Goal: Task Accomplishment & Management: Use online tool/utility

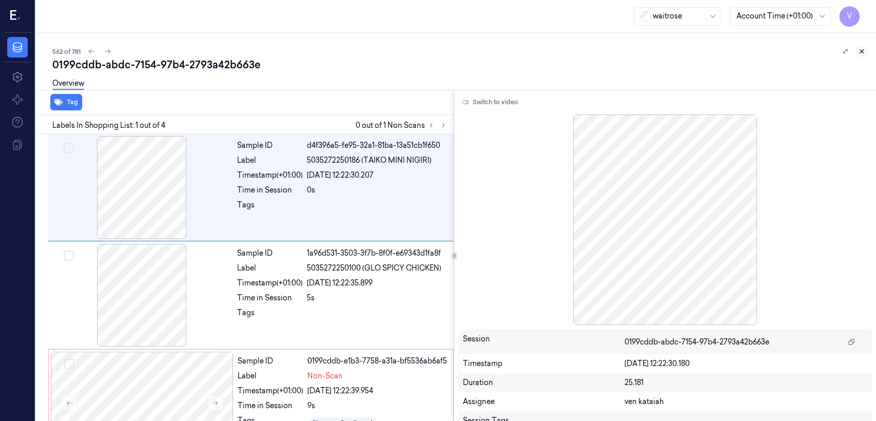
click at [863, 53] on icon at bounding box center [862, 52] width 4 height 4
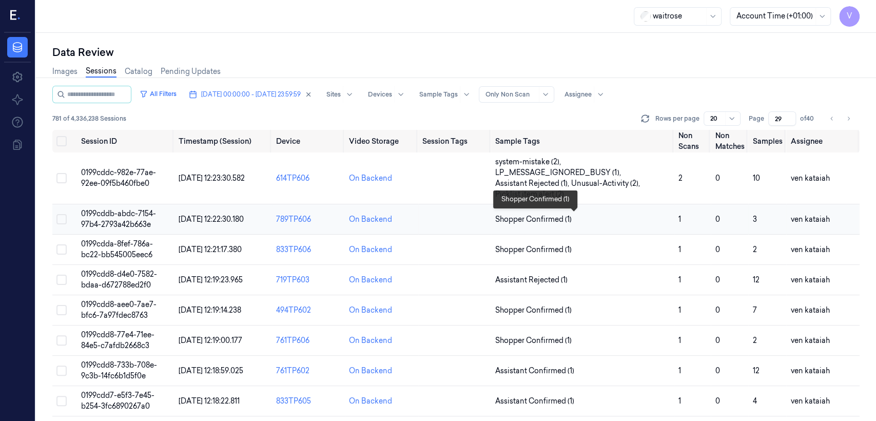
click at [522, 216] on span "Shopper Confirmed (1)" at bounding box center [533, 219] width 76 height 11
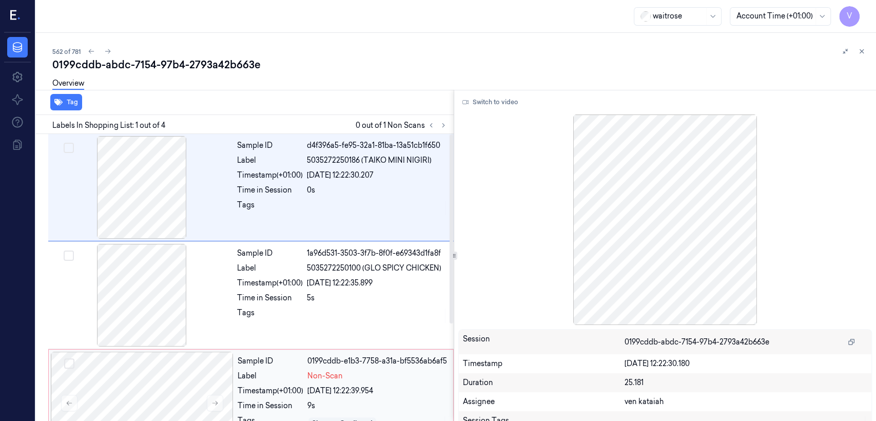
click at [282, 374] on div "Label" at bounding box center [271, 376] width 66 height 11
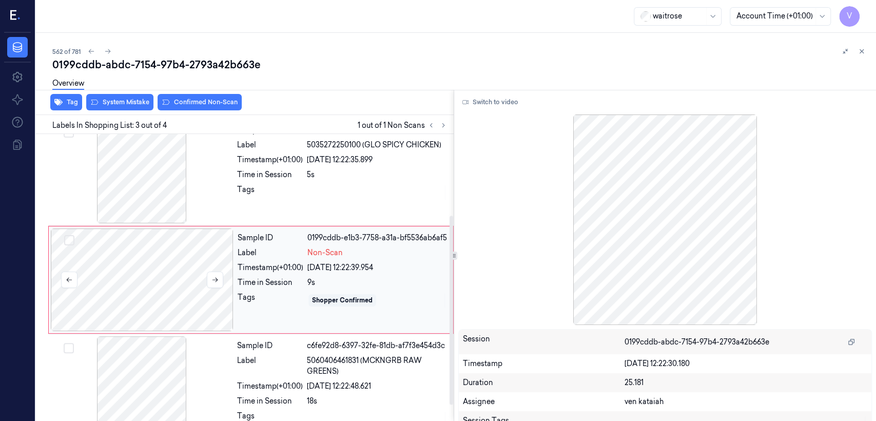
scroll to position [125, 0]
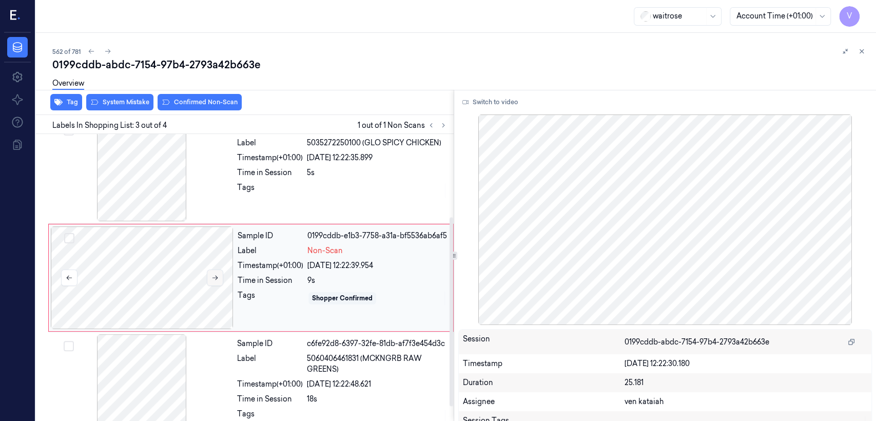
click at [215, 278] on icon at bounding box center [214, 277] width 7 height 7
click at [214, 277] on icon at bounding box center [215, 278] width 6 height 5
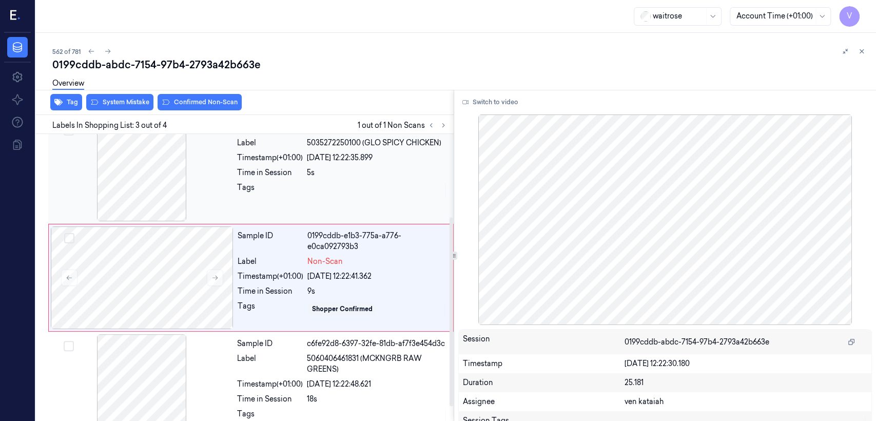
click at [253, 211] on div "Sample ID 1a96d531-3503-3f7b-8f0f-e69343d1fa8f Label 5035272250100 (GLO SPICY C…" at bounding box center [342, 170] width 219 height 103
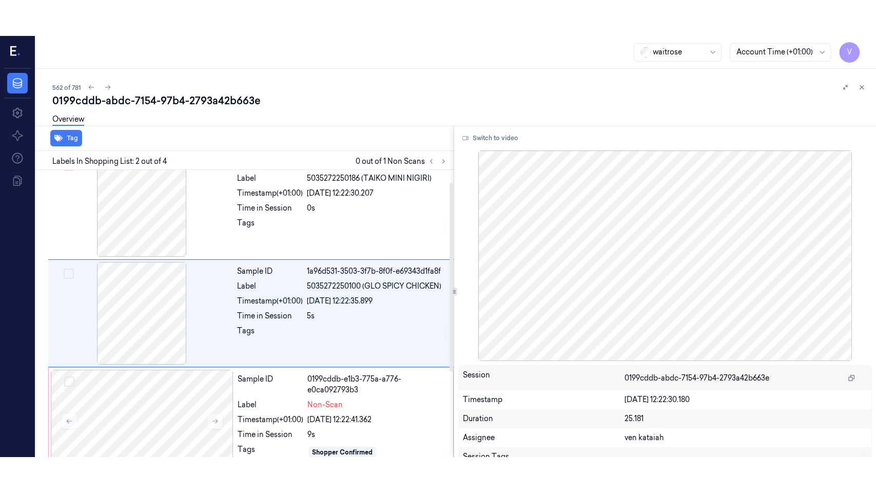
scroll to position [17, 0]
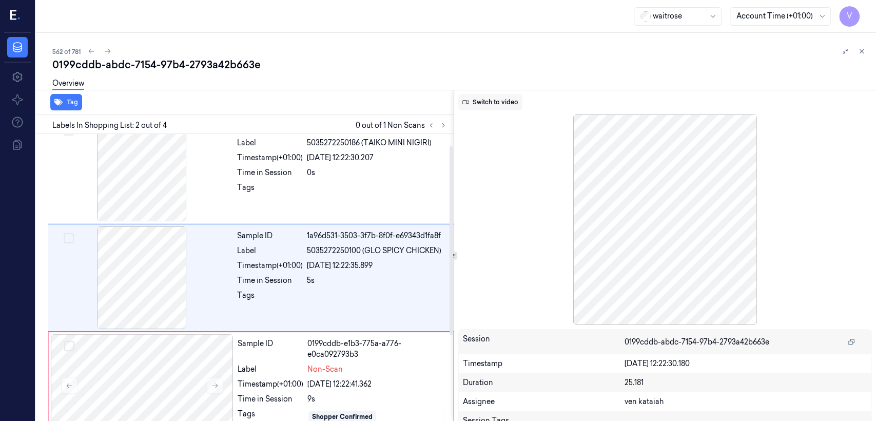
click at [510, 106] on button "Switch to video" at bounding box center [490, 102] width 64 height 16
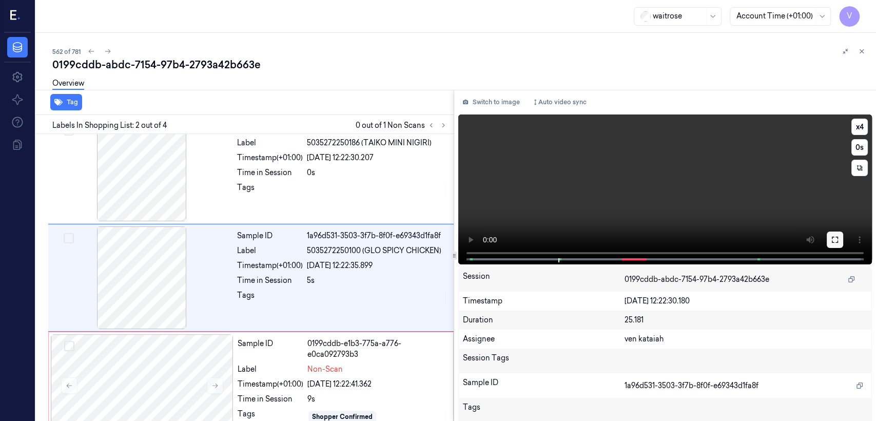
click at [831, 238] on icon at bounding box center [835, 240] width 8 height 8
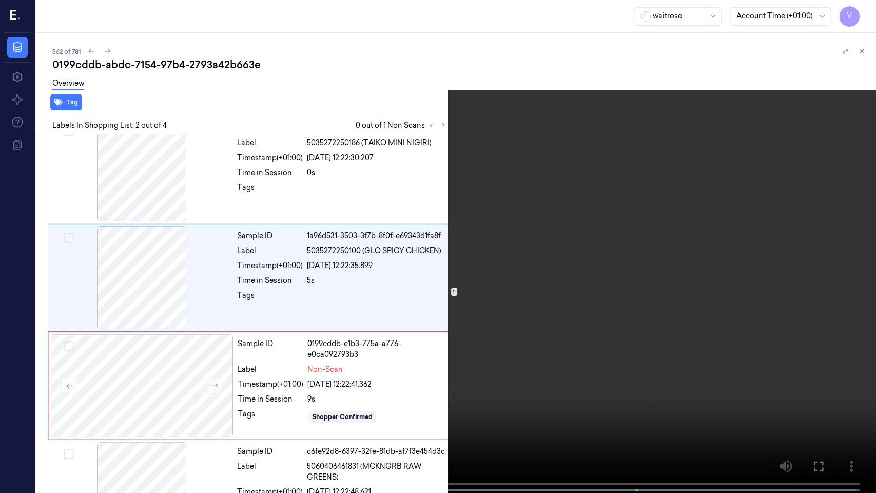
click at [299, 213] on video at bounding box center [438, 247] width 876 height 495
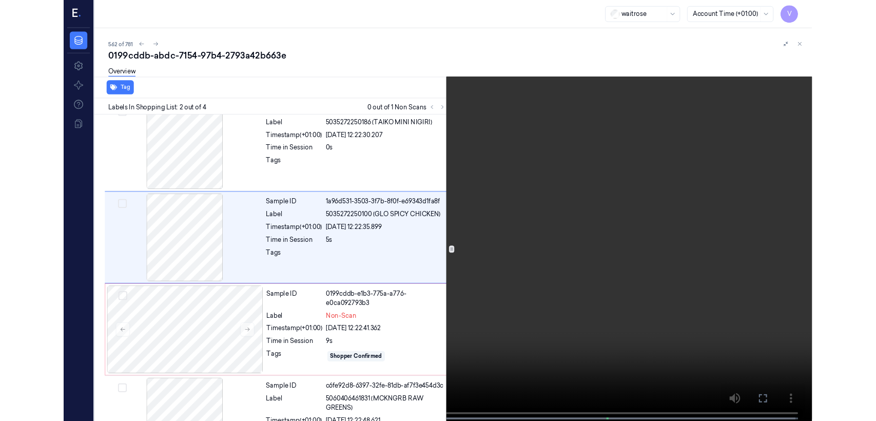
scroll to position [0, 0]
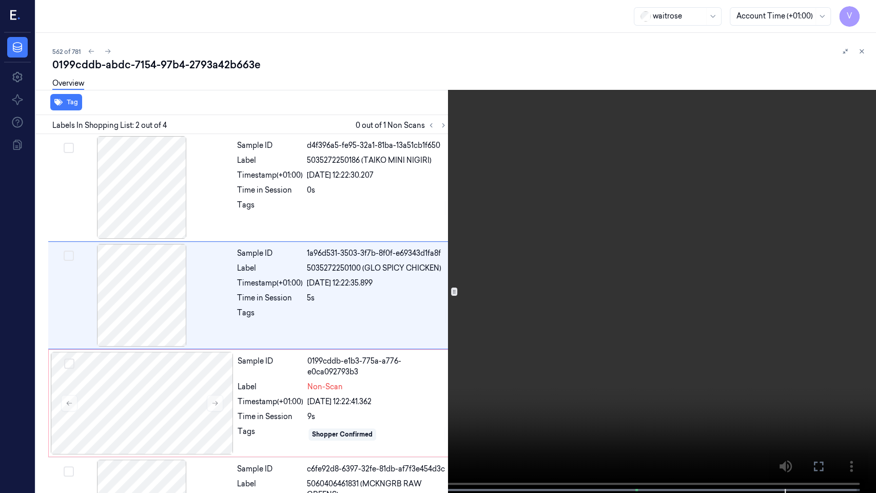
click at [0, 0] on icon at bounding box center [0, 0] width 0 height 0
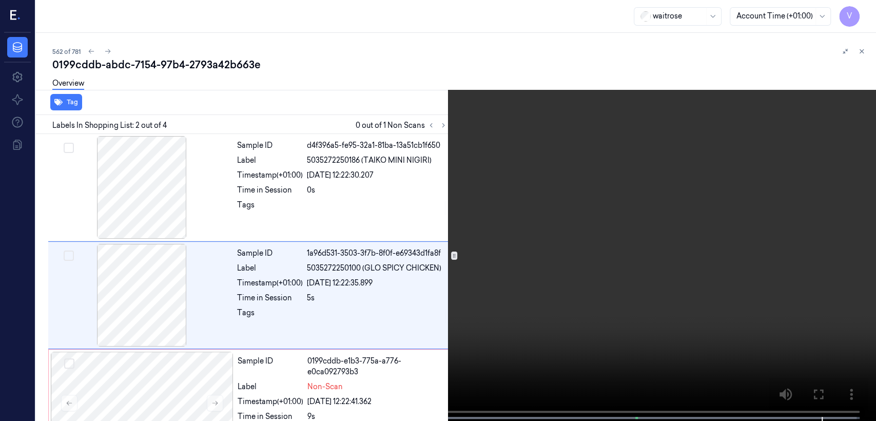
scroll to position [17, 0]
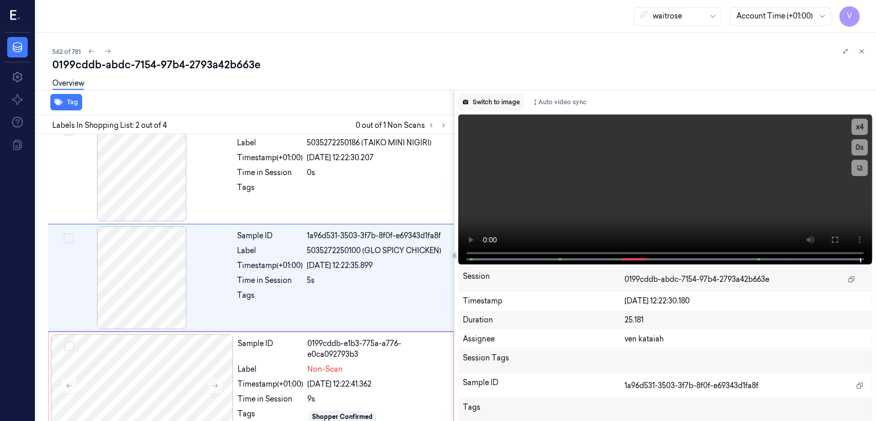
click at [492, 99] on button "Switch to image" at bounding box center [491, 102] width 66 height 16
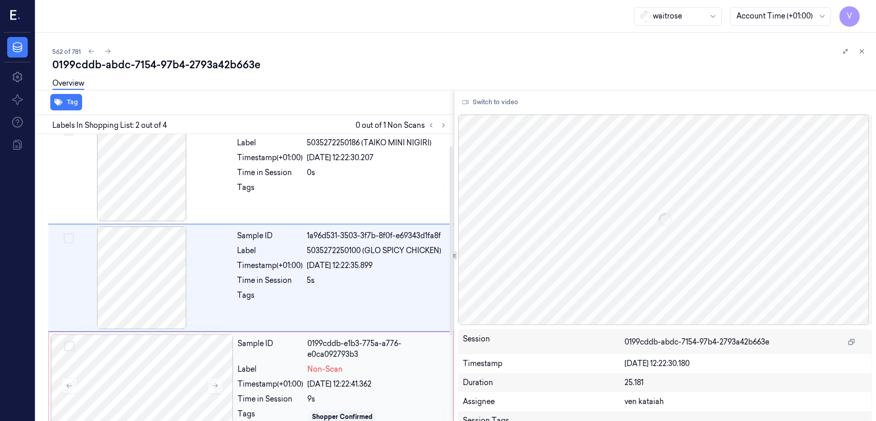
click at [357, 356] on div "0199cddb-e1b3-775a-a776-e0ca092793b3" at bounding box center [377, 349] width 140 height 22
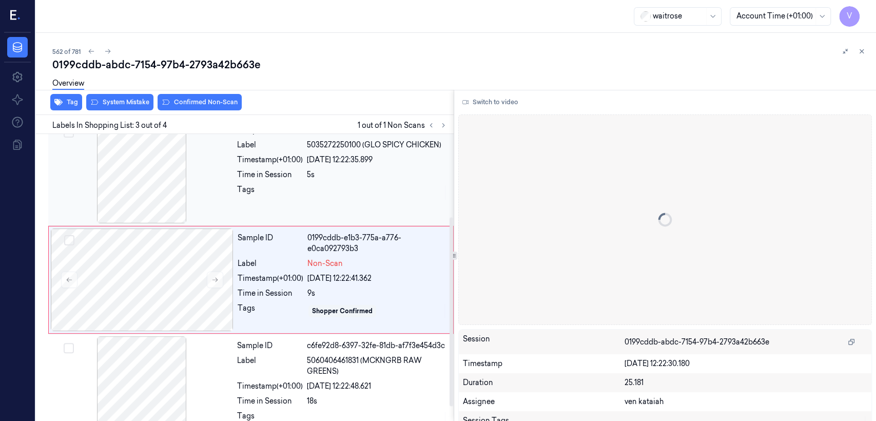
scroll to position [125, 0]
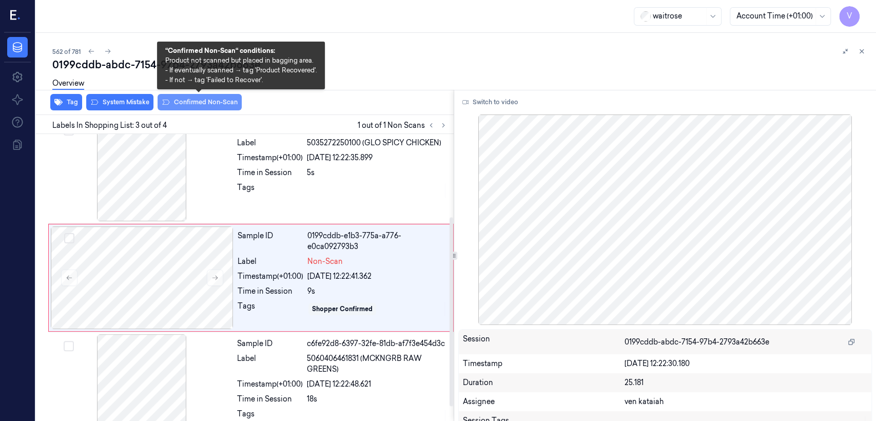
click at [180, 101] on button "Confirmed Non-Scan" at bounding box center [200, 102] width 84 height 16
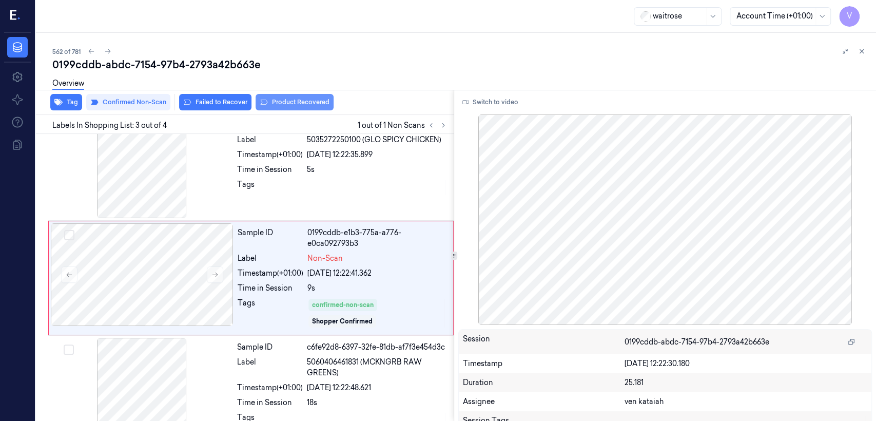
click at [271, 104] on button "Product Recovered" at bounding box center [295, 102] width 78 height 16
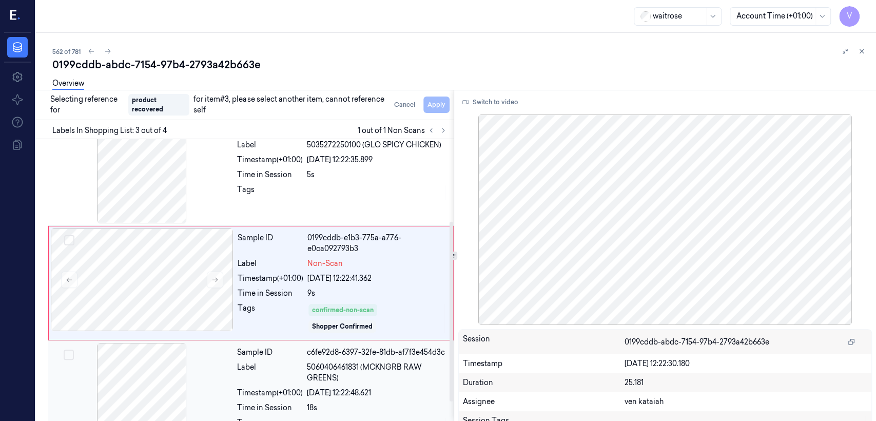
click at [324, 378] on span "5060406461831 (MCKNGRB RAW GREENS)" at bounding box center [377, 373] width 141 height 22
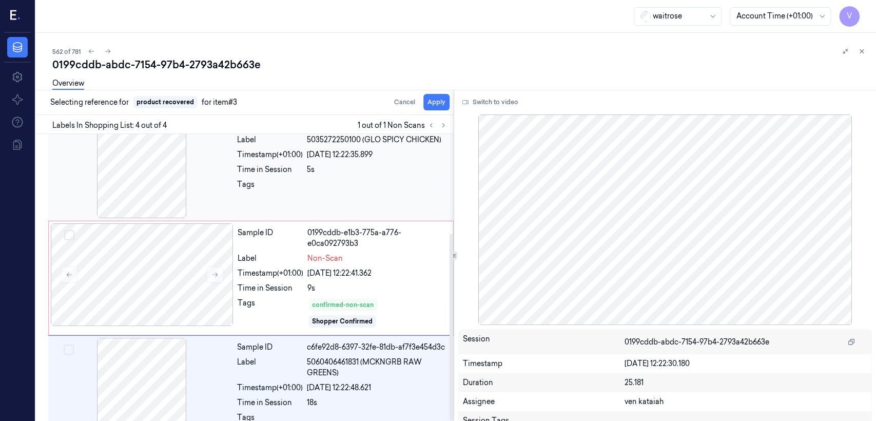
scroll to position [153, 0]
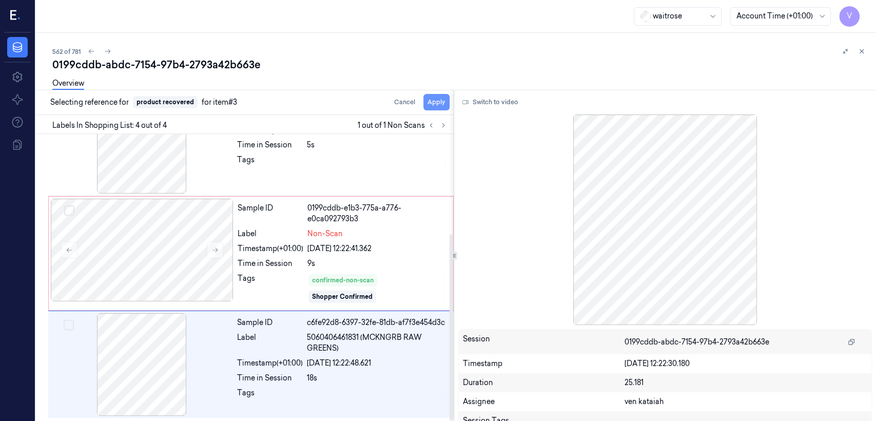
click at [446, 105] on button "Apply" at bounding box center [436, 102] width 26 height 16
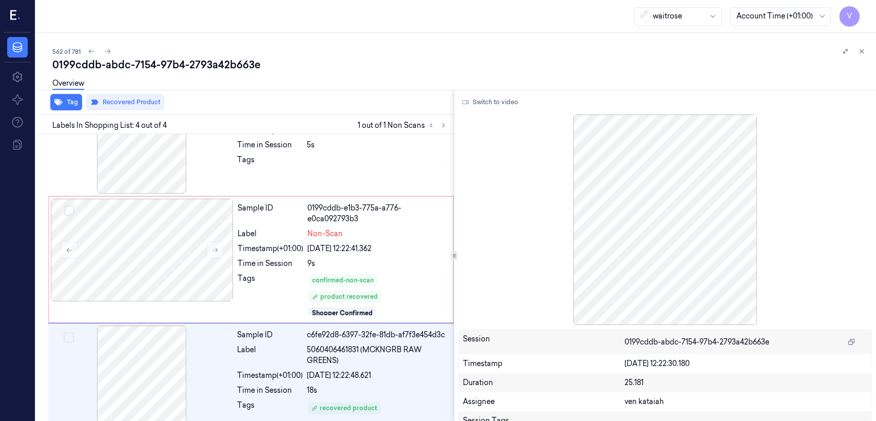
scroll to position [166, 0]
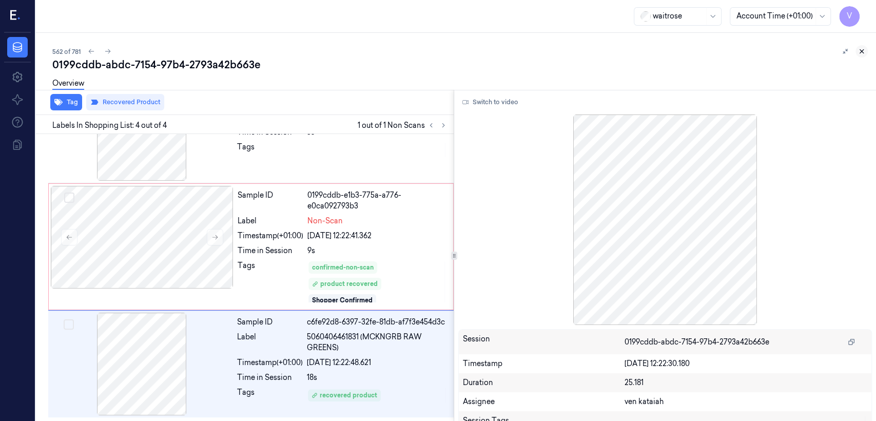
click at [858, 51] on icon at bounding box center [861, 51] width 7 height 7
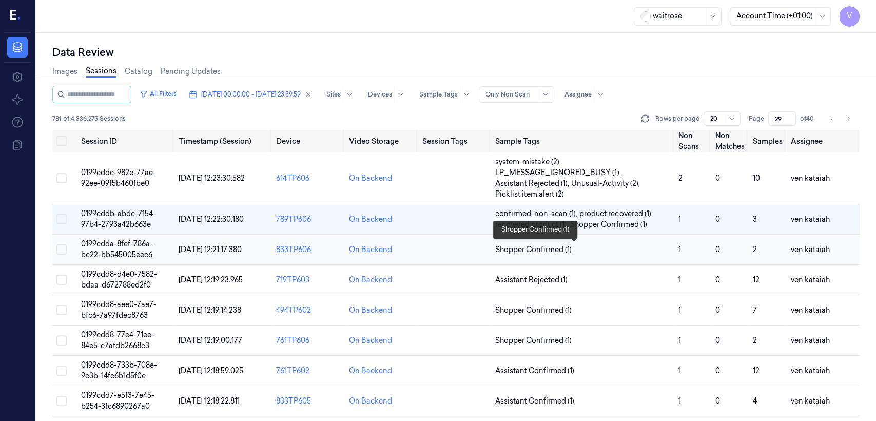
click at [519, 247] on span "Shopper Confirmed (1)" at bounding box center [533, 249] width 76 height 11
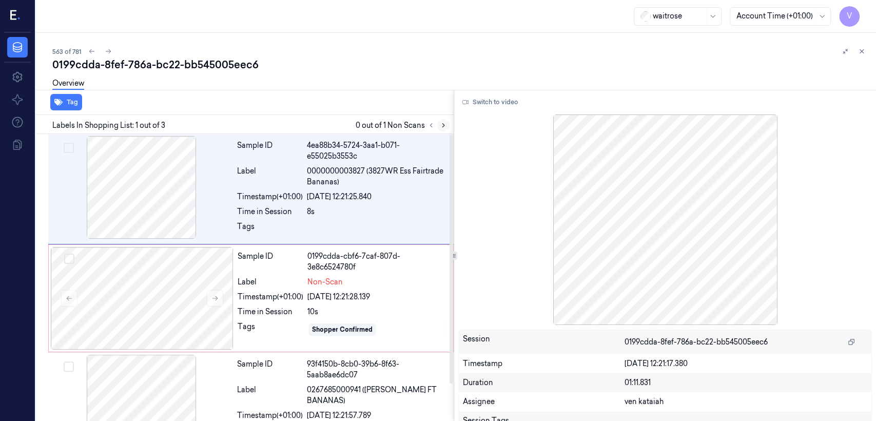
click at [440, 120] on button at bounding box center [443, 125] width 12 height 12
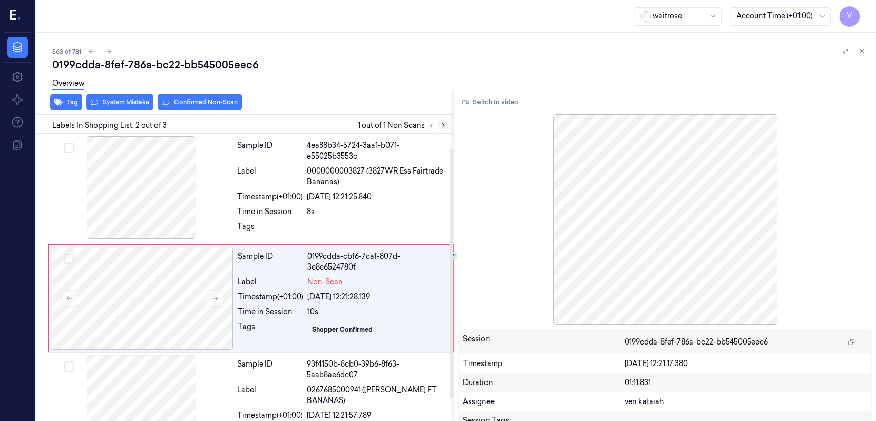
scroll to position [21, 0]
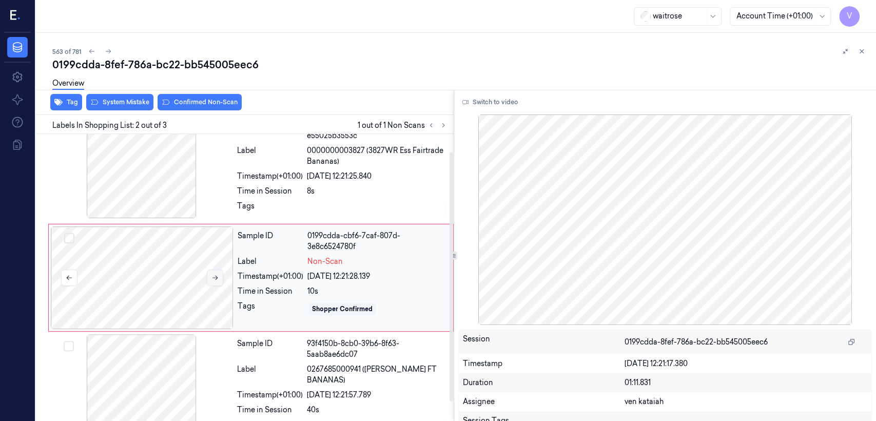
click at [220, 276] on button at bounding box center [215, 277] width 16 height 16
click at [284, 181] on div "Timestamp (+01:00)" at bounding box center [270, 176] width 66 height 11
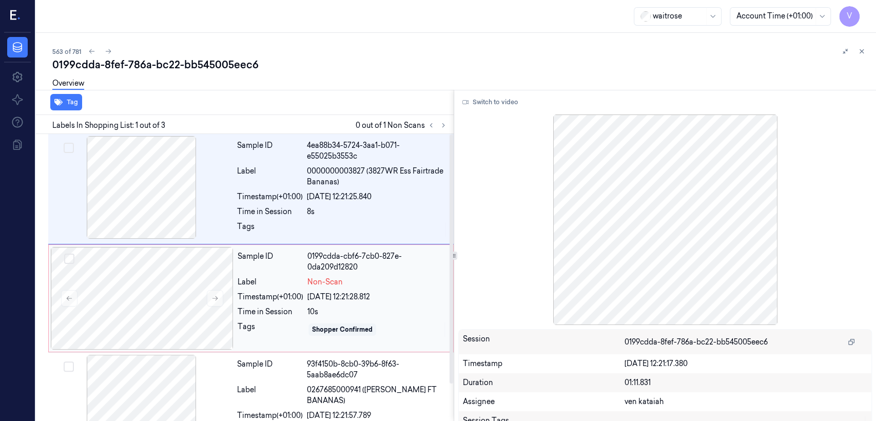
click at [338, 312] on div "10s" at bounding box center [377, 311] width 140 height 11
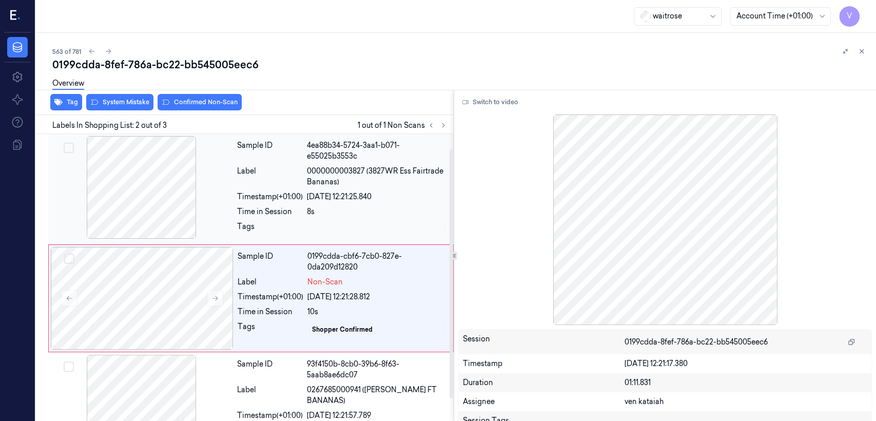
scroll to position [21, 0]
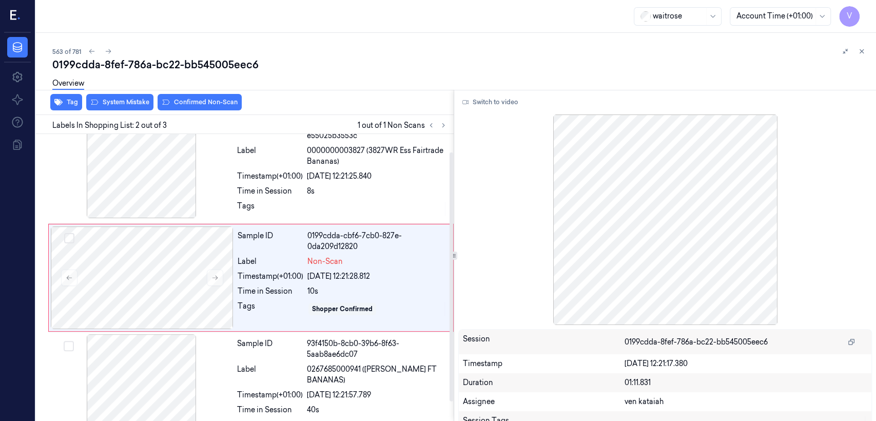
click at [146, 111] on div "Tag System Mistake Confirmed Non-Scan" at bounding box center [243, 102] width 422 height 25
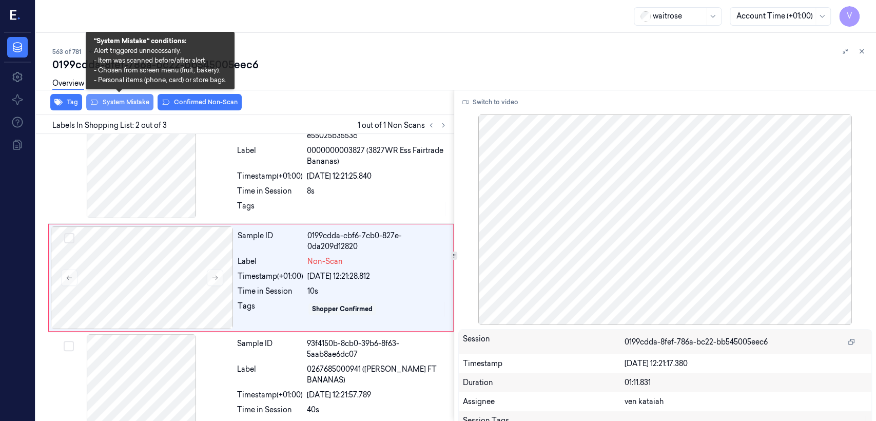
click at [144, 106] on button "System Mistake" at bounding box center [119, 102] width 67 height 16
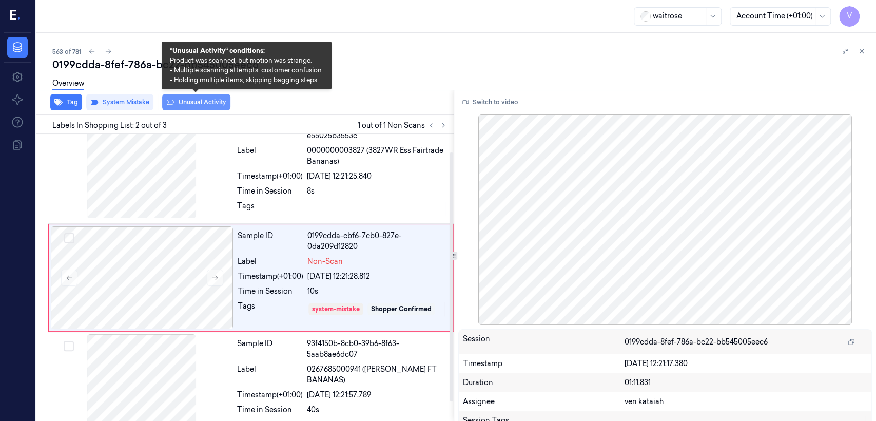
click at [188, 104] on button "Unusual Activity" at bounding box center [196, 102] width 68 height 16
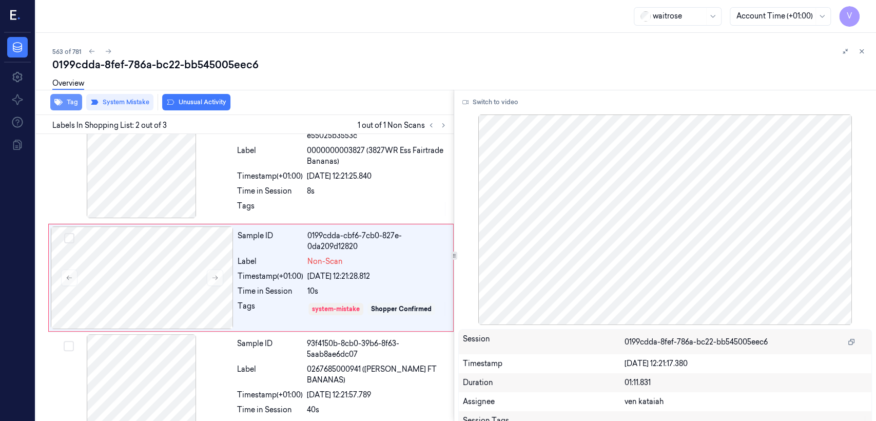
click at [66, 109] on button "Tag" at bounding box center [66, 102] width 32 height 16
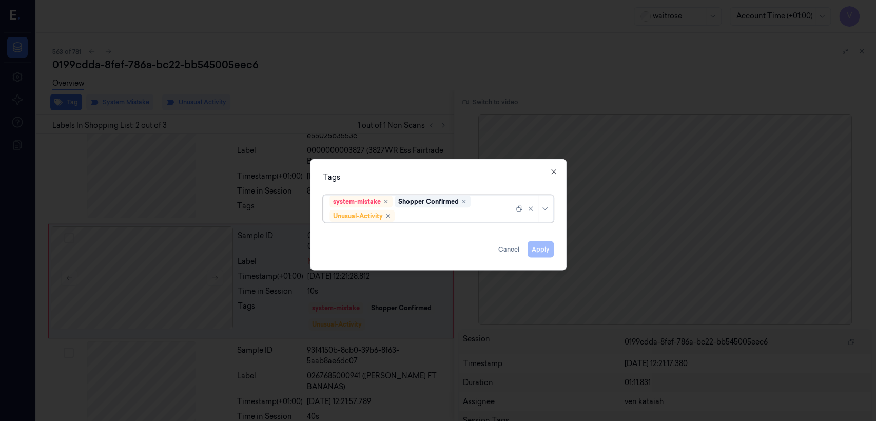
scroll to position [24, 0]
click at [502, 210] on div at bounding box center [455, 215] width 117 height 11
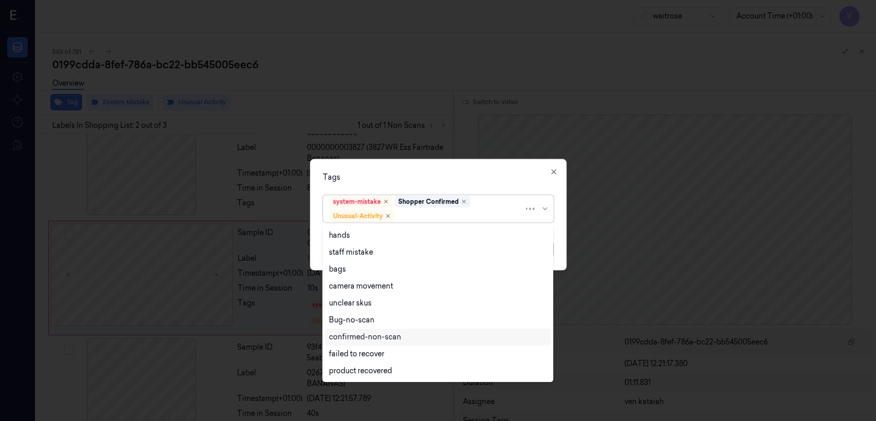
scroll to position [133, 0]
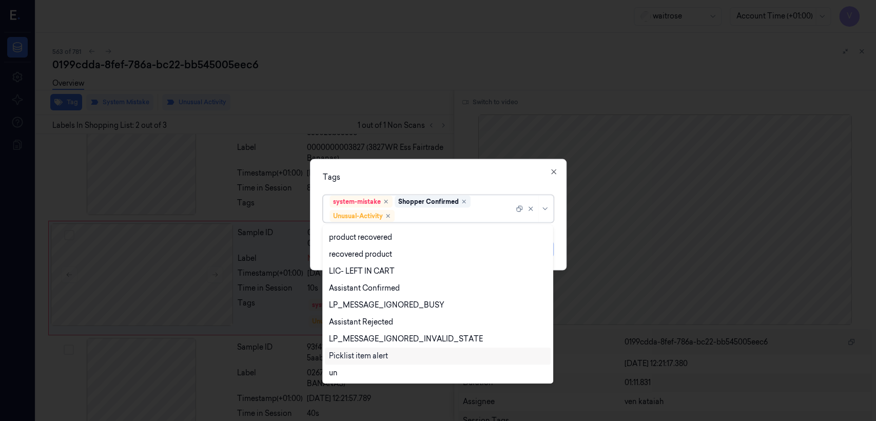
click at [345, 351] on div "Picklist item alert" at bounding box center [358, 356] width 59 height 11
drag, startPoint x: 419, startPoint y: 188, endPoint x: 498, endPoint y: 226, distance: 88.2
click at [419, 188] on div "Tags option Picklist item alert, selected. 20 results available. Use Up and Dow…" at bounding box center [438, 214] width 257 height 111
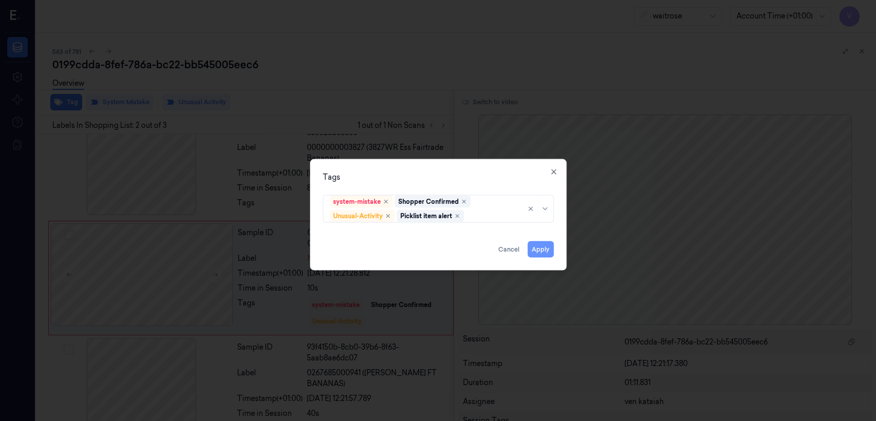
click at [547, 248] on button "Apply" at bounding box center [541, 249] width 26 height 16
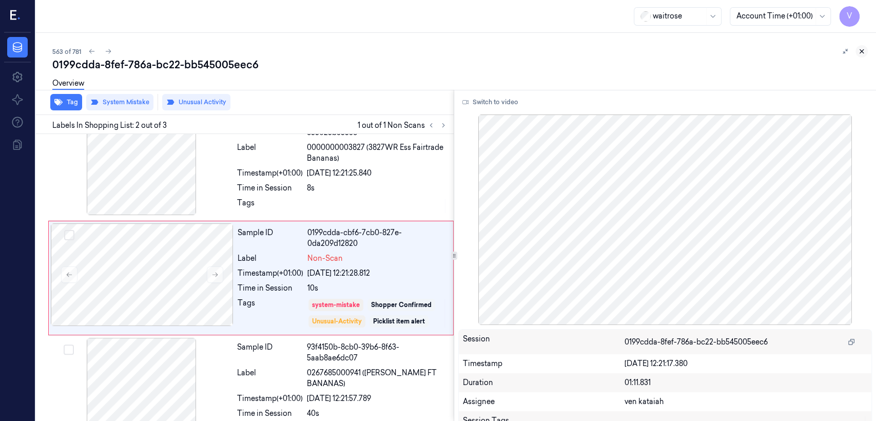
click at [861, 54] on icon at bounding box center [861, 51] width 7 height 7
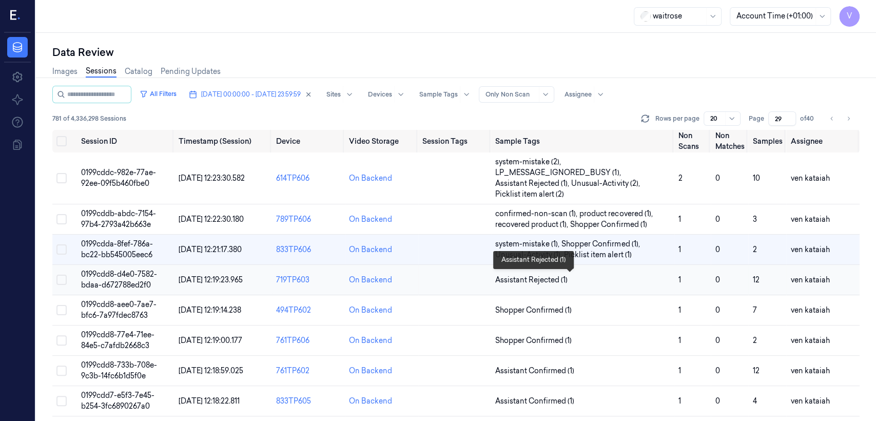
click at [532, 280] on span "Assistant Rejected (1)" at bounding box center [531, 280] width 72 height 11
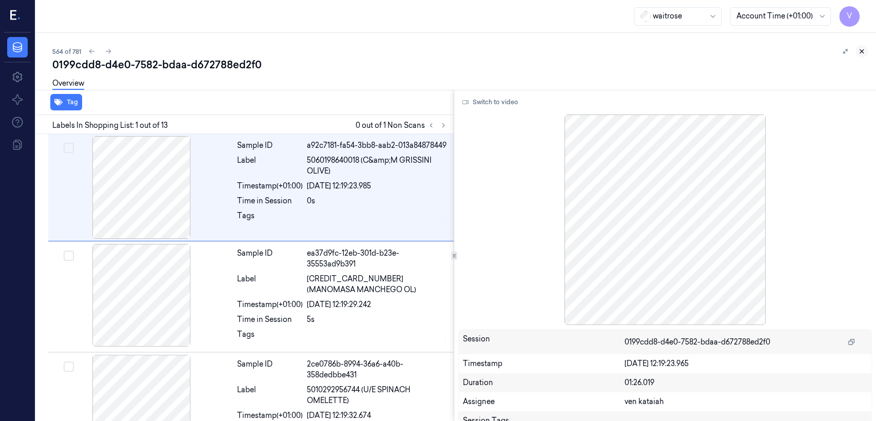
click at [856, 52] on button at bounding box center [862, 51] width 12 height 12
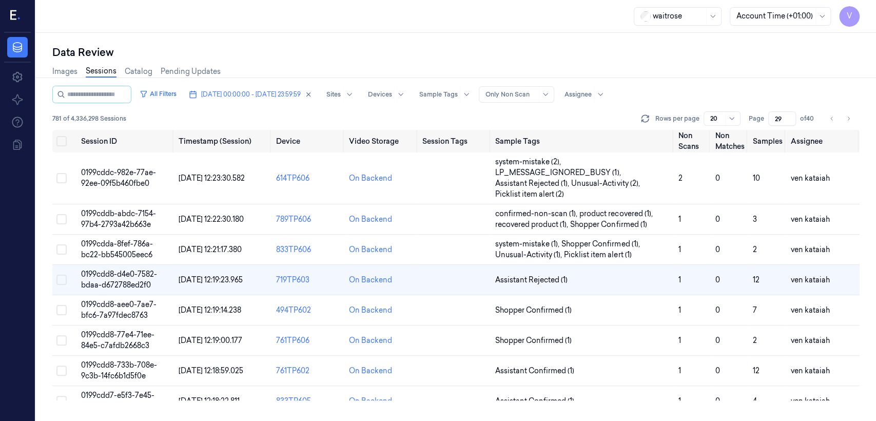
scroll to position [15, 0]
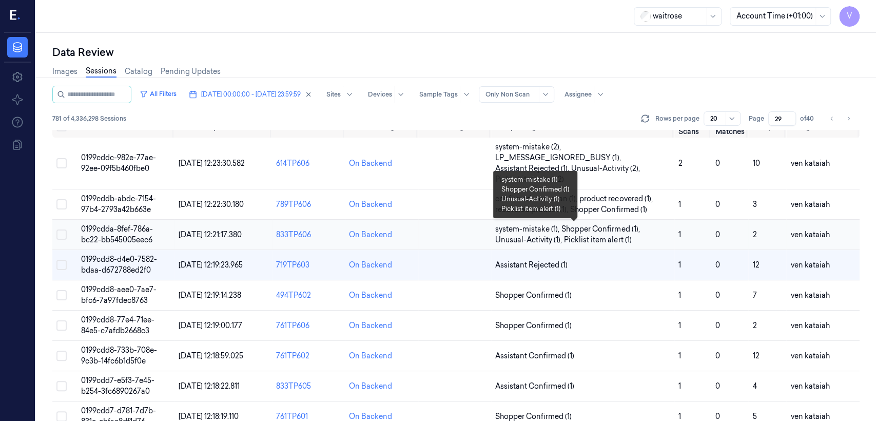
click at [583, 231] on span "Shopper Confirmed (1) ," at bounding box center [601, 229] width 80 height 11
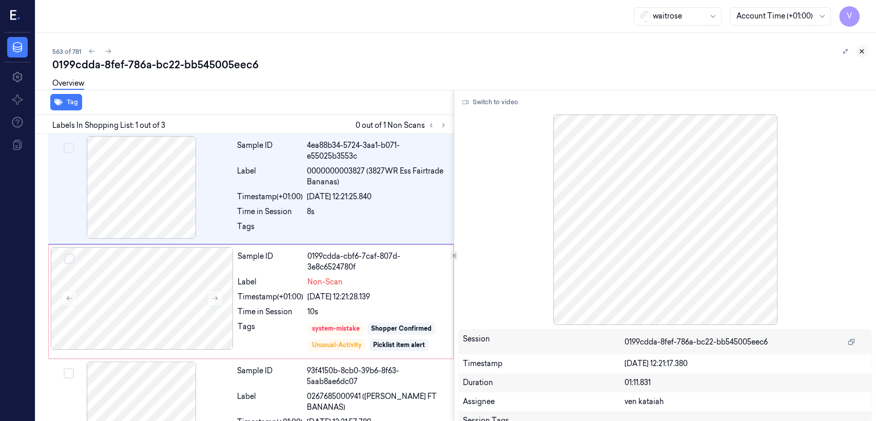
click at [862, 56] on button at bounding box center [862, 51] width 12 height 12
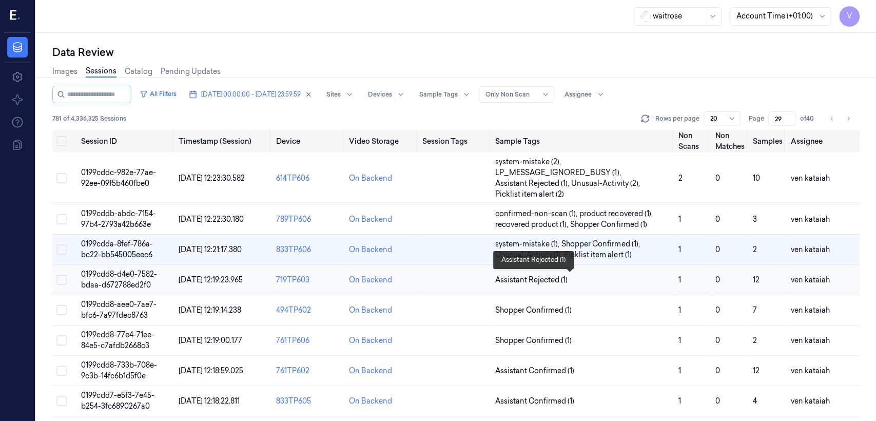
click at [553, 277] on span "Assistant Rejected (1)" at bounding box center [531, 280] width 72 height 11
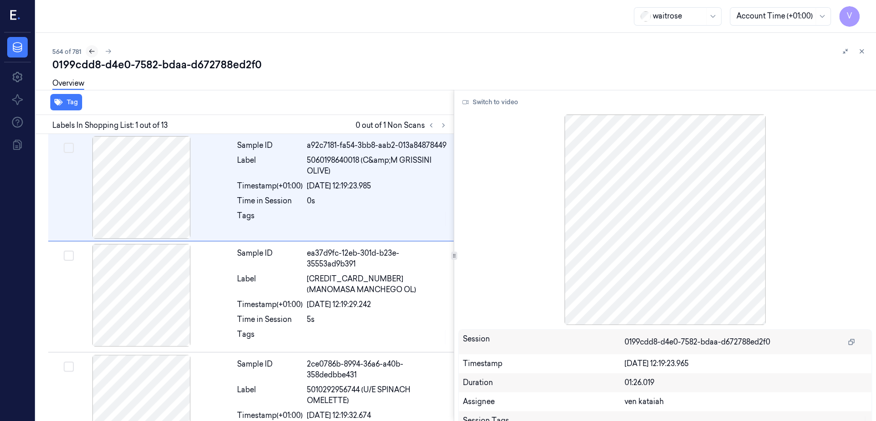
click at [90, 54] on icon at bounding box center [91, 51] width 7 height 7
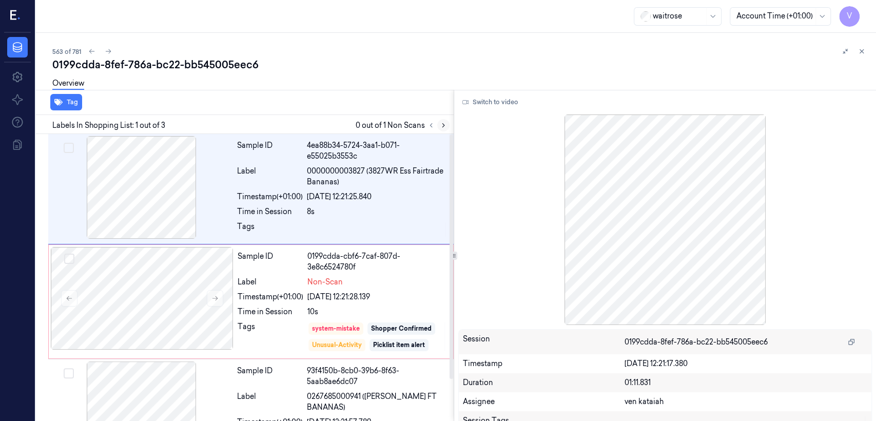
click at [444, 128] on icon at bounding box center [443, 125] width 7 height 7
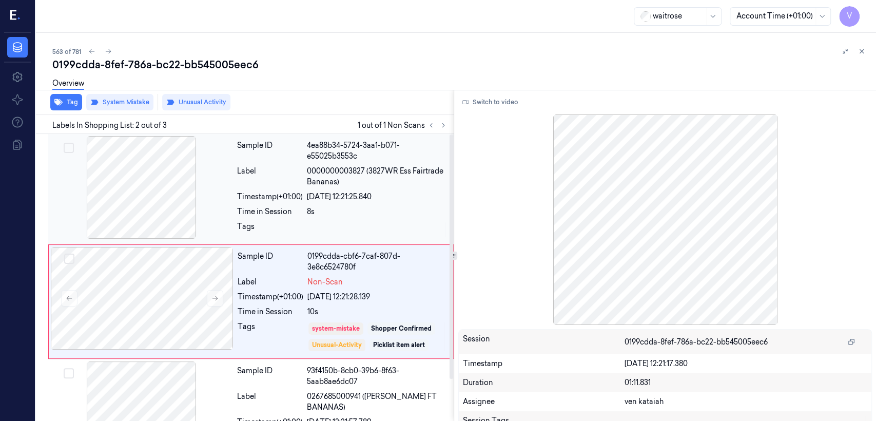
scroll to position [24, 0]
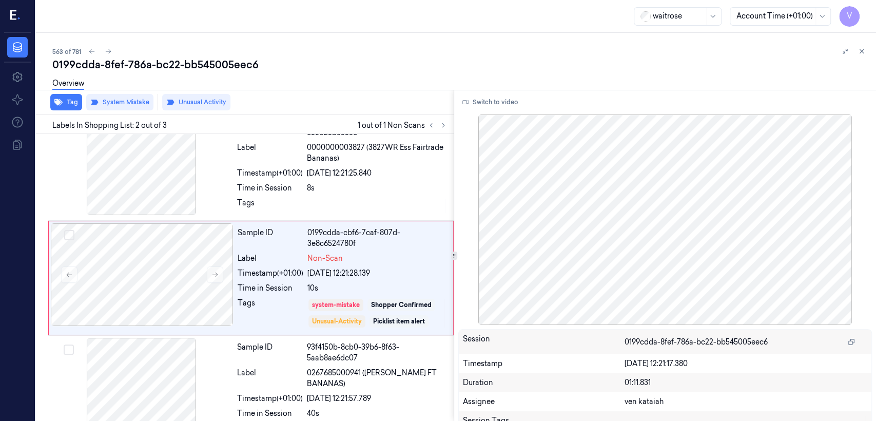
click at [115, 51] on div "563 of 781" at bounding box center [460, 51] width 816 height 12
click at [108, 51] on icon at bounding box center [108, 51] width 7 height 7
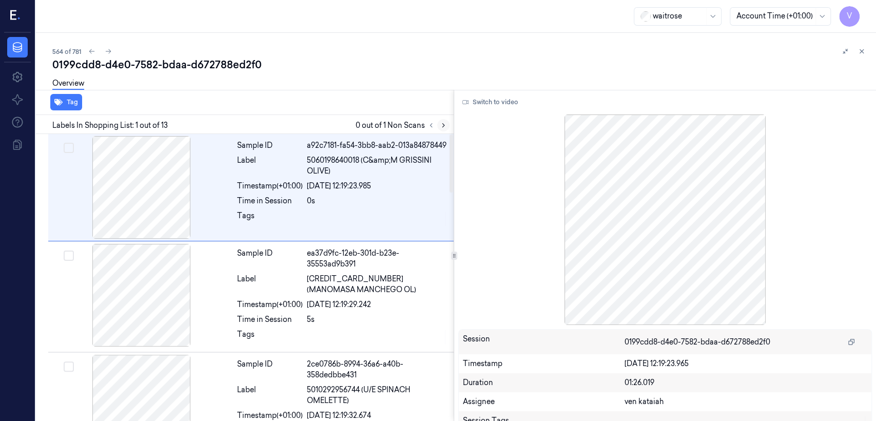
click at [439, 124] on button at bounding box center [443, 125] width 12 height 12
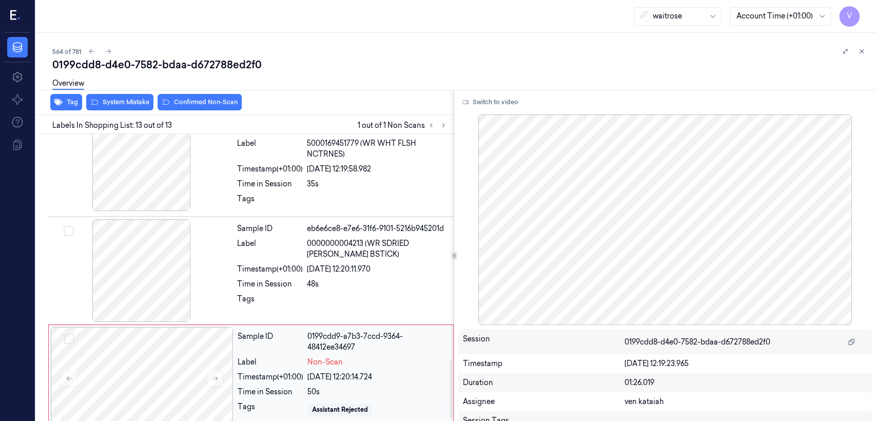
scroll to position [1131, 0]
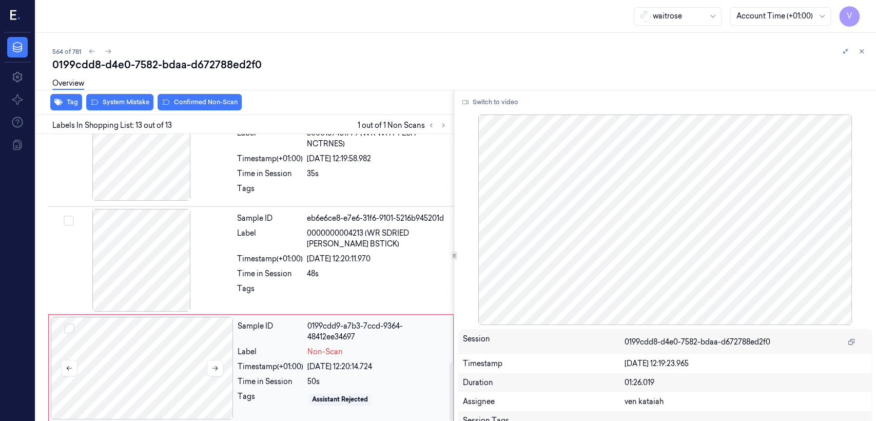
click at [219, 346] on div at bounding box center [142, 368] width 183 height 103
click at [218, 360] on button at bounding box center [215, 368] width 16 height 16
click at [249, 270] on div "Time in Session" at bounding box center [270, 273] width 66 height 11
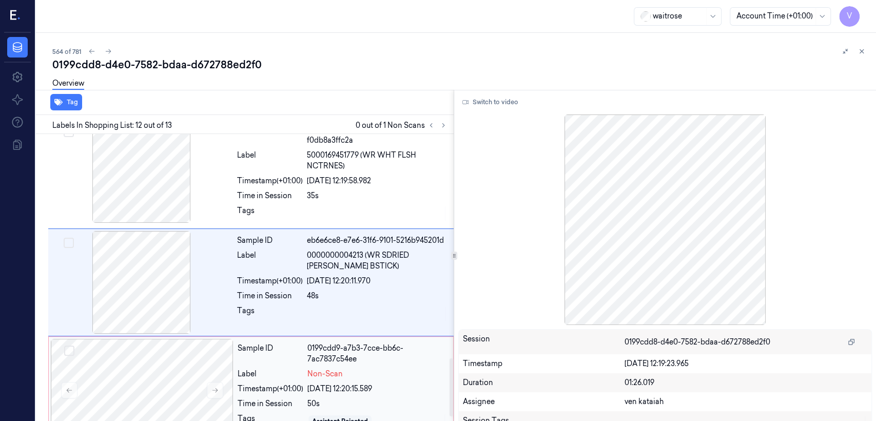
click at [393, 370] on div "Non-Scan" at bounding box center [377, 374] width 140 height 11
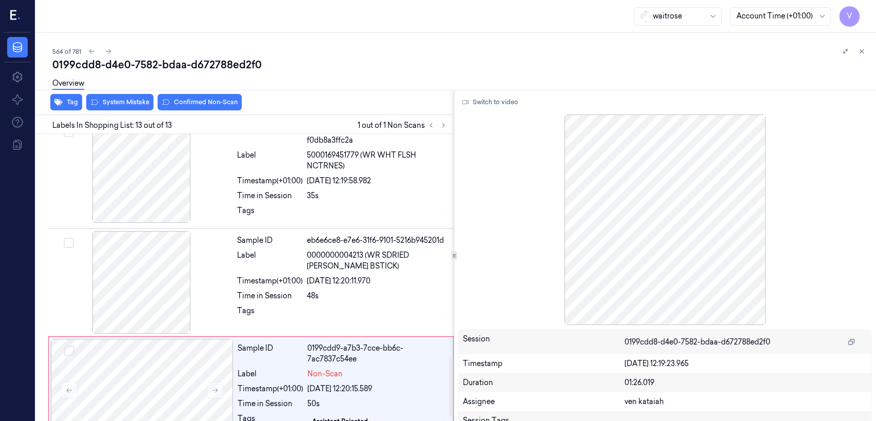
scroll to position [1131, 0]
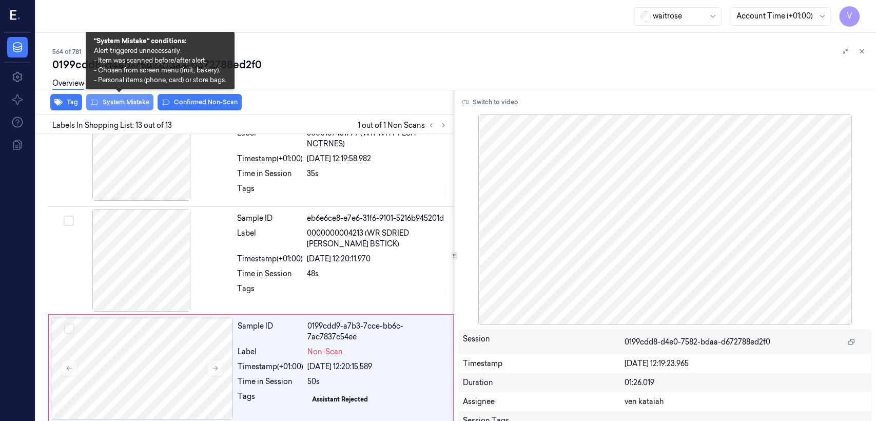
click at [123, 103] on button "System Mistake" at bounding box center [119, 102] width 67 height 16
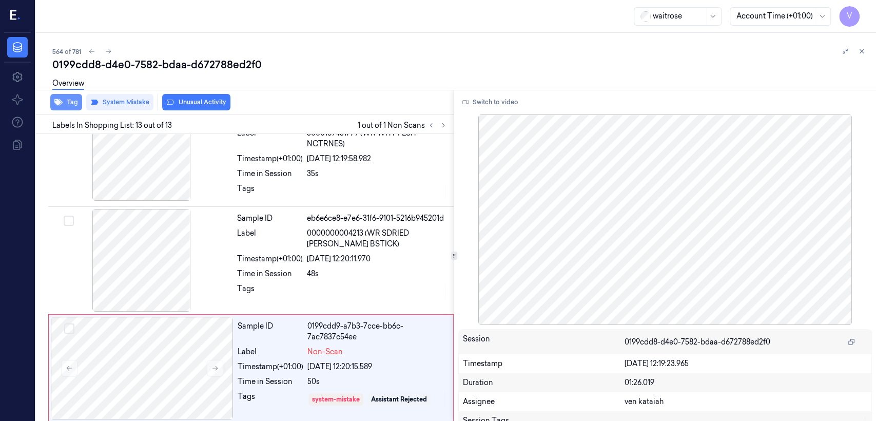
click at [66, 102] on button "Tag" at bounding box center [66, 102] width 32 height 16
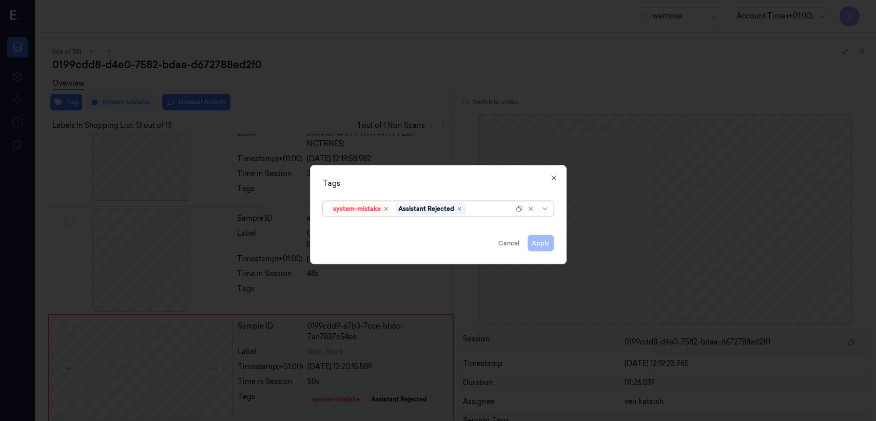
click at [504, 213] on div at bounding box center [491, 208] width 46 height 11
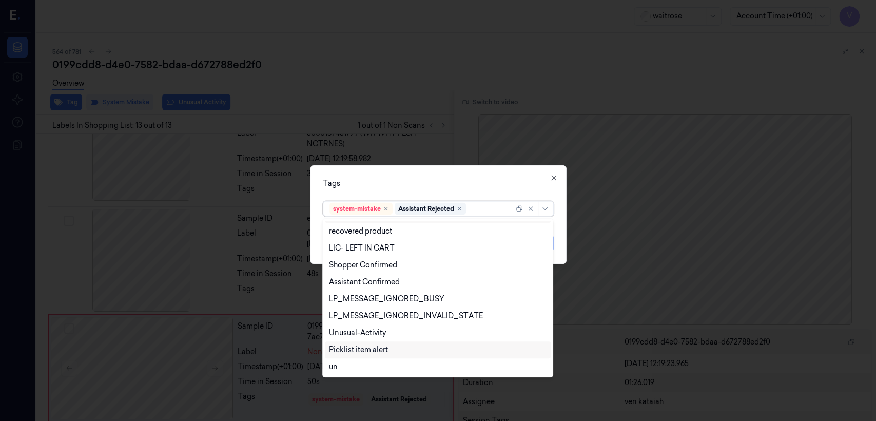
scroll to position [218, 0]
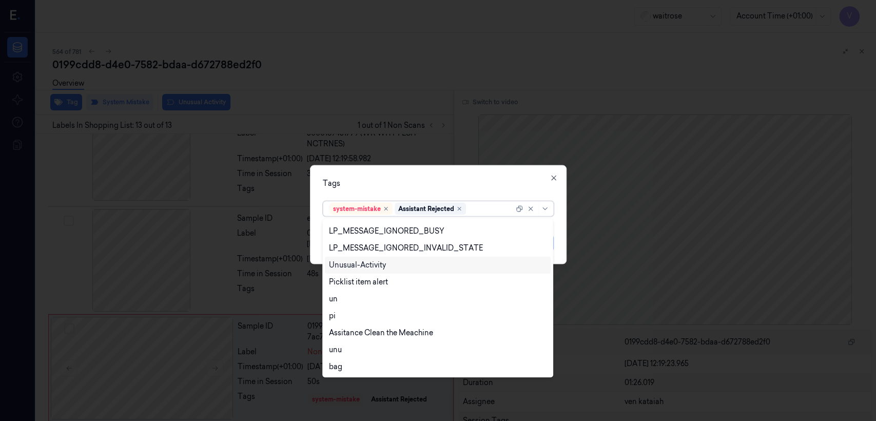
click at [378, 268] on div "Unusual-Activity" at bounding box center [357, 265] width 57 height 11
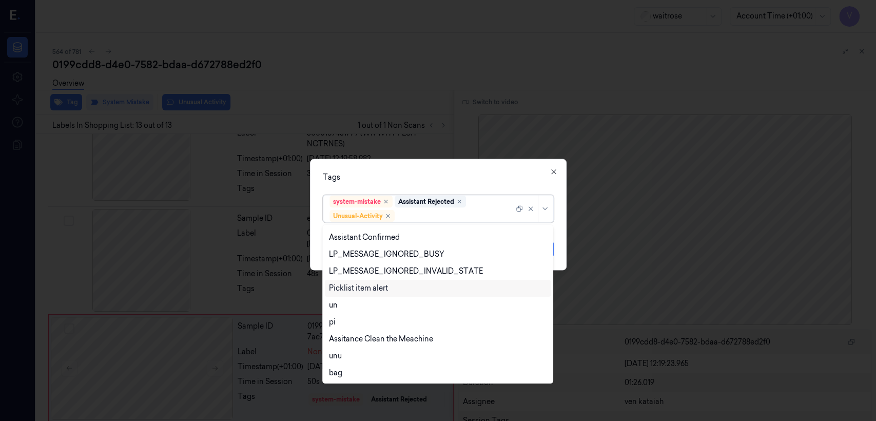
click at [371, 288] on div "Picklist item alert" at bounding box center [358, 288] width 59 height 11
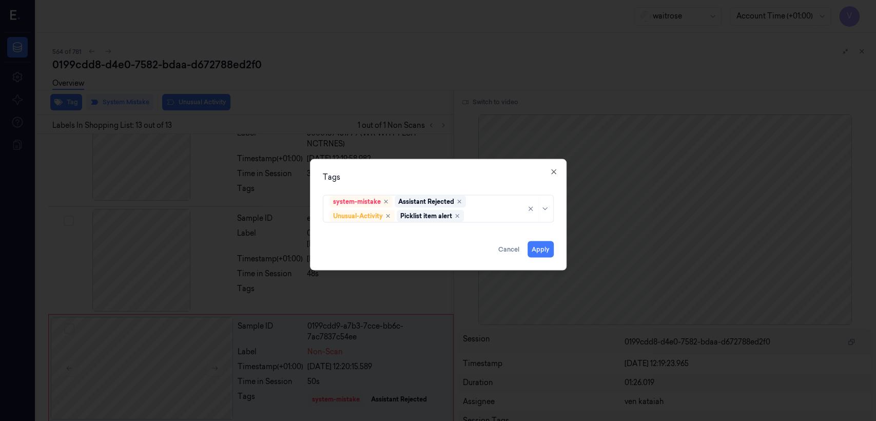
drag, startPoint x: 420, startPoint y: 186, endPoint x: 503, endPoint y: 231, distance: 94.4
click at [421, 185] on div "Tags system-mistake Assistant Rejected Unusual-Activity Picklist item alert App…" at bounding box center [438, 214] width 257 height 111
click at [536, 245] on button "Apply" at bounding box center [541, 249] width 26 height 16
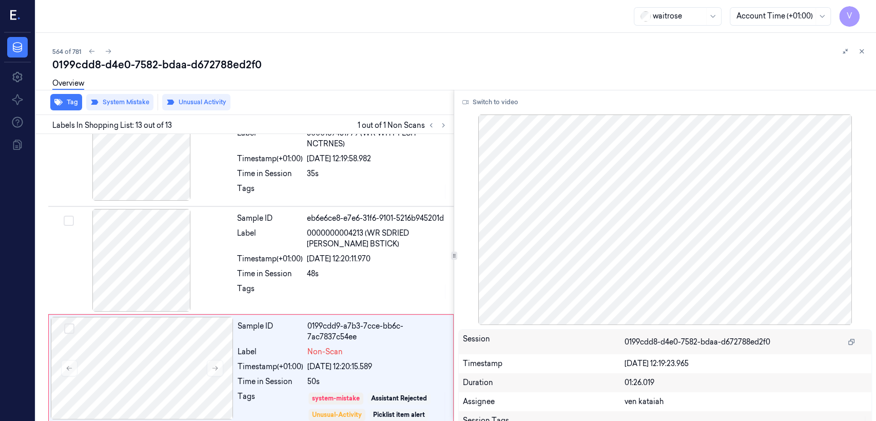
scroll to position [1137, 0]
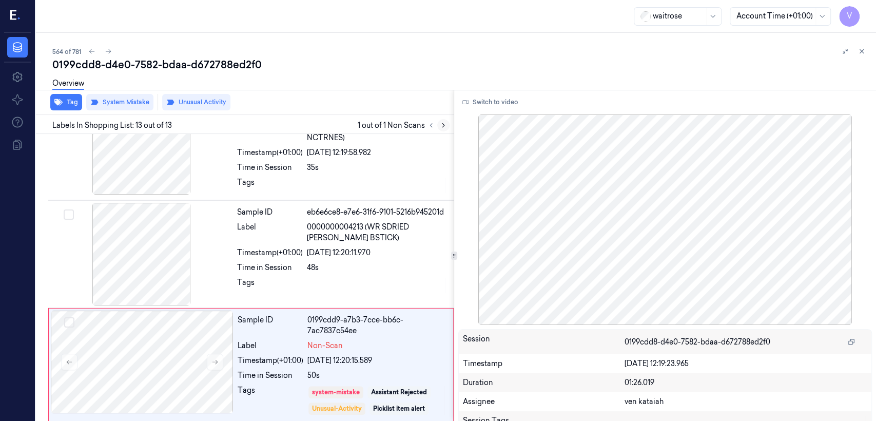
click at [445, 129] on button at bounding box center [443, 125] width 12 height 12
click at [862, 50] on icon at bounding box center [862, 52] width 4 height 4
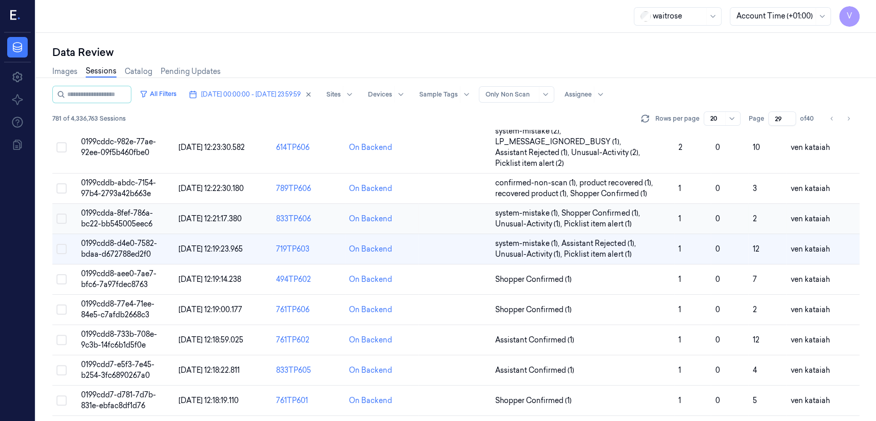
scroll to position [145, 0]
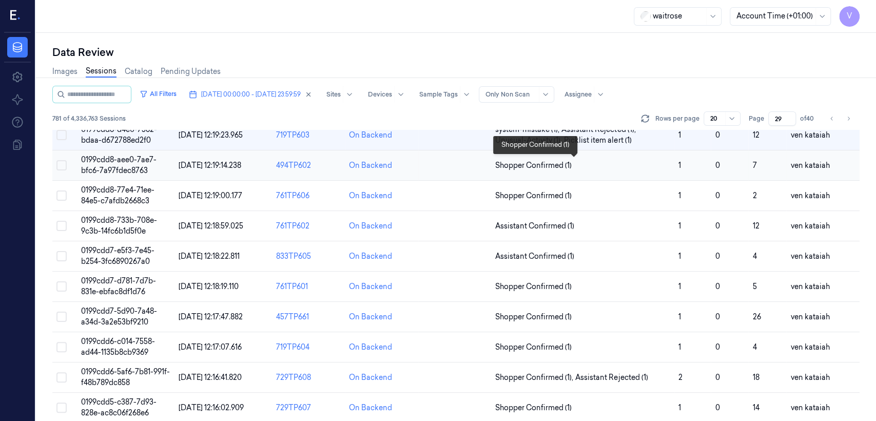
click at [567, 168] on span "Shopper Confirmed (1)" at bounding box center [533, 165] width 76 height 11
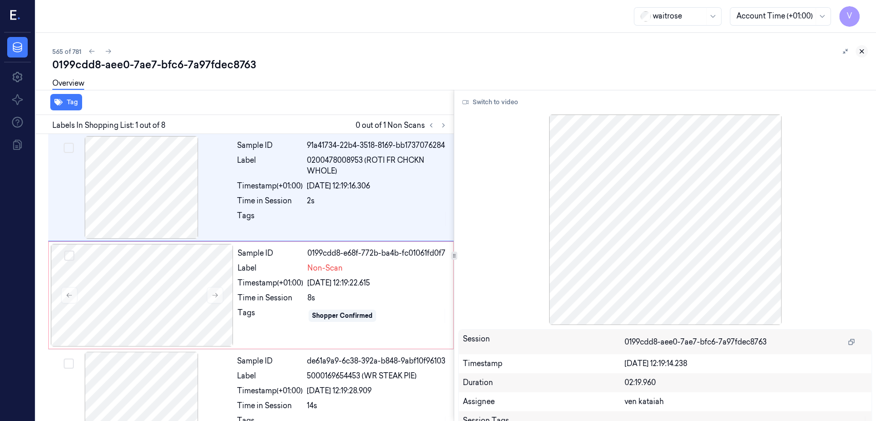
click at [860, 51] on icon at bounding box center [861, 51] width 7 height 7
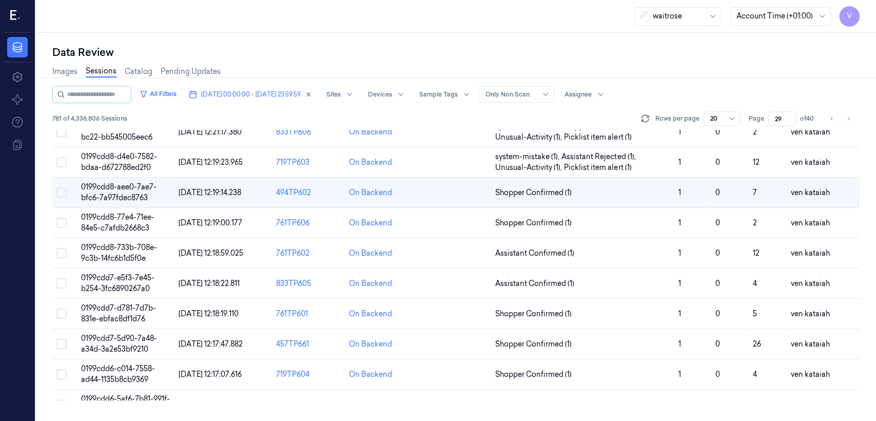
scroll to position [45, 0]
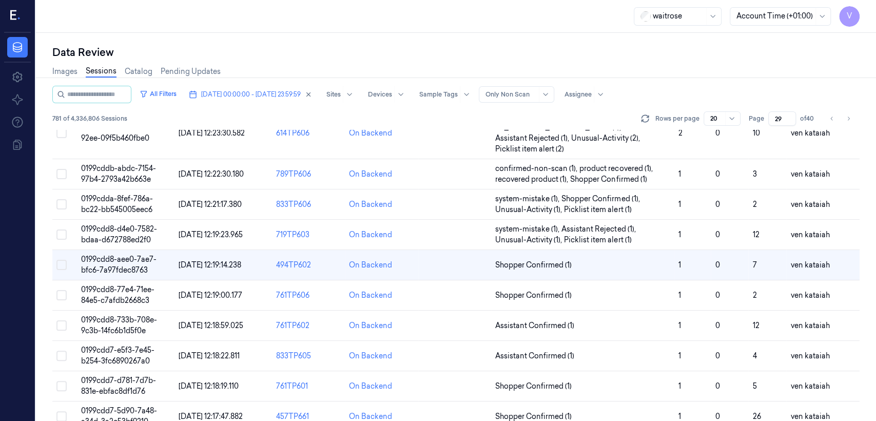
drag, startPoint x: 781, startPoint y: 117, endPoint x: 768, endPoint y: 121, distance: 13.2
click at [768, 121] on input "29" at bounding box center [782, 118] width 28 height 14
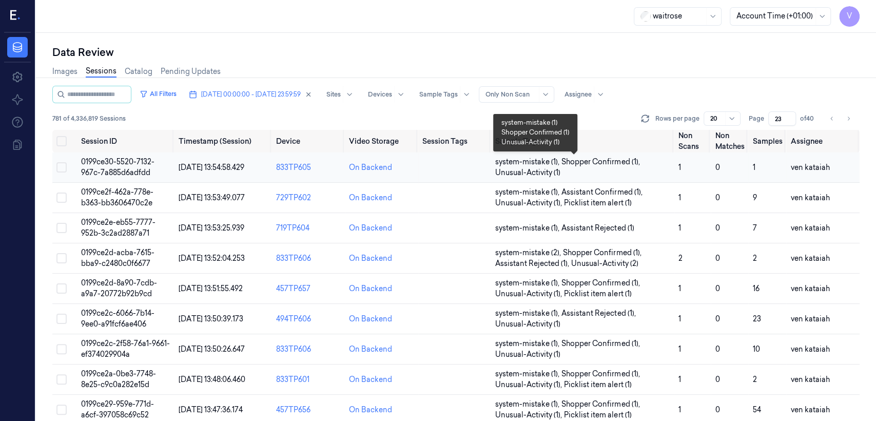
type input "23"
click at [548, 163] on span "system-mistake (1) ," at bounding box center [528, 162] width 66 height 11
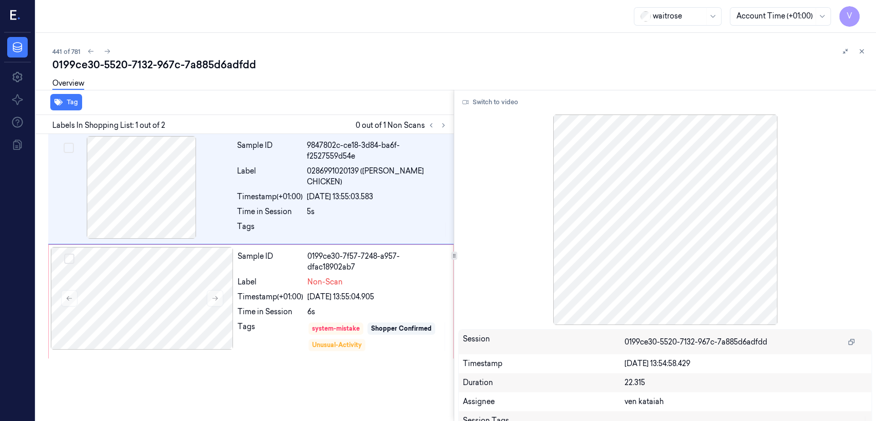
click at [199, 64] on div "0199ce30-5520-7132-967c-7a885d6adfdd" at bounding box center [460, 64] width 816 height 14
copy div "7a885d6adfdd"
click at [108, 56] on button at bounding box center [107, 51] width 12 height 12
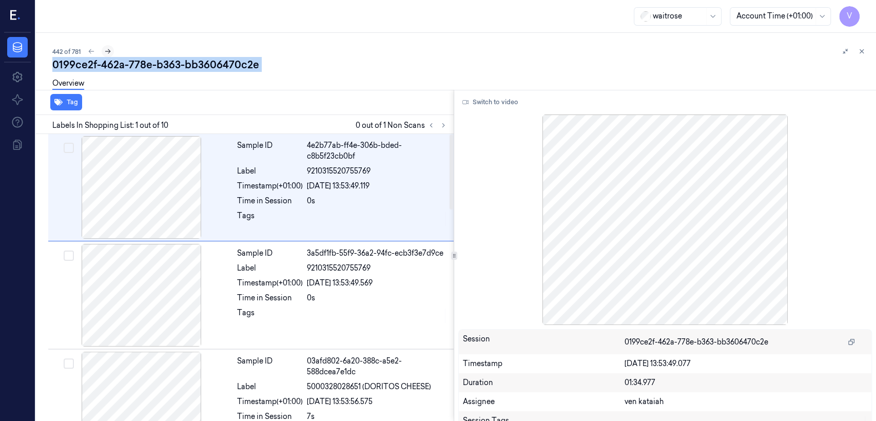
click at [110, 54] on icon at bounding box center [107, 51] width 7 height 7
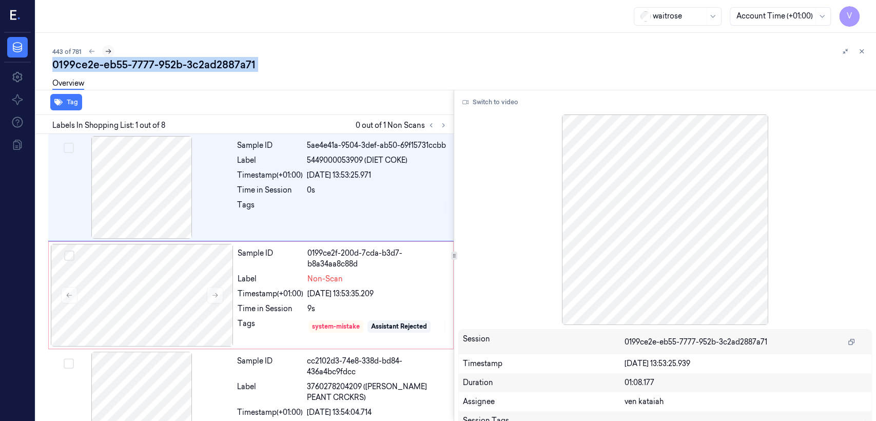
click at [109, 51] on icon at bounding box center [109, 51] width 6 height 5
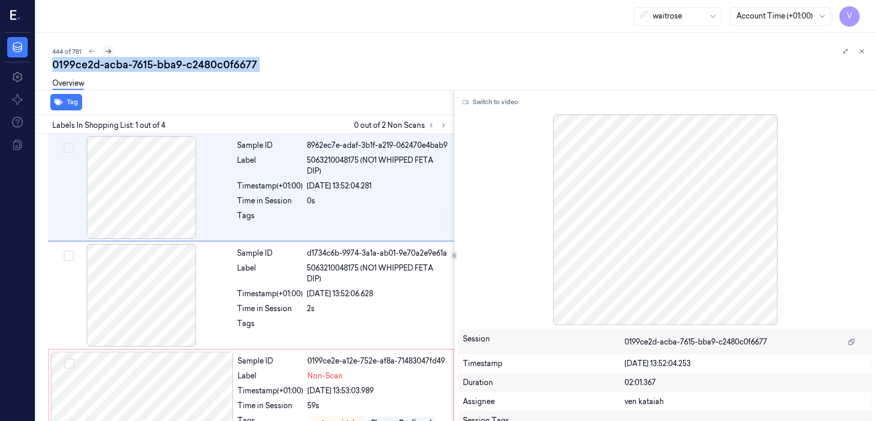
click at [111, 53] on icon at bounding box center [108, 51] width 7 height 7
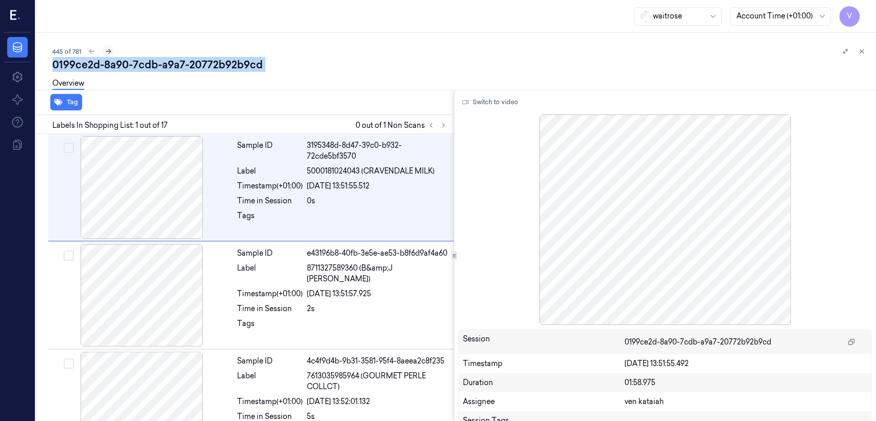
click at [107, 50] on icon at bounding box center [108, 51] width 7 height 7
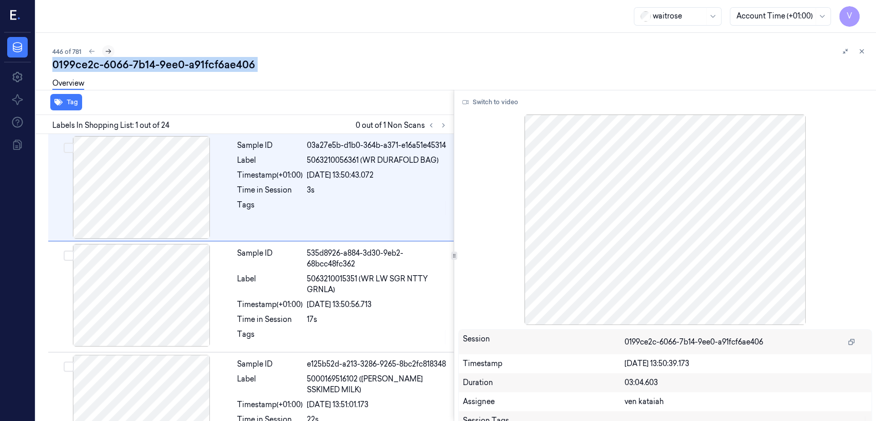
click at [112, 47] on button at bounding box center [108, 51] width 12 height 12
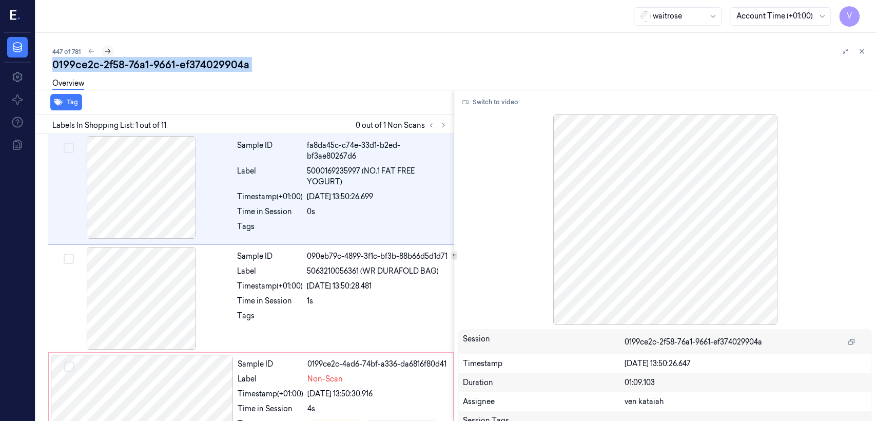
click at [110, 47] on button at bounding box center [108, 51] width 12 height 12
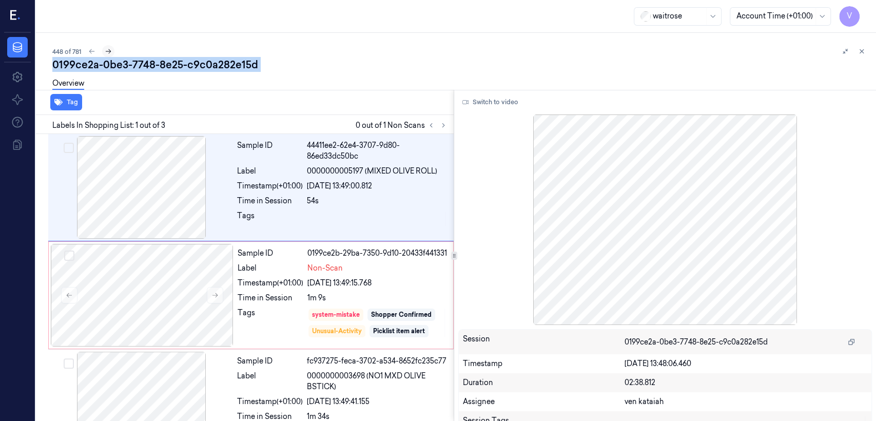
click at [108, 50] on icon at bounding box center [108, 51] width 7 height 7
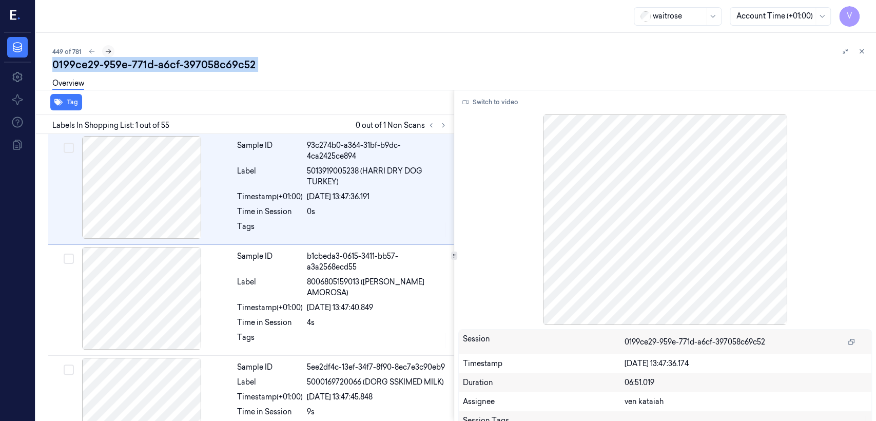
click at [110, 53] on icon at bounding box center [108, 51] width 7 height 7
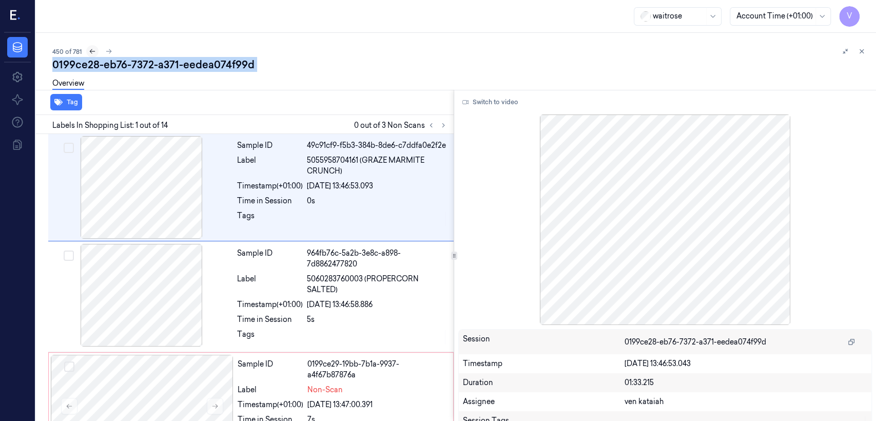
click at [93, 51] on icon at bounding box center [93, 51] width 6 height 5
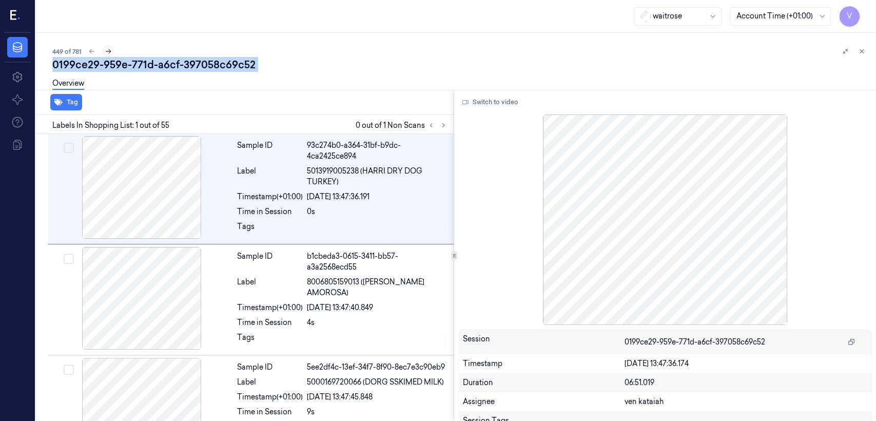
click at [111, 50] on icon at bounding box center [108, 51] width 7 height 7
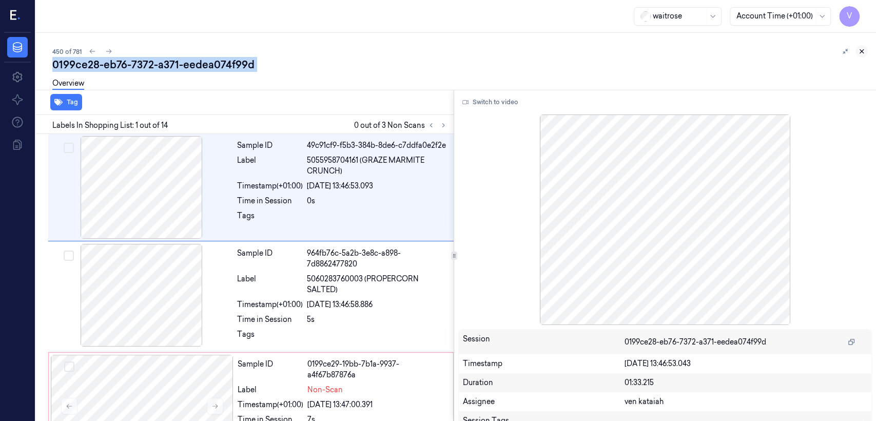
click at [862, 49] on icon at bounding box center [861, 51] width 7 height 7
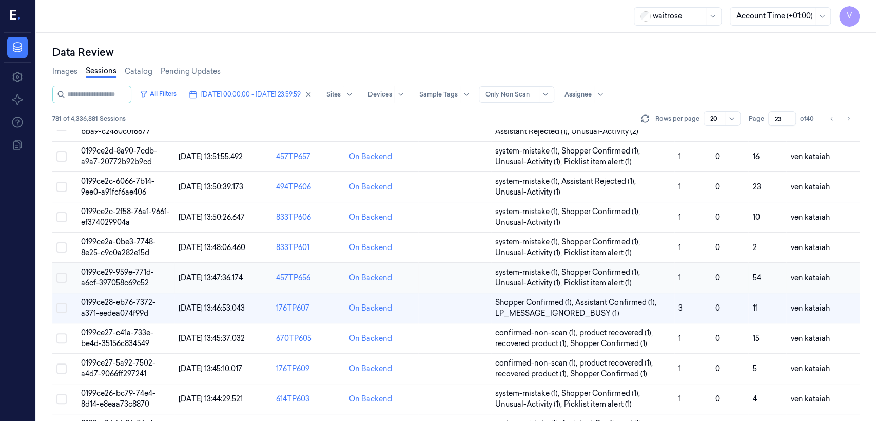
scroll to position [169, 0]
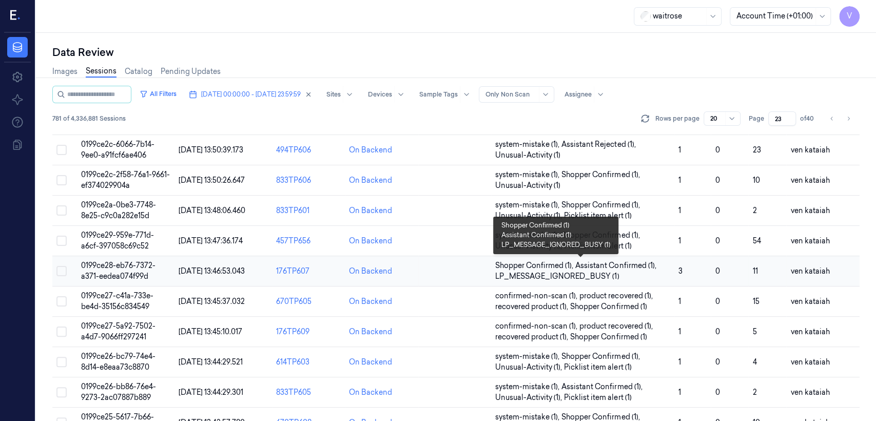
click at [580, 271] on span "LP_MESSAGE_IGNORED_BUSY (1)" at bounding box center [557, 276] width 124 height 11
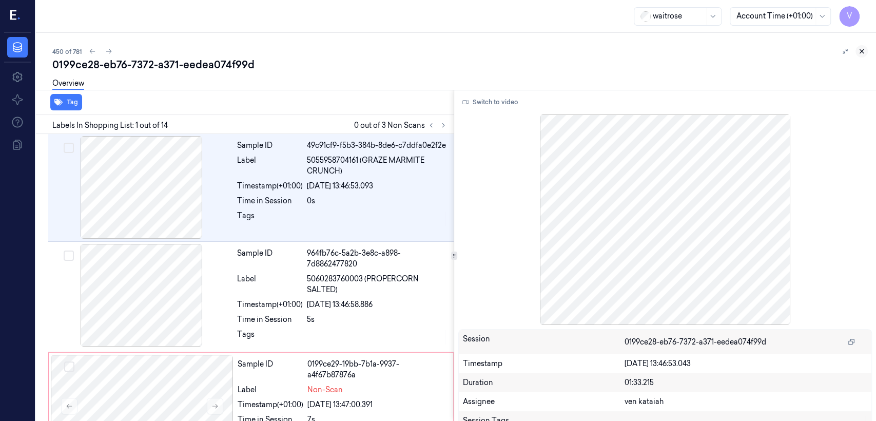
click at [861, 50] on icon at bounding box center [861, 51] width 7 height 7
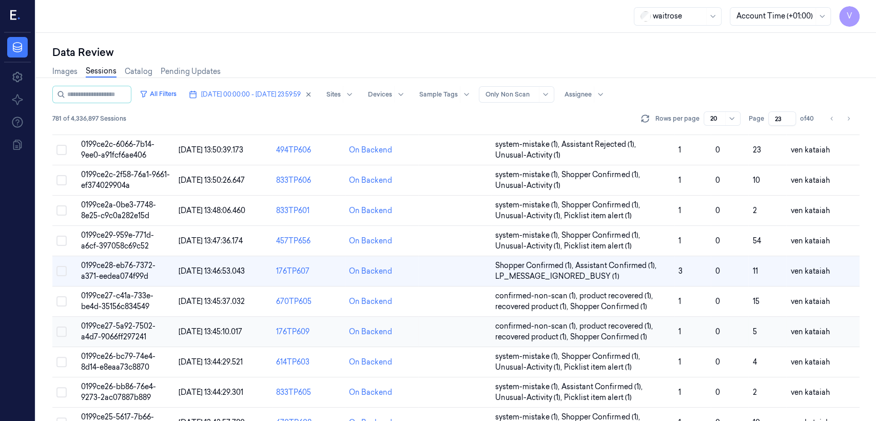
scroll to position [283, 0]
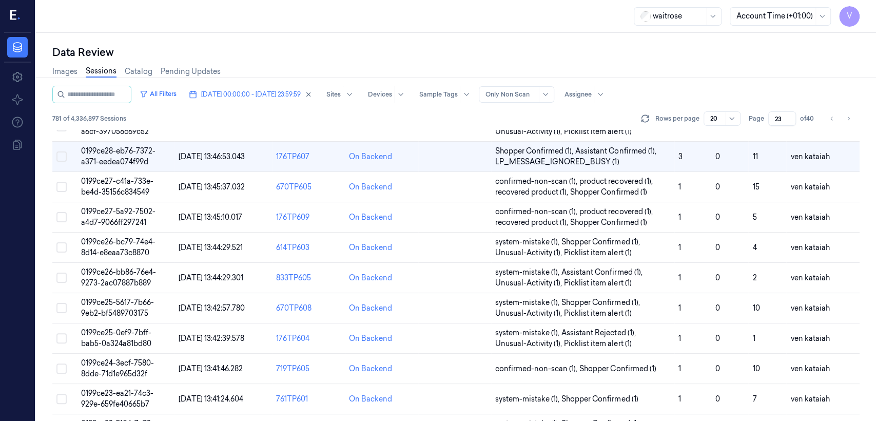
drag, startPoint x: 785, startPoint y: 116, endPoint x: 765, endPoint y: 123, distance: 21.1
click at [765, 123] on div "Page 23 of 40" at bounding box center [783, 118] width 68 height 14
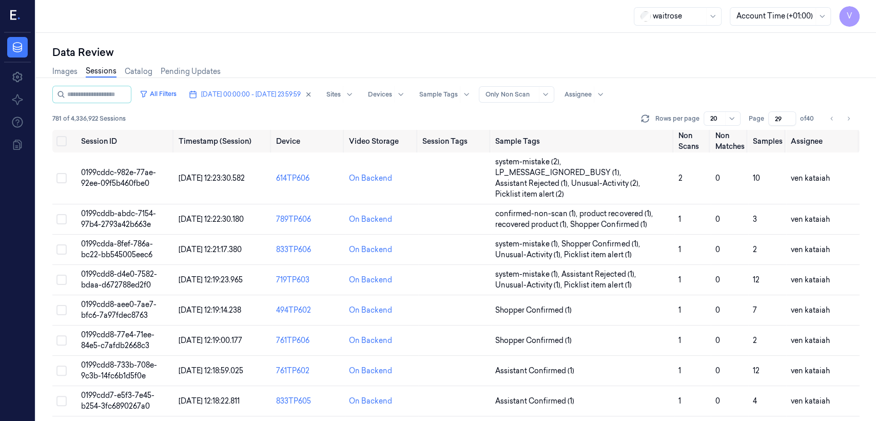
type input "29"
click at [559, 312] on span "Shopper Confirmed (1)" at bounding box center [533, 310] width 76 height 11
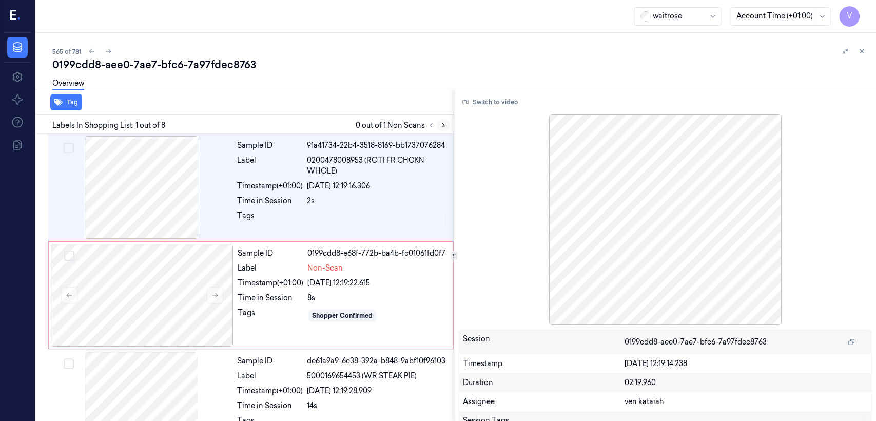
click at [443, 128] on icon at bounding box center [443, 125] width 7 height 7
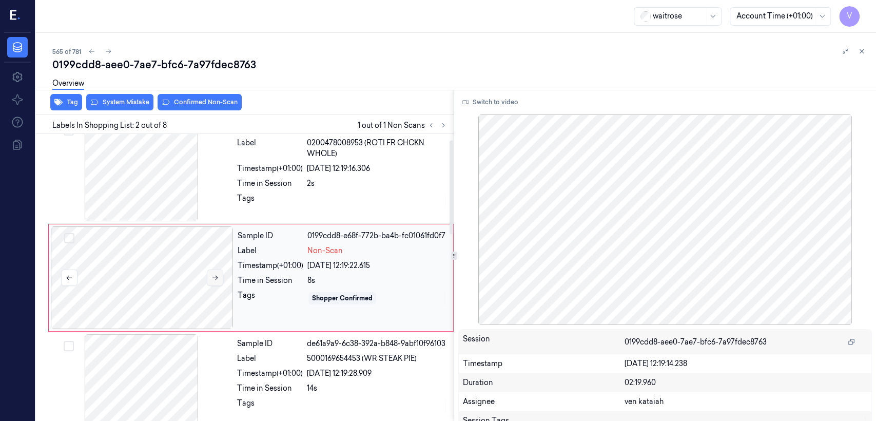
click at [220, 277] on button at bounding box center [215, 277] width 16 height 16
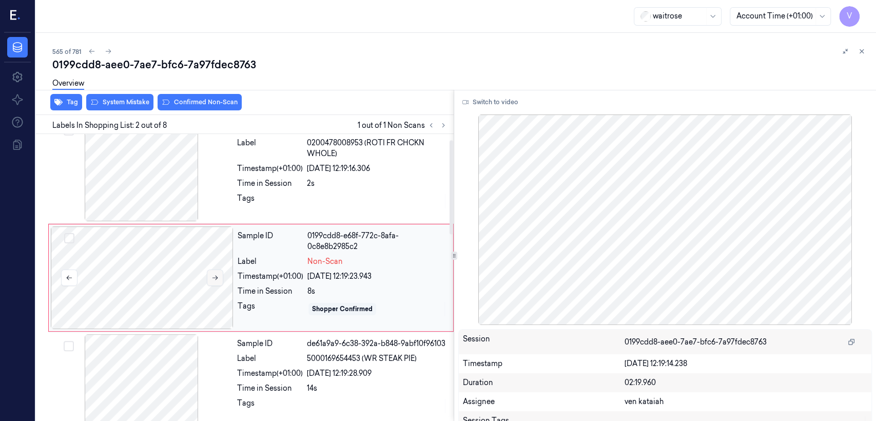
click at [220, 277] on button at bounding box center [215, 277] width 16 height 16
click at [303, 195] on div "Tags" at bounding box center [270, 201] width 66 height 16
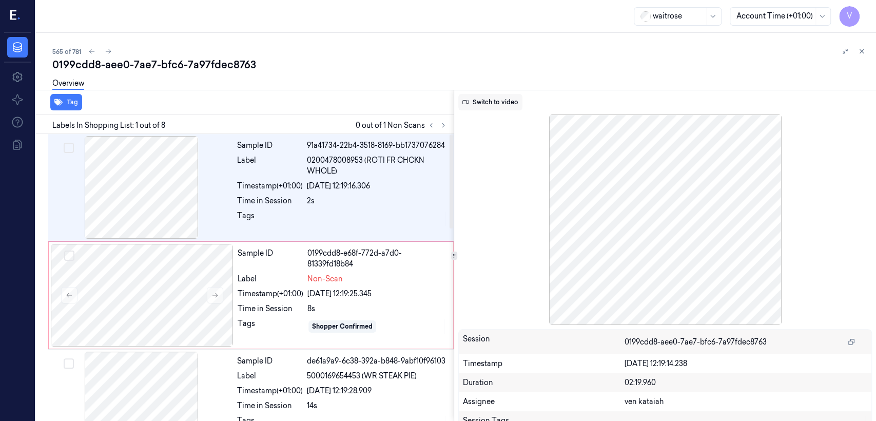
click at [492, 102] on button "Switch to video" at bounding box center [490, 102] width 64 height 16
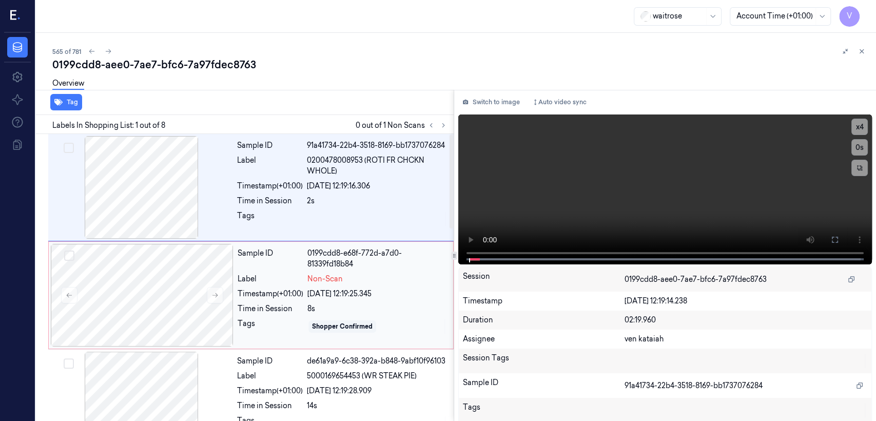
click at [315, 301] on div "Sample ID 0199cdd8-e68f-772d-a7d0-81339fd18b84 Label Non-Scan Timestamp (+01:00…" at bounding box center [343, 295] width 218 height 103
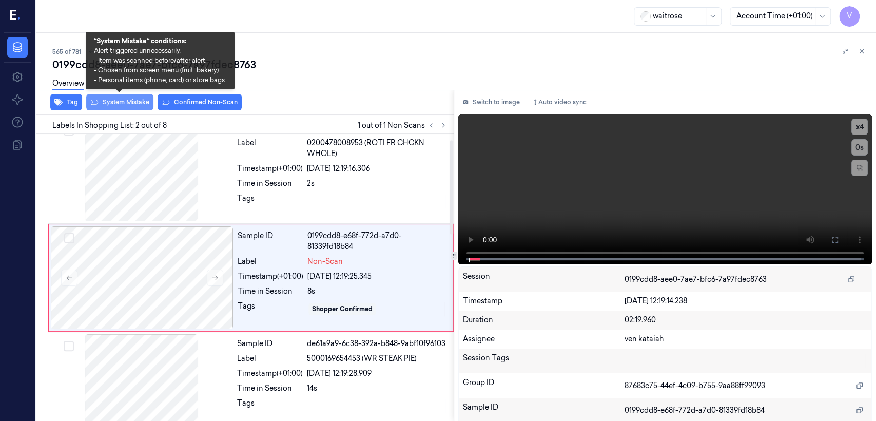
click at [129, 107] on button "System Mistake" at bounding box center [119, 102] width 67 height 16
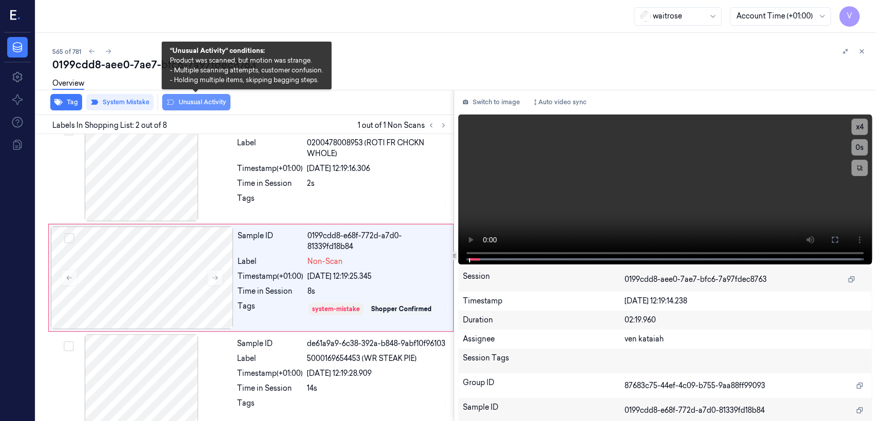
click at [181, 102] on button "Unusual Activity" at bounding box center [196, 102] width 68 height 16
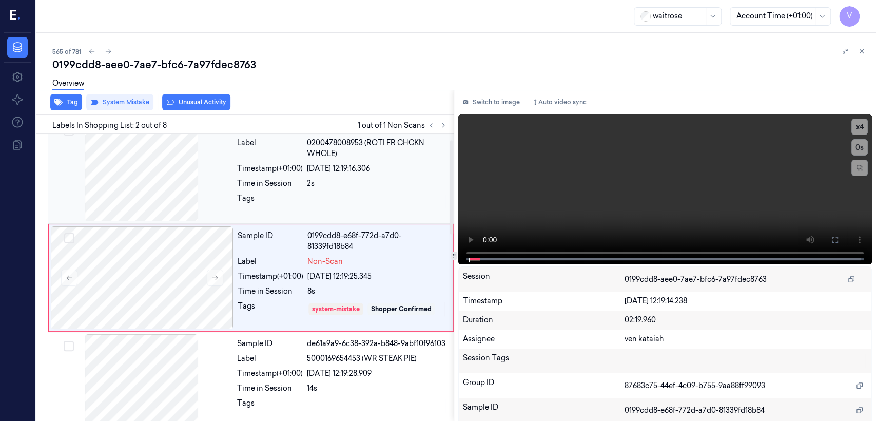
click at [324, 178] on div "2s" at bounding box center [377, 183] width 141 height 11
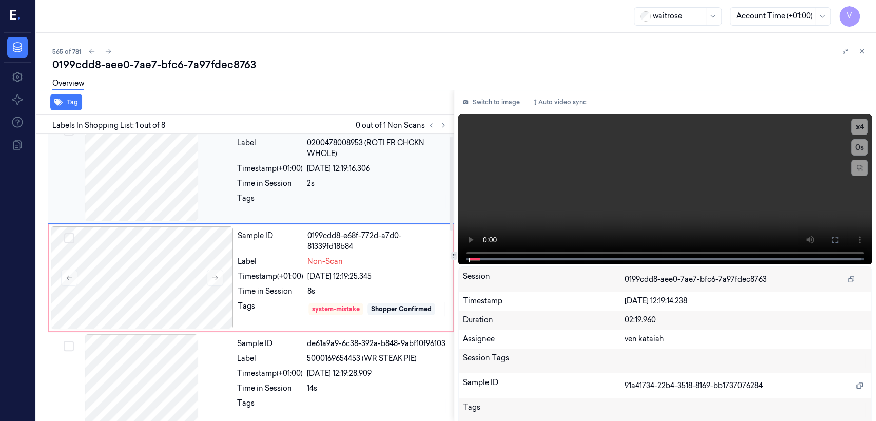
scroll to position [0, 0]
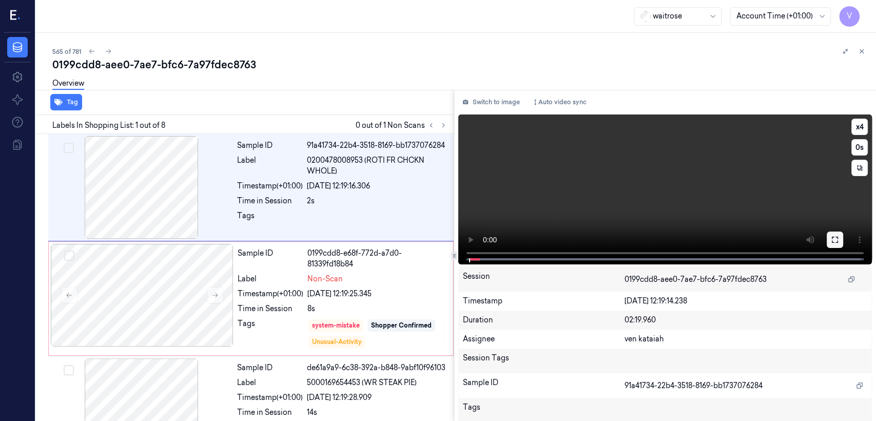
click at [836, 241] on button at bounding box center [835, 239] width 16 height 16
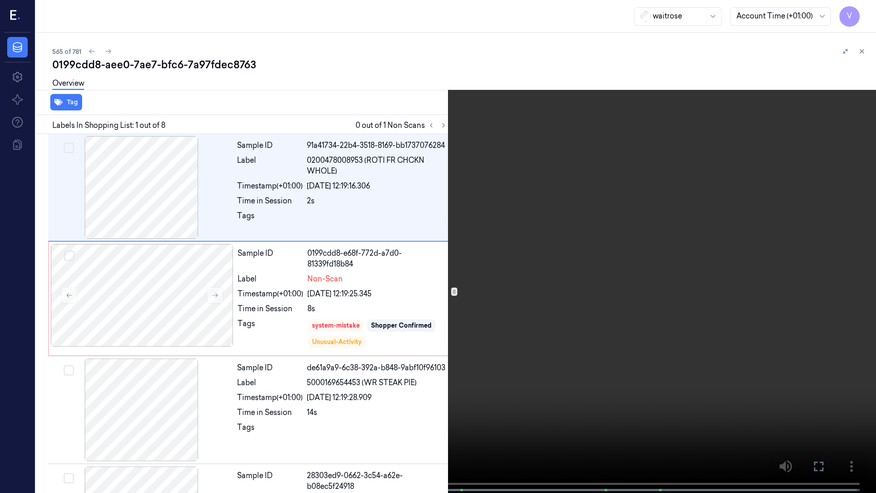
click at [0, 0] on icon at bounding box center [0, 0] width 0 height 0
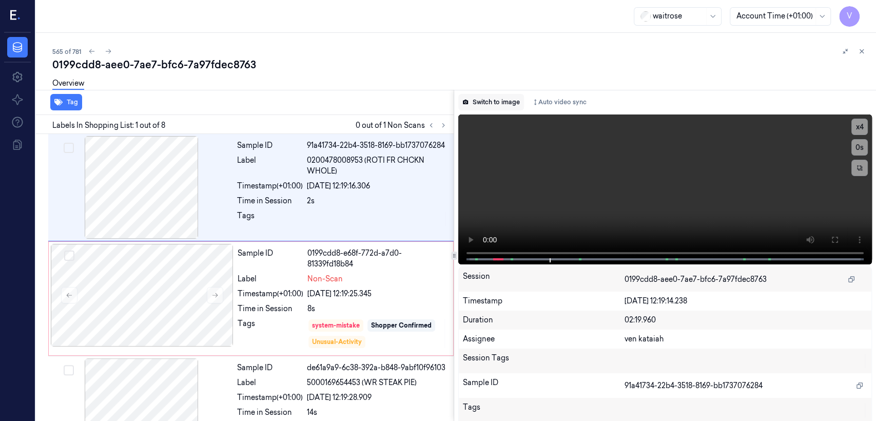
click at [497, 104] on button "Switch to image" at bounding box center [491, 102] width 66 height 16
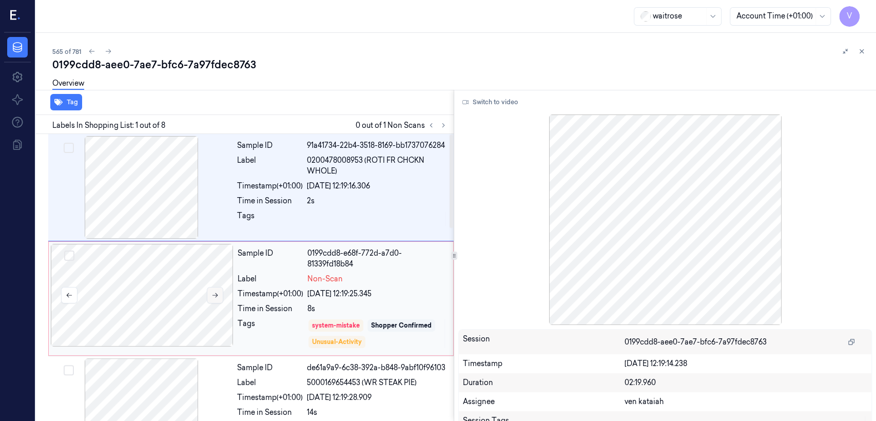
click at [214, 298] on icon at bounding box center [214, 295] width 7 height 7
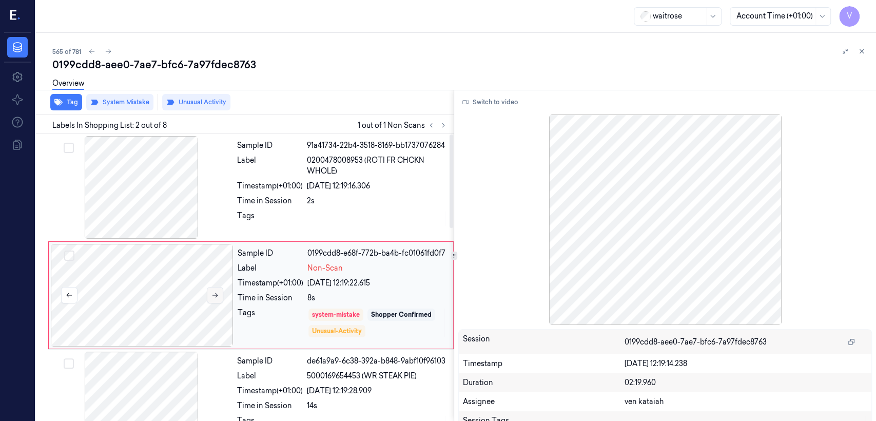
scroll to position [17, 0]
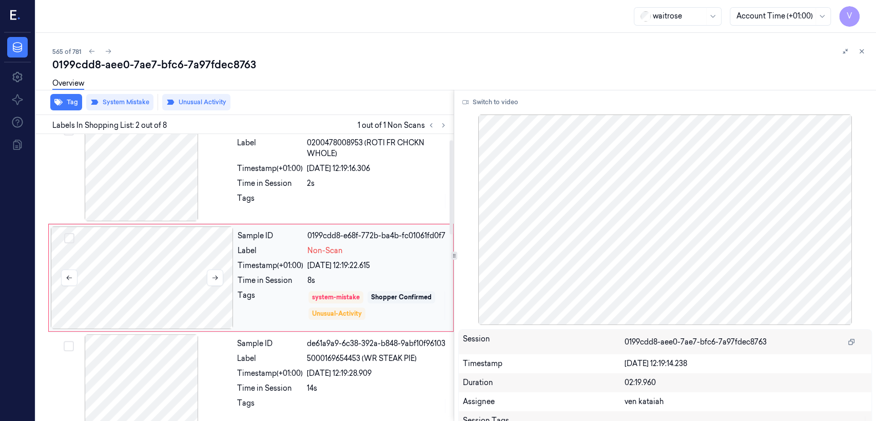
click at [214, 297] on div at bounding box center [142, 277] width 183 height 103
click at [211, 278] on icon at bounding box center [214, 277] width 7 height 7
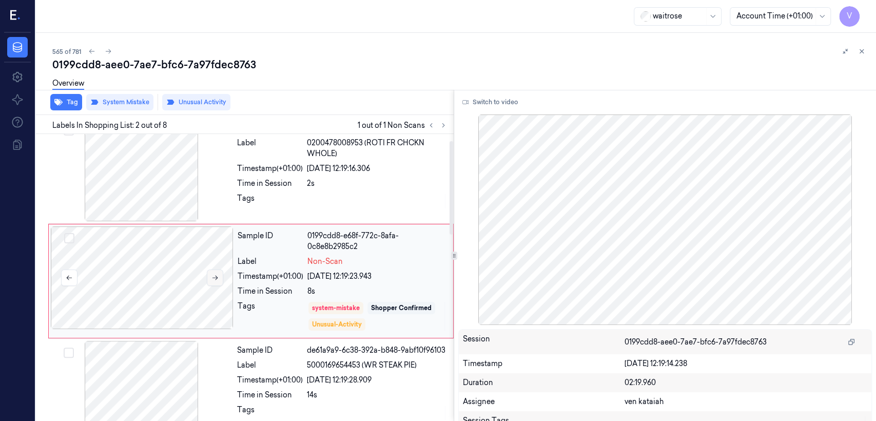
scroll to position [21, 0]
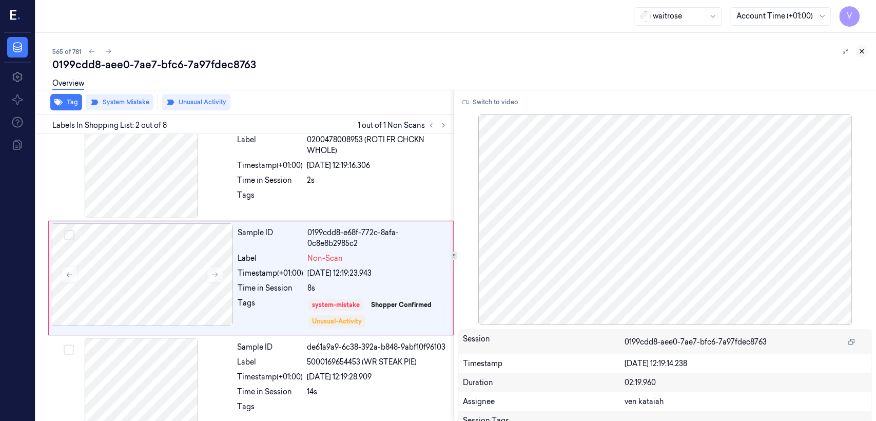
click at [866, 46] on button at bounding box center [862, 51] width 12 height 12
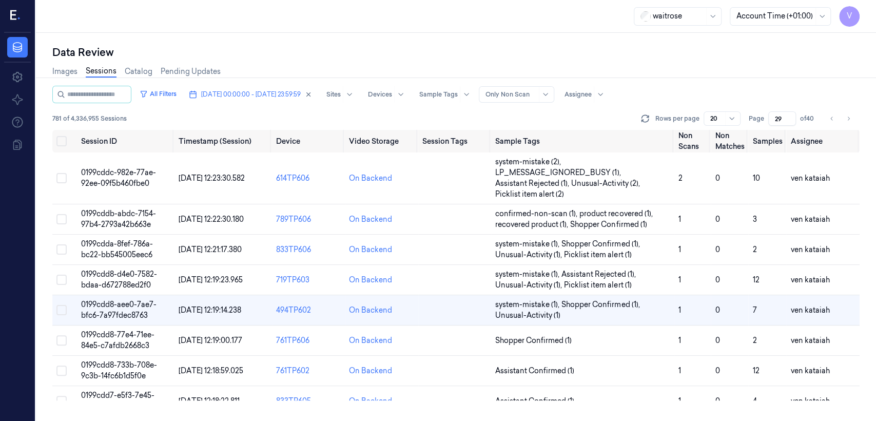
scroll to position [66, 0]
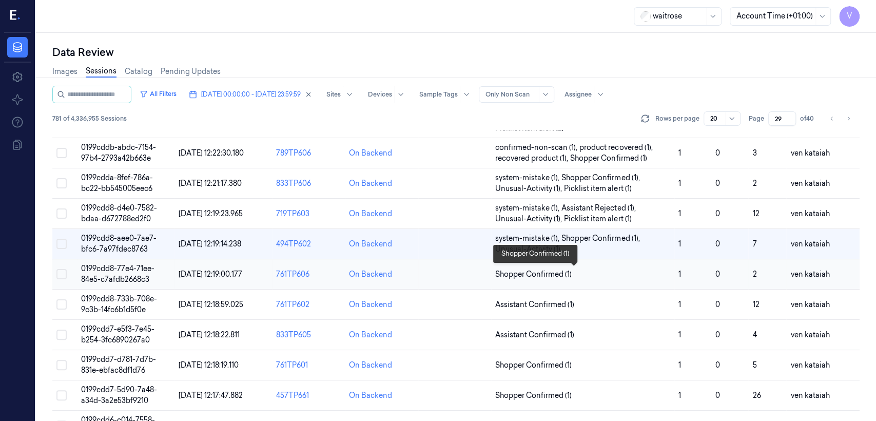
click at [553, 274] on span "Shopper Confirmed (1)" at bounding box center [533, 274] width 76 height 11
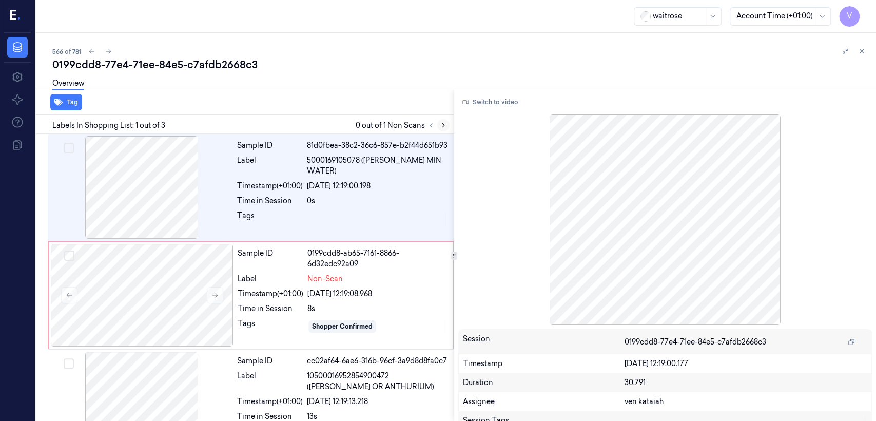
click at [440, 126] on icon at bounding box center [443, 125] width 7 height 7
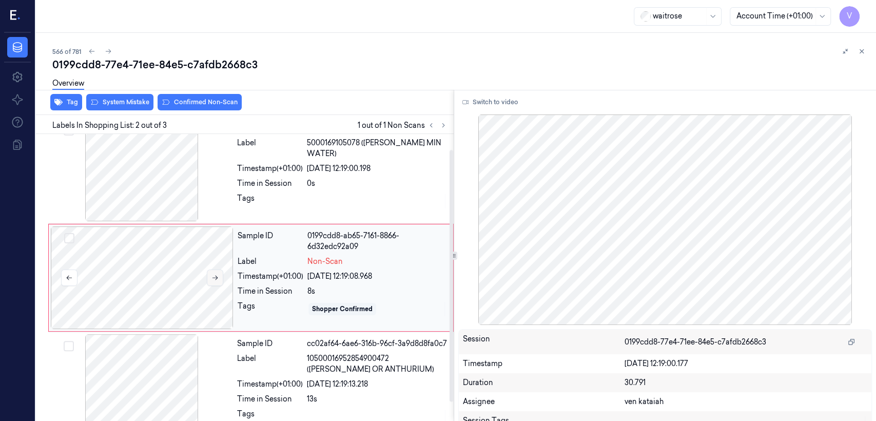
click at [210, 277] on button at bounding box center [215, 277] width 16 height 16
click at [247, 180] on div "Time in Session" at bounding box center [270, 183] width 66 height 11
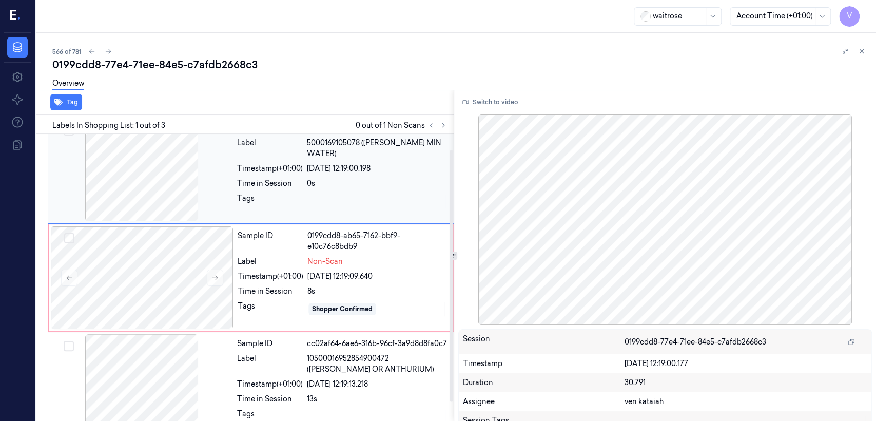
scroll to position [0, 0]
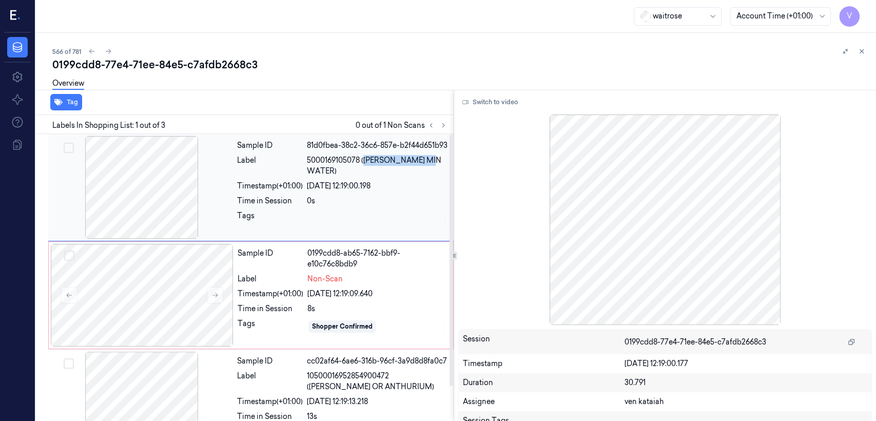
drag, startPoint x: 365, startPoint y: 171, endPoint x: 438, endPoint y: 169, distance: 72.9
click at [438, 169] on span "5000169105078 ([PERSON_NAME] MIN WATER)" at bounding box center [377, 166] width 141 height 22
click at [510, 101] on button "Switch to video" at bounding box center [490, 102] width 64 height 16
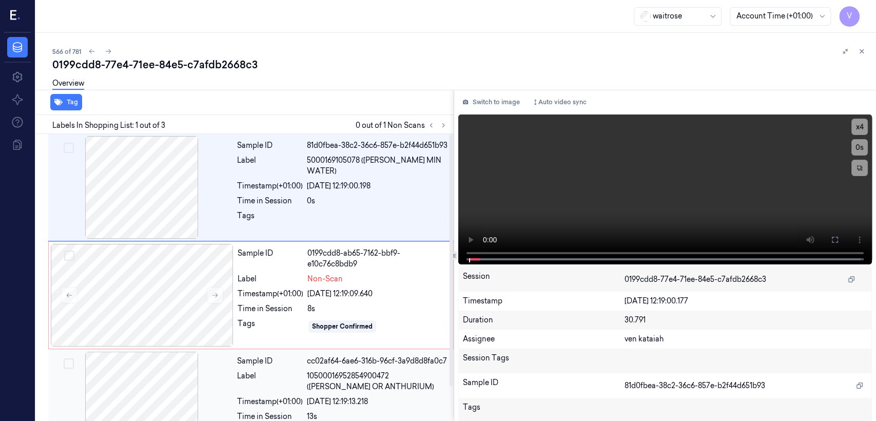
click at [247, 383] on div "Label" at bounding box center [270, 382] width 66 height 22
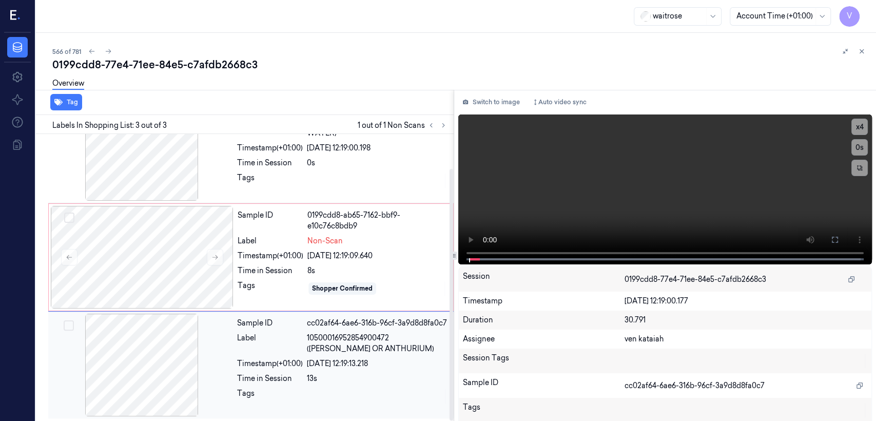
scroll to position [39, 0]
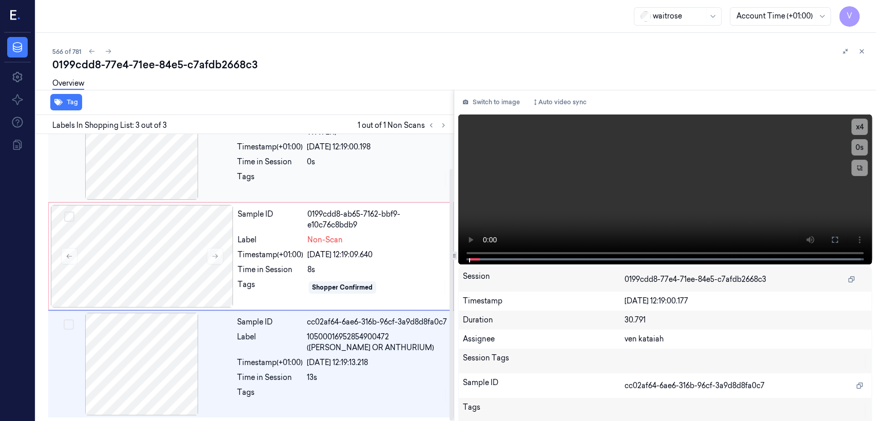
click at [389, 165] on div "0s" at bounding box center [377, 162] width 141 height 11
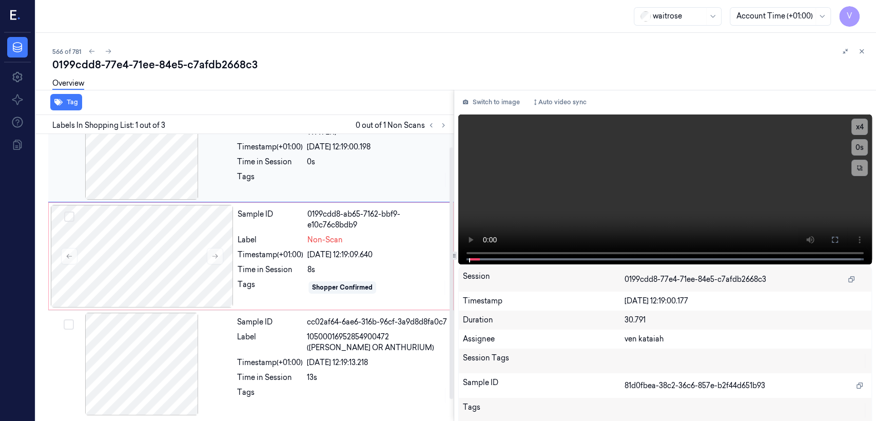
scroll to position [0, 0]
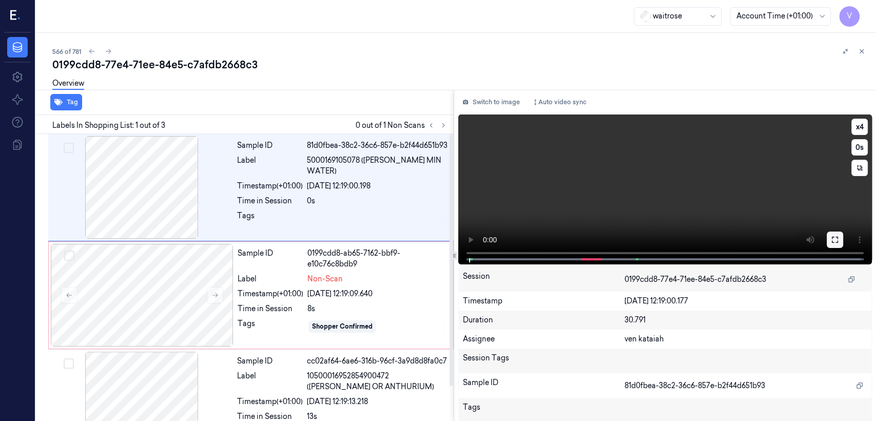
click at [831, 245] on button at bounding box center [835, 239] width 16 height 16
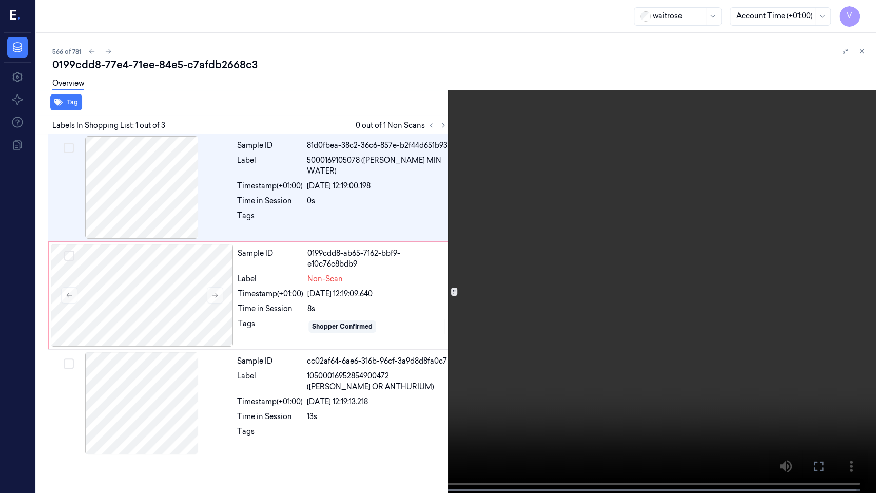
click at [517, 237] on video at bounding box center [438, 247] width 876 height 495
click at [0, 0] on button at bounding box center [0, 0] width 0 height 0
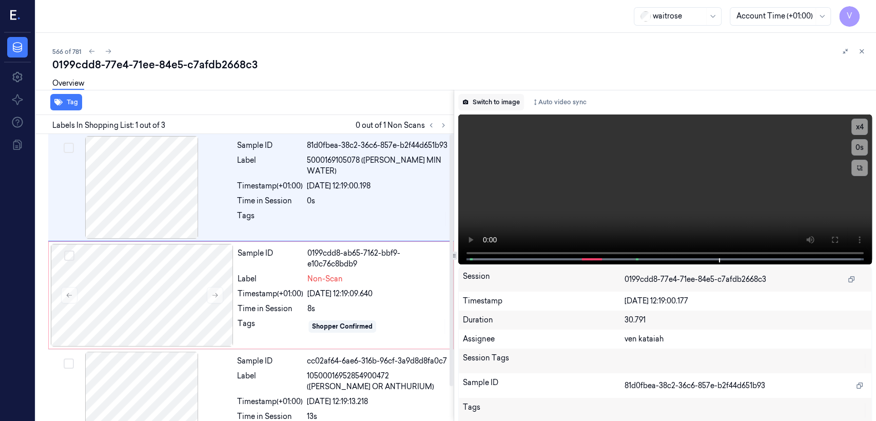
click at [492, 99] on button "Switch to image" at bounding box center [491, 102] width 66 height 16
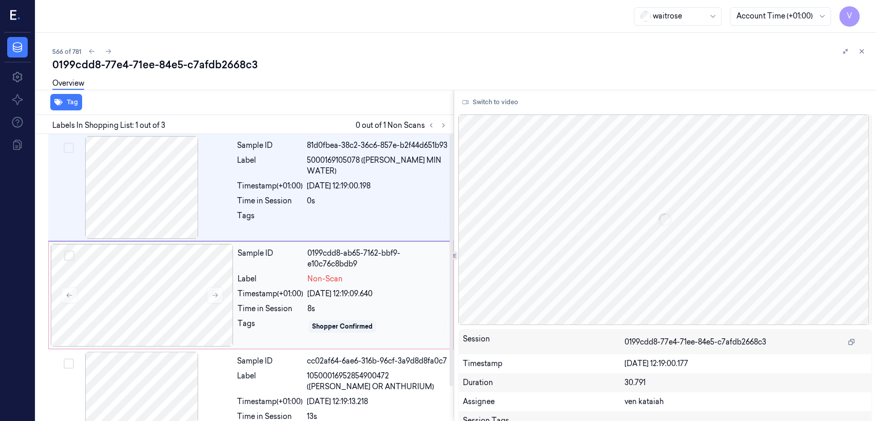
click at [362, 280] on div "Non-Scan" at bounding box center [377, 279] width 140 height 11
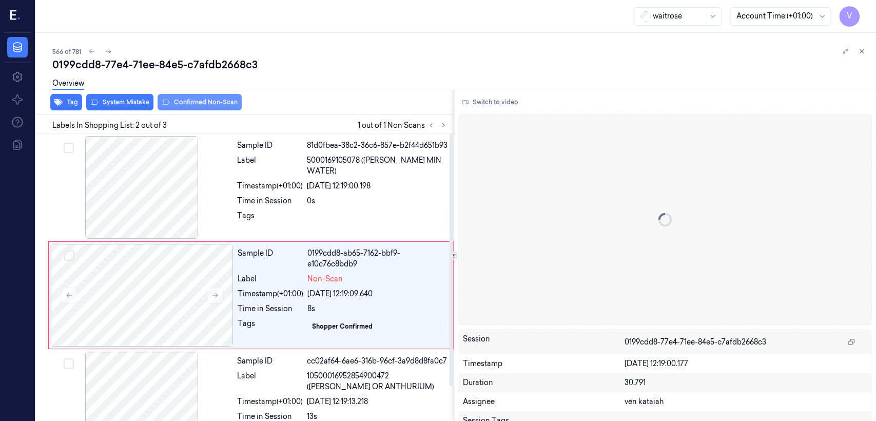
scroll to position [17, 0]
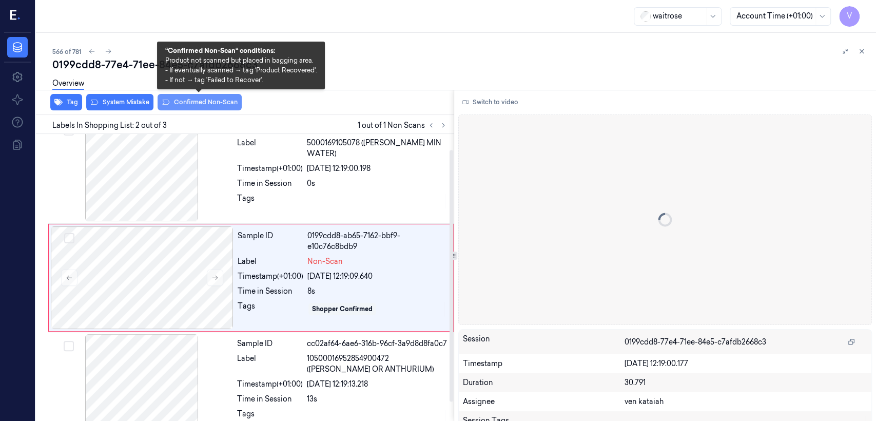
click at [202, 101] on button "Confirmed Non-Scan" at bounding box center [200, 102] width 84 height 16
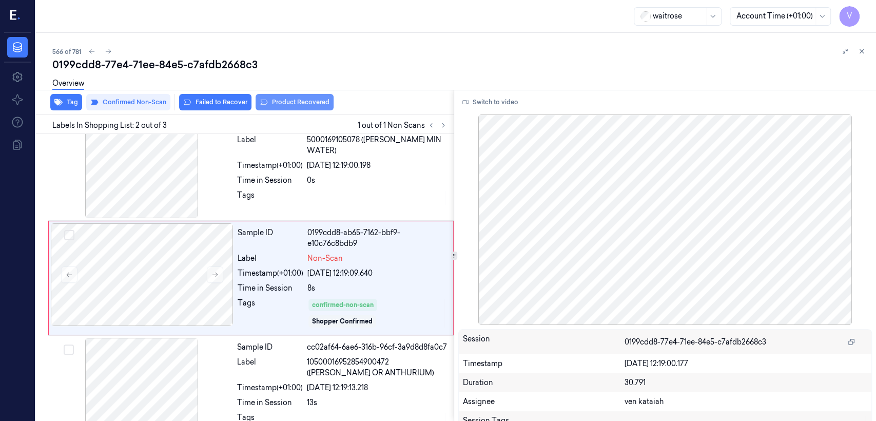
click at [305, 105] on button "Product Recovered" at bounding box center [295, 102] width 78 height 16
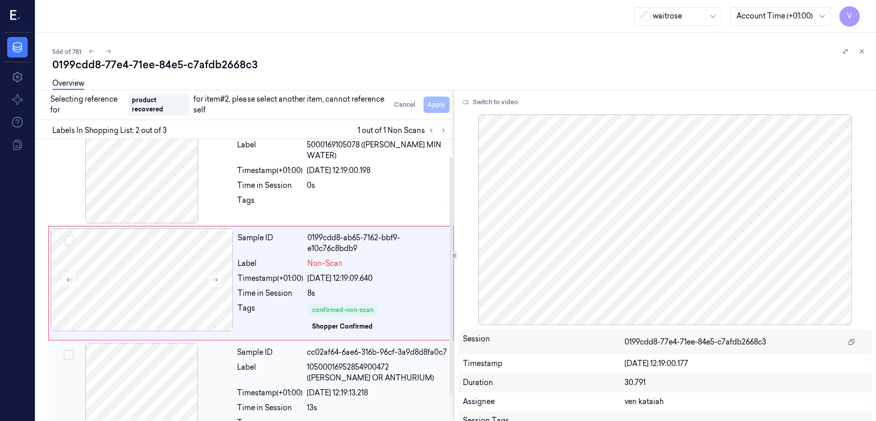
click at [345, 358] on div "Sample ID cc02af64-6ae6-316b-96cf-3a9d8d8fa0c7 Label 10500016952854900472 ([PER…" at bounding box center [342, 394] width 219 height 103
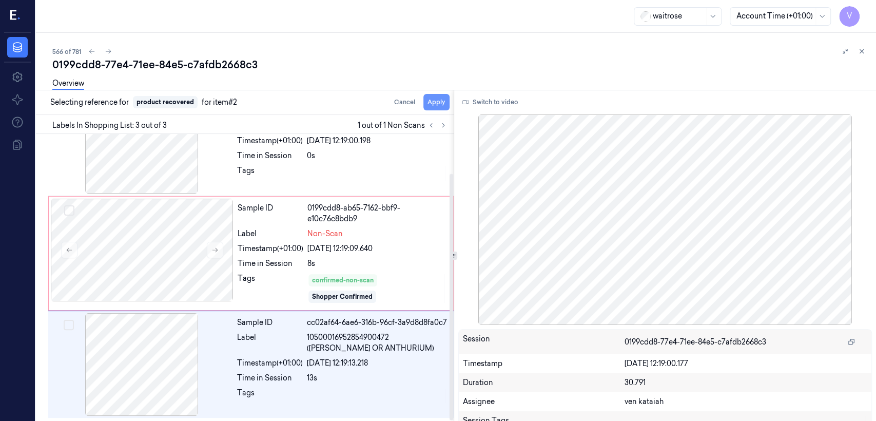
click at [432, 105] on button "Apply" at bounding box center [436, 102] width 26 height 16
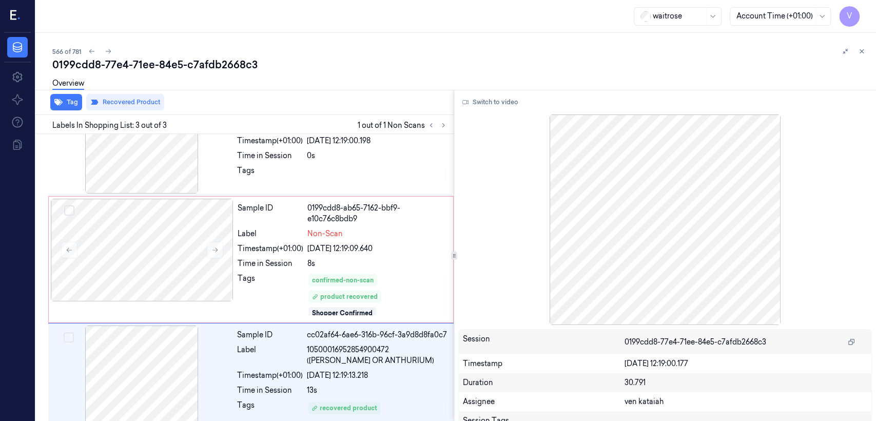
scroll to position [58, 0]
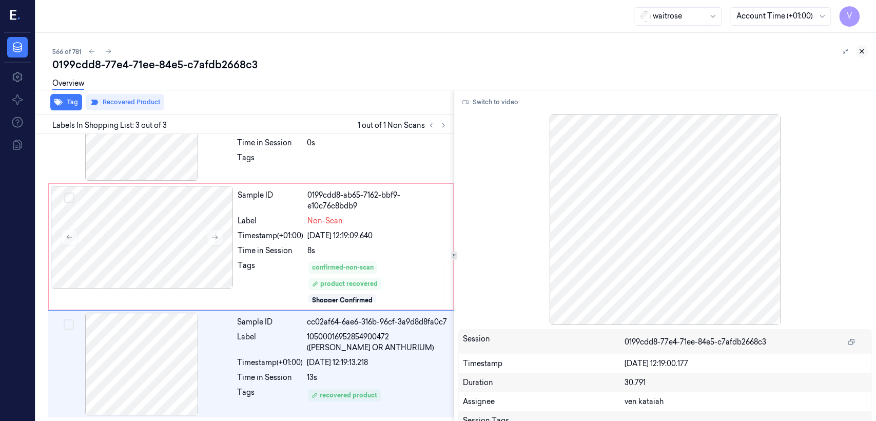
click at [862, 49] on icon at bounding box center [861, 51] width 7 height 7
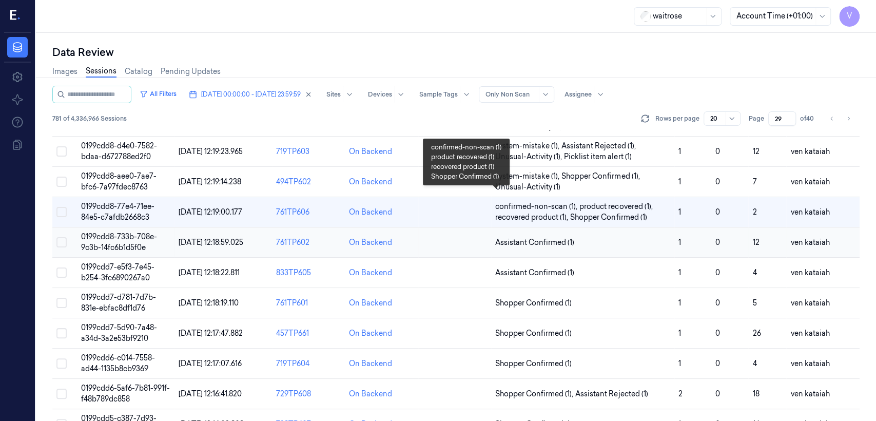
scroll to position [107, 0]
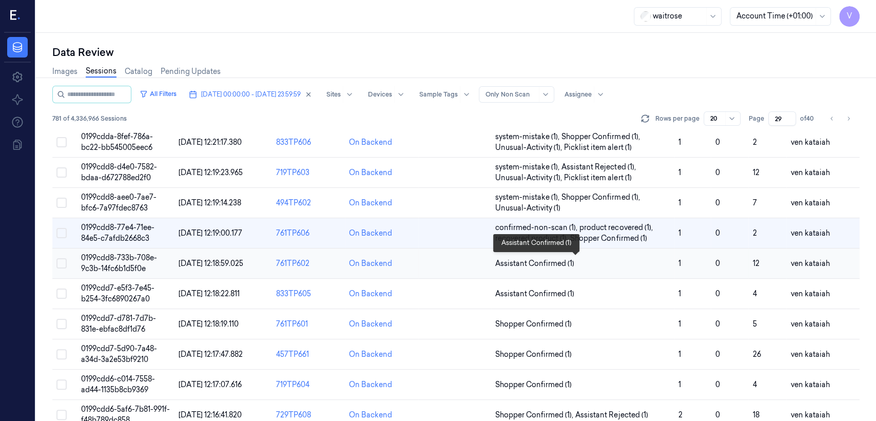
click at [552, 258] on span "Assistant Confirmed (1)" at bounding box center [534, 263] width 79 height 11
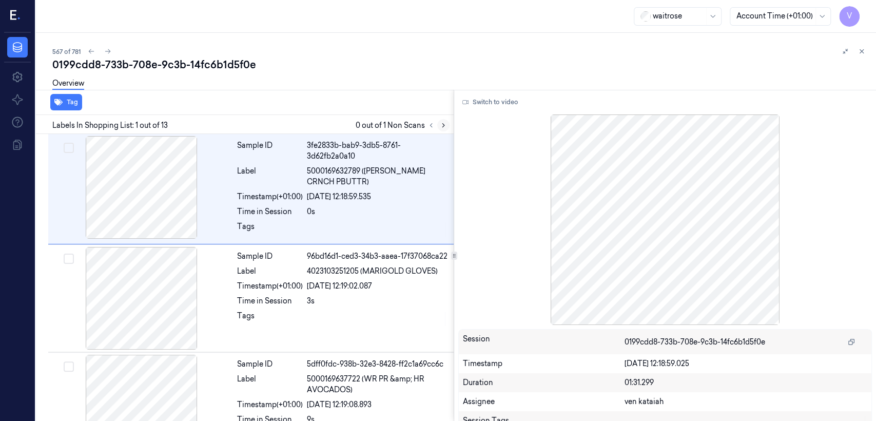
click at [441, 128] on icon at bounding box center [443, 125] width 7 height 7
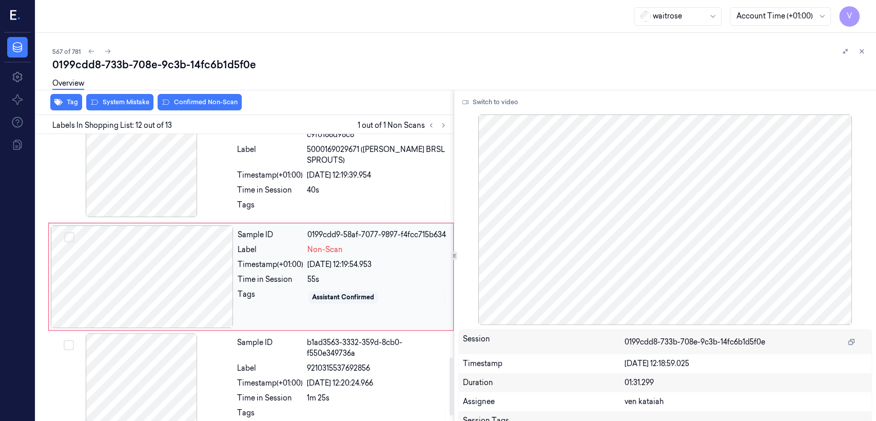
scroll to position [1109, 0]
click at [212, 283] on div at bounding box center [142, 276] width 183 height 103
click at [217, 273] on div at bounding box center [142, 276] width 183 height 103
click at [248, 183] on div "Sample ID a5db3cf5-4eda-3bb6-baaa-c9f0186d98c8 Label 5000169029671 ([PERSON_NAM…" at bounding box center [342, 167] width 219 height 106
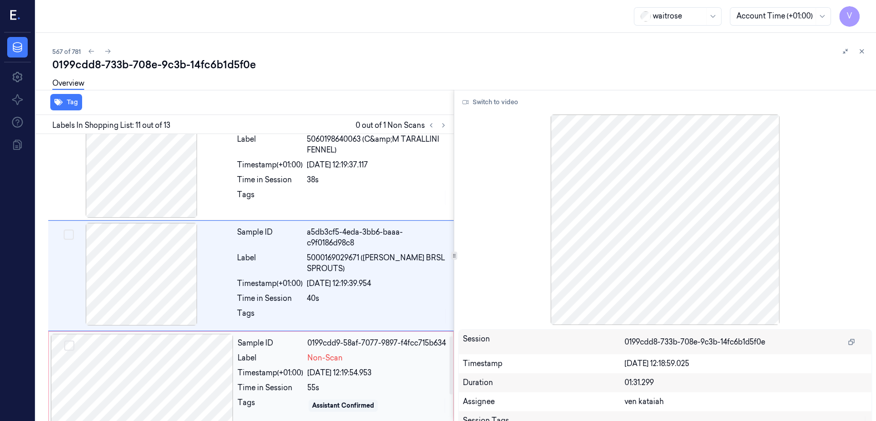
click at [211, 342] on div at bounding box center [142, 385] width 183 height 103
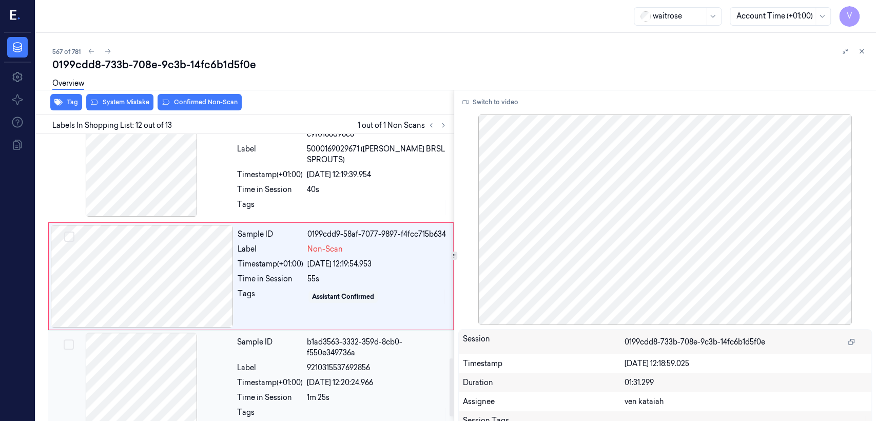
click at [277, 380] on div "Timestamp (+01:00)" at bounding box center [270, 382] width 66 height 11
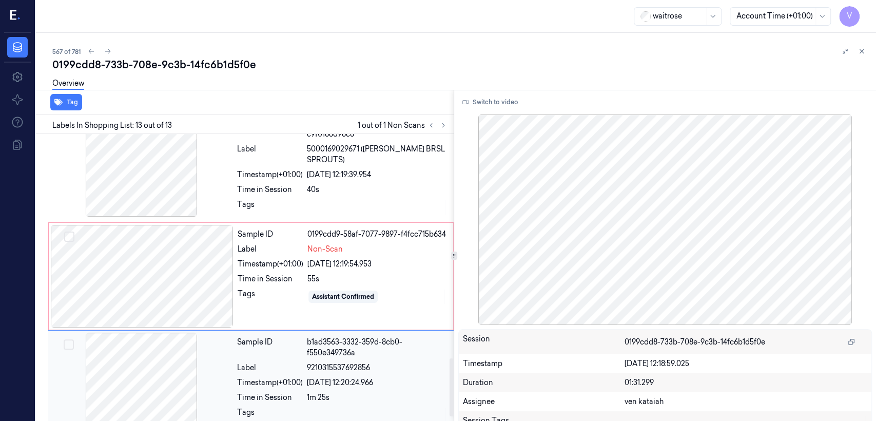
scroll to position [1131, 0]
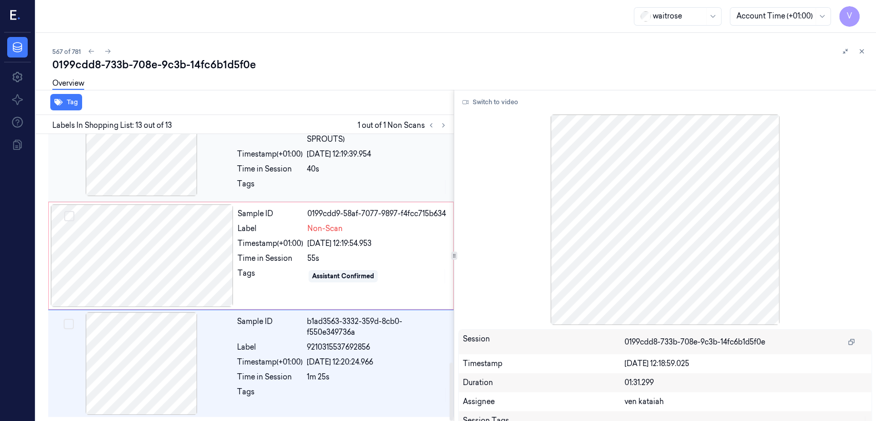
click at [251, 175] on div "Sample ID a5db3cf5-4eda-3bb6-baaa-c9f0186d98c8 Label 5000169029671 ([PERSON_NAM…" at bounding box center [342, 146] width 219 height 106
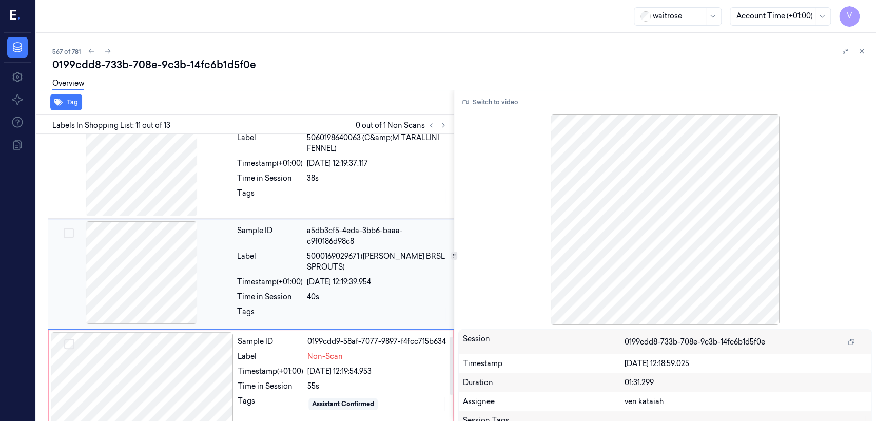
scroll to position [1000, 0]
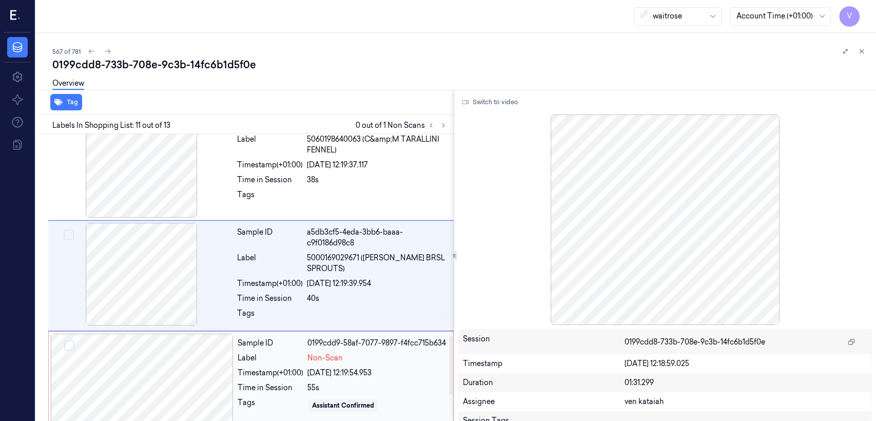
click at [263, 359] on div "Label" at bounding box center [271, 358] width 66 height 11
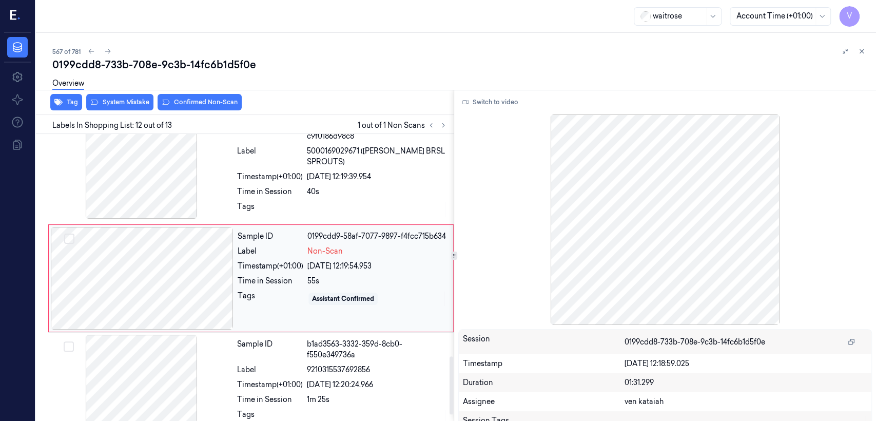
scroll to position [1109, 0]
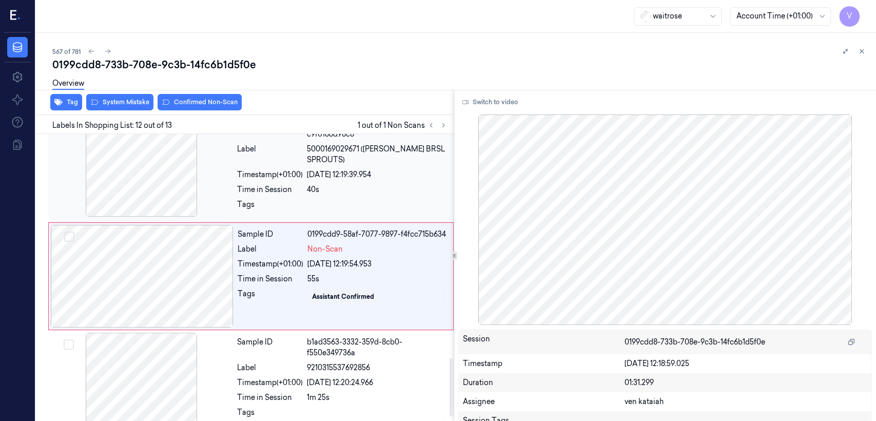
click at [277, 217] on div "Sample ID a5db3cf5-4eda-3bb6-baaa-c9f0186d98c8 Label 5000169029671 ([PERSON_NAM…" at bounding box center [342, 167] width 219 height 106
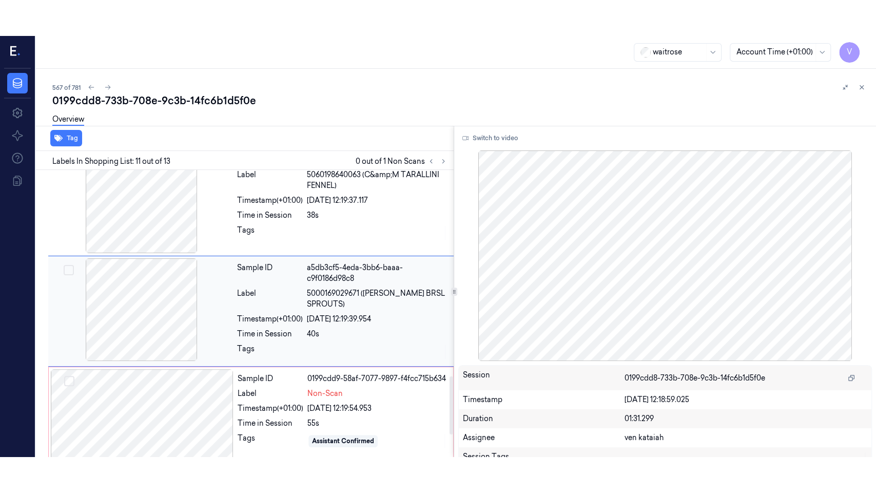
scroll to position [1000, 0]
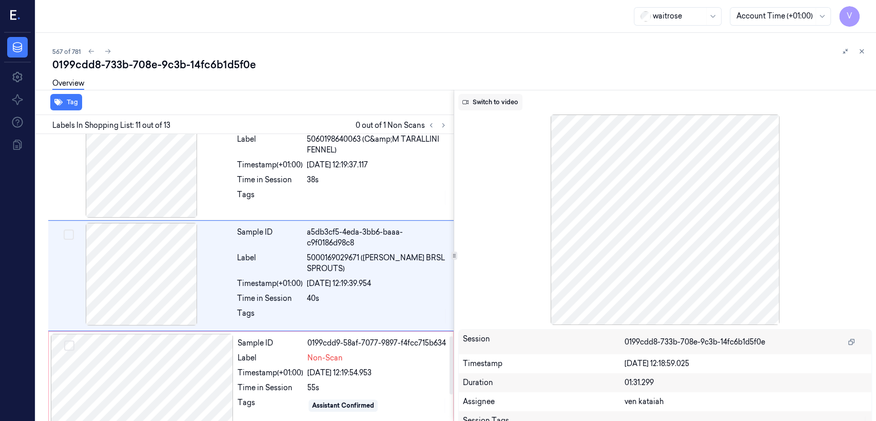
click at [493, 108] on button "Switch to video" at bounding box center [490, 102] width 64 height 16
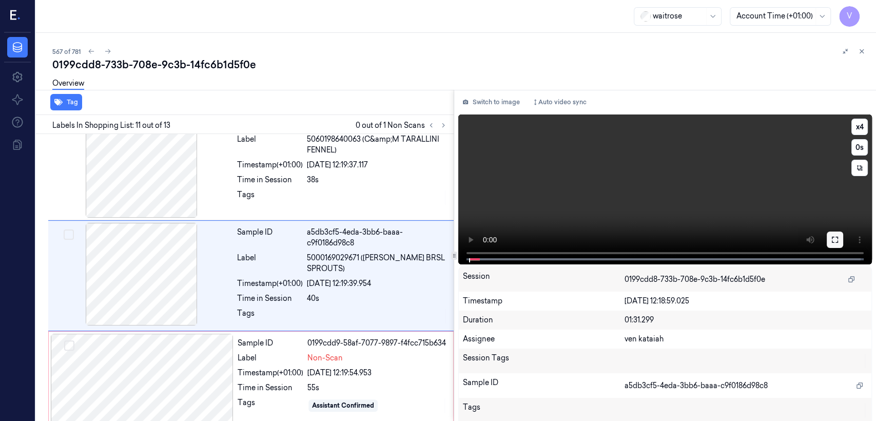
click at [839, 237] on button at bounding box center [835, 239] width 16 height 16
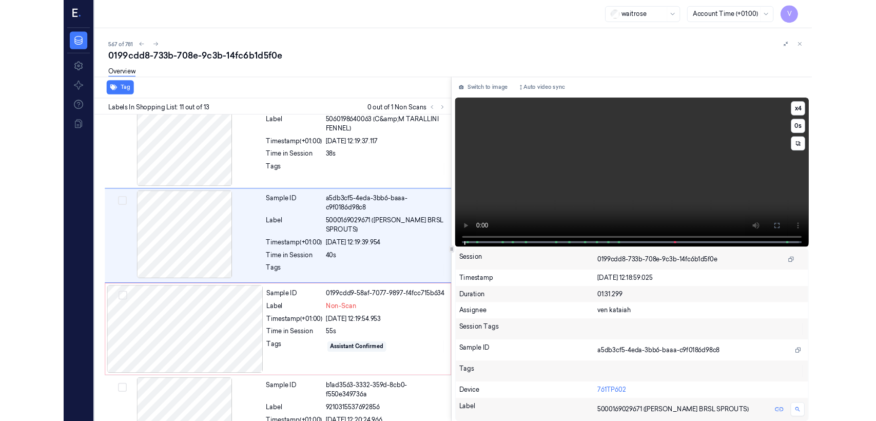
scroll to position [964, 0]
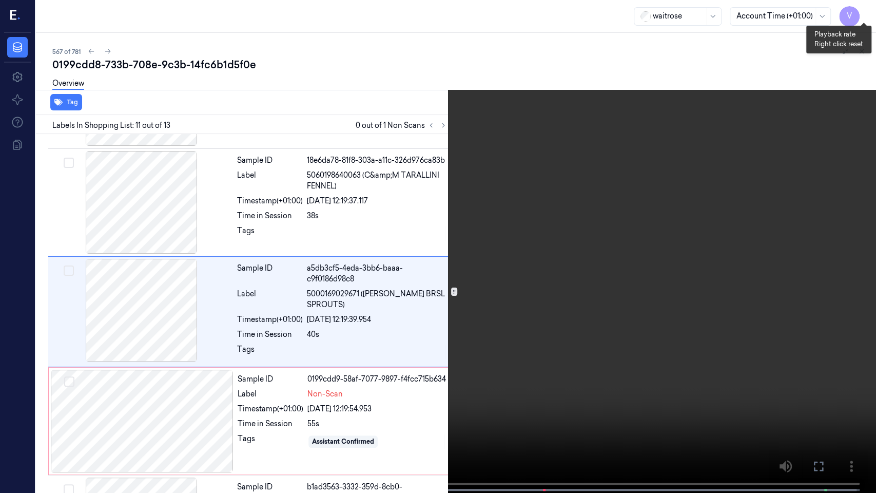
click at [856, 11] on button "x 4" at bounding box center [864, 12] width 16 height 16
click at [856, 11] on button "x 1" at bounding box center [864, 12] width 16 height 16
click at [0, 0] on icon at bounding box center [0, 0] width 0 height 0
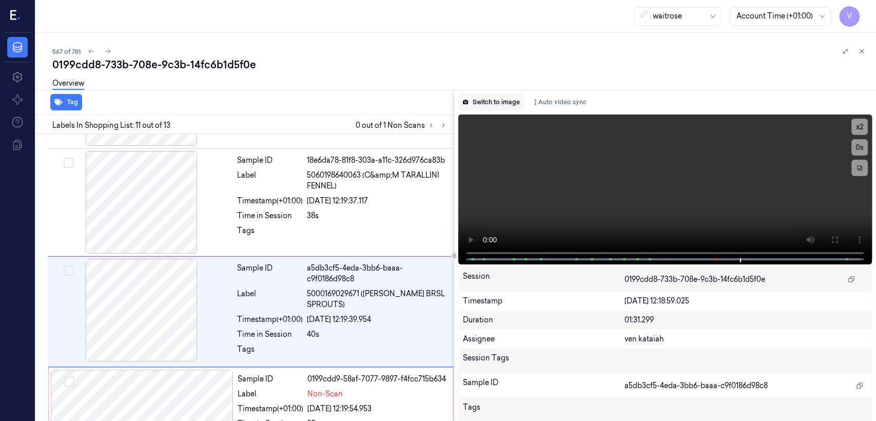
click at [516, 110] on button "Switch to image" at bounding box center [491, 102] width 66 height 16
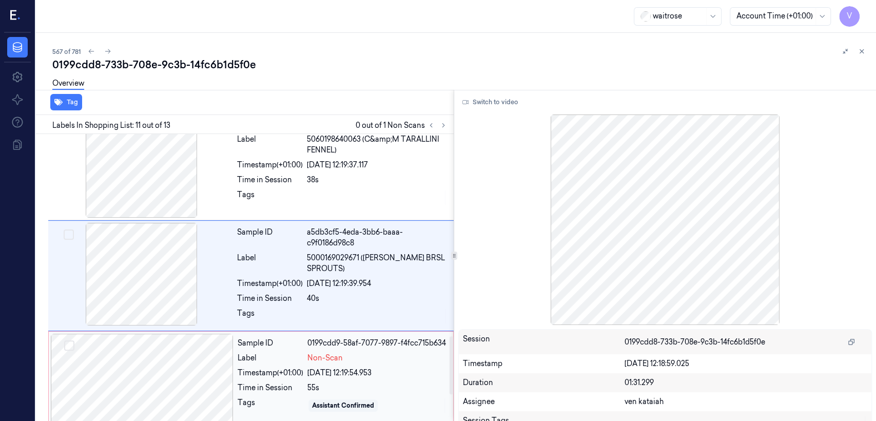
click at [316, 344] on div "0199cdd9-58af-7077-9897-f4fcc715b634" at bounding box center [377, 343] width 140 height 11
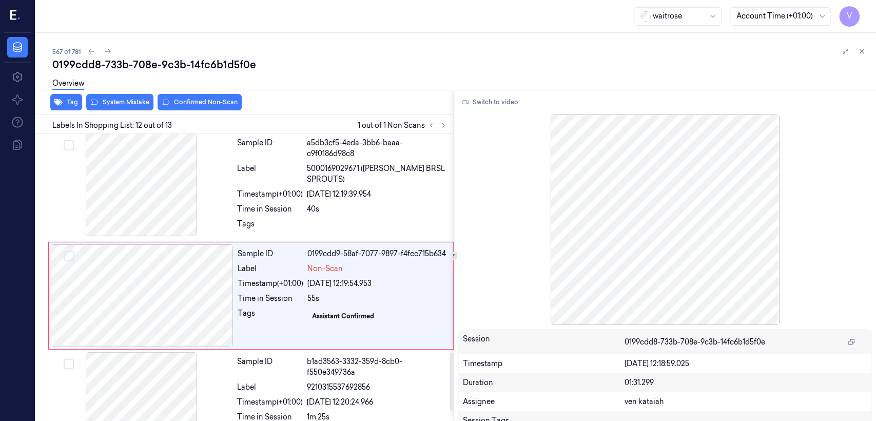
scroll to position [1109, 0]
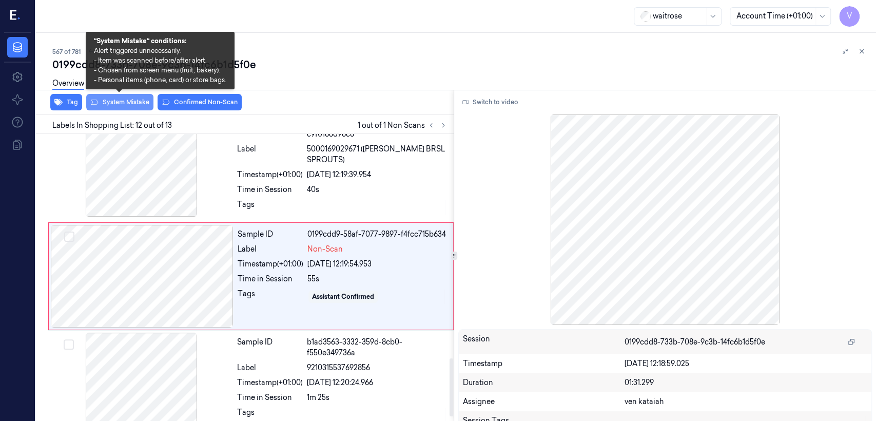
click at [142, 106] on button "System Mistake" at bounding box center [119, 102] width 67 height 16
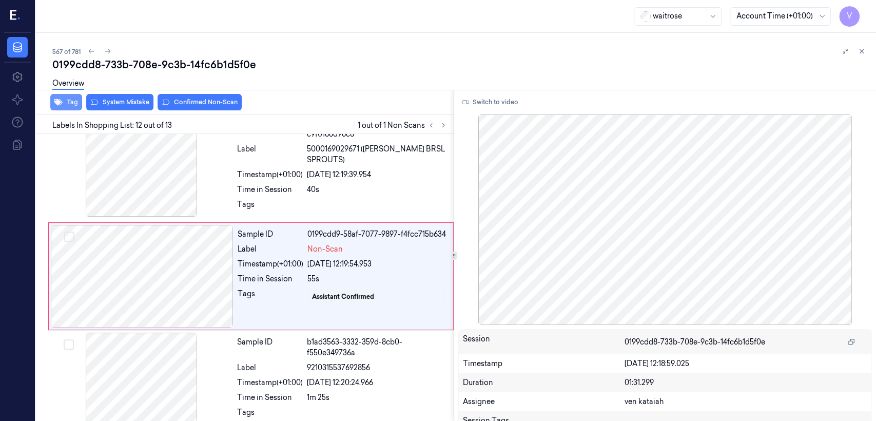
click at [78, 100] on button "Tag" at bounding box center [66, 102] width 32 height 16
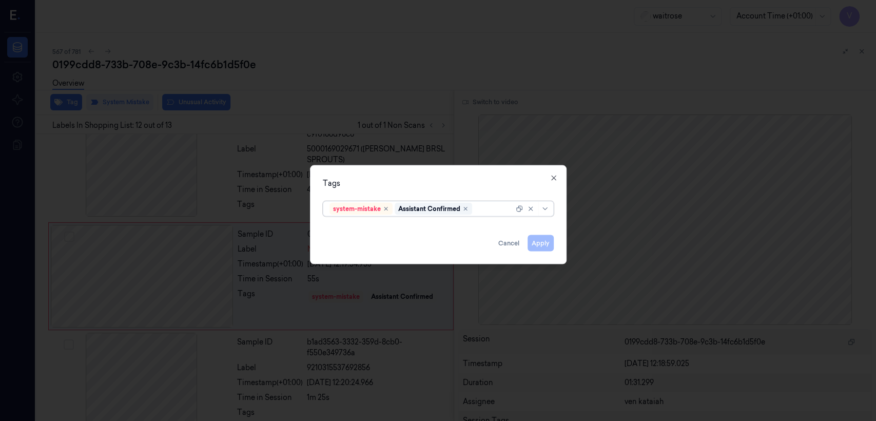
click at [492, 210] on div at bounding box center [494, 208] width 40 height 11
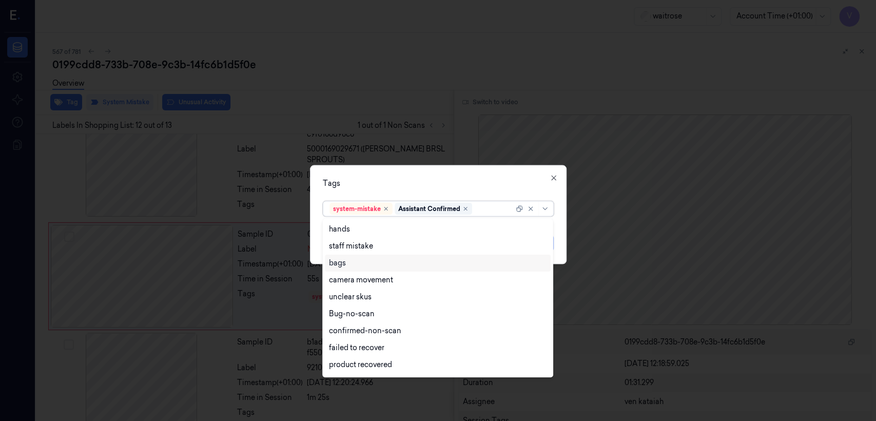
click at [366, 269] on div "bags" at bounding box center [438, 263] width 226 height 17
click at [418, 191] on div "Tags option bags, selected. 17 results available. Use Up and Down to choose opt…" at bounding box center [438, 214] width 257 height 99
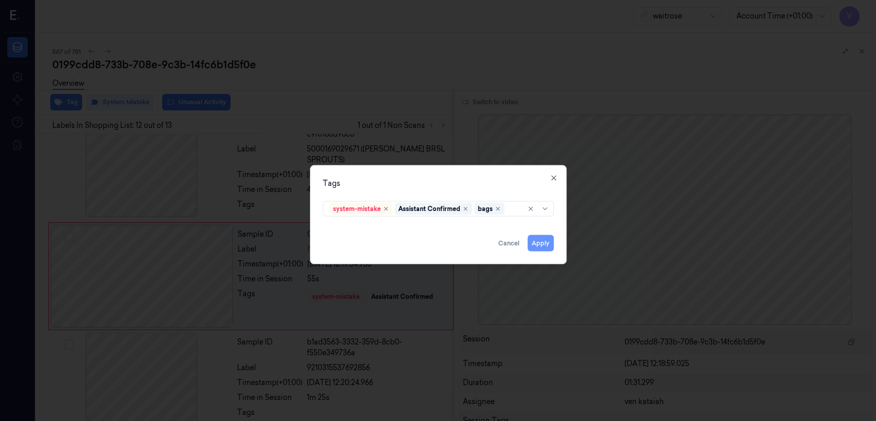
click at [548, 247] on button "Apply" at bounding box center [541, 243] width 26 height 16
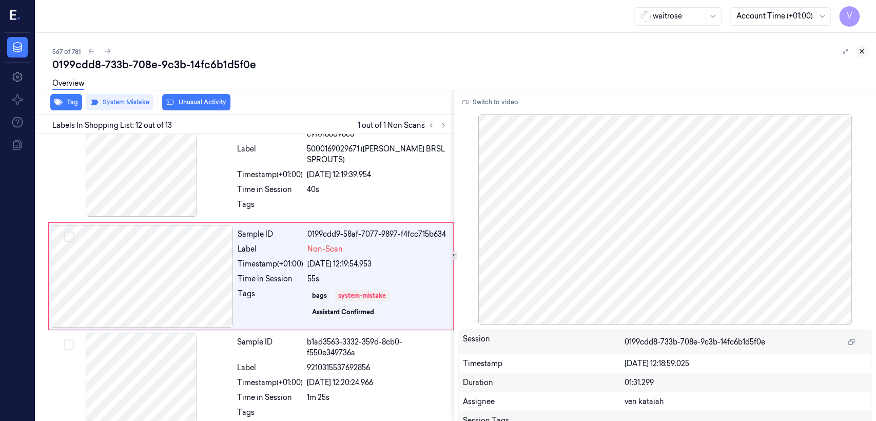
click at [859, 46] on button at bounding box center [862, 51] width 12 height 12
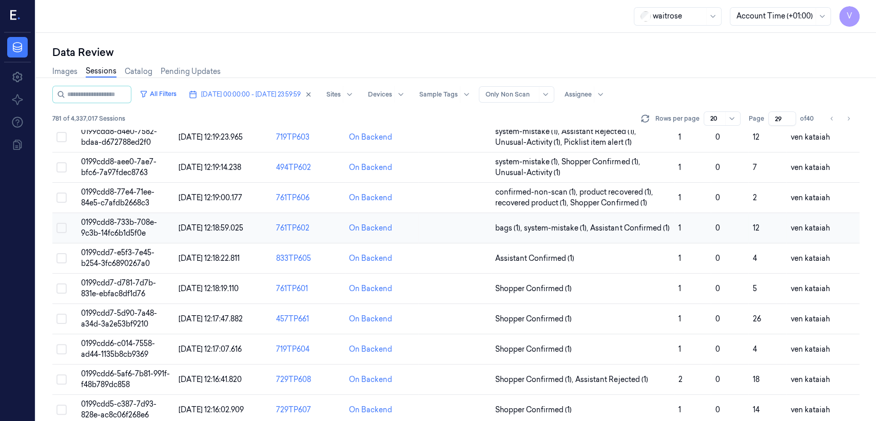
scroll to position [127, 0]
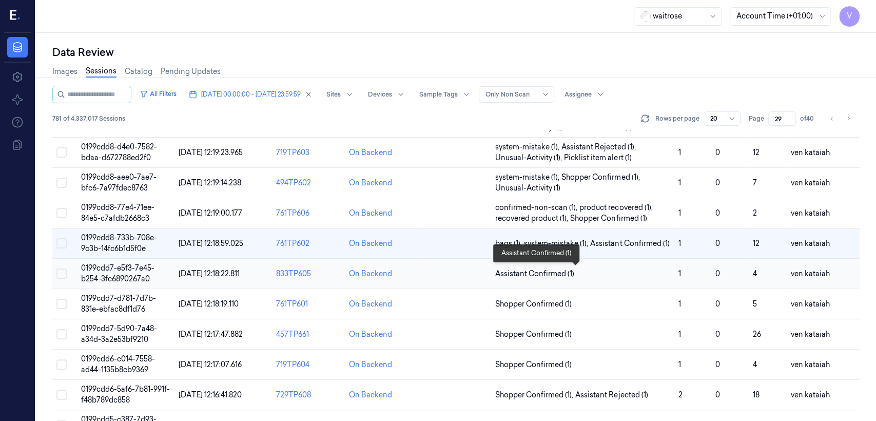
click at [558, 270] on span "Assistant Confirmed (1)" at bounding box center [534, 273] width 79 height 11
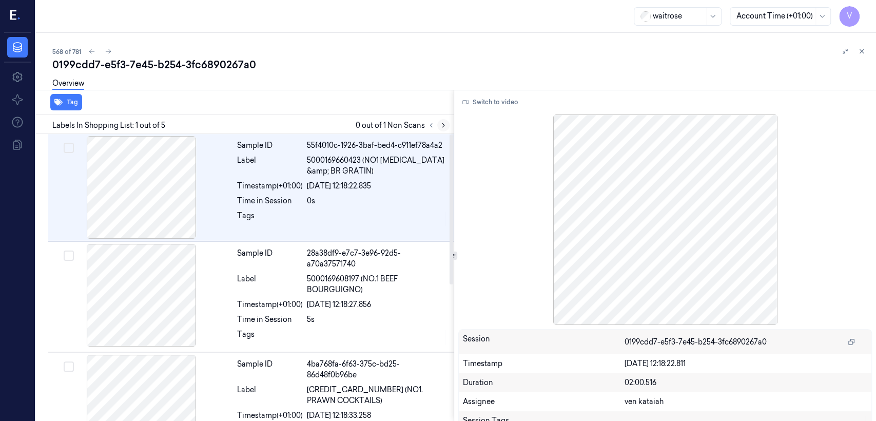
click at [447, 128] on icon at bounding box center [443, 125] width 7 height 7
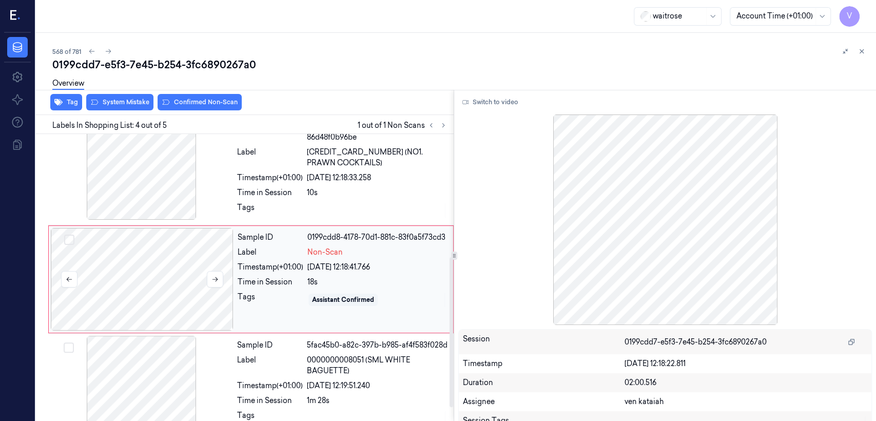
scroll to position [239, 0]
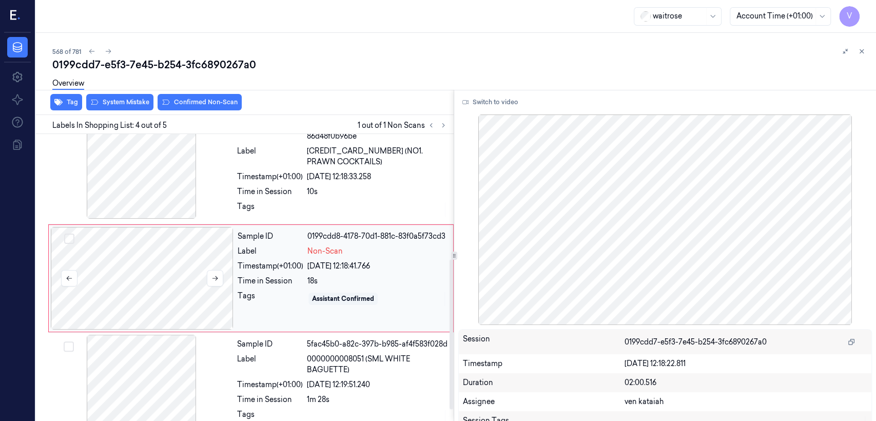
click at [222, 270] on div at bounding box center [215, 278] width 16 height 16
click at [218, 273] on button at bounding box center [215, 278] width 16 height 16
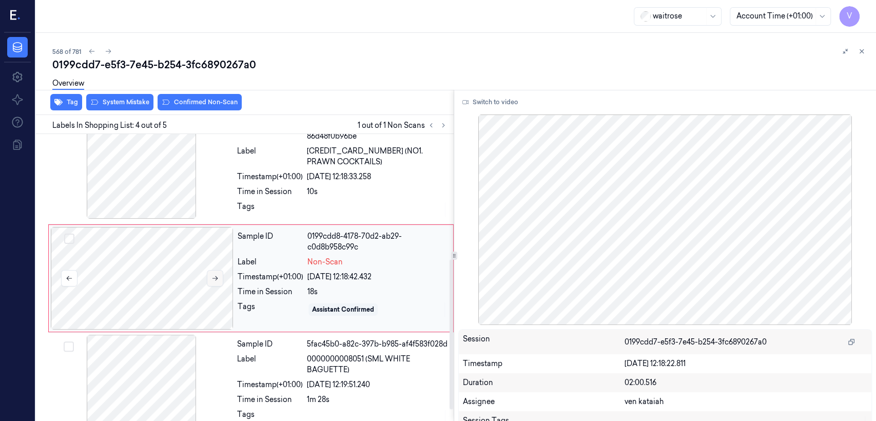
click at [218, 273] on button at bounding box center [215, 278] width 16 height 16
click at [287, 178] on div "Timestamp (+01:00)" at bounding box center [270, 176] width 66 height 11
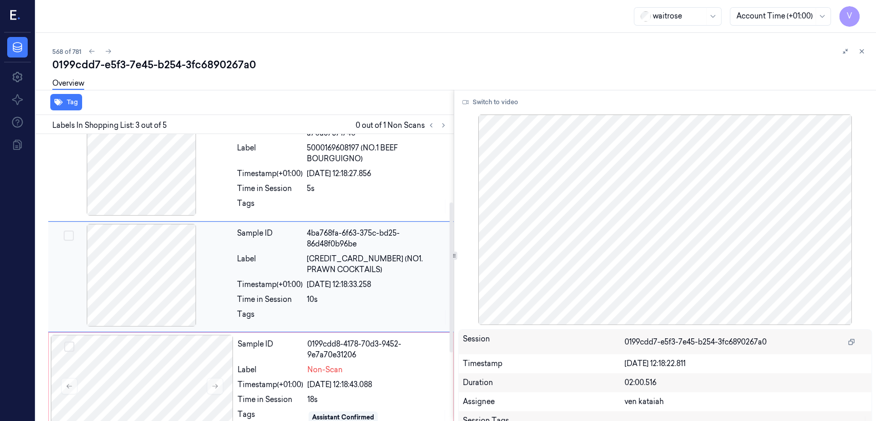
scroll to position [130, 0]
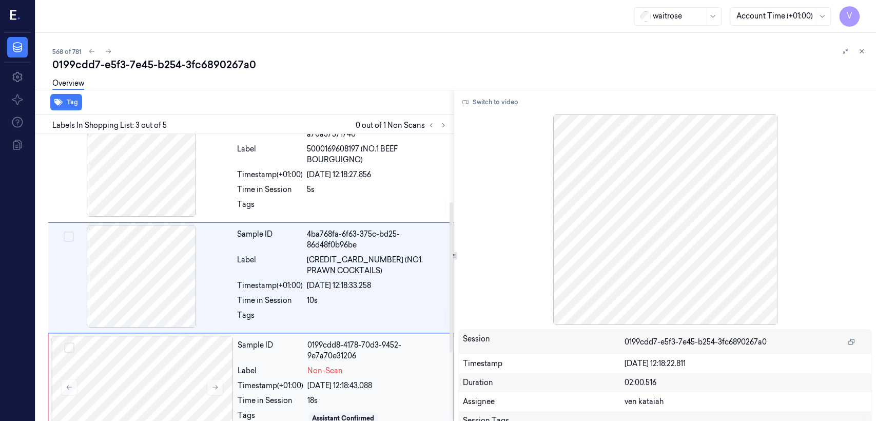
click at [367, 393] on div "Sample ID 0199cdd8-4178-70d3-9452-9e7a70e31206 Label Non-Scan Timestamp (+01:00…" at bounding box center [343, 387] width 218 height 103
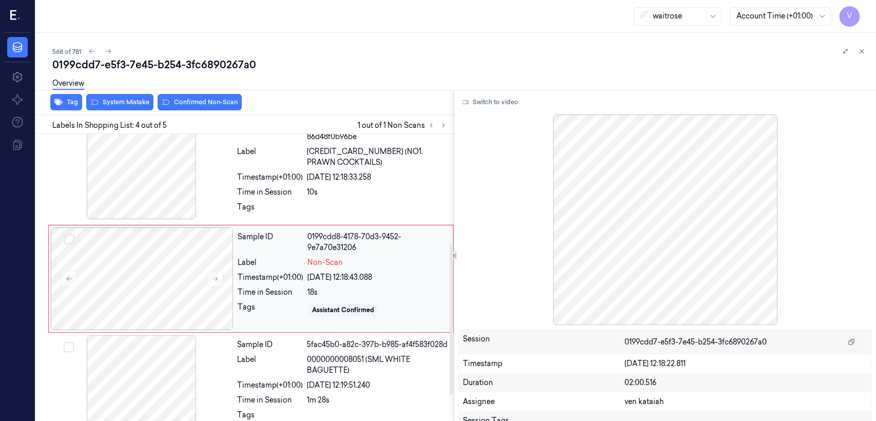
scroll to position [261, 0]
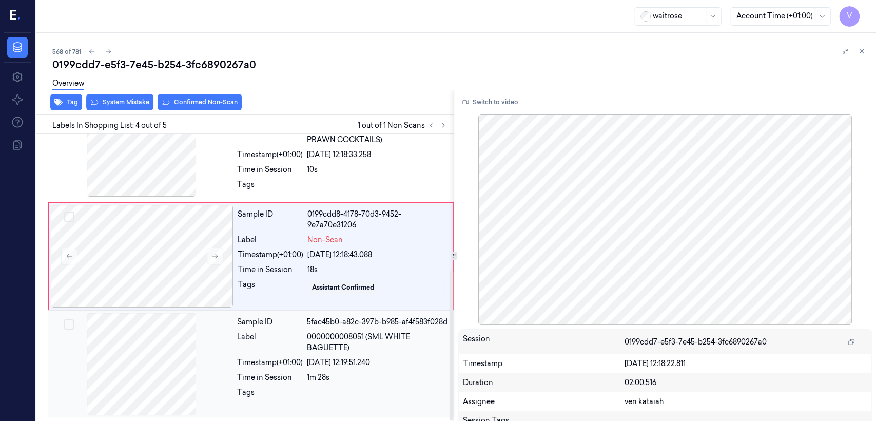
click at [314, 350] on span "0000000008051 (SML WHITE BAGUETTE)" at bounding box center [377, 343] width 141 height 22
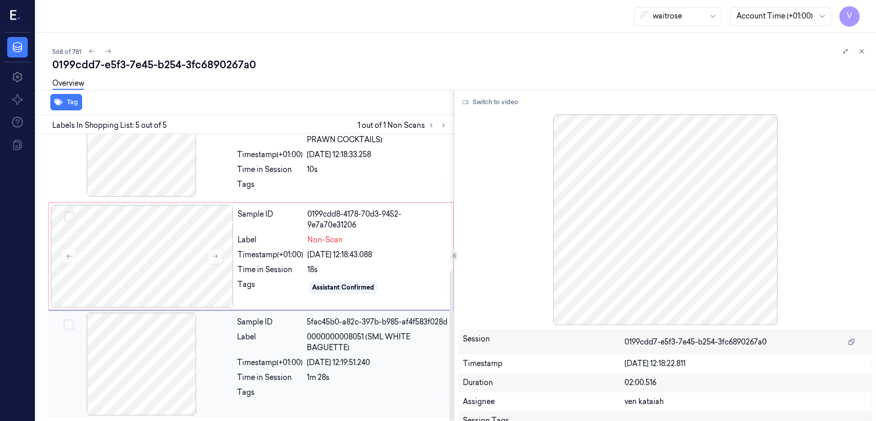
click at [315, 390] on div at bounding box center [377, 395] width 141 height 16
click at [340, 265] on div "18s" at bounding box center [377, 269] width 140 height 11
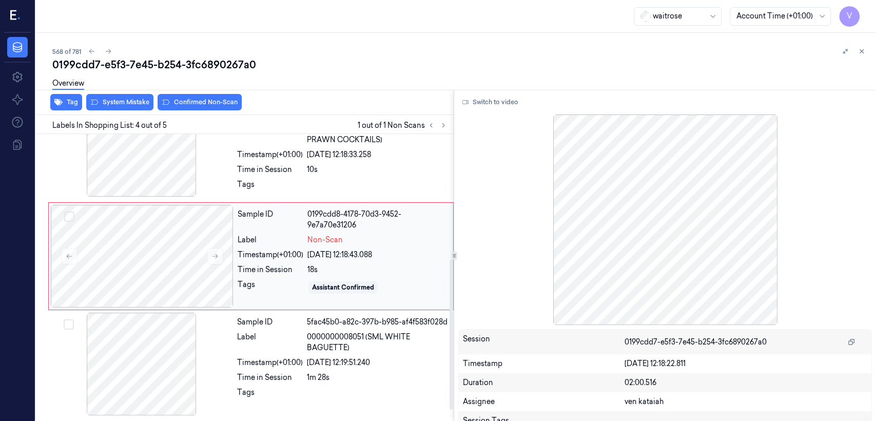
scroll to position [239, 0]
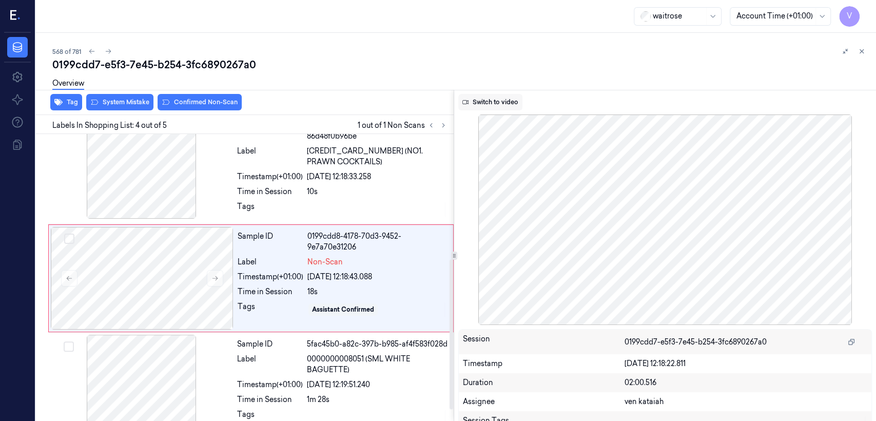
click at [464, 108] on button "Switch to video" at bounding box center [490, 102] width 64 height 16
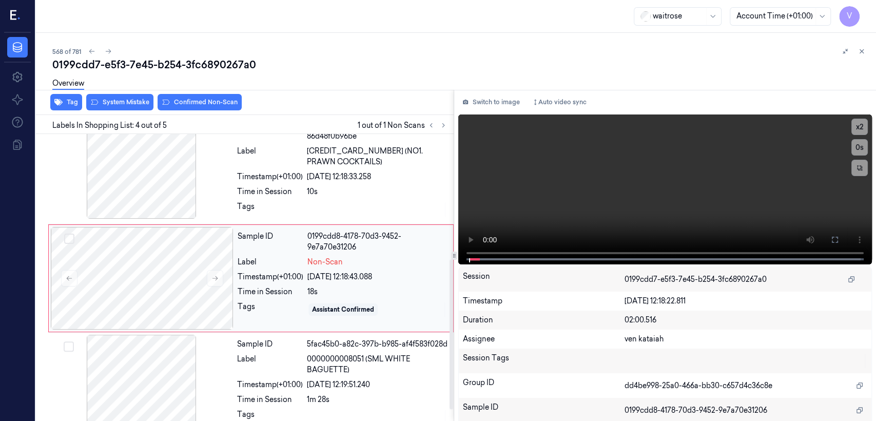
drag, startPoint x: 333, startPoint y: 296, endPoint x: 321, endPoint y: 265, distance: 33.3
click at [332, 296] on div "Sample ID 0199cdd8-4178-70d3-9452-9e7a70e31206 Label Non-Scan Timestamp (+01:00…" at bounding box center [343, 278] width 218 height 103
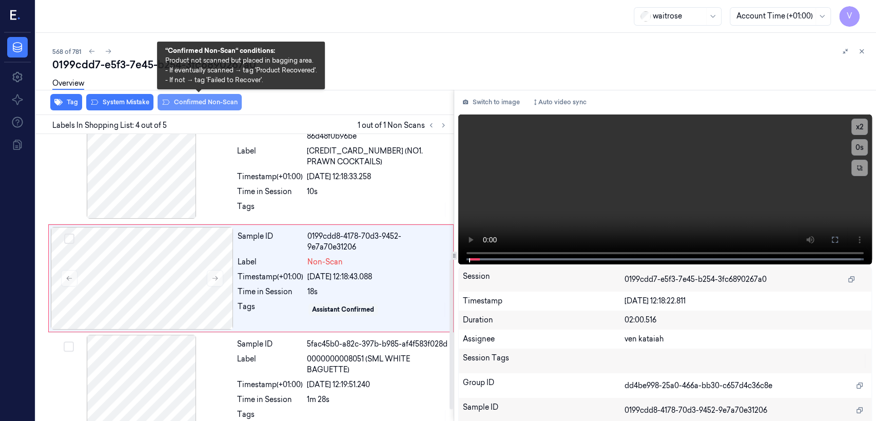
click at [205, 105] on button "Confirmed Non-Scan" at bounding box center [200, 102] width 84 height 16
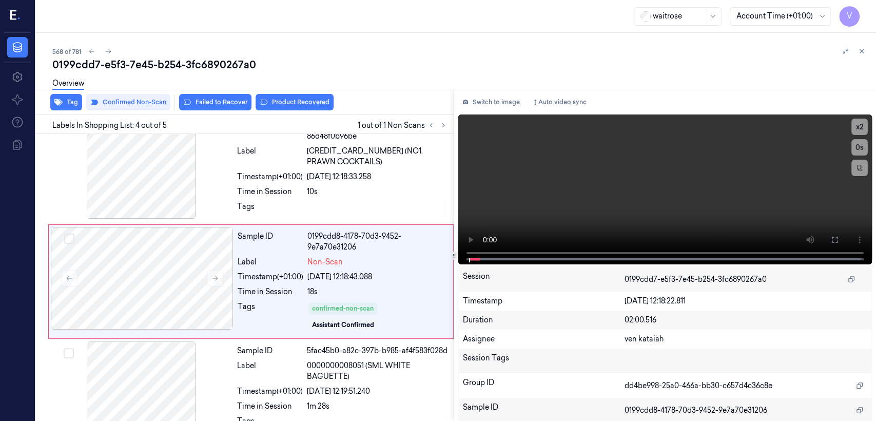
scroll to position [242, 0]
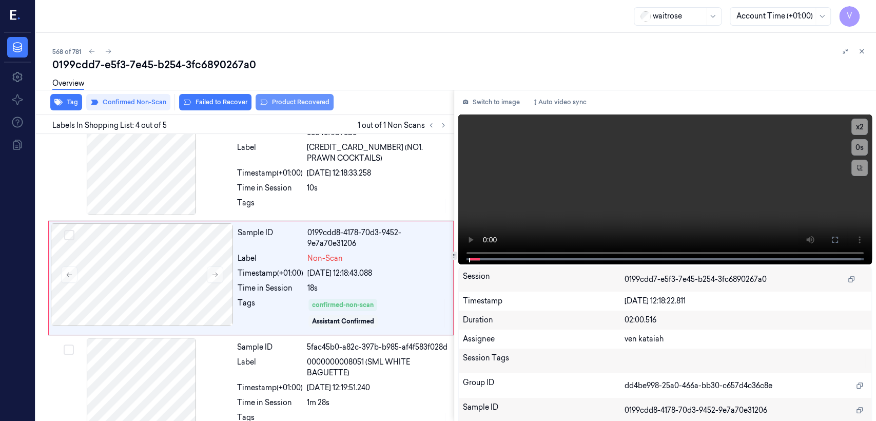
click at [293, 104] on button "Product Recovered" at bounding box center [295, 102] width 78 height 16
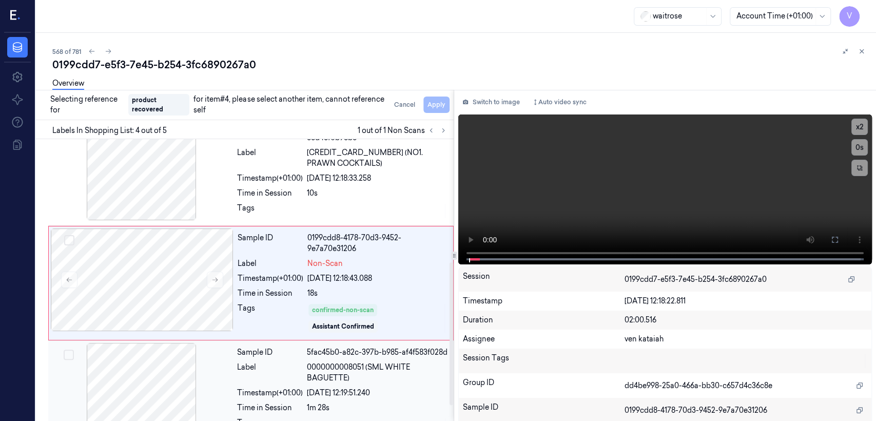
click at [343, 366] on span "0000000008051 (SML WHITE BAGUETTE)" at bounding box center [377, 373] width 141 height 22
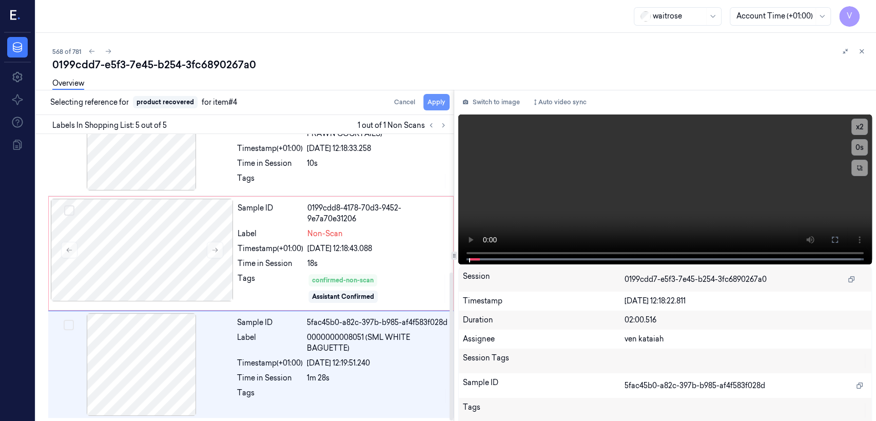
click at [434, 103] on button "Apply" at bounding box center [436, 102] width 26 height 16
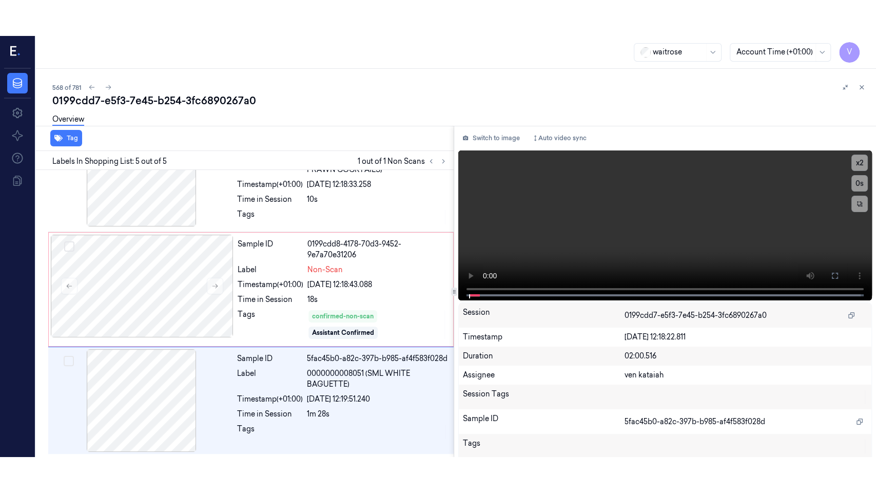
scroll to position [279, 0]
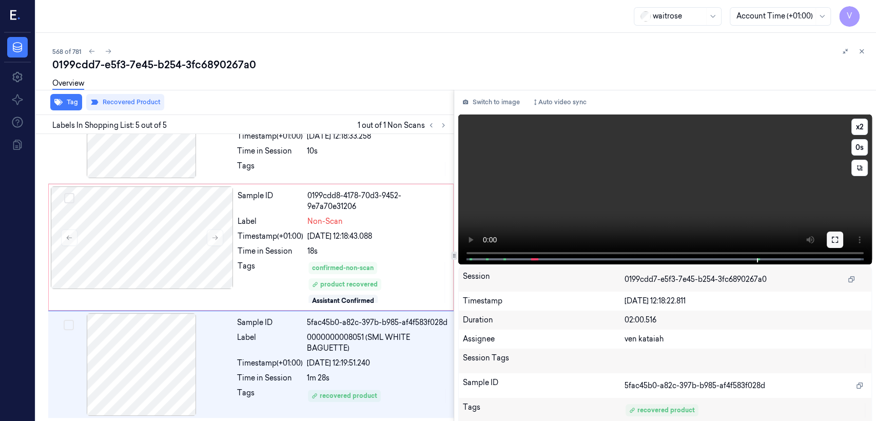
click at [829, 244] on button at bounding box center [835, 239] width 16 height 16
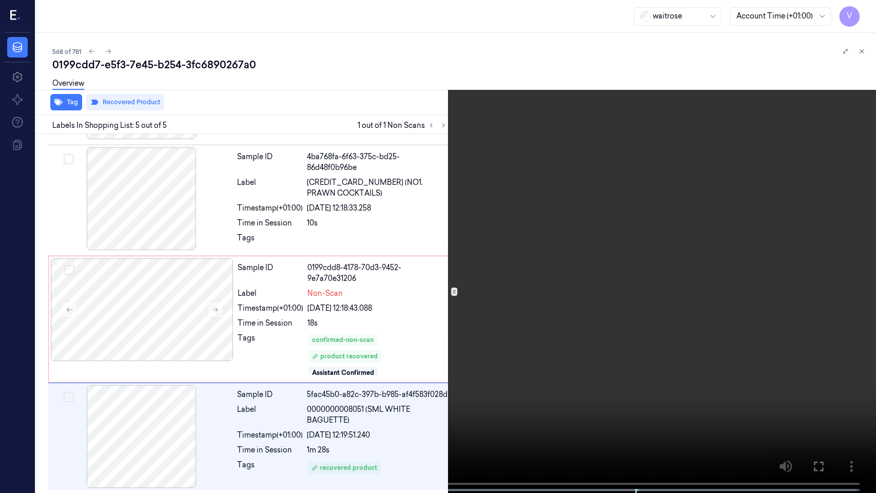
click at [316, 256] on video at bounding box center [438, 247] width 876 height 495
click at [0, 0] on icon at bounding box center [0, 0] width 0 height 0
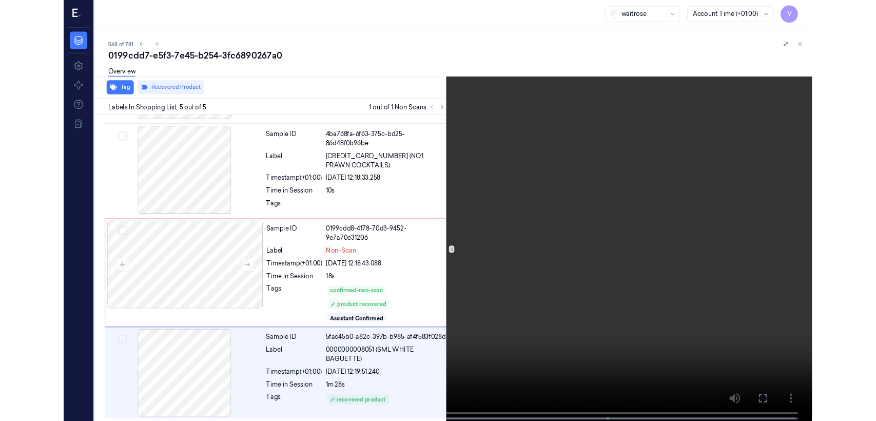
scroll to position [279, 0]
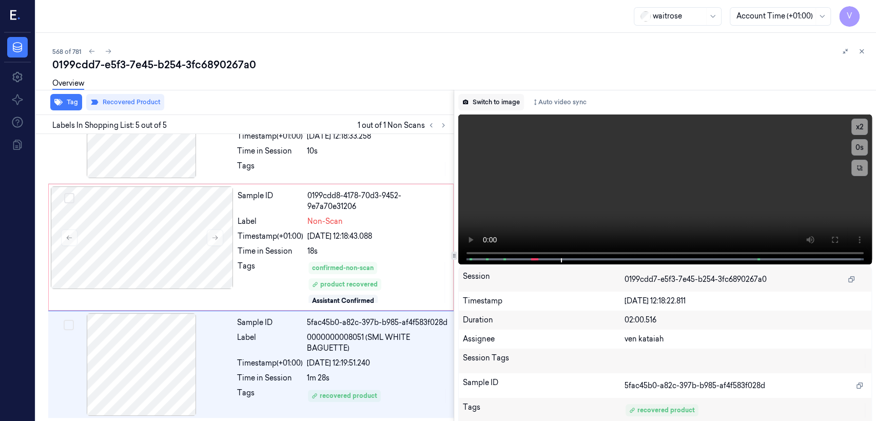
click at [505, 107] on button "Switch to image" at bounding box center [491, 102] width 66 height 16
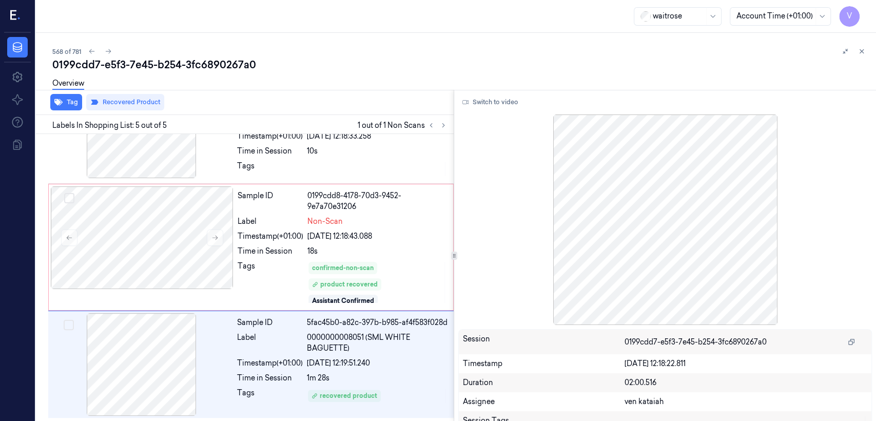
click at [861, 57] on div "0199cdd7-e5f3-7e45-b254-3fc6890267a0" at bounding box center [460, 64] width 816 height 14
click at [861, 54] on icon at bounding box center [861, 51] width 7 height 7
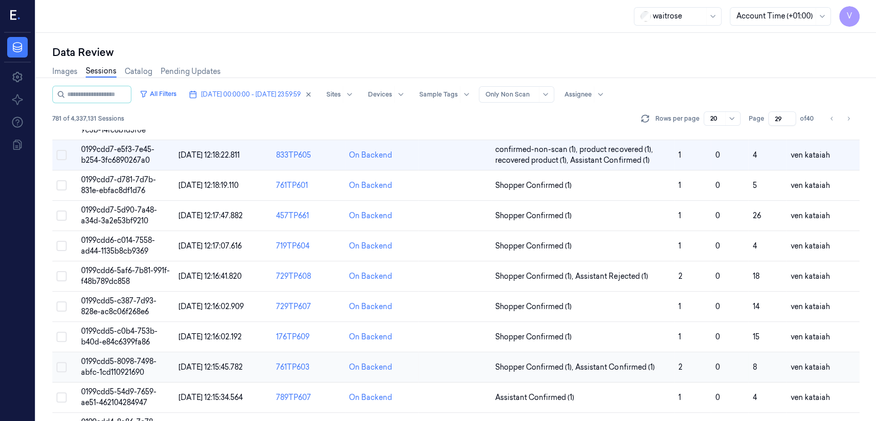
scroll to position [228, 0]
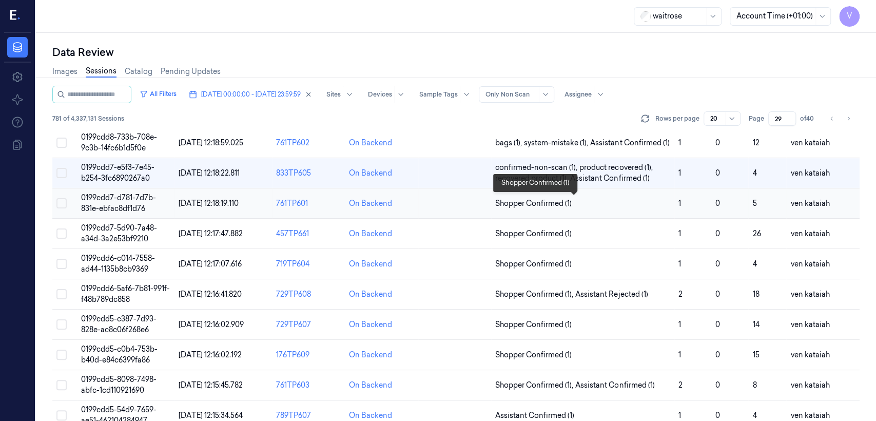
click at [554, 204] on span "Shopper Confirmed (1)" at bounding box center [533, 203] width 76 height 11
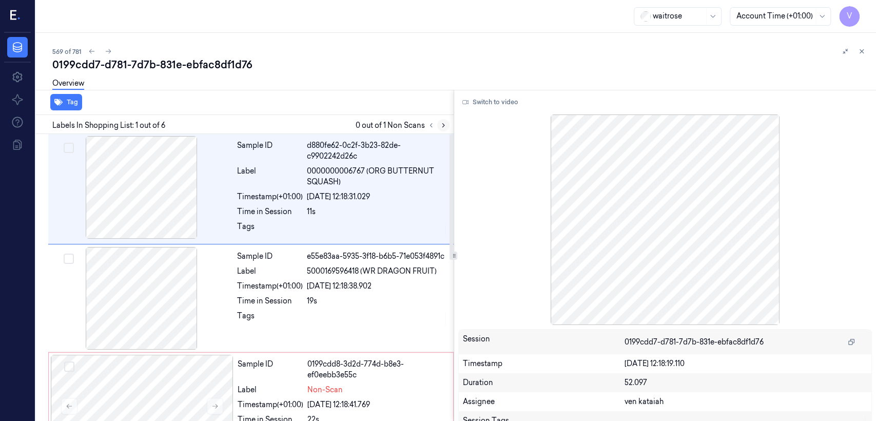
click at [445, 124] on icon at bounding box center [443, 125] width 7 height 7
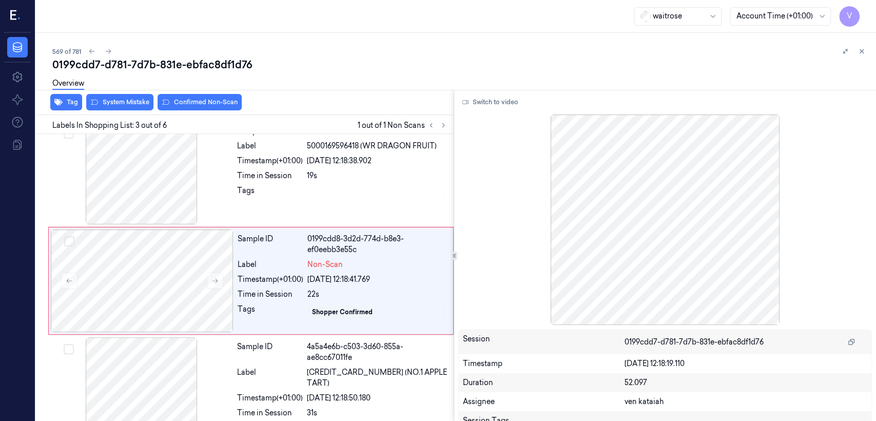
scroll to position [128, 0]
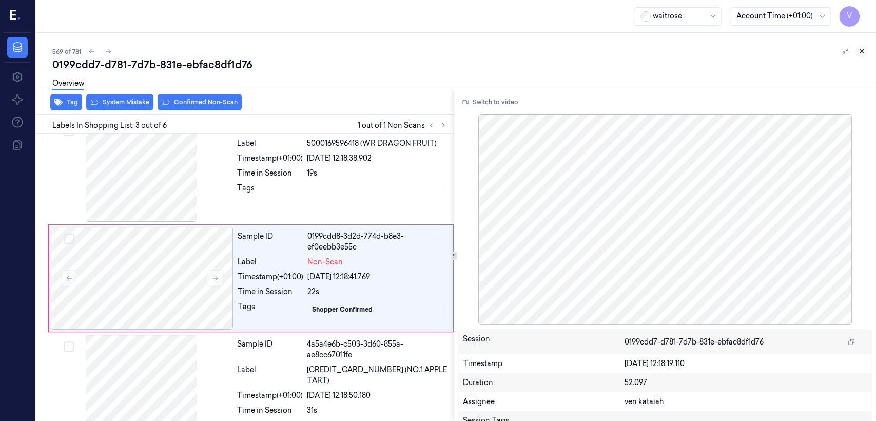
click at [861, 48] on icon at bounding box center [861, 51] width 7 height 7
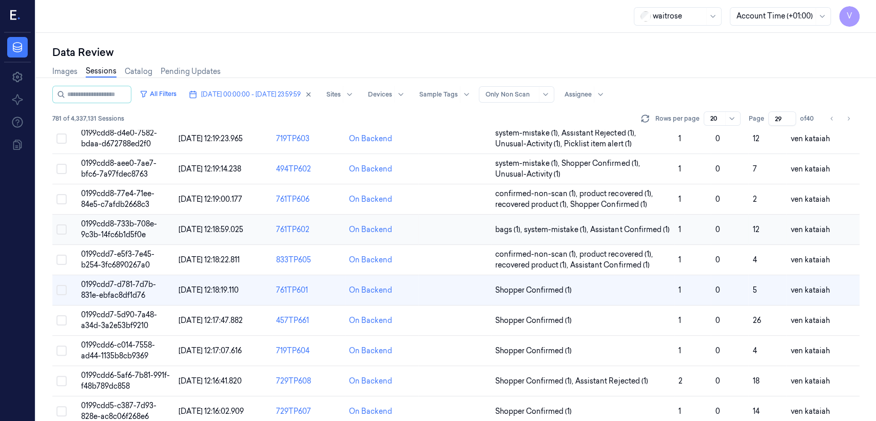
scroll to position [187, 0]
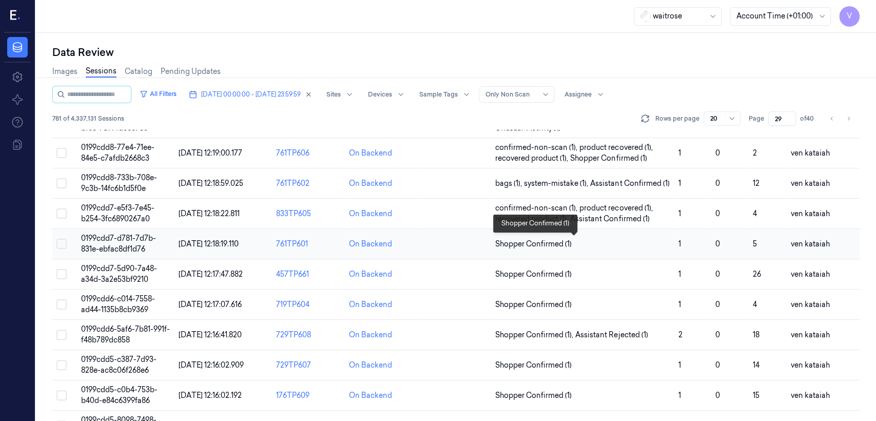
click at [568, 247] on span "Shopper Confirmed (1)" at bounding box center [533, 244] width 76 height 11
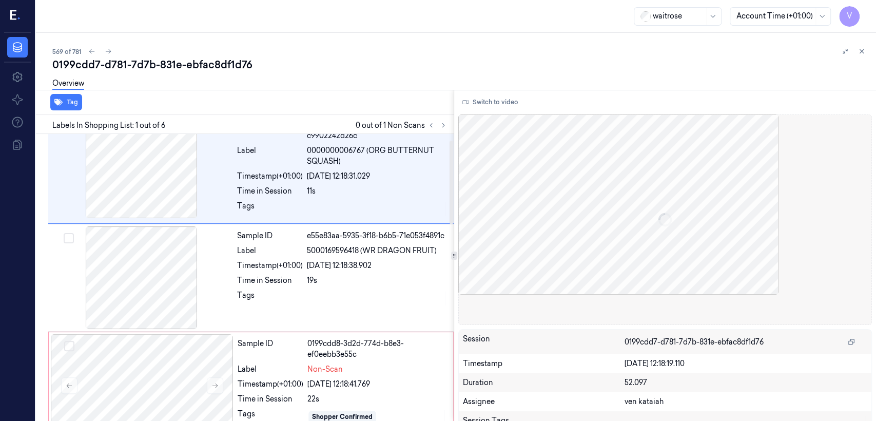
scroll to position [21, 0]
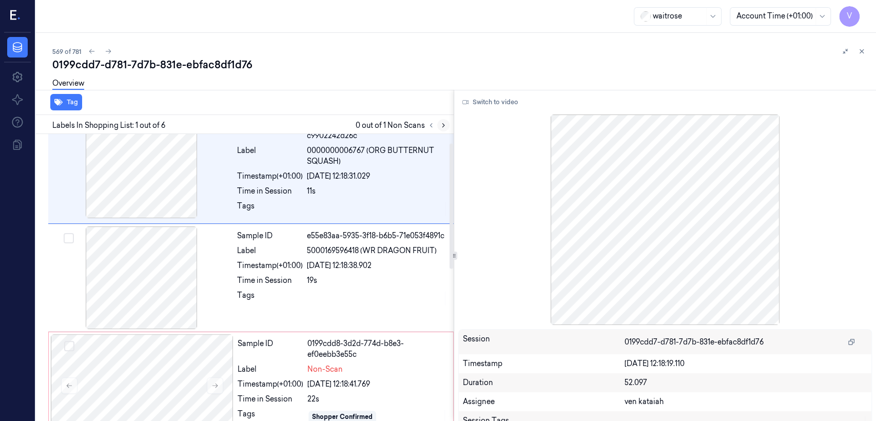
click at [443, 125] on icon at bounding box center [443, 126] width 2 height 4
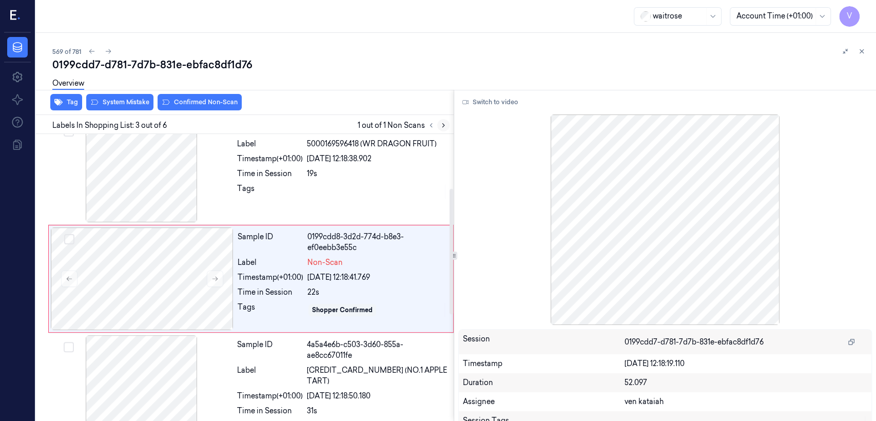
scroll to position [128, 0]
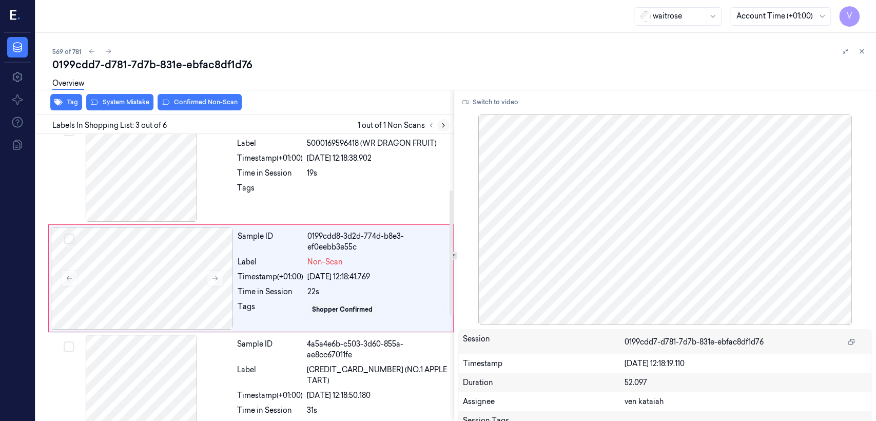
click at [439, 129] on button at bounding box center [443, 125] width 12 height 12
click at [216, 281] on button at bounding box center [215, 278] width 16 height 16
click at [280, 196] on div "Tags" at bounding box center [270, 191] width 66 height 16
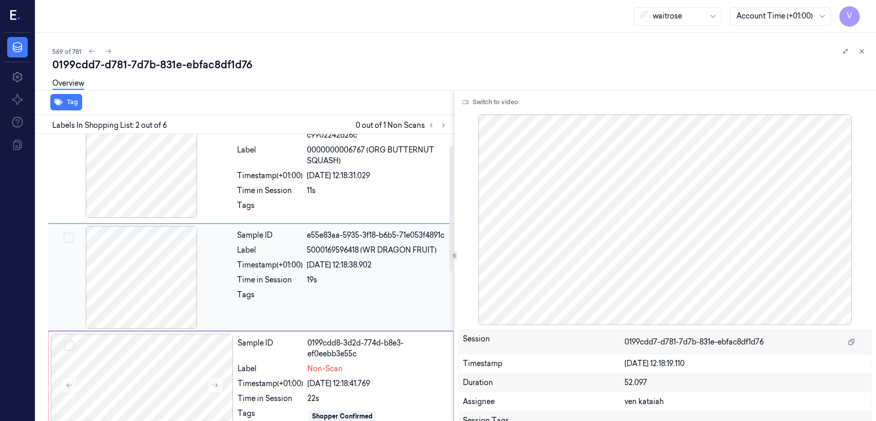
scroll to position [21, 0]
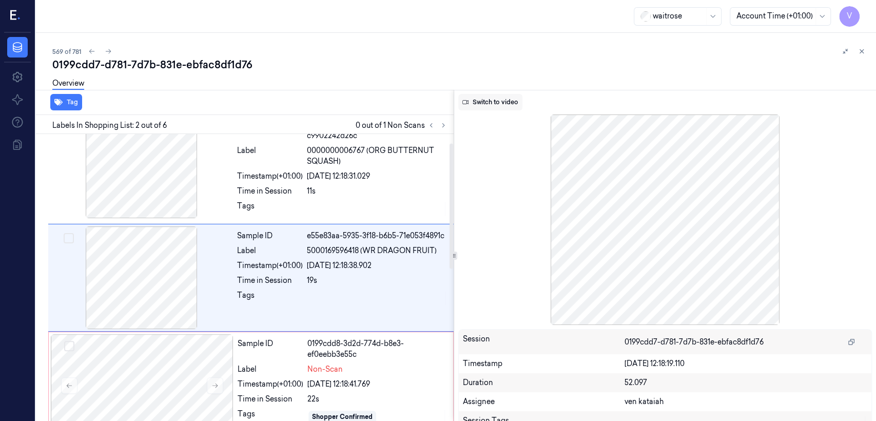
click at [483, 102] on button "Switch to video" at bounding box center [490, 102] width 64 height 16
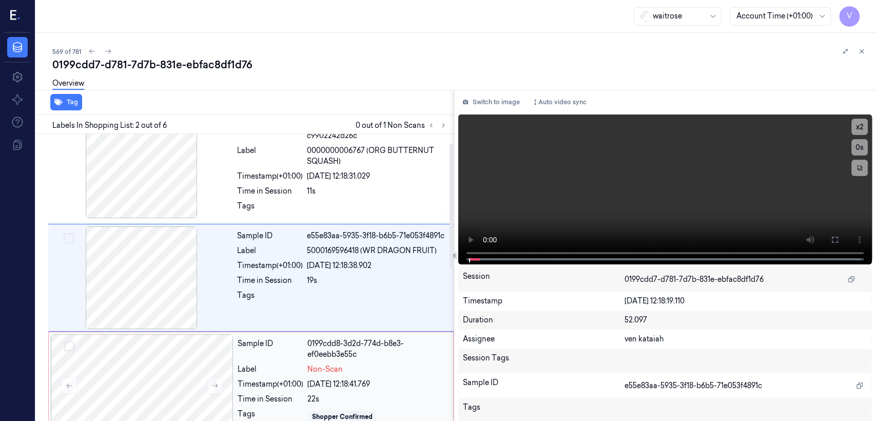
click at [333, 364] on span "Non-Scan" at bounding box center [324, 369] width 35 height 11
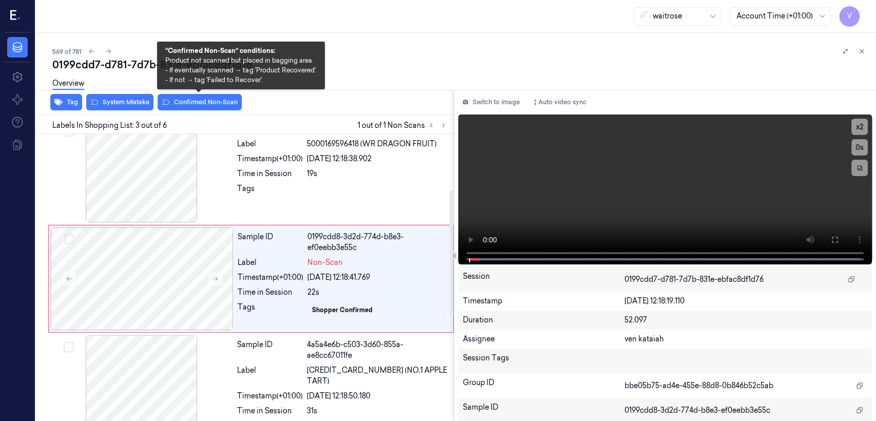
scroll to position [128, 0]
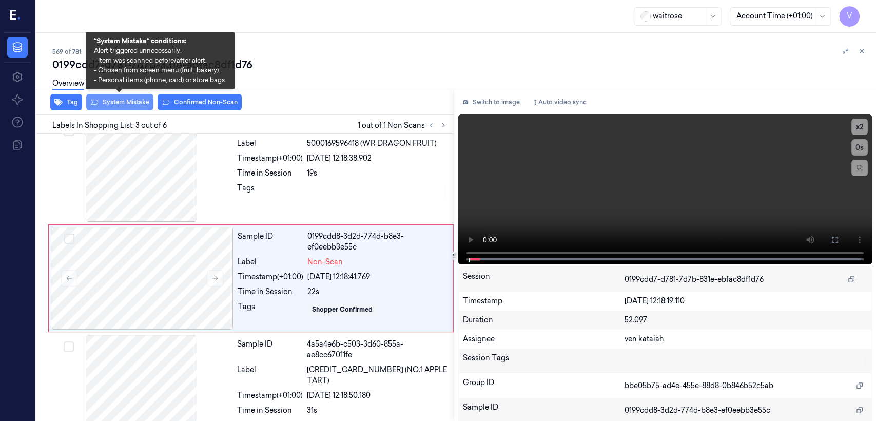
click at [113, 103] on button "System Mistake" at bounding box center [119, 102] width 67 height 16
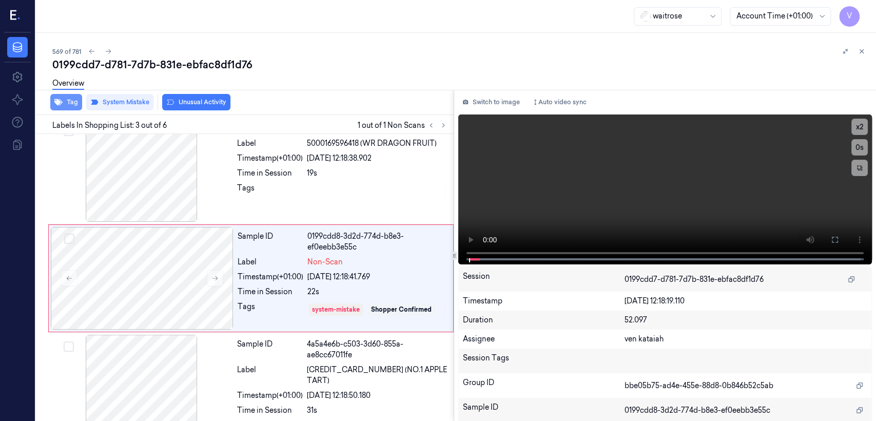
click at [72, 107] on button "Tag" at bounding box center [66, 102] width 32 height 16
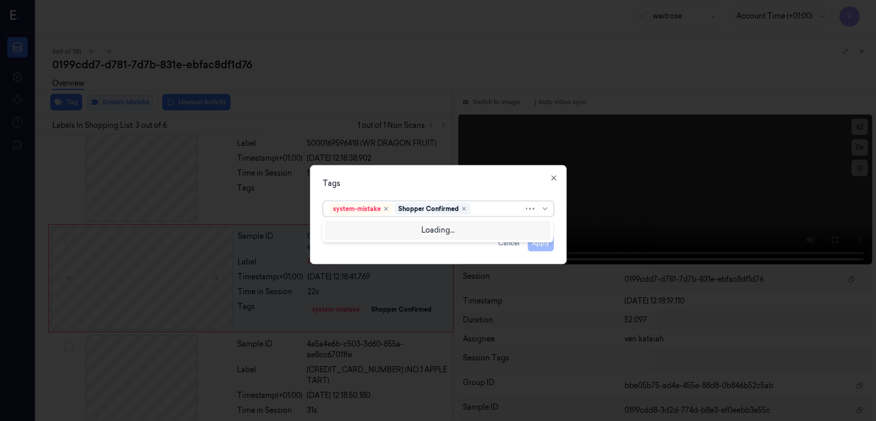
click at [496, 210] on div at bounding box center [498, 208] width 51 height 11
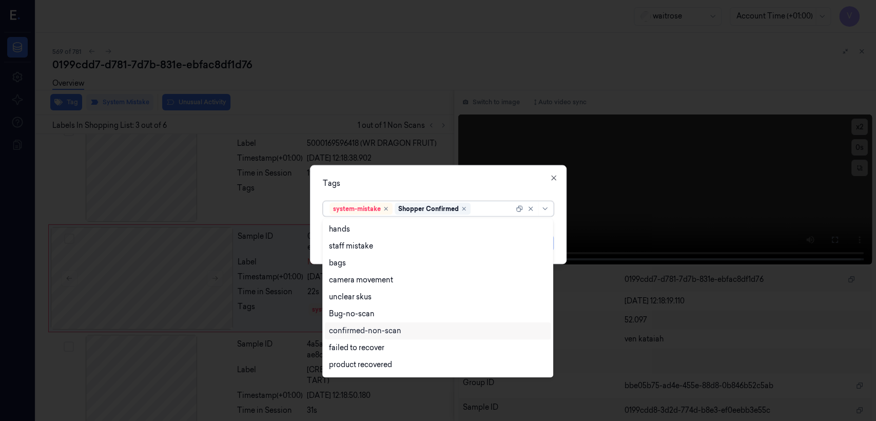
scroll to position [150, 0]
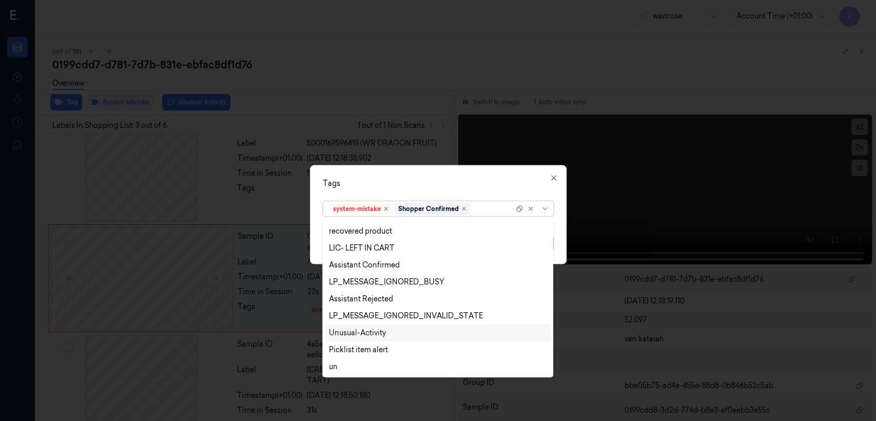
click at [371, 337] on div "Unusual-Activity" at bounding box center [357, 332] width 57 height 11
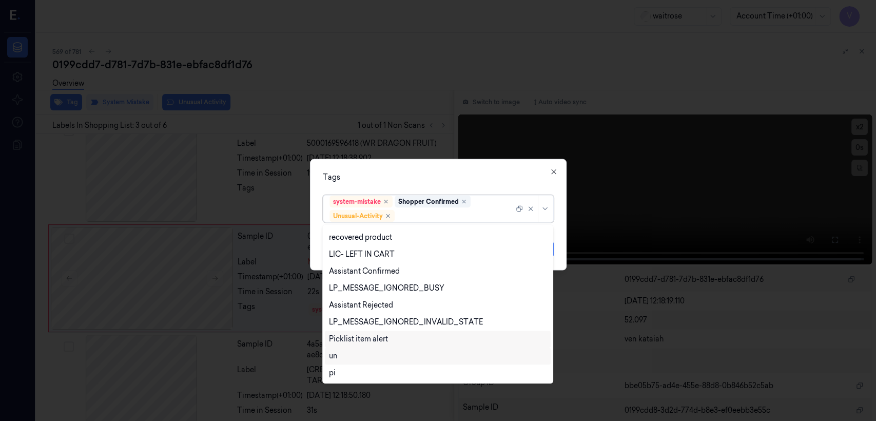
click at [379, 336] on div "Picklist item alert" at bounding box center [358, 339] width 59 height 11
drag, startPoint x: 439, startPoint y: 146, endPoint x: 437, endPoint y: 158, distance: 11.5
click at [439, 150] on div at bounding box center [438, 210] width 876 height 421
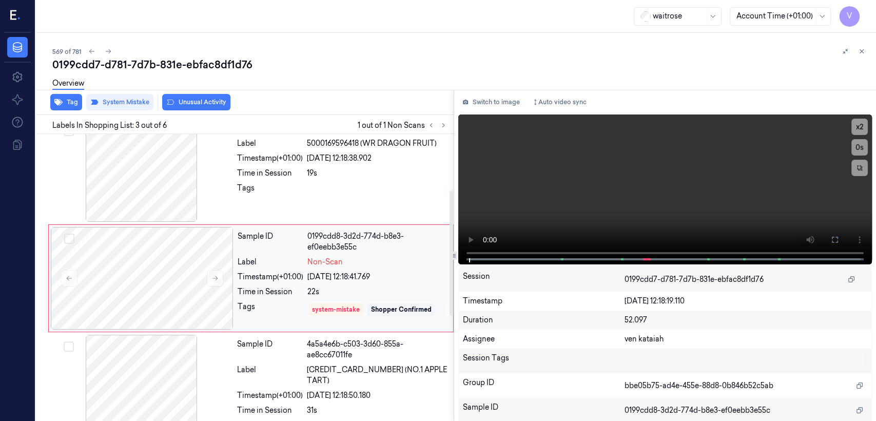
drag, startPoint x: 289, startPoint y: 286, endPoint x: 234, endPoint y: 230, distance: 78.8
click at [288, 286] on div "Time in Session" at bounding box center [271, 291] width 66 height 11
click at [65, 106] on button "Tag" at bounding box center [66, 102] width 32 height 16
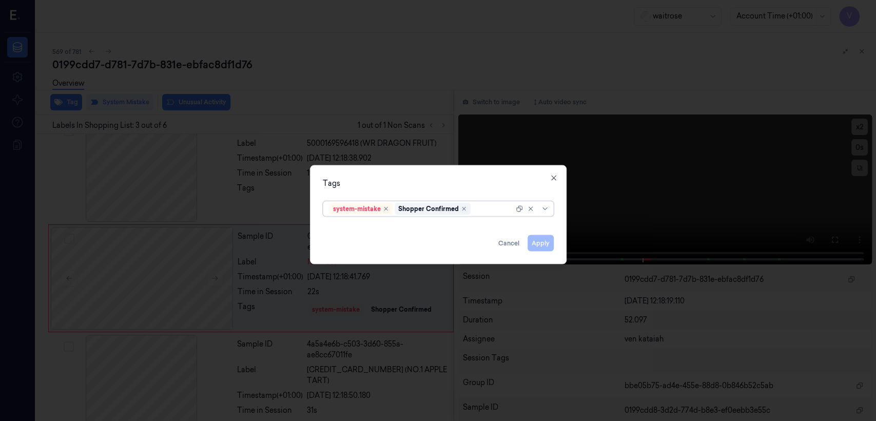
click at [498, 208] on div at bounding box center [493, 208] width 41 height 11
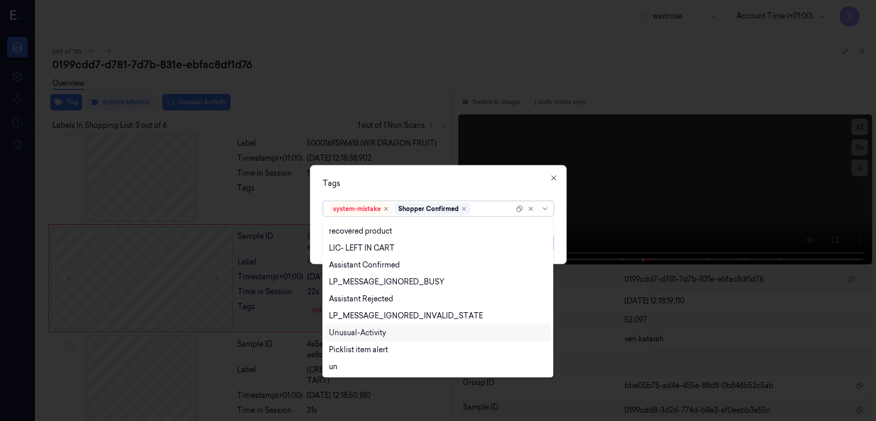
click at [361, 336] on div "Unusual-Activity" at bounding box center [357, 332] width 57 height 11
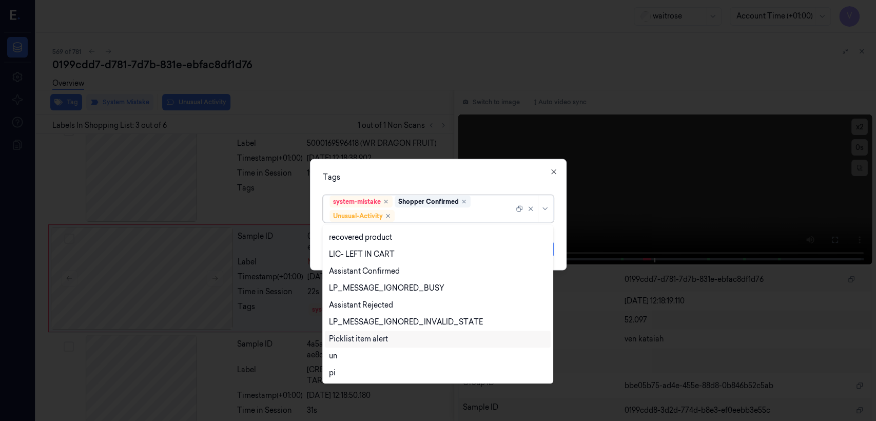
click at [362, 339] on div "Picklist item alert" at bounding box center [358, 339] width 59 height 11
drag, startPoint x: 449, startPoint y: 185, endPoint x: 512, endPoint y: 246, distance: 88.2
click at [449, 185] on div "Tags option Picklist item alert, selected. 20 results available. Use Up and Dow…" at bounding box center [438, 214] width 257 height 111
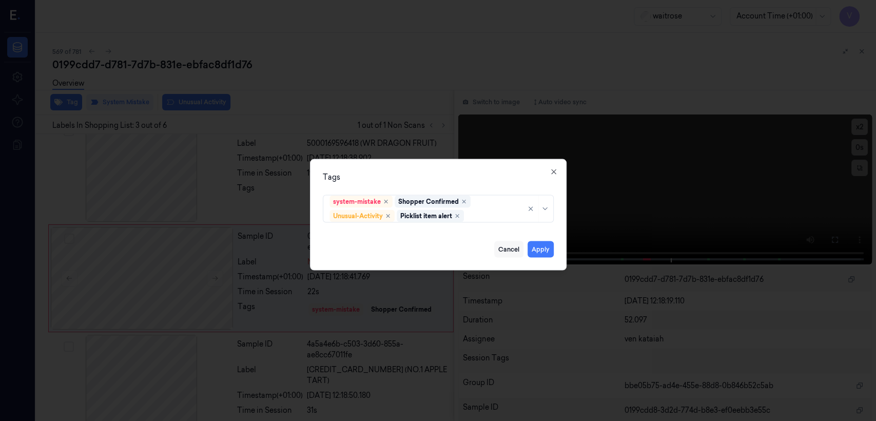
drag, startPoint x: 539, startPoint y: 247, endPoint x: 504, endPoint y: 250, distance: 35.5
click at [539, 249] on button "Apply" at bounding box center [541, 249] width 26 height 16
click at [537, 248] on button "Apply" at bounding box center [541, 249] width 26 height 16
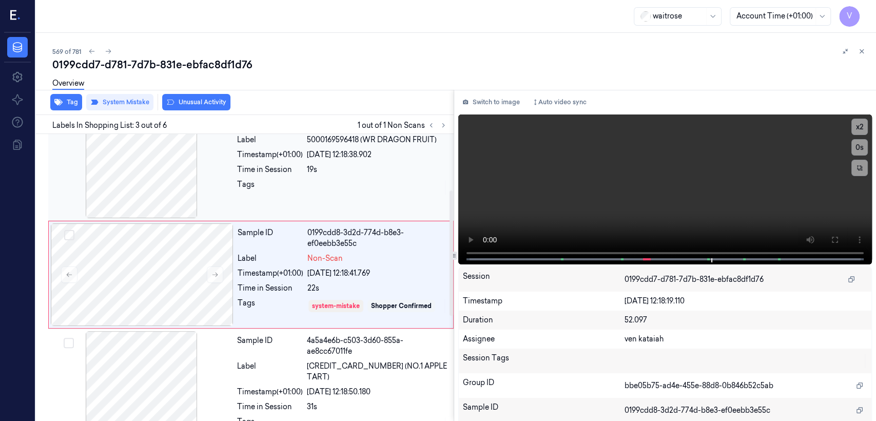
click at [354, 192] on div at bounding box center [377, 187] width 141 height 16
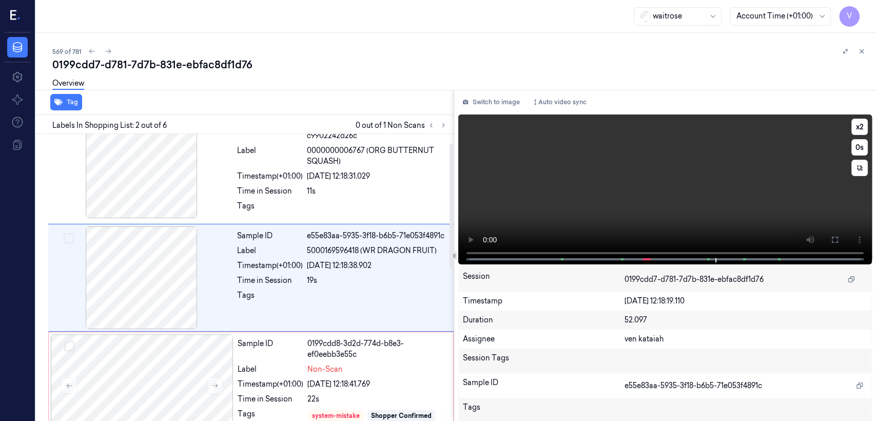
scroll to position [21, 0]
click at [833, 241] on icon at bounding box center [835, 240] width 8 height 8
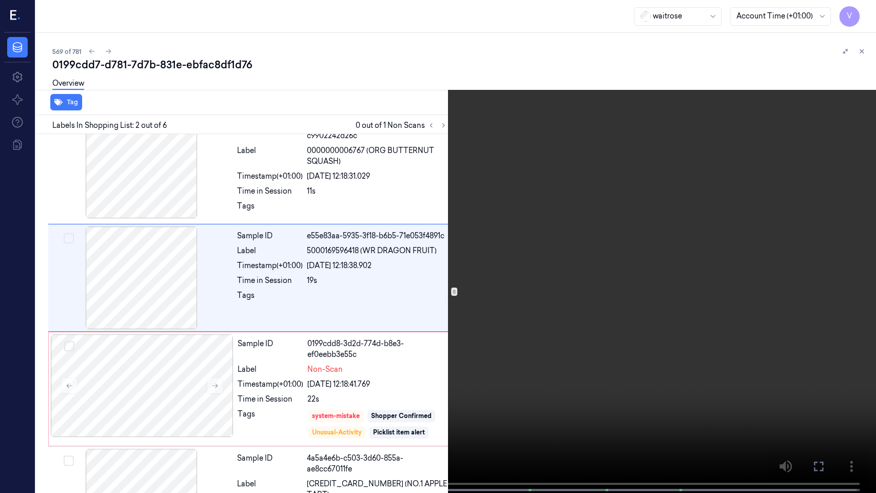
click at [0, 0] on button at bounding box center [0, 0] width 0 height 0
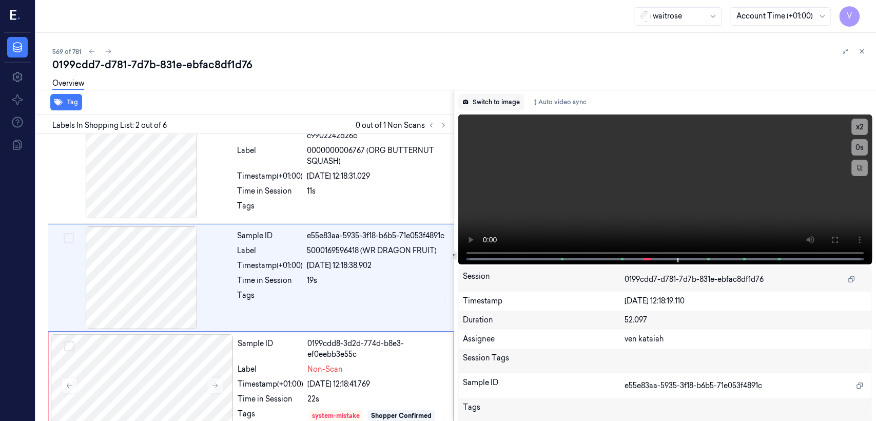
click at [483, 99] on button "Switch to image" at bounding box center [491, 102] width 66 height 16
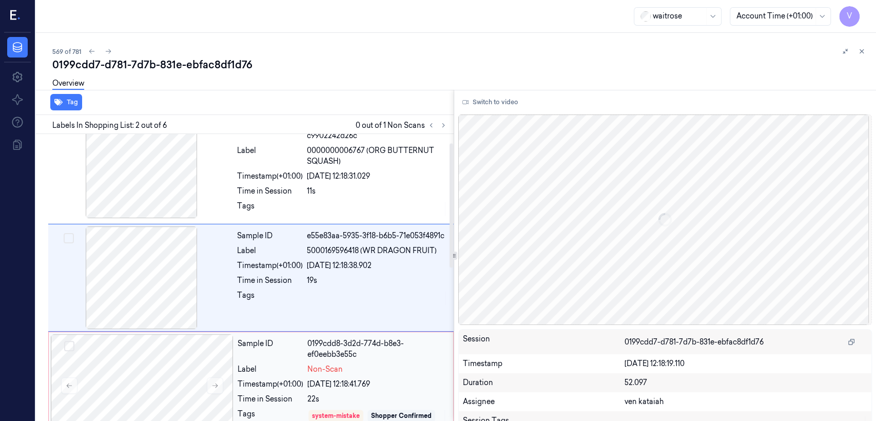
click at [326, 360] on div "Sample ID 0199cdd8-3d2d-774d-b8e3-ef0eebb3e55c Label Non-Scan Timestamp (+01:00…" at bounding box center [343, 388] width 218 height 109
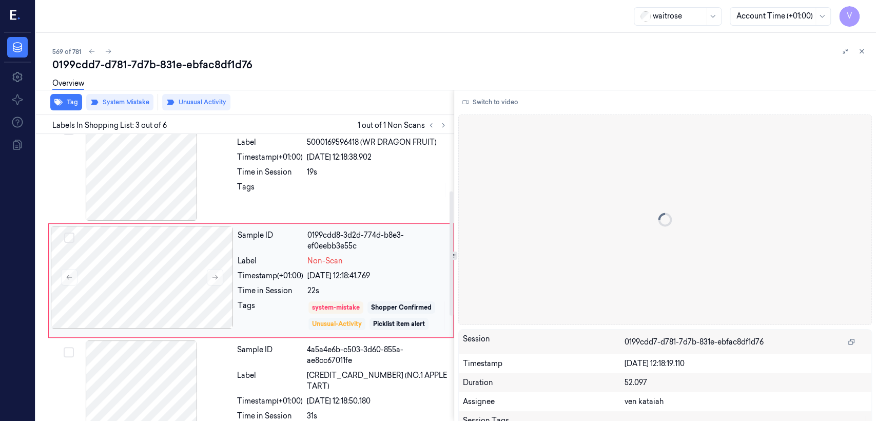
scroll to position [131, 0]
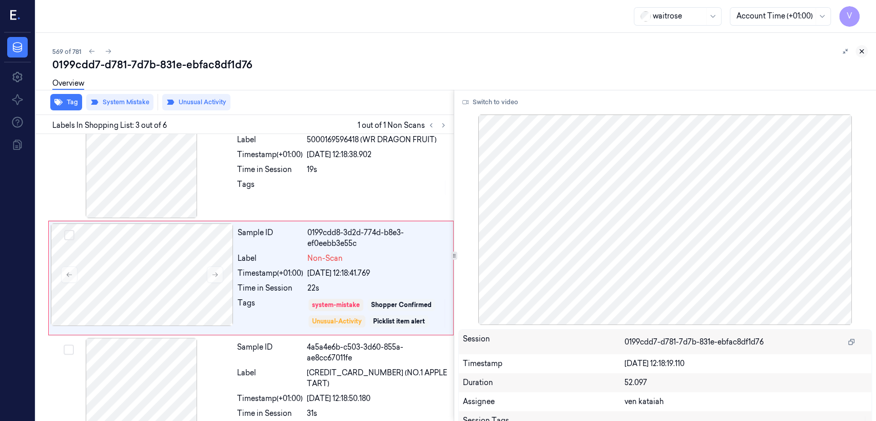
click at [862, 49] on icon at bounding box center [861, 51] width 7 height 7
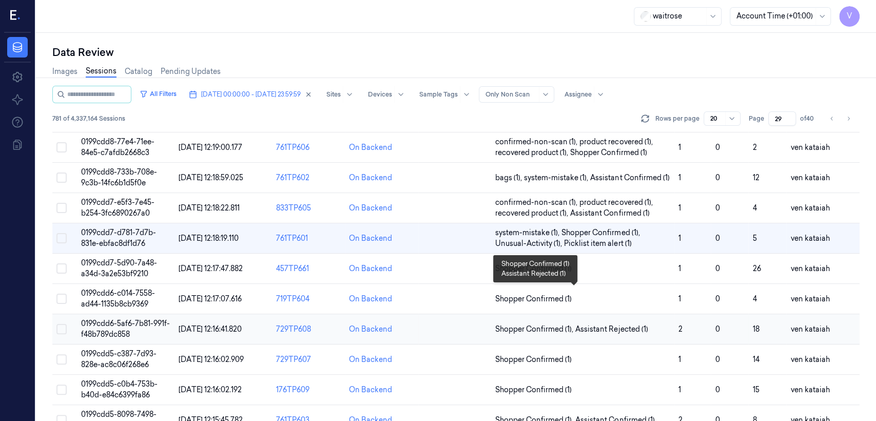
scroll to position [228, 0]
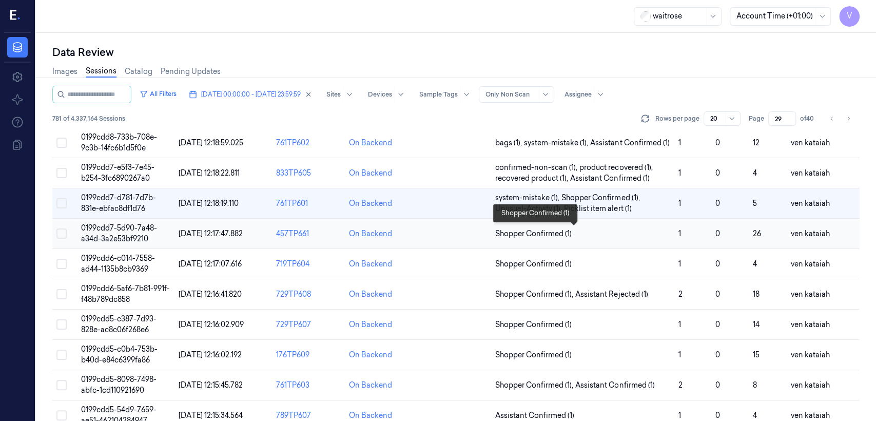
click at [528, 232] on span "Shopper Confirmed (1)" at bounding box center [533, 233] width 76 height 11
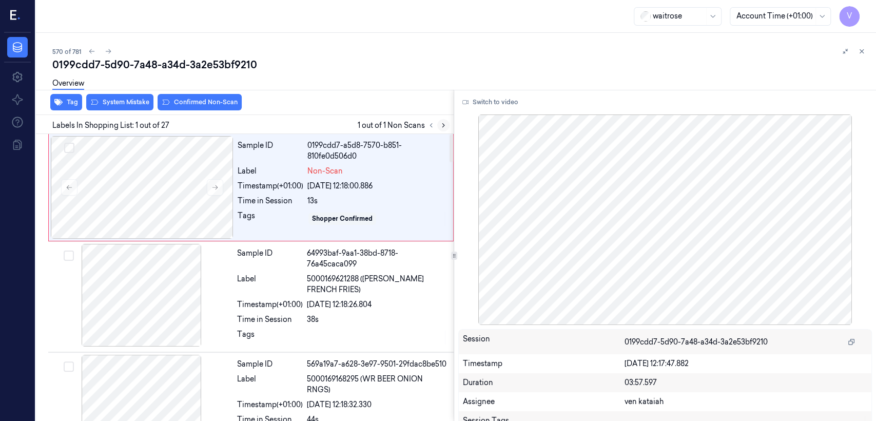
click at [443, 123] on icon at bounding box center [443, 125] width 7 height 7
click at [214, 186] on icon at bounding box center [214, 187] width 7 height 7
click at [219, 279] on div at bounding box center [141, 295] width 183 height 103
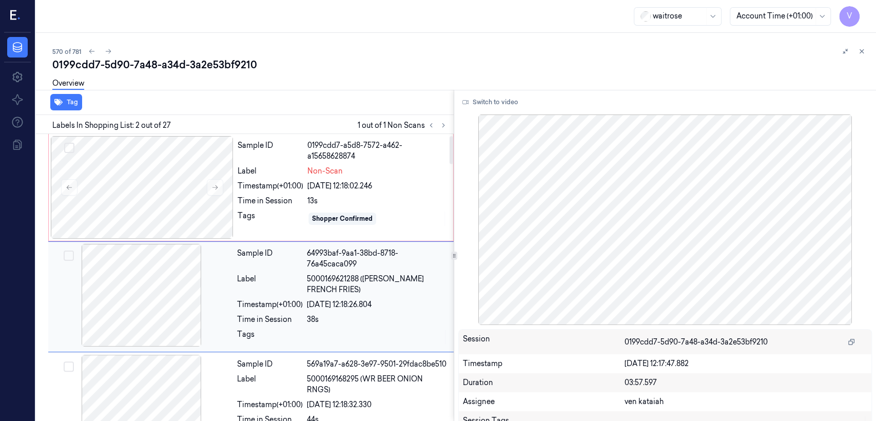
scroll to position [17, 0]
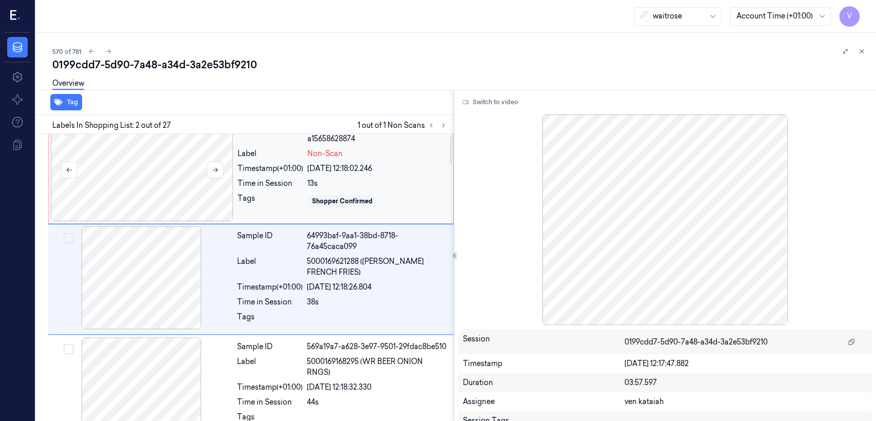
click at [206, 201] on div at bounding box center [142, 170] width 183 height 103
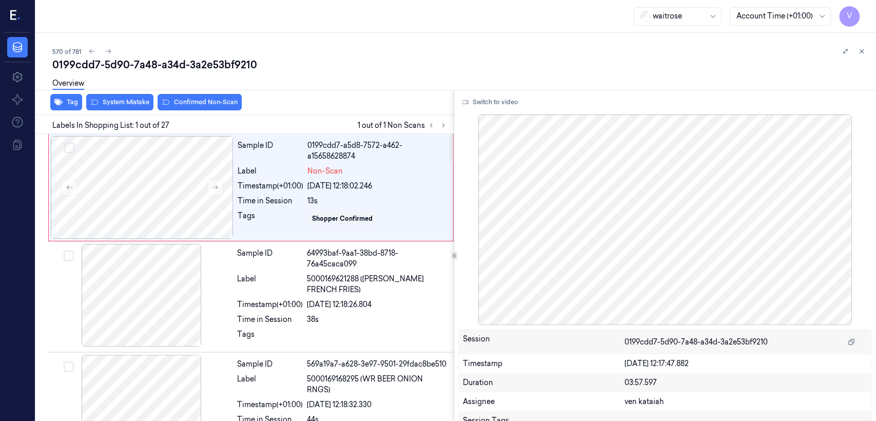
click at [123, 112] on div "Tag System Mistake Confirmed Non-Scan" at bounding box center [243, 102] width 422 height 25
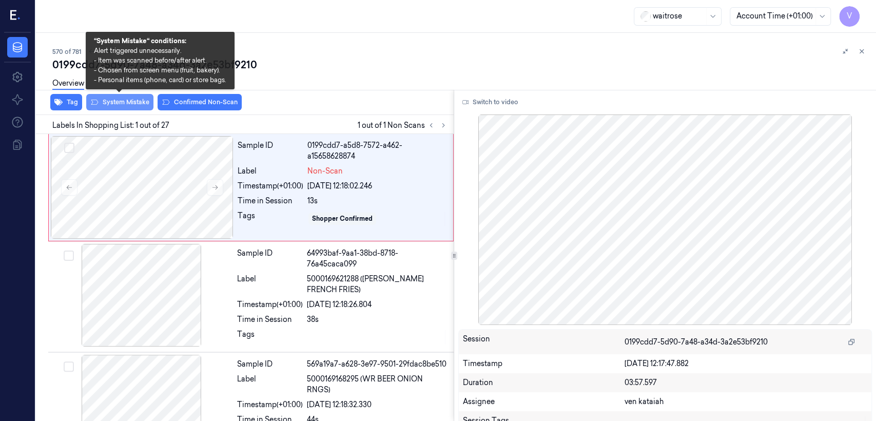
click at [122, 105] on button "System Mistake" at bounding box center [119, 102] width 67 height 16
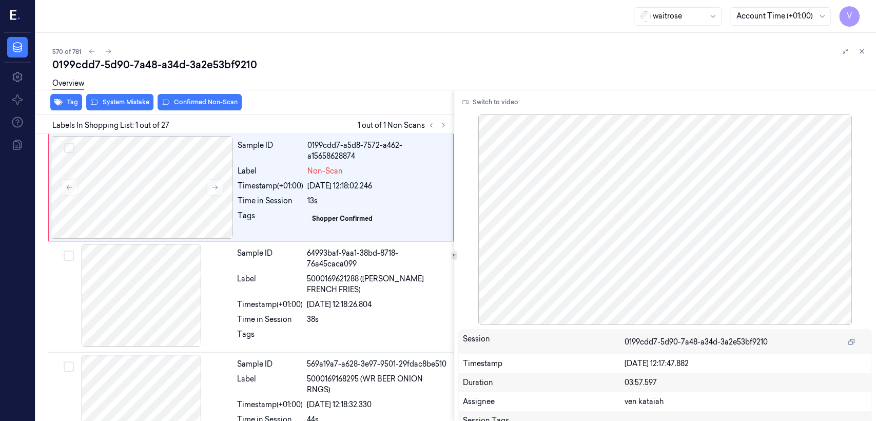
click at [71, 96] on div "Overview" at bounding box center [68, 85] width 32 height 26
click at [69, 100] on button "Tag" at bounding box center [66, 102] width 32 height 16
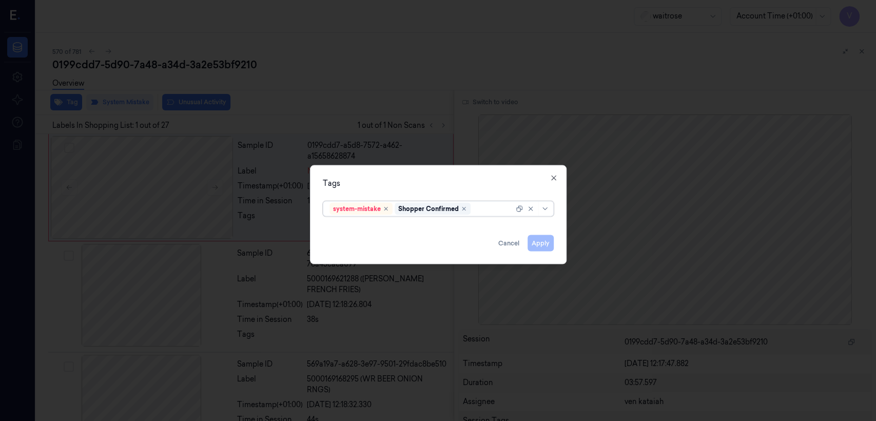
click at [494, 211] on div at bounding box center [493, 208] width 41 height 11
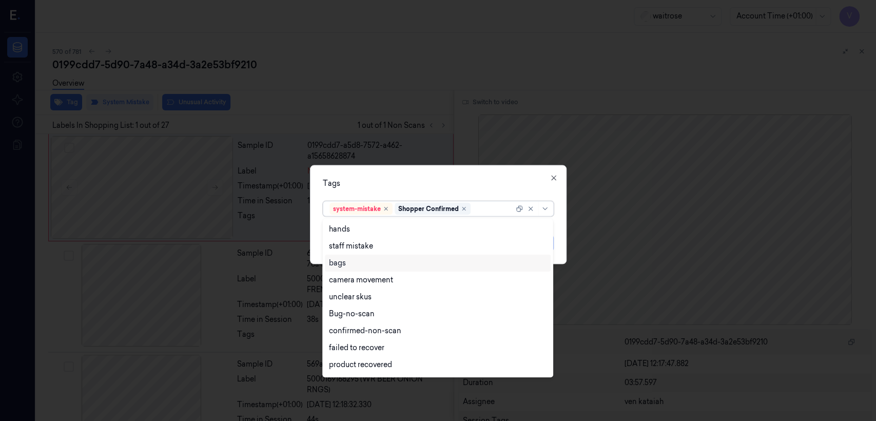
click at [341, 259] on div "bags" at bounding box center [337, 263] width 17 height 11
click at [420, 198] on div "option bags, selected. 17 results available. Use Up and Down to choose options,…" at bounding box center [438, 207] width 231 height 20
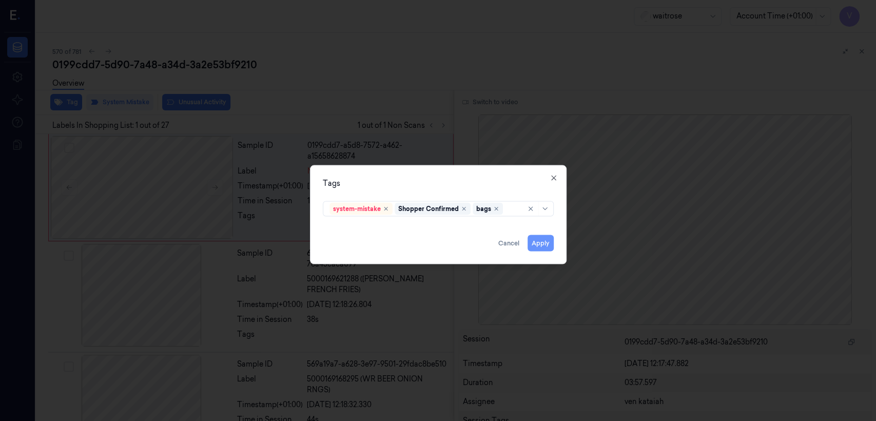
click at [545, 251] on button "Apply" at bounding box center [541, 243] width 26 height 16
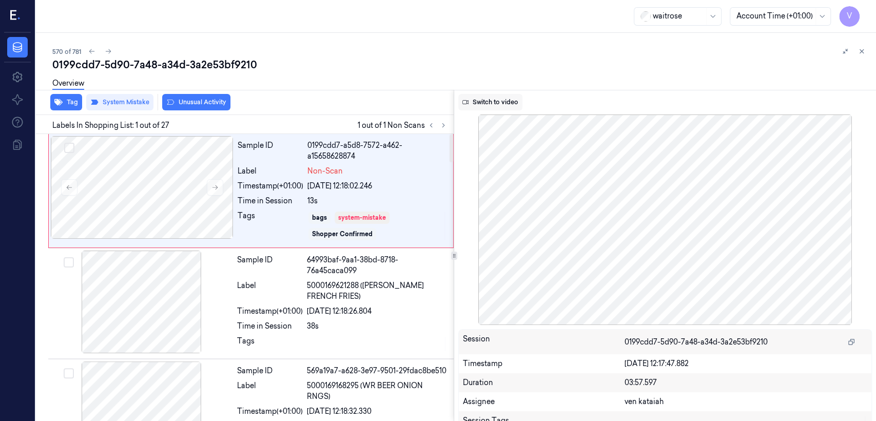
click at [480, 102] on button "Switch to video" at bounding box center [490, 102] width 64 height 16
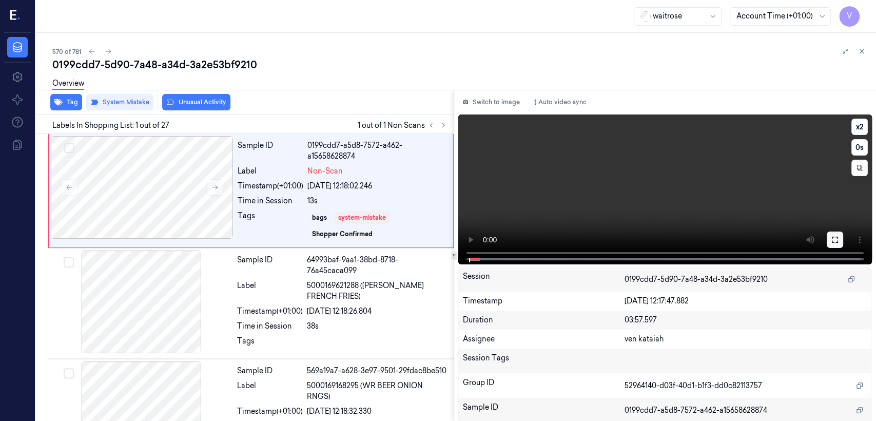
click at [831, 237] on icon at bounding box center [835, 240] width 8 height 8
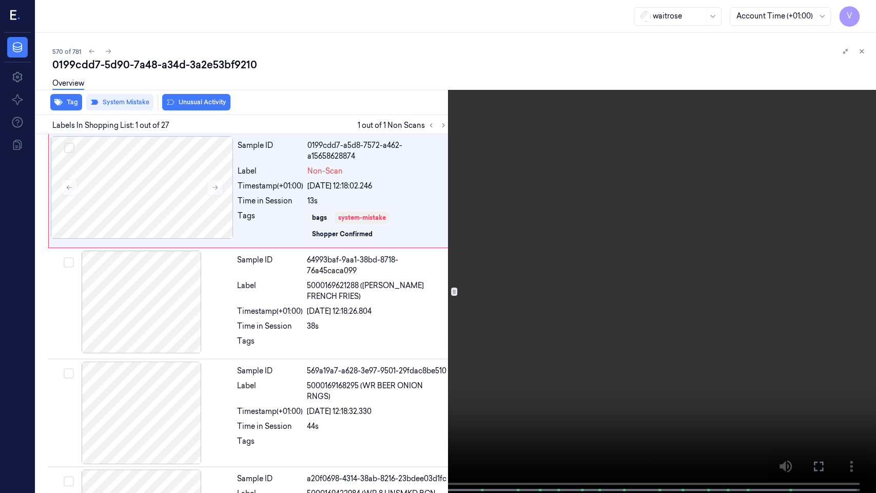
click at [85, 367] on video at bounding box center [438, 247] width 876 height 495
click at [0, 0] on icon at bounding box center [0, 0] width 0 height 0
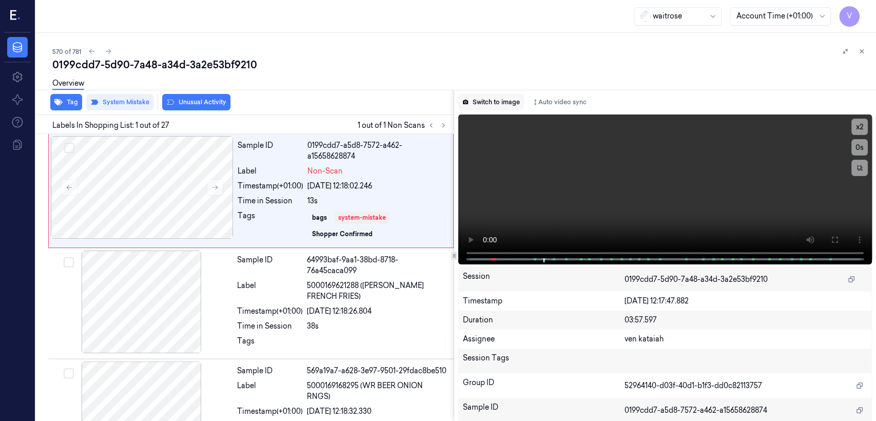
click at [497, 100] on button "Switch to image" at bounding box center [491, 102] width 66 height 16
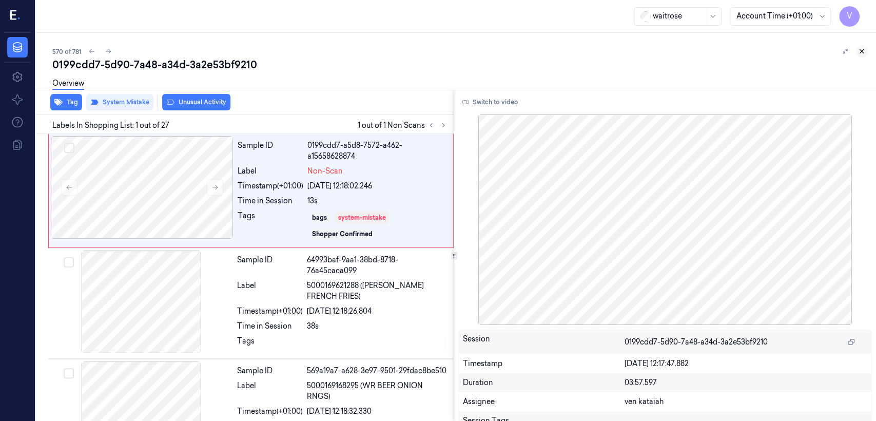
click at [863, 48] on icon at bounding box center [861, 51] width 7 height 7
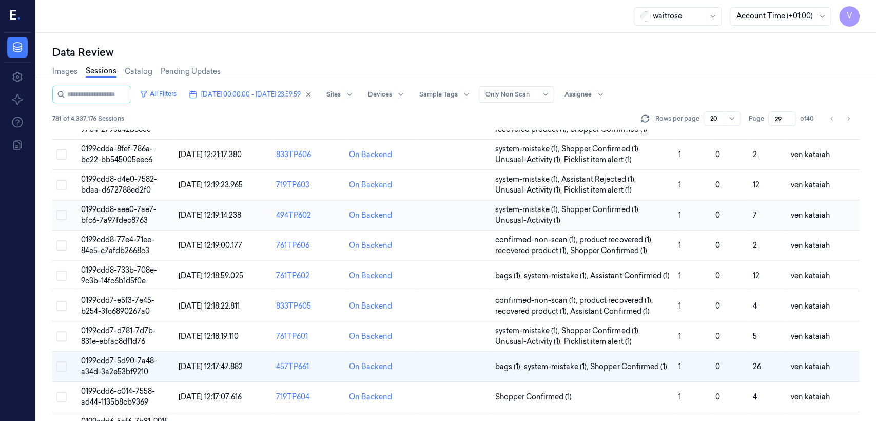
scroll to position [114, 0]
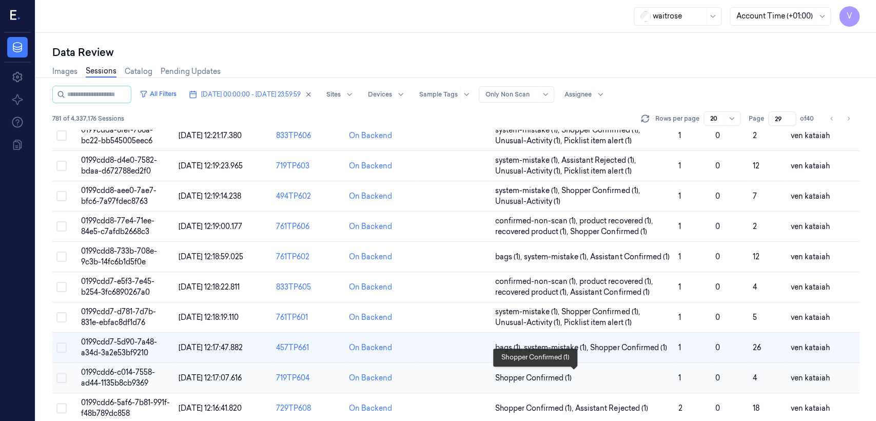
click at [539, 379] on span "Shopper Confirmed (1)" at bounding box center [533, 378] width 76 height 11
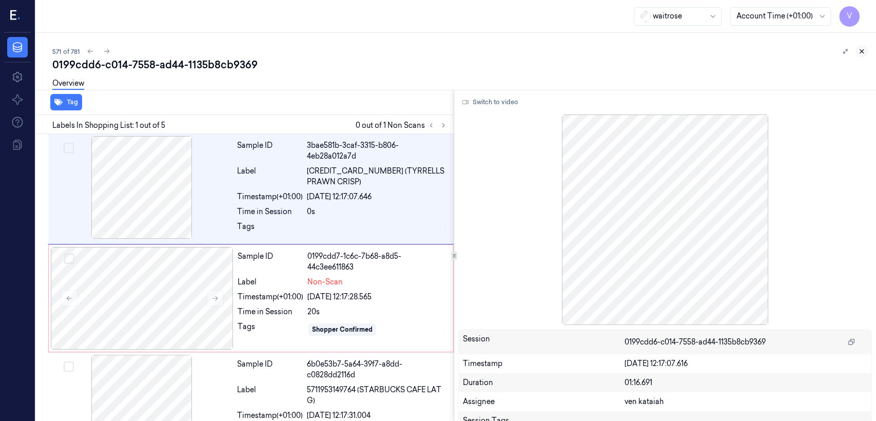
click at [861, 50] on icon at bounding box center [862, 52] width 4 height 4
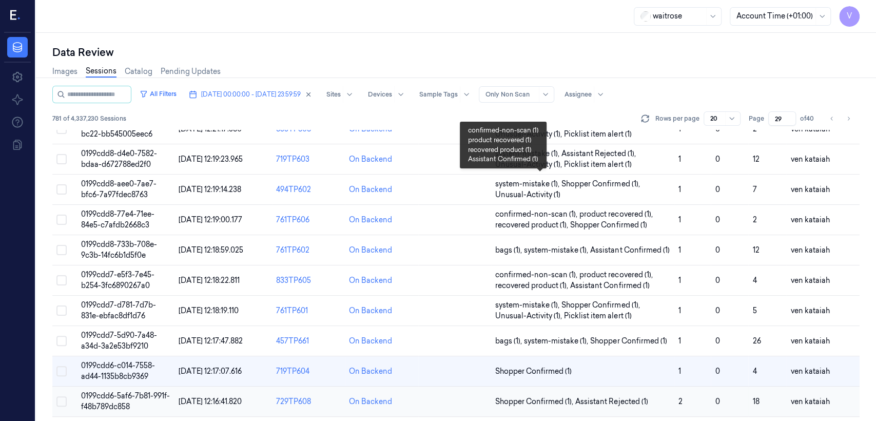
scroll to position [216, 0]
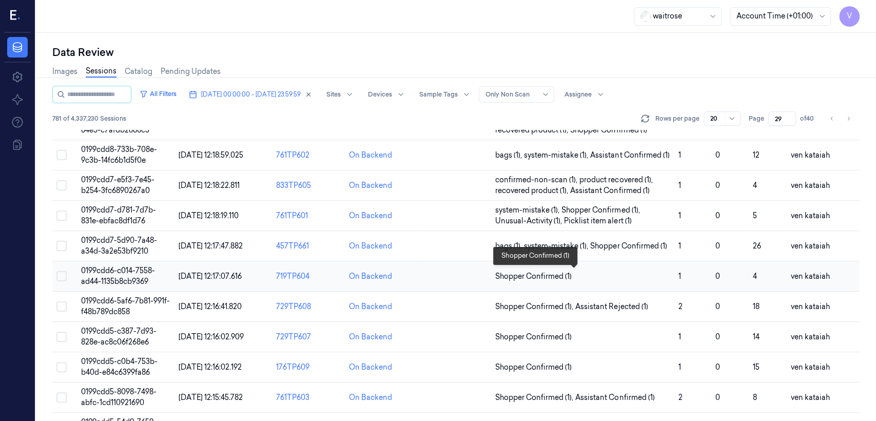
click at [519, 271] on span "Shopper Confirmed (1)" at bounding box center [533, 276] width 76 height 11
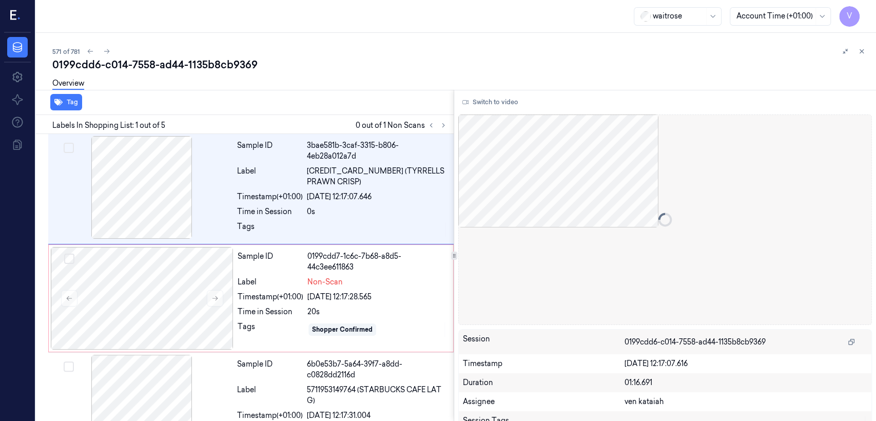
scroll to position [21, 0]
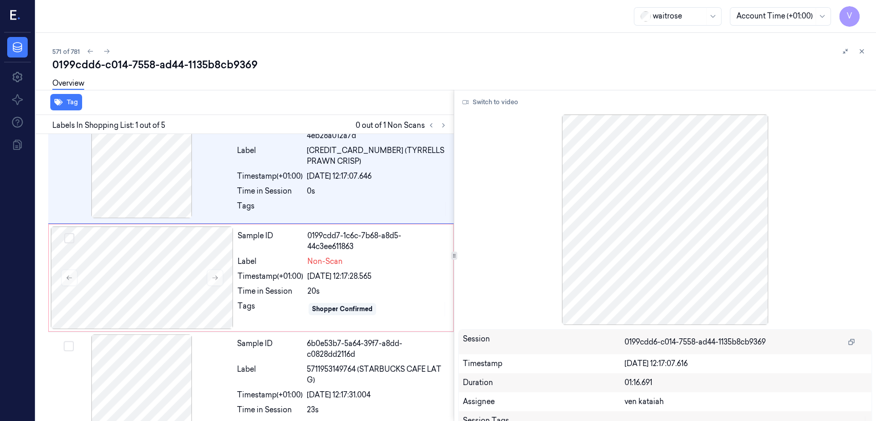
click at [870, 54] on div "571 of 781 0199cdd6-c014-7558-ad44-1135b8cb9369 Overview Tag Labels In Shopping…" at bounding box center [456, 227] width 840 height 388
click at [868, 54] on div "571 of 781 0199cdd6-c014-7558-ad44-1135b8cb9369 Overview Tag Labels In Shopping…" at bounding box center [456, 227] width 840 height 388
click at [864, 54] on icon at bounding box center [861, 51] width 7 height 7
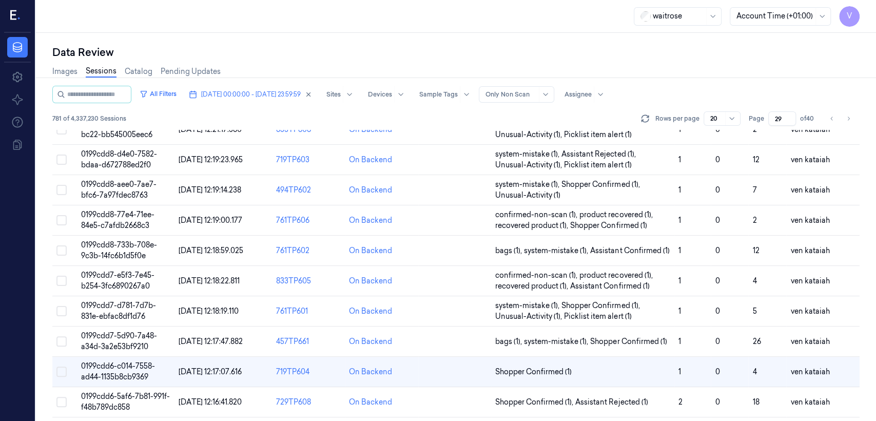
scroll to position [226, 0]
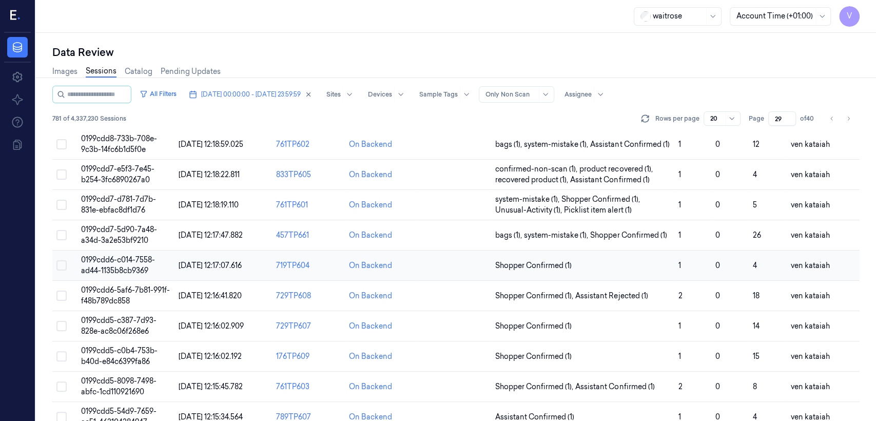
click at [491, 265] on td "Shopper Confirmed (1)" at bounding box center [582, 265] width 183 height 30
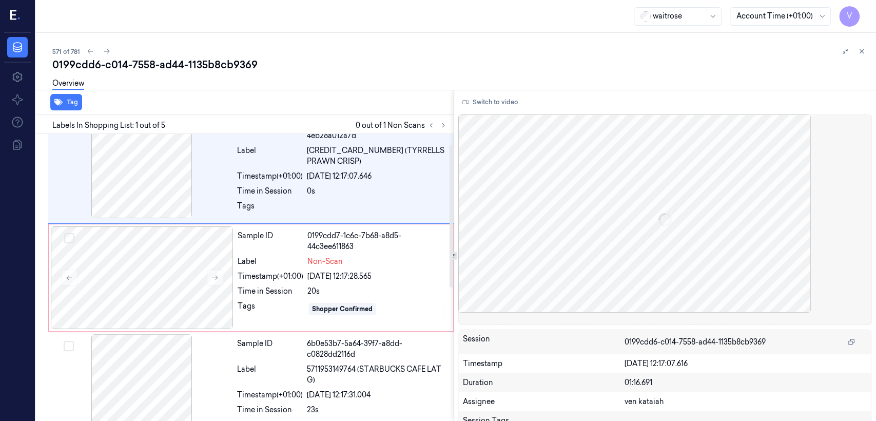
scroll to position [21, 0]
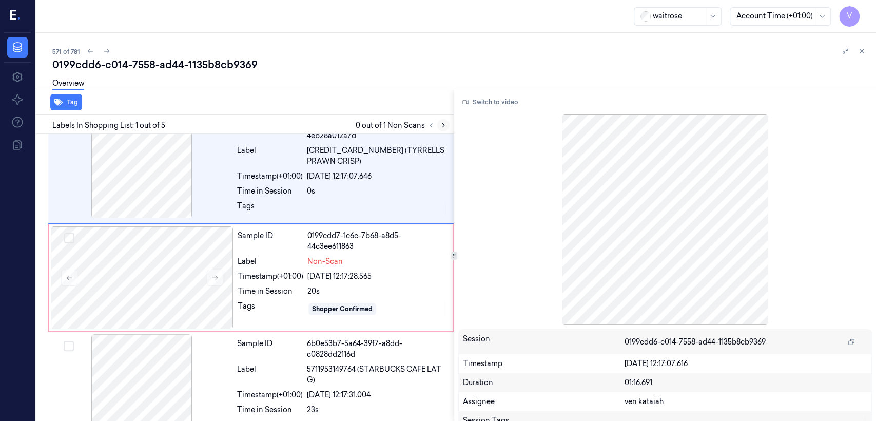
click at [441, 124] on icon at bounding box center [443, 125] width 7 height 7
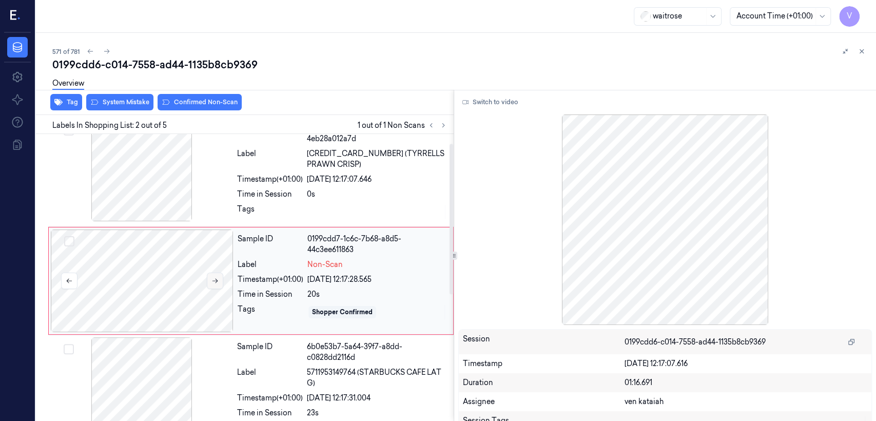
click at [213, 277] on icon at bounding box center [214, 280] width 7 height 7
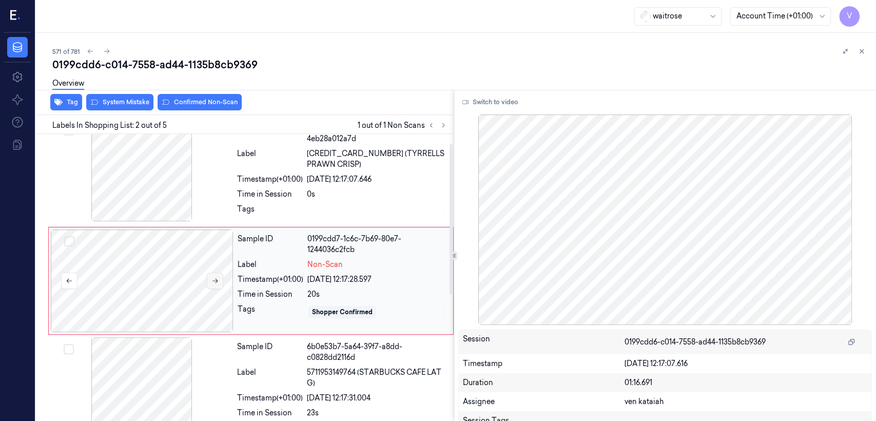
click at [213, 277] on icon at bounding box center [214, 280] width 7 height 7
click at [260, 190] on div "Sample ID 3bae581b-3caf-3315-b806-4eb28a012a7d Label [CREDIT_CARD_NUMBER] (TYRR…" at bounding box center [342, 172] width 219 height 106
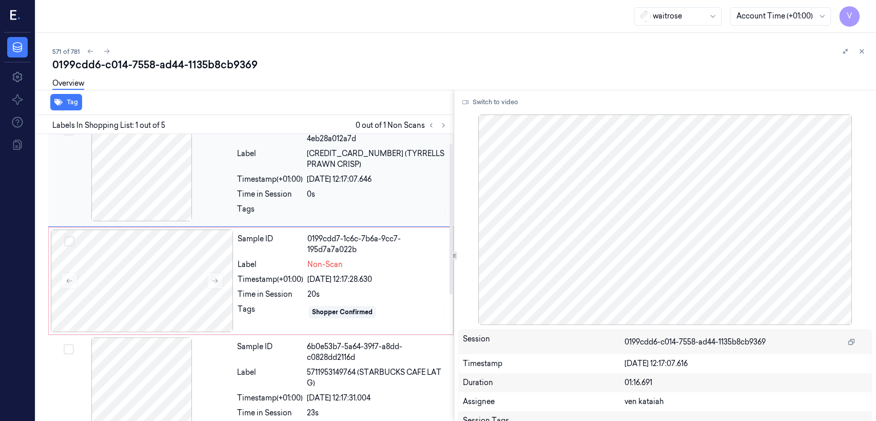
scroll to position [0, 0]
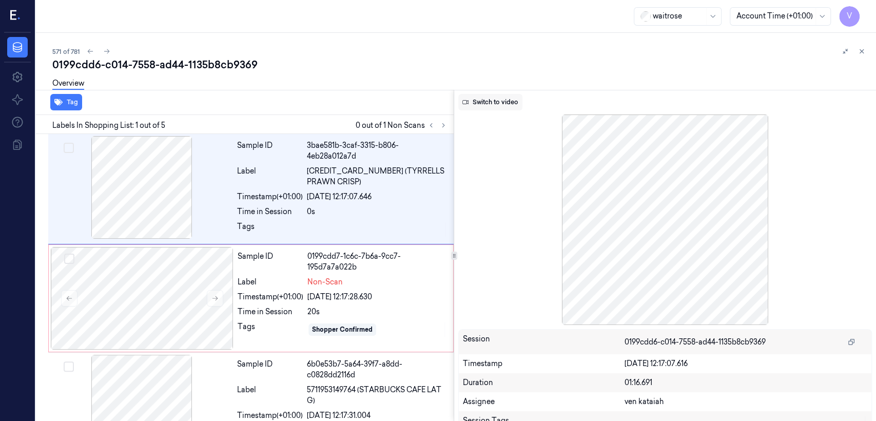
click at [508, 107] on button "Switch to video" at bounding box center [490, 102] width 64 height 16
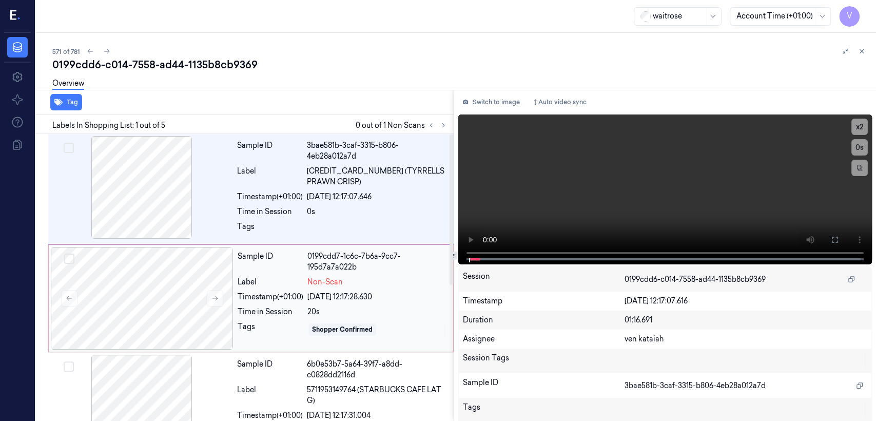
click at [290, 287] on div "Sample ID 0199cdd7-1c6c-7b6a-9cc7-195d7a7a022b Label Non-Scan Timestamp (+01:00…" at bounding box center [343, 298] width 218 height 103
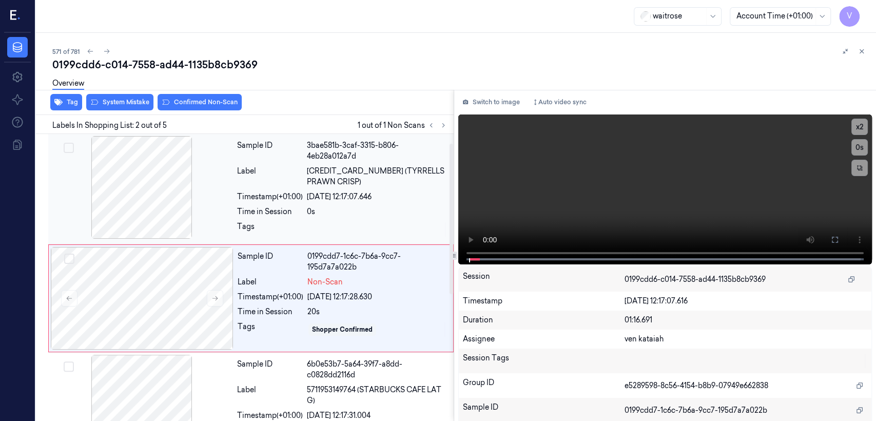
scroll to position [17, 0]
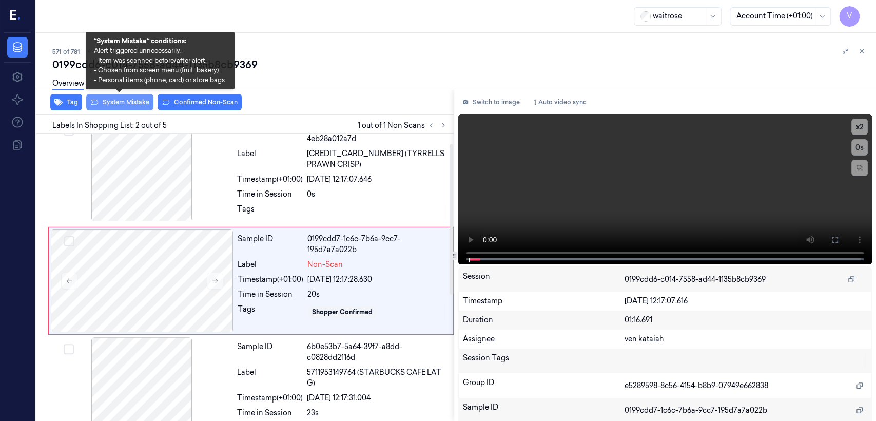
click at [135, 105] on button "System Mistake" at bounding box center [119, 102] width 67 height 16
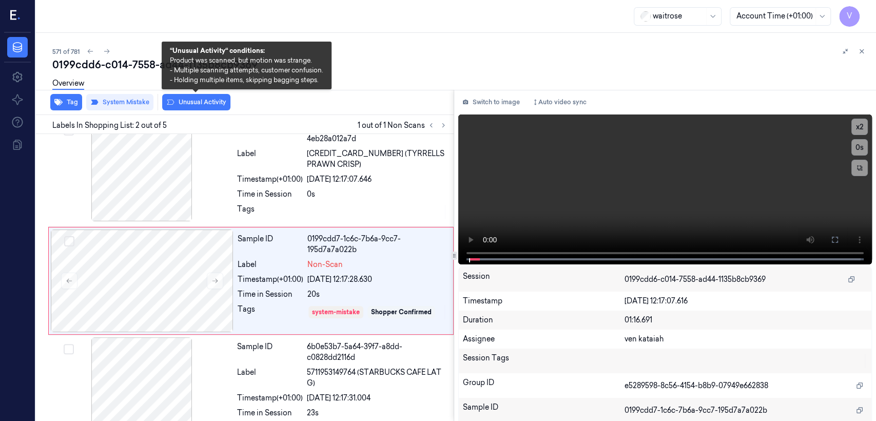
click at [197, 105] on button "Unusual Activity" at bounding box center [196, 102] width 68 height 16
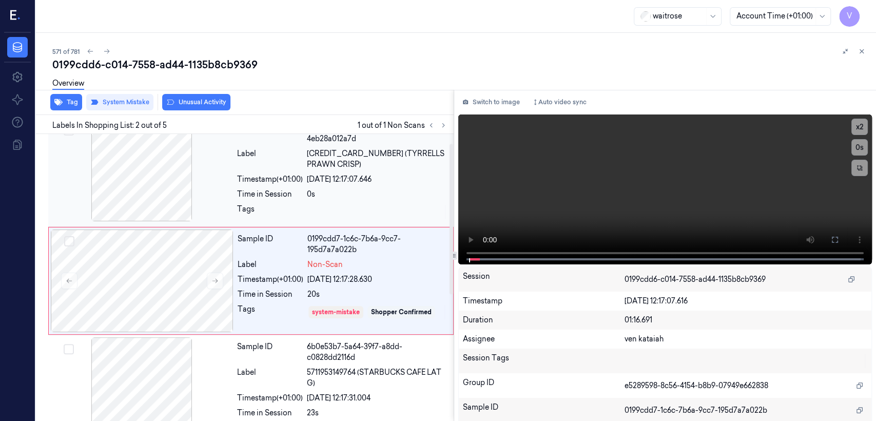
click at [323, 189] on div "0s" at bounding box center [377, 194] width 141 height 11
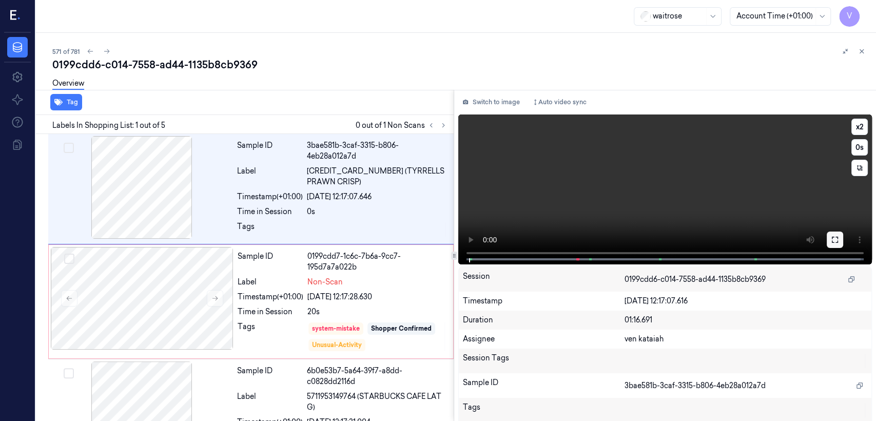
click at [832, 239] on icon at bounding box center [835, 240] width 8 height 8
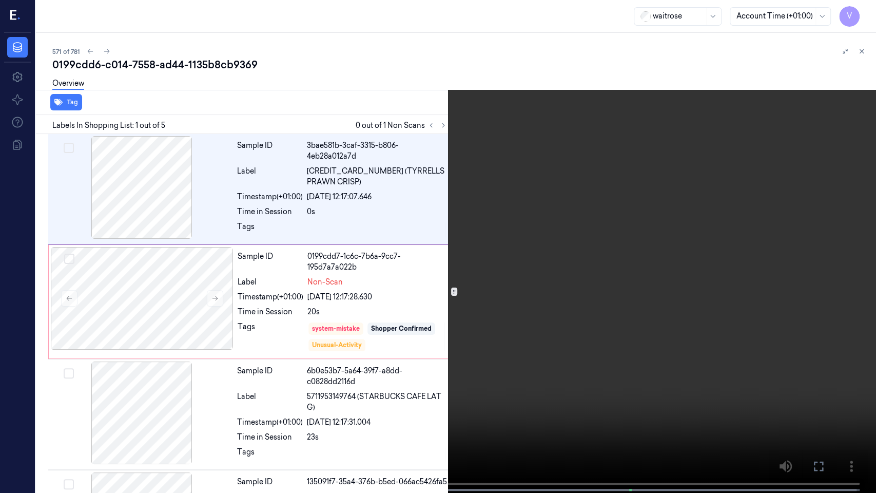
click at [0, 0] on icon at bounding box center [0, 0] width 0 height 0
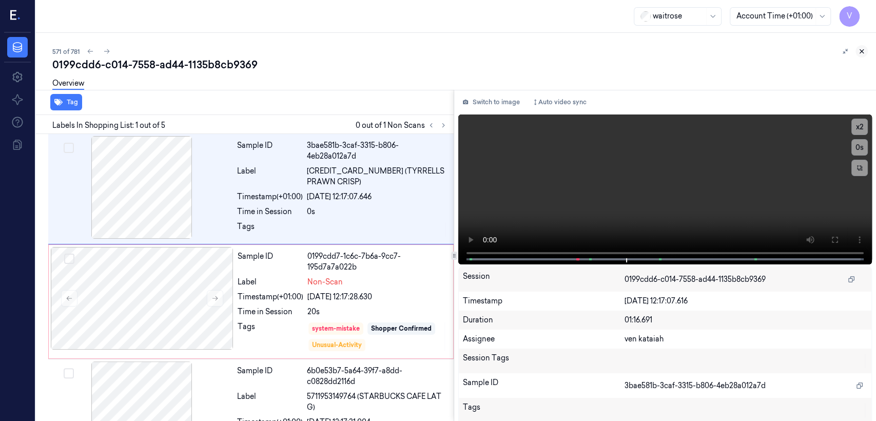
click at [860, 53] on icon at bounding box center [862, 52] width 4 height 4
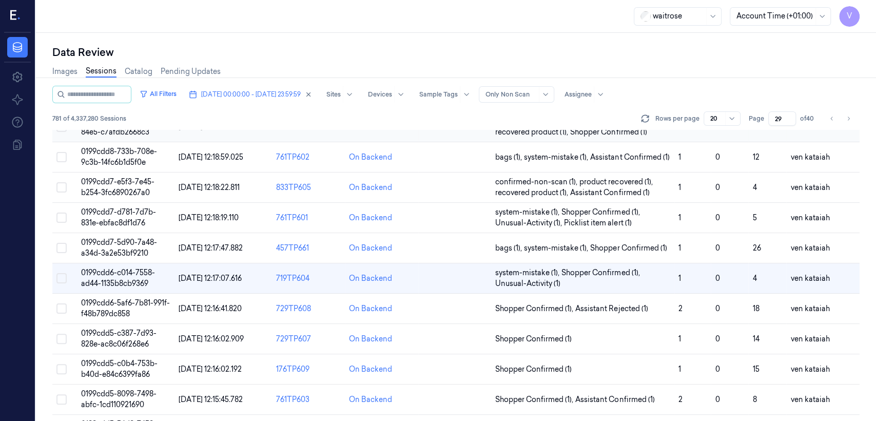
scroll to position [228, 0]
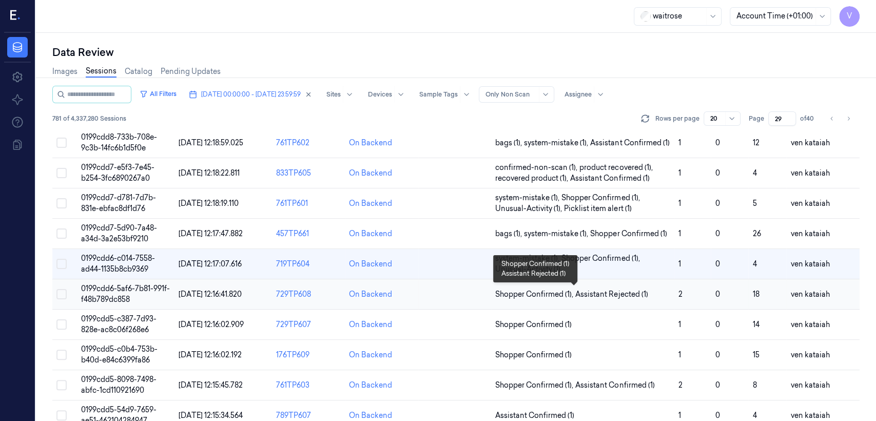
click at [560, 289] on span "Shopper Confirmed (1) ," at bounding box center [535, 294] width 80 height 11
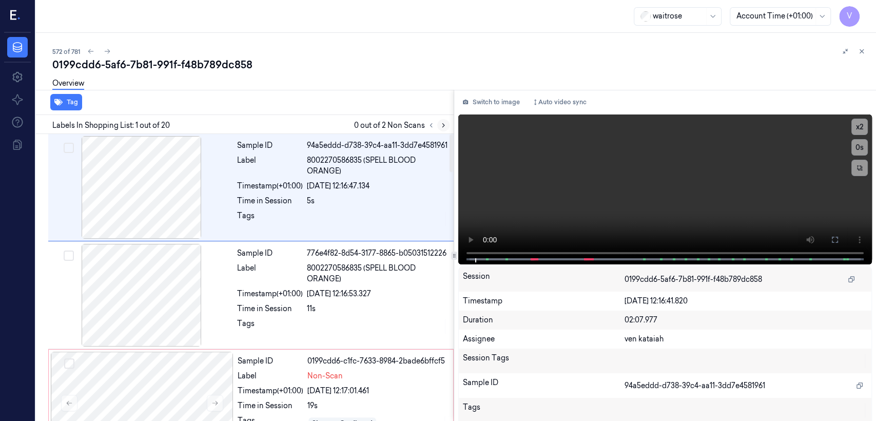
click at [442, 124] on icon at bounding box center [443, 125] width 7 height 7
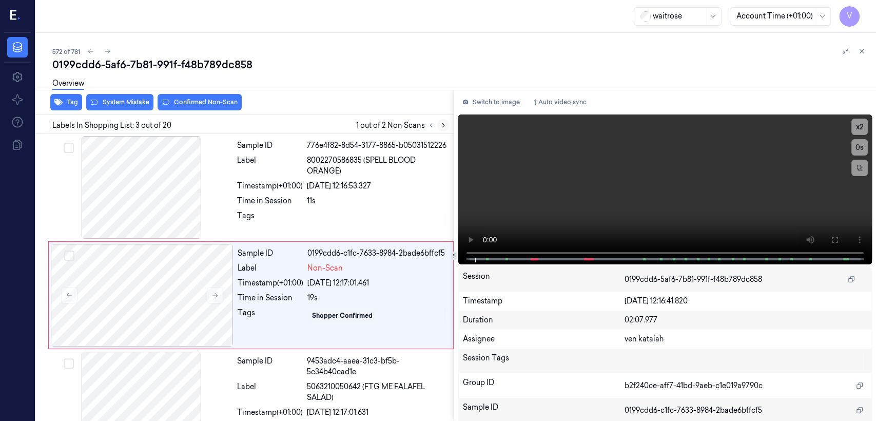
scroll to position [128, 0]
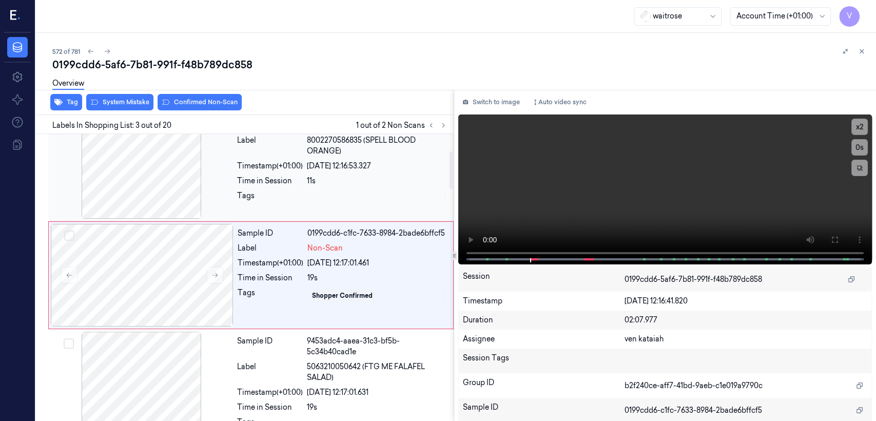
click at [316, 182] on div "11s" at bounding box center [377, 181] width 141 height 11
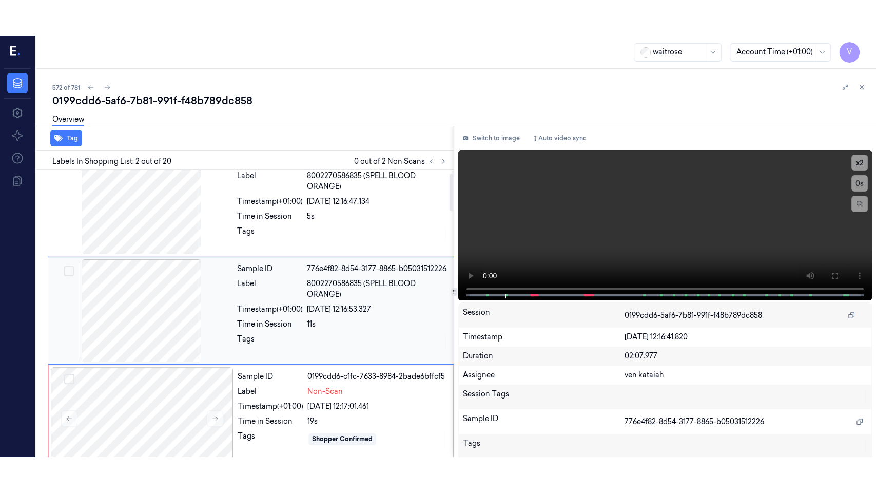
scroll to position [21, 0]
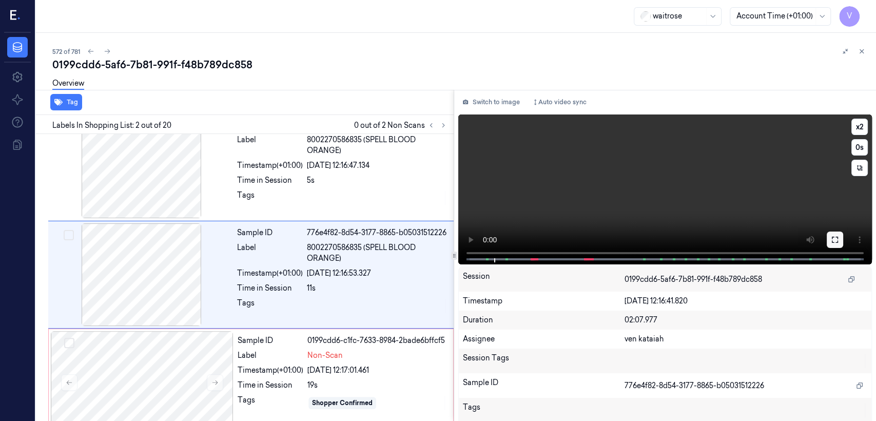
click at [833, 244] on button at bounding box center [835, 239] width 16 height 16
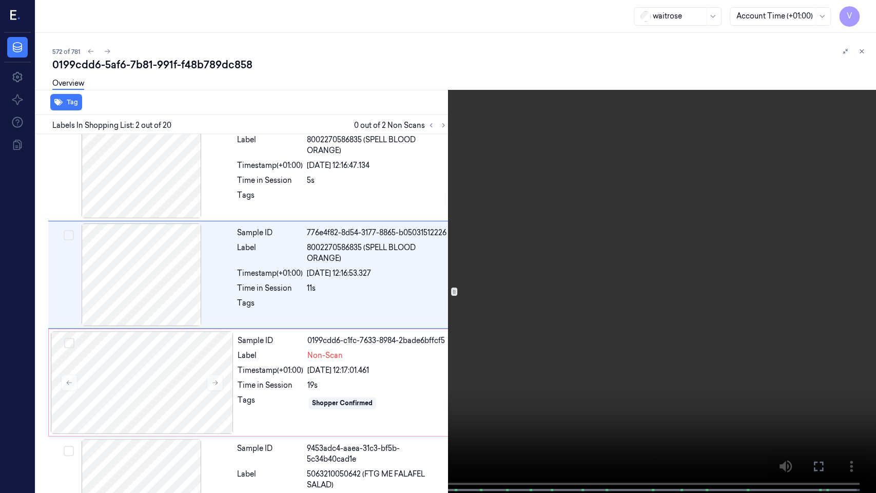
click at [502, 285] on video at bounding box center [438, 247] width 876 height 495
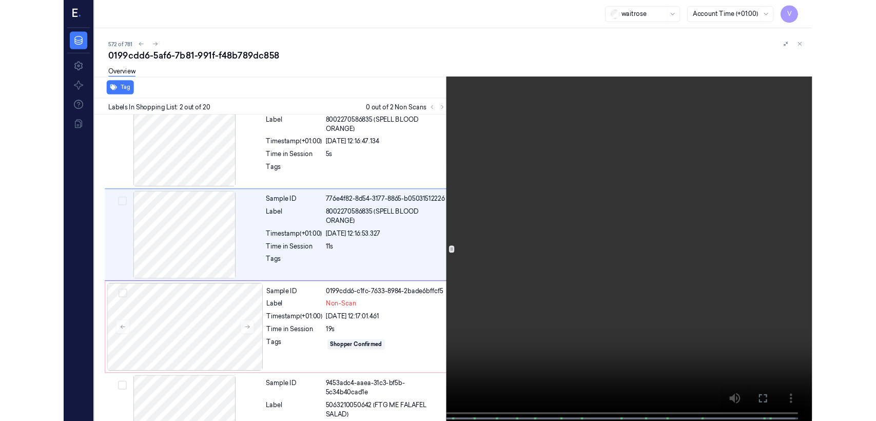
scroll to position [0, 0]
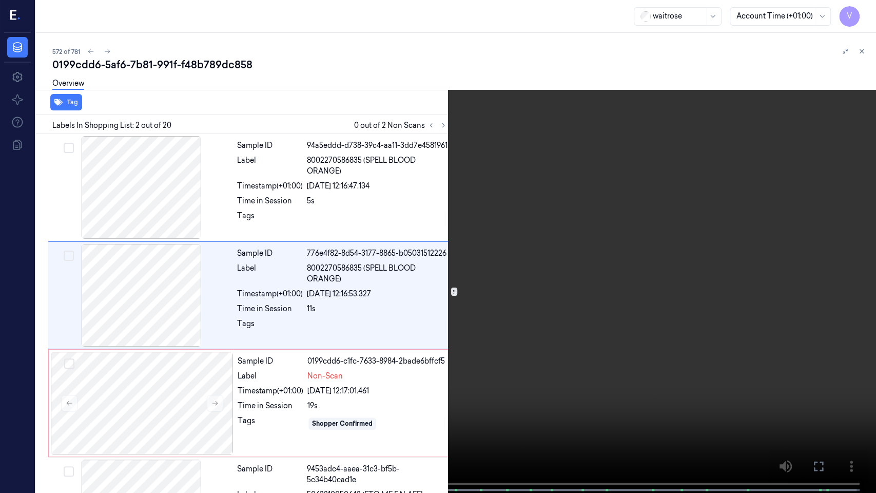
click at [0, 0] on button at bounding box center [0, 0] width 0 height 0
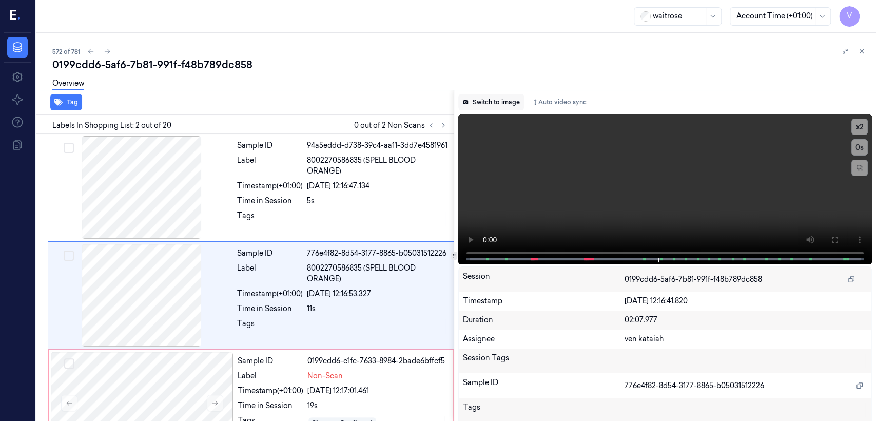
click at [498, 100] on button "Switch to image" at bounding box center [491, 102] width 66 height 16
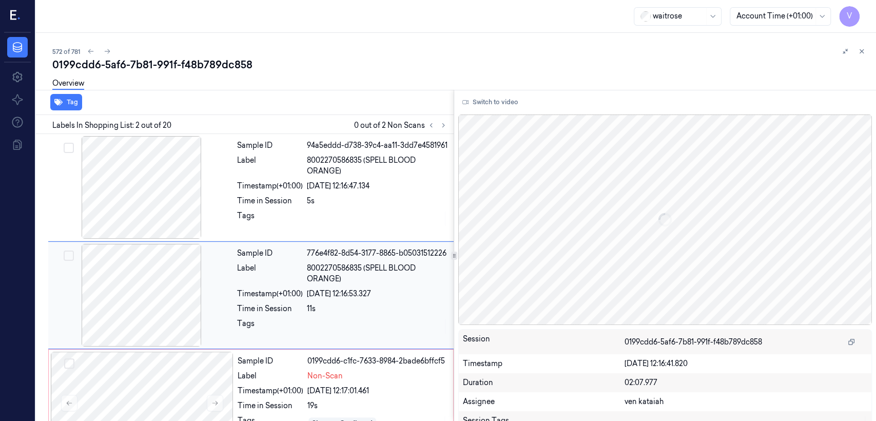
scroll to position [21, 0]
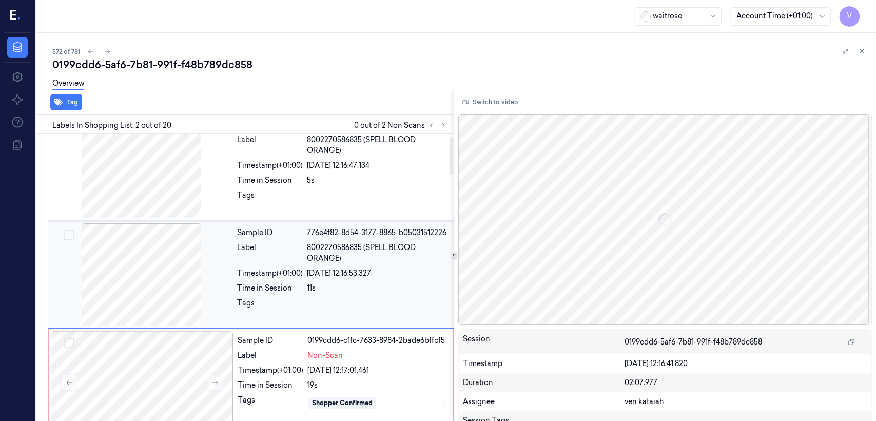
click at [275, 305] on div "Tags" at bounding box center [270, 306] width 66 height 16
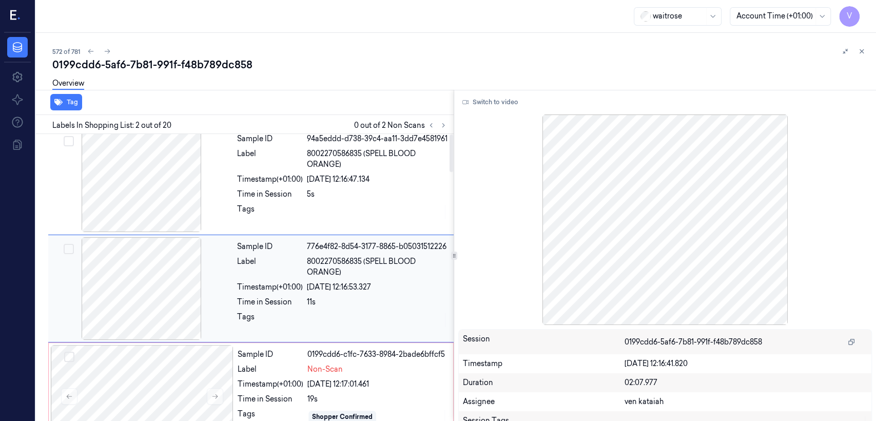
scroll to position [0, 0]
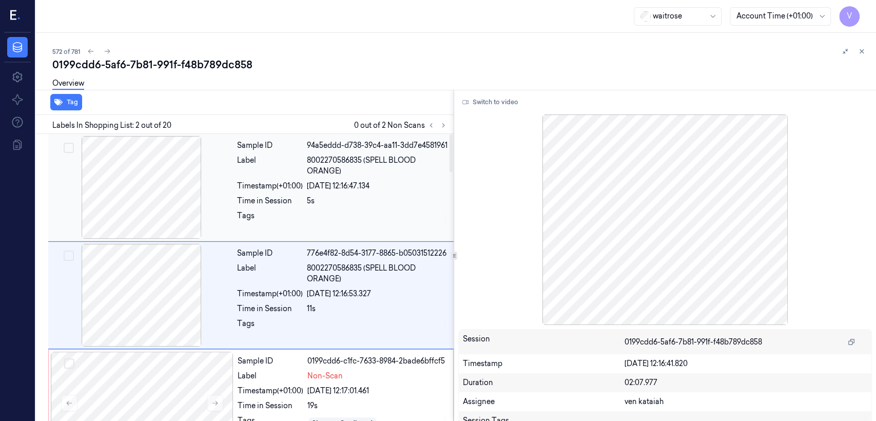
click at [282, 206] on div "Time in Session" at bounding box center [270, 201] width 66 height 11
click at [322, 335] on div at bounding box center [377, 326] width 141 height 16
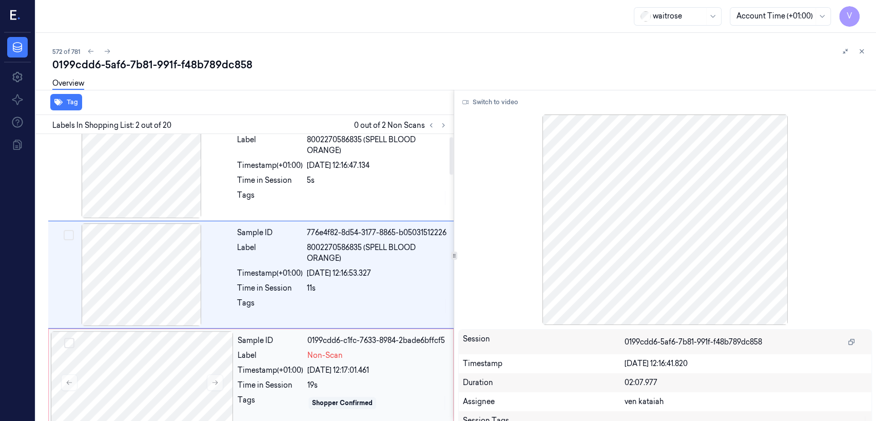
click at [292, 371] on div "Timestamp (+01:00)" at bounding box center [271, 370] width 66 height 11
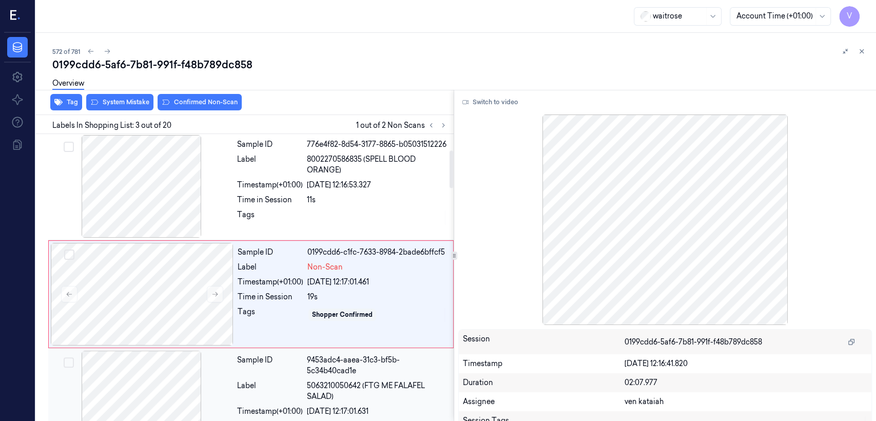
scroll to position [128, 0]
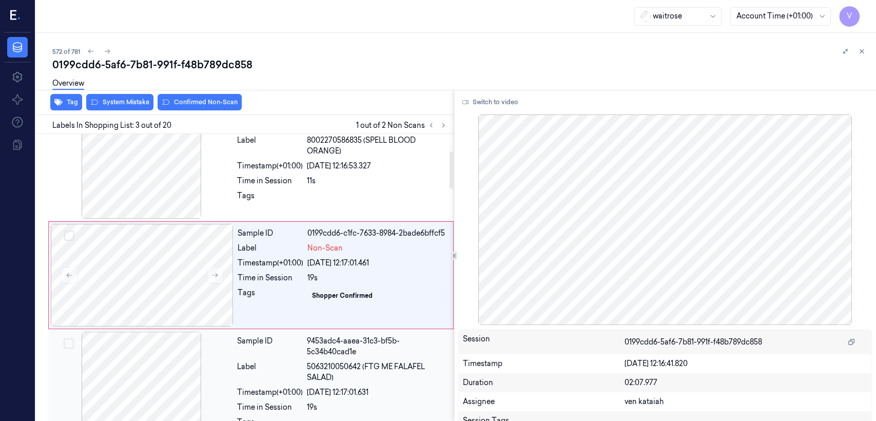
click at [288, 363] on div "Label" at bounding box center [270, 372] width 66 height 22
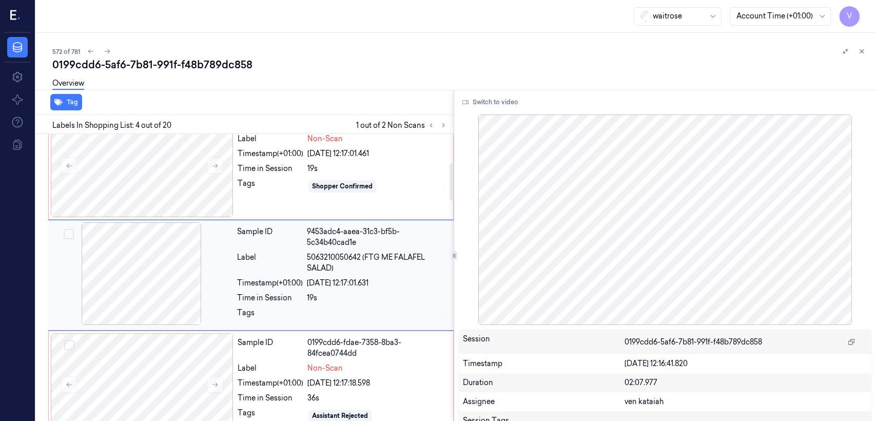
scroll to position [238, 0]
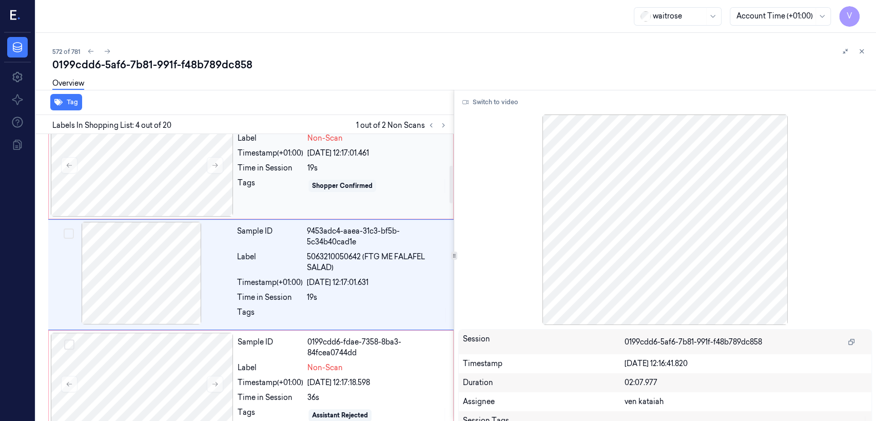
click at [296, 190] on div "Tags" at bounding box center [271, 186] width 66 height 16
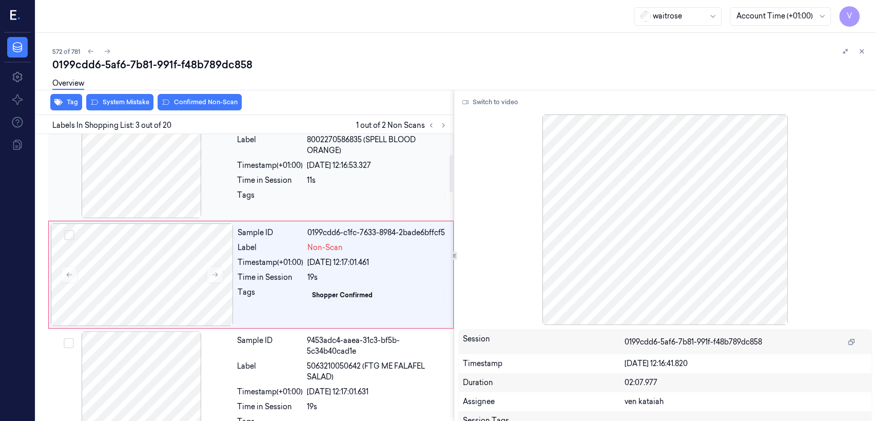
scroll to position [128, 0]
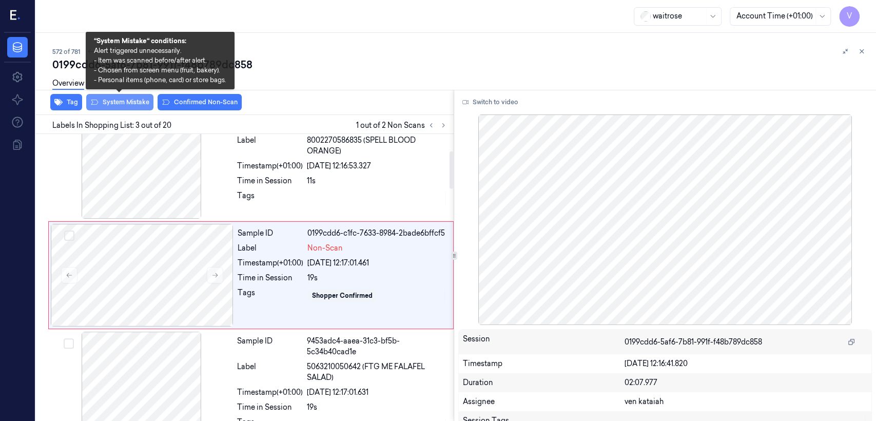
click at [135, 100] on button "System Mistake" at bounding box center [119, 102] width 67 height 16
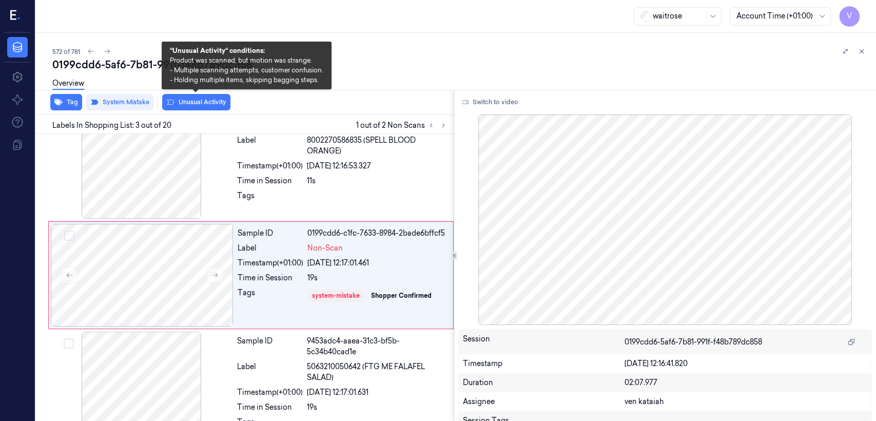
click at [208, 105] on button "Unusual Activity" at bounding box center [196, 102] width 68 height 16
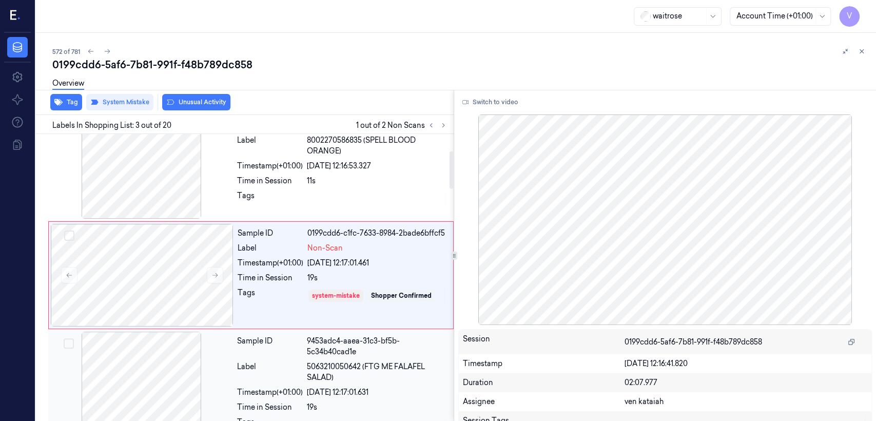
click at [295, 348] on div "Sample ID" at bounding box center [270, 347] width 66 height 22
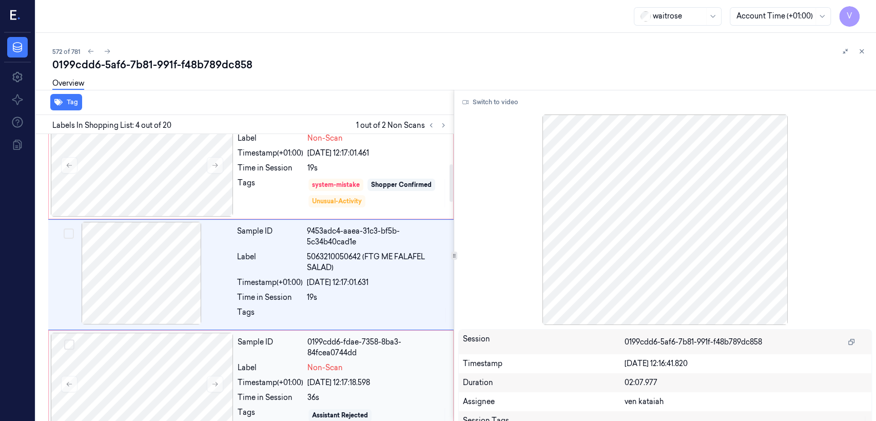
scroll to position [9, 0]
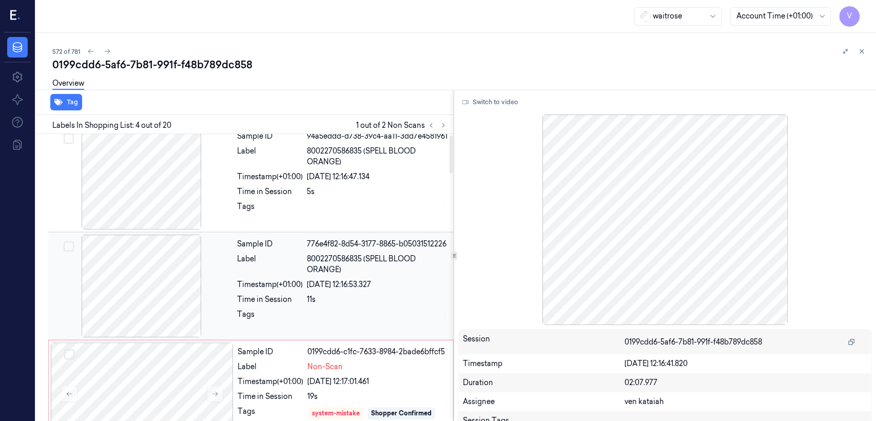
click at [318, 322] on div at bounding box center [377, 317] width 141 height 16
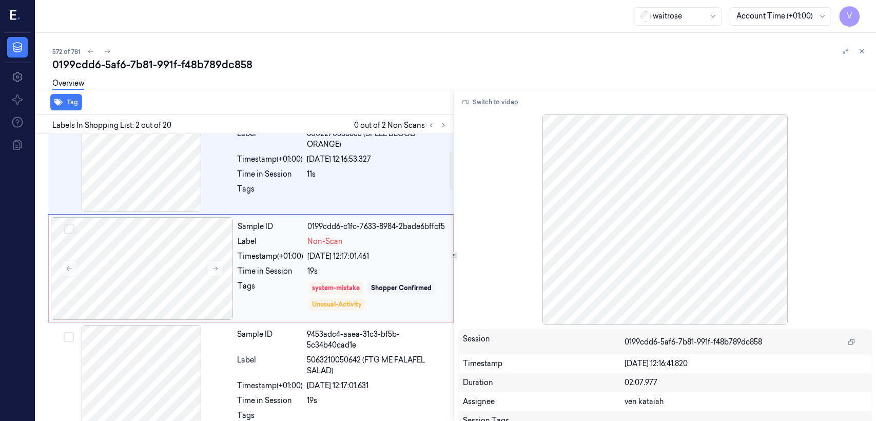
click at [296, 296] on div "Tags" at bounding box center [271, 296] width 66 height 31
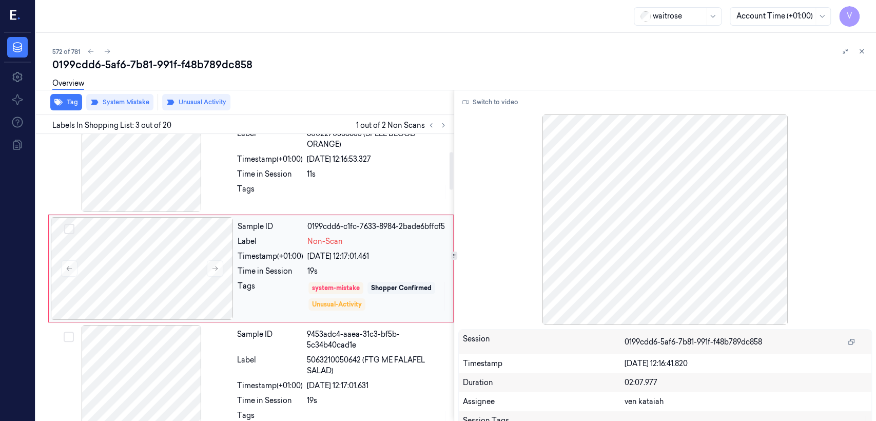
scroll to position [128, 0]
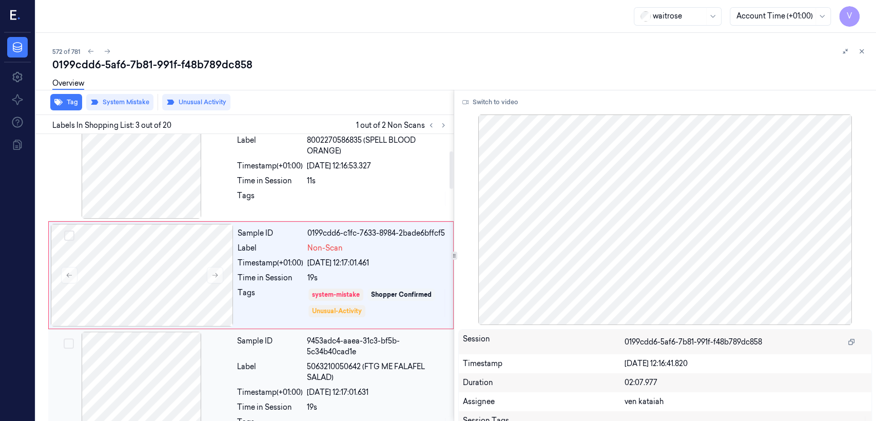
click at [280, 373] on div "Label" at bounding box center [270, 372] width 66 height 22
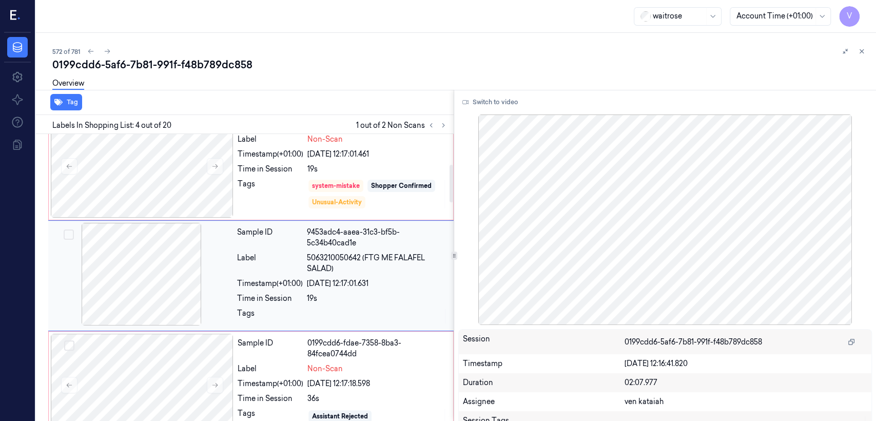
scroll to position [238, 0]
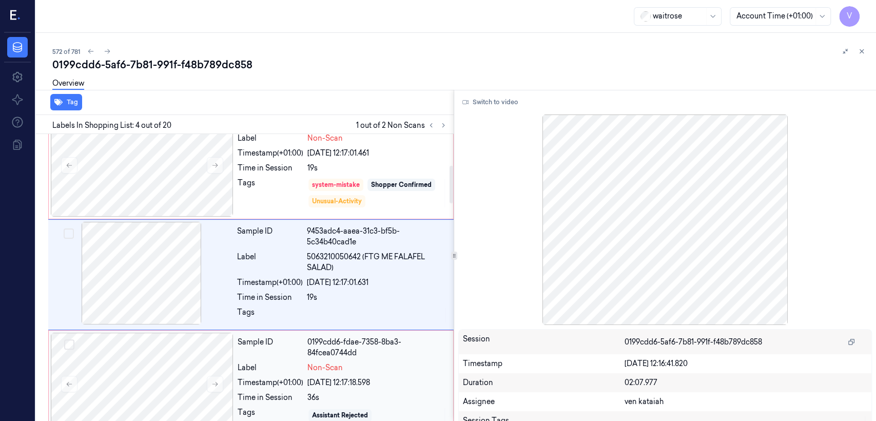
click at [280, 383] on div "Timestamp (+01:00)" at bounding box center [271, 382] width 66 height 11
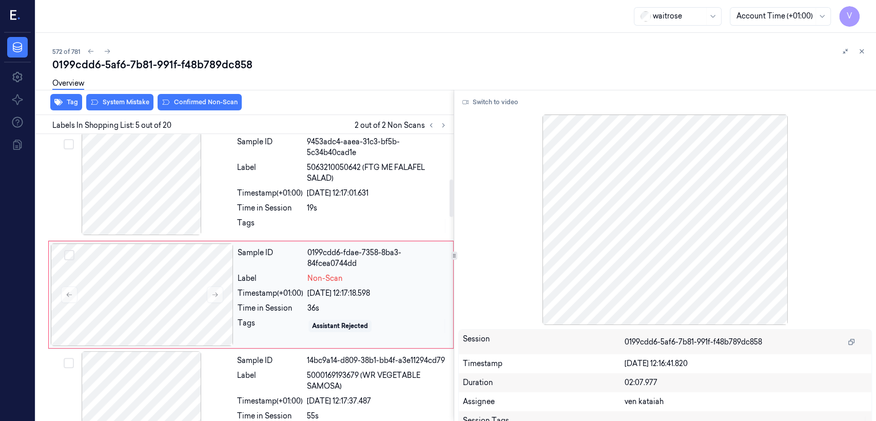
scroll to position [346, 0]
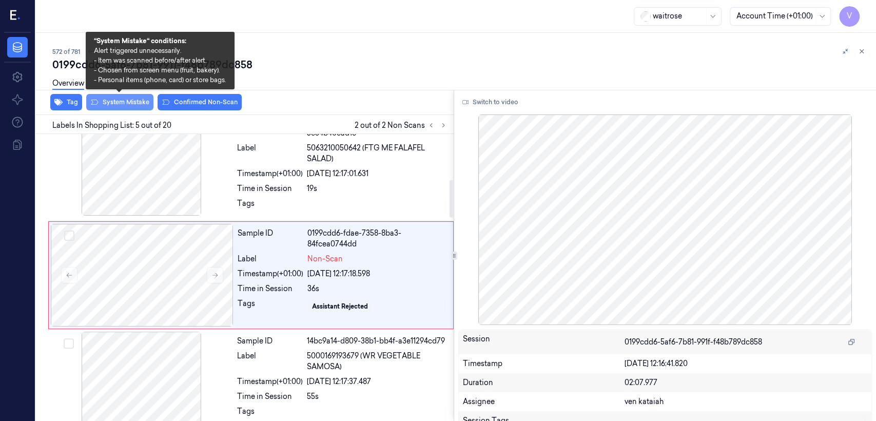
click at [144, 99] on button "System Mistake" at bounding box center [119, 102] width 67 height 16
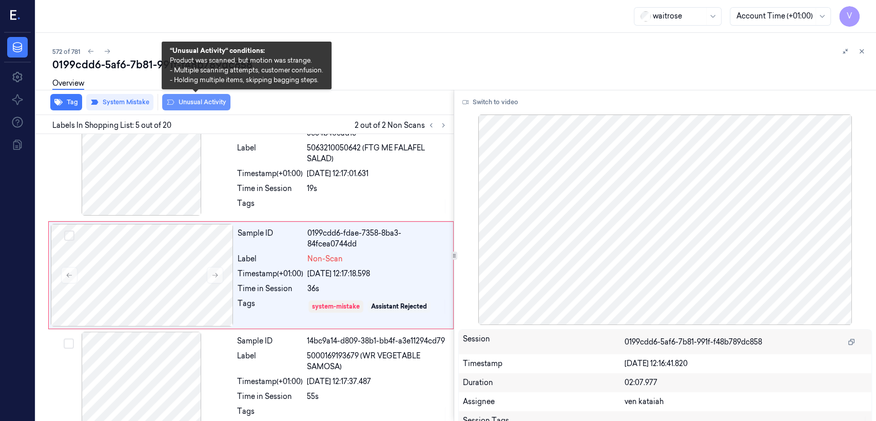
click at [192, 101] on button "Unusual Activity" at bounding box center [196, 102] width 68 height 16
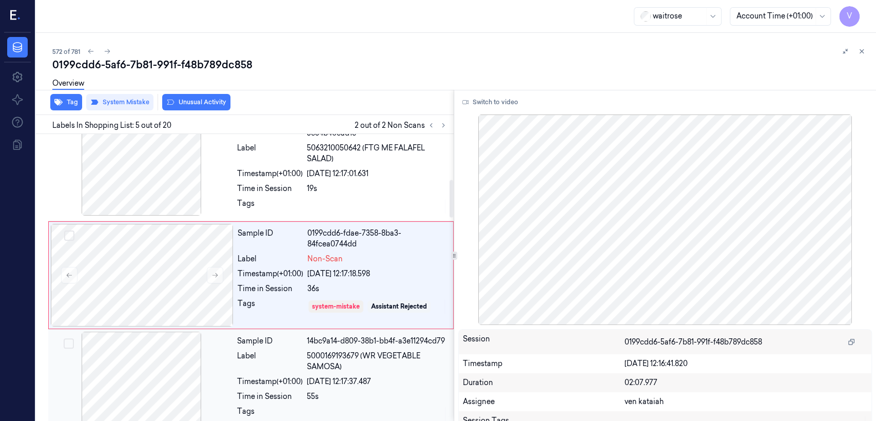
click at [298, 352] on div "Sample ID 14bc9a14-d809-38b1-bb4f-a3e11294cd79 Label 5000169193679 (WR VEGETABL…" at bounding box center [342, 383] width 219 height 103
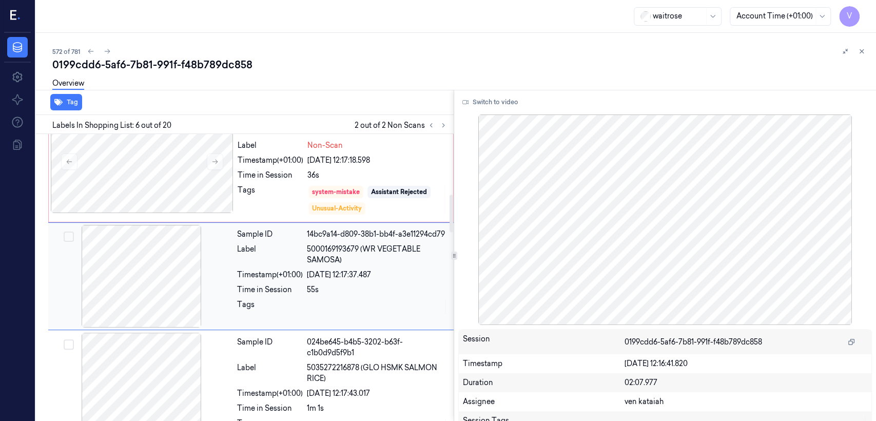
scroll to position [460, 0]
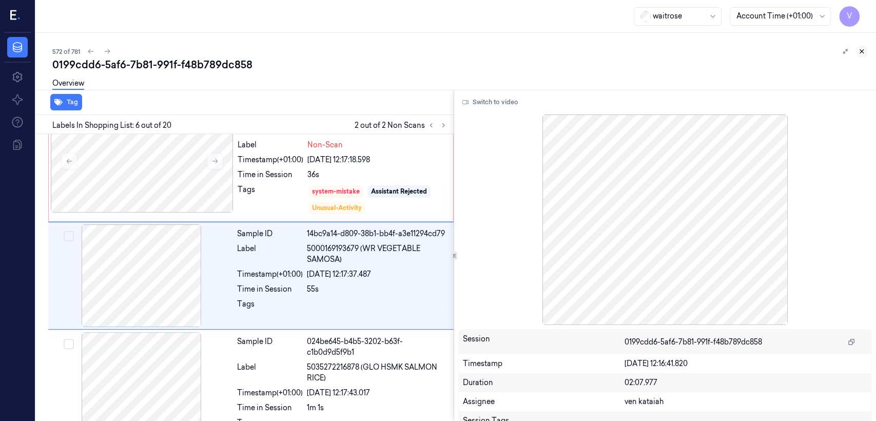
click at [861, 53] on icon at bounding box center [861, 51] width 7 height 7
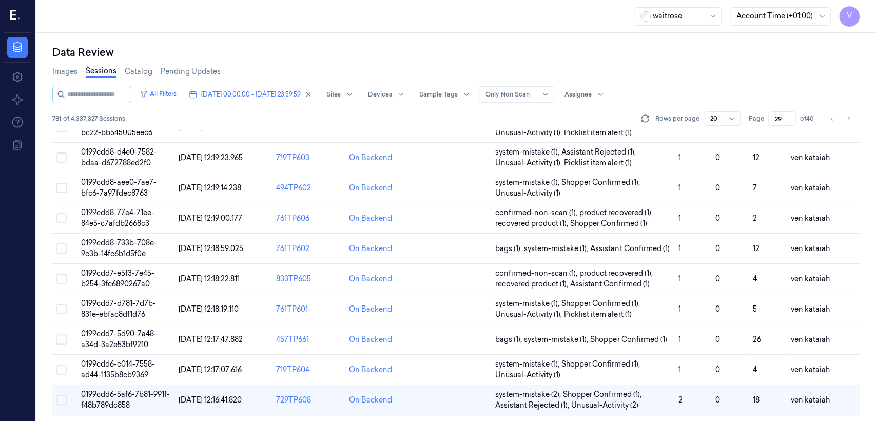
scroll to position [257, 0]
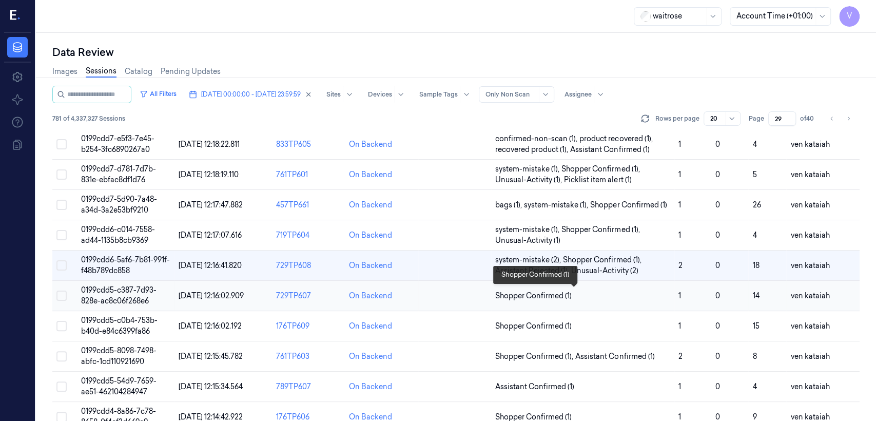
click at [539, 290] on span "Shopper Confirmed (1)" at bounding box center [533, 295] width 76 height 11
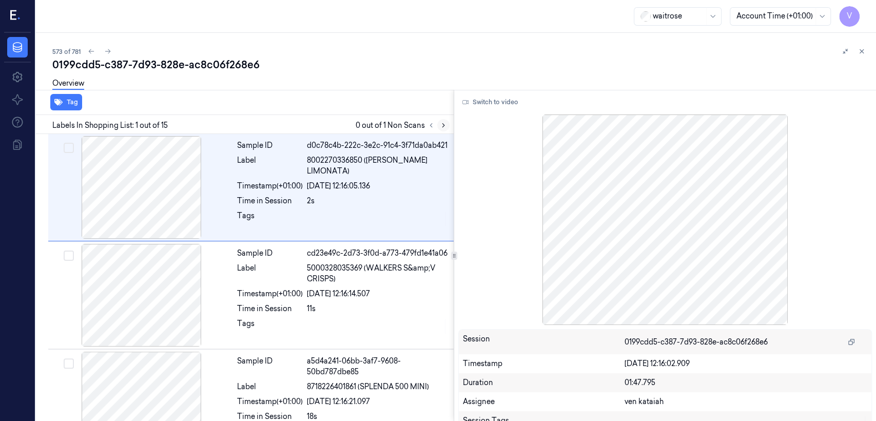
click at [442, 120] on button at bounding box center [443, 125] width 12 height 12
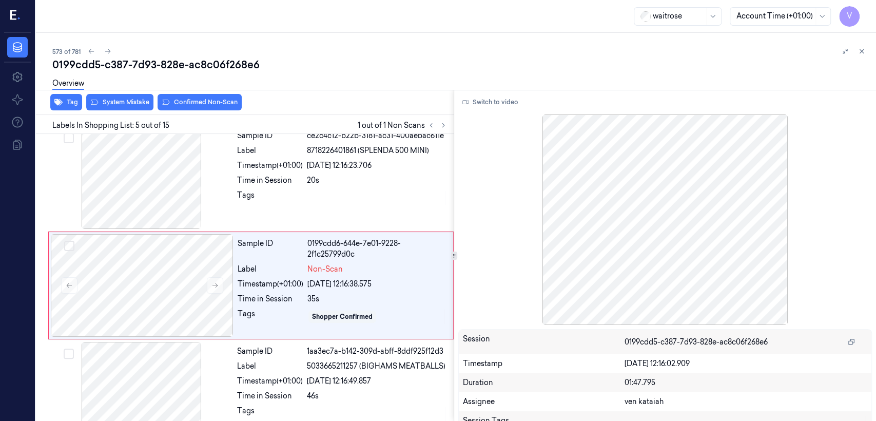
scroll to position [341, 0]
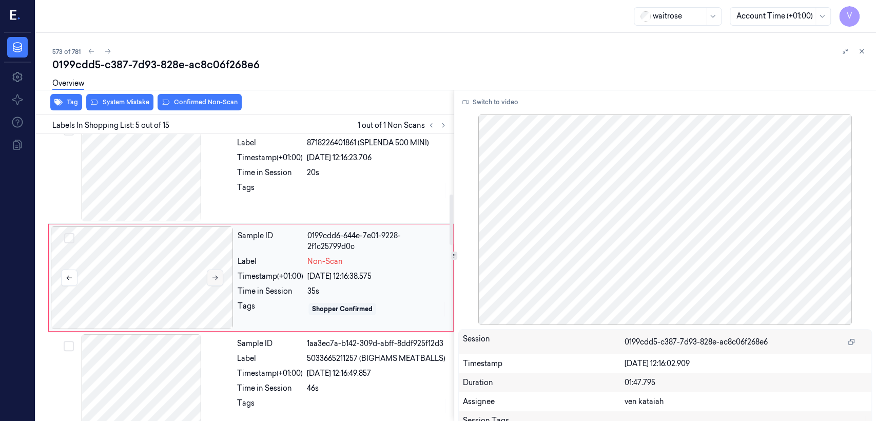
click at [211, 278] on icon at bounding box center [214, 277] width 7 height 7
click at [223, 346] on div at bounding box center [141, 385] width 183 height 103
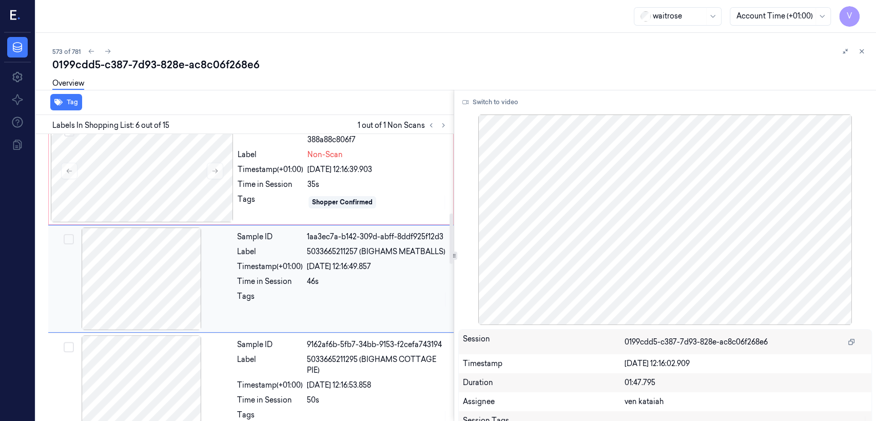
scroll to position [448, 0]
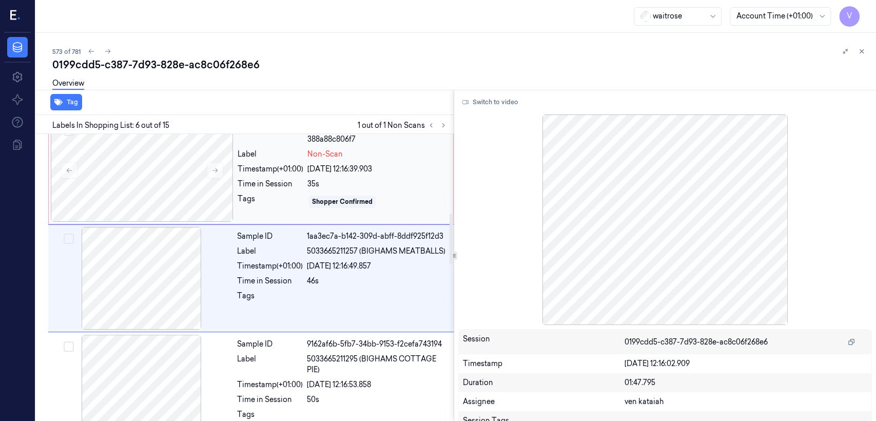
click at [283, 179] on div "Time in Session" at bounding box center [271, 184] width 66 height 11
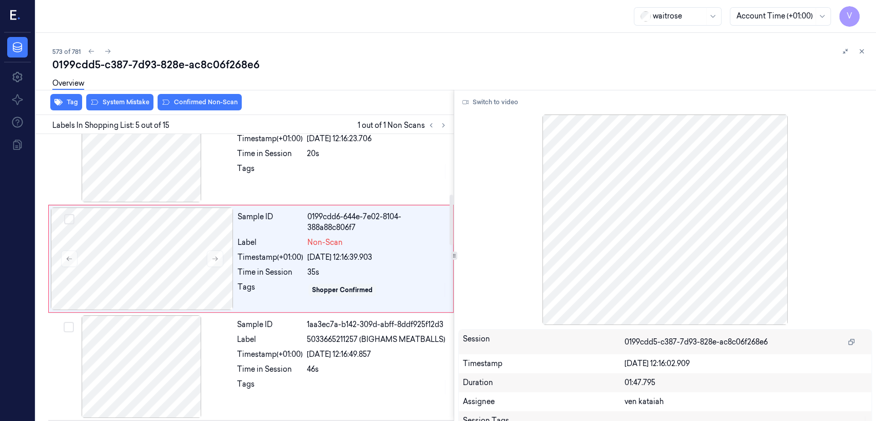
scroll to position [341, 0]
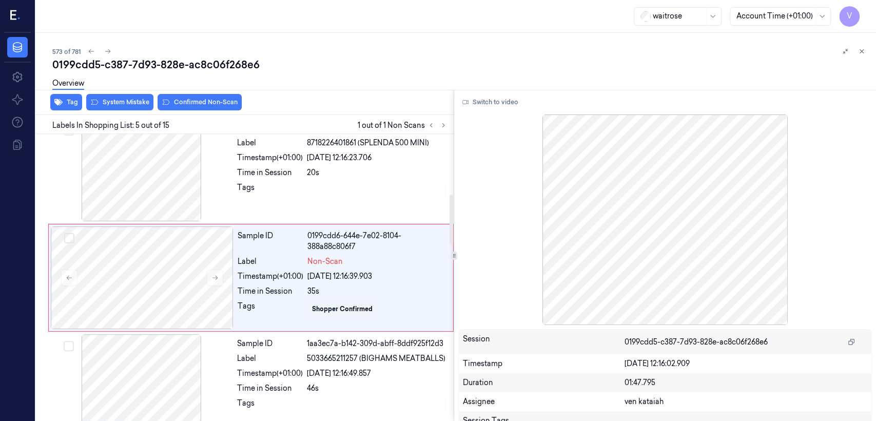
click at [127, 95] on div "Overview" at bounding box center [460, 85] width 816 height 26
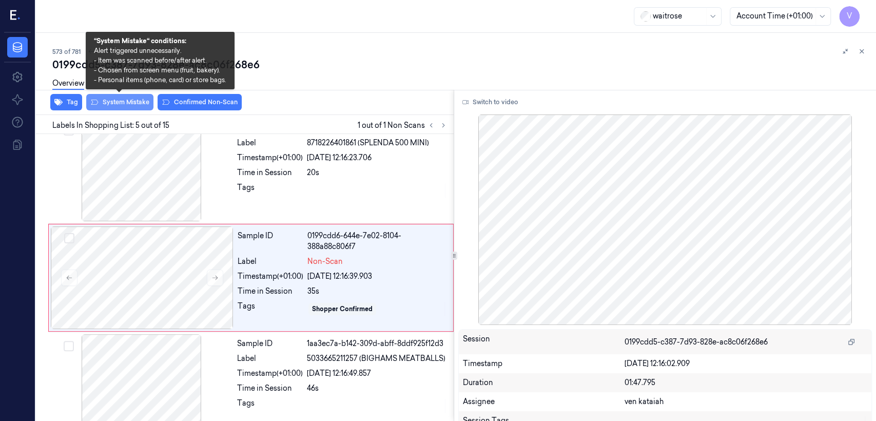
click at [125, 104] on button "System Mistake" at bounding box center [119, 102] width 67 height 16
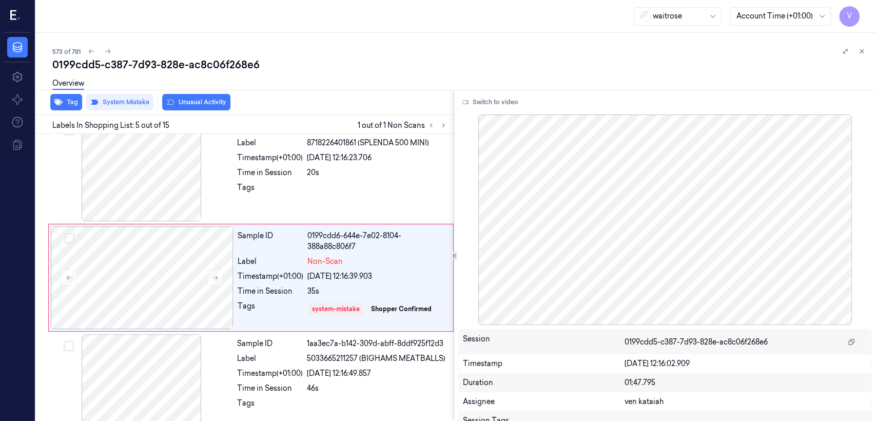
click at [71, 97] on div "Overview" at bounding box center [68, 85] width 32 height 26
click at [71, 99] on button "Tag" at bounding box center [66, 102] width 32 height 16
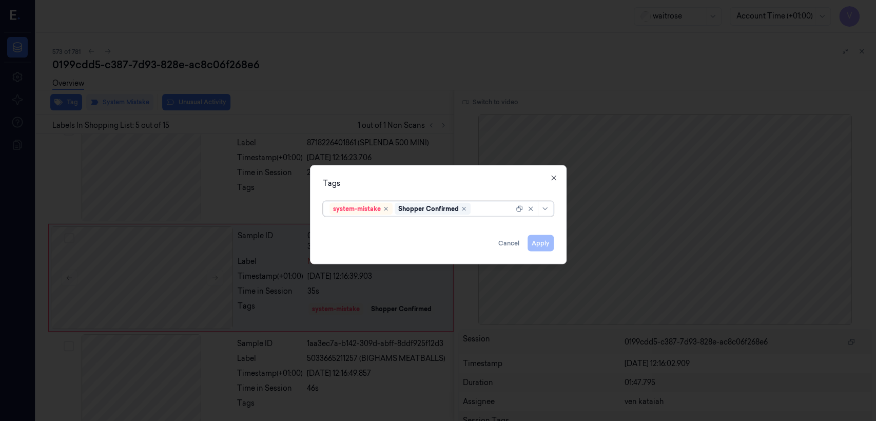
click at [478, 207] on div at bounding box center [493, 208] width 41 height 11
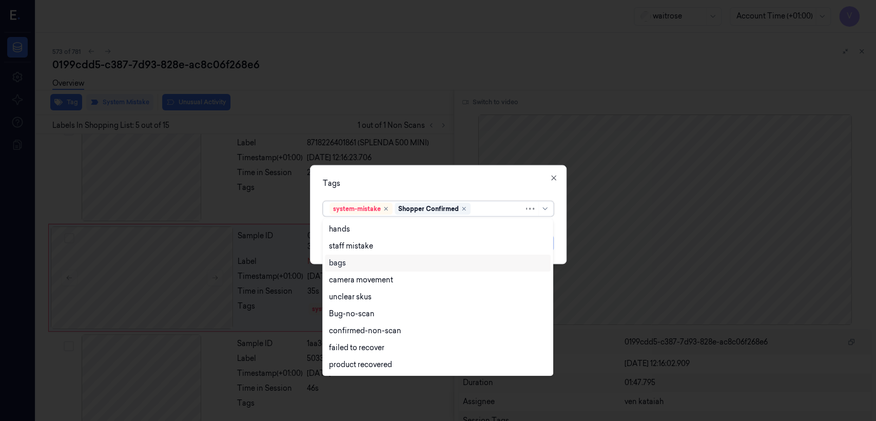
drag, startPoint x: 348, startPoint y: 268, endPoint x: 348, endPoint y: 256, distance: 12.8
click at [348, 267] on div "bags" at bounding box center [438, 263] width 226 height 17
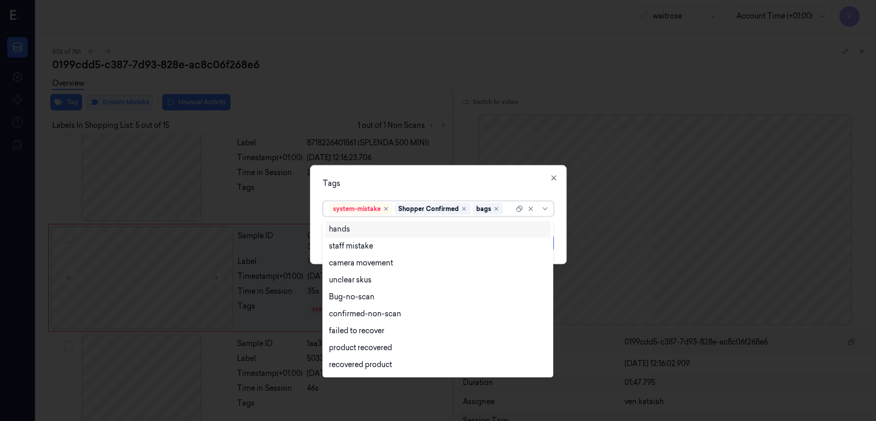
click at [380, 198] on div "option bags, selected. 17 results available. Use Up and Down to choose options,…" at bounding box center [438, 207] width 231 height 20
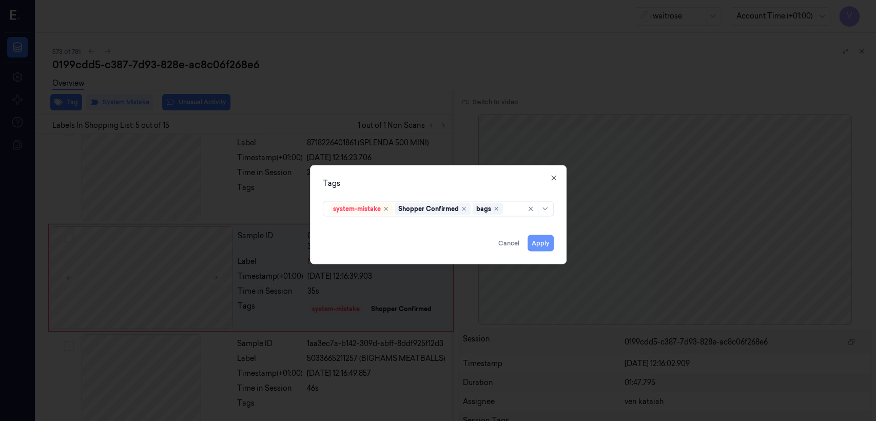
click at [540, 242] on button "Apply" at bounding box center [541, 243] width 26 height 16
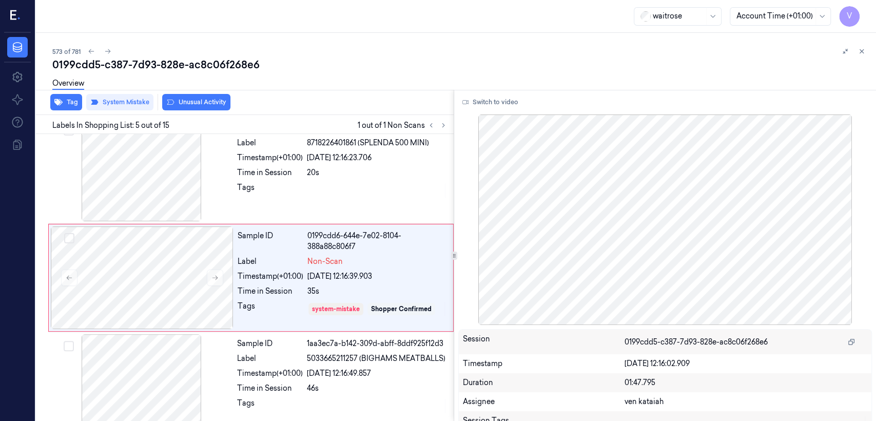
click at [254, 190] on div "Tags" at bounding box center [270, 190] width 66 height 16
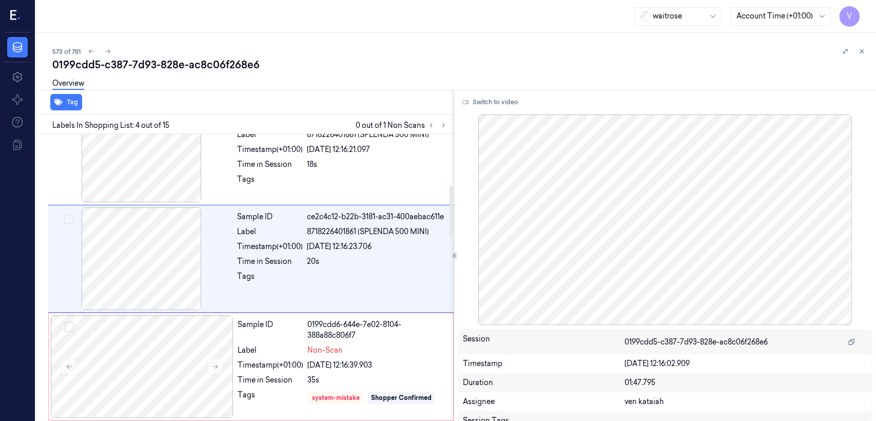
scroll to position [233, 0]
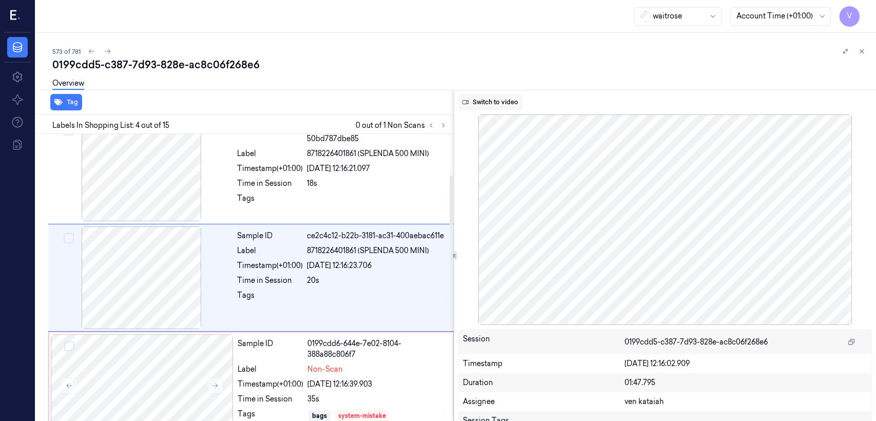
click at [509, 100] on button "Switch to video" at bounding box center [490, 102] width 64 height 16
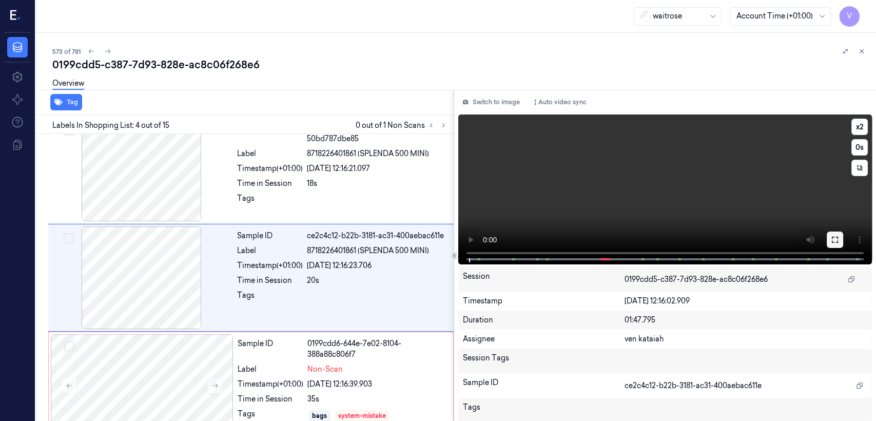
click at [831, 238] on icon at bounding box center [835, 240] width 8 height 8
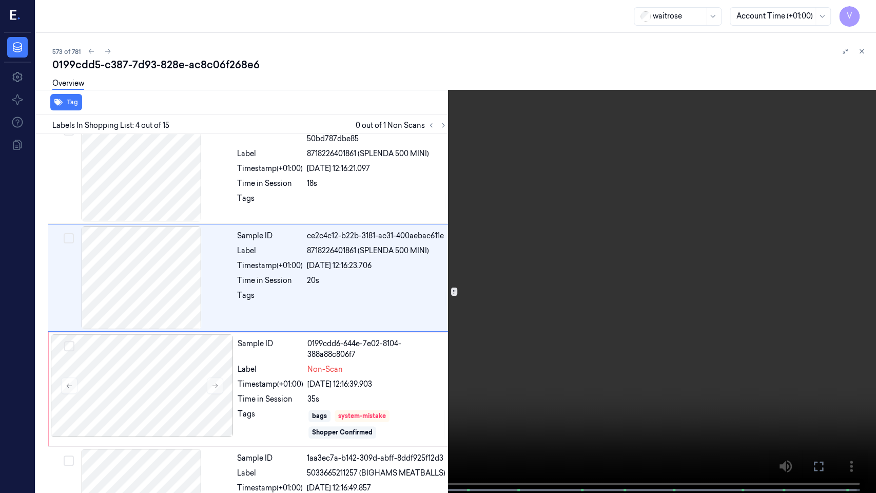
click at [0, 0] on icon at bounding box center [0, 0] width 0 height 0
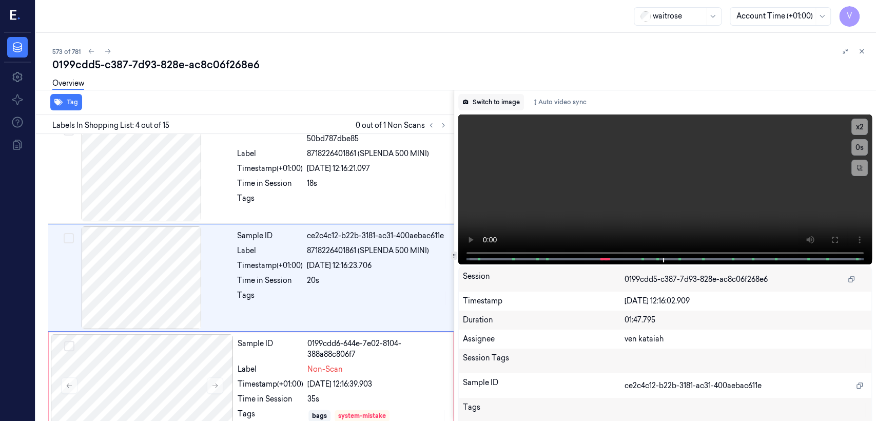
click at [496, 105] on button "Switch to image" at bounding box center [491, 102] width 66 height 16
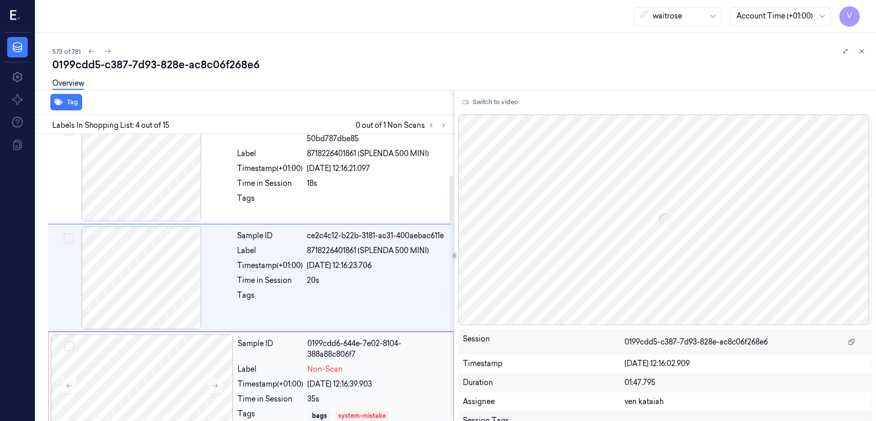
click at [248, 355] on div "Sample ID" at bounding box center [271, 349] width 66 height 22
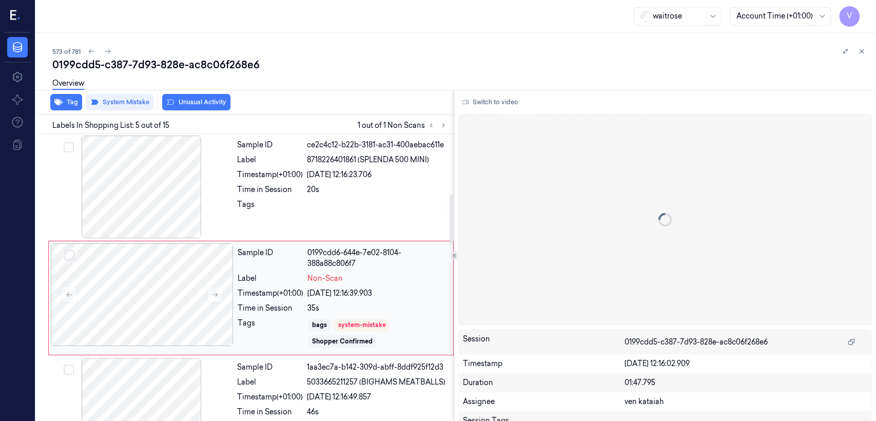
scroll to position [344, 0]
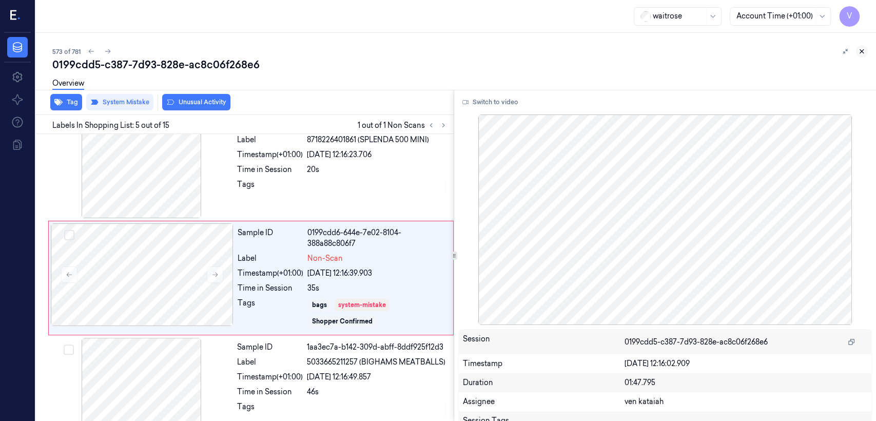
click at [863, 50] on icon at bounding box center [861, 51] width 7 height 7
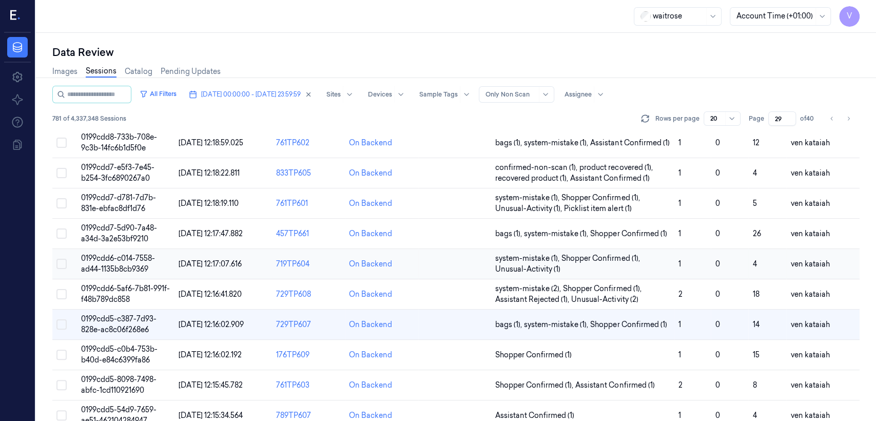
scroll to position [342, 0]
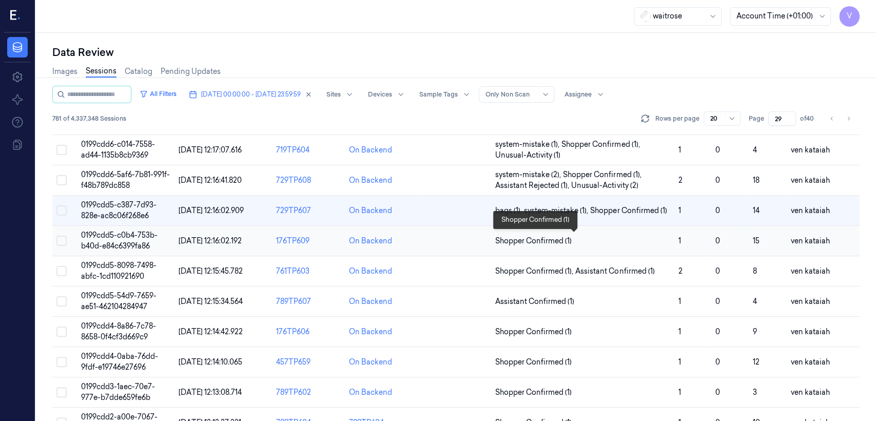
click at [546, 241] on span "Shopper Confirmed (1)" at bounding box center [533, 241] width 76 height 11
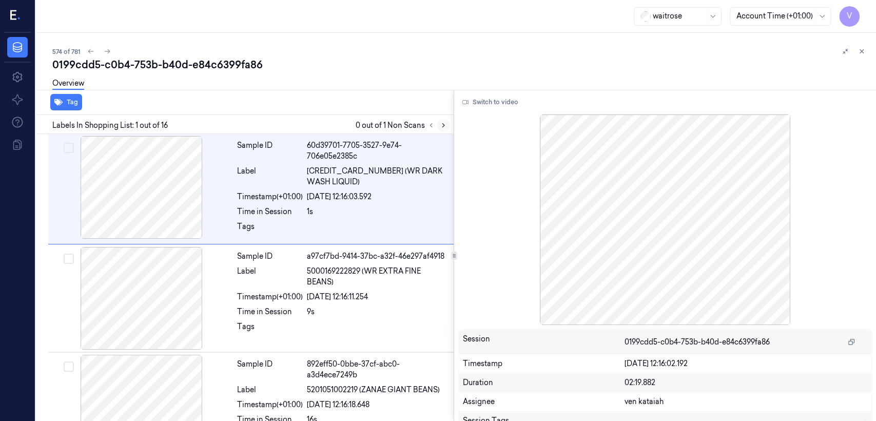
click at [439, 123] on button at bounding box center [443, 125] width 12 height 12
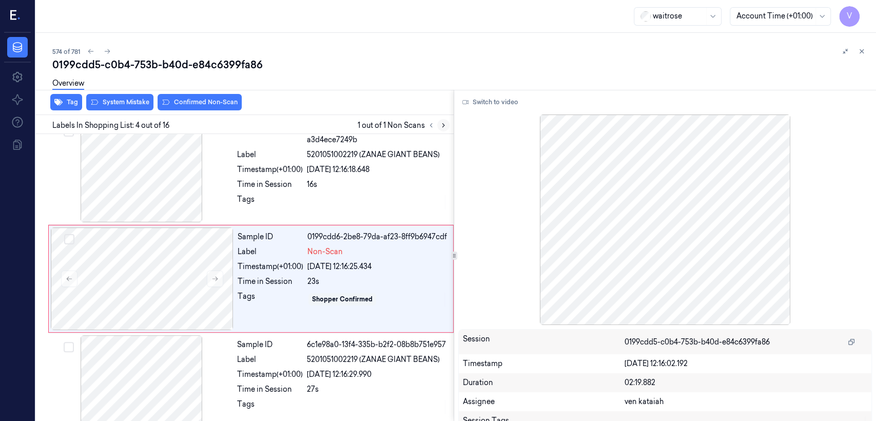
scroll to position [236, 0]
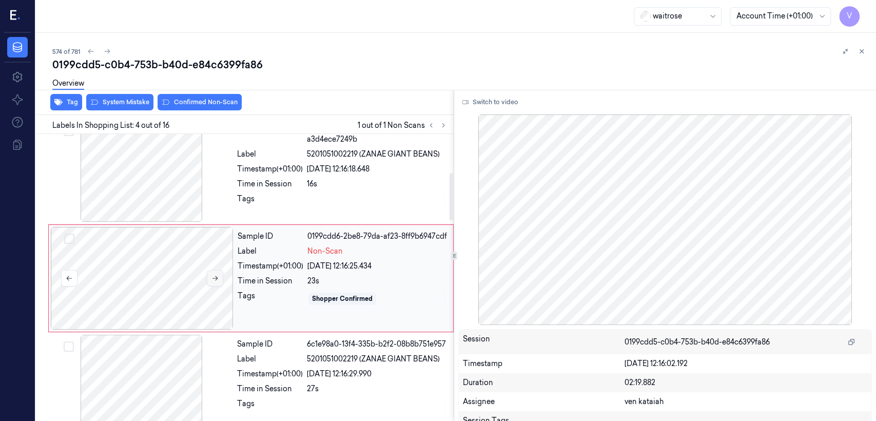
click at [214, 277] on icon at bounding box center [214, 278] width 7 height 7
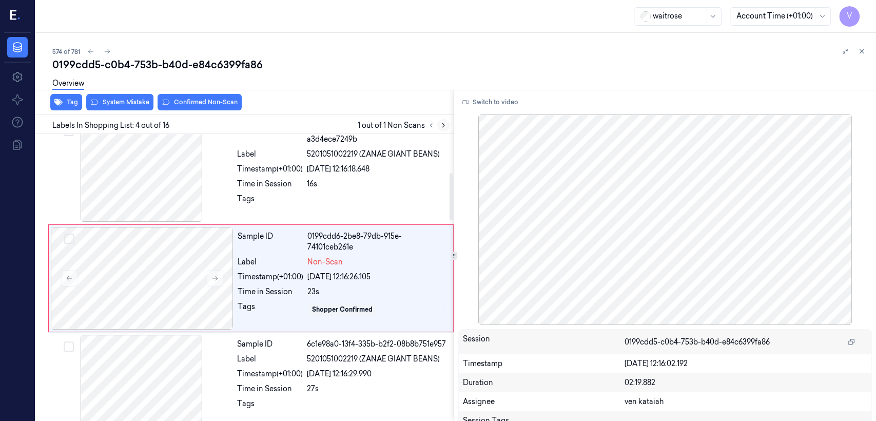
click at [440, 122] on icon at bounding box center [443, 125] width 7 height 7
click at [221, 281] on button at bounding box center [215, 278] width 16 height 16
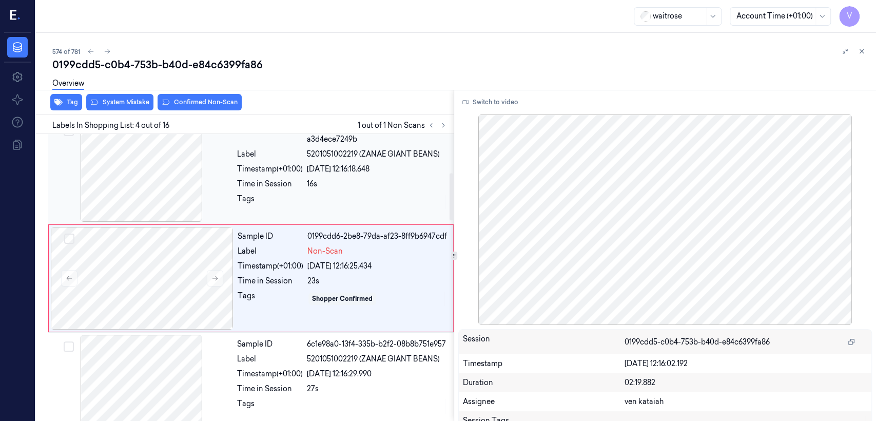
click at [251, 216] on div "Sample ID 892eff50-0bbe-37cf-abc0-a3d4ece7249b Label 5201051002219 (ZANAE GIANT…" at bounding box center [342, 170] width 219 height 103
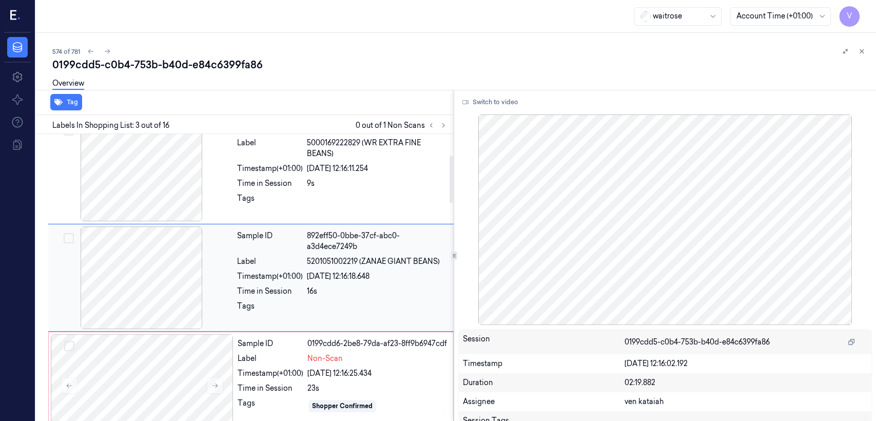
scroll to position [128, 0]
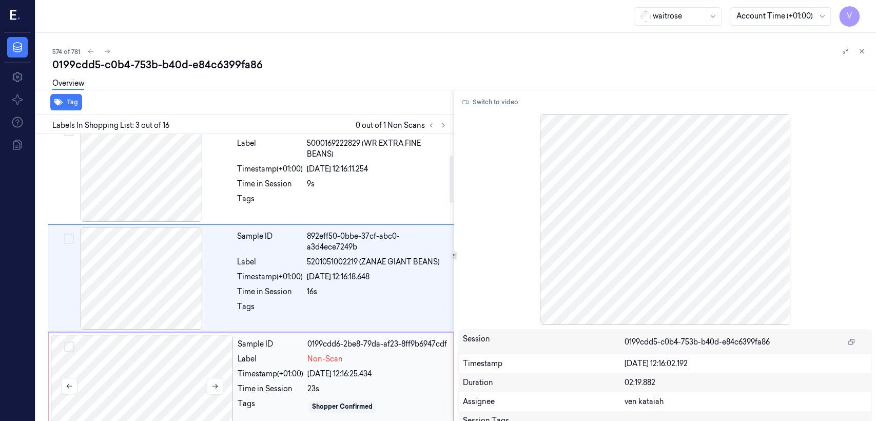
click at [218, 342] on div at bounding box center [142, 386] width 183 height 103
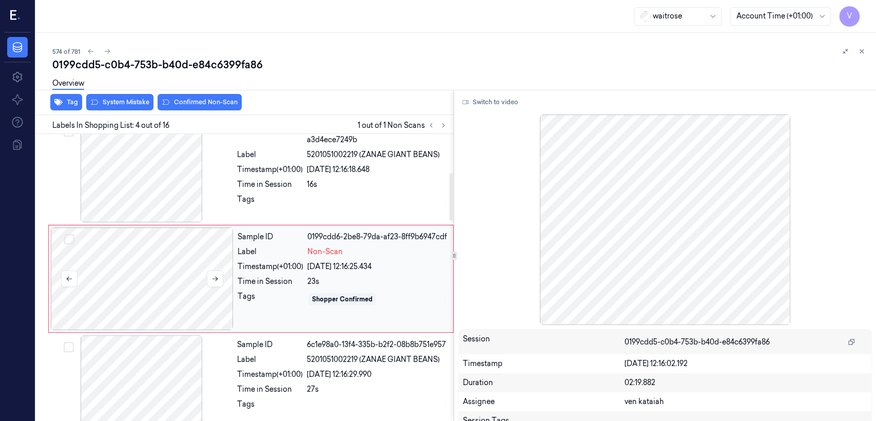
scroll to position [236, 0]
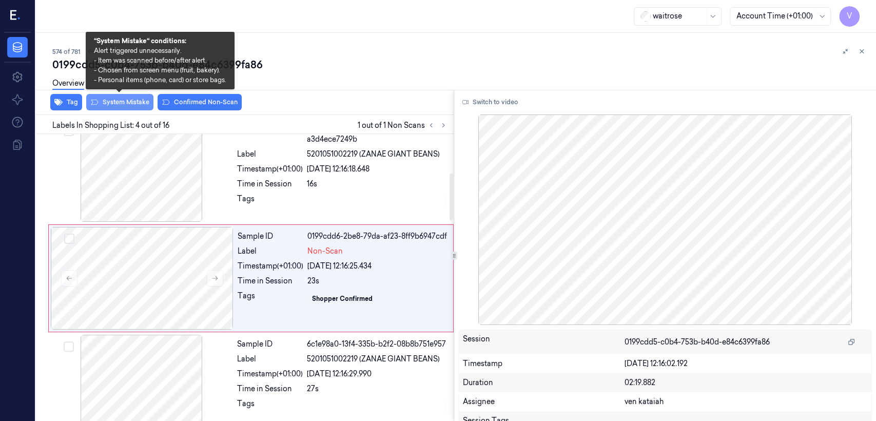
click at [140, 108] on button "System Mistake" at bounding box center [119, 102] width 67 height 16
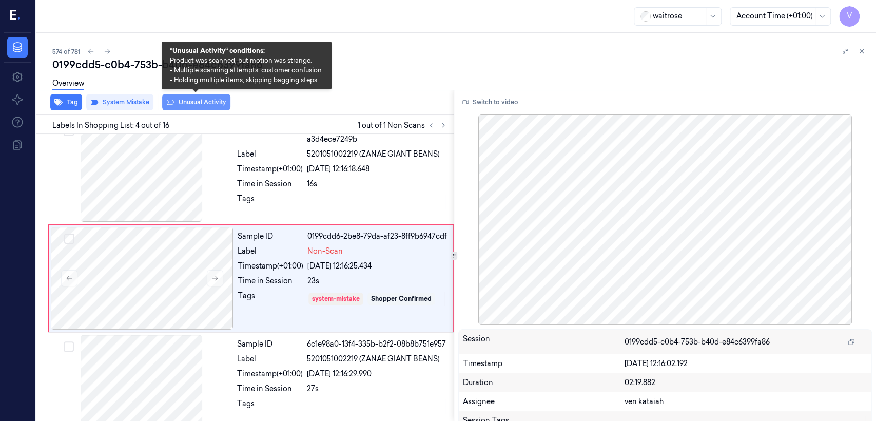
click at [184, 106] on button "Unusual Activity" at bounding box center [196, 102] width 68 height 16
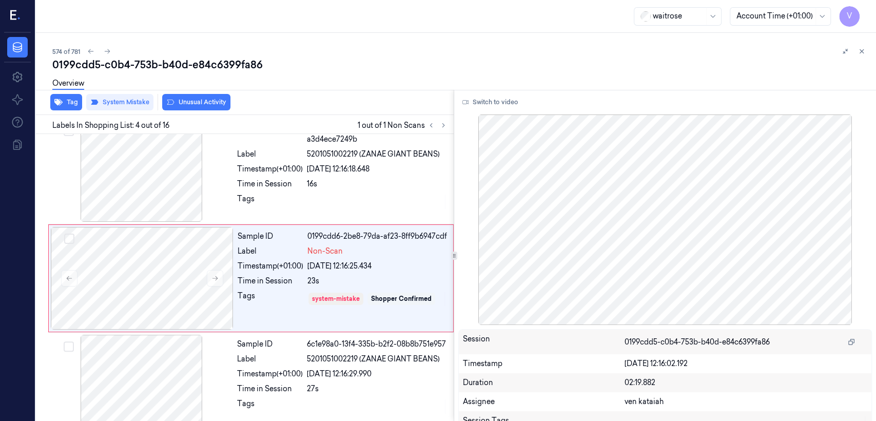
scroll to position [239, 0]
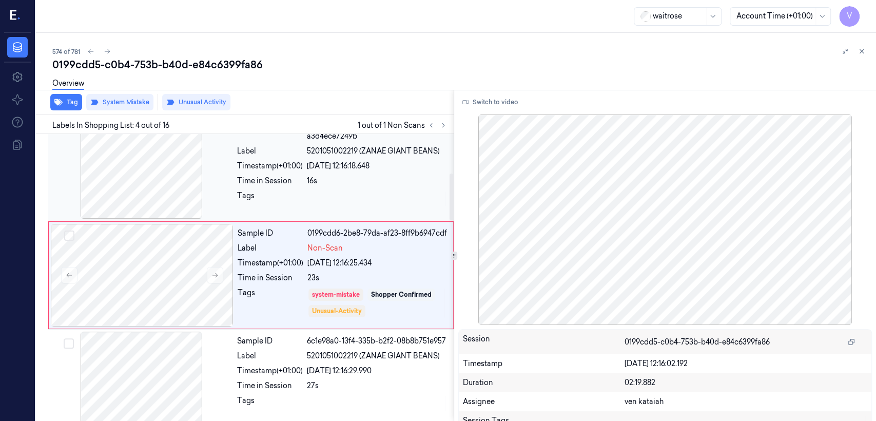
click at [292, 165] on div "Timestamp (+01:00)" at bounding box center [270, 166] width 66 height 11
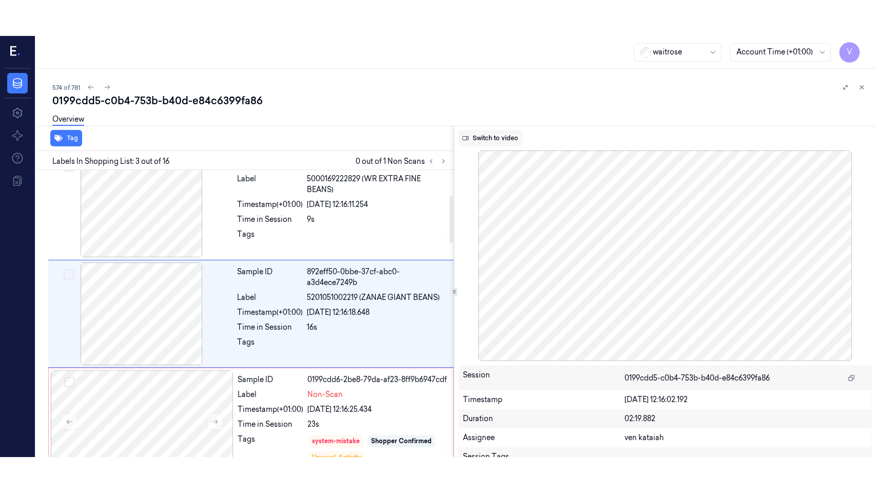
scroll to position [128, 0]
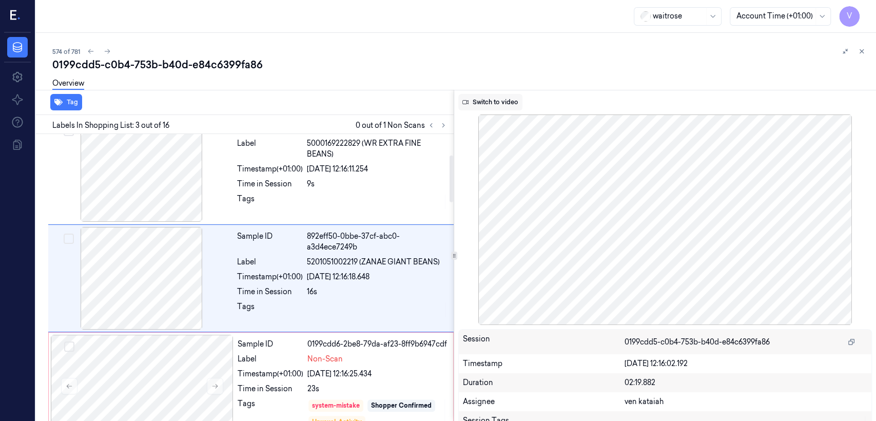
click at [494, 101] on button "Switch to video" at bounding box center [490, 102] width 64 height 16
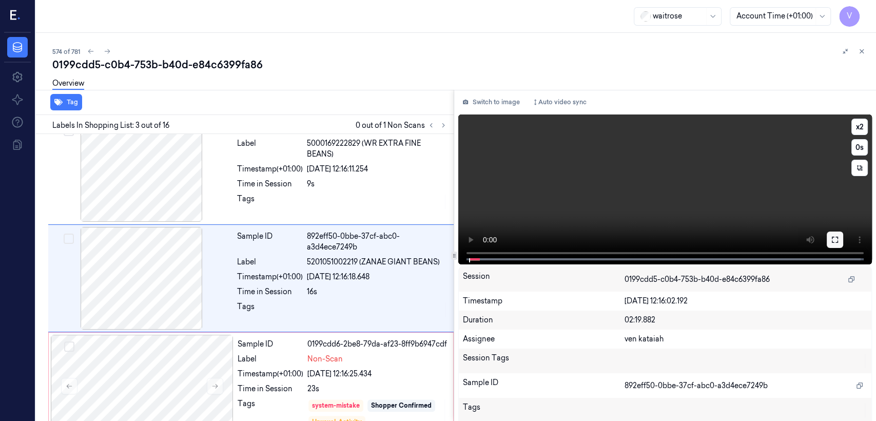
click at [837, 241] on button at bounding box center [835, 239] width 16 height 16
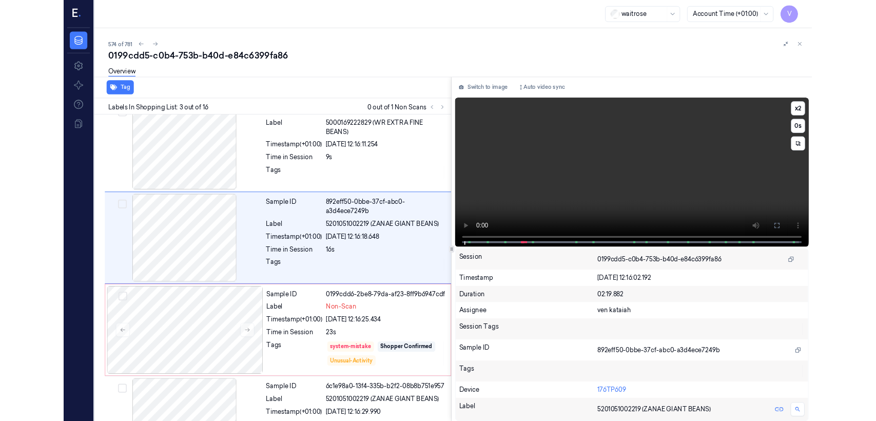
scroll to position [92, 0]
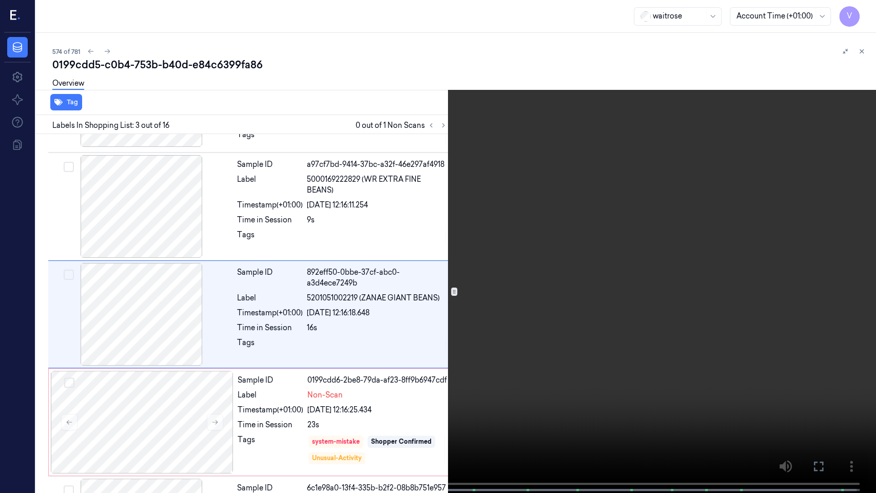
click at [357, 268] on video at bounding box center [438, 247] width 876 height 495
click at [698, 404] on video at bounding box center [438, 247] width 876 height 495
click at [0, 0] on icon at bounding box center [0, 0] width 0 height 0
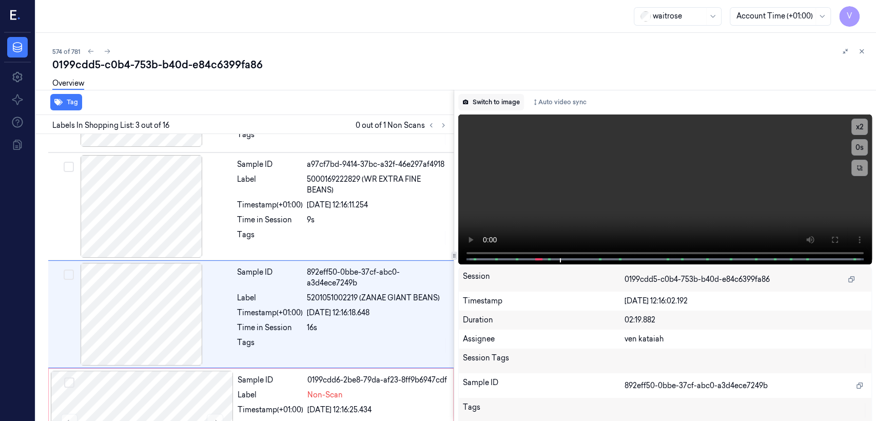
click at [490, 101] on button "Switch to image" at bounding box center [491, 102] width 66 height 16
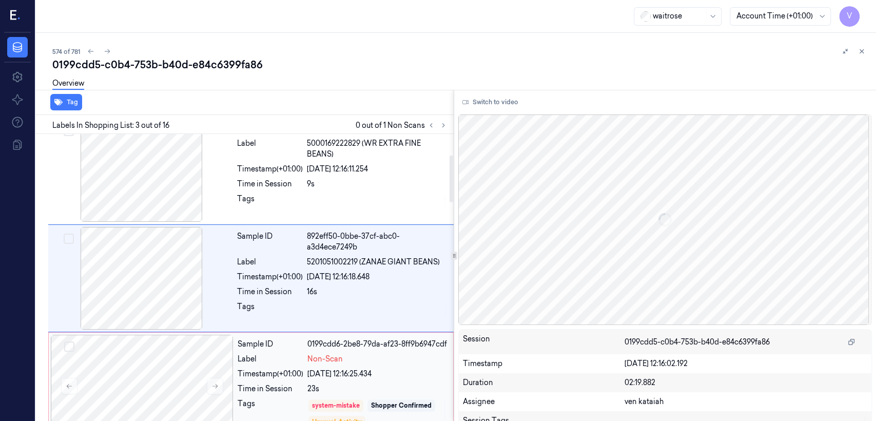
click at [294, 350] on div "Sample ID" at bounding box center [271, 344] width 66 height 11
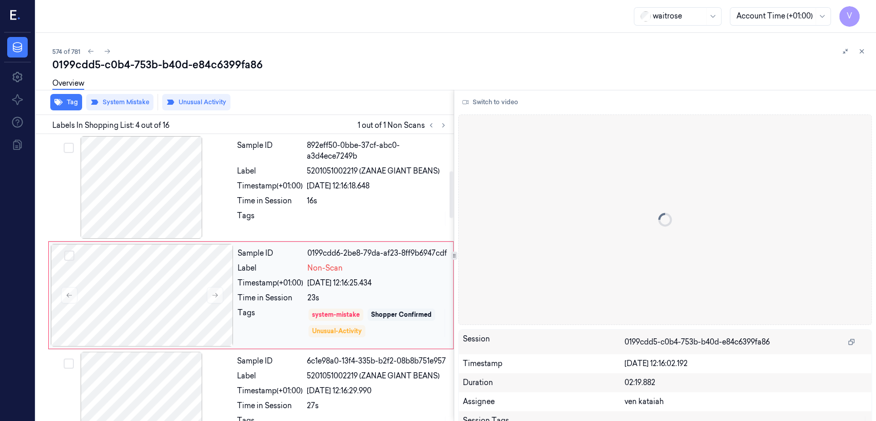
scroll to position [239, 0]
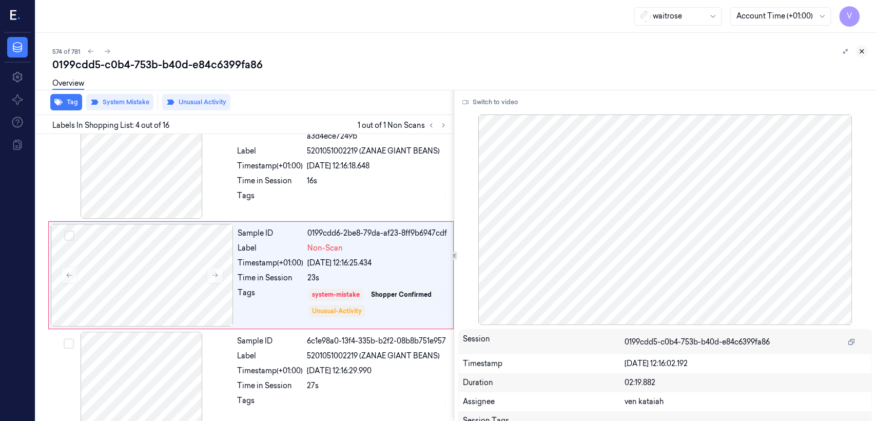
click at [856, 52] on button at bounding box center [862, 51] width 12 height 12
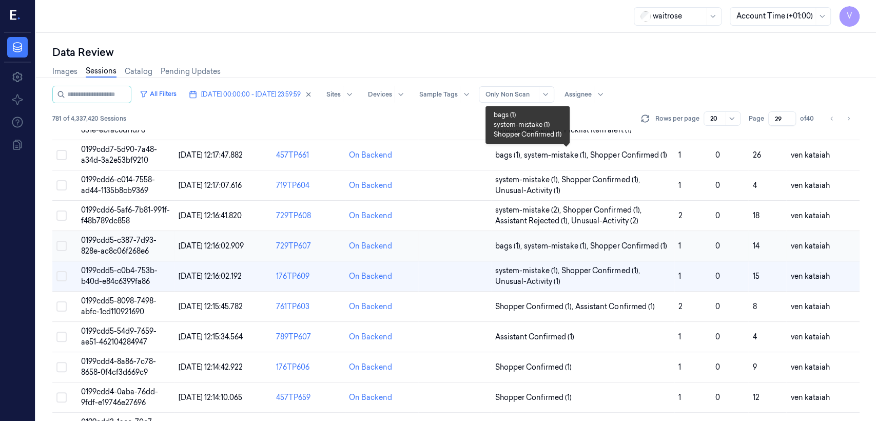
scroll to position [306, 0]
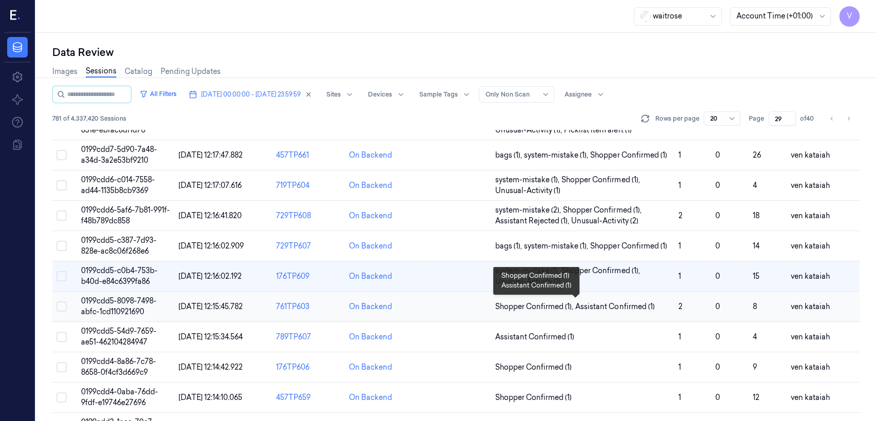
click at [561, 303] on span "Shopper Confirmed (1) ," at bounding box center [535, 306] width 80 height 11
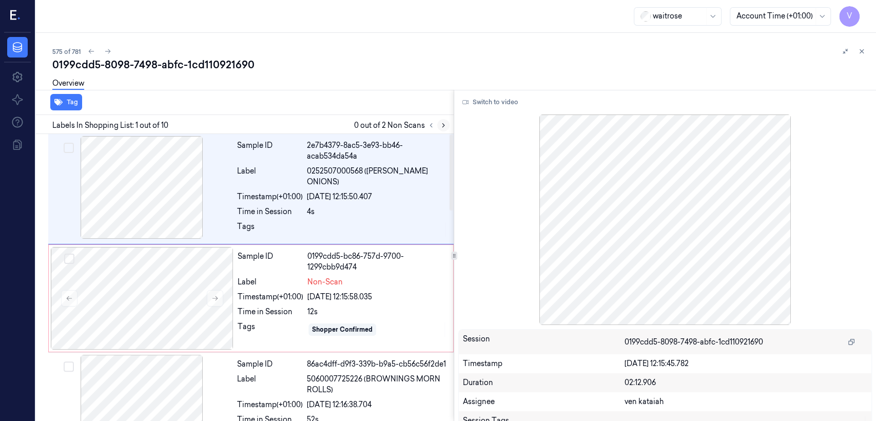
click at [440, 127] on icon at bounding box center [443, 125] width 7 height 7
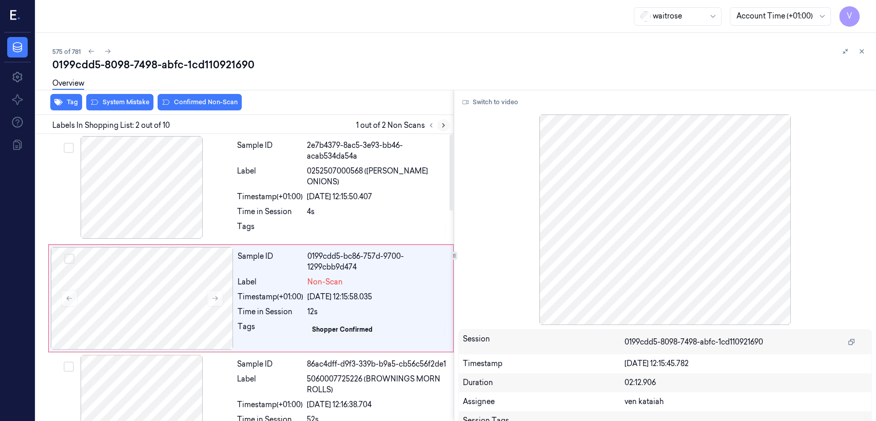
scroll to position [17, 0]
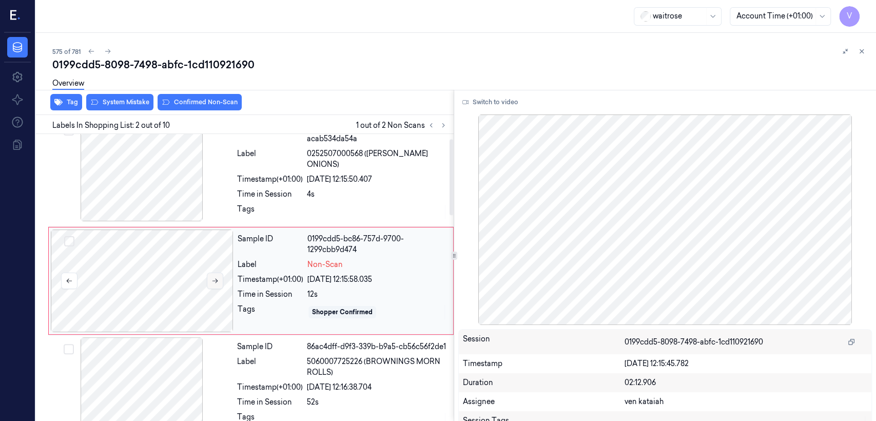
click at [219, 277] on button at bounding box center [215, 281] width 16 height 16
click at [215, 279] on icon at bounding box center [215, 281] width 6 height 5
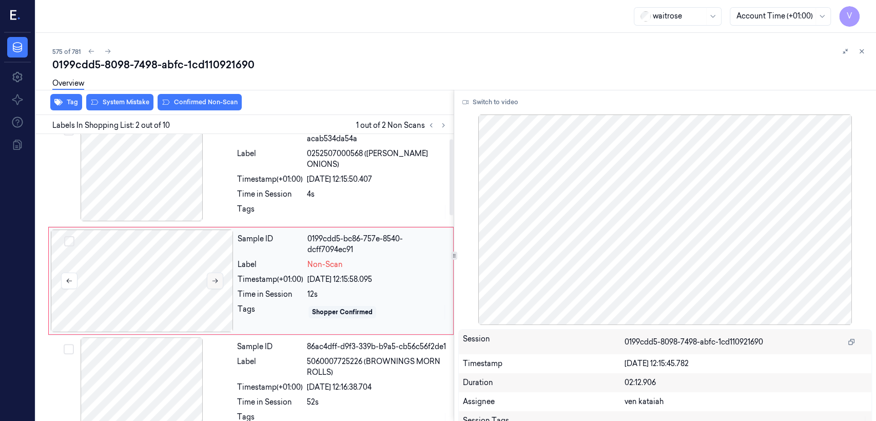
click at [215, 279] on icon at bounding box center [215, 281] width 6 height 5
click at [242, 204] on div "Tags" at bounding box center [270, 212] width 66 height 16
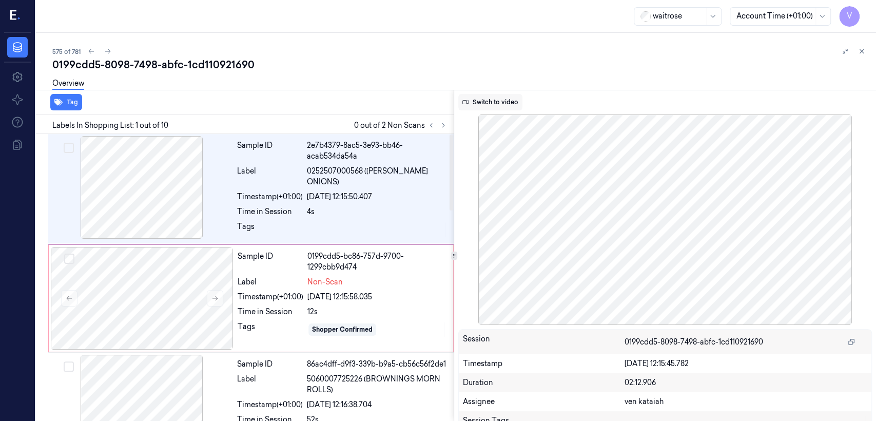
click at [481, 98] on button "Switch to video" at bounding box center [490, 102] width 64 height 16
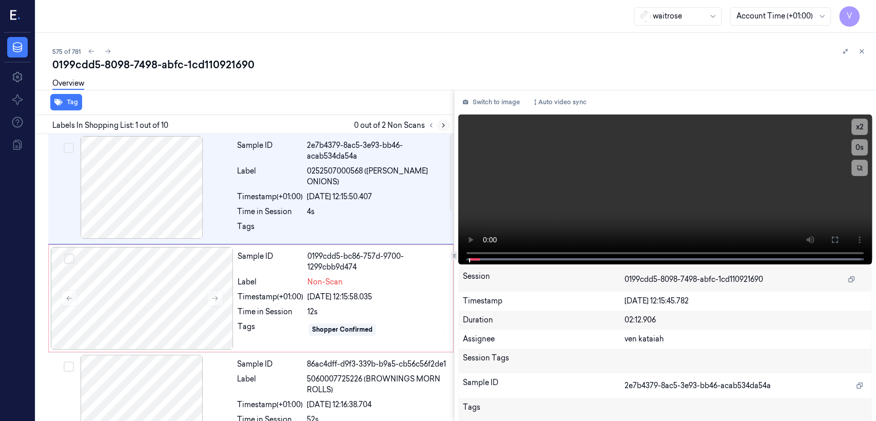
click at [441, 128] on icon at bounding box center [443, 125] width 7 height 7
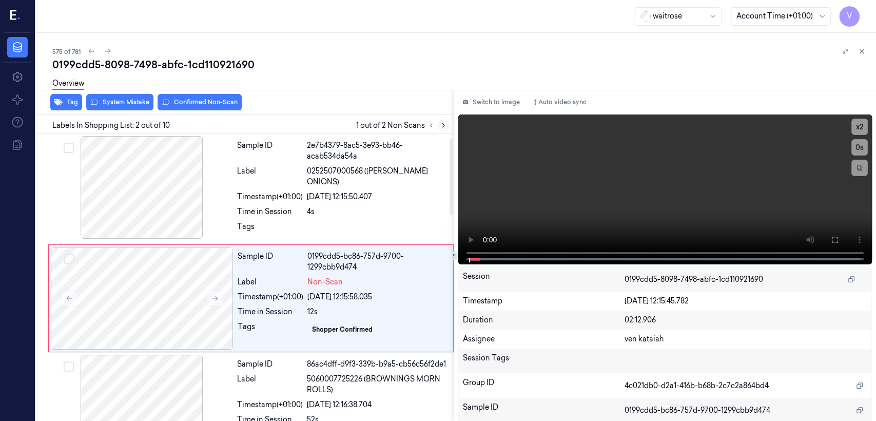
scroll to position [17, 0]
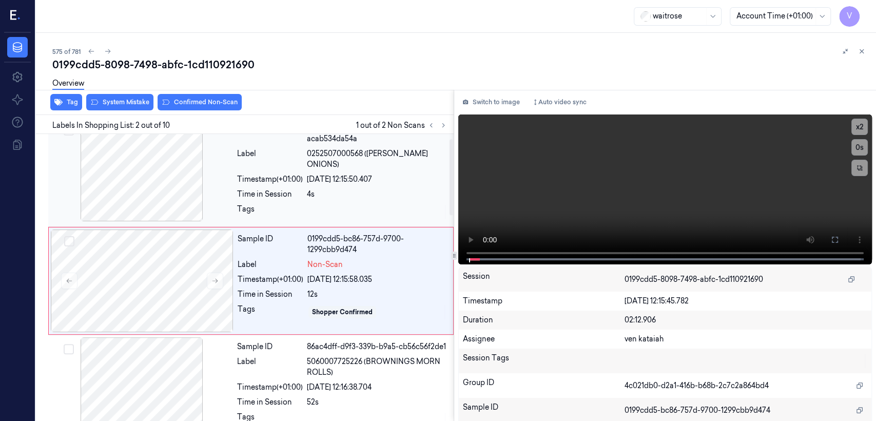
click at [297, 205] on div "Tags" at bounding box center [270, 212] width 66 height 16
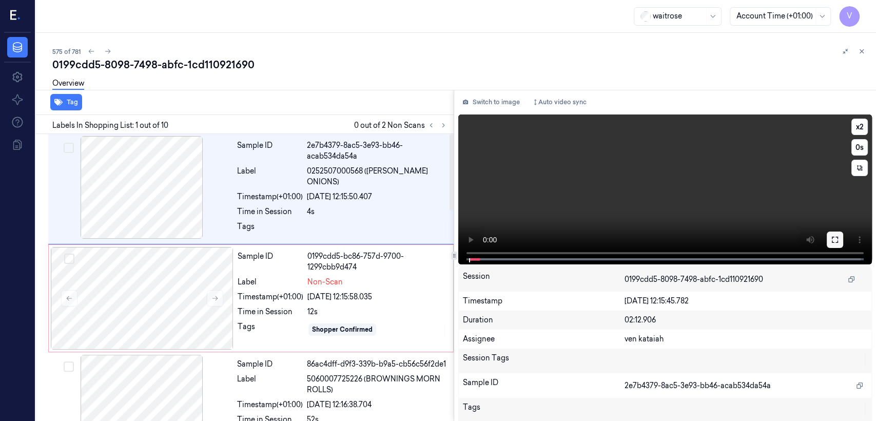
click at [831, 239] on icon at bounding box center [835, 240] width 8 height 8
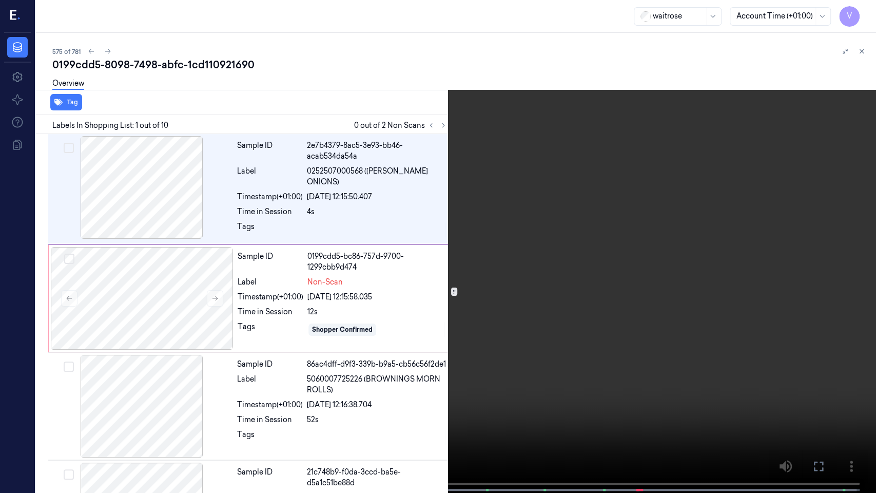
click at [74, 399] on video at bounding box center [438, 247] width 876 height 495
click at [0, 0] on icon at bounding box center [0, 0] width 0 height 0
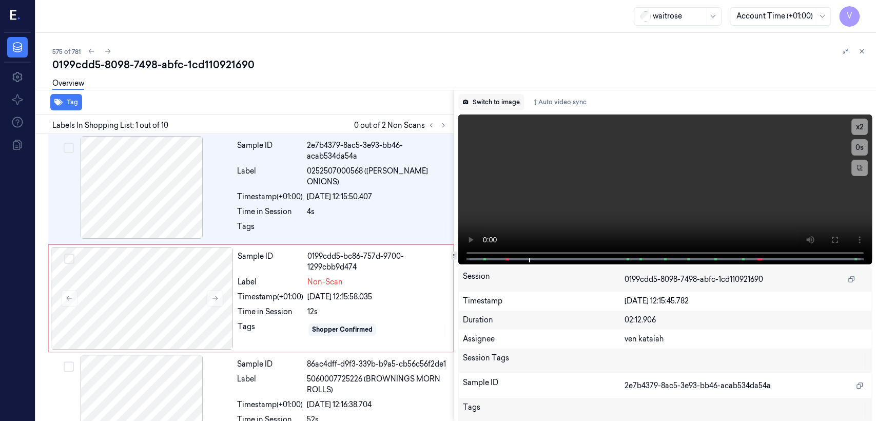
click at [472, 106] on button "Switch to image" at bounding box center [491, 102] width 66 height 16
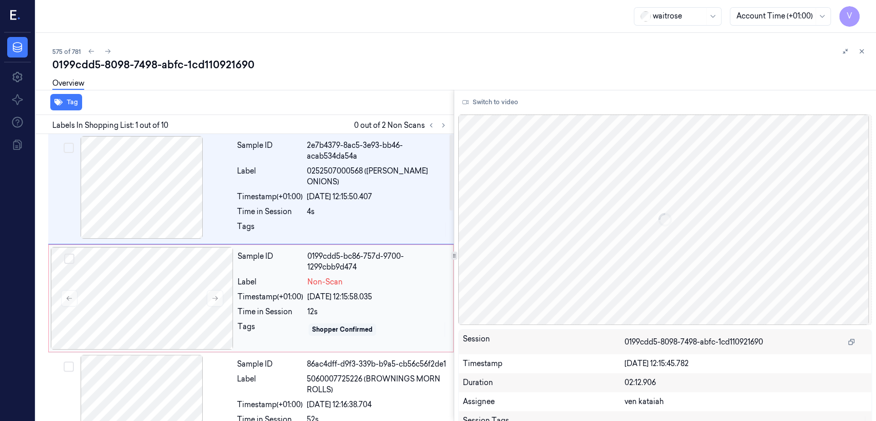
click at [306, 311] on div "Time in Session 12s" at bounding box center [342, 311] width 209 height 11
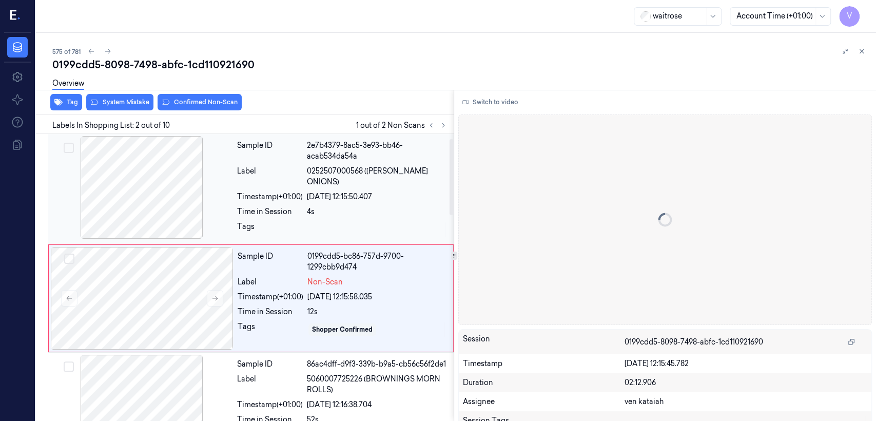
scroll to position [17, 0]
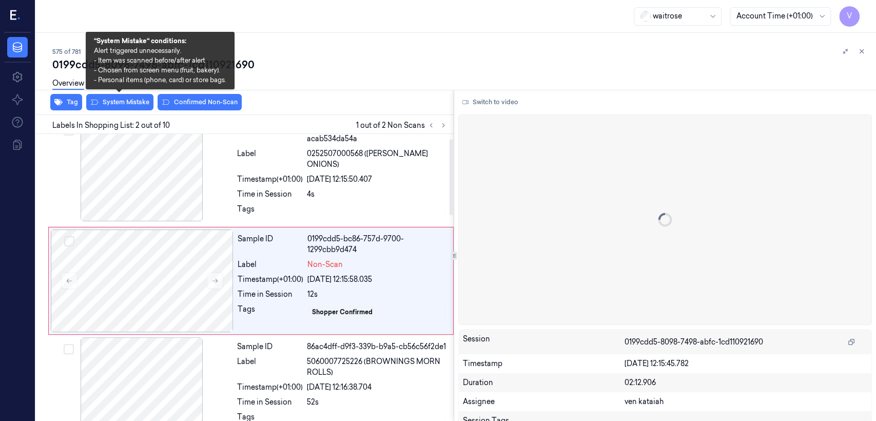
click at [108, 95] on div "Overview" at bounding box center [460, 85] width 816 height 26
click at [112, 104] on button "System Mistake" at bounding box center [119, 102] width 67 height 16
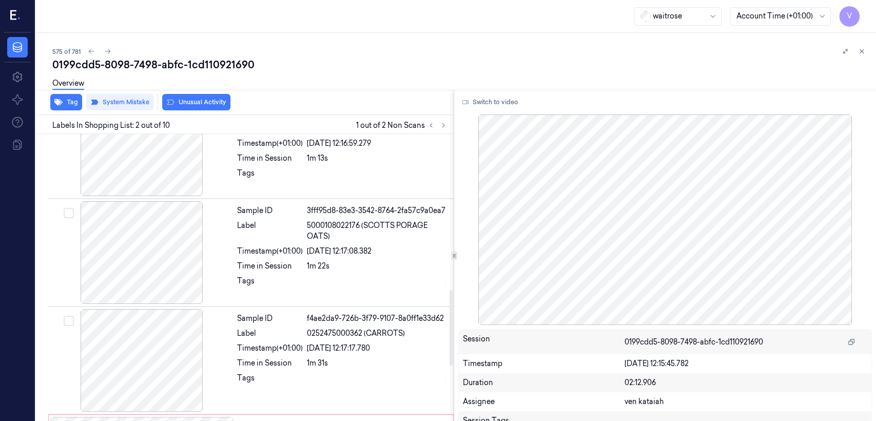
click at [449, 132] on div "Labels In Shopping List: 2 out of 10 1 out of 2 Non Scans" at bounding box center [243, 124] width 422 height 19
click at [446, 127] on icon at bounding box center [443, 125] width 7 height 7
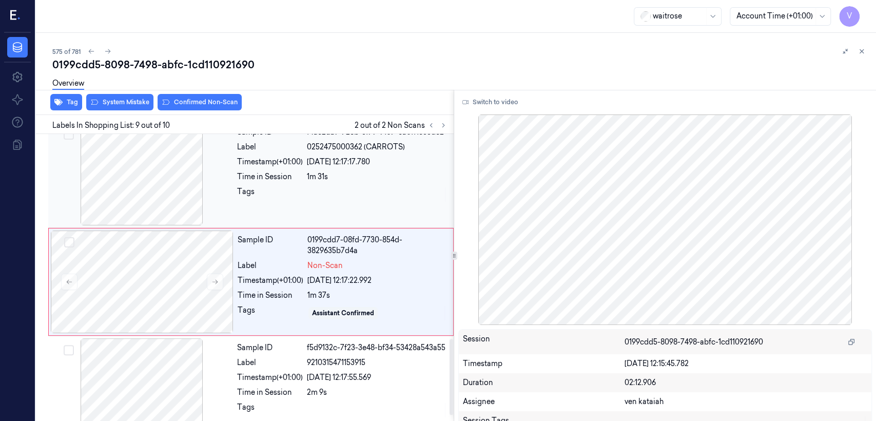
click at [266, 174] on div "Time in Session" at bounding box center [270, 176] width 66 height 11
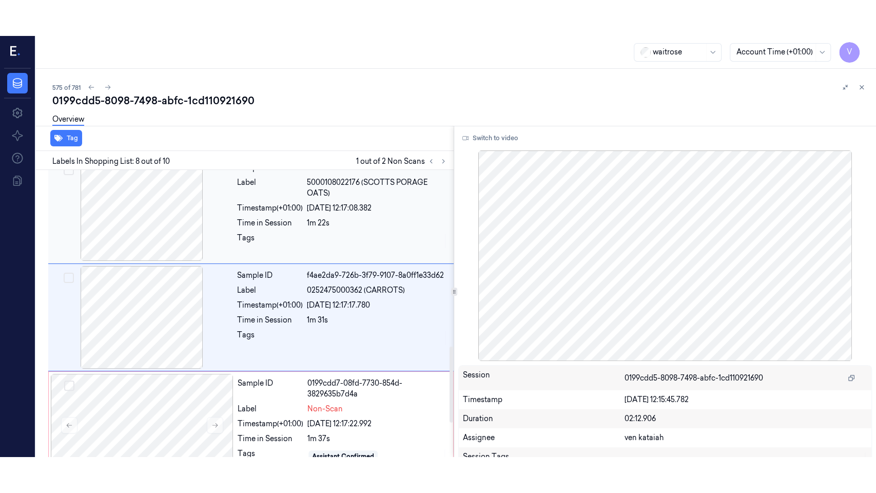
scroll to position [666, 0]
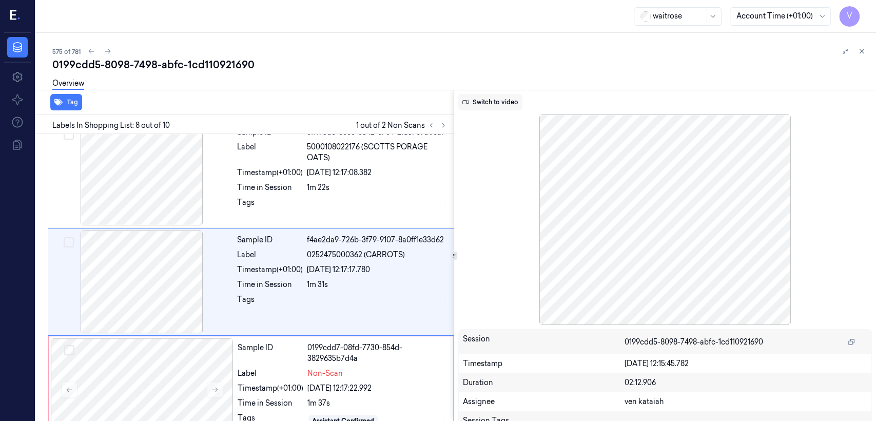
click at [497, 100] on button "Switch to video" at bounding box center [490, 102] width 64 height 16
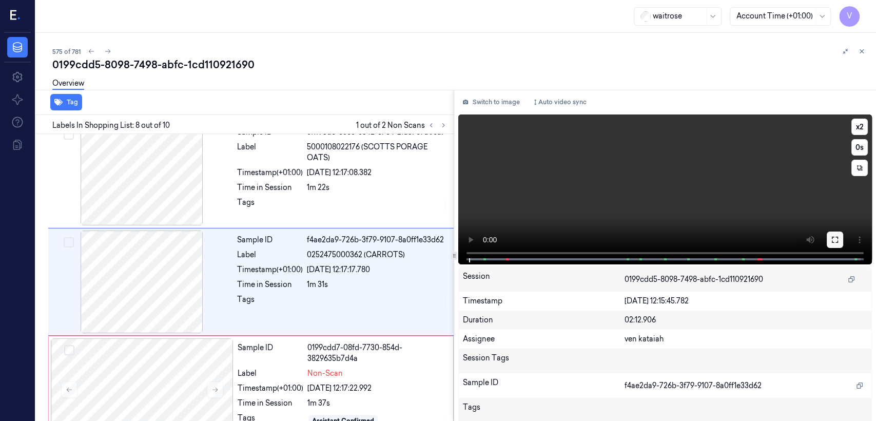
click at [834, 238] on icon at bounding box center [835, 240] width 6 height 6
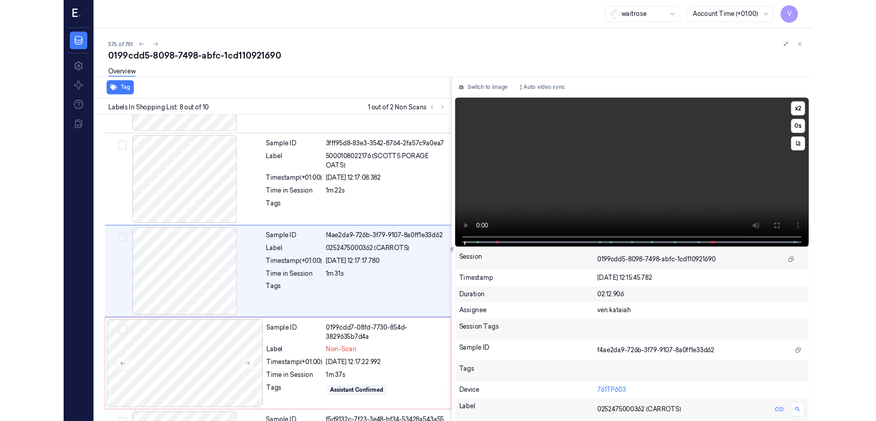
scroll to position [630, 0]
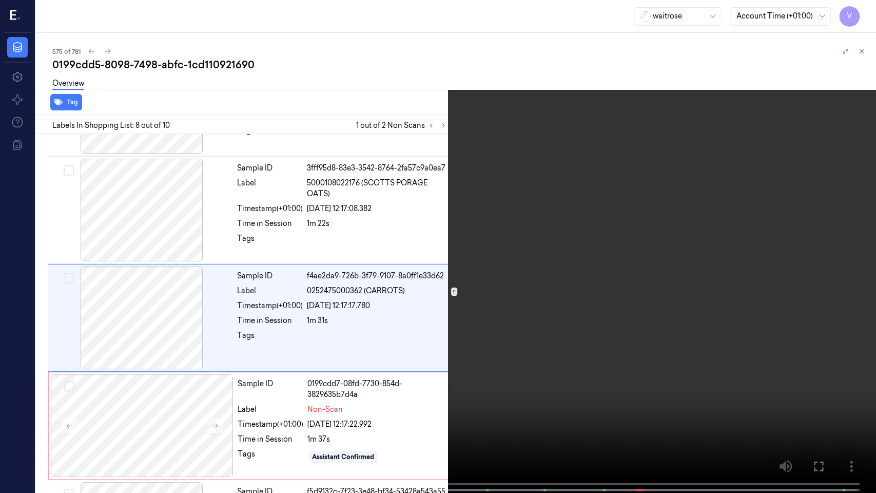
click at [606, 366] on video at bounding box center [438, 247] width 876 height 495
click at [0, 0] on button at bounding box center [0, 0] width 0 height 0
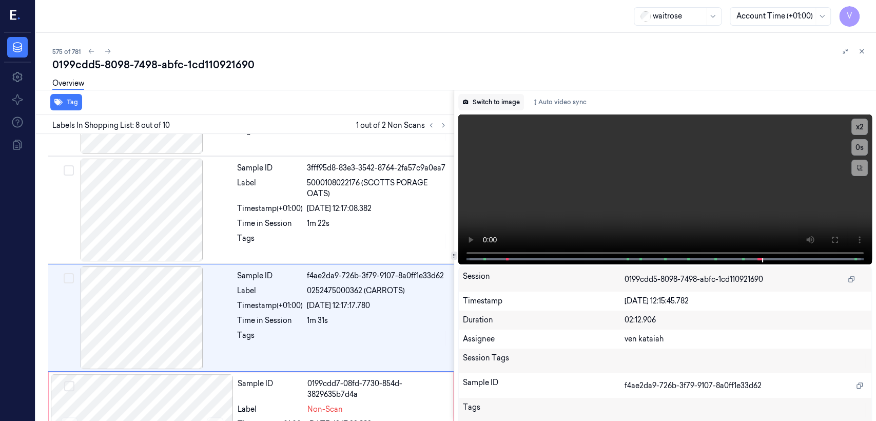
click at [506, 102] on button "Switch to image" at bounding box center [491, 102] width 66 height 16
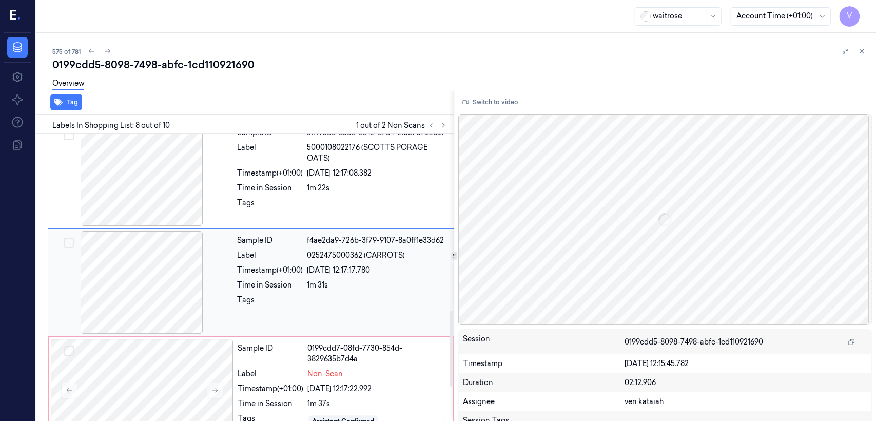
scroll to position [666, 0]
click at [332, 328] on div "Sample ID f4ae2da9-726b-3f79-9107-8a0ff1e33d62 Label 0252475000362 (CARROTS) Ti…" at bounding box center [342, 281] width 219 height 103
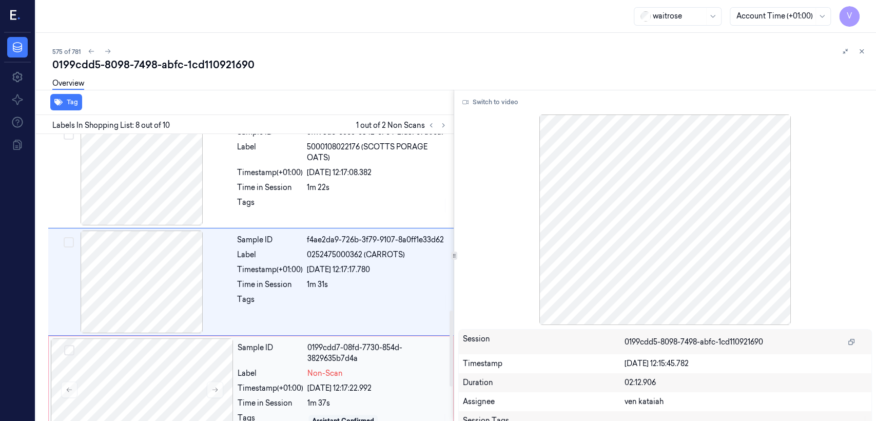
click at [325, 342] on div "0199cdd7-08fd-7730-854d-3829635b7d4a" at bounding box center [377, 353] width 140 height 22
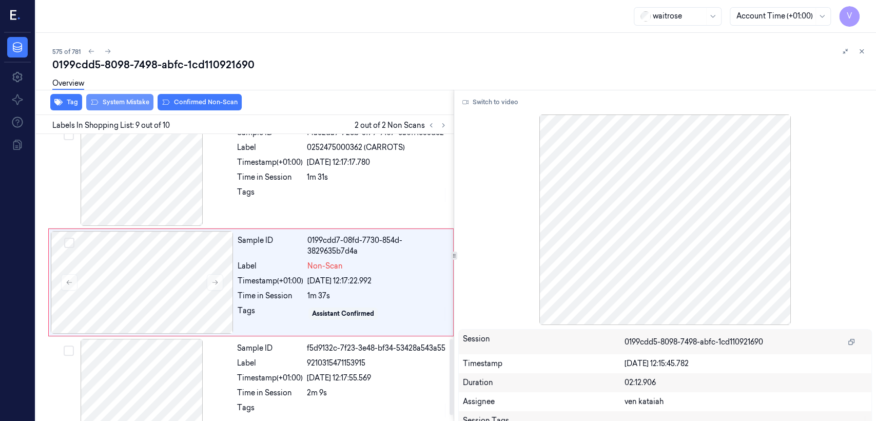
scroll to position [774, 0]
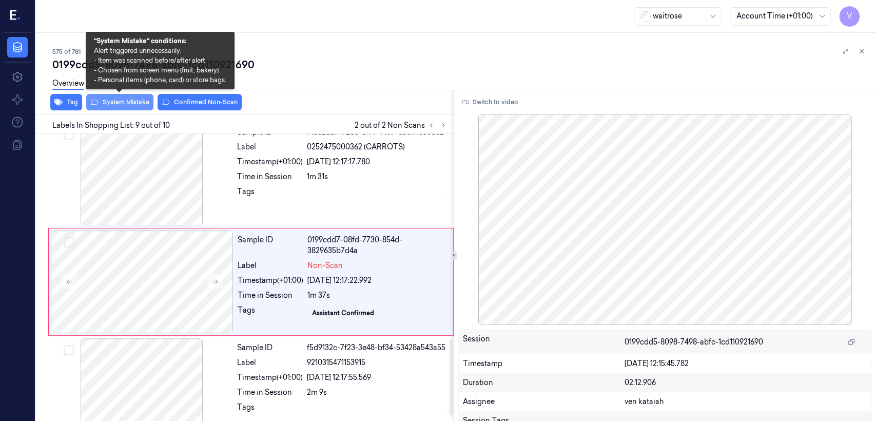
click at [109, 102] on button "System Mistake" at bounding box center [119, 102] width 67 height 16
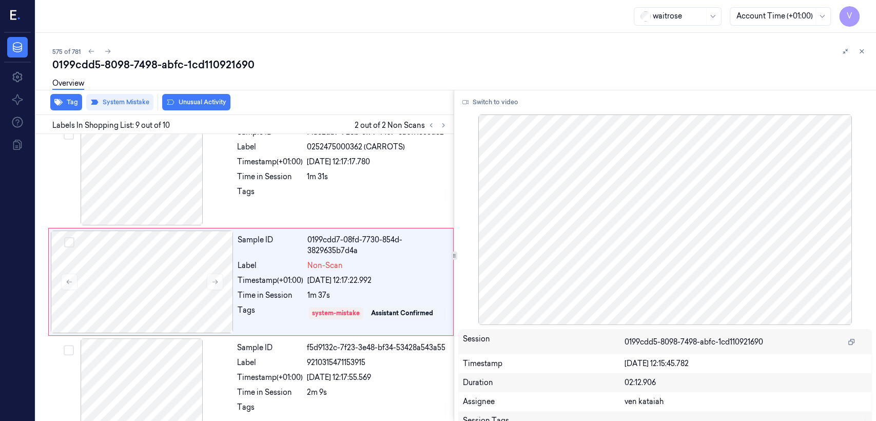
scroll to position [777, 0]
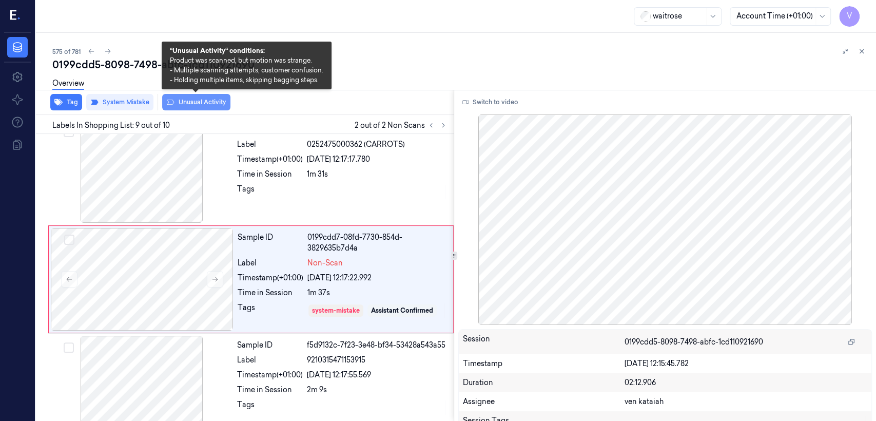
click at [198, 106] on button "Unusual Activity" at bounding box center [196, 102] width 68 height 16
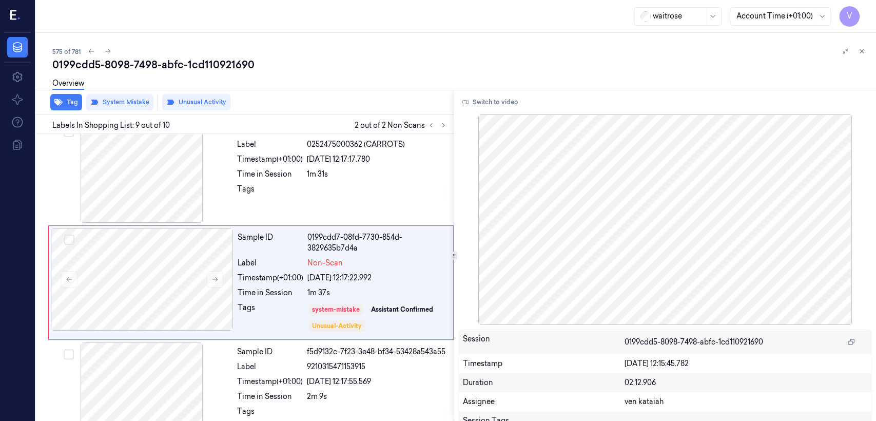
scroll to position [777, 0]
click at [860, 49] on icon at bounding box center [861, 51] width 7 height 7
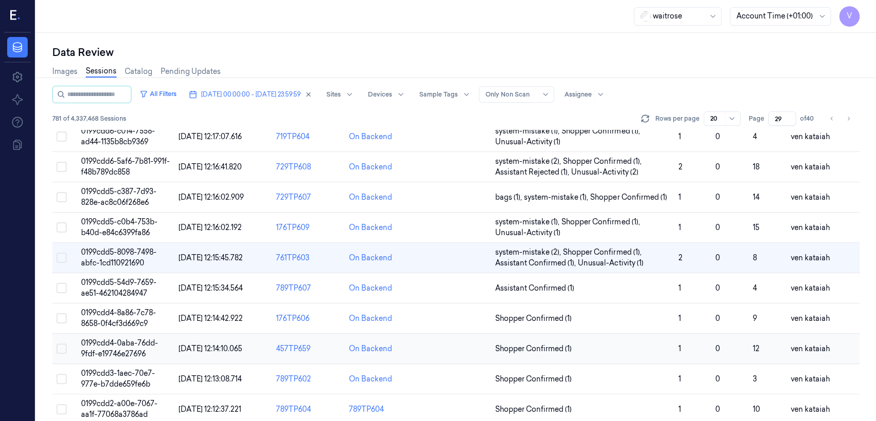
scroll to position [365, 0]
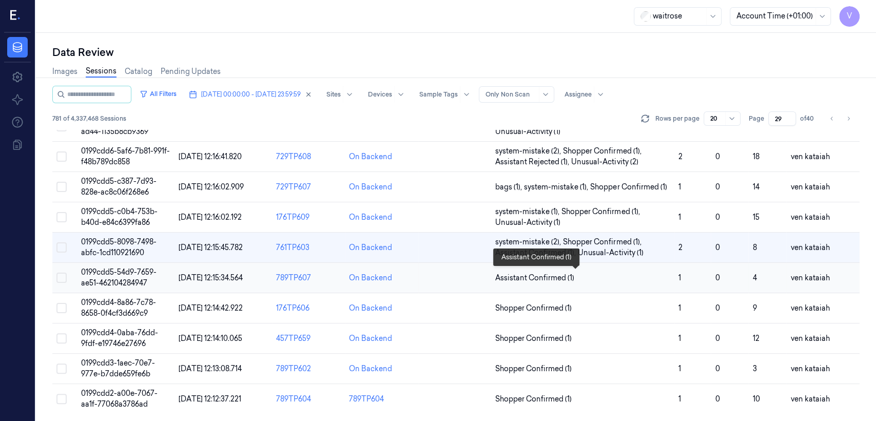
click at [530, 280] on span "Assistant Confirmed (1)" at bounding box center [534, 278] width 79 height 11
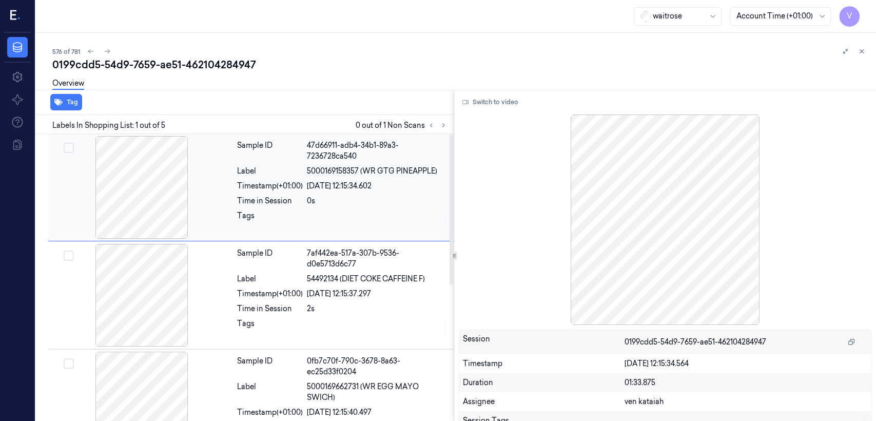
click at [444, 132] on div "Labels In Shopping List: 1 out of 5 0 out of 1 Non Scans" at bounding box center [243, 124] width 422 height 19
click at [447, 125] on button at bounding box center [443, 125] width 12 height 12
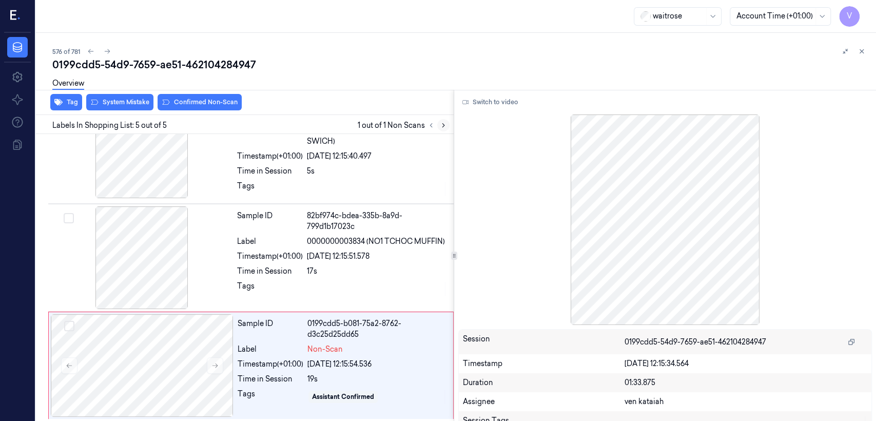
scroll to position [258, 0]
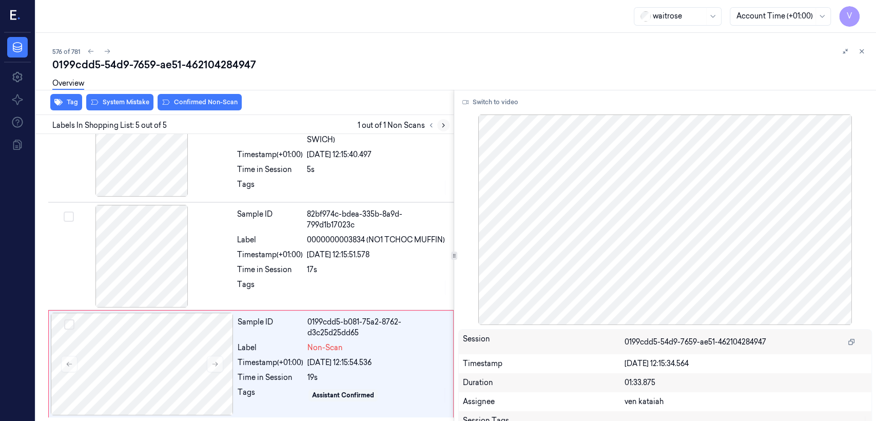
click at [447, 125] on icon at bounding box center [443, 125] width 7 height 7
click at [213, 368] on button at bounding box center [215, 364] width 16 height 16
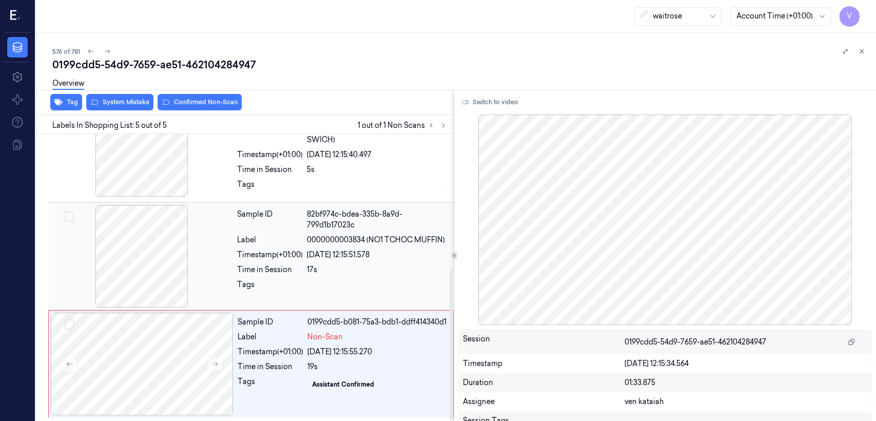
click at [308, 290] on div at bounding box center [377, 287] width 141 height 16
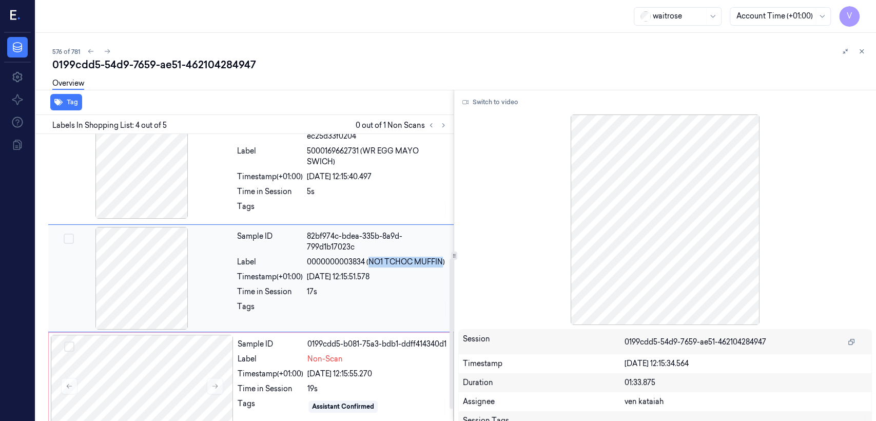
drag, startPoint x: 371, startPoint y: 262, endPoint x: 441, endPoint y: 264, distance: 70.9
click at [441, 264] on span "0000000003834 (NO1 TCHOC MUFFIN)" at bounding box center [376, 262] width 138 height 11
copy span "NO1 TCHOC MUFFIN"
click at [501, 103] on button "Switch to video" at bounding box center [490, 102] width 64 height 16
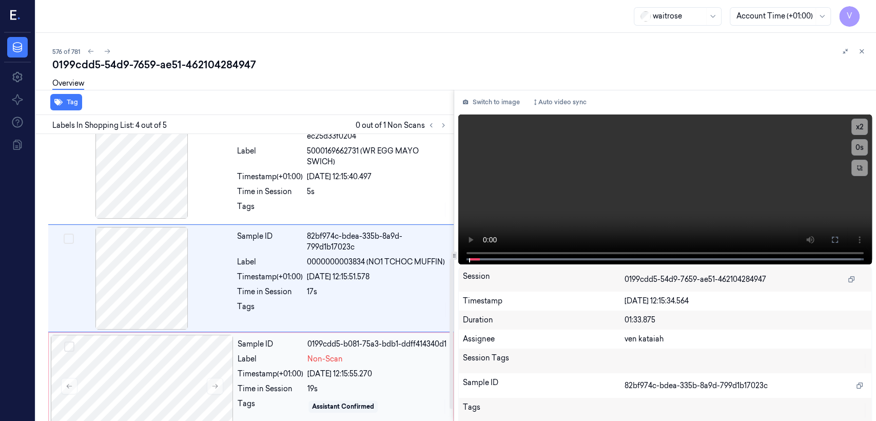
click at [339, 409] on div "Assistant Confirmed" at bounding box center [377, 406] width 140 height 16
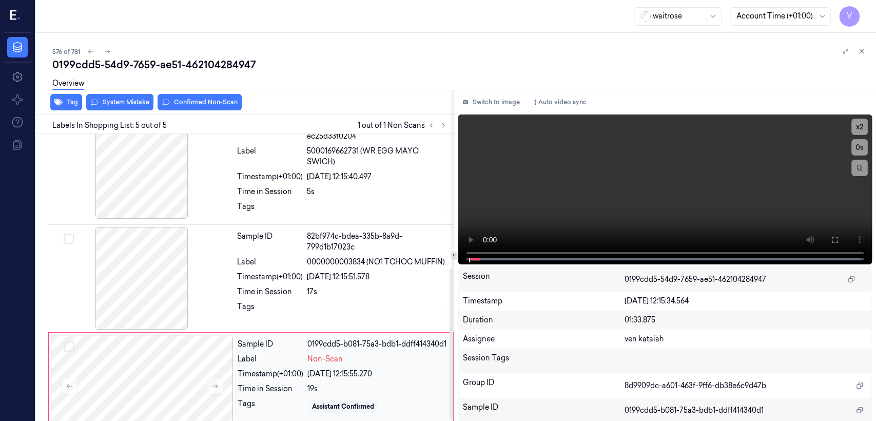
scroll to position [258, 0]
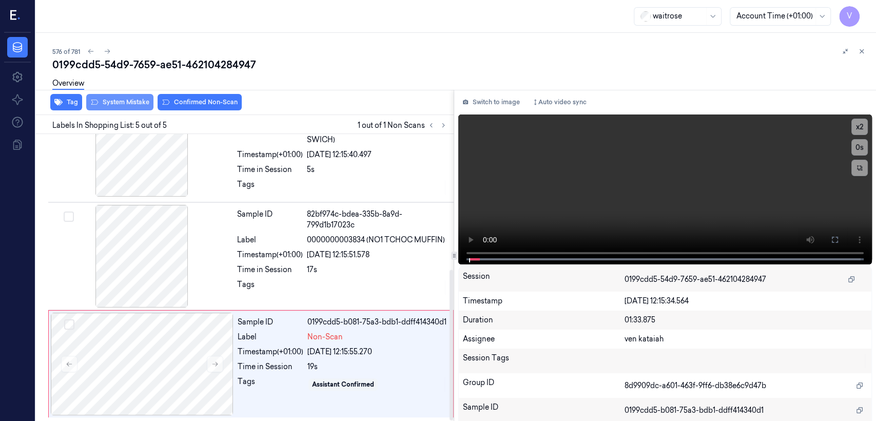
click at [122, 103] on button "System Mistake" at bounding box center [119, 102] width 67 height 16
click at [76, 104] on button "Tag" at bounding box center [66, 102] width 32 height 16
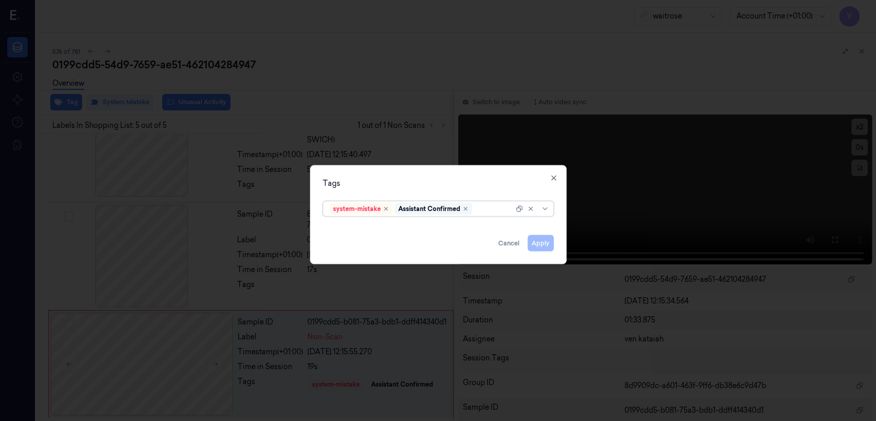
scroll to position [263, 0]
click at [484, 213] on div at bounding box center [494, 208] width 40 height 11
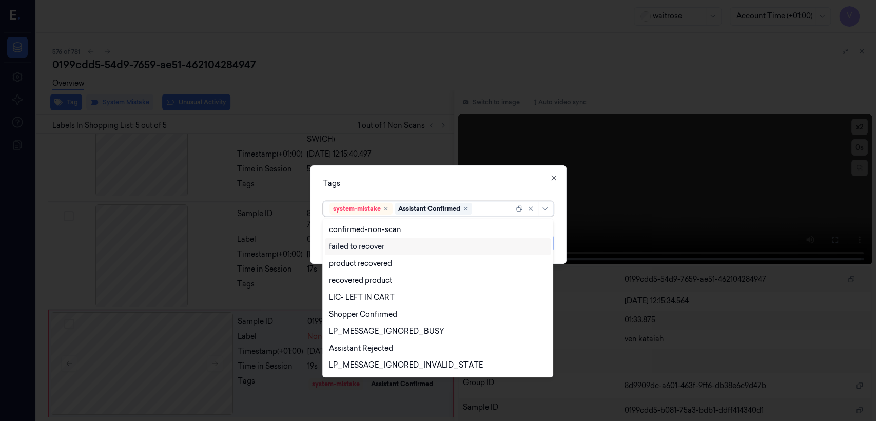
scroll to position [114, 0]
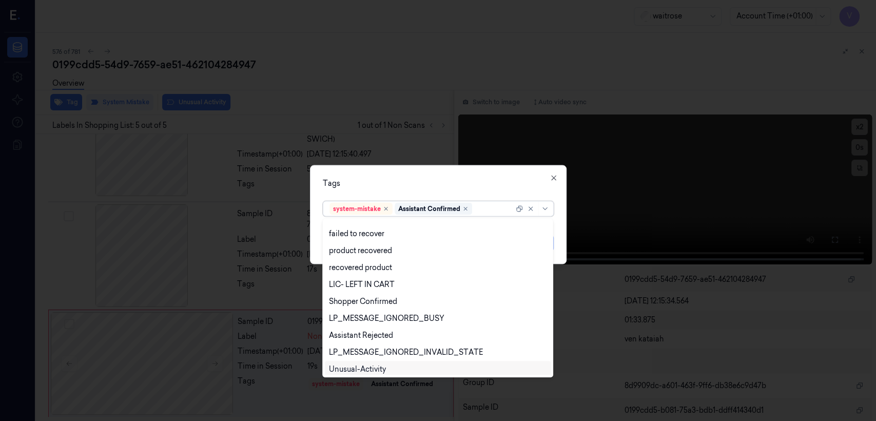
click at [357, 368] on div "Unusual-Activity" at bounding box center [357, 369] width 57 height 11
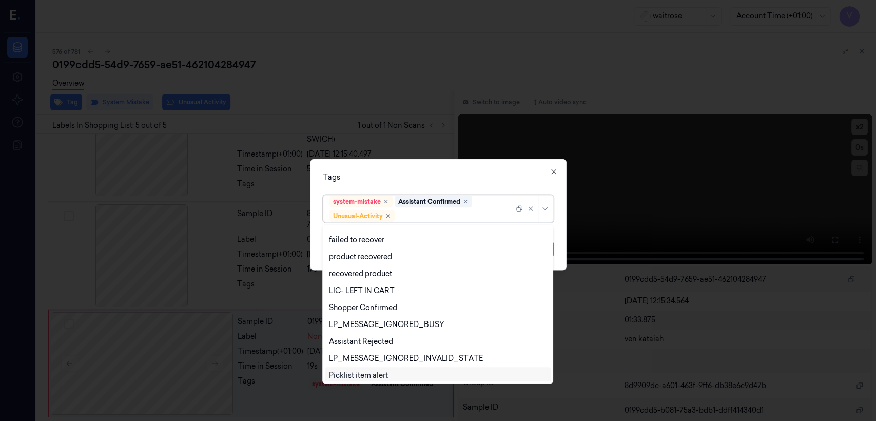
click at [357, 368] on div "Picklist item alert" at bounding box center [438, 375] width 226 height 17
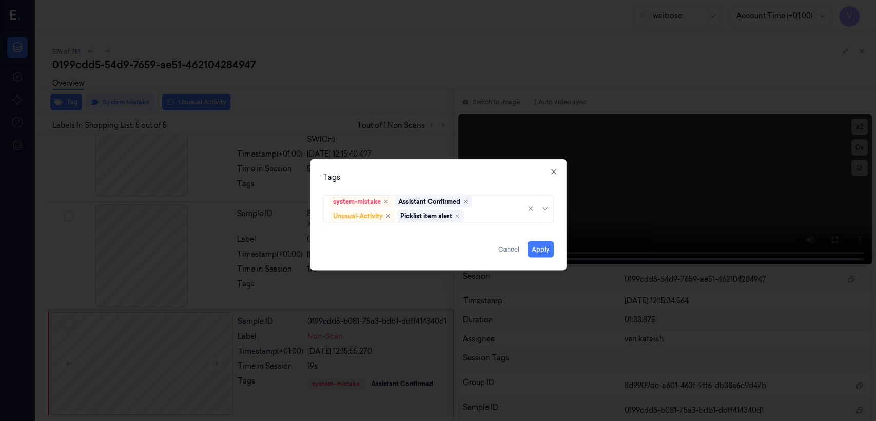
click at [436, 178] on div "Tags" at bounding box center [438, 177] width 231 height 11
click at [542, 252] on button "Apply" at bounding box center [541, 249] width 26 height 16
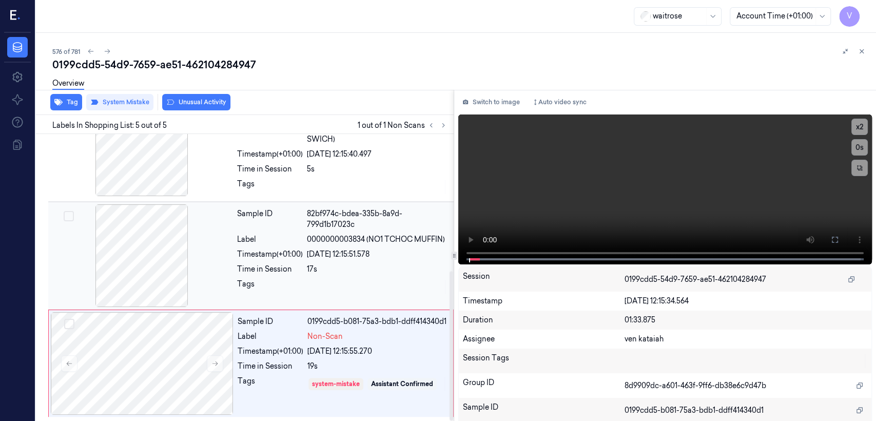
click at [336, 269] on div "17s" at bounding box center [377, 269] width 141 height 11
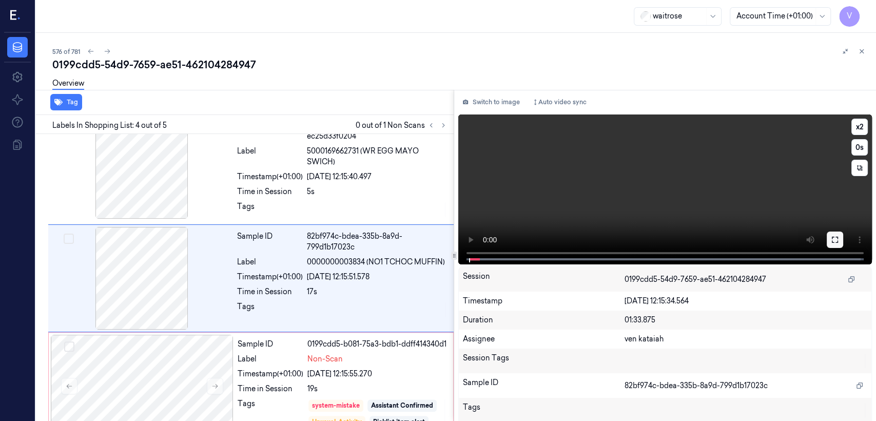
click at [831, 241] on icon at bounding box center [835, 240] width 8 height 8
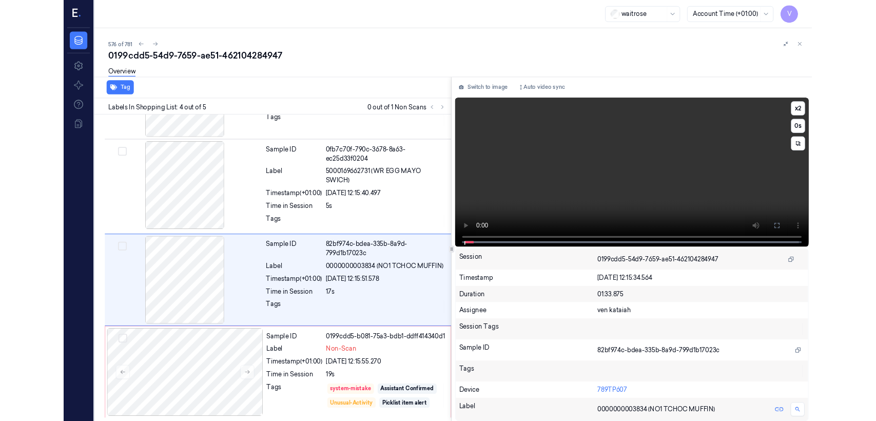
scroll to position [192, 0]
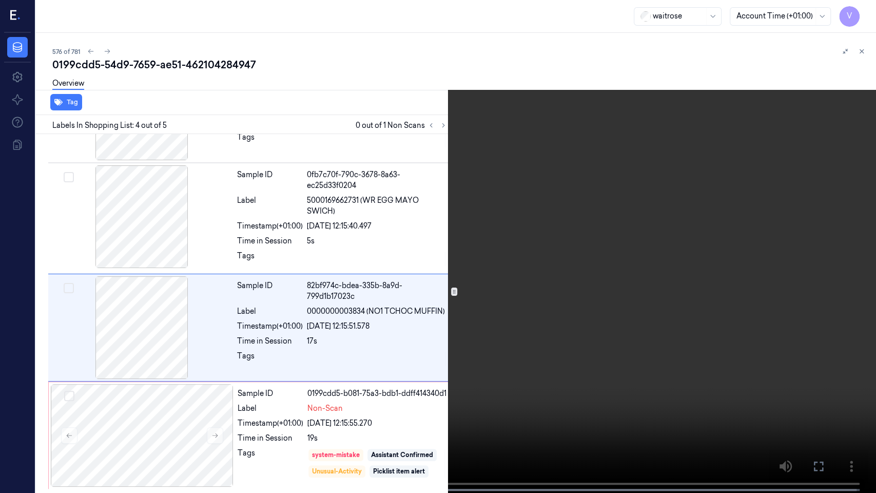
click at [0, 0] on icon at bounding box center [0, 0] width 0 height 0
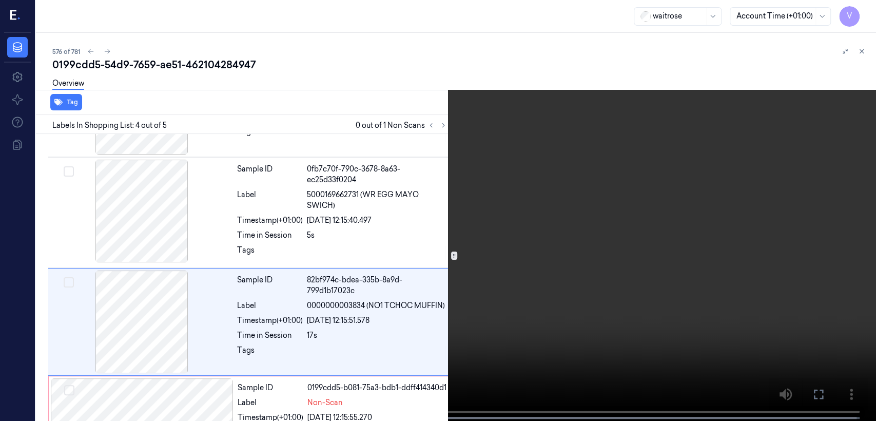
scroll to position [236, 0]
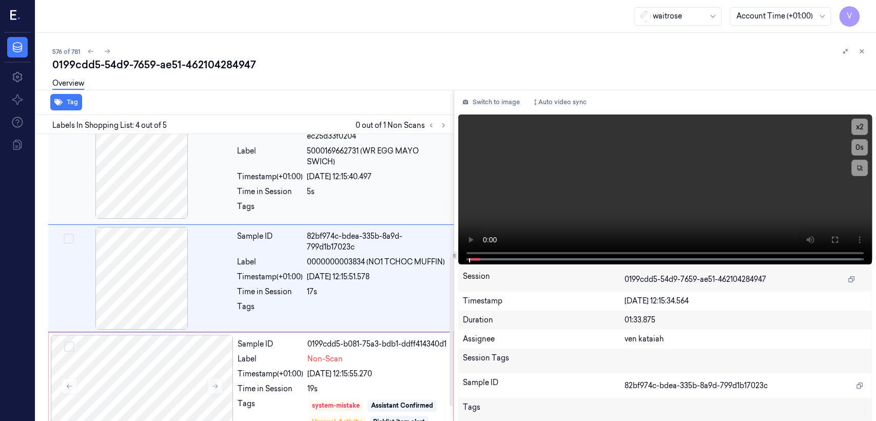
click at [327, 201] on div at bounding box center [377, 209] width 141 height 16
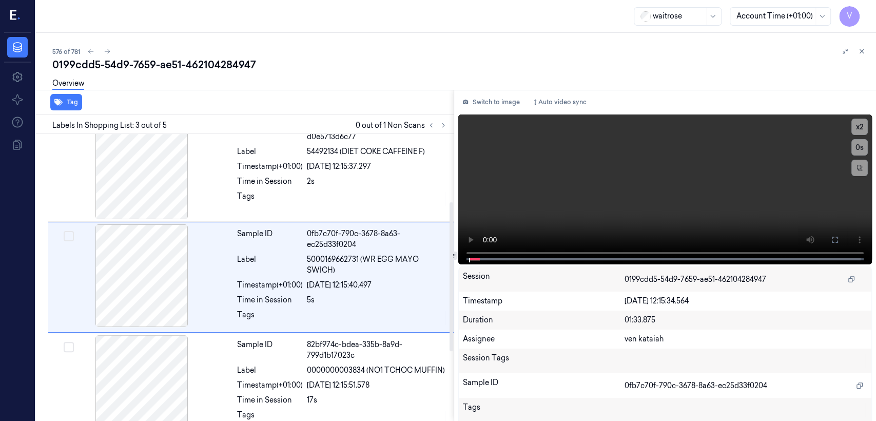
scroll to position [127, 0]
click at [858, 48] on icon at bounding box center [861, 51] width 7 height 7
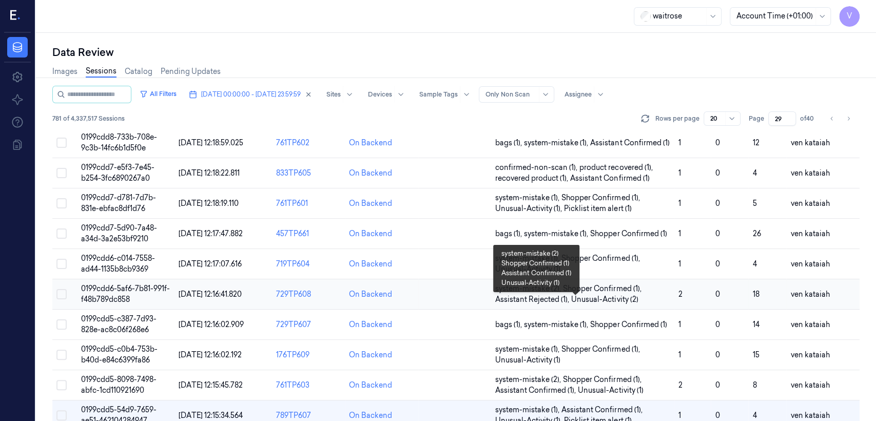
scroll to position [365, 0]
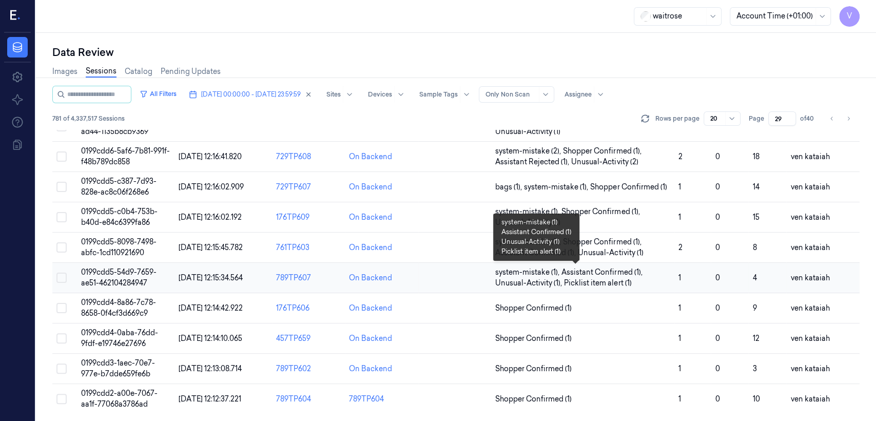
click at [545, 282] on span "Unusual-Activity (1) ," at bounding box center [529, 283] width 69 height 11
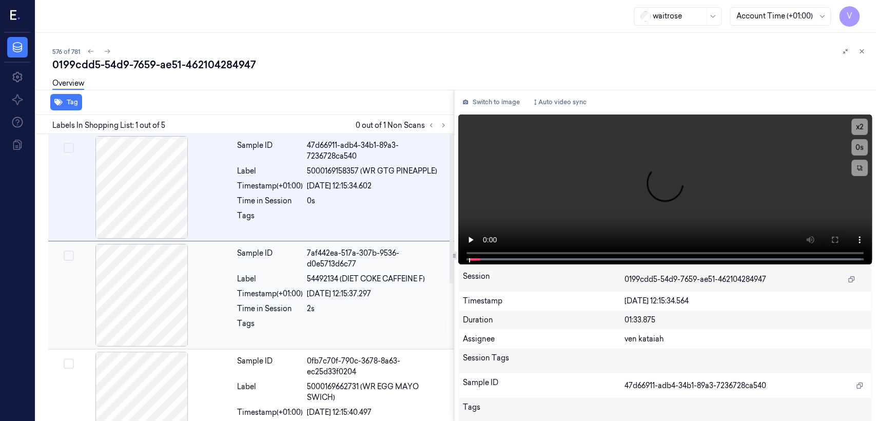
scroll to position [264, 0]
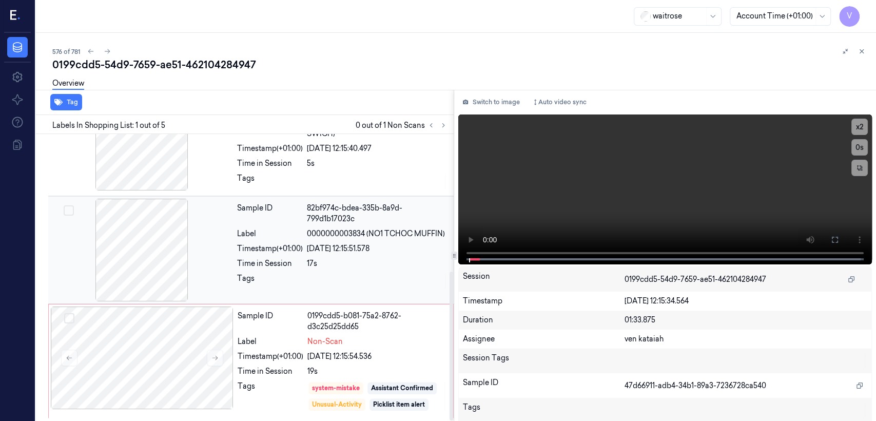
click at [379, 244] on div "[DATE] 12:15:51.578" at bounding box center [377, 248] width 141 height 11
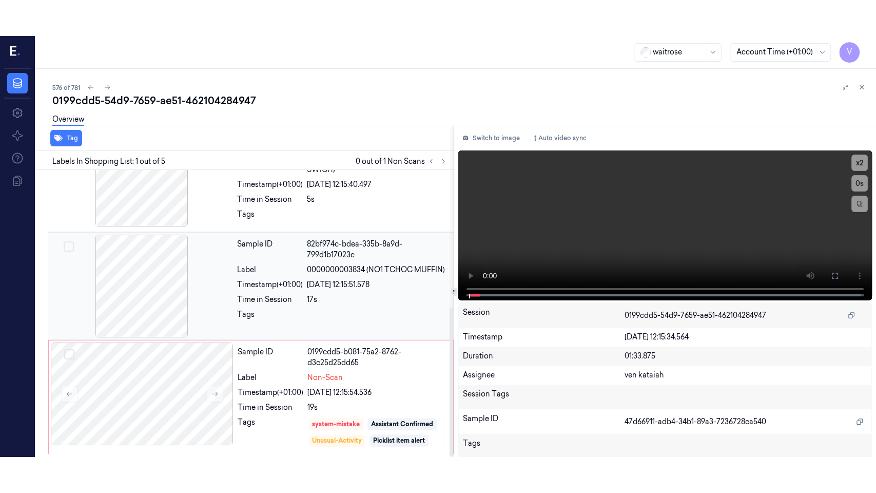
scroll to position [236, 0]
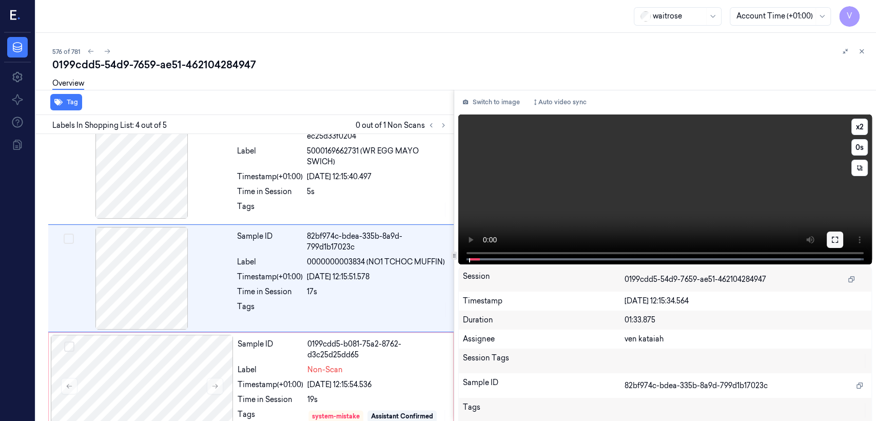
click at [827, 243] on button at bounding box center [835, 239] width 16 height 16
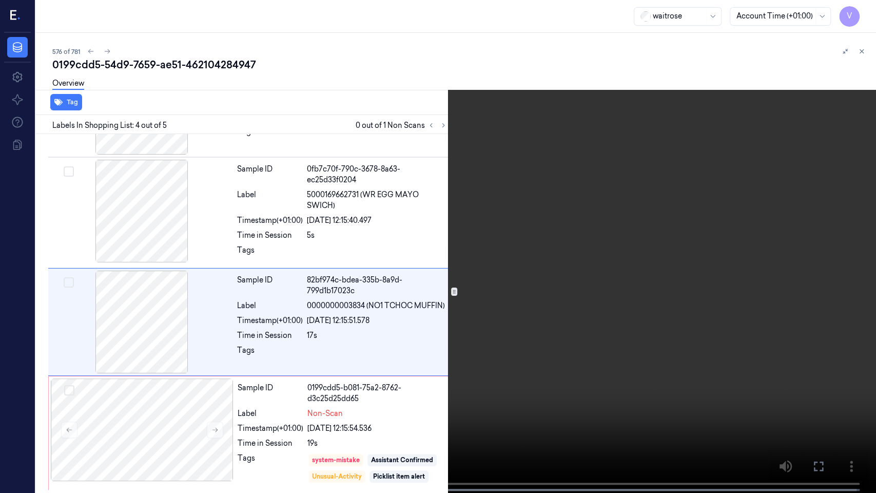
click at [0, 0] on icon at bounding box center [0, 0] width 0 height 0
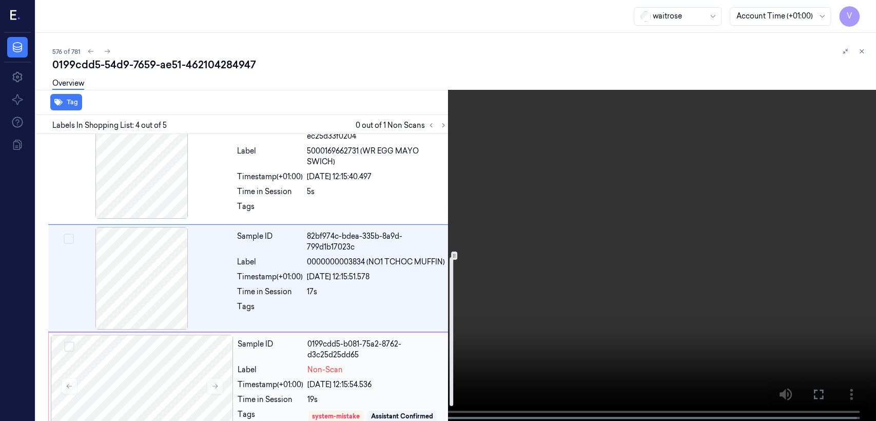
scroll to position [264, 0]
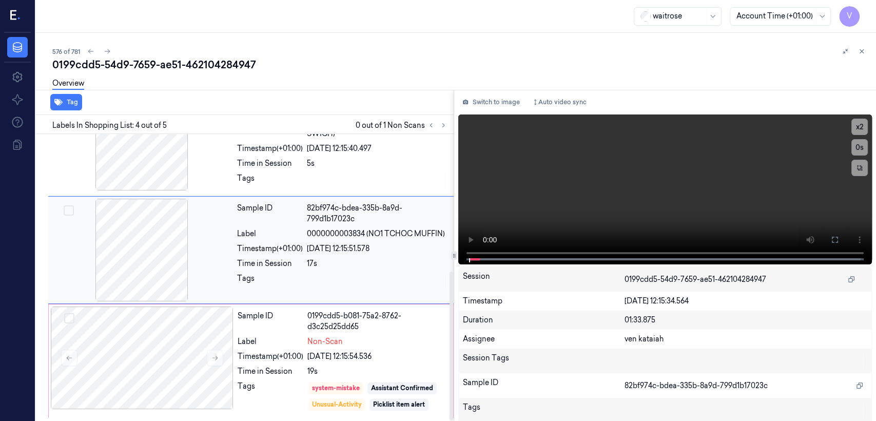
click at [330, 233] on span "0000000003834 (NO1 TCHOC MUFFIN)" at bounding box center [376, 233] width 138 height 11
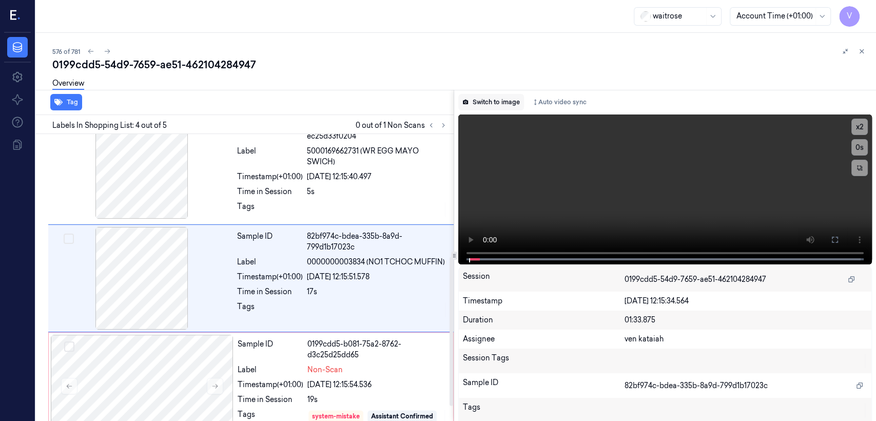
click at [497, 95] on button "Switch to image" at bounding box center [491, 102] width 66 height 16
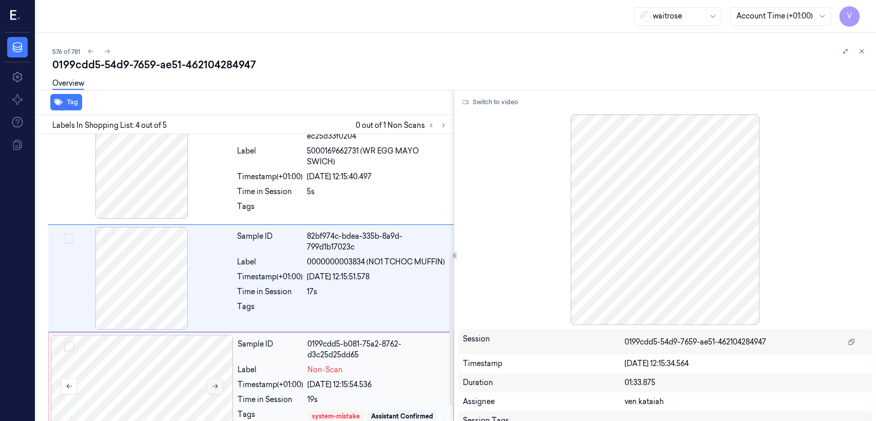
click at [216, 385] on icon at bounding box center [215, 386] width 6 height 5
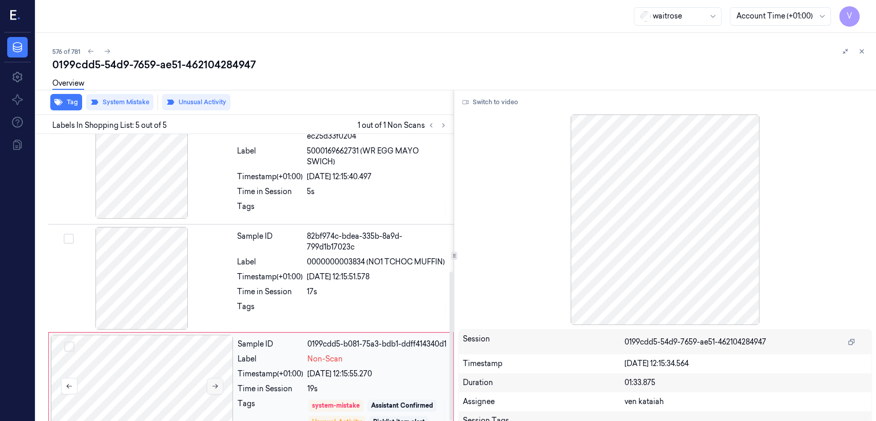
scroll to position [264, 0]
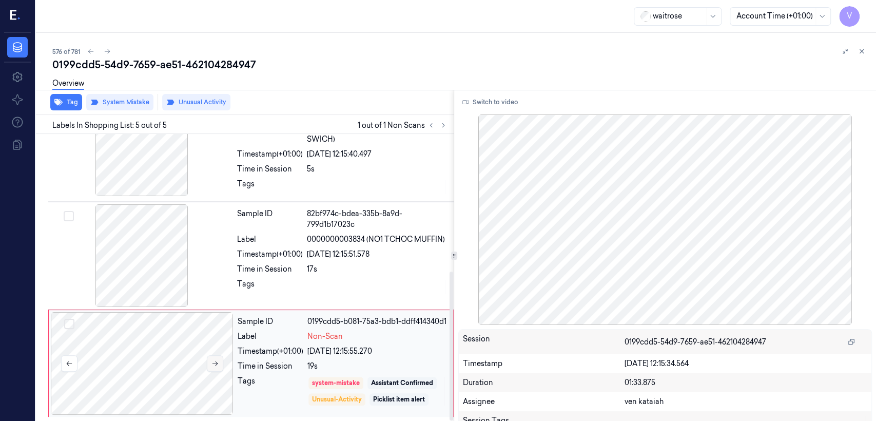
click at [216, 385] on div at bounding box center [142, 363] width 183 height 103
click at [209, 355] on button at bounding box center [215, 363] width 16 height 16
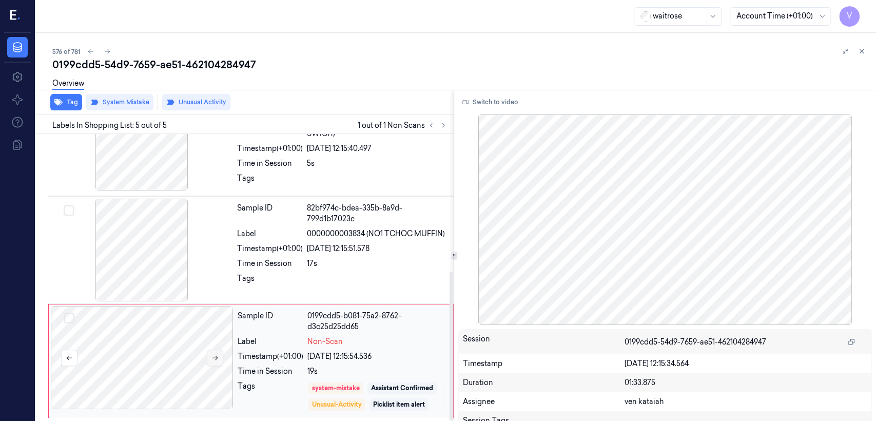
click at [209, 358] on button at bounding box center [215, 358] width 16 height 16
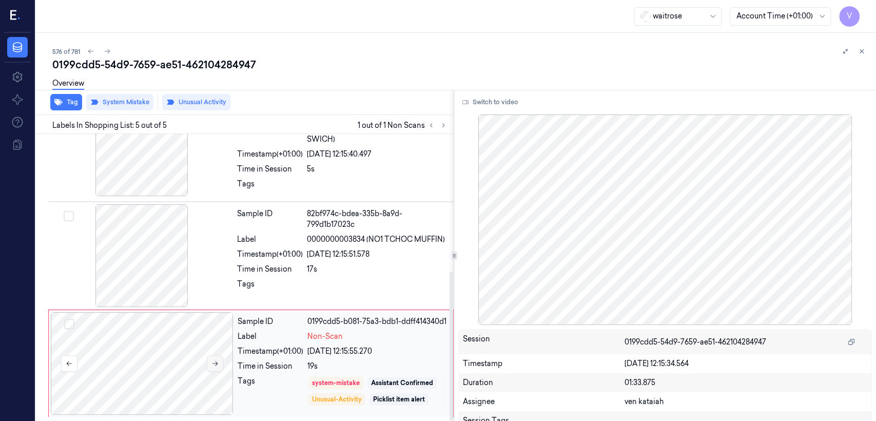
click at [209, 358] on button at bounding box center [215, 363] width 16 height 16
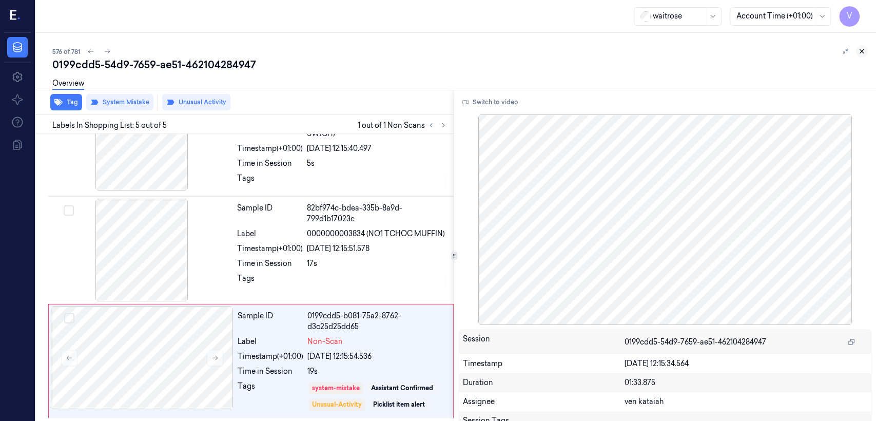
click at [863, 50] on icon at bounding box center [861, 51] width 7 height 7
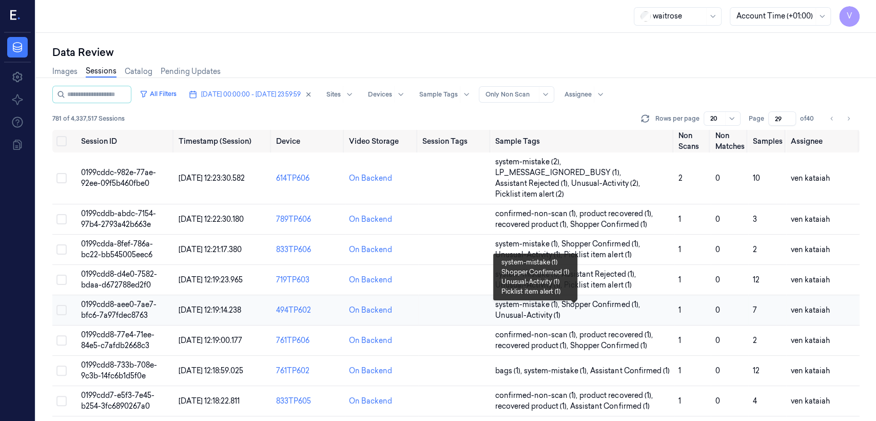
scroll to position [365, 0]
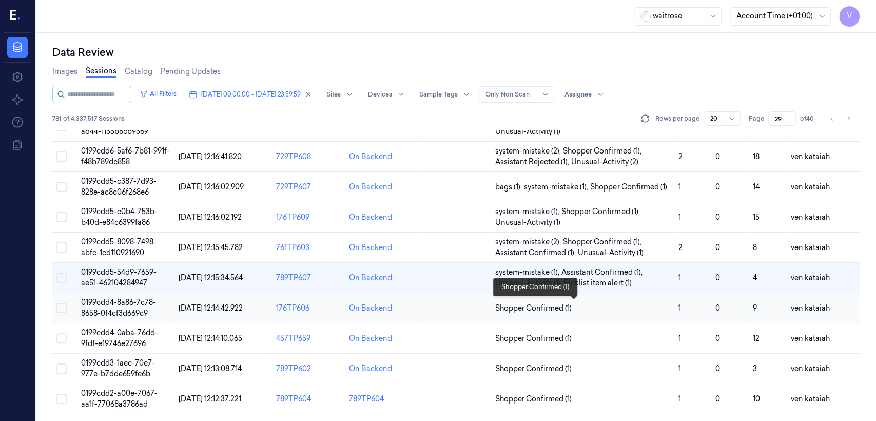
click at [530, 307] on span "Shopper Confirmed (1)" at bounding box center [533, 308] width 76 height 11
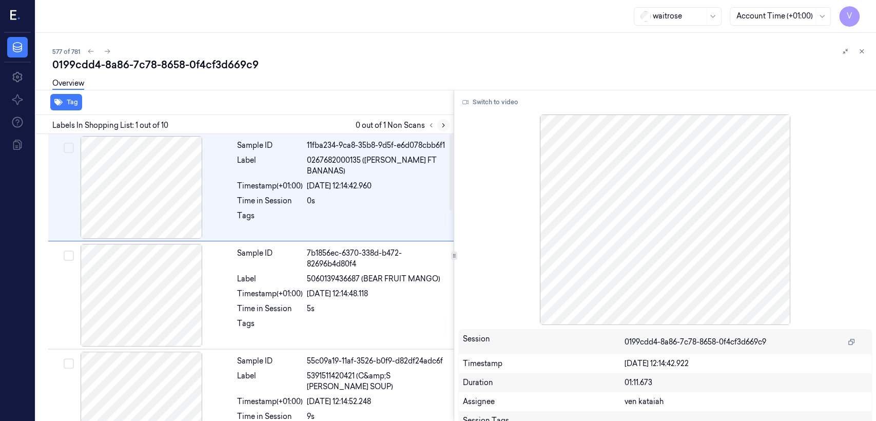
click at [444, 127] on icon at bounding box center [443, 125] width 7 height 7
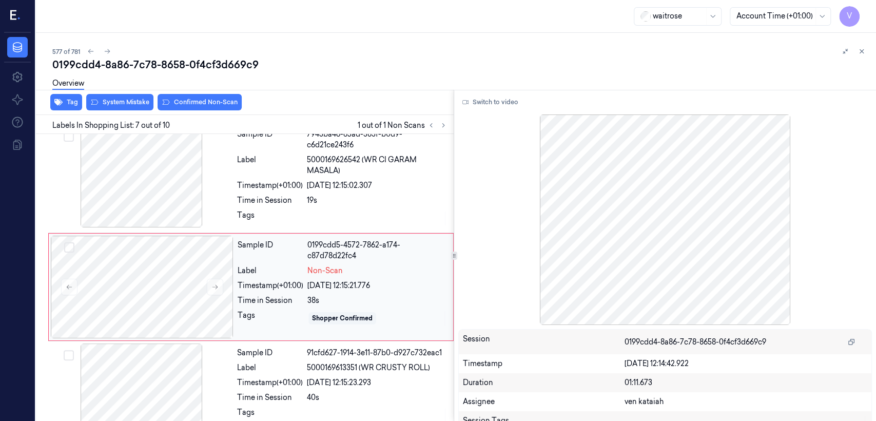
scroll to position [558, 0]
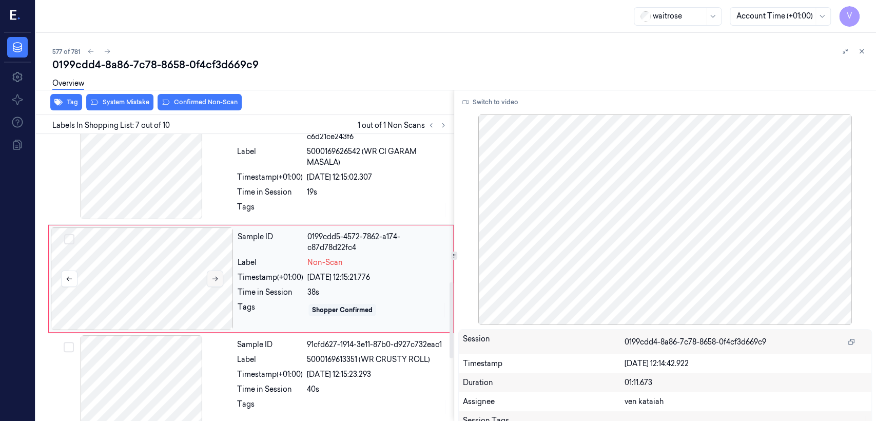
click at [215, 275] on icon at bounding box center [214, 278] width 7 height 7
click at [326, 204] on div at bounding box center [377, 210] width 141 height 16
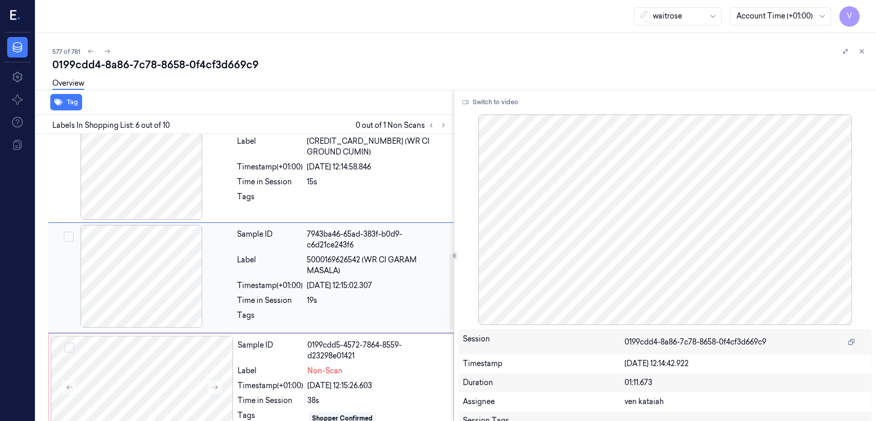
scroll to position [450, 0]
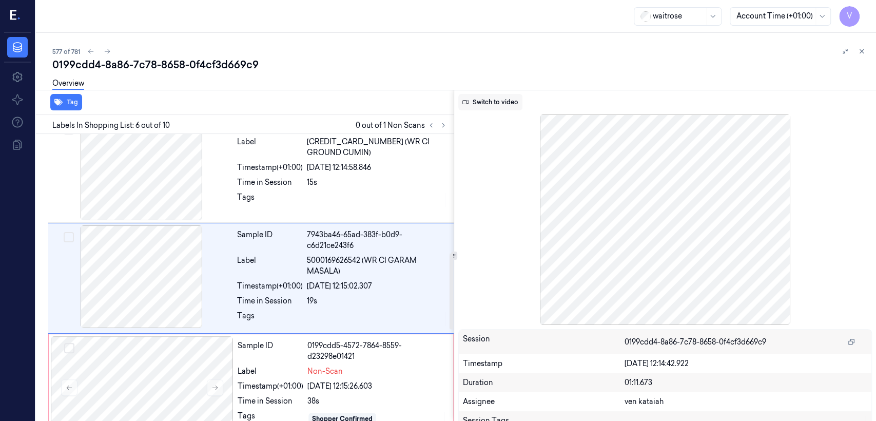
click at [510, 107] on button "Switch to video" at bounding box center [490, 102] width 64 height 16
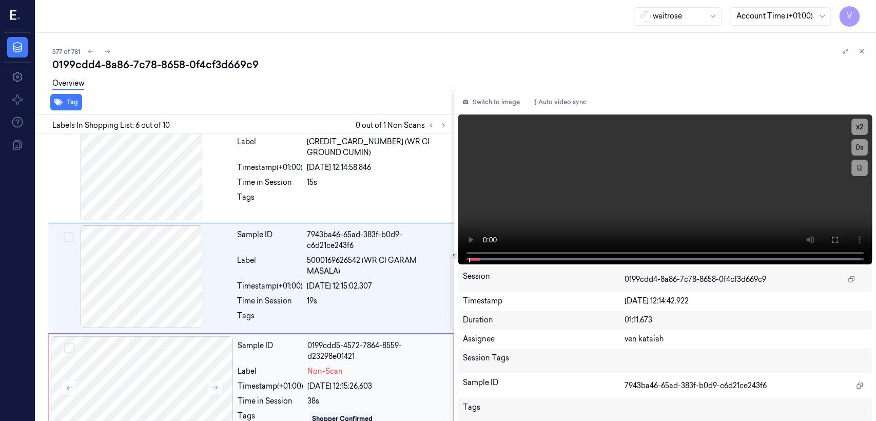
click at [319, 386] on div "[DATE] 12:15:26.603" at bounding box center [377, 386] width 140 height 11
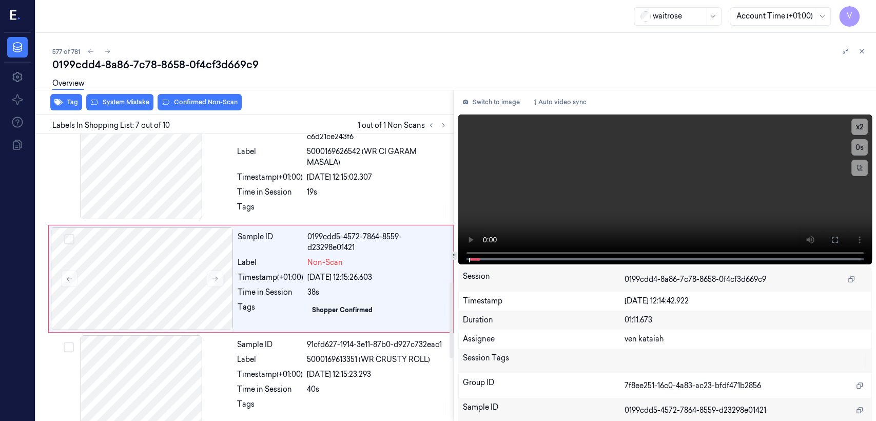
scroll to position [558, 0]
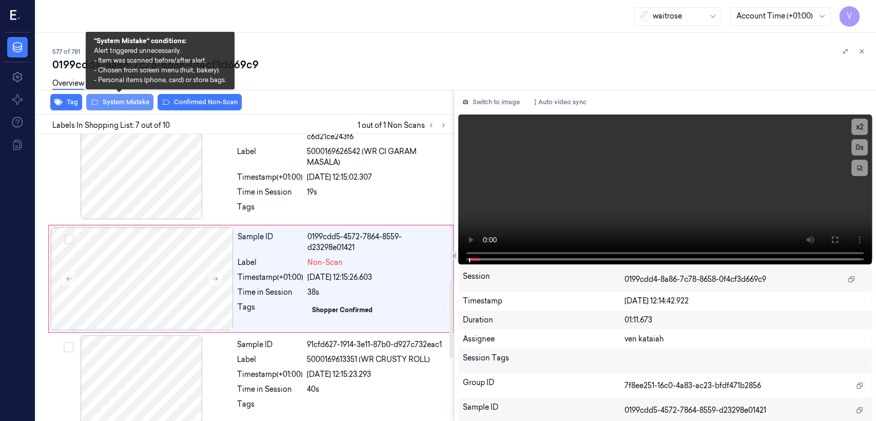
click at [132, 100] on button "System Mistake" at bounding box center [119, 102] width 67 height 16
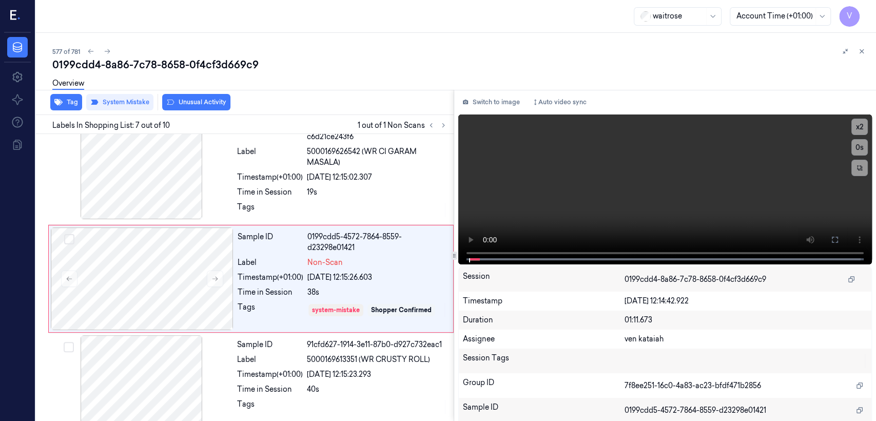
click at [186, 106] on button "Unusual Activity" at bounding box center [196, 102] width 68 height 16
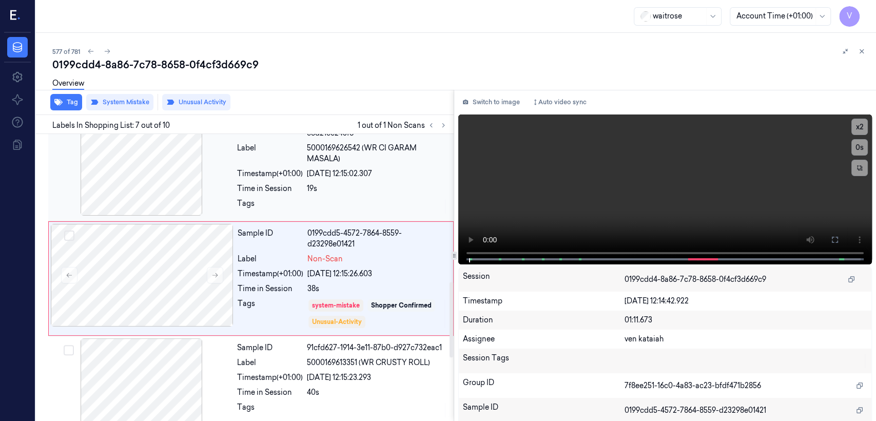
click at [352, 190] on div "19s" at bounding box center [377, 188] width 141 height 11
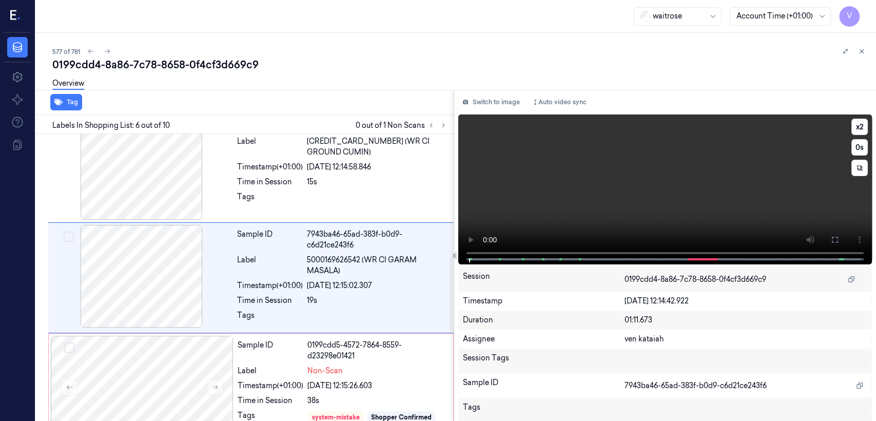
scroll to position [450, 0]
click at [830, 232] on button at bounding box center [835, 239] width 16 height 16
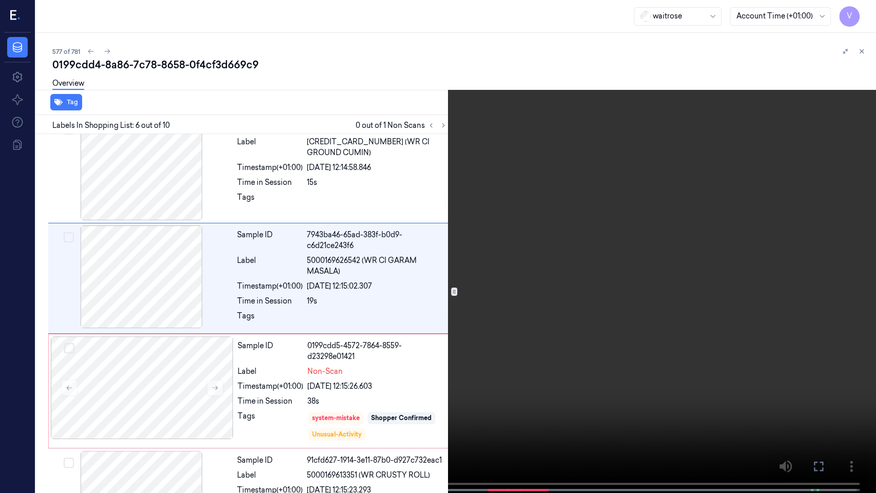
click at [150, 378] on video at bounding box center [438, 247] width 876 height 495
click at [0, 0] on icon at bounding box center [0, 0] width 0 height 0
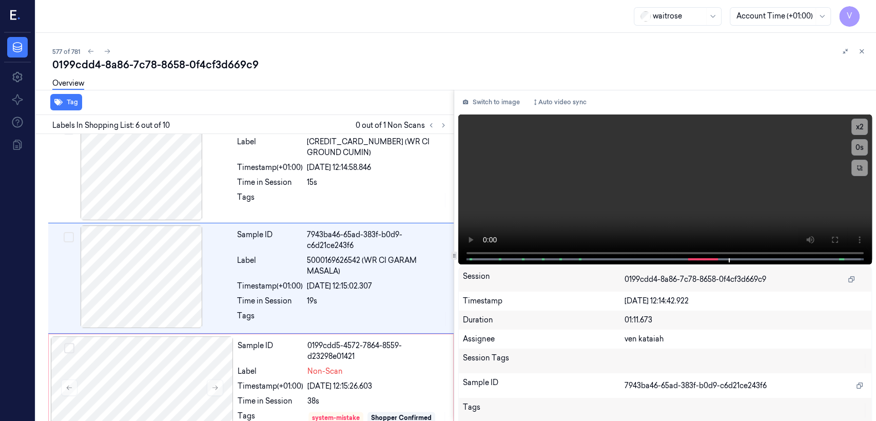
click at [484, 85] on div "Overview" at bounding box center [460, 85] width 816 height 26
click at [486, 105] on button "Switch to image" at bounding box center [491, 102] width 66 height 16
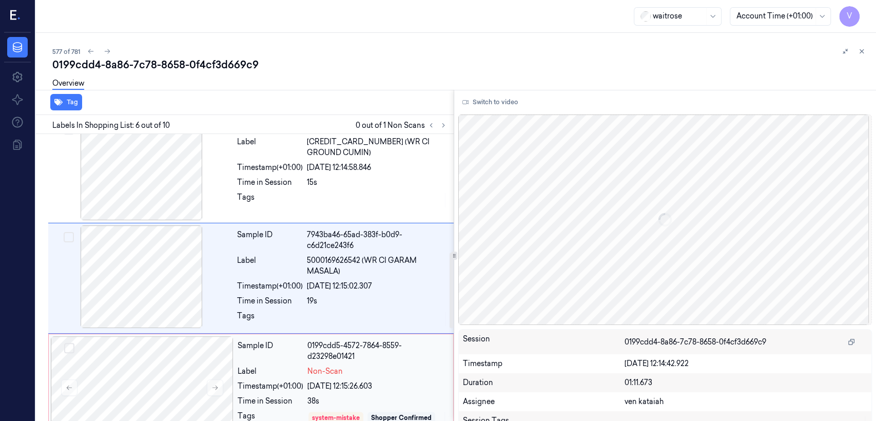
click at [289, 381] on div "Timestamp (+01:00)" at bounding box center [271, 386] width 66 height 11
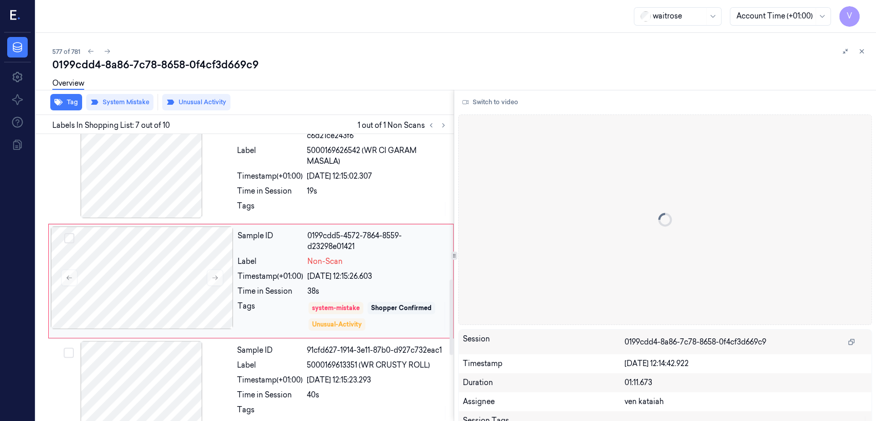
scroll to position [562, 0]
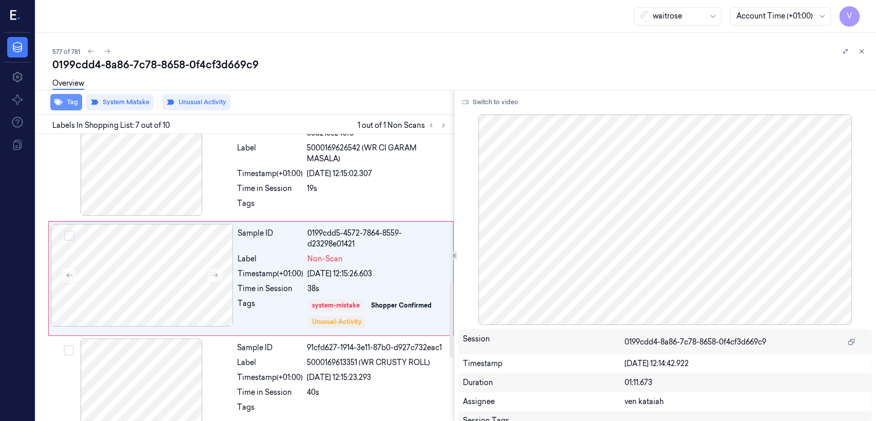
click at [63, 103] on button "Tag" at bounding box center [66, 102] width 32 height 16
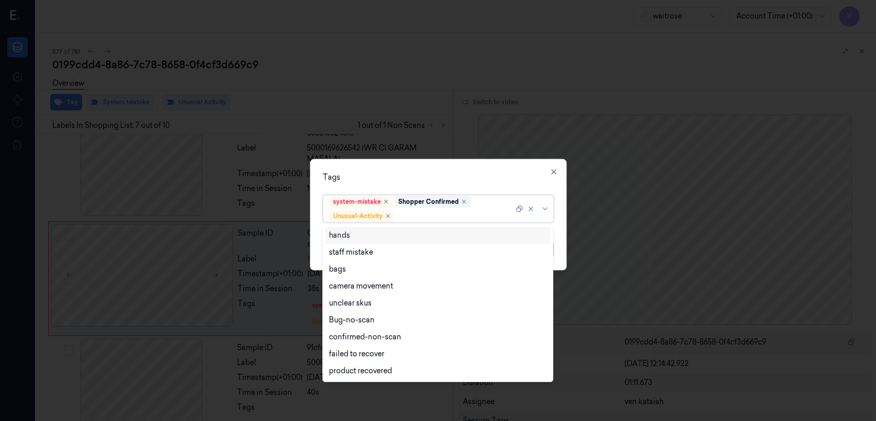
click at [488, 208] on div "system-mistake Shopper Confirmed Unusual-Activity" at bounding box center [421, 209] width 184 height 27
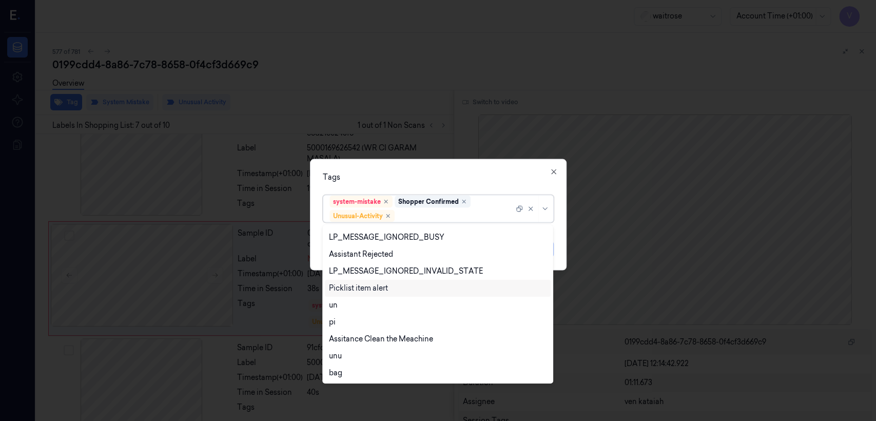
click at [357, 283] on div "Picklist item alert" at bounding box center [358, 288] width 59 height 11
click at [425, 181] on div "Tags" at bounding box center [438, 177] width 231 height 11
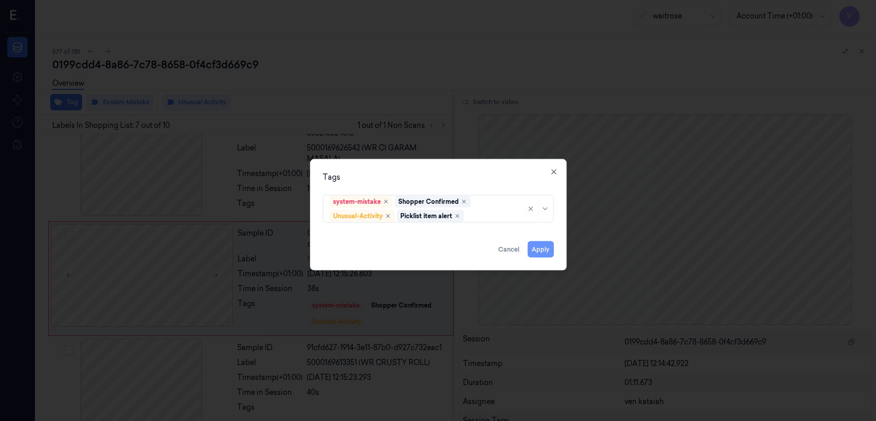
click at [538, 248] on button "Apply" at bounding box center [541, 249] width 26 height 16
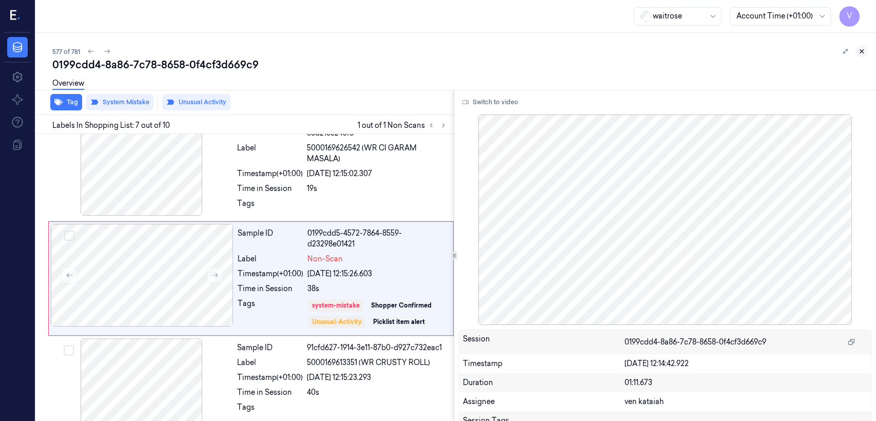
click at [862, 54] on icon at bounding box center [861, 51] width 7 height 7
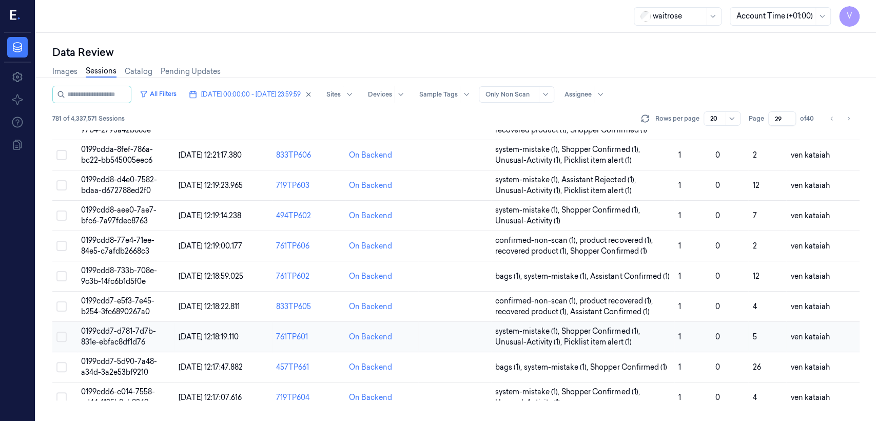
scroll to position [365, 0]
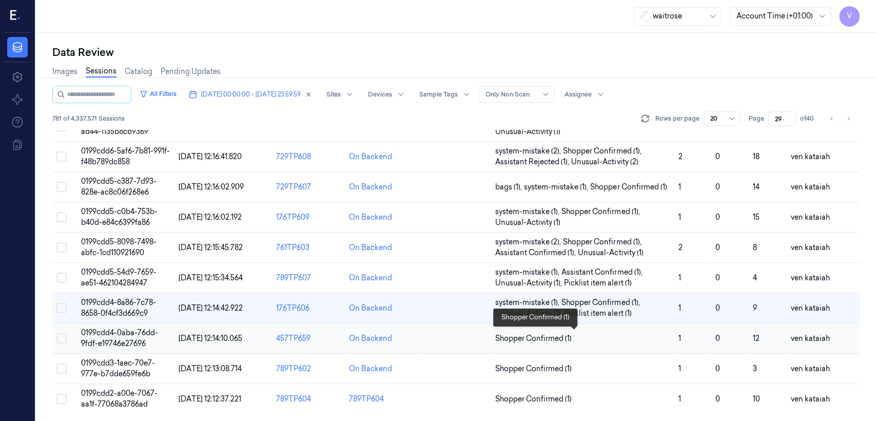
click at [553, 336] on span "Shopper Confirmed (1)" at bounding box center [533, 338] width 76 height 11
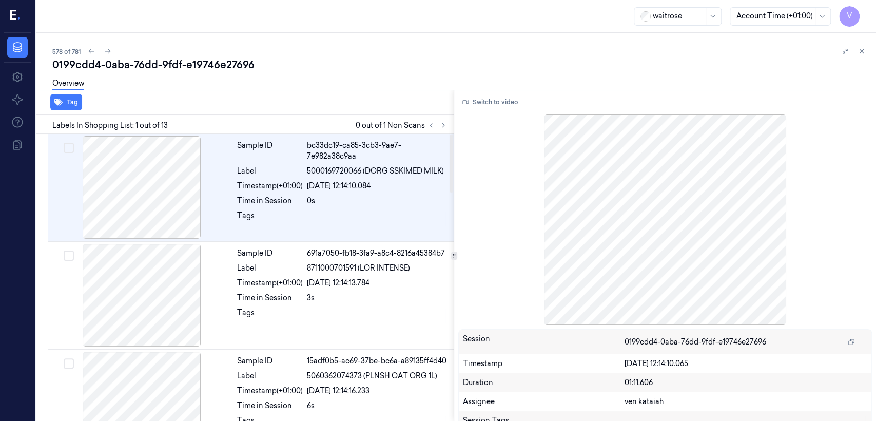
click at [449, 122] on div at bounding box center [437, 125] width 25 height 12
click at [443, 126] on icon at bounding box center [443, 126] width 2 height 4
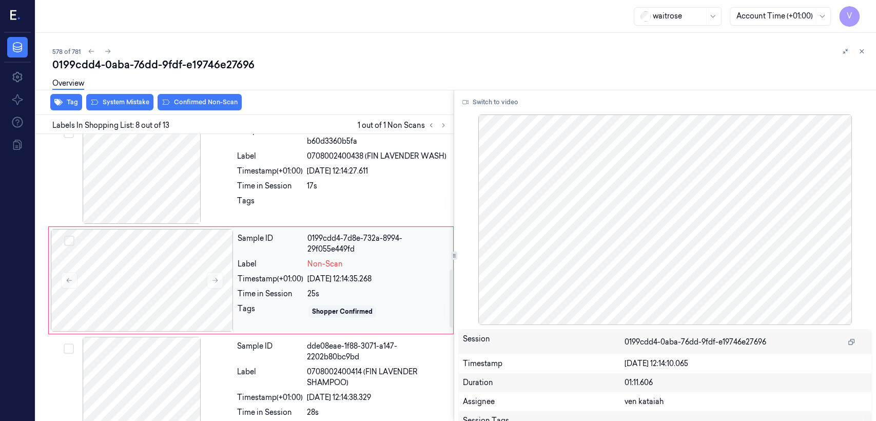
scroll to position [669, 0]
click at [218, 281] on button at bounding box center [215, 278] width 16 height 16
click at [218, 280] on icon at bounding box center [214, 278] width 7 height 7
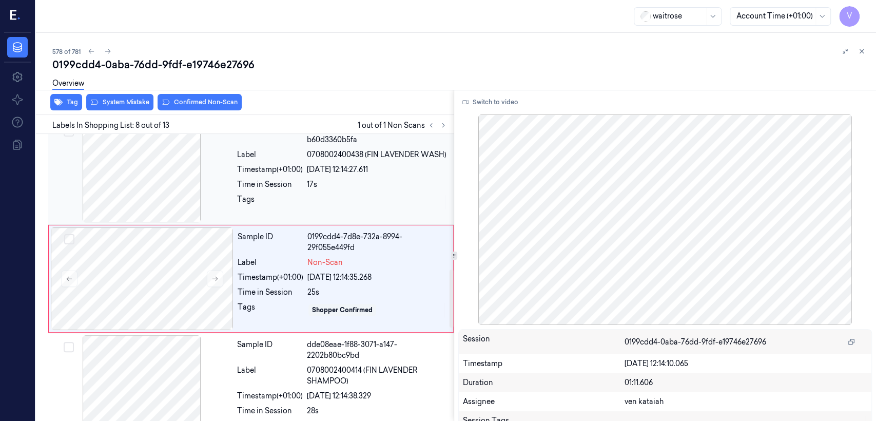
click at [226, 204] on div at bounding box center [141, 171] width 183 height 103
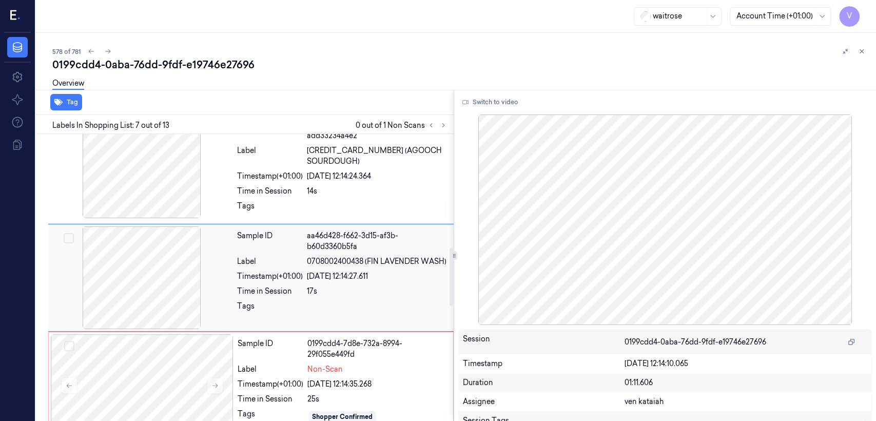
scroll to position [562, 0]
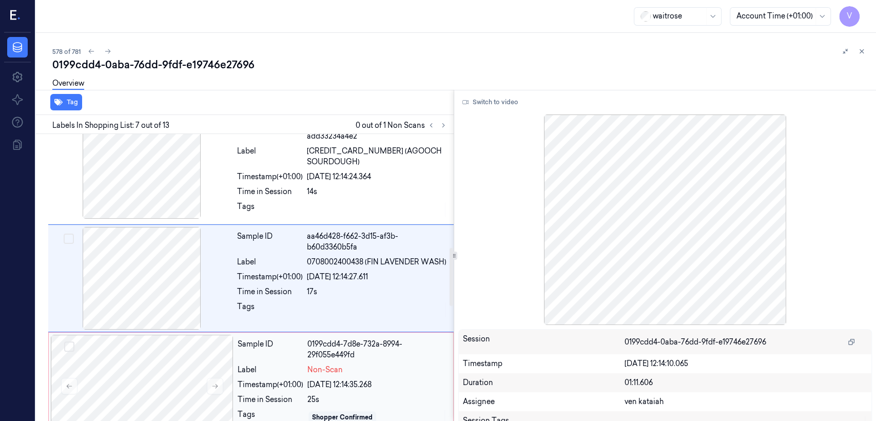
click at [277, 368] on div "Label" at bounding box center [271, 369] width 66 height 11
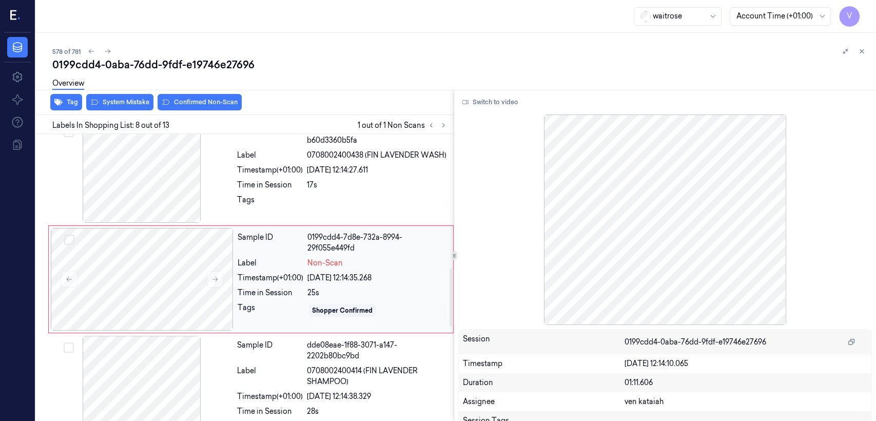
scroll to position [669, 0]
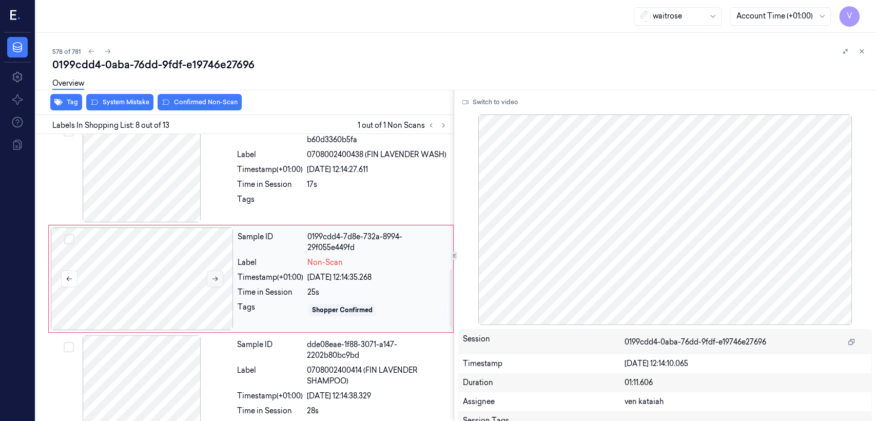
click at [214, 277] on icon at bounding box center [214, 278] width 7 height 7
click at [214, 276] on icon at bounding box center [214, 278] width 7 height 7
click at [210, 278] on button at bounding box center [215, 278] width 16 height 16
click at [214, 276] on icon at bounding box center [214, 278] width 7 height 7
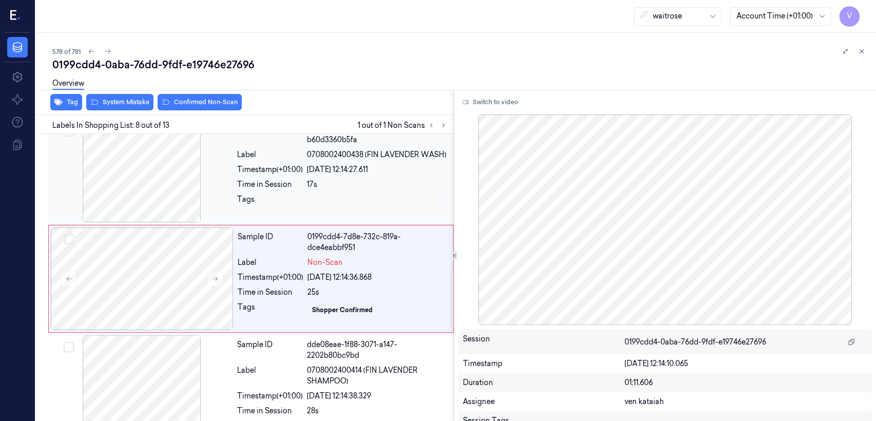
click at [192, 192] on div at bounding box center [141, 171] width 183 height 103
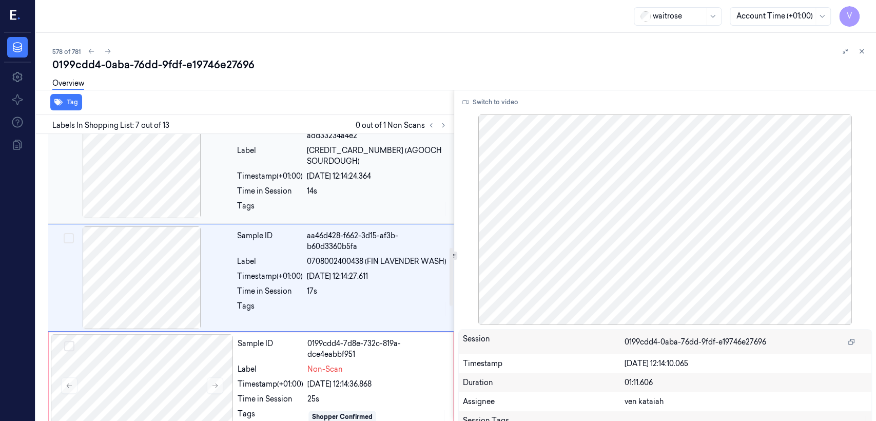
scroll to position [562, 0]
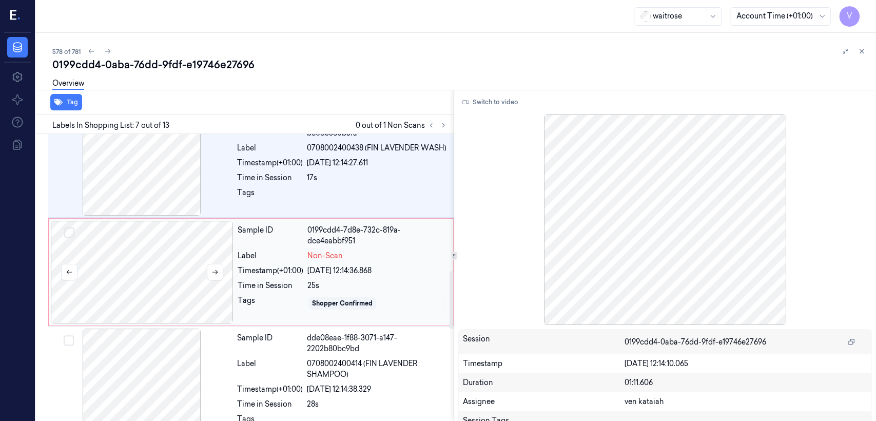
click at [230, 293] on div at bounding box center [142, 272] width 183 height 103
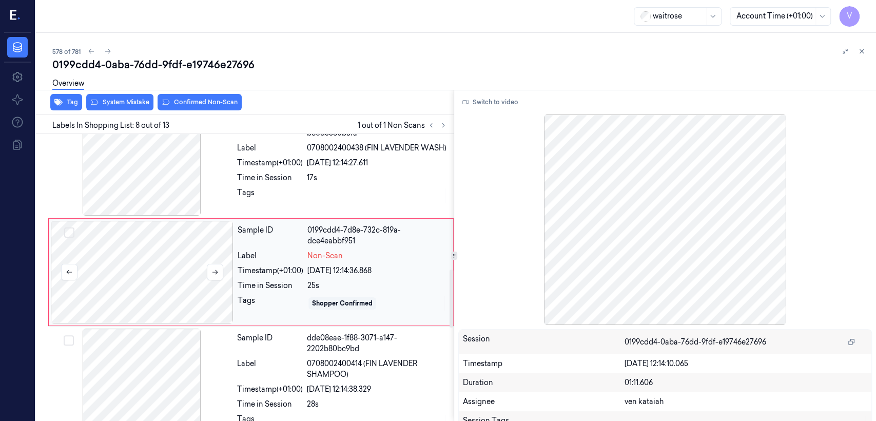
scroll to position [669, 0]
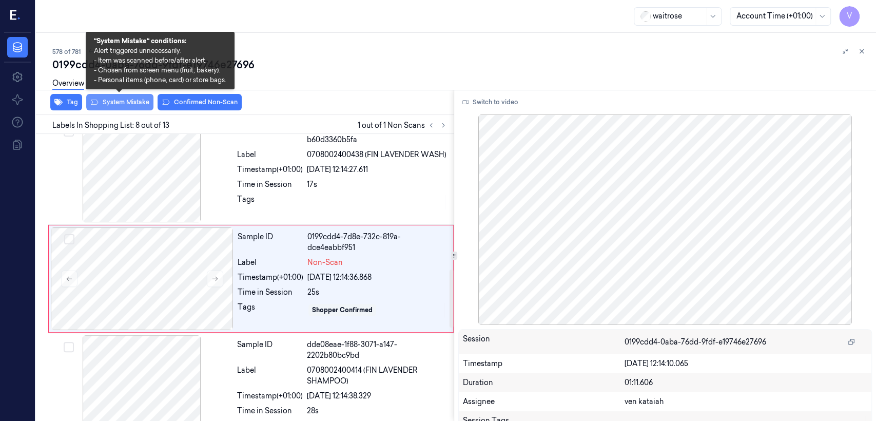
click at [126, 107] on button "System Mistake" at bounding box center [119, 102] width 67 height 16
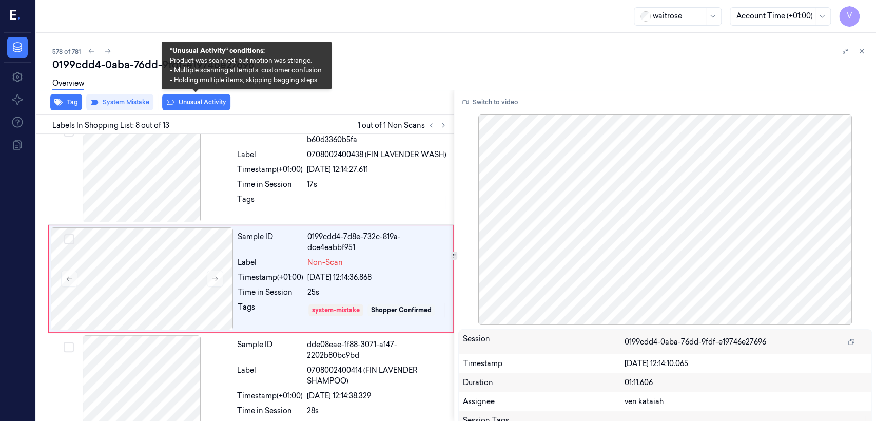
click at [185, 108] on button "Unusual Activity" at bounding box center [196, 102] width 68 height 16
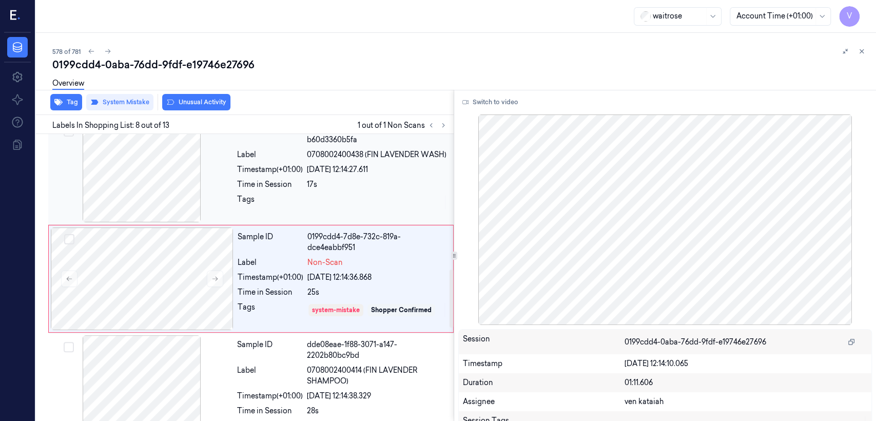
click at [331, 177] on div "Sample ID aa46d428-f662-3d15-af3b-b60d3360b5fa Label 0708002400438 (FIN LAVENDE…" at bounding box center [342, 171] width 219 height 103
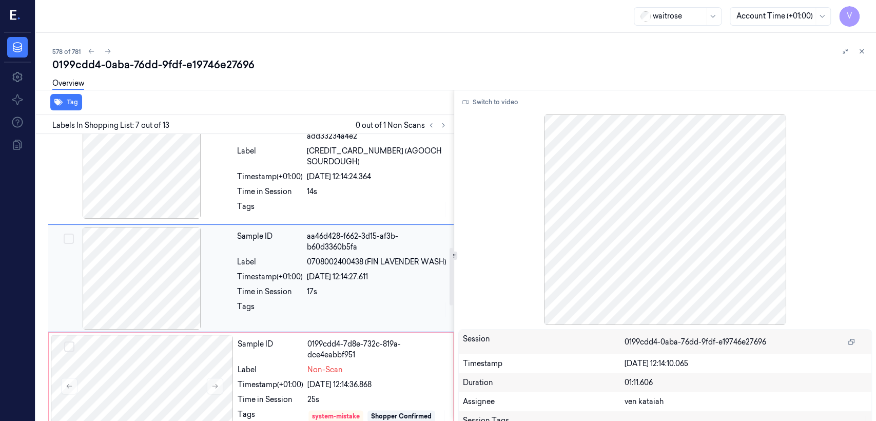
scroll to position [676, 0]
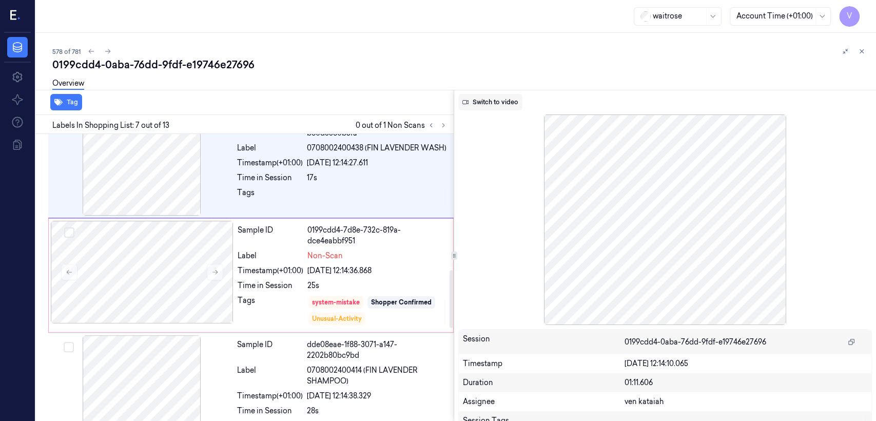
click at [475, 97] on button "Switch to video" at bounding box center [490, 102] width 64 height 16
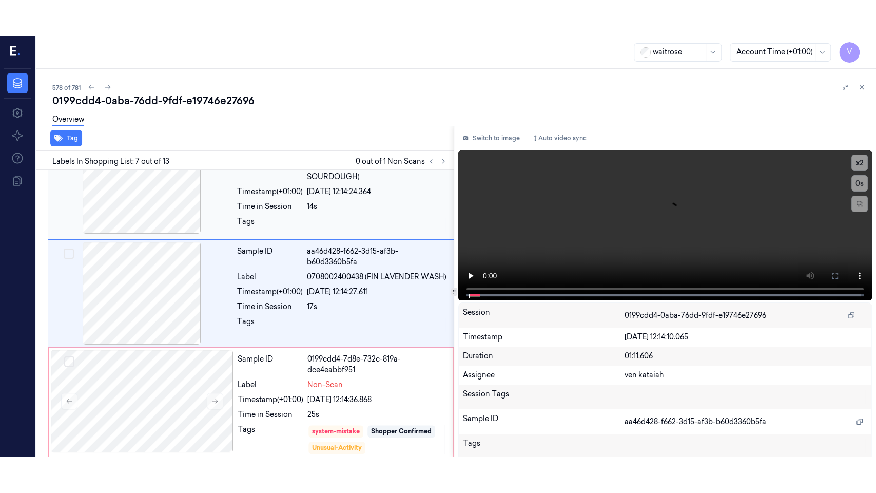
scroll to position [562, 0]
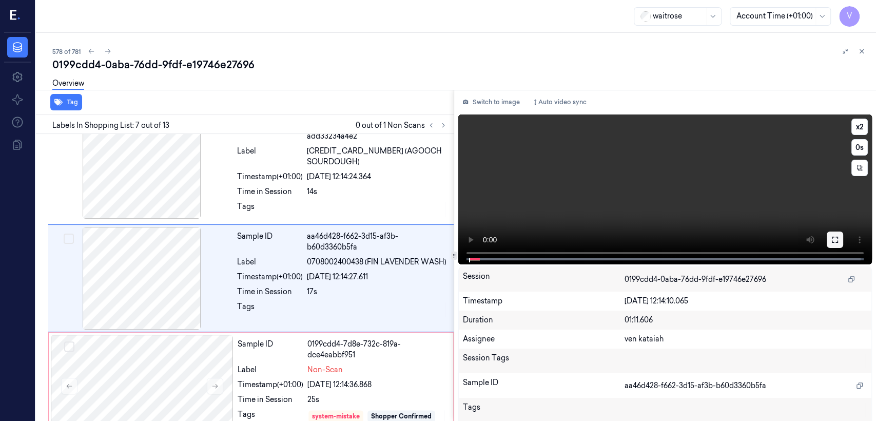
click at [831, 239] on icon at bounding box center [835, 240] width 8 height 8
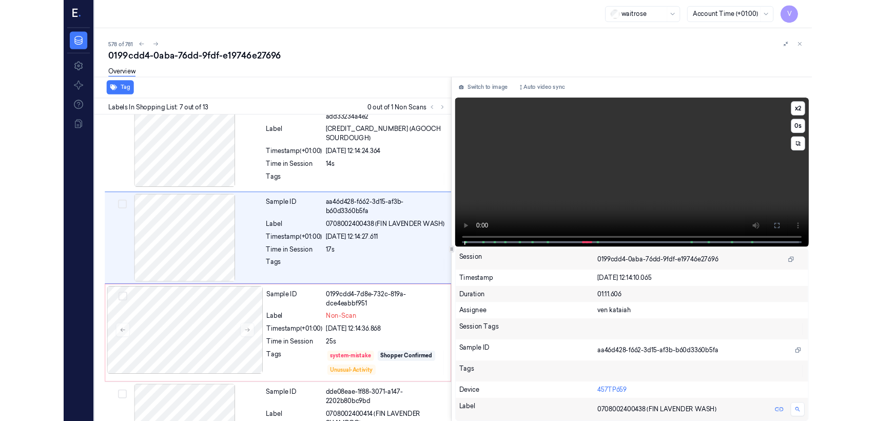
scroll to position [526, 0]
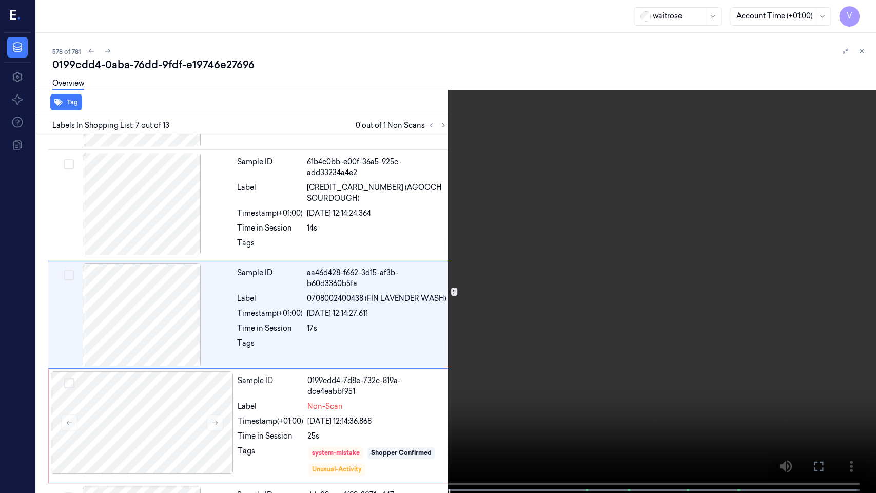
click at [0, 0] on icon at bounding box center [0, 0] width 0 height 0
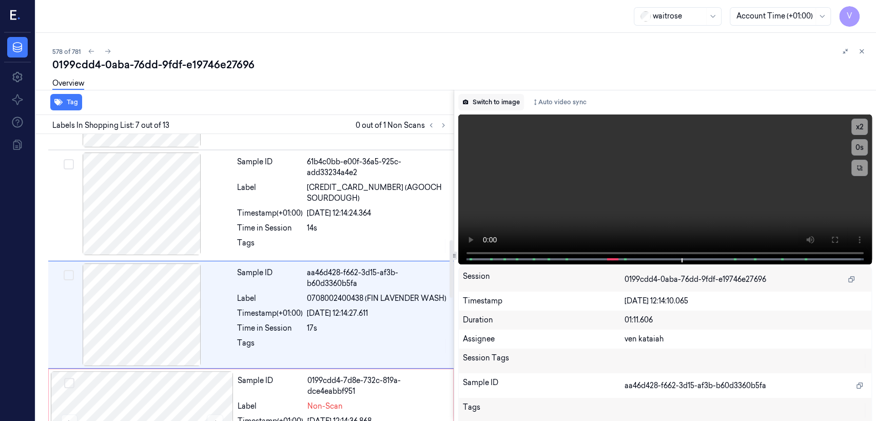
click at [516, 106] on button "Switch to image" at bounding box center [491, 102] width 66 height 16
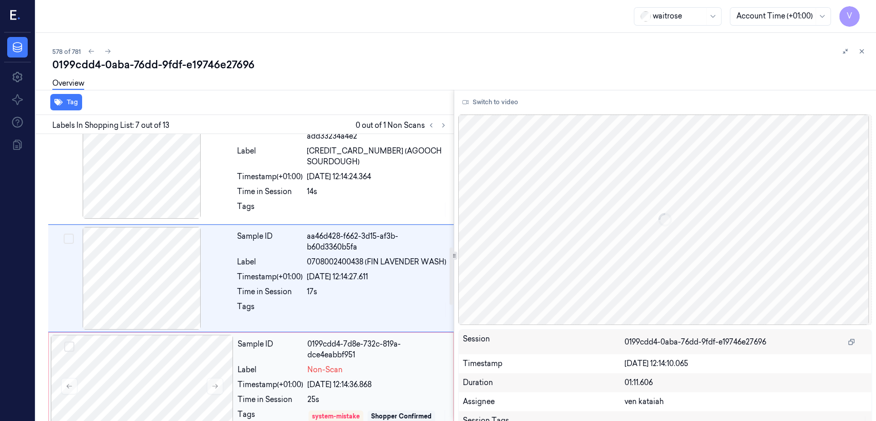
click at [307, 379] on div "Timestamp (+01:00) [DATE] 12:14:36.868" at bounding box center [342, 384] width 209 height 11
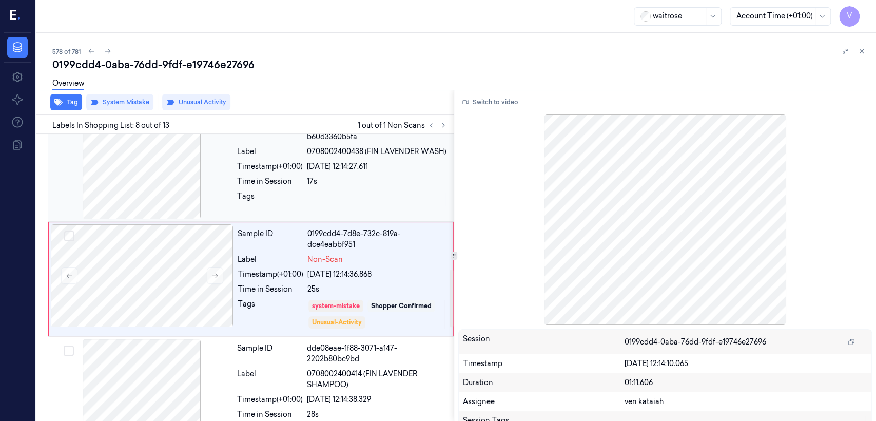
scroll to position [673, 0]
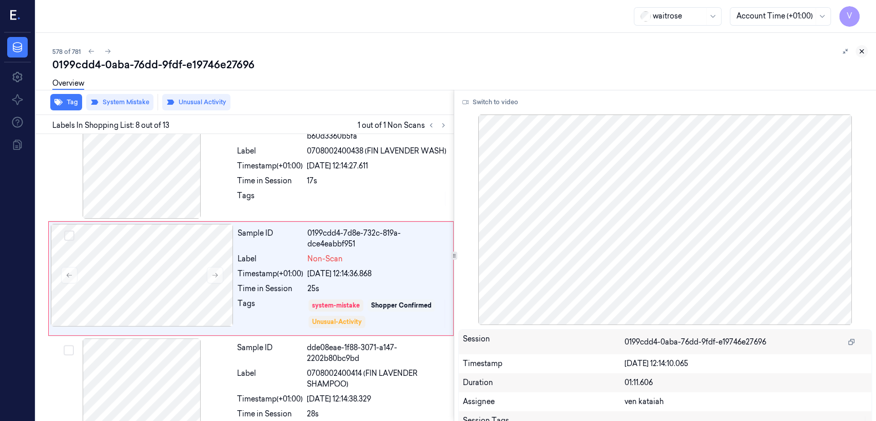
click at [862, 51] on icon at bounding box center [862, 52] width 4 height 4
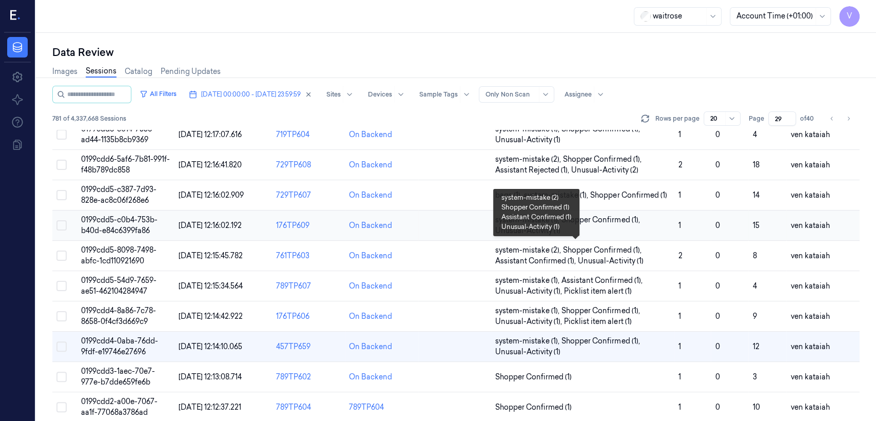
scroll to position [365, 0]
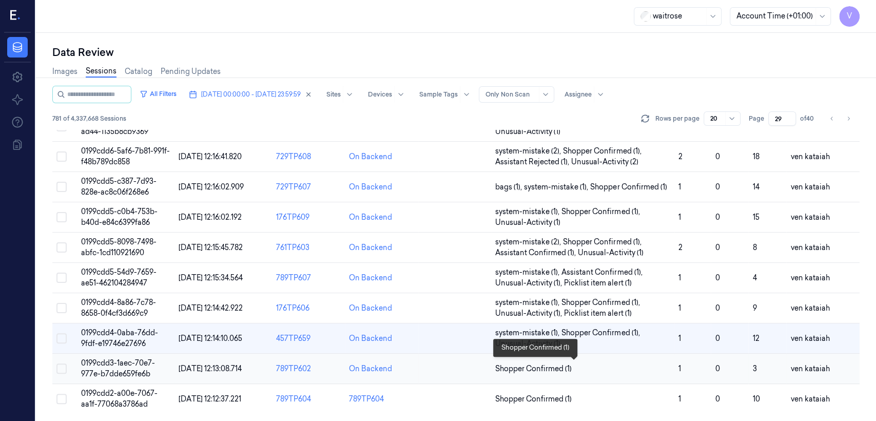
click at [542, 369] on span "Shopper Confirmed (1)" at bounding box center [533, 368] width 76 height 11
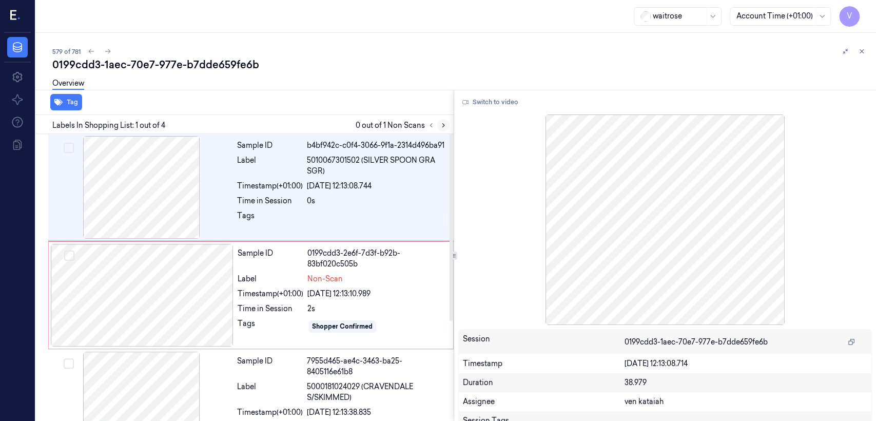
click at [440, 126] on icon at bounding box center [443, 125] width 7 height 7
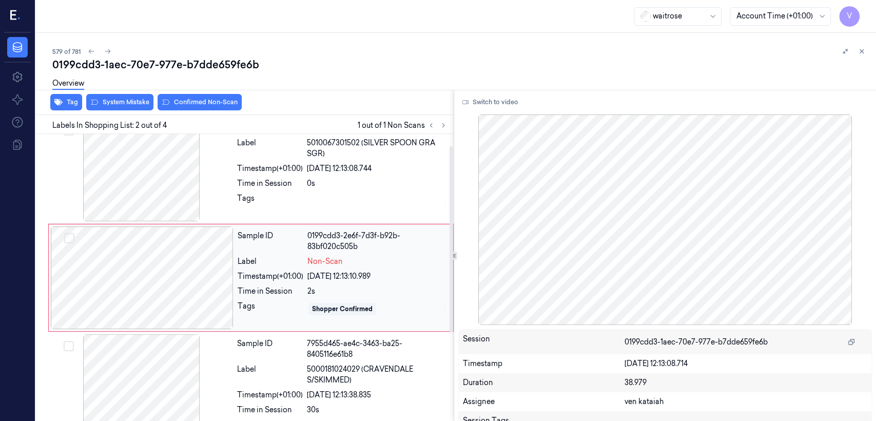
click at [253, 288] on div "Time in Session" at bounding box center [271, 291] width 66 height 11
click at [263, 167] on div "Timestamp (+01:00)" at bounding box center [270, 168] width 66 height 11
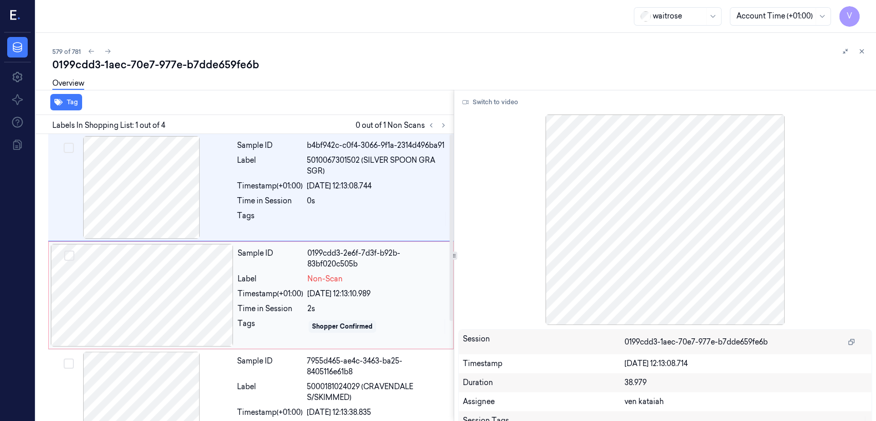
click at [337, 285] on div "Sample ID 0199cdd3-2e6f-7d3f-b92b-83bf020c505b Label Non-Scan Timestamp (+01:00…" at bounding box center [343, 295] width 218 height 103
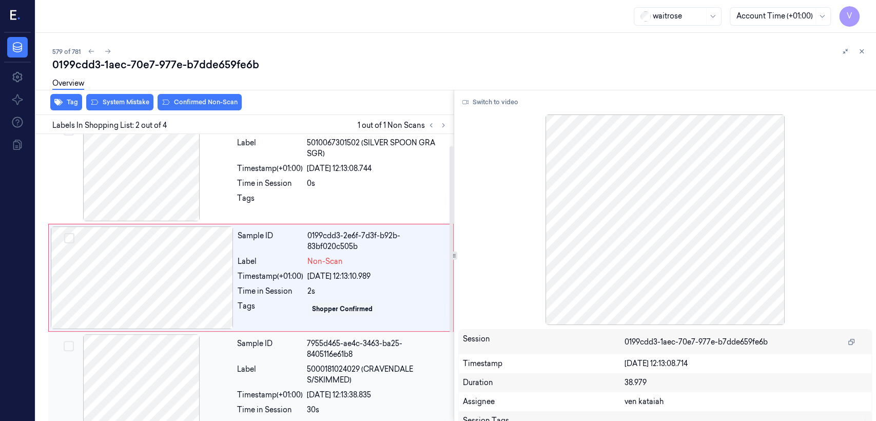
click at [331, 390] on div "[DATE] 12:13:38.835" at bounding box center [377, 395] width 141 height 11
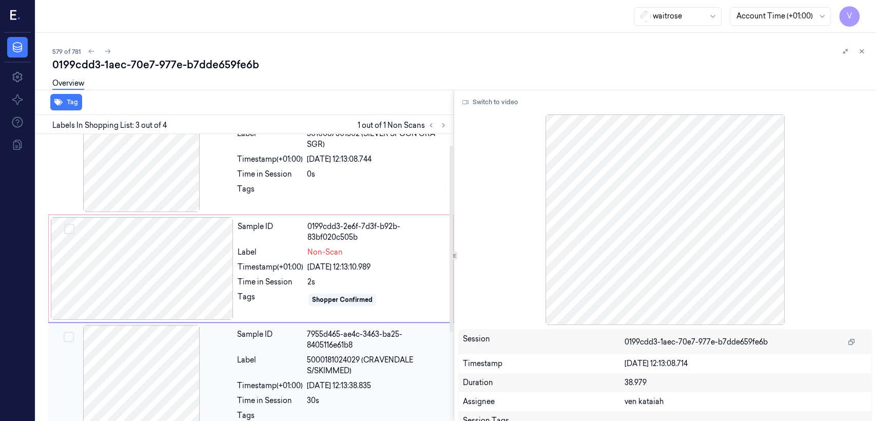
scroll to position [12, 0]
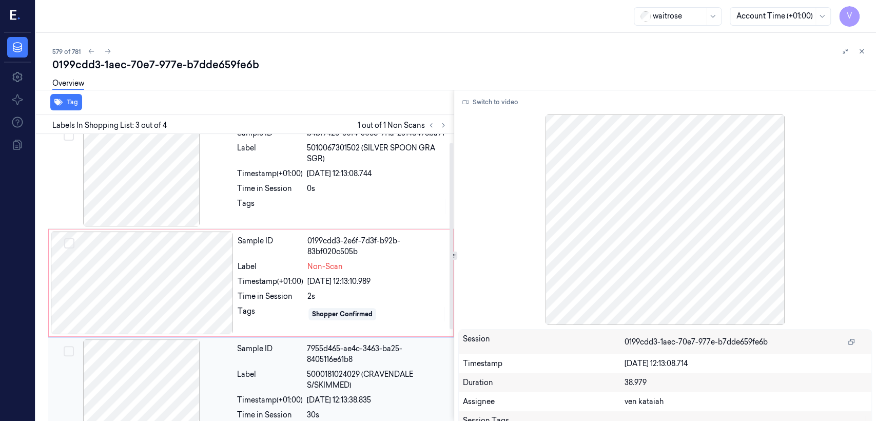
click at [335, 376] on span "5000181024029 (CRAVENDALE S/SKIMMED)" at bounding box center [377, 380] width 141 height 22
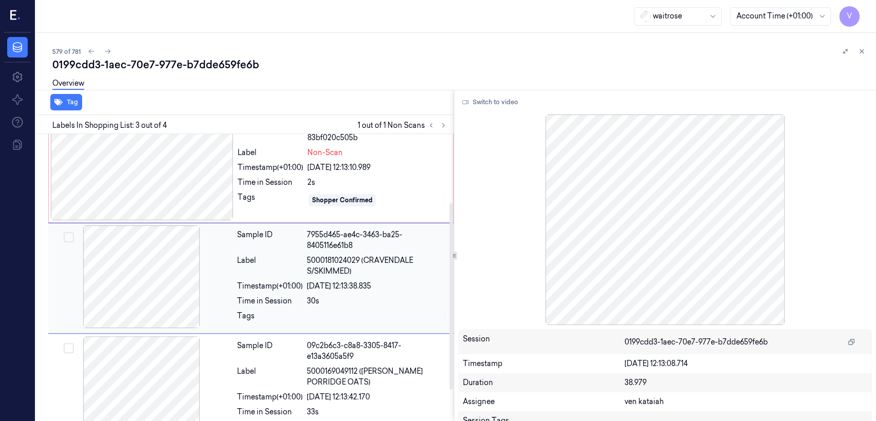
scroll to position [127, 0]
click at [309, 202] on div "Shopper Confirmed" at bounding box center [342, 199] width 68 height 12
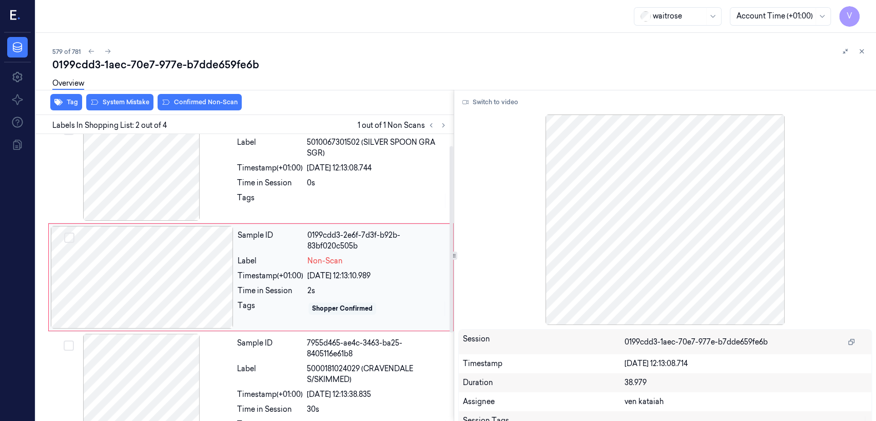
scroll to position [17, 0]
click at [364, 157] on span "5010067301502 (SILVER SPOON GRA SGR)" at bounding box center [377, 149] width 141 height 22
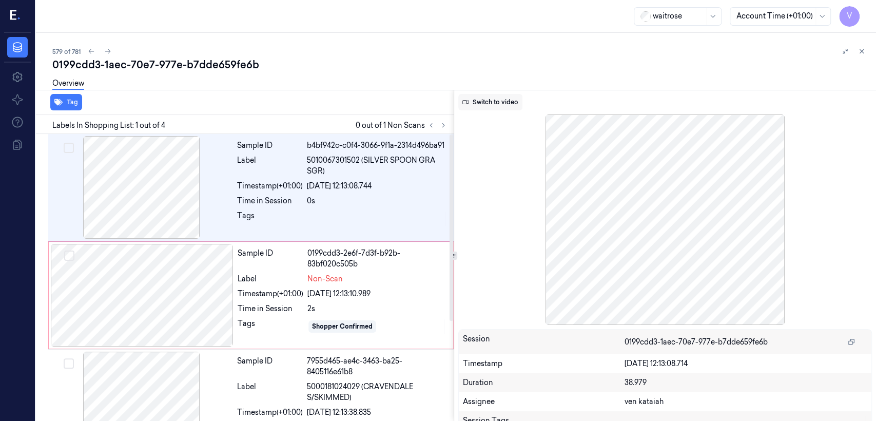
click at [470, 99] on button "Switch to video" at bounding box center [490, 102] width 64 height 16
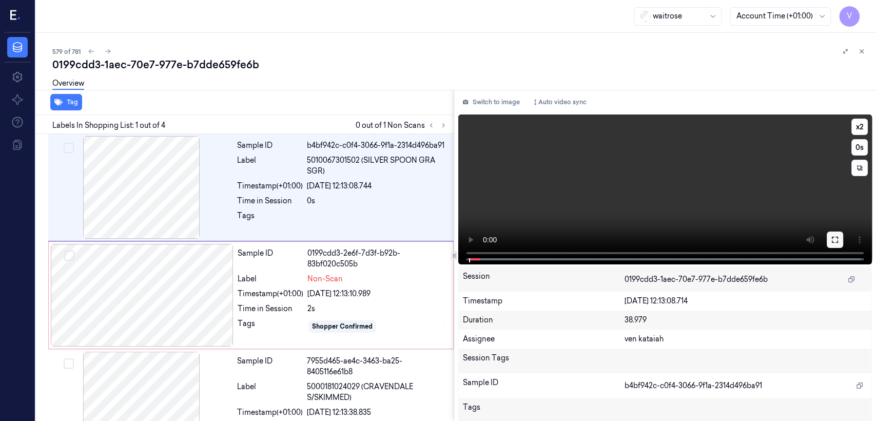
click at [827, 242] on button at bounding box center [835, 239] width 16 height 16
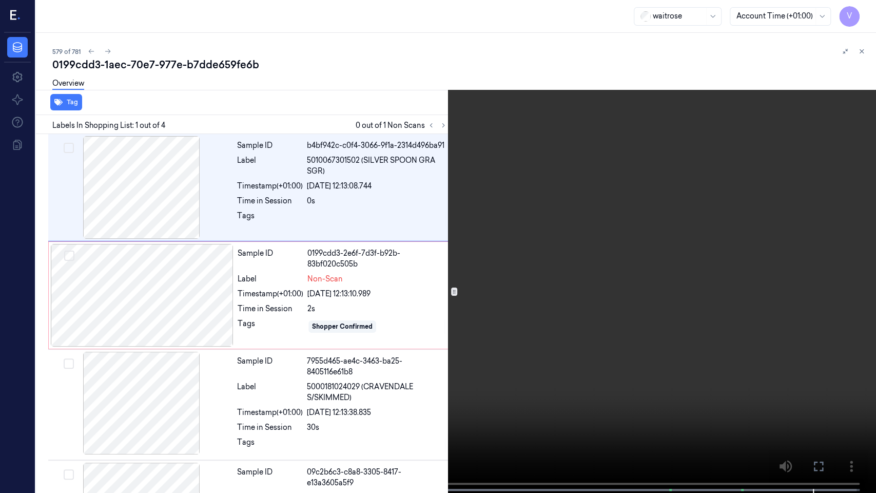
click at [0, 0] on button at bounding box center [0, 0] width 0 height 0
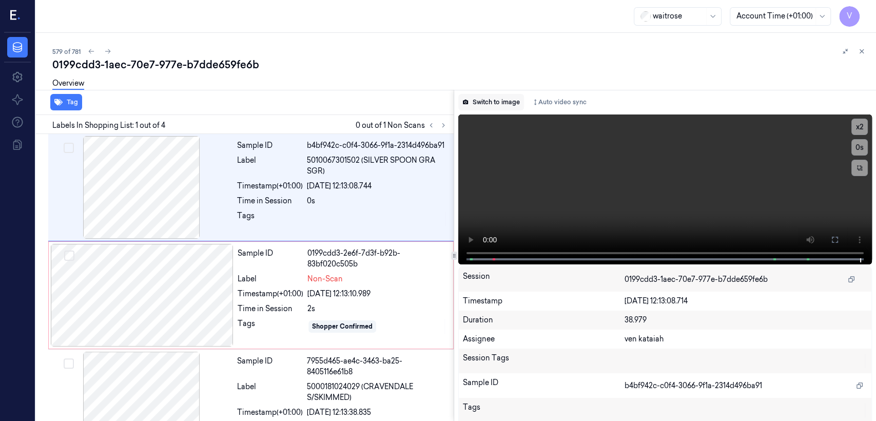
click at [494, 109] on button "Switch to image" at bounding box center [491, 102] width 66 height 16
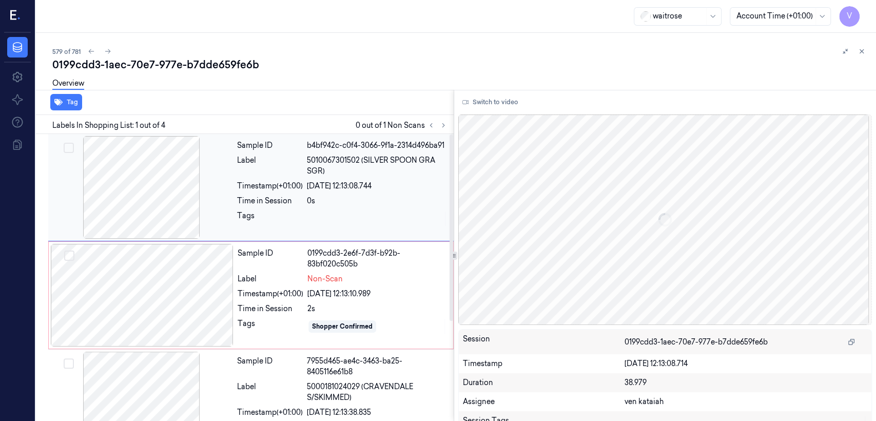
drag, startPoint x: 325, startPoint y: 306, endPoint x: 243, endPoint y: 212, distance: 124.4
click at [325, 306] on div "2s" at bounding box center [377, 308] width 140 height 11
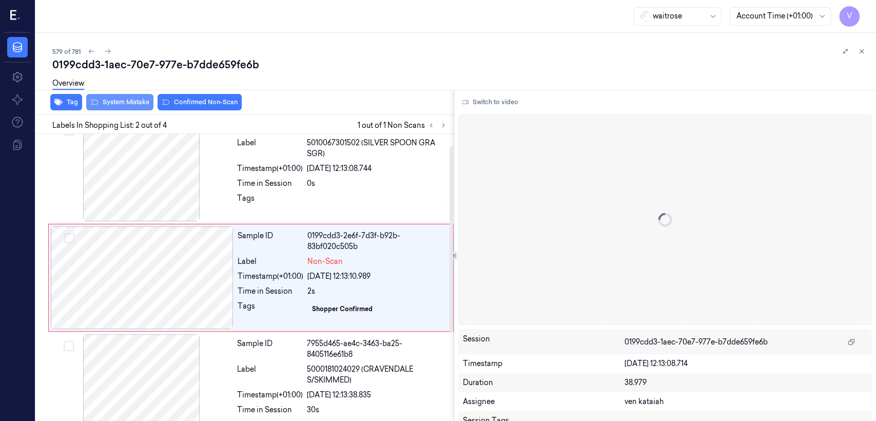
click at [134, 104] on button "System Mistake" at bounding box center [119, 102] width 67 height 16
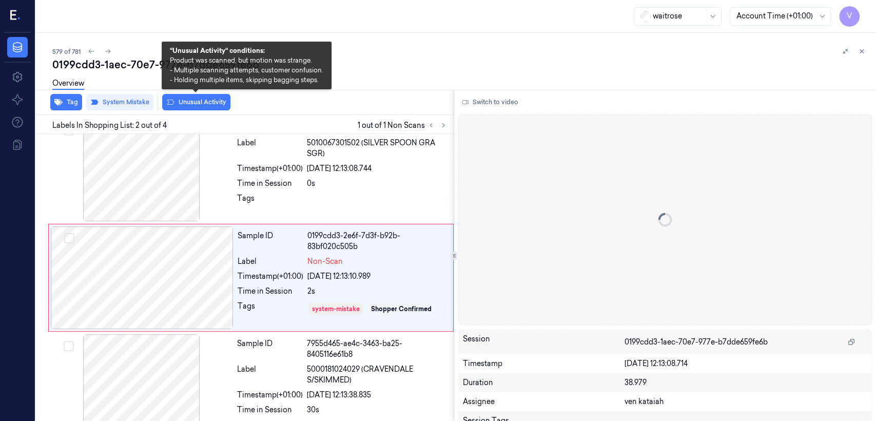
click at [185, 104] on button "Unusual Activity" at bounding box center [196, 102] width 68 height 16
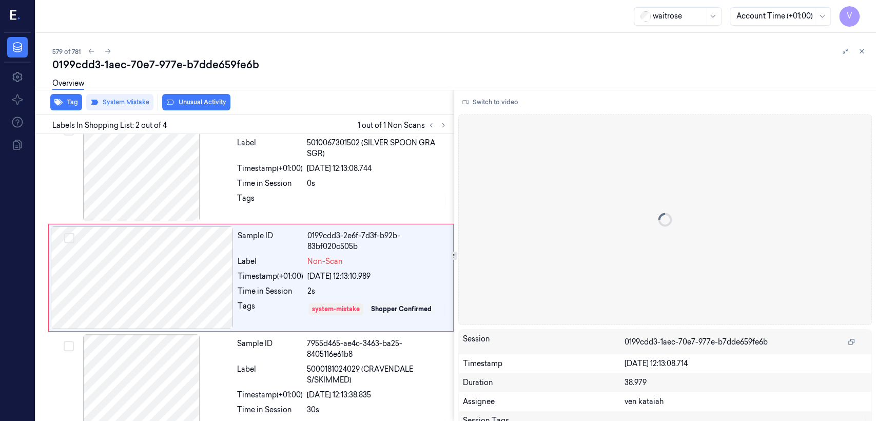
scroll to position [21, 0]
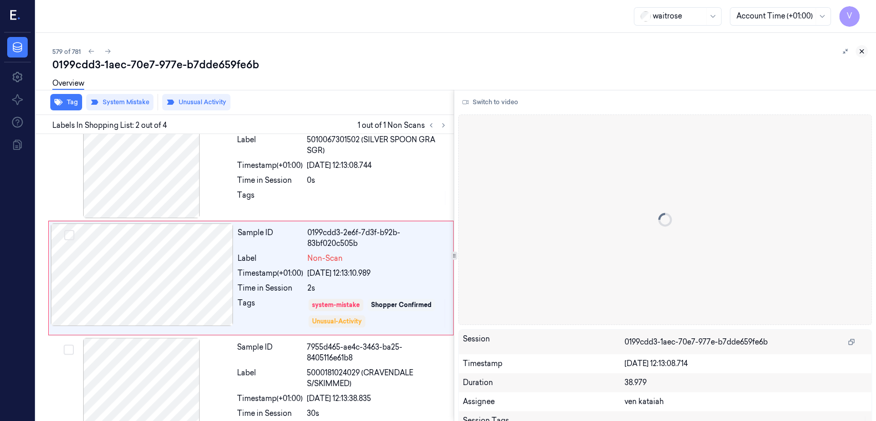
click at [866, 52] on button at bounding box center [862, 51] width 12 height 12
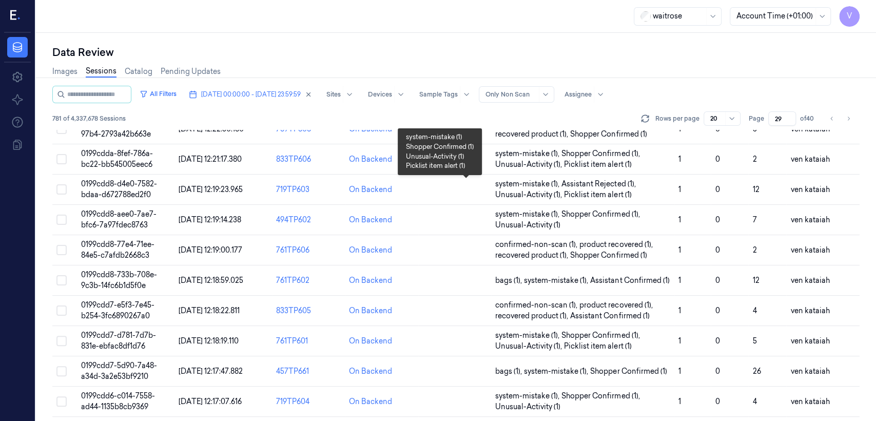
scroll to position [365, 0]
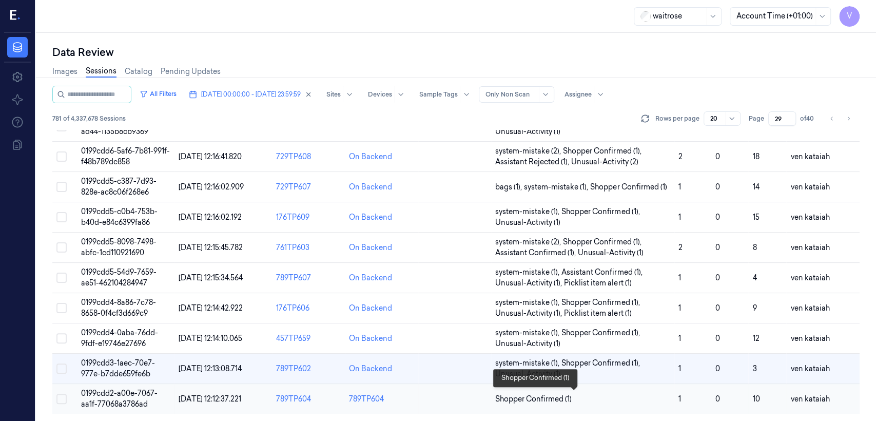
click at [510, 399] on span "Shopper Confirmed (1)" at bounding box center [533, 399] width 76 height 11
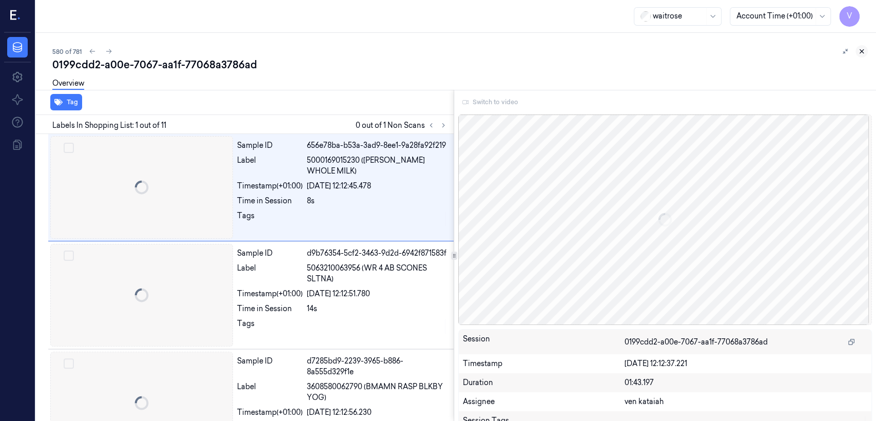
click at [864, 51] on icon at bounding box center [861, 51] width 7 height 7
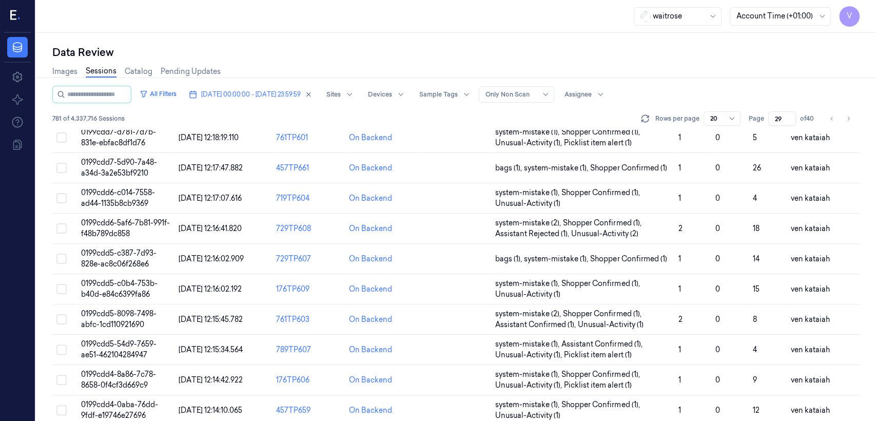
scroll to position [365, 0]
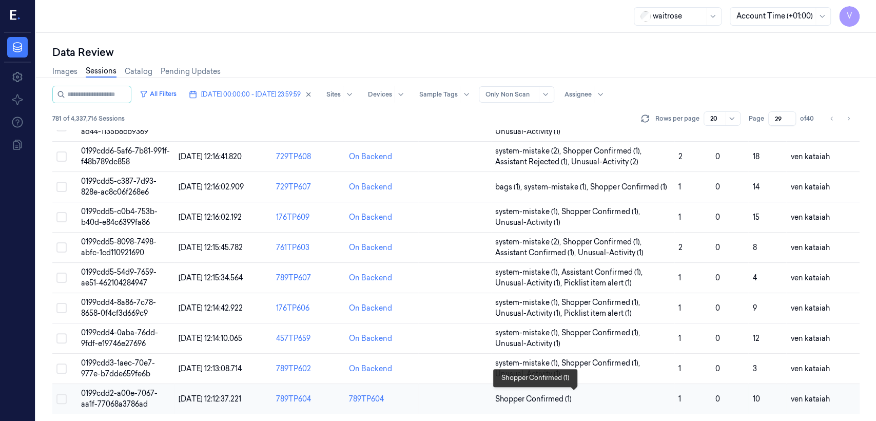
click at [525, 400] on span "Shopper Confirmed (1)" at bounding box center [533, 399] width 76 height 11
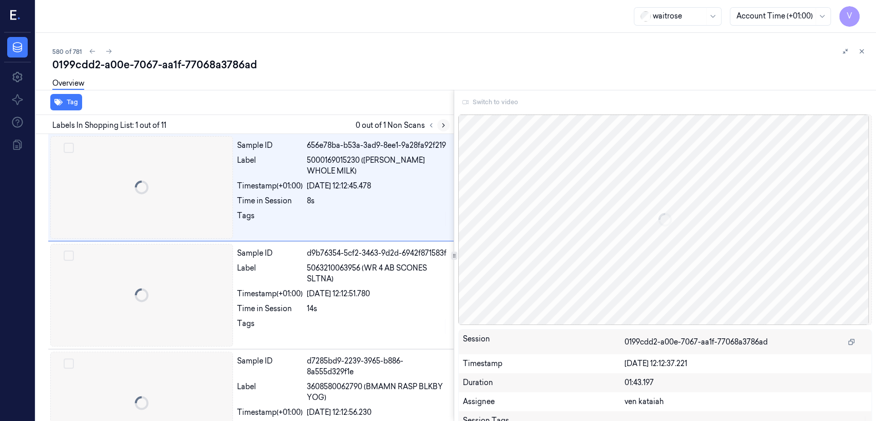
click at [443, 130] on button at bounding box center [443, 125] width 12 height 12
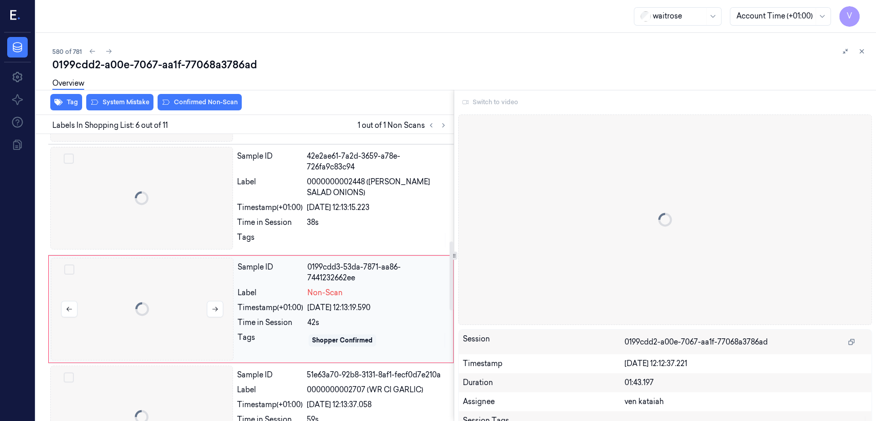
scroll to position [451, 0]
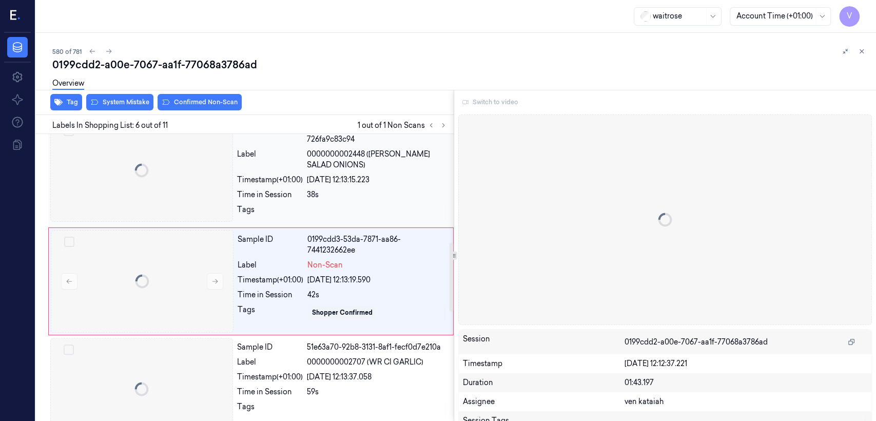
click at [300, 190] on div "Sample ID 42e2ae61-7a2d-3659-a78e-726fa9c83c94 Label 0000000002448 ([PERSON_NAM…" at bounding box center [342, 172] width 219 height 106
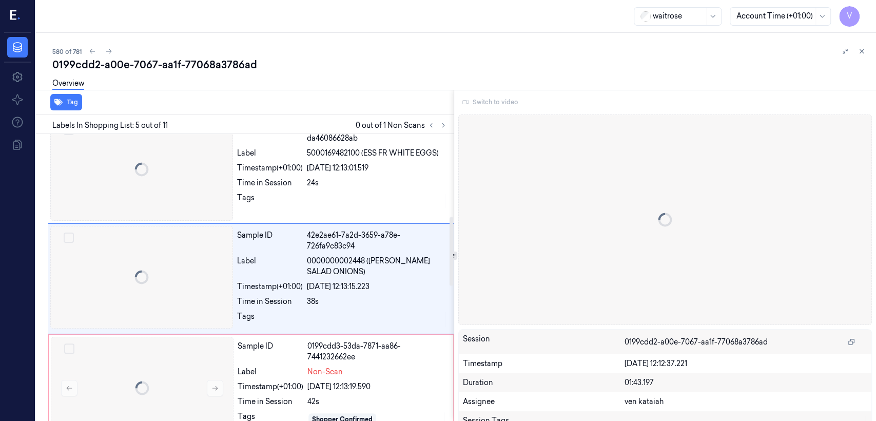
scroll to position [343, 0]
click at [502, 100] on div "Switch to video" at bounding box center [665, 102] width 414 height 16
click at [495, 104] on div "Switch to video" at bounding box center [665, 102] width 414 height 16
click at [357, 210] on div "Sample ID 857fd44f-cdd6-36a5-a029-da46086628ab Label 5000169482100 (ESS FR WHIT…" at bounding box center [342, 170] width 219 height 103
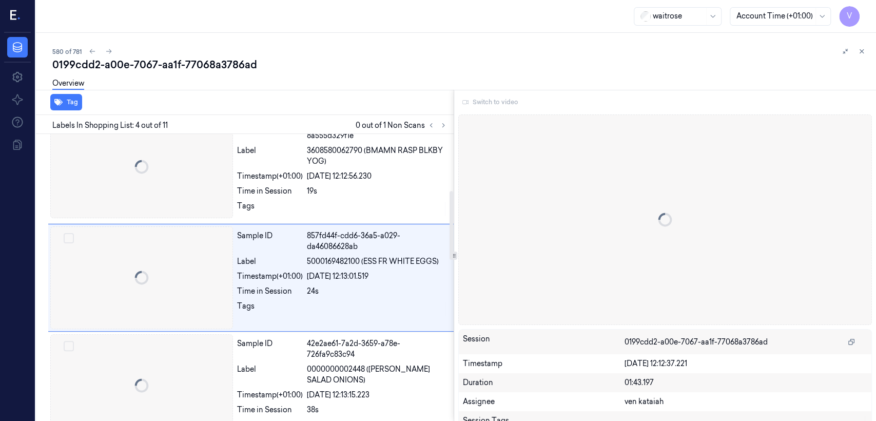
scroll to position [236, 0]
click at [489, 104] on div "Switch to video" at bounding box center [665, 102] width 414 height 16
click at [862, 53] on icon at bounding box center [861, 51] width 7 height 7
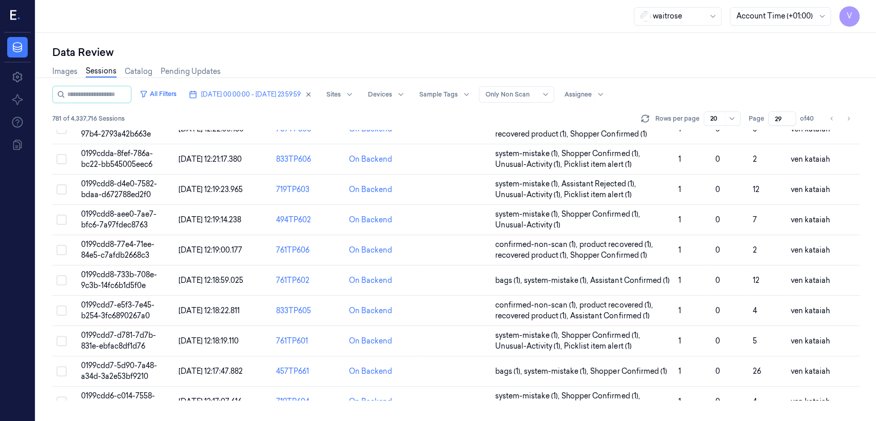
scroll to position [365, 0]
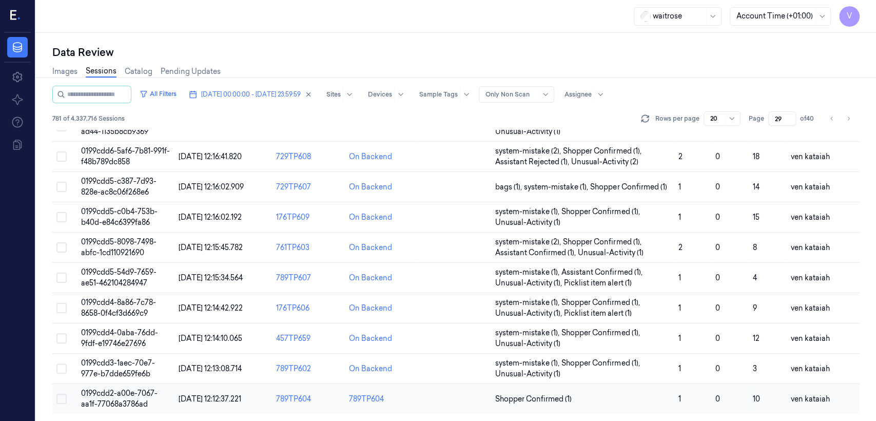
click at [553, 409] on td "Shopper Confirmed (1)" at bounding box center [582, 399] width 183 height 30
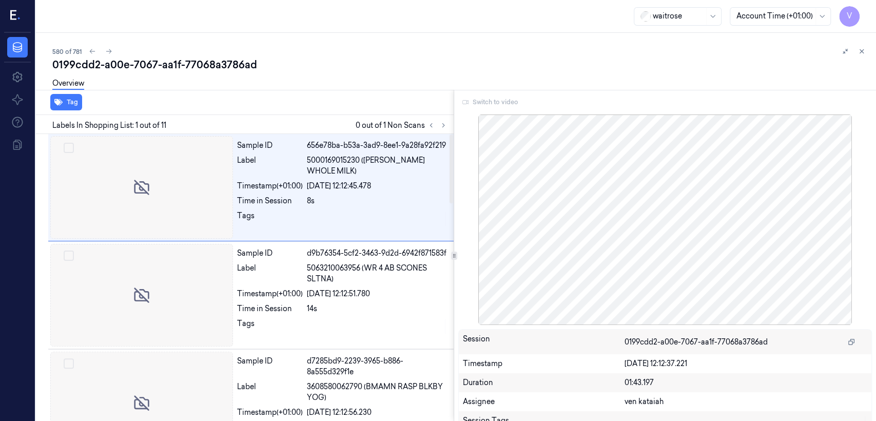
click at [449, 124] on div at bounding box center [437, 125] width 25 height 12
click at [440, 124] on icon at bounding box center [443, 125] width 7 height 7
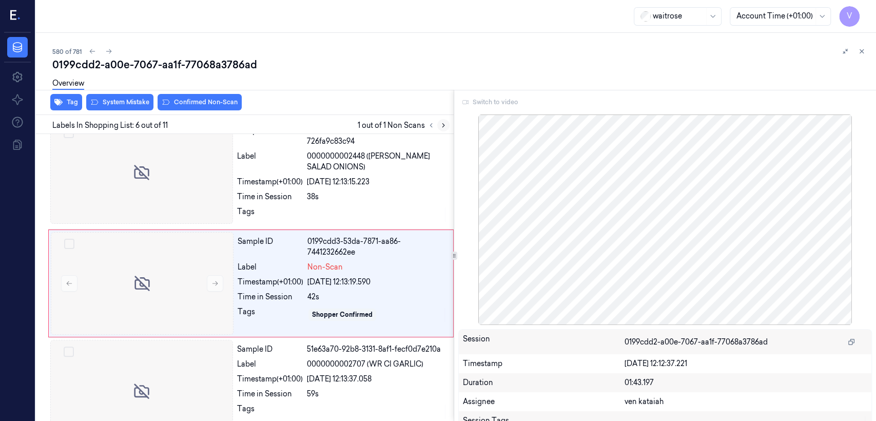
scroll to position [451, 0]
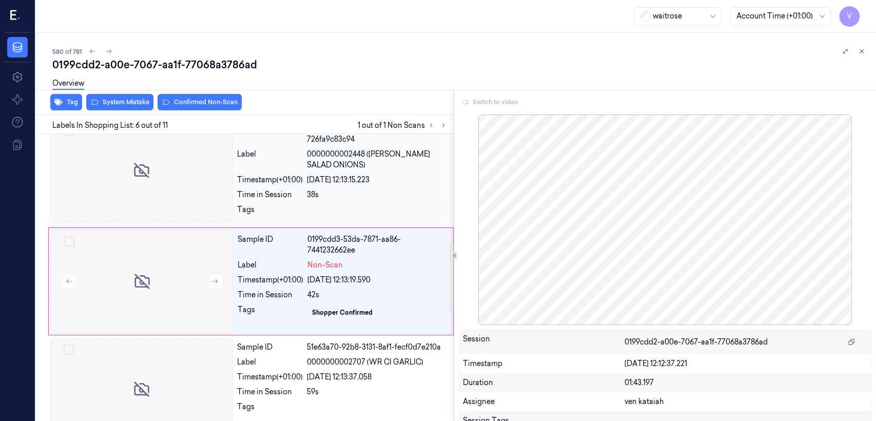
click at [267, 204] on div "Tags" at bounding box center [270, 212] width 66 height 16
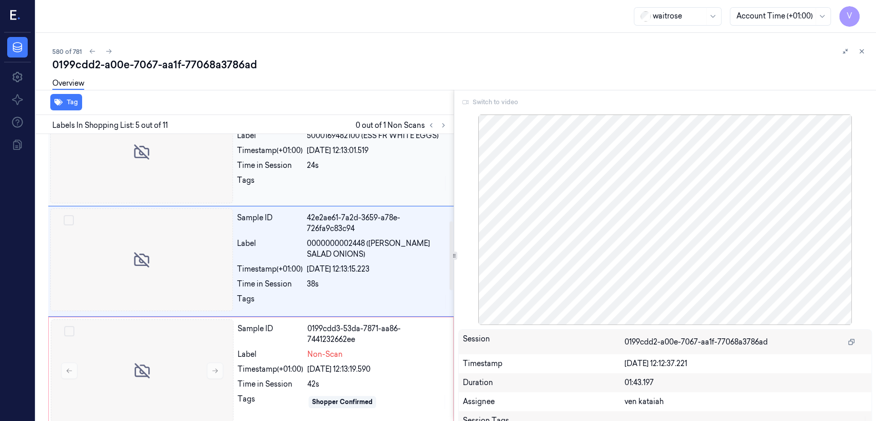
scroll to position [343, 0]
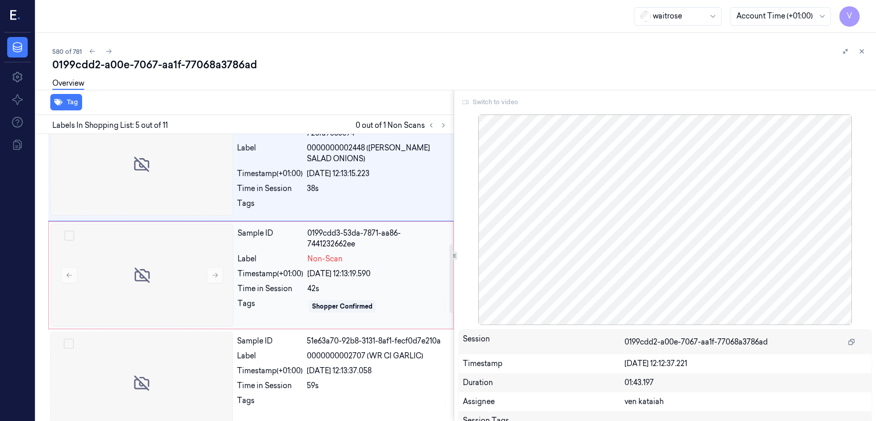
click at [287, 273] on div "Timestamp (+01:00)" at bounding box center [271, 273] width 66 height 11
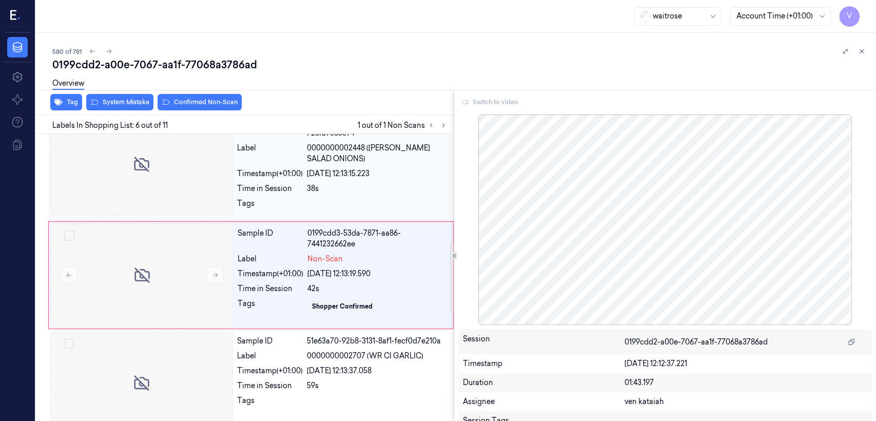
scroll to position [451, 0]
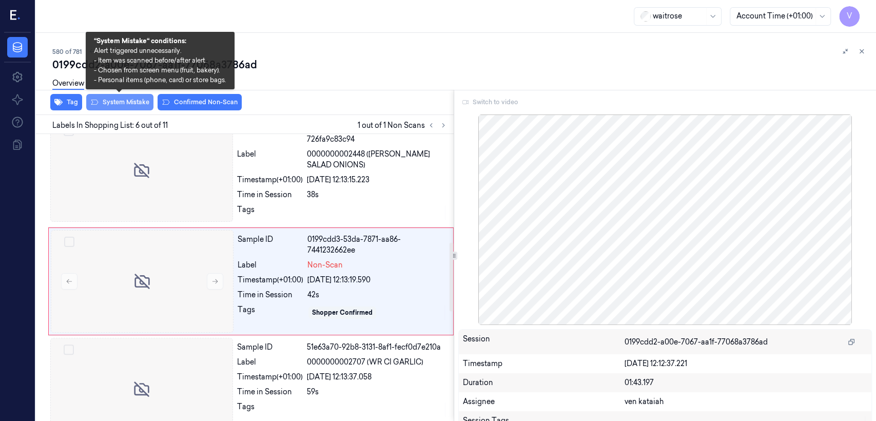
click at [127, 104] on button "System Mistake" at bounding box center [119, 102] width 67 height 16
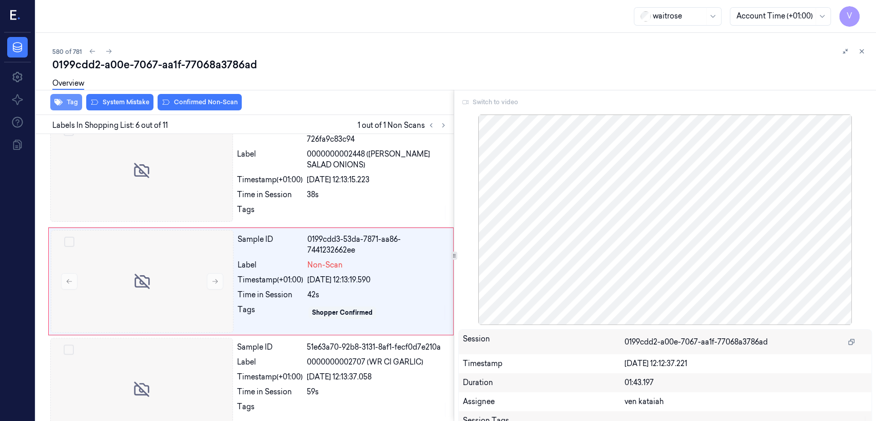
click at [76, 104] on button "Tag" at bounding box center [66, 102] width 32 height 16
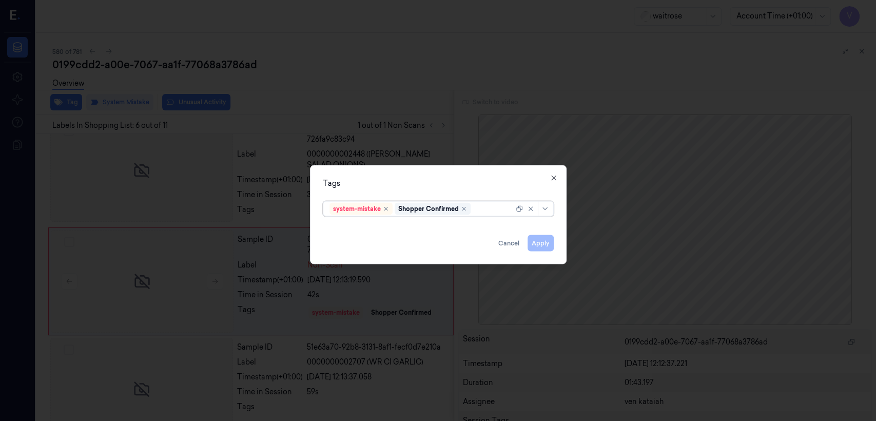
click at [504, 213] on div at bounding box center [493, 208] width 41 height 11
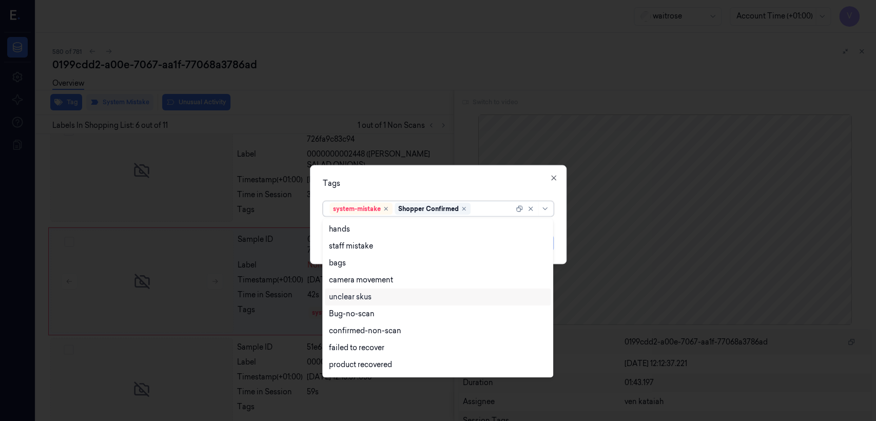
scroll to position [150, 0]
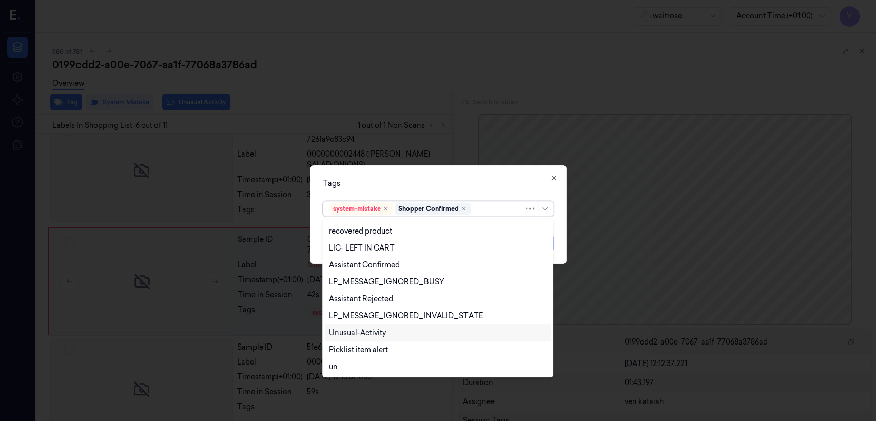
click at [354, 337] on div "Unusual-Activity" at bounding box center [357, 332] width 57 height 11
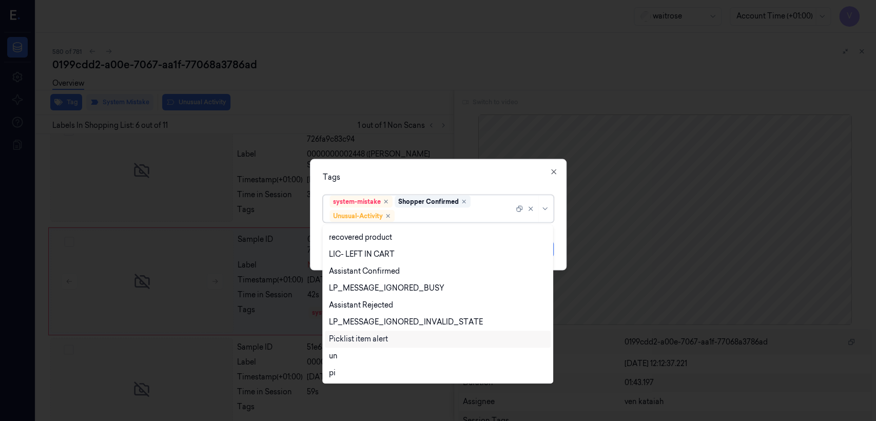
click at [362, 344] on div "Picklist item alert" at bounding box center [358, 339] width 59 height 11
click at [434, 193] on div "option Picklist item alert, selected. 20 results available. Use Up and Down to …" at bounding box center [438, 207] width 231 height 32
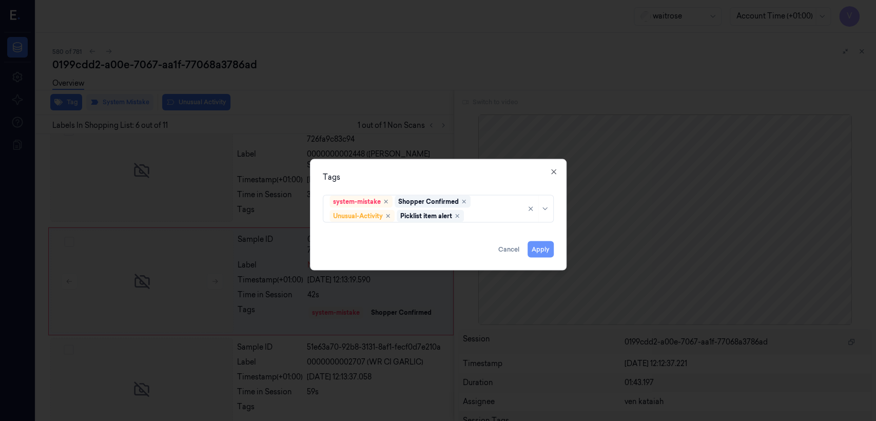
click at [545, 252] on button "Apply" at bounding box center [541, 249] width 26 height 16
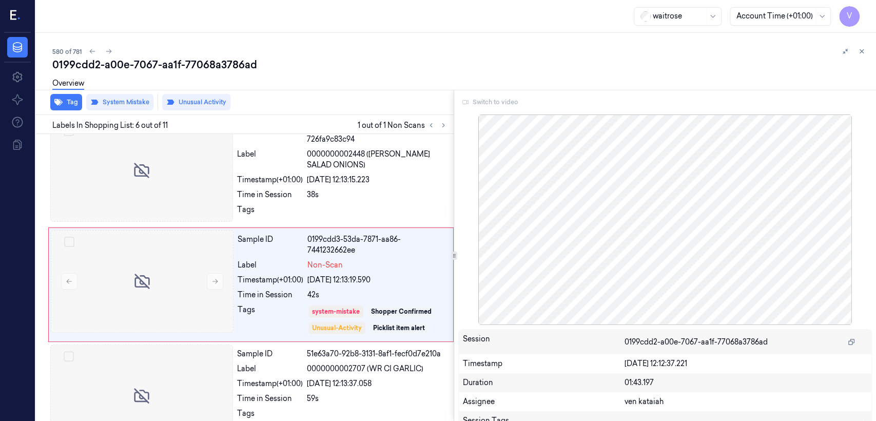
scroll to position [454, 0]
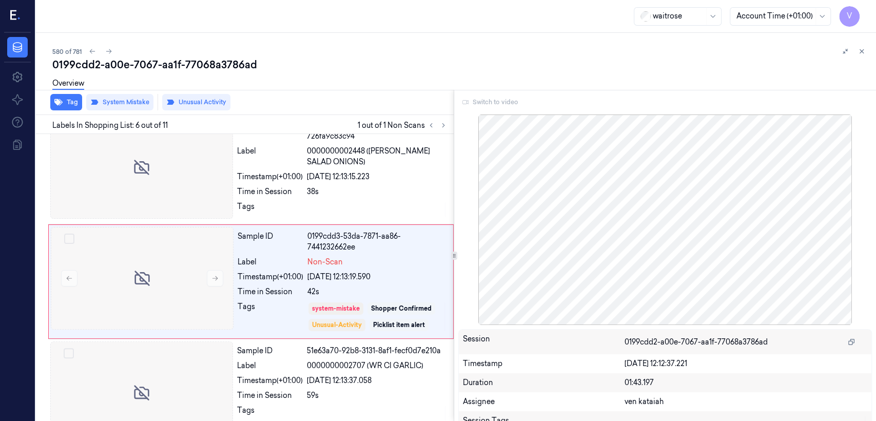
click at [867, 54] on div at bounding box center [853, 51] width 29 height 12
click at [859, 54] on icon at bounding box center [861, 51] width 7 height 7
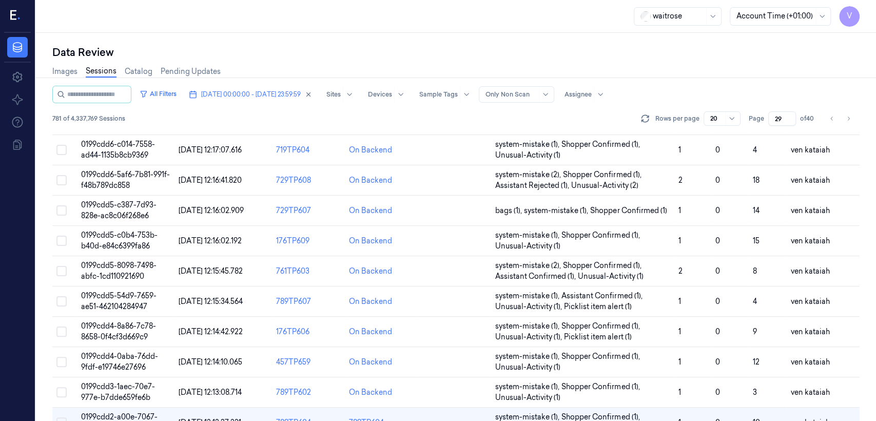
scroll to position [365, 0]
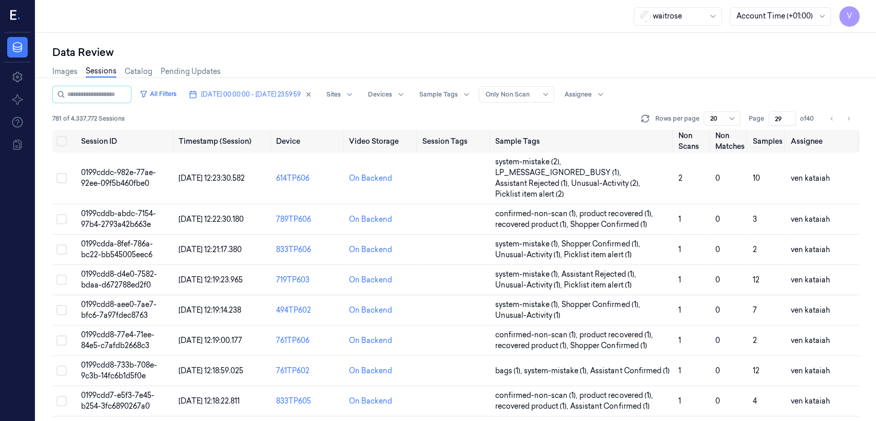
drag, startPoint x: 782, startPoint y: 120, endPoint x: 774, endPoint y: 121, distance: 7.3
click at [774, 121] on input "29" at bounding box center [782, 118] width 28 height 14
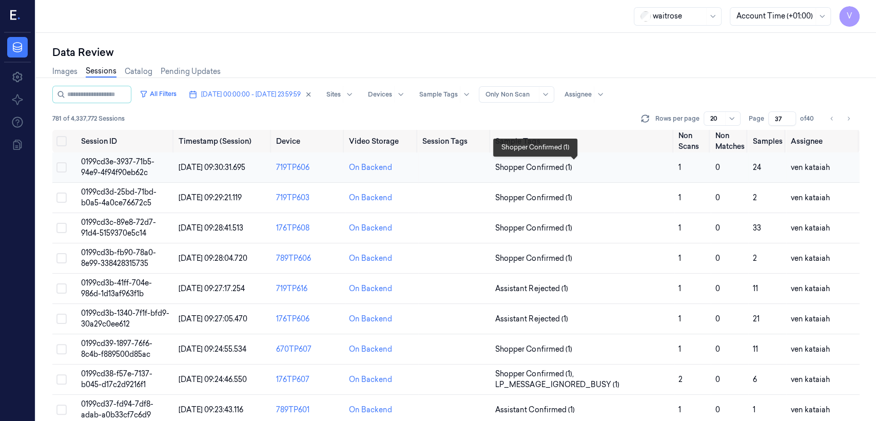
type input "37"
click at [538, 169] on span "Shopper Confirmed (1)" at bounding box center [533, 167] width 76 height 11
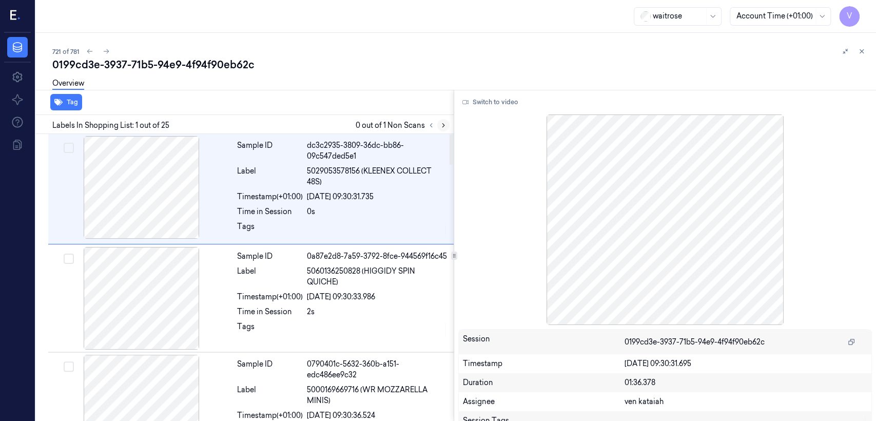
click at [443, 126] on icon at bounding box center [443, 125] width 7 height 7
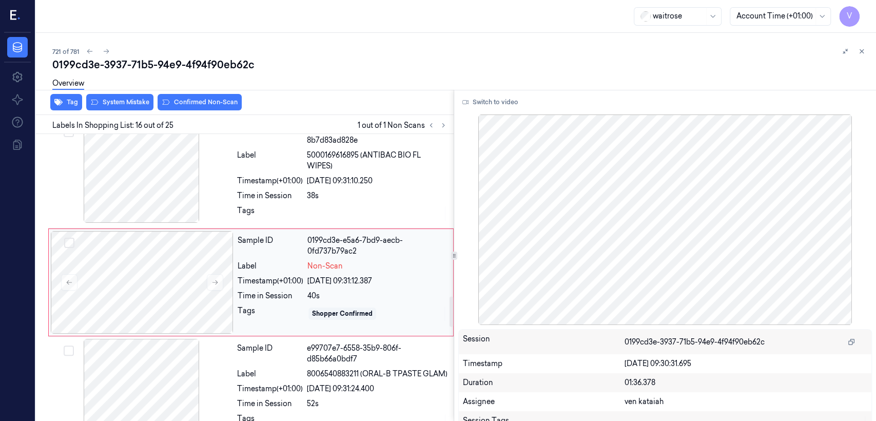
scroll to position [1540, 0]
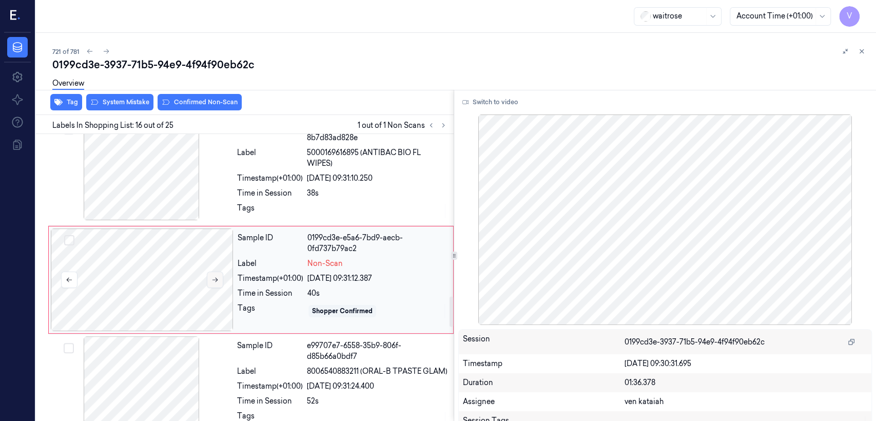
click at [220, 279] on button at bounding box center [215, 280] width 16 height 16
click at [267, 159] on div "Label" at bounding box center [270, 158] width 66 height 22
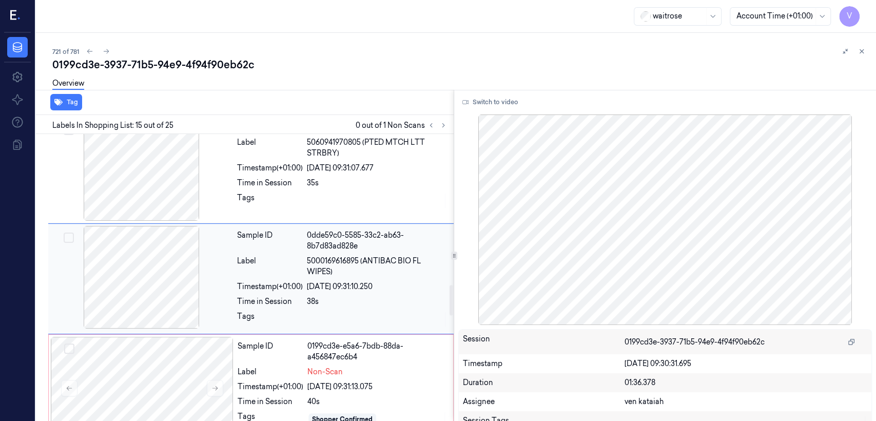
scroll to position [1431, 0]
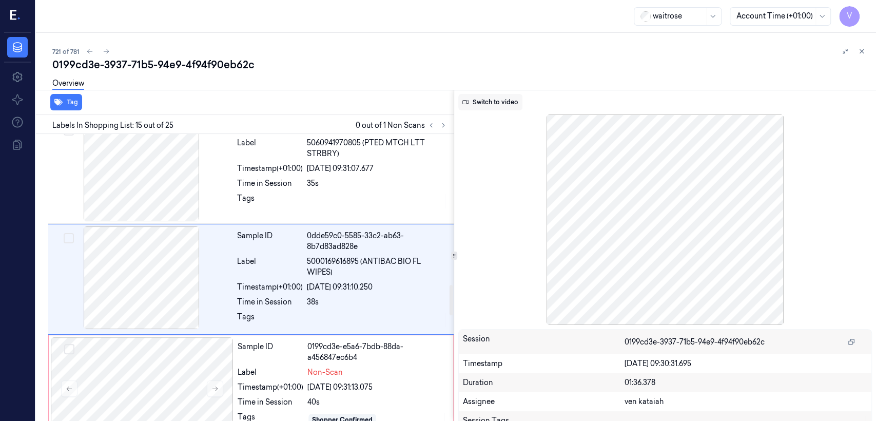
click at [495, 96] on button "Switch to video" at bounding box center [490, 102] width 64 height 16
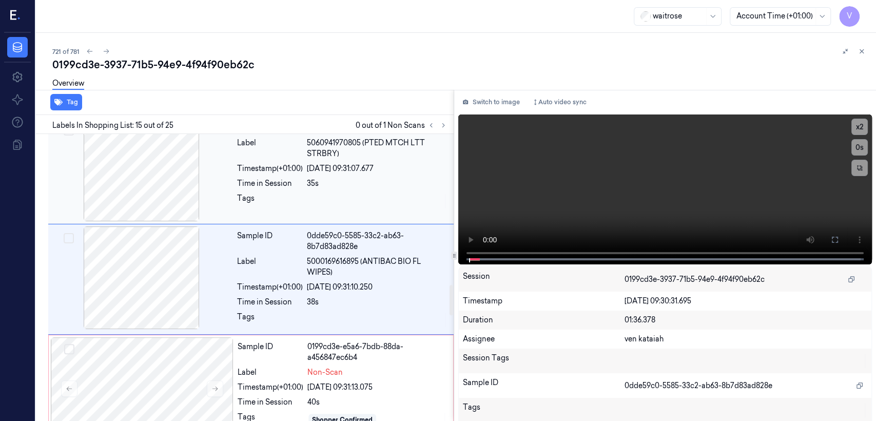
click at [334, 201] on div at bounding box center [377, 201] width 141 height 16
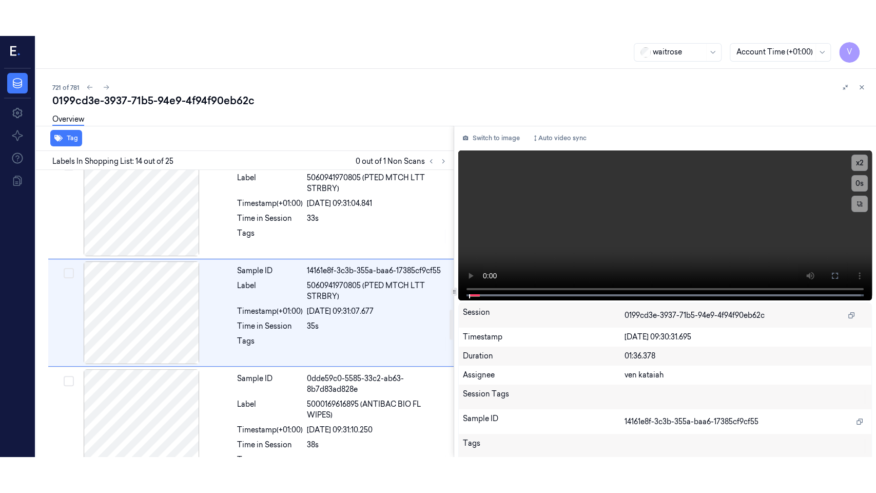
scroll to position [1322, 0]
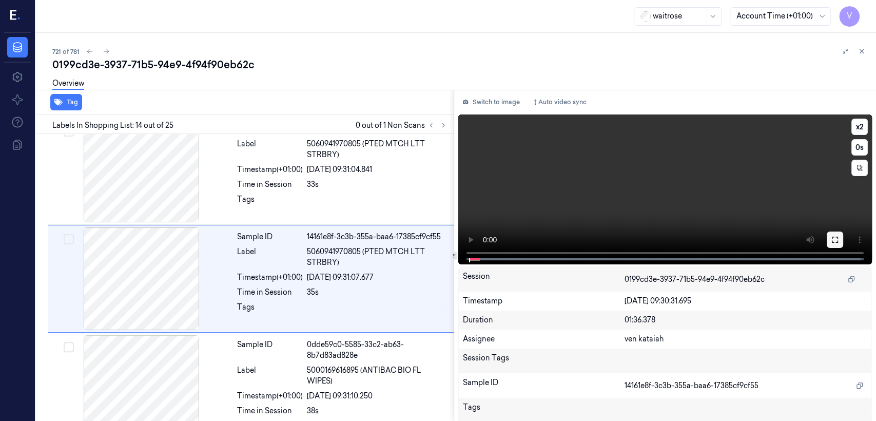
click at [832, 241] on icon at bounding box center [835, 240] width 8 height 8
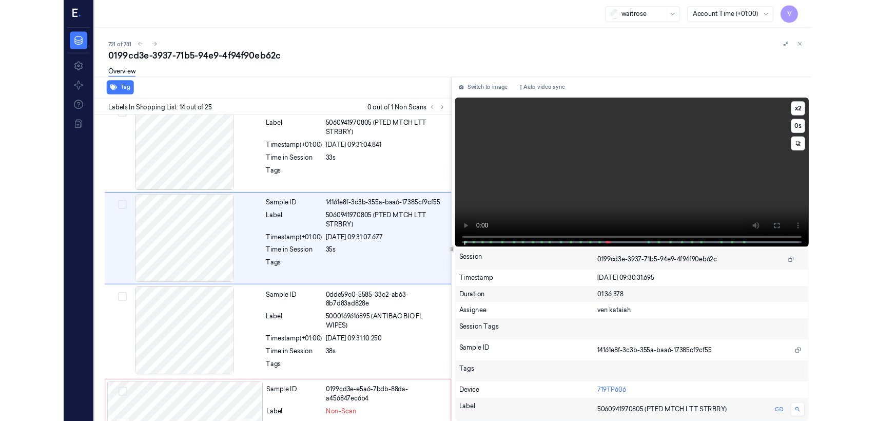
scroll to position [1286, 0]
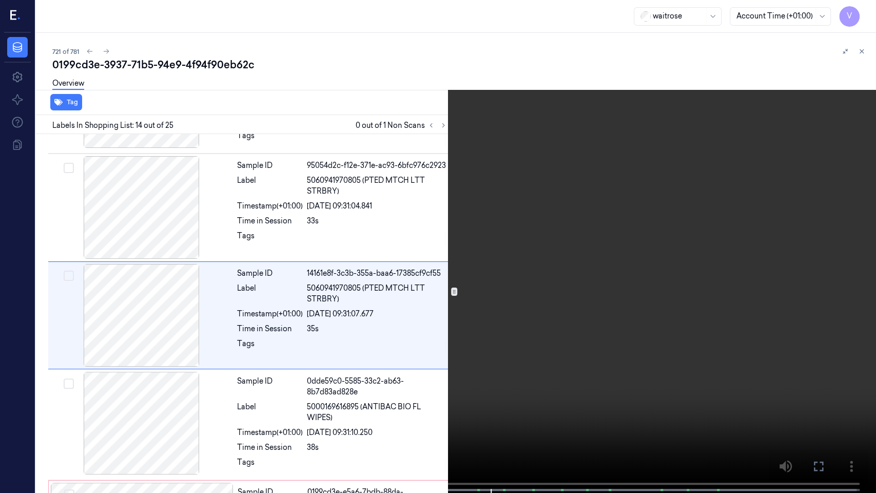
click at [0, 0] on icon at bounding box center [0, 0] width 0 height 0
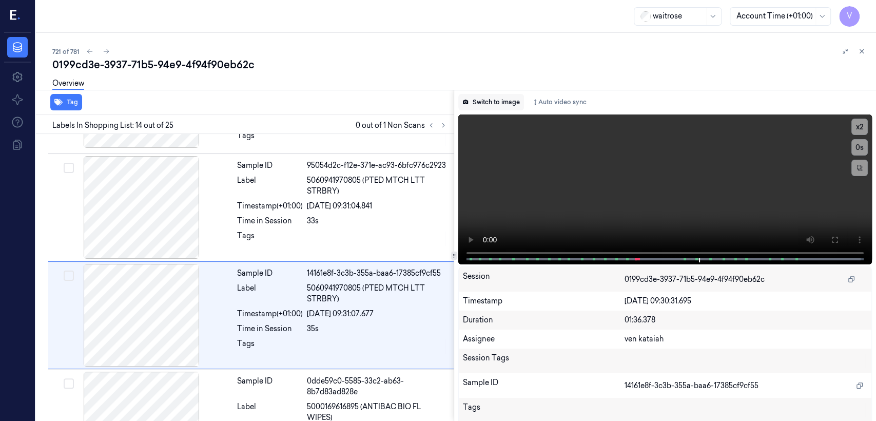
click at [487, 102] on button "Switch to image" at bounding box center [491, 102] width 66 height 16
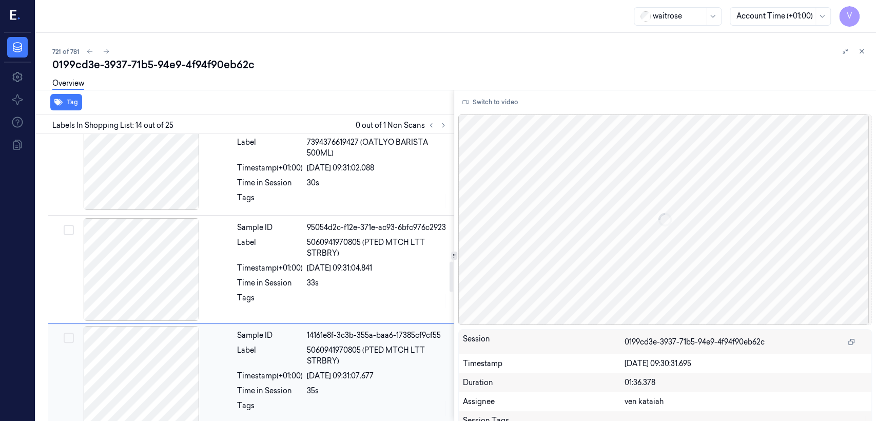
scroll to position [1208, 0]
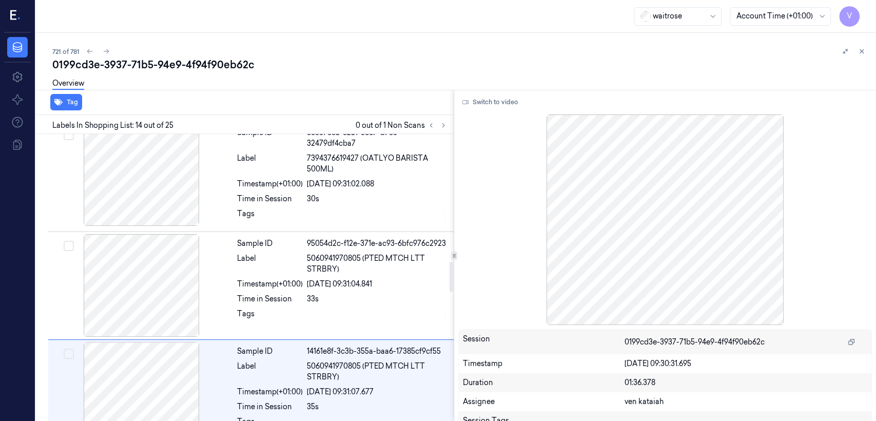
click at [454, 119] on div at bounding box center [454, 255] width 1 height 331
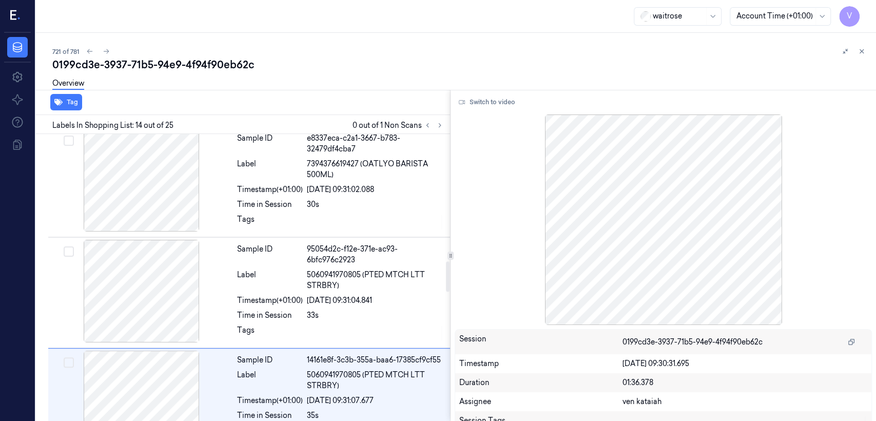
click at [448, 120] on div "Tag Labels In Shopping List: 14 out of 25 0 out of 1 Non Scans Sample ID dc3c29…" at bounding box center [454, 255] width 844 height 331
click at [442, 124] on icon at bounding box center [439, 125] width 7 height 7
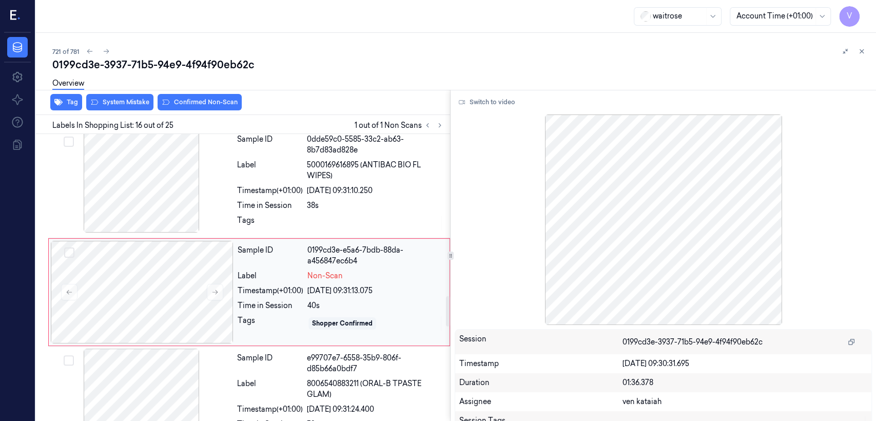
scroll to position [1546, 0]
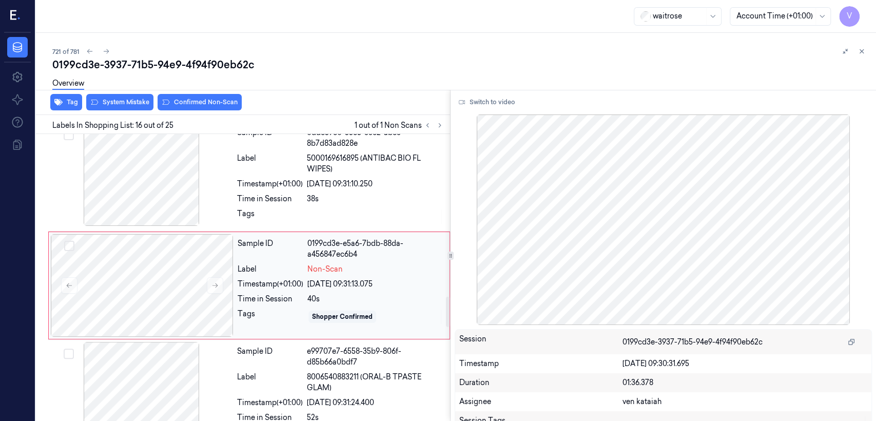
click at [289, 298] on div "Sample ID 0199cd3e-e5a6-7bdb-88da-a456847ec6b4 Label Non-Scan Timestamp (+01:00…" at bounding box center [341, 285] width 215 height 103
click at [200, 104] on button "Confirmed Non-Scan" at bounding box center [200, 102] width 84 height 16
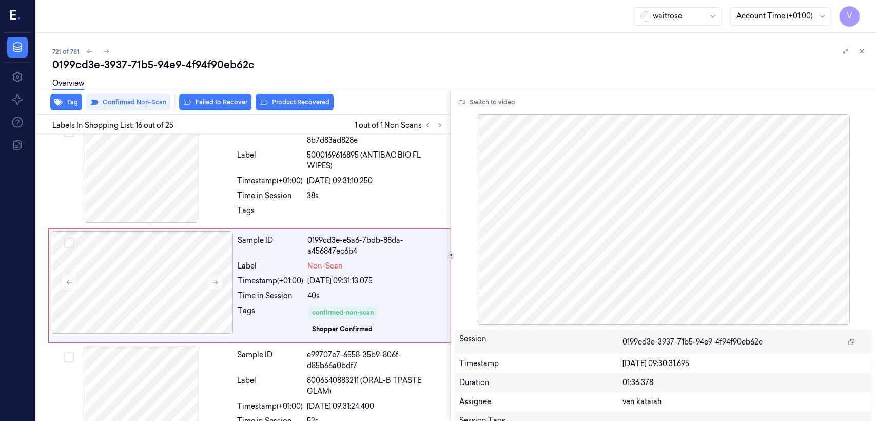
click at [285, 104] on button "Product Recovered" at bounding box center [295, 102] width 78 height 16
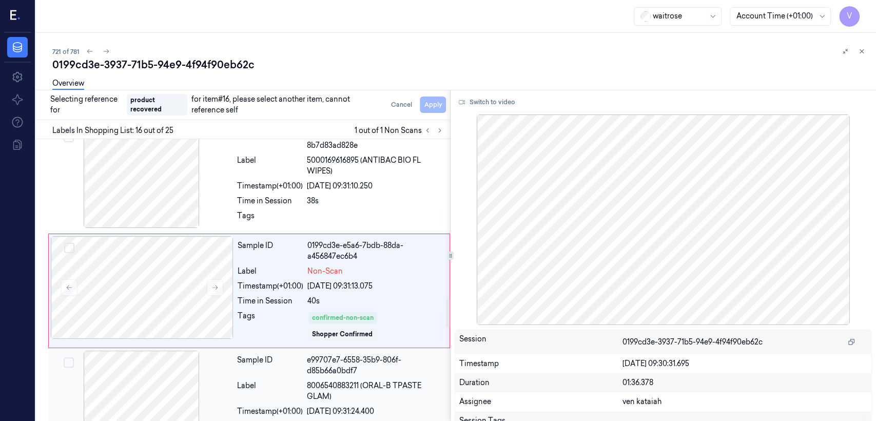
click at [334, 365] on div "e99707e7-6558-35b9-806f-d85b66a0bdf7" at bounding box center [376, 366] width 138 height 22
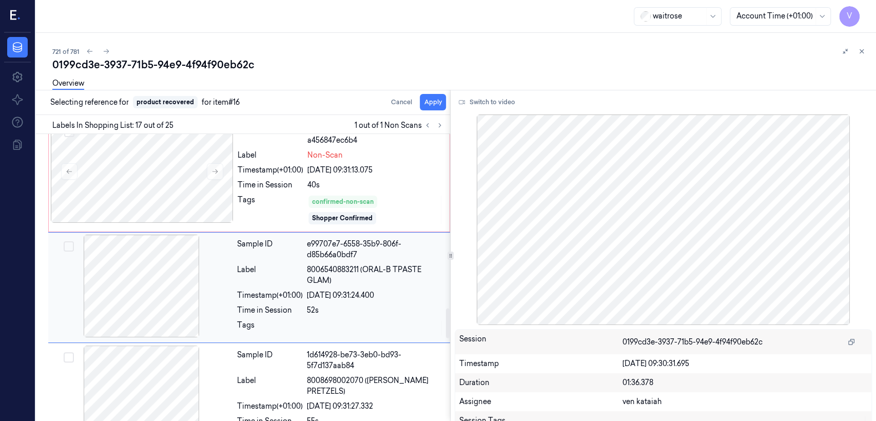
scroll to position [1662, 0]
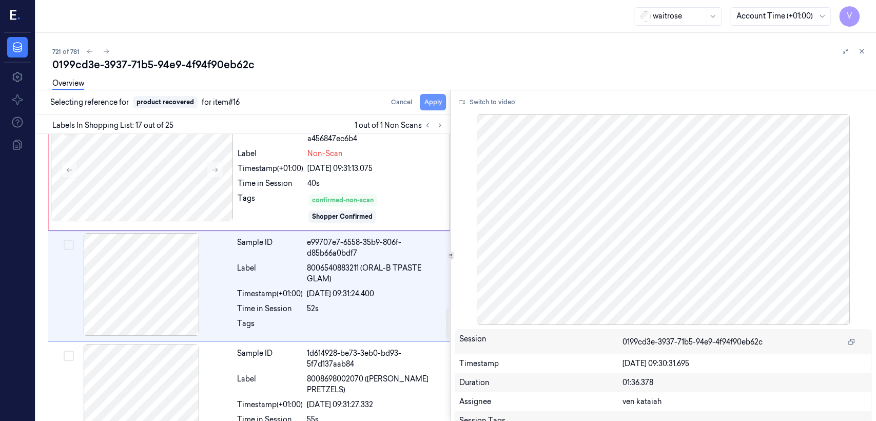
click at [439, 102] on button "Apply" at bounding box center [433, 102] width 26 height 16
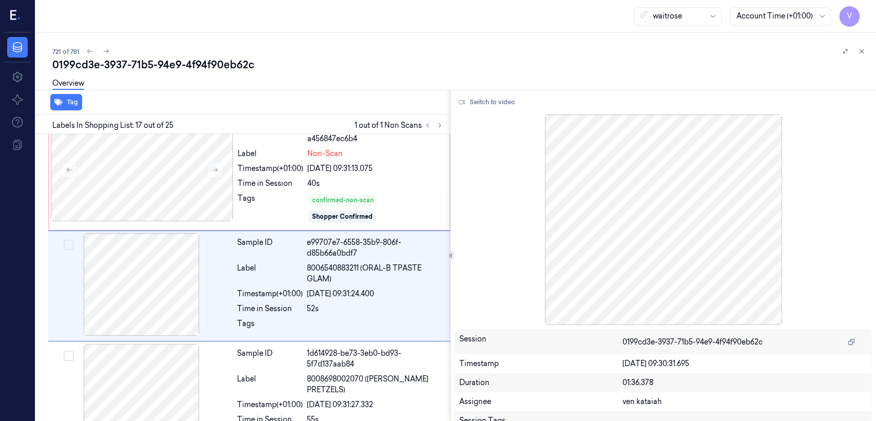
scroll to position [1675, 0]
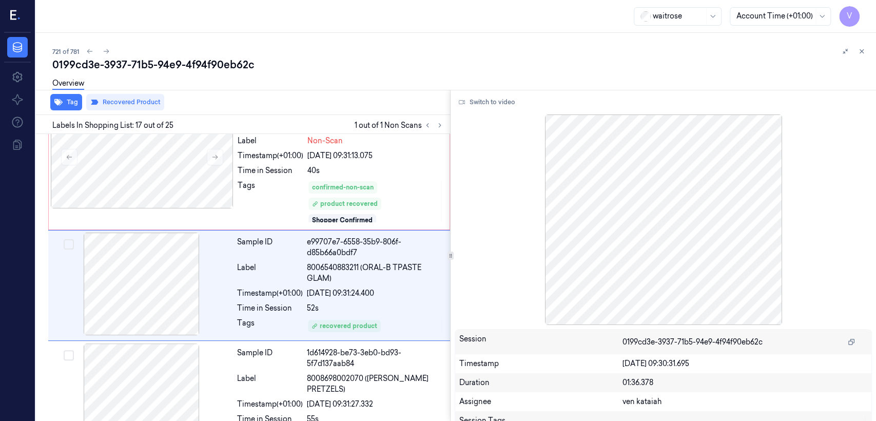
click at [869, 50] on div "721 of 781 0199cd3e-3937-71b5-94e9-4f94f90eb62c Overview Tag Recovered Product …" at bounding box center [456, 227] width 840 height 388
click at [858, 52] on icon at bounding box center [861, 51] width 7 height 7
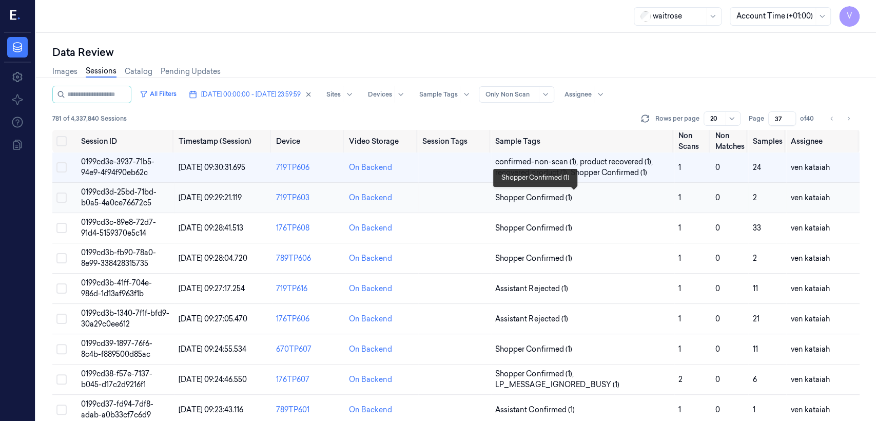
click at [533, 194] on span "Shopper Confirmed (1)" at bounding box center [533, 197] width 76 height 11
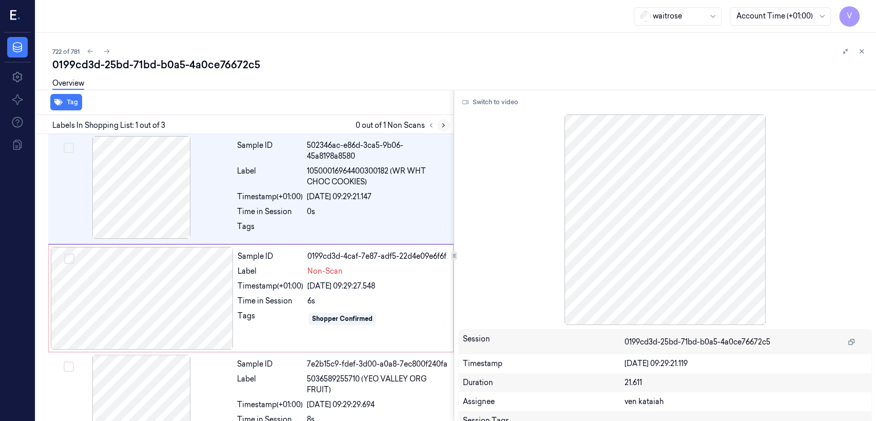
click at [440, 127] on icon at bounding box center [443, 125] width 7 height 7
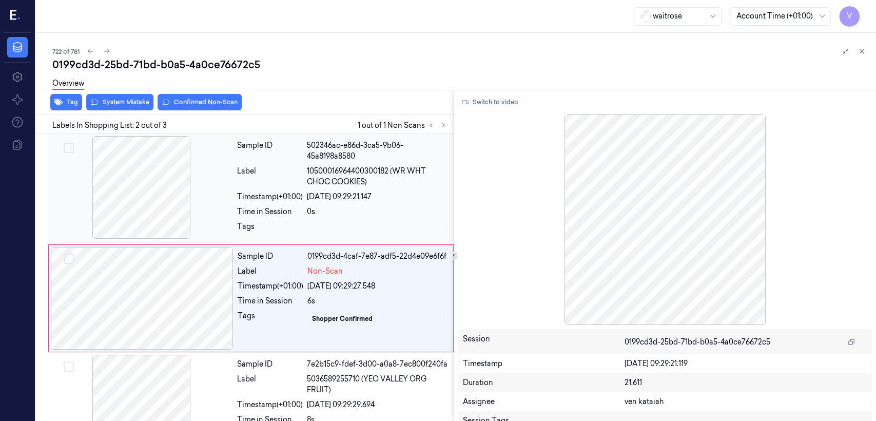
scroll to position [21, 0]
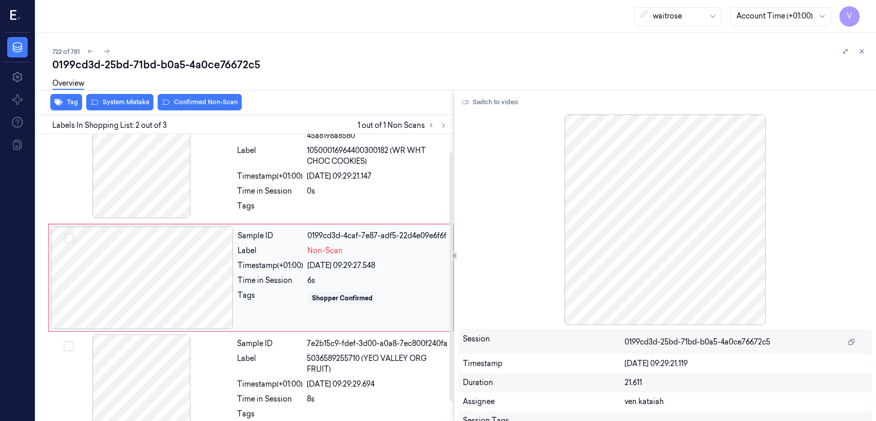
click at [185, 276] on div at bounding box center [142, 277] width 183 height 103
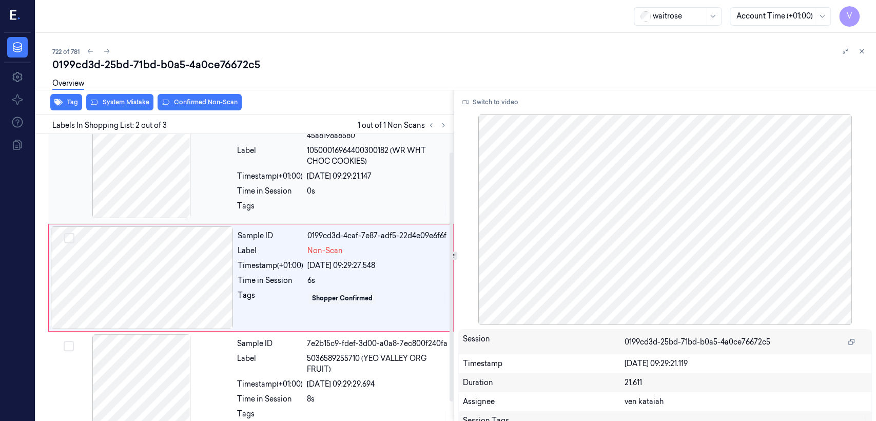
click at [224, 198] on div at bounding box center [141, 166] width 183 height 103
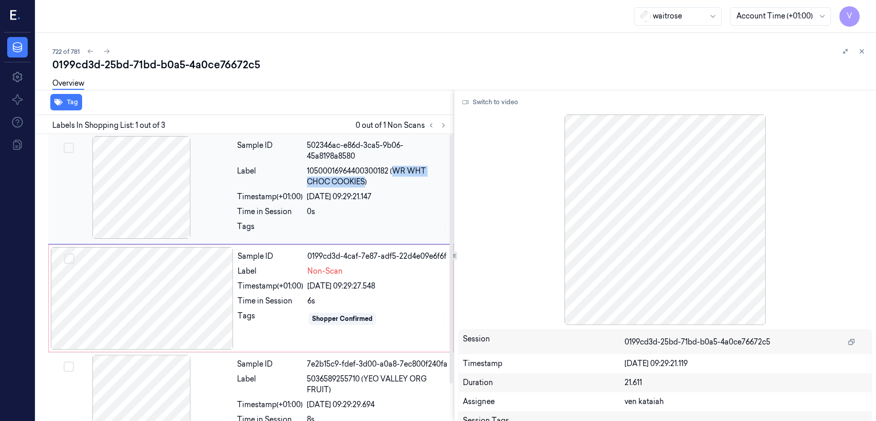
drag, startPoint x: 394, startPoint y: 169, endPoint x: 366, endPoint y: 183, distance: 31.0
click at [366, 183] on span "10500016964400300182 (WR WHT CHOC COOKIES)" at bounding box center [377, 177] width 141 height 22
copy span "WR WHT CHOC COOKIES"
click at [343, 266] on div "Non-Scan" at bounding box center [377, 271] width 140 height 11
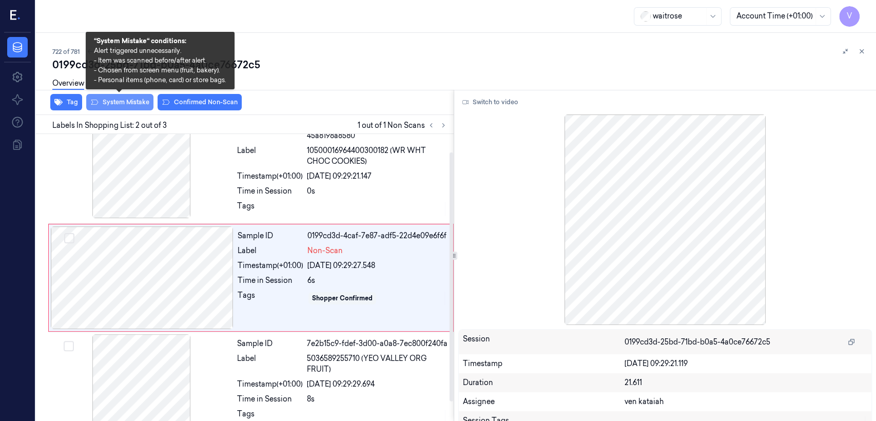
click at [138, 103] on button "System Mistake" at bounding box center [119, 102] width 67 height 16
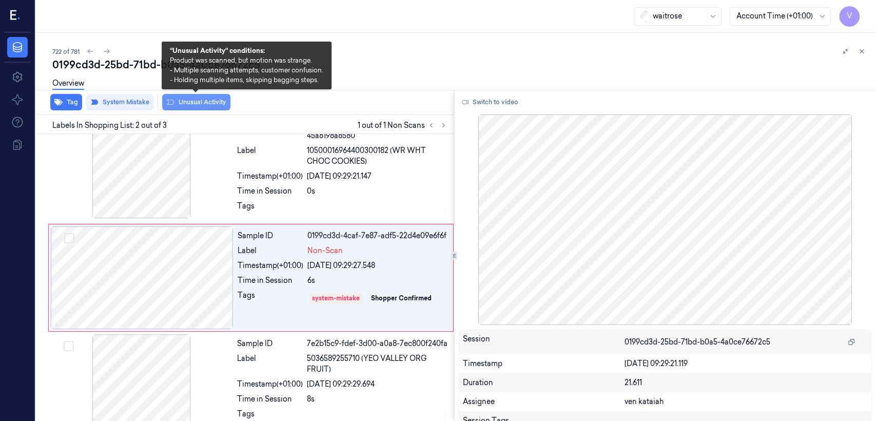
click at [201, 103] on button "Unusual Activity" at bounding box center [196, 102] width 68 height 16
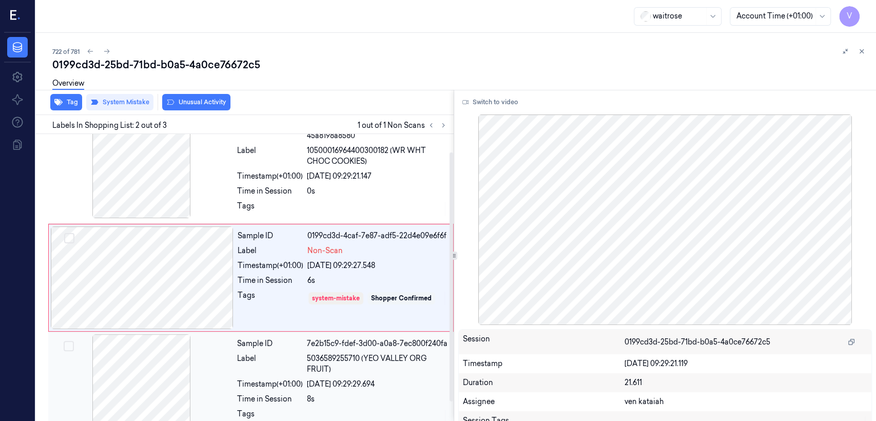
click at [250, 353] on div "Label" at bounding box center [270, 364] width 66 height 22
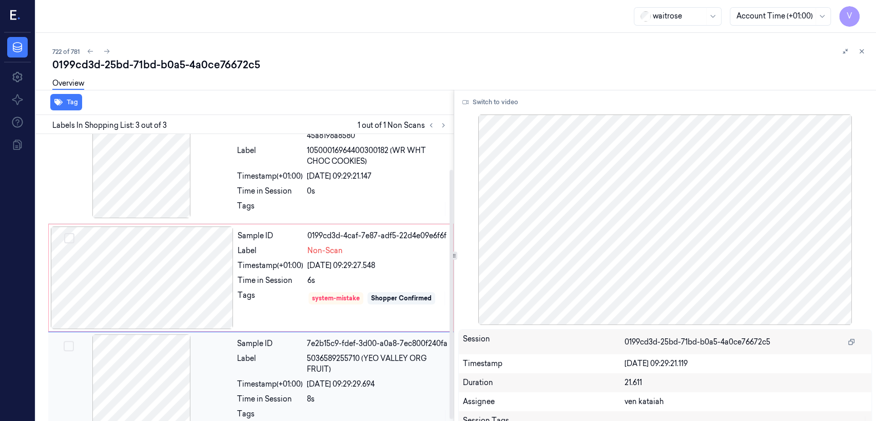
scroll to position [42, 0]
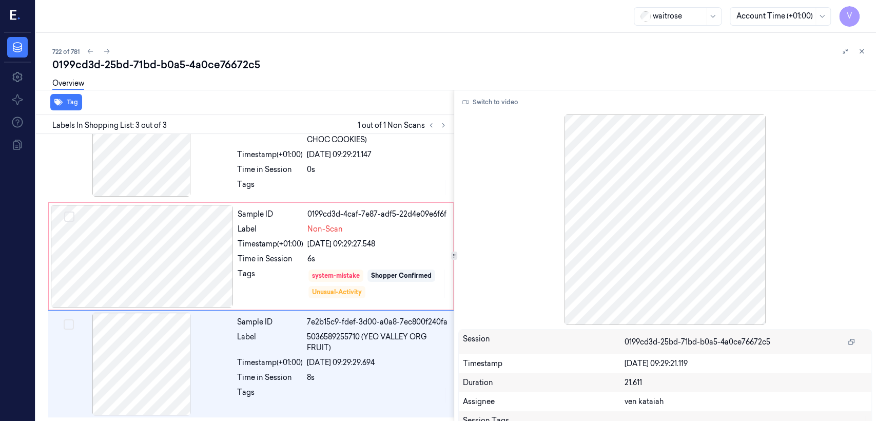
click at [860, 54] on icon at bounding box center [861, 51] width 7 height 7
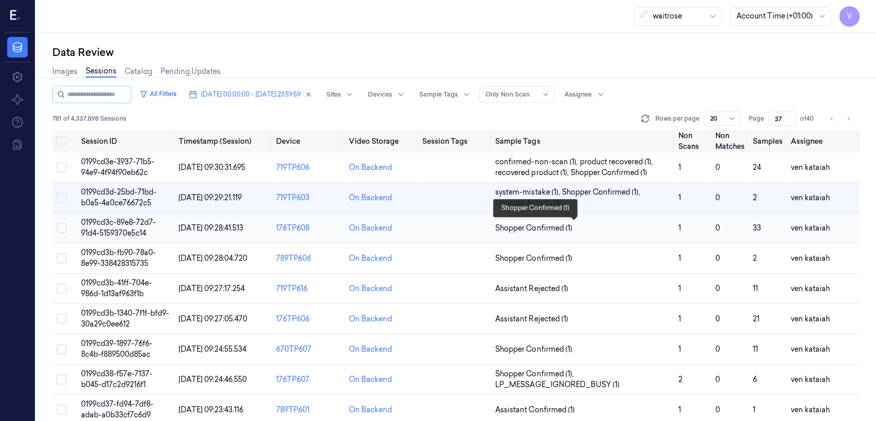
click at [509, 227] on span "Shopper Confirmed (1)" at bounding box center [533, 228] width 76 height 11
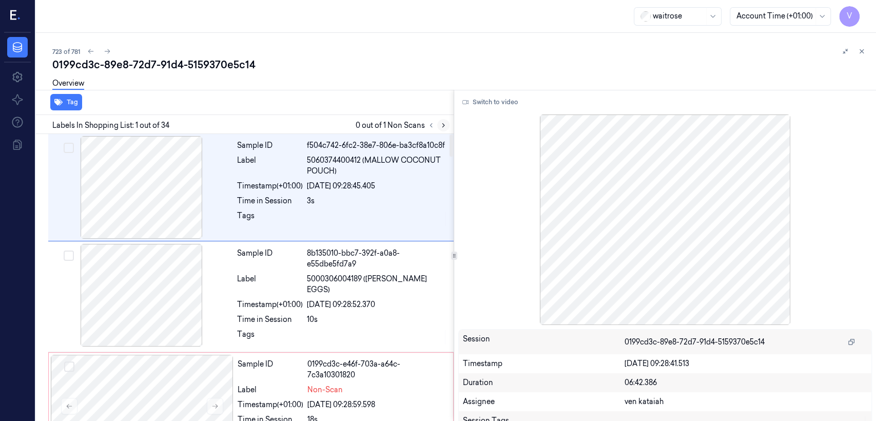
click at [440, 128] on icon at bounding box center [443, 125] width 7 height 7
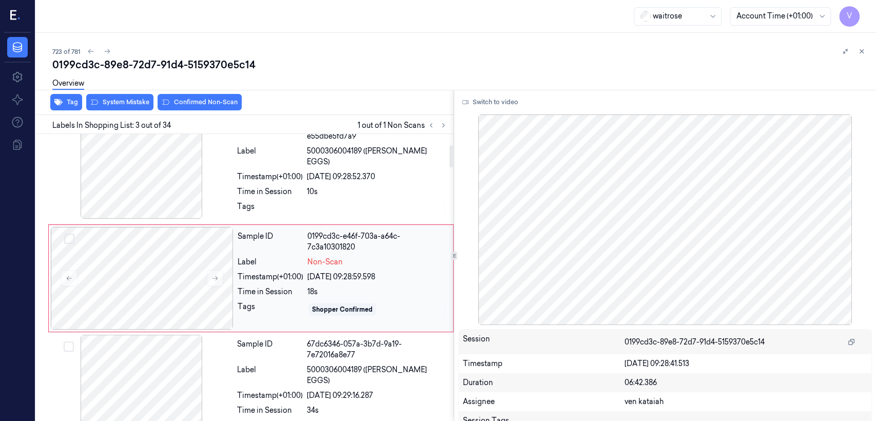
scroll to position [242, 0]
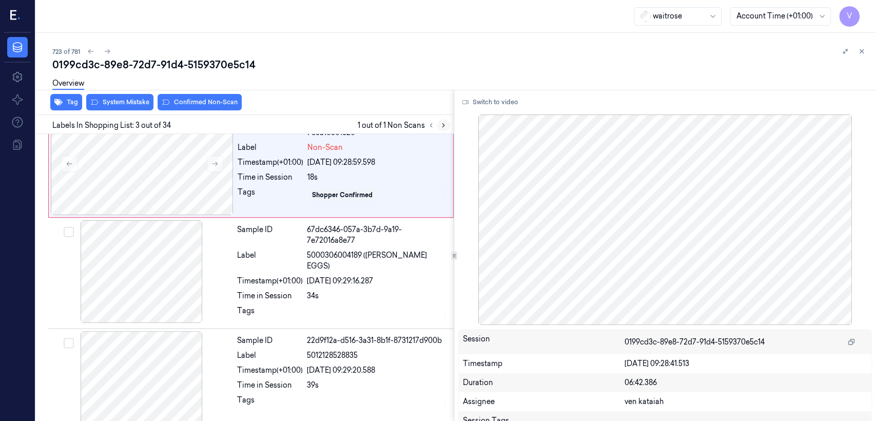
click at [443, 128] on icon at bounding box center [443, 125] width 7 height 7
click at [329, 179] on div "18s" at bounding box center [377, 177] width 140 height 11
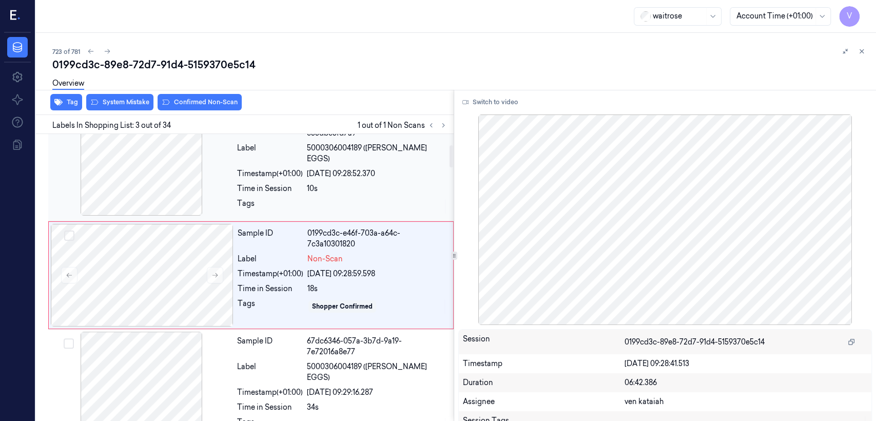
scroll to position [128, 0]
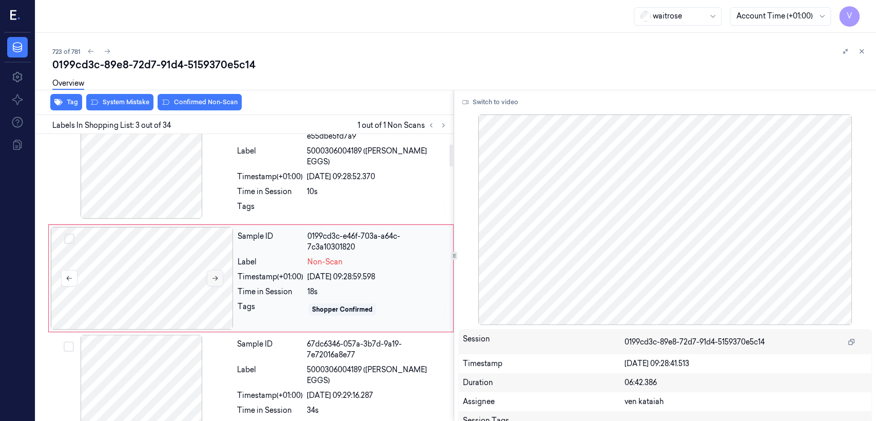
click at [208, 283] on button at bounding box center [215, 278] width 16 height 16
click at [281, 179] on div "Timestamp (+01:00)" at bounding box center [270, 176] width 66 height 11
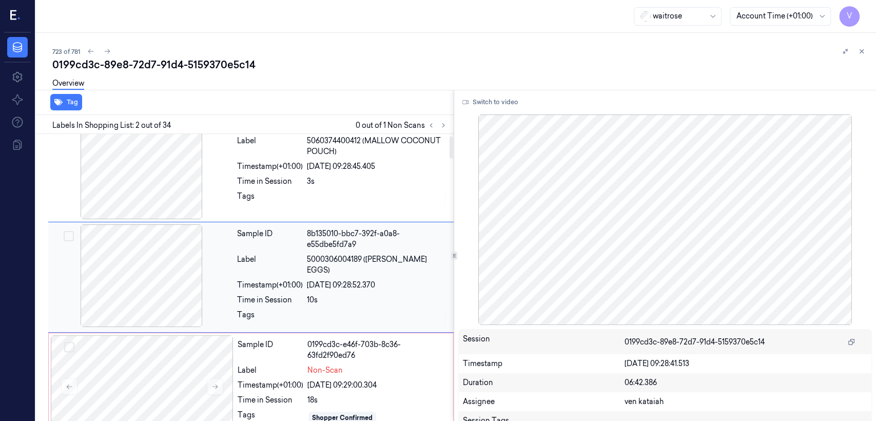
scroll to position [19, 0]
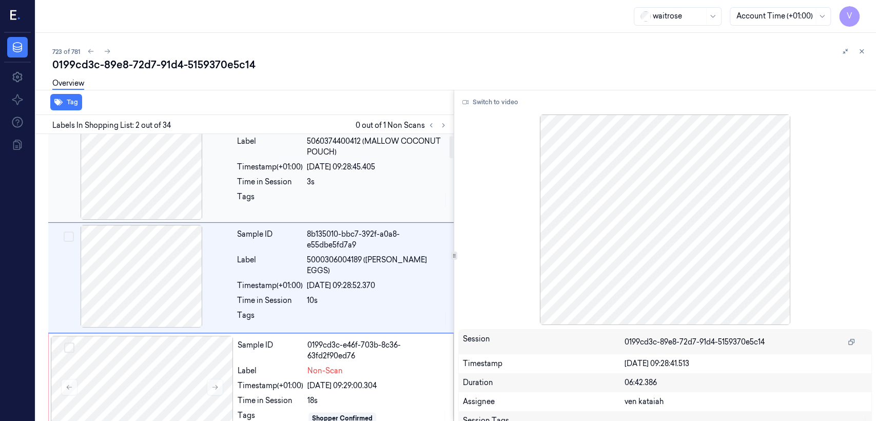
click at [368, 171] on div "[DATE] 09:28:45.405" at bounding box center [377, 167] width 141 height 11
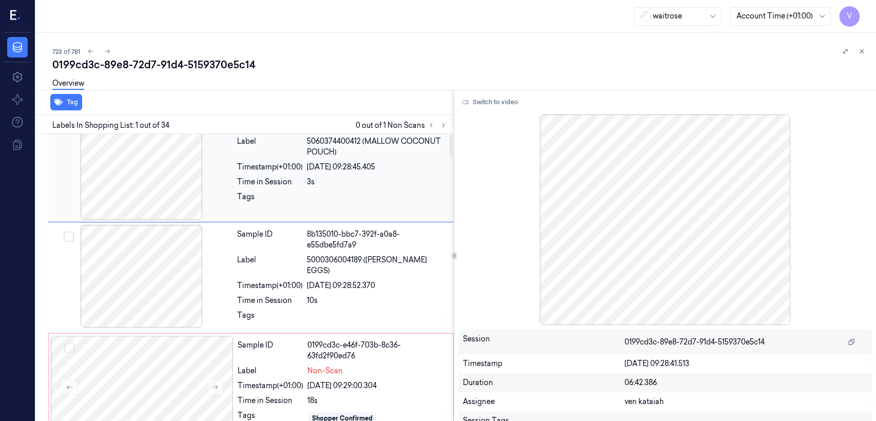
scroll to position [0, 0]
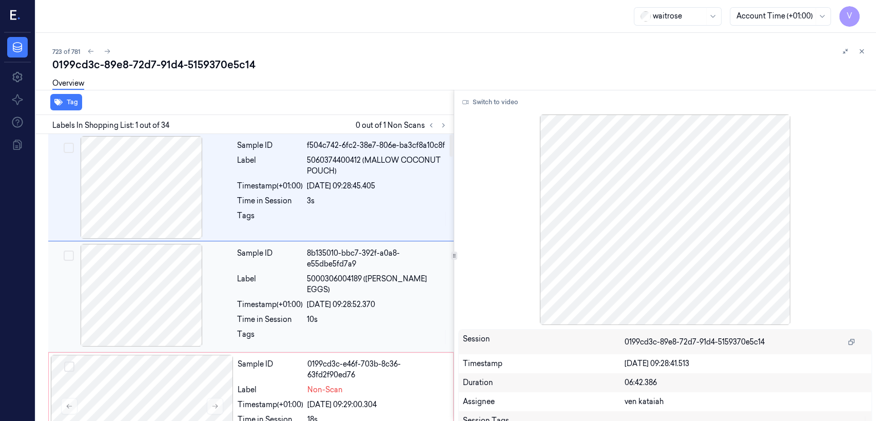
click at [374, 258] on div "8b135010-bbc7-392f-a0a8-e55dbe5fd7a9" at bounding box center [377, 259] width 141 height 22
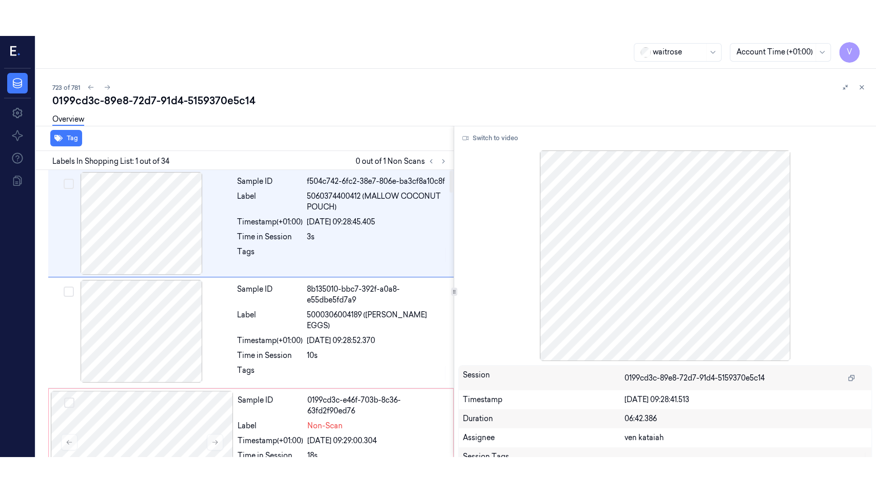
scroll to position [19, 0]
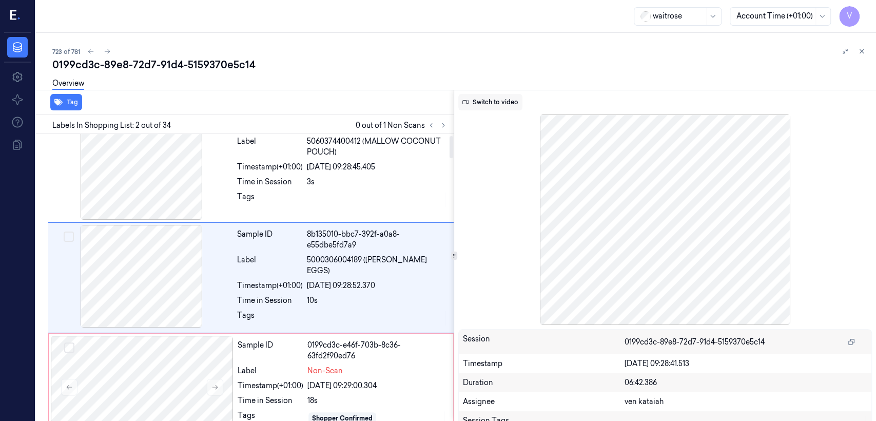
click at [475, 103] on button "Switch to video" at bounding box center [490, 102] width 64 height 16
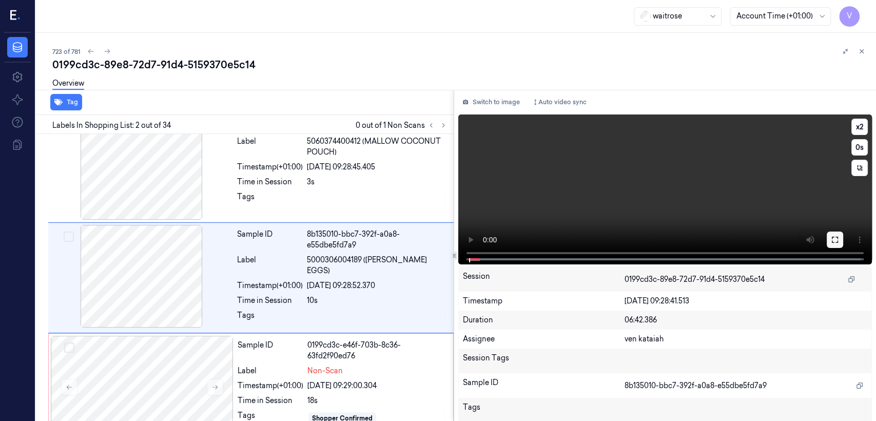
click at [831, 239] on icon at bounding box center [835, 240] width 8 height 8
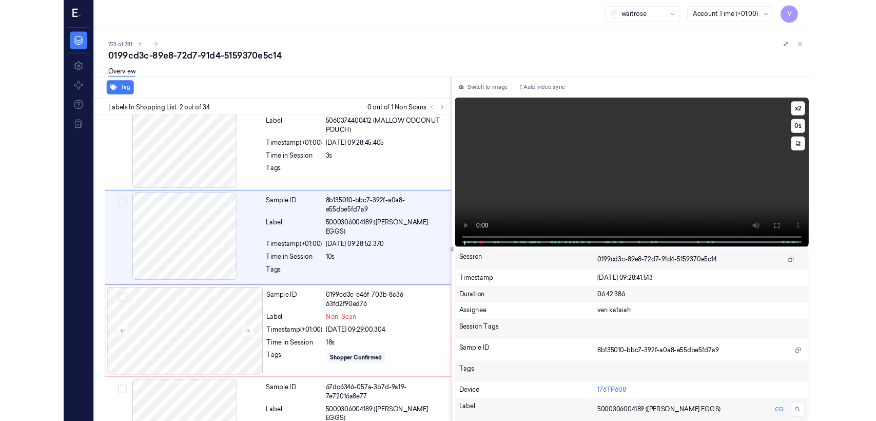
scroll to position [0, 0]
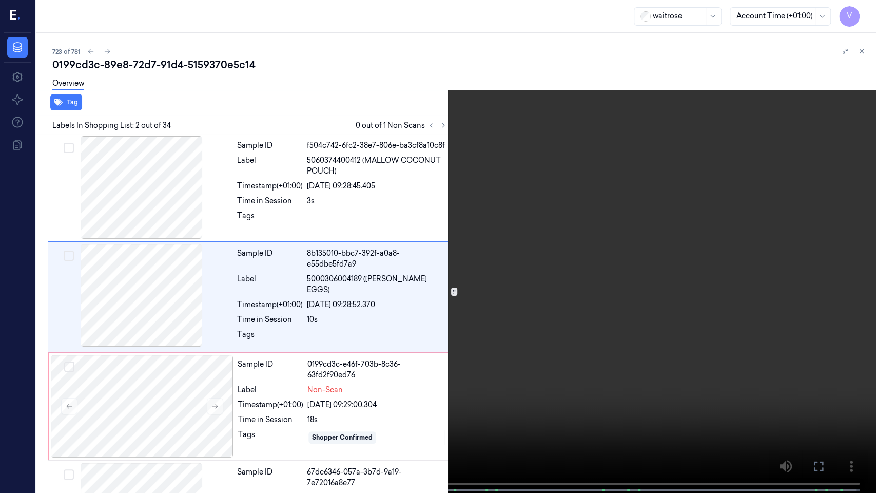
click at [88, 386] on video at bounding box center [438, 247] width 876 height 495
click at [0, 0] on icon at bounding box center [0, 0] width 0 height 0
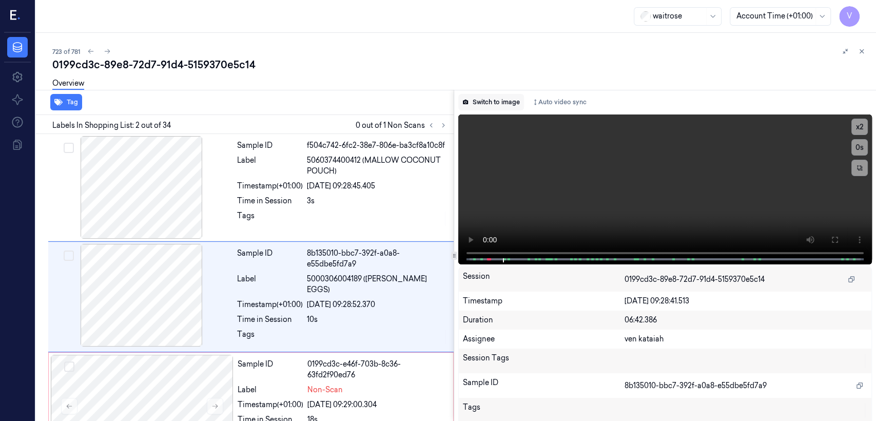
click at [501, 97] on button "Switch to image" at bounding box center [491, 102] width 66 height 16
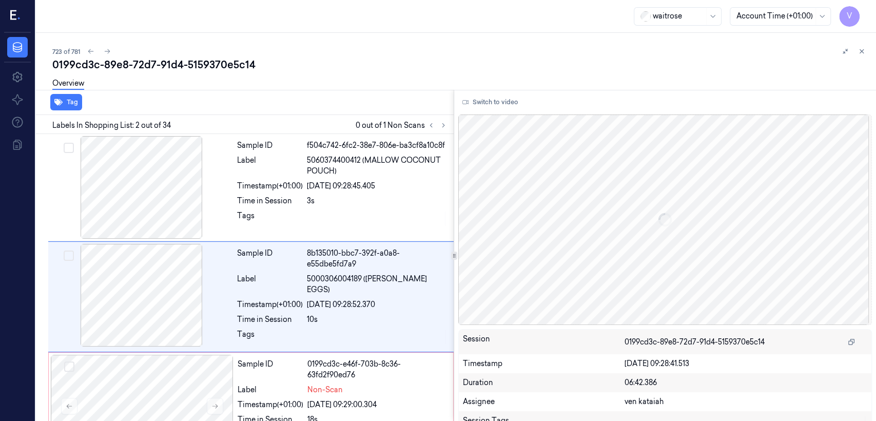
scroll to position [19, 0]
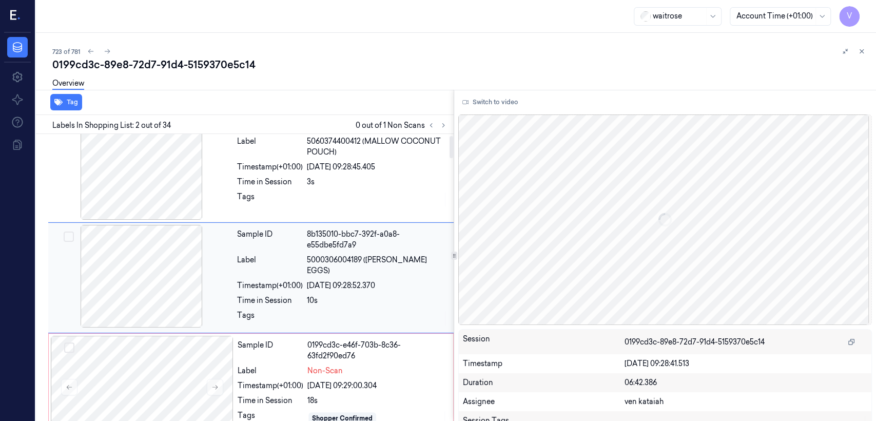
click at [370, 320] on div at bounding box center [377, 318] width 141 height 16
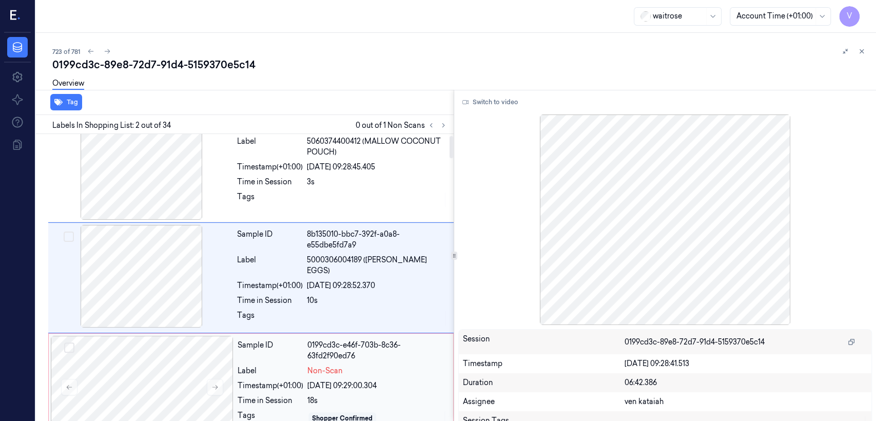
click at [349, 351] on div "0199cd3c-e46f-703b-8c36-63fd2f90ed76" at bounding box center [377, 351] width 140 height 22
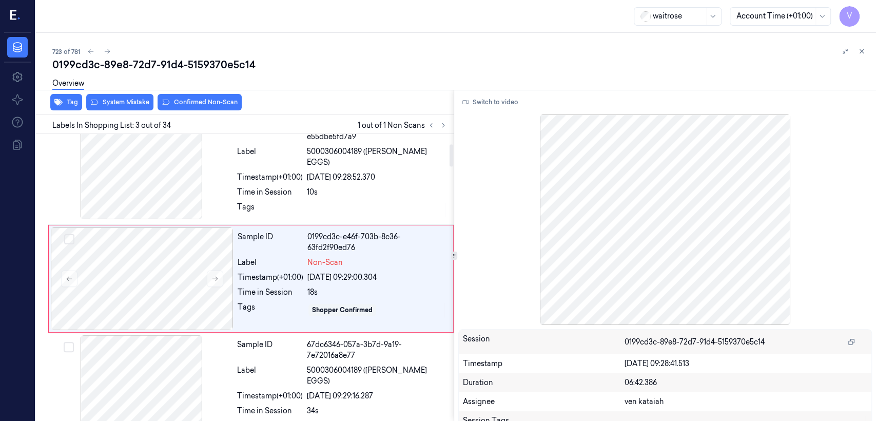
scroll to position [128, 0]
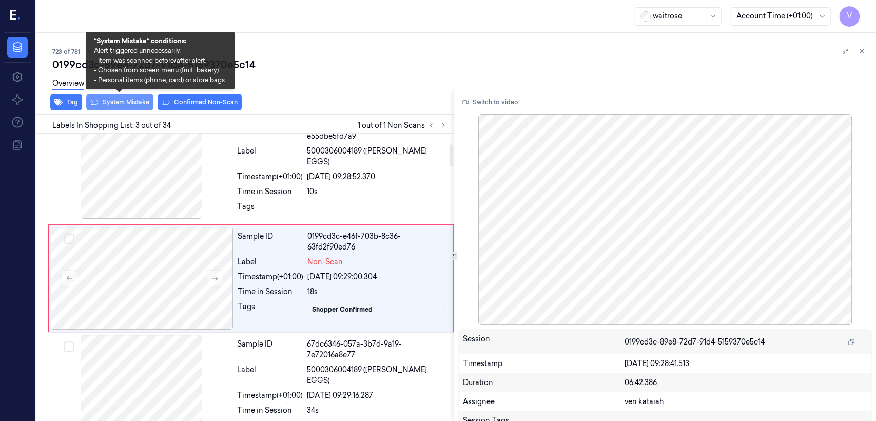
click at [121, 98] on button "System Mistake" at bounding box center [119, 102] width 67 height 16
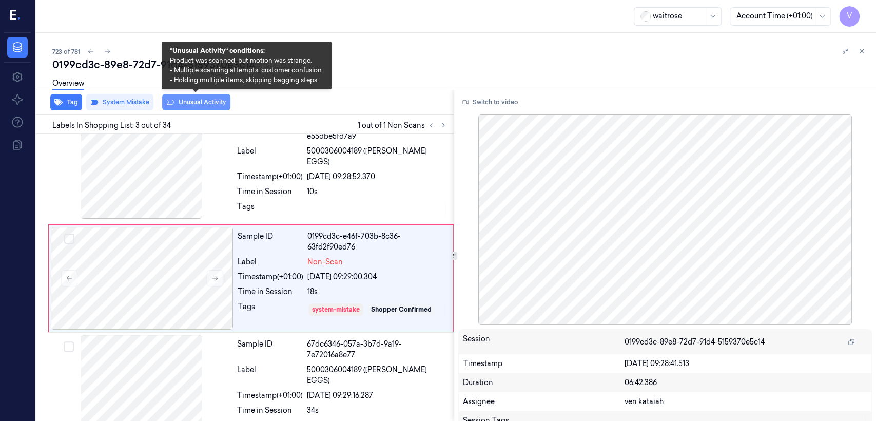
click at [189, 101] on button "Unusual Activity" at bounding box center [196, 102] width 68 height 16
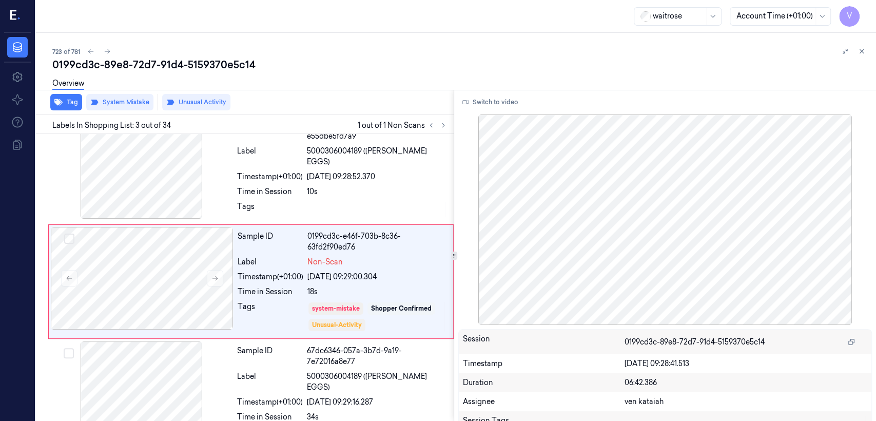
scroll to position [131, 0]
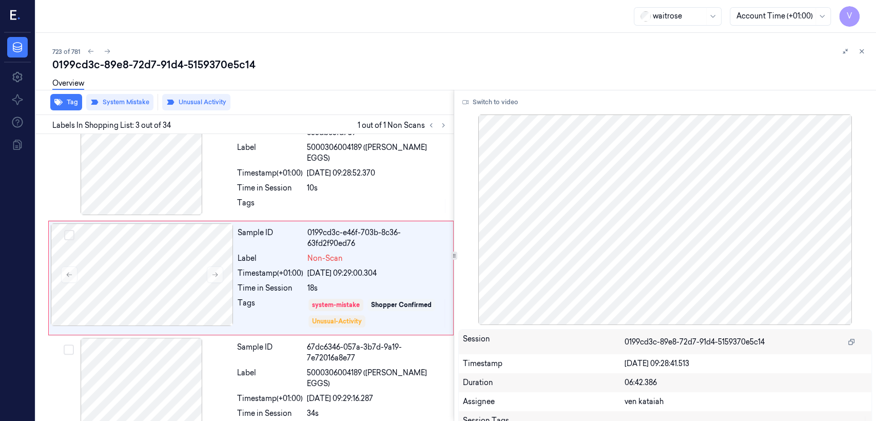
drag, startPoint x: 862, startPoint y: 49, endPoint x: 448, endPoint y: 140, distance: 424.5
click at [860, 49] on icon at bounding box center [861, 51] width 7 height 7
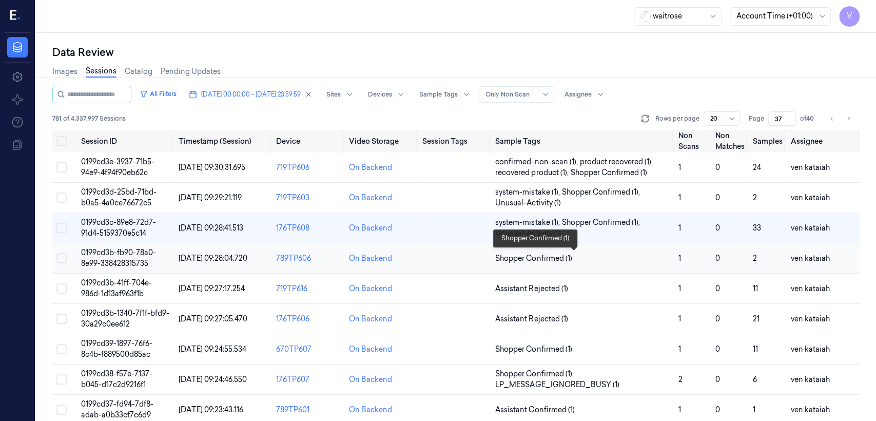
click at [525, 259] on span "Shopper Confirmed (1)" at bounding box center [533, 258] width 76 height 11
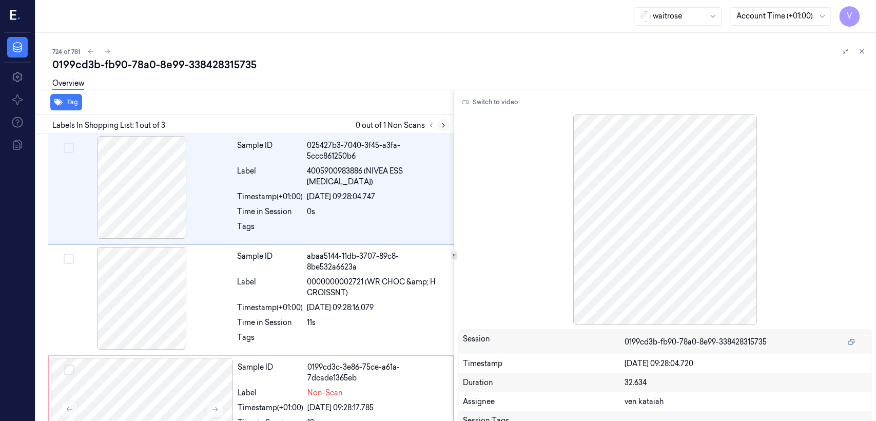
click at [442, 119] on button at bounding box center [443, 125] width 12 height 12
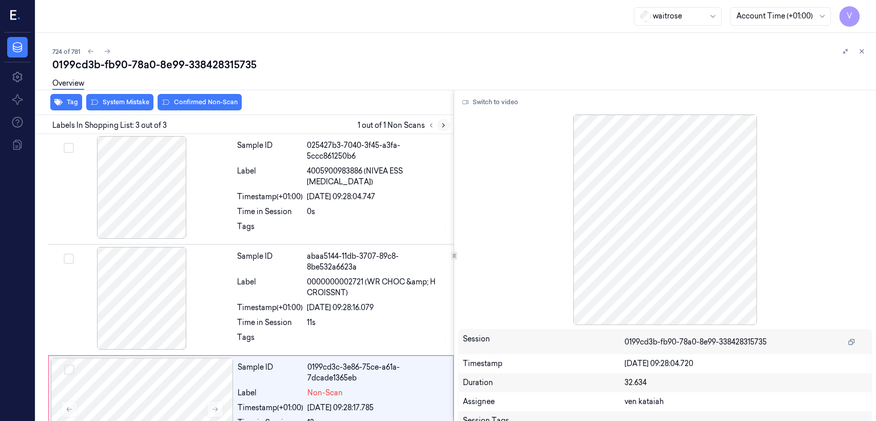
scroll to position [42, 0]
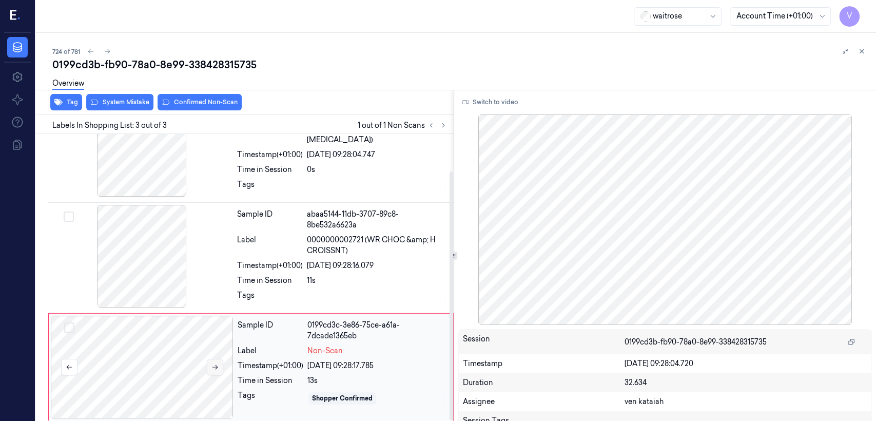
click at [216, 363] on icon at bounding box center [214, 366] width 7 height 7
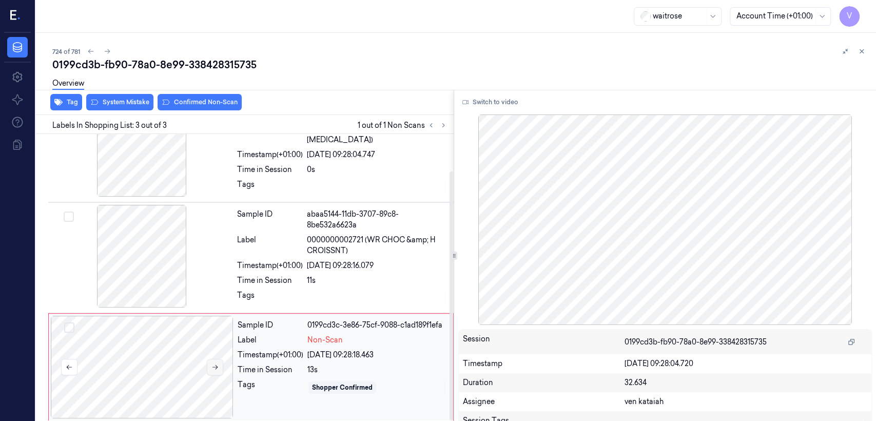
click at [216, 363] on icon at bounding box center [214, 366] width 7 height 7
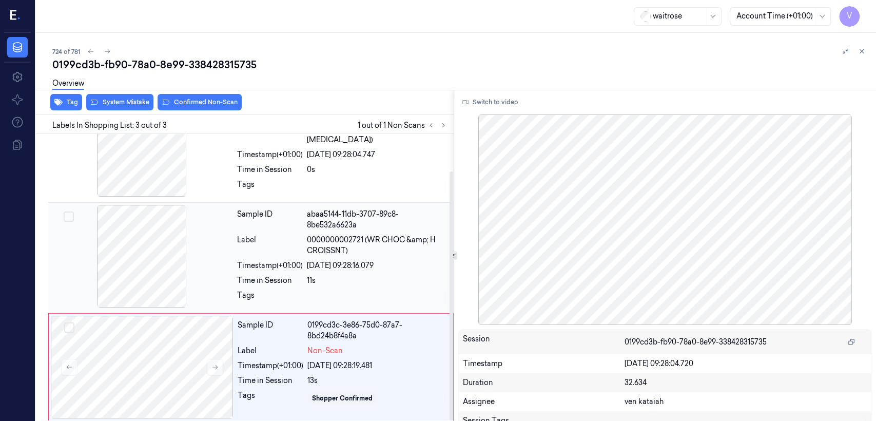
click at [273, 245] on div "Label" at bounding box center [270, 246] width 66 height 22
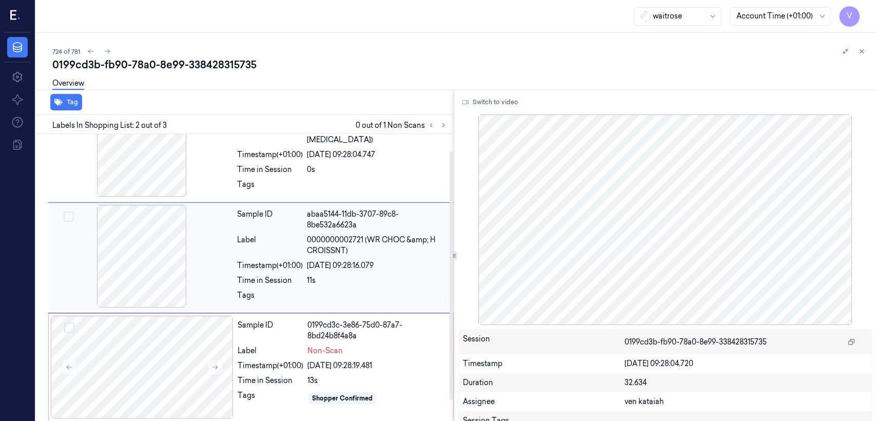
scroll to position [19, 0]
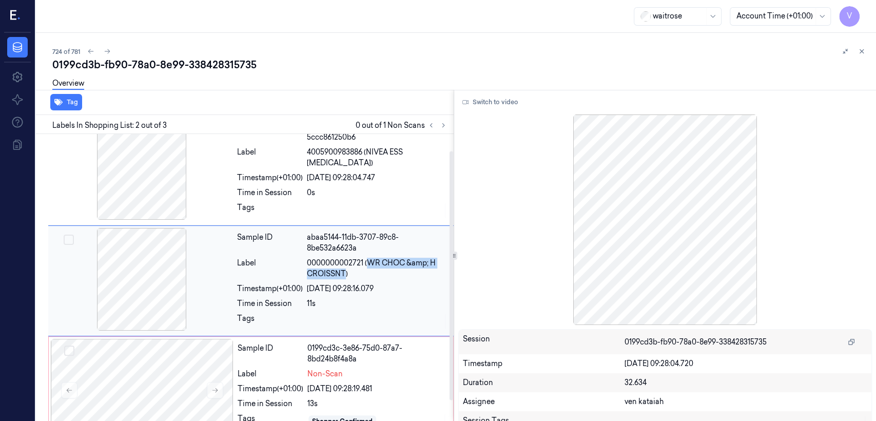
drag, startPoint x: 367, startPoint y: 258, endPoint x: 345, endPoint y: 270, distance: 25.7
click at [345, 270] on span "0000000002721 (WR CHOC &amp; H CROISSNT)" at bounding box center [377, 269] width 141 height 22
click at [355, 343] on div "0199cd3c-3e86-75d0-87a7-8bd24b8f4a8a" at bounding box center [377, 354] width 140 height 22
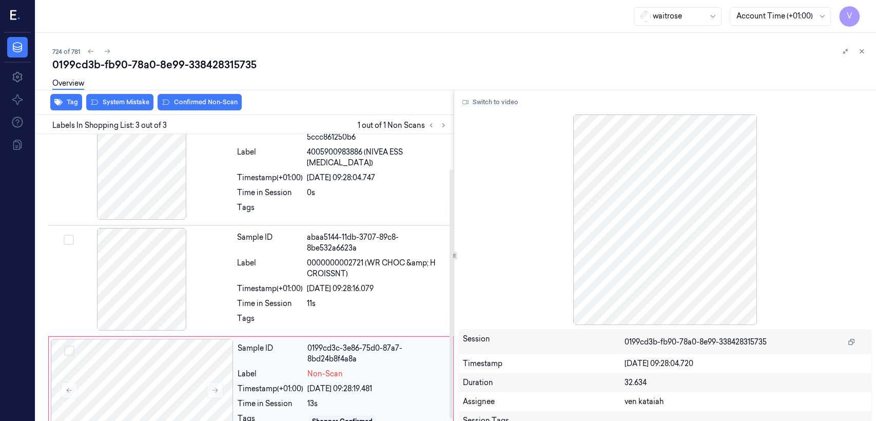
scroll to position [42, 0]
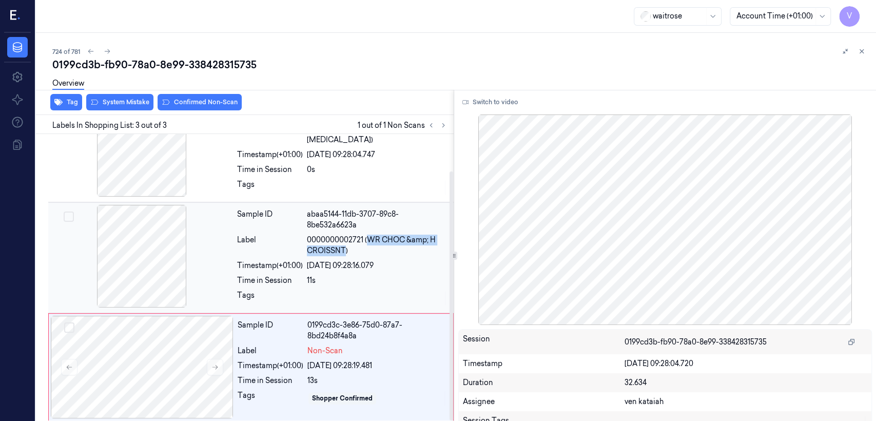
drag, startPoint x: 368, startPoint y: 239, endPoint x: 344, endPoint y: 247, distance: 25.2
click at [344, 247] on span "0000000002721 (WR CHOC &amp; H CROISSNT)" at bounding box center [377, 246] width 141 height 22
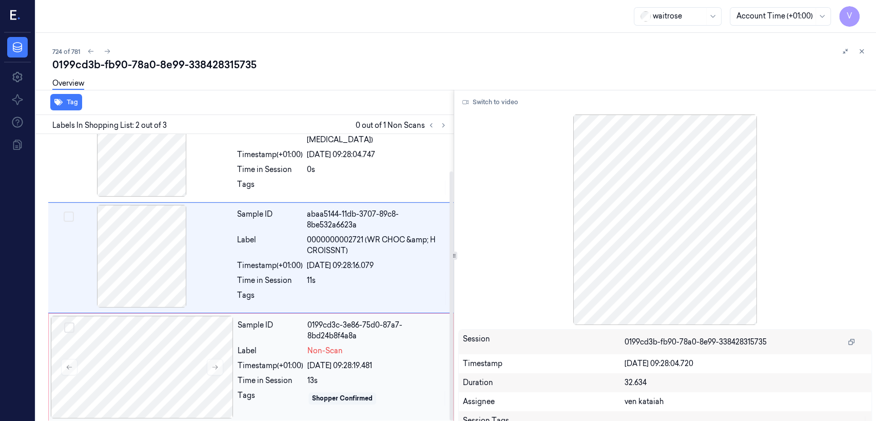
click at [355, 337] on div "0199cd3c-3e86-75d0-87a7-8bd24b8f4a8a" at bounding box center [377, 331] width 140 height 22
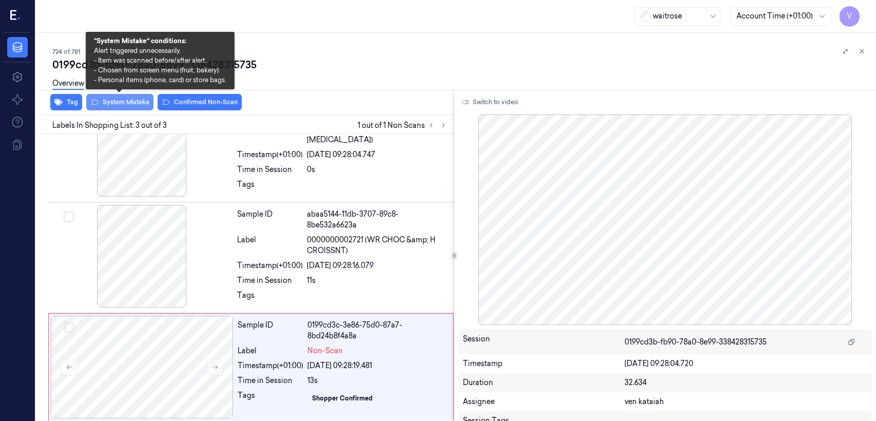
click at [122, 98] on button "System Mistake" at bounding box center [119, 102] width 67 height 16
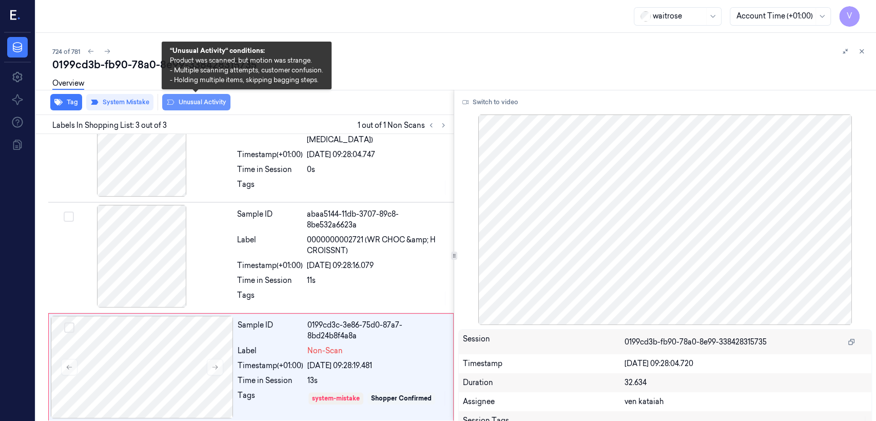
click at [184, 105] on button "Unusual Activity" at bounding box center [196, 102] width 68 height 16
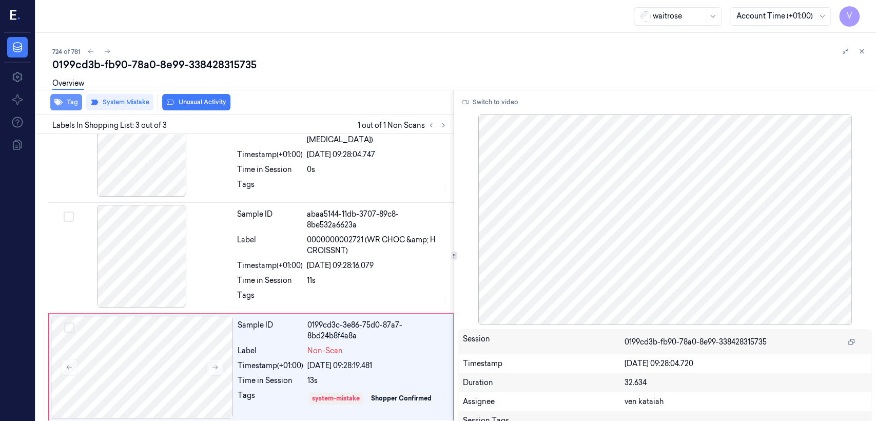
click at [72, 106] on button "Tag" at bounding box center [66, 102] width 32 height 16
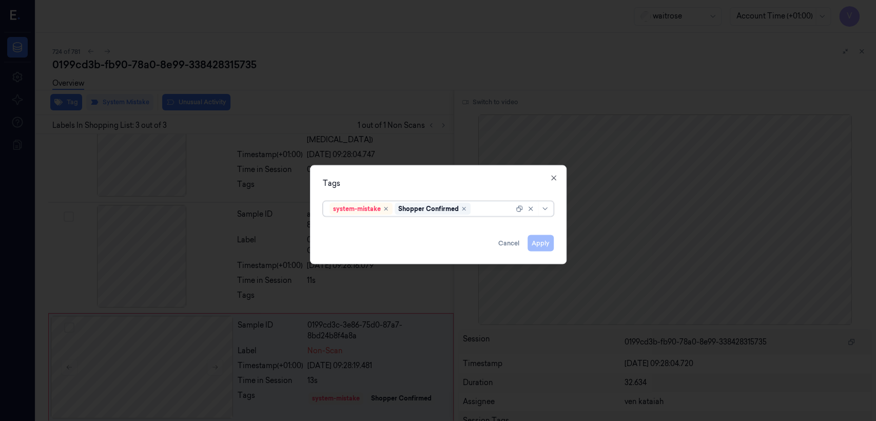
scroll to position [49, 0]
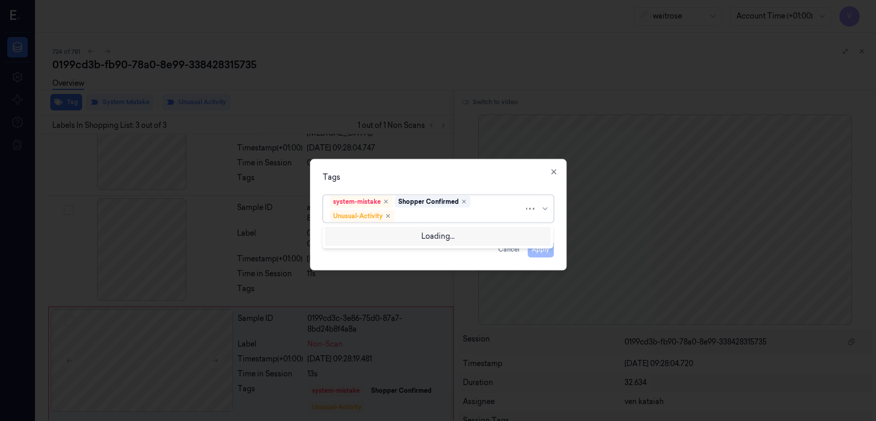
click at [497, 207] on div "system-mistake Shopper Confirmed Unusual-Activity" at bounding box center [426, 209] width 195 height 27
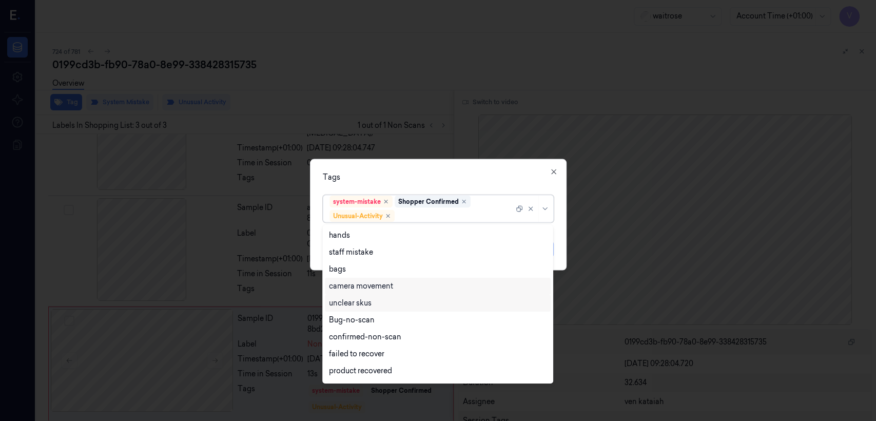
scroll to position [133, 0]
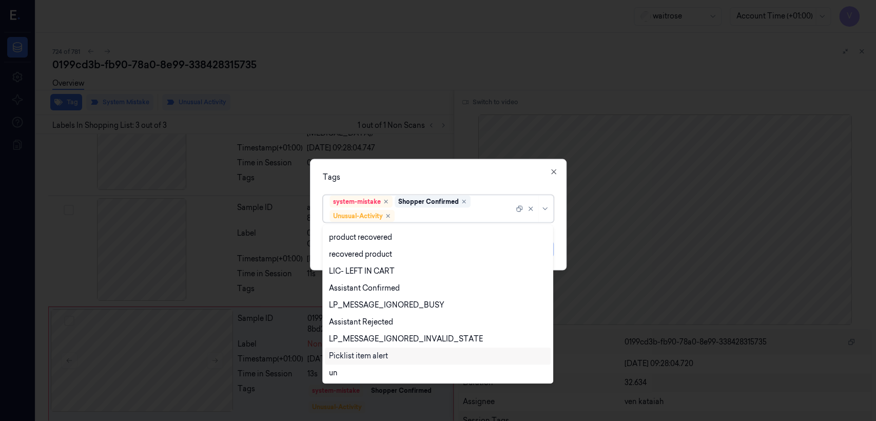
click at [360, 356] on div "Picklist item alert" at bounding box center [358, 356] width 59 height 11
click at [417, 185] on div "Tags option Picklist item alert, selected. 20 results available. Use Up and Dow…" at bounding box center [438, 214] width 257 height 111
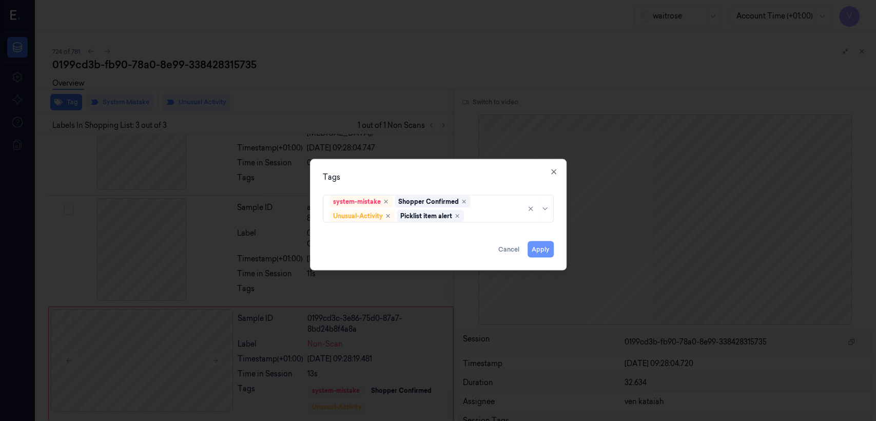
click at [530, 245] on button "Apply" at bounding box center [541, 249] width 26 height 16
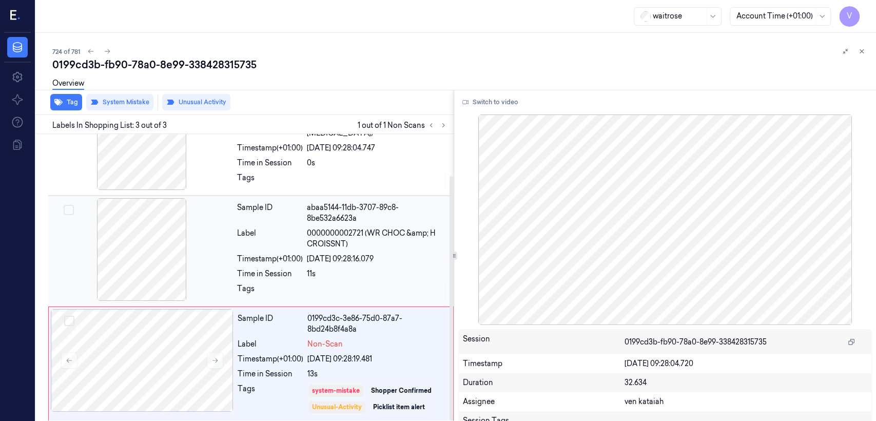
click at [271, 254] on div "Timestamp (+01:00)" at bounding box center [270, 259] width 66 height 11
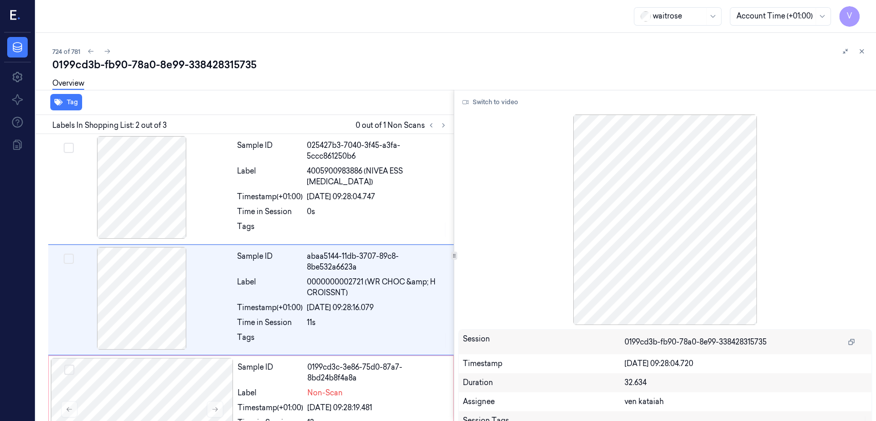
scroll to position [19, 0]
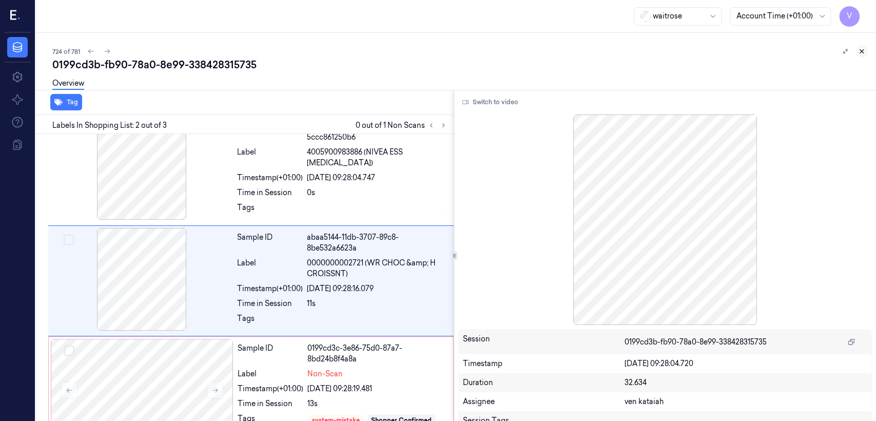
click at [859, 54] on icon at bounding box center [861, 51] width 7 height 7
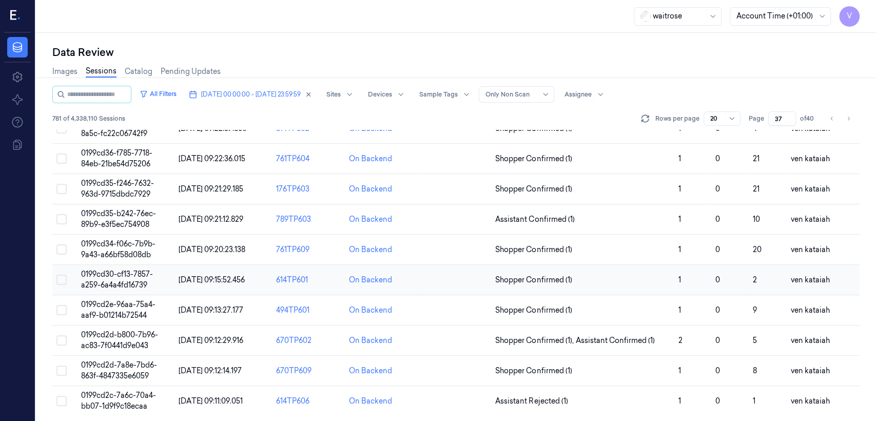
scroll to position [344, 0]
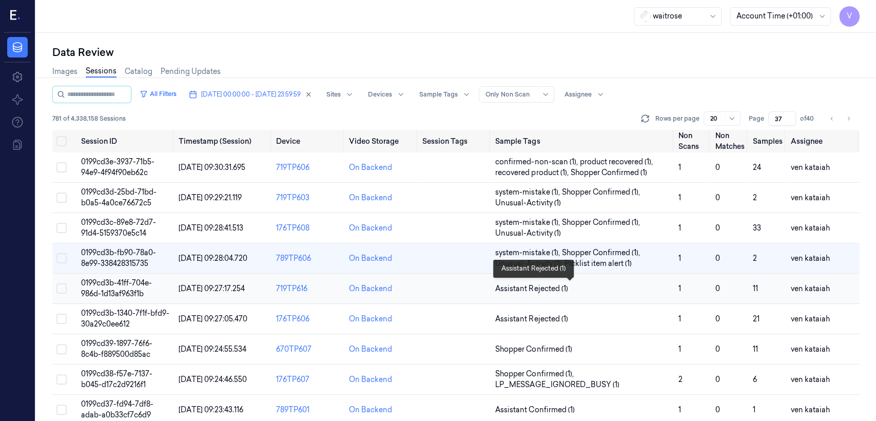
click at [548, 289] on span "Assistant Rejected (1)" at bounding box center [531, 288] width 72 height 11
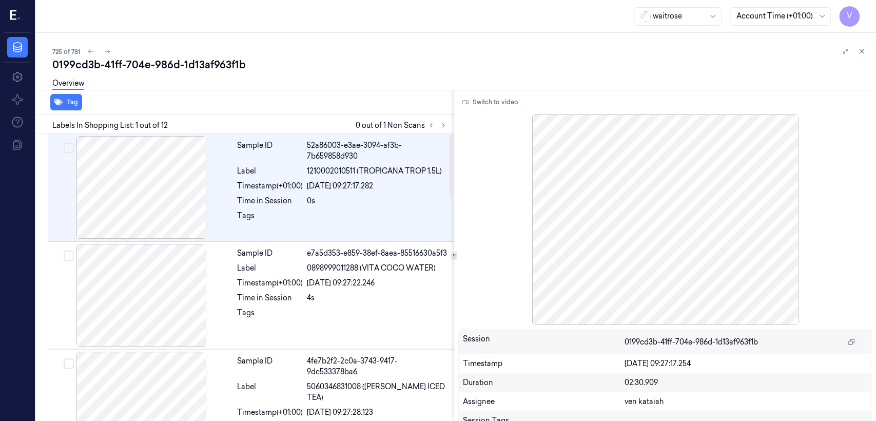
click at [449, 122] on div at bounding box center [437, 125] width 25 height 12
click at [442, 124] on icon at bounding box center [443, 125] width 7 height 7
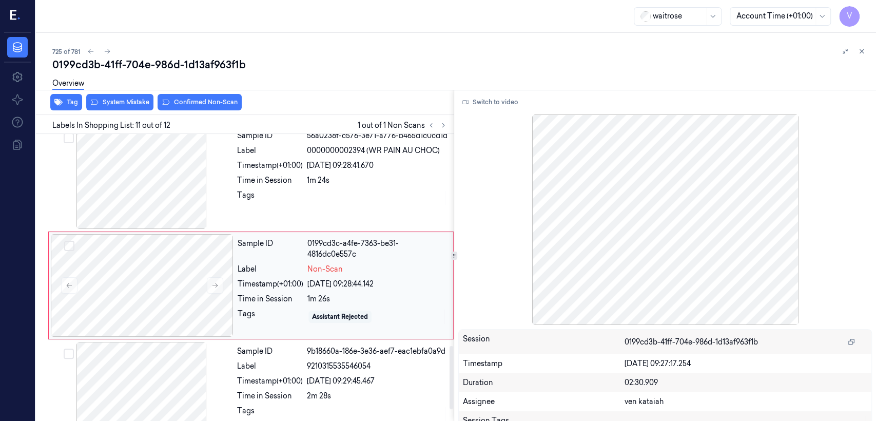
scroll to position [993, 0]
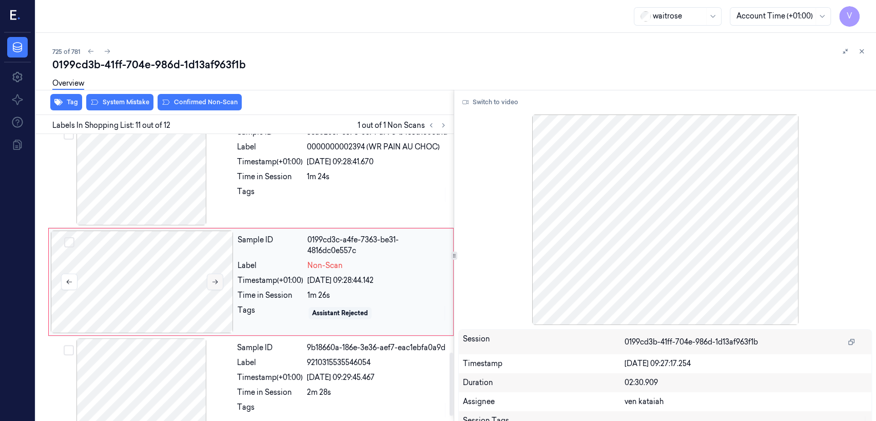
click at [216, 280] on icon at bounding box center [214, 281] width 7 height 7
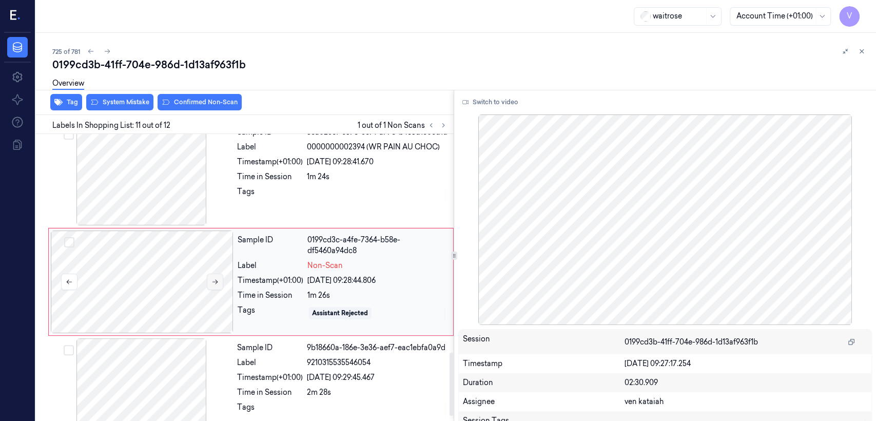
click at [208, 280] on button at bounding box center [215, 282] width 16 height 16
click at [246, 176] on div "Time in Session" at bounding box center [270, 176] width 66 height 11
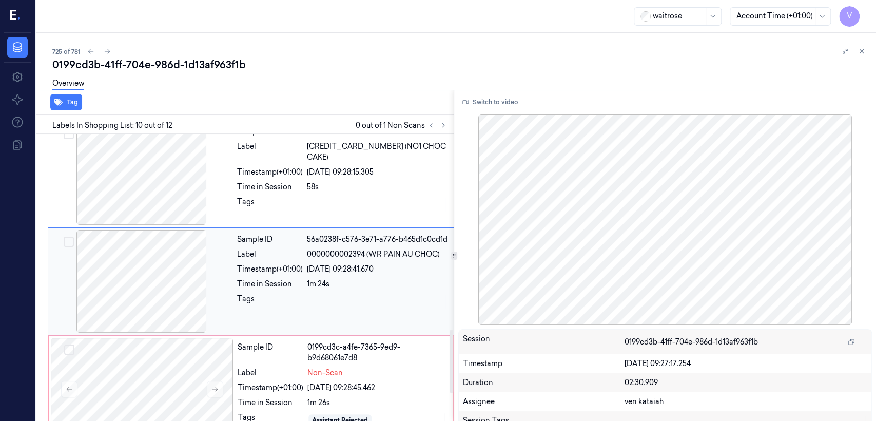
scroll to position [885, 0]
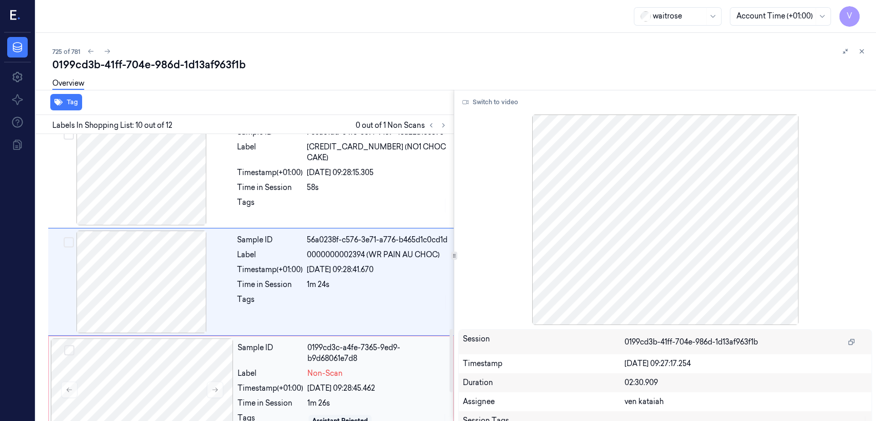
click at [349, 368] on div "Non-Scan" at bounding box center [377, 373] width 140 height 11
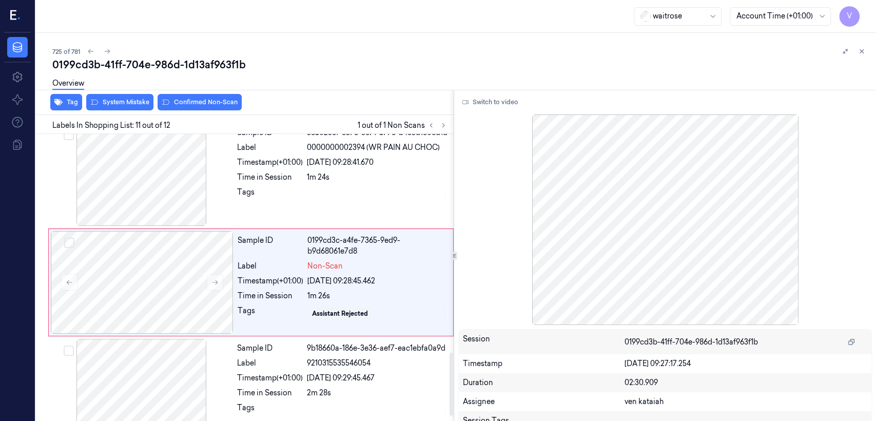
scroll to position [993, 0]
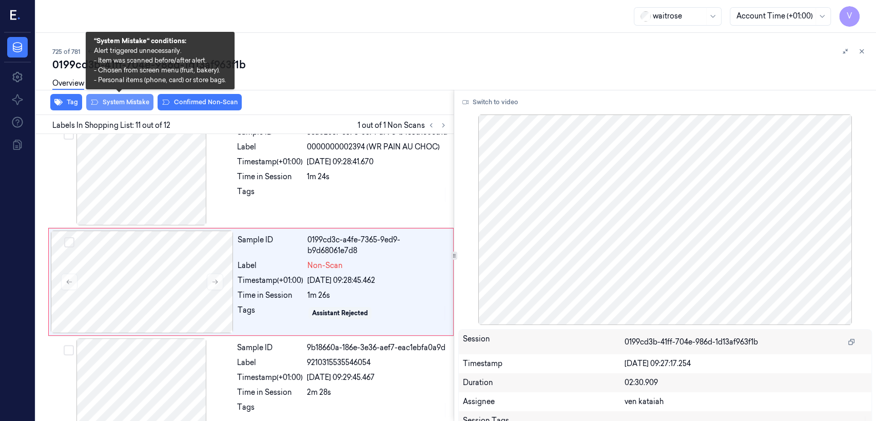
click at [99, 106] on button "System Mistake" at bounding box center [119, 102] width 67 height 16
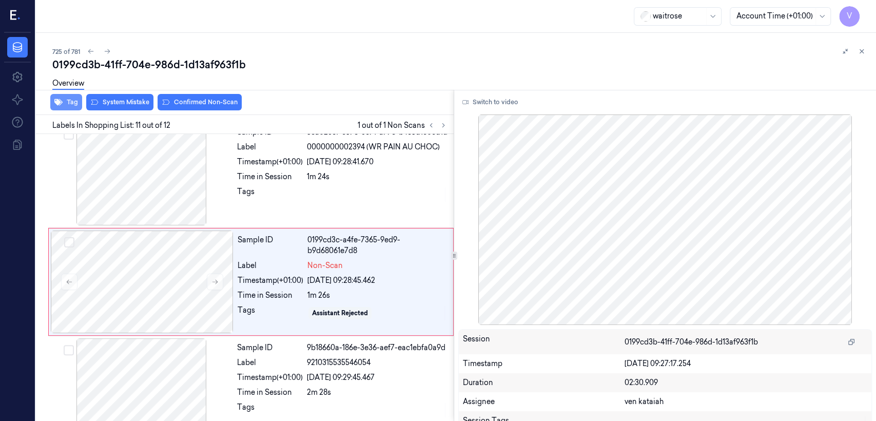
click at [73, 103] on button "Tag" at bounding box center [66, 102] width 32 height 16
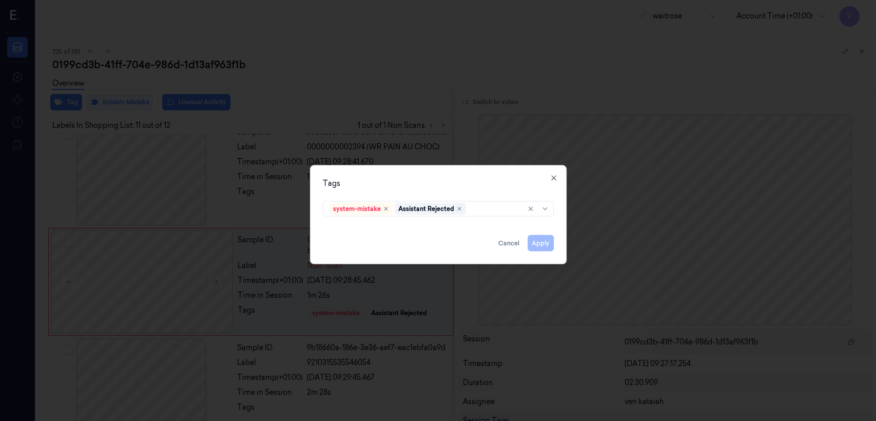
click at [481, 216] on div "system-mistake Assistant Rejected" at bounding box center [438, 208] width 247 height 22
click at [478, 214] on div "system-mistake Assistant Rejected" at bounding box center [424, 209] width 191 height 14
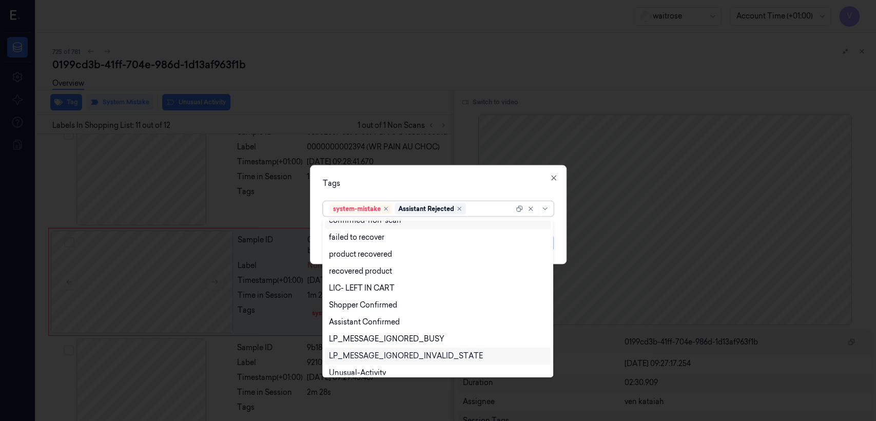
scroll to position [150, 0]
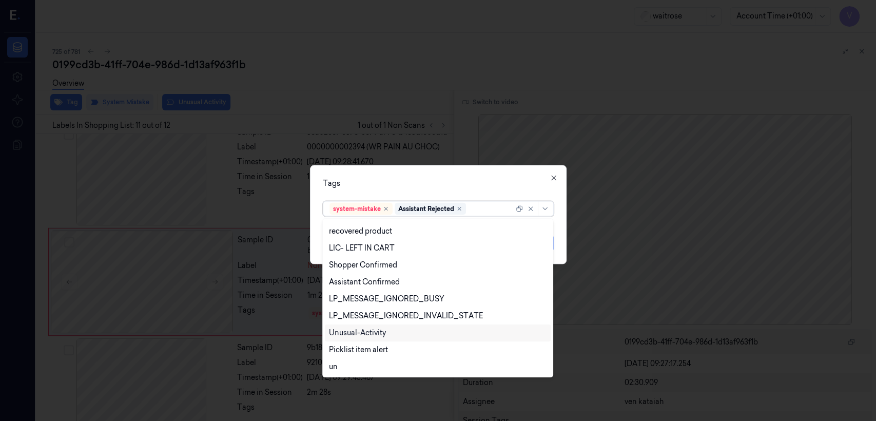
click at [353, 331] on div "Unusual-Activity" at bounding box center [357, 332] width 57 height 11
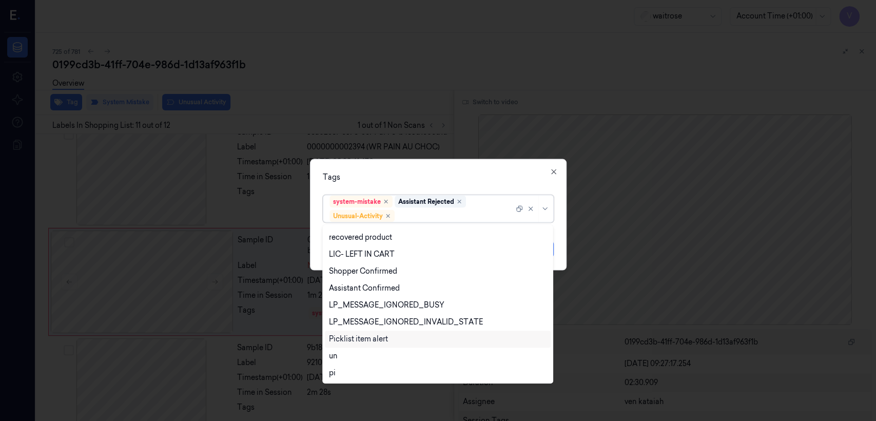
click at [352, 334] on div "Picklist item alert" at bounding box center [358, 339] width 59 height 11
click at [421, 176] on div "Tags" at bounding box center [438, 177] width 231 height 11
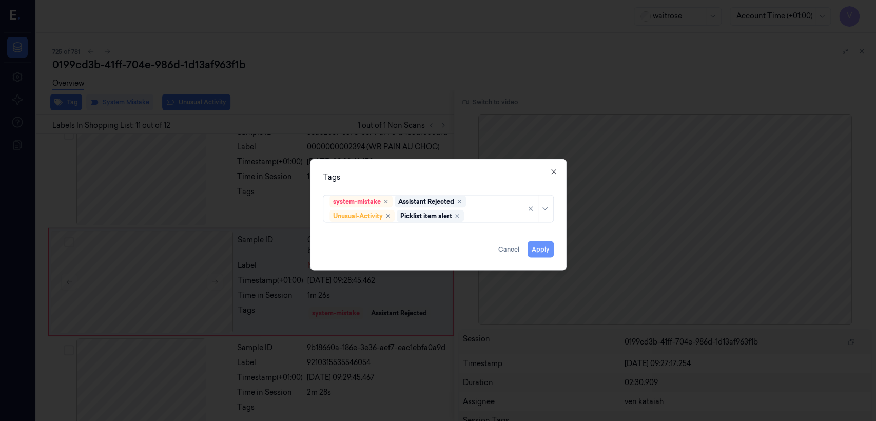
click at [543, 251] on button "Apply" at bounding box center [541, 249] width 26 height 16
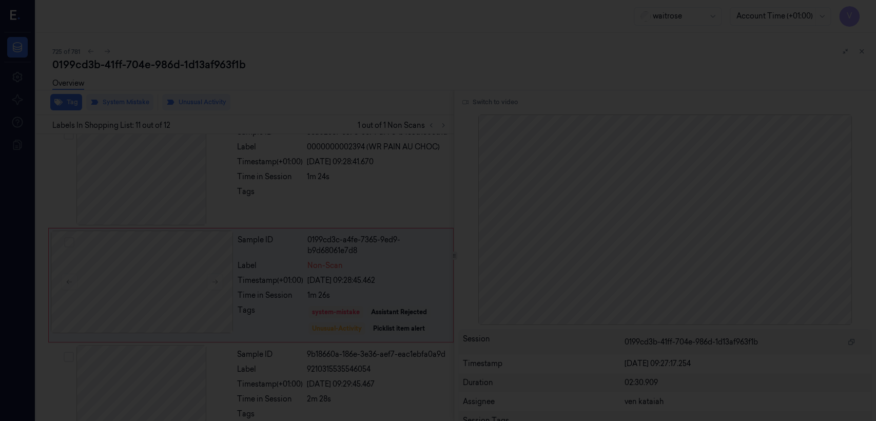
scroll to position [996, 0]
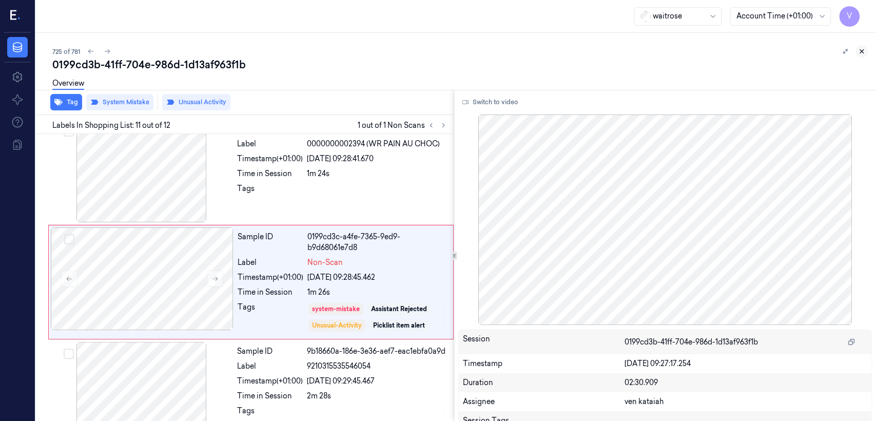
click at [860, 49] on icon at bounding box center [861, 51] width 7 height 7
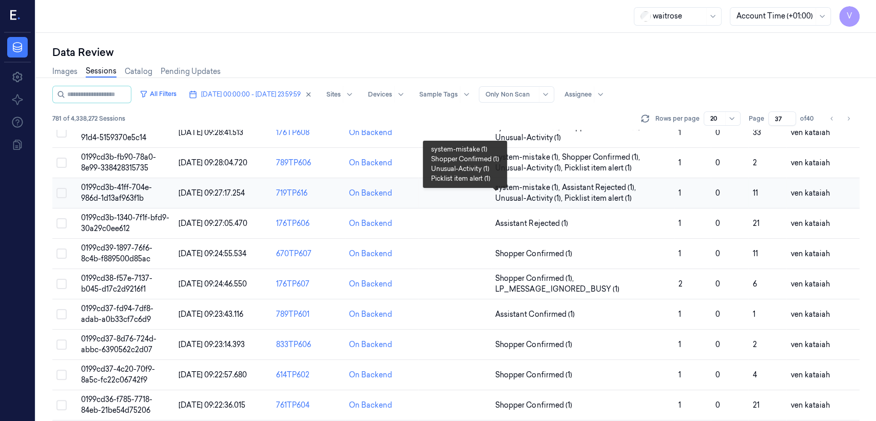
scroll to position [18, 0]
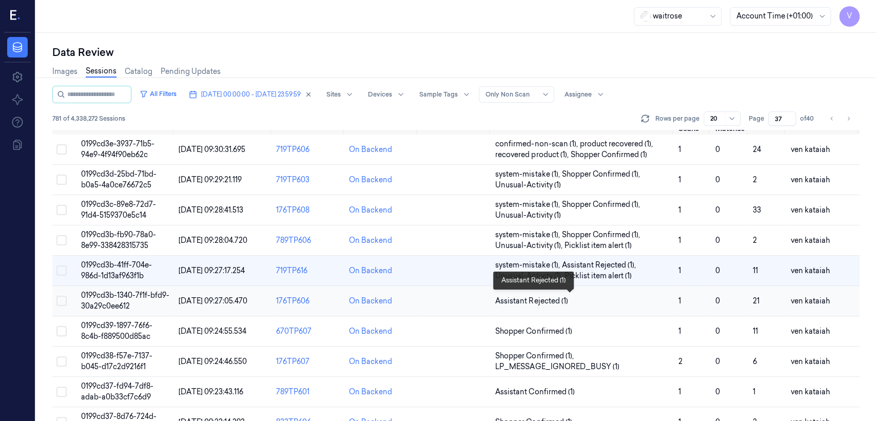
click at [550, 302] on span "Assistant Rejected (1)" at bounding box center [531, 301] width 72 height 11
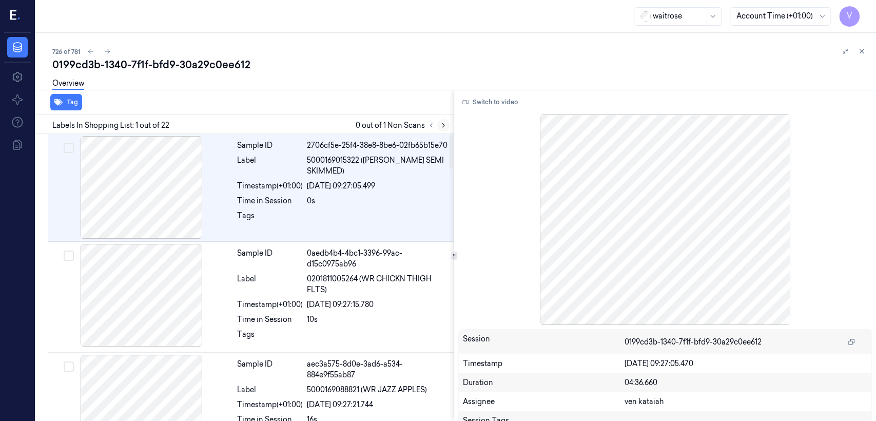
click at [440, 125] on icon at bounding box center [443, 125] width 7 height 7
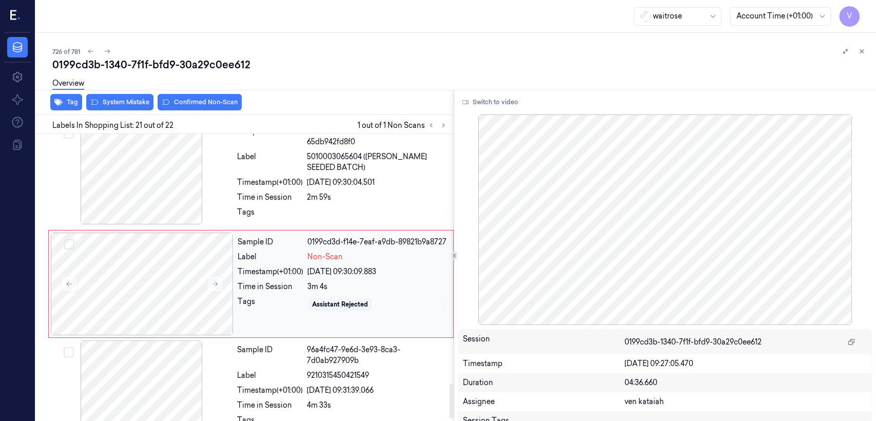
scroll to position [2094, 0]
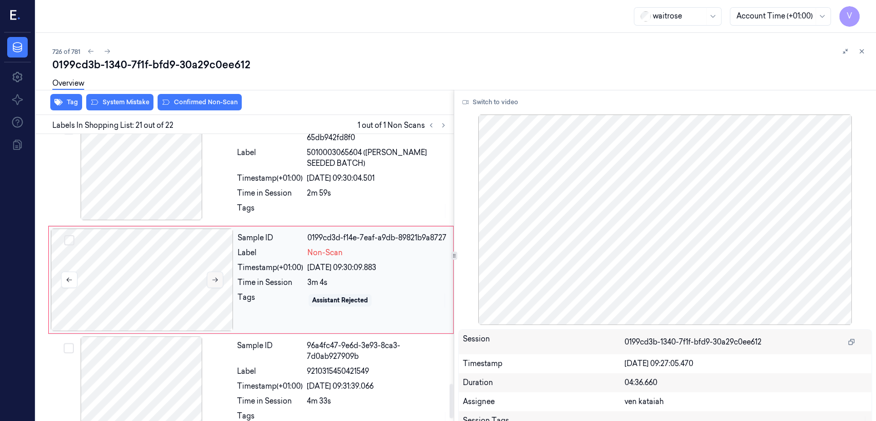
click at [221, 272] on button at bounding box center [215, 280] width 16 height 16
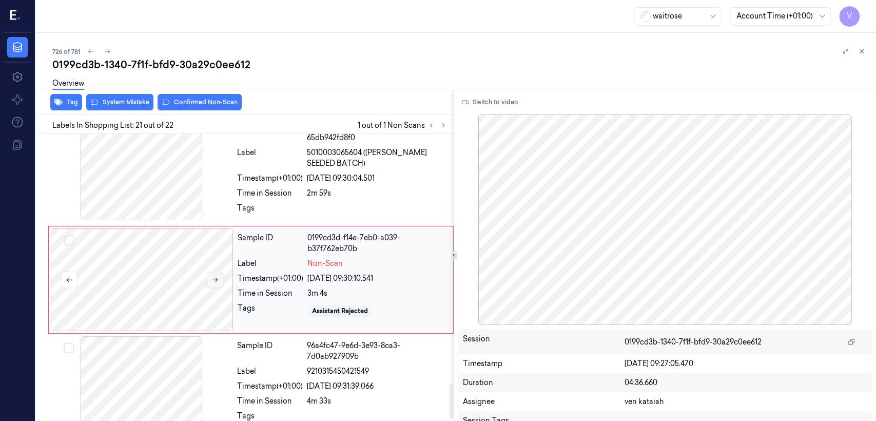
click at [216, 272] on button at bounding box center [215, 280] width 16 height 16
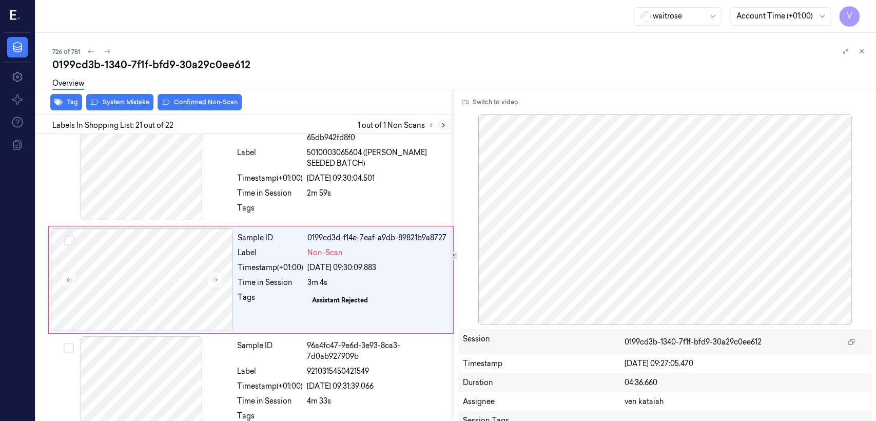
click at [448, 126] on button at bounding box center [443, 125] width 12 height 12
click at [214, 279] on icon at bounding box center [214, 279] width 7 height 7
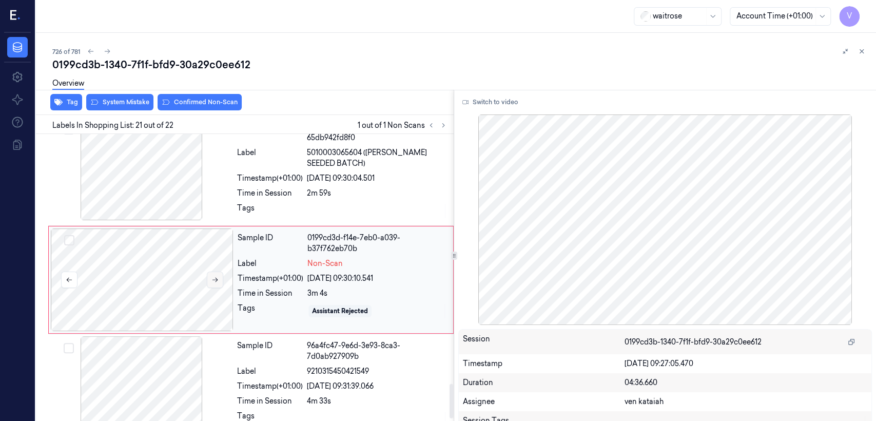
click at [214, 279] on icon at bounding box center [214, 279] width 7 height 7
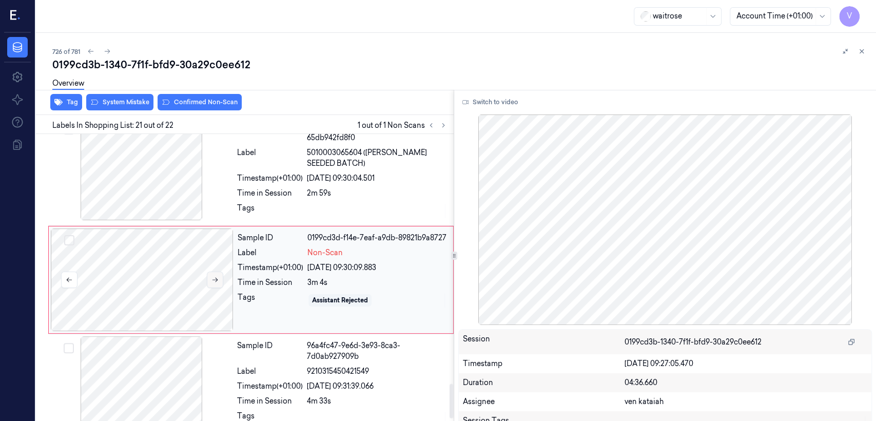
click at [214, 279] on icon at bounding box center [214, 279] width 7 height 7
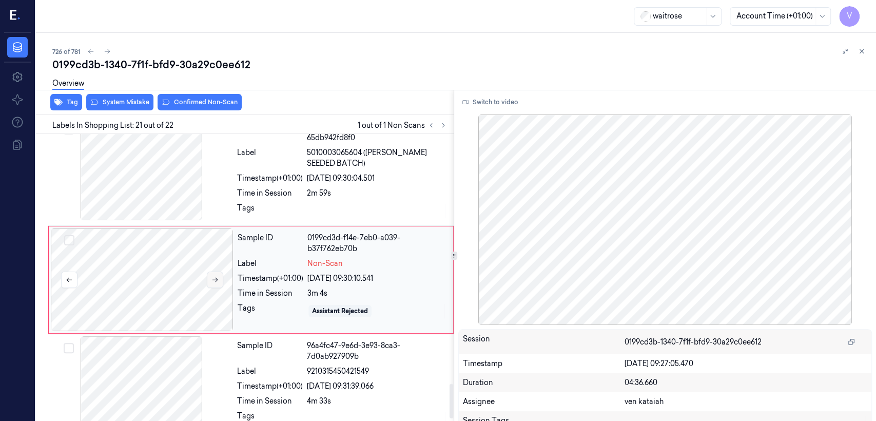
click at [214, 279] on icon at bounding box center [214, 279] width 7 height 7
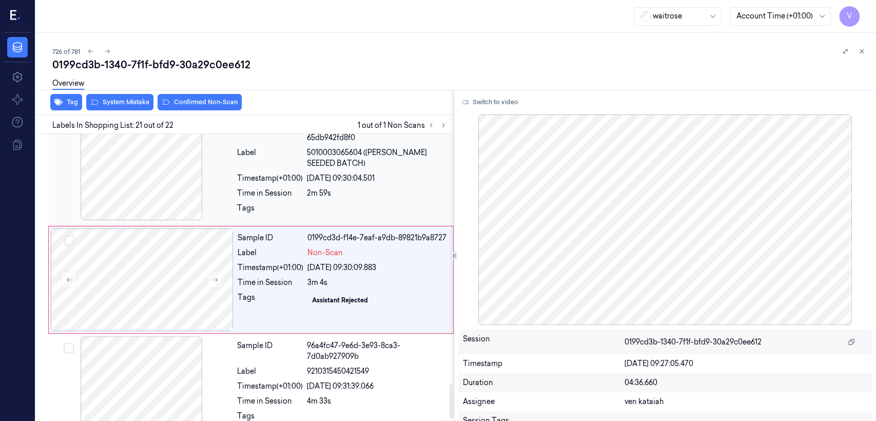
click at [236, 199] on div "Sample ID 8e3b6c8b-22ce-388a-969b-65db942fd8f0 Label 5010003065604 ([PERSON_NAM…" at bounding box center [342, 171] width 219 height 106
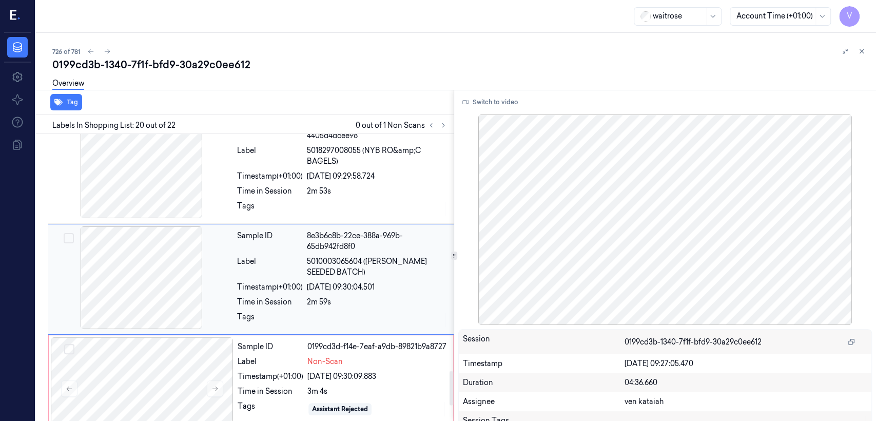
scroll to position [1985, 0]
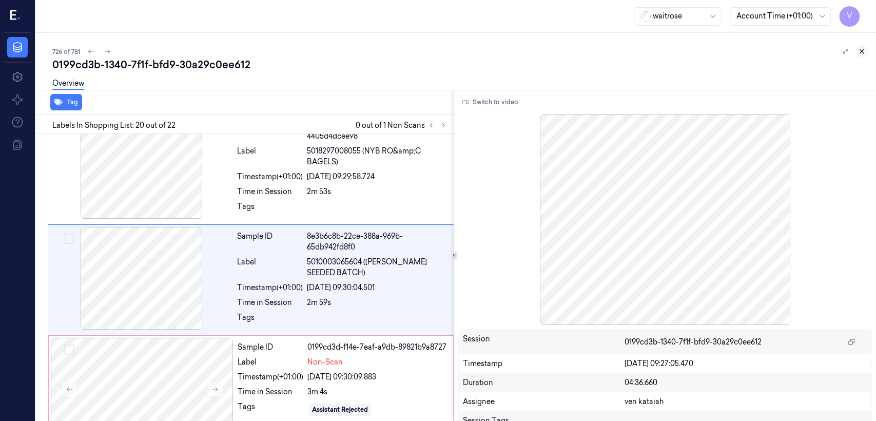
click at [866, 52] on button at bounding box center [862, 51] width 12 height 12
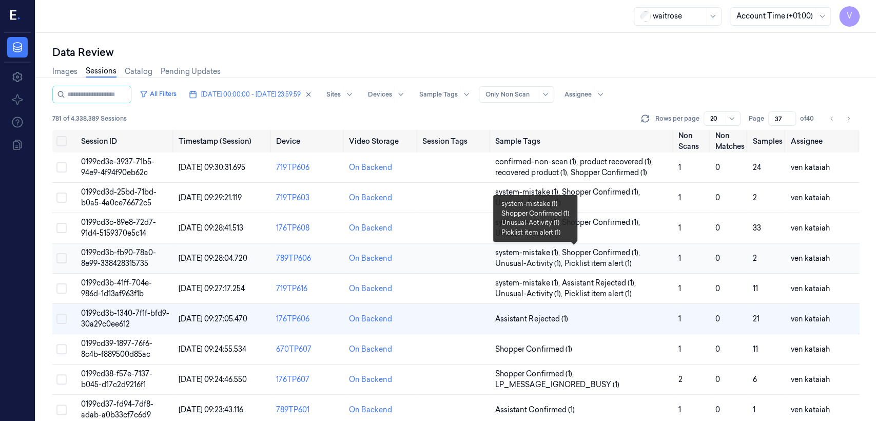
scroll to position [114, 0]
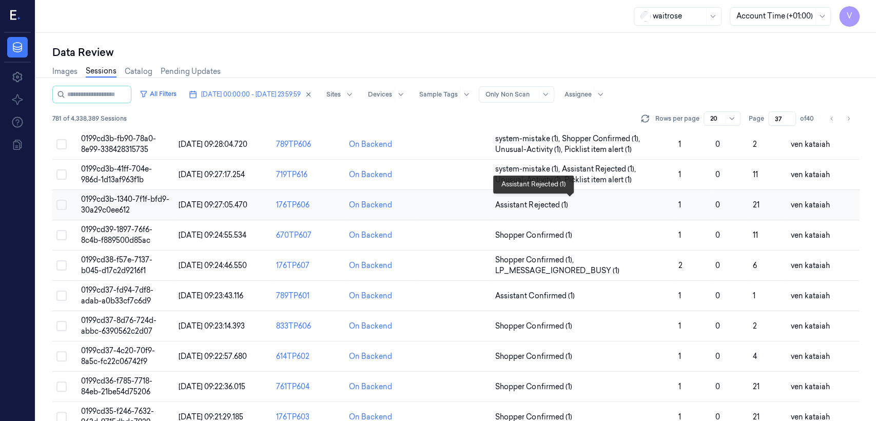
click at [547, 200] on span "Assistant Rejected (1)" at bounding box center [531, 205] width 72 height 11
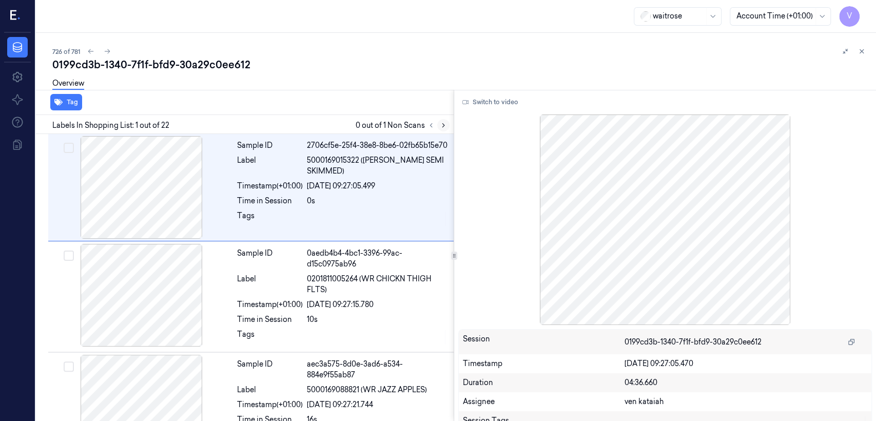
click at [443, 124] on icon at bounding box center [443, 126] width 2 height 4
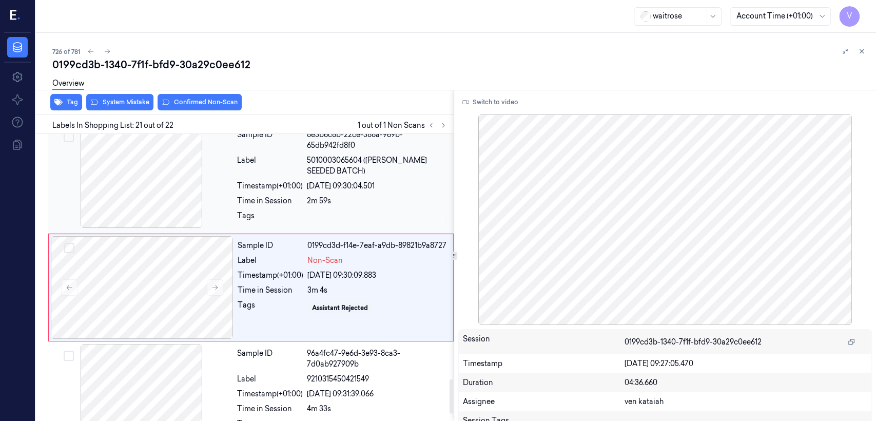
scroll to position [2094, 0]
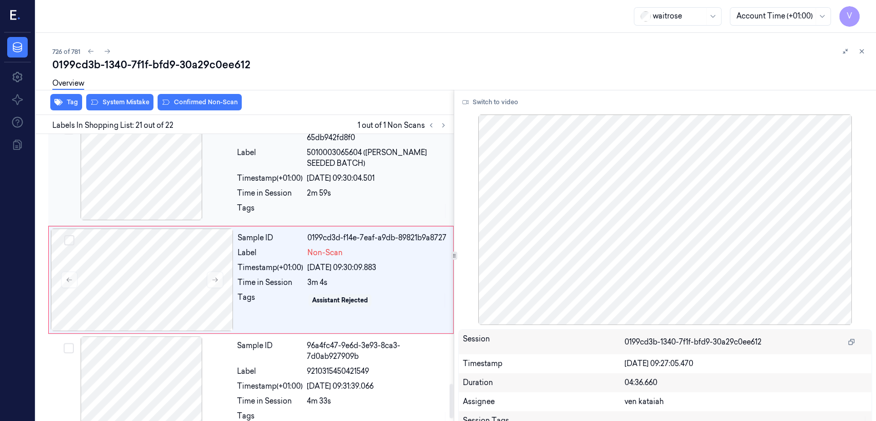
click at [276, 189] on div "Time in Session" at bounding box center [270, 193] width 66 height 11
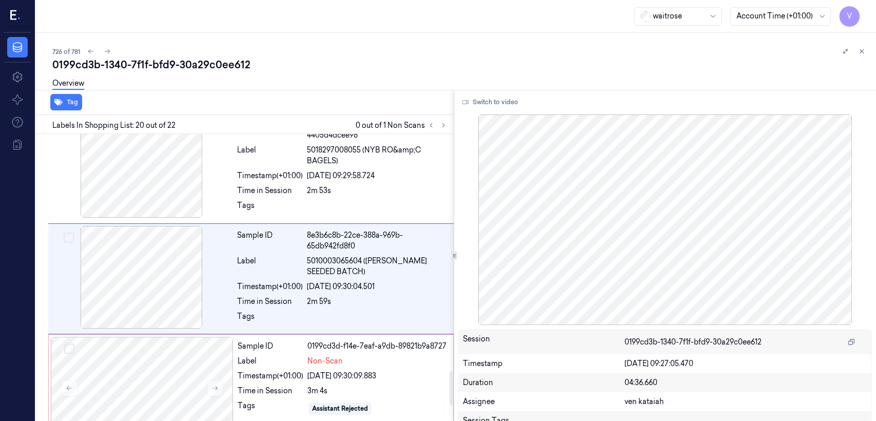
scroll to position [1985, 0]
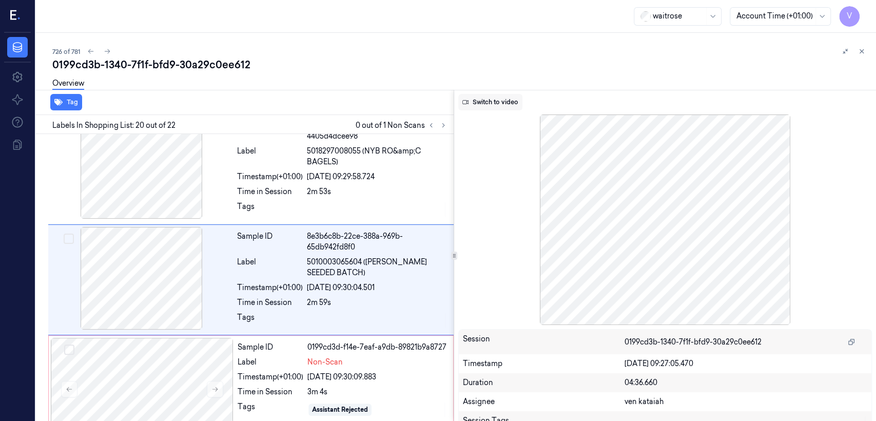
click at [505, 107] on button "Switch to video" at bounding box center [490, 102] width 64 height 16
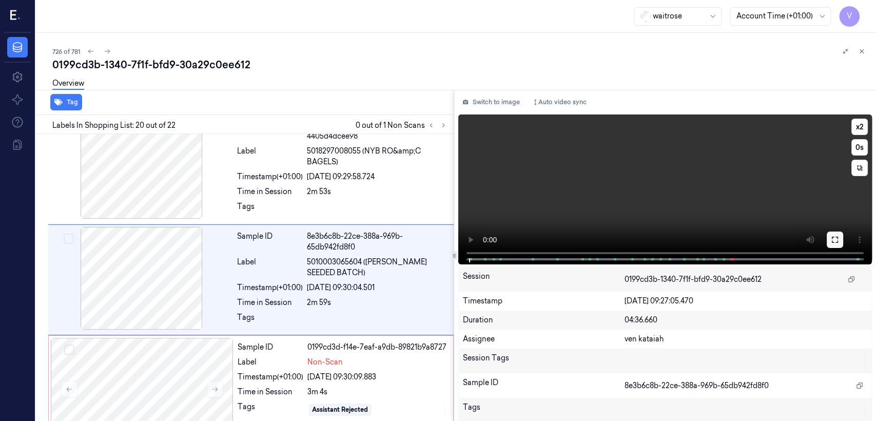
click at [833, 242] on icon at bounding box center [835, 240] width 6 height 6
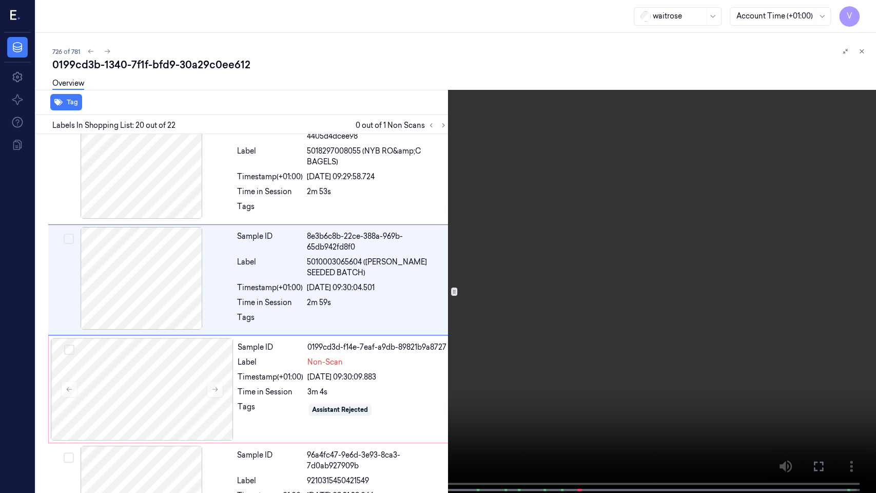
click at [168, 295] on video at bounding box center [438, 247] width 876 height 495
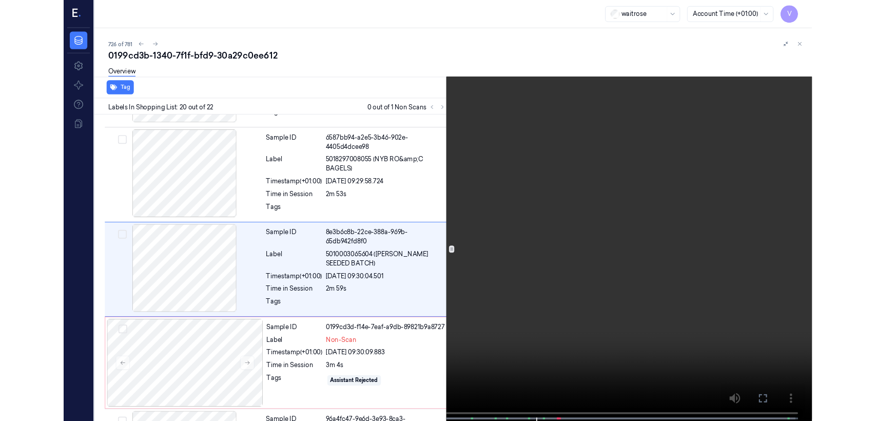
scroll to position [1949, 0]
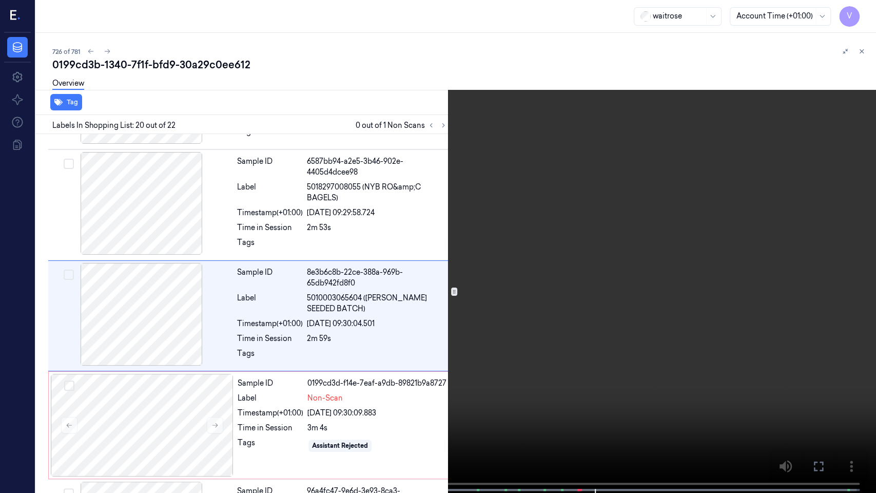
click at [824, 386] on video at bounding box center [438, 247] width 876 height 495
click at [0, 0] on button at bounding box center [0, 0] width 0 height 0
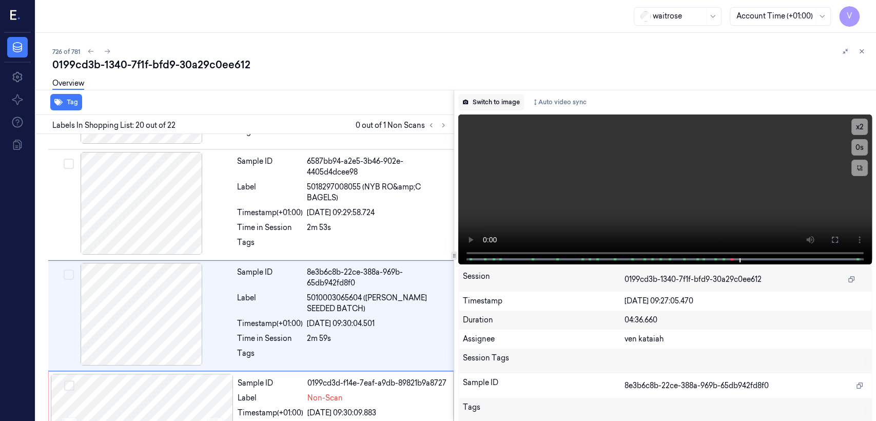
click at [495, 103] on button "Switch to image" at bounding box center [491, 102] width 66 height 16
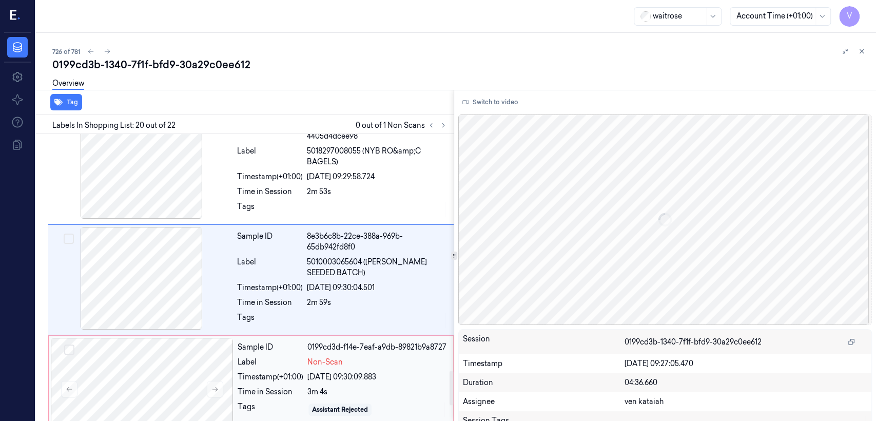
click at [277, 353] on div "Sample ID 0199cd3d-f14e-7eaf-a9db-89821b9a8727 Label Non-Scan Timestamp (+01:00…" at bounding box center [343, 389] width 218 height 103
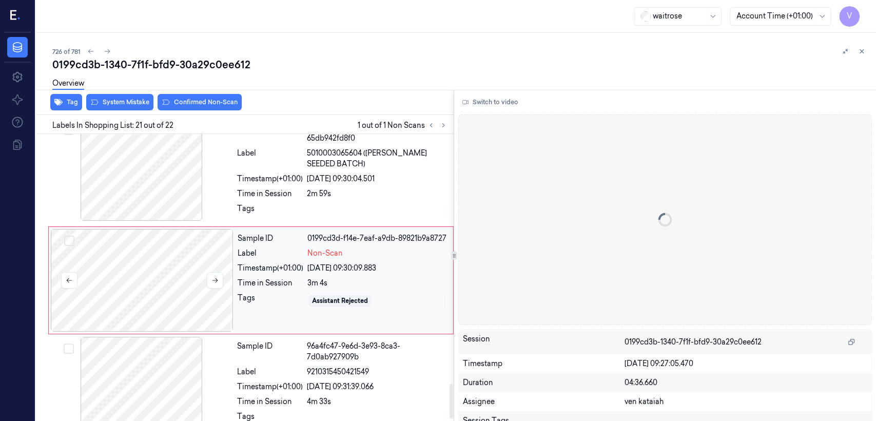
scroll to position [2094, 0]
click at [218, 272] on button at bounding box center [215, 280] width 16 height 16
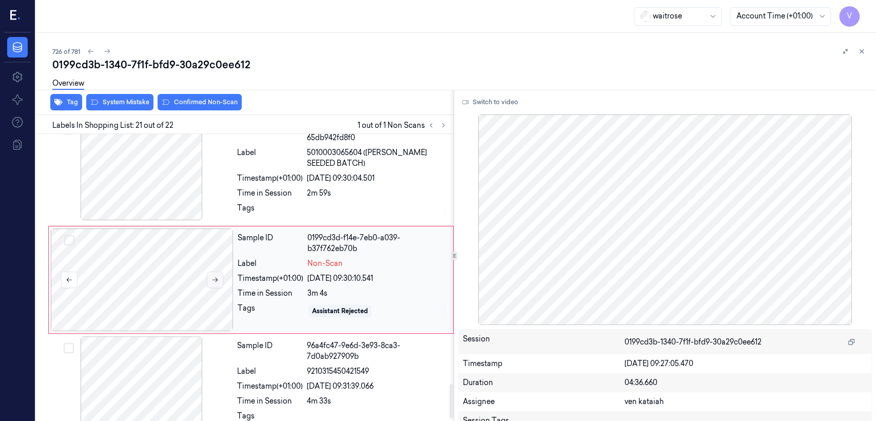
click at [218, 272] on button at bounding box center [215, 280] width 16 height 16
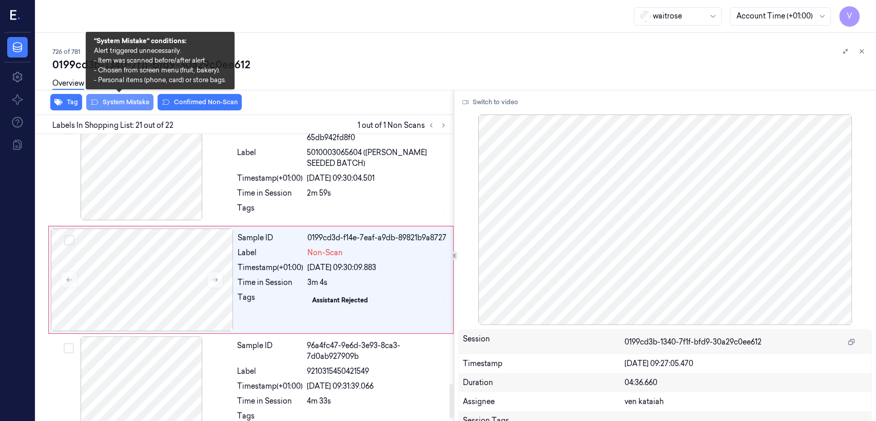
click at [145, 102] on button "System Mistake" at bounding box center [119, 102] width 67 height 16
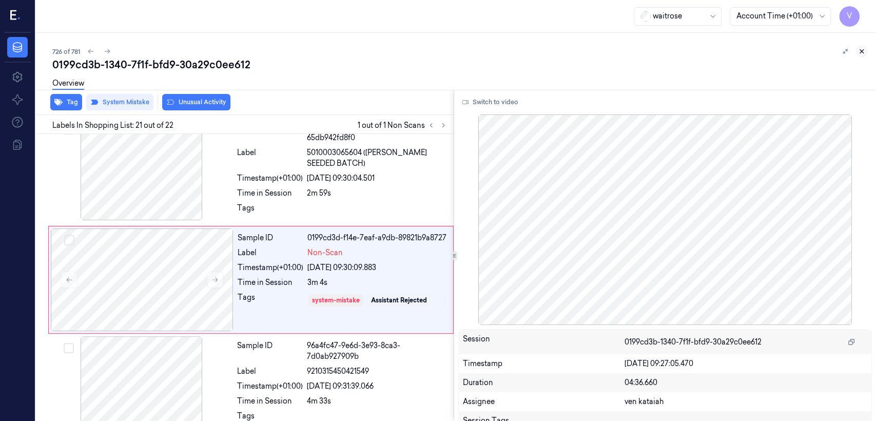
click at [865, 50] on icon at bounding box center [861, 51] width 7 height 7
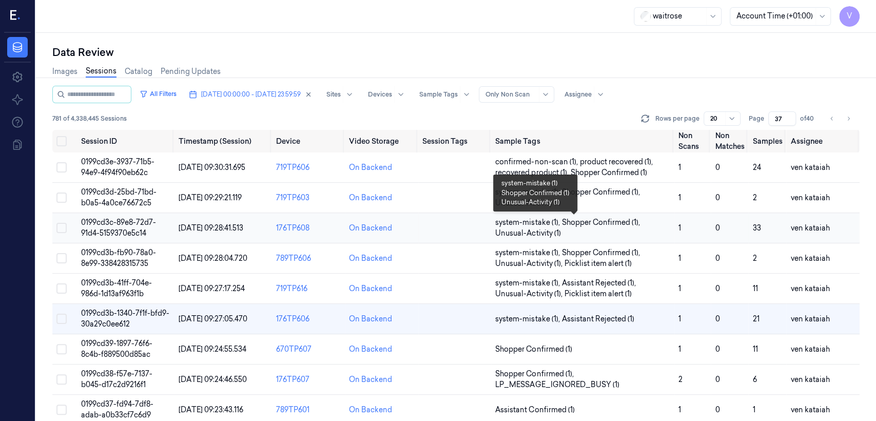
scroll to position [114, 0]
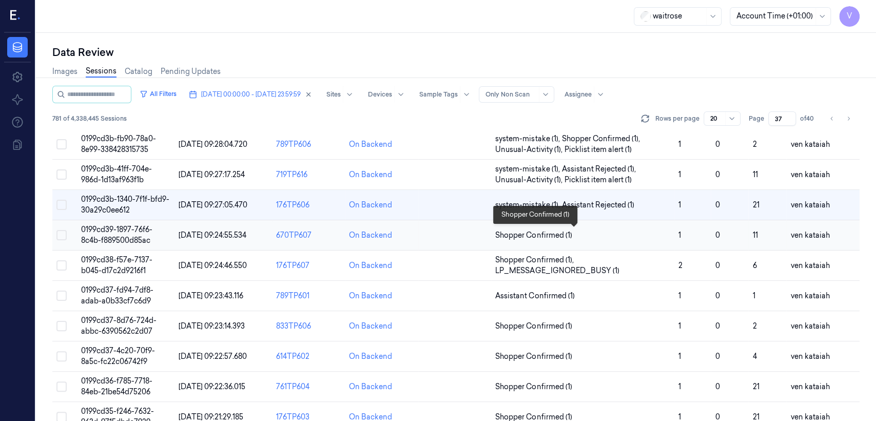
click at [514, 230] on span "Shopper Confirmed (1)" at bounding box center [533, 235] width 76 height 11
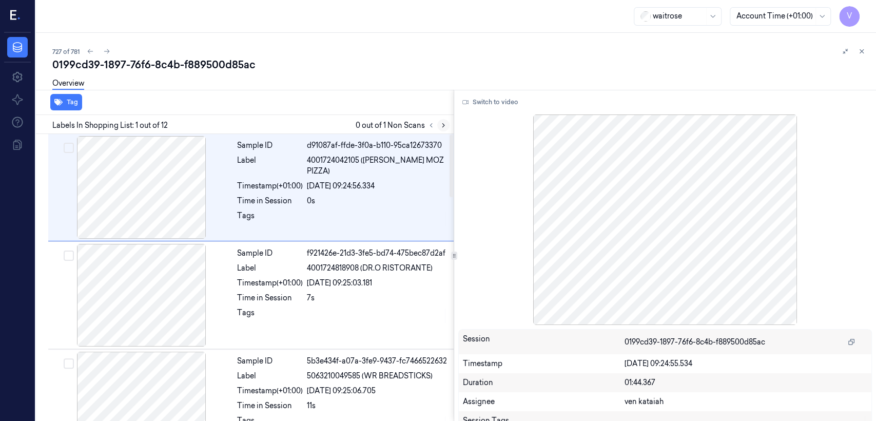
click at [449, 127] on button at bounding box center [443, 125] width 12 height 12
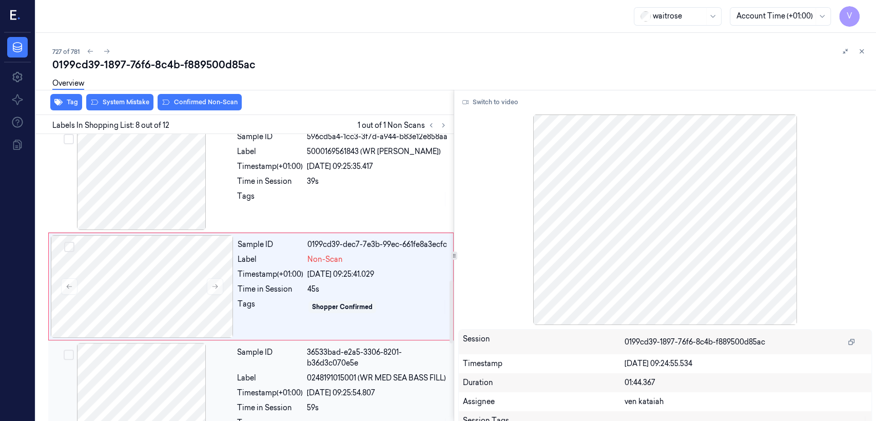
scroll to position [666, 0]
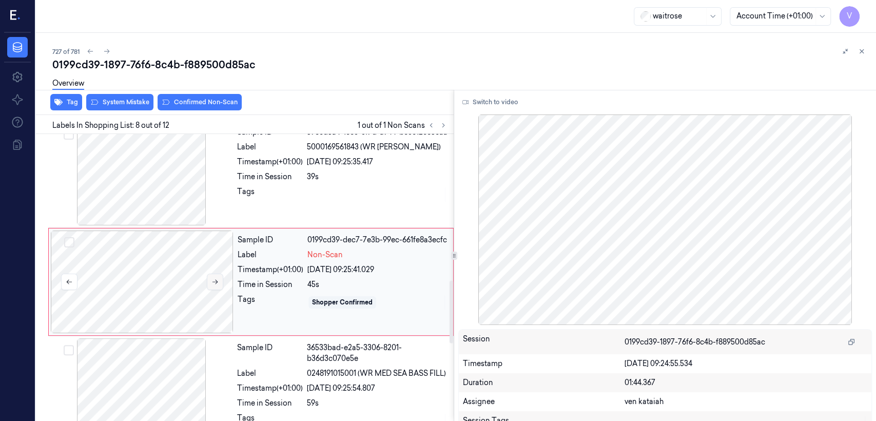
click at [214, 278] on icon at bounding box center [214, 281] width 7 height 7
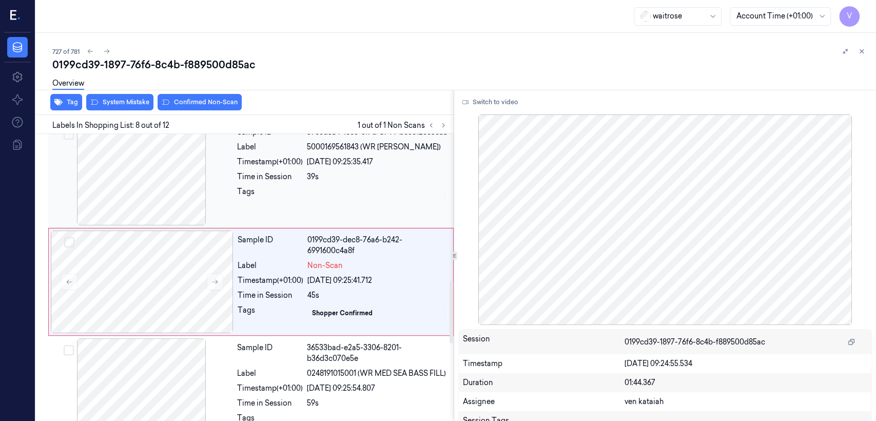
click at [302, 167] on div "Timestamp (+01:00)" at bounding box center [270, 162] width 66 height 11
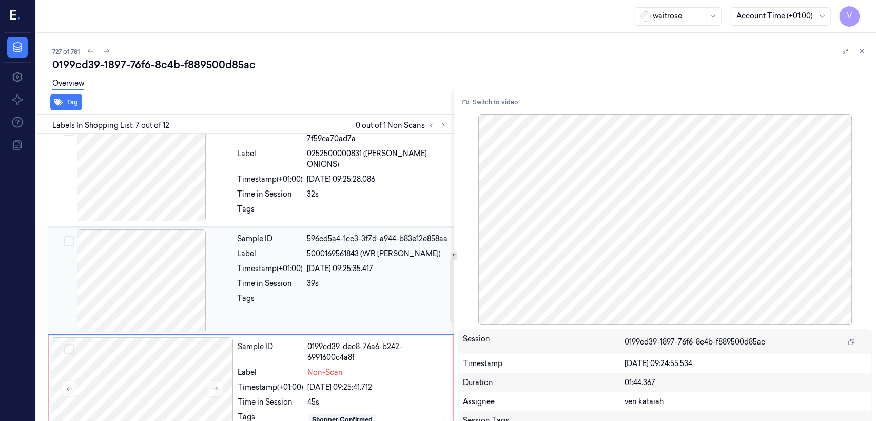
scroll to position [557, 0]
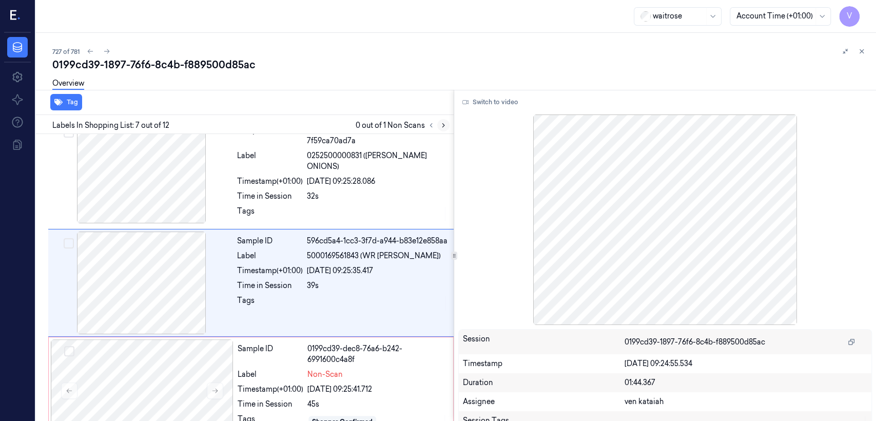
click at [440, 123] on icon at bounding box center [443, 125] width 7 height 7
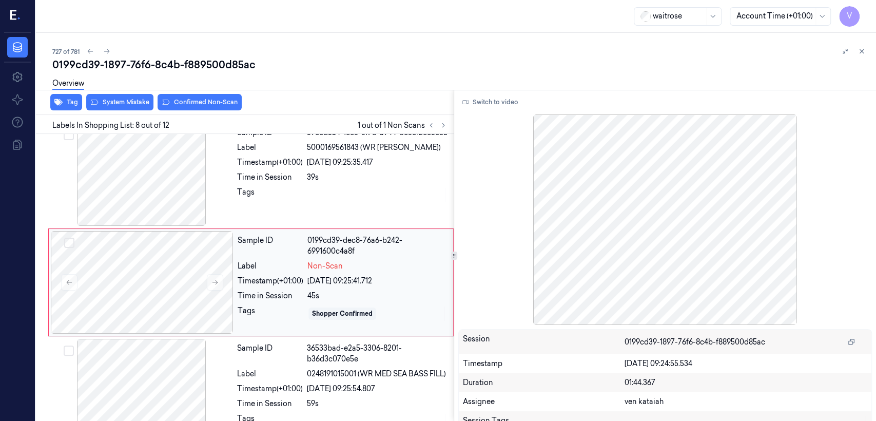
scroll to position [666, 0]
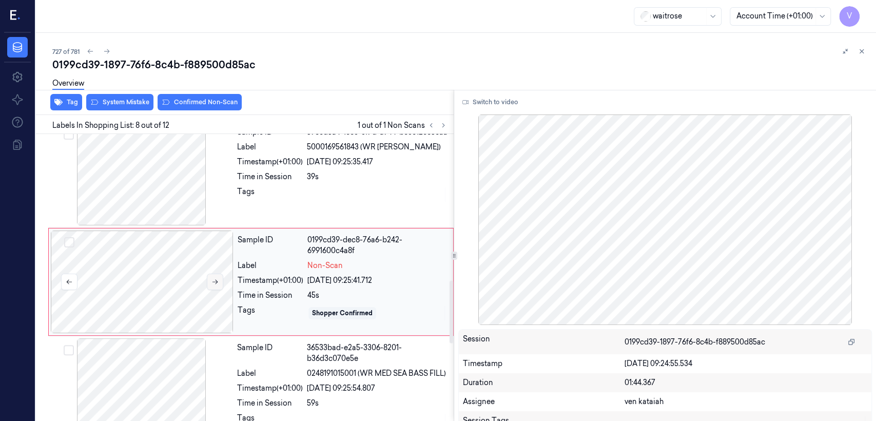
click at [217, 278] on icon at bounding box center [214, 281] width 7 height 7
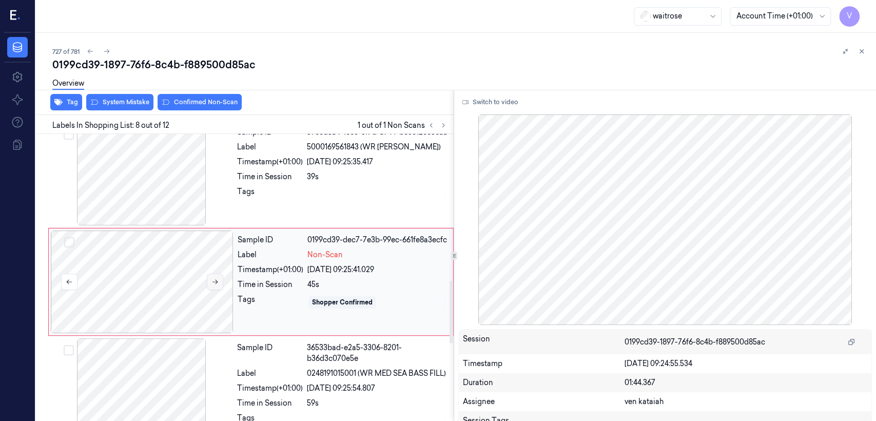
click at [217, 278] on icon at bounding box center [214, 281] width 7 height 7
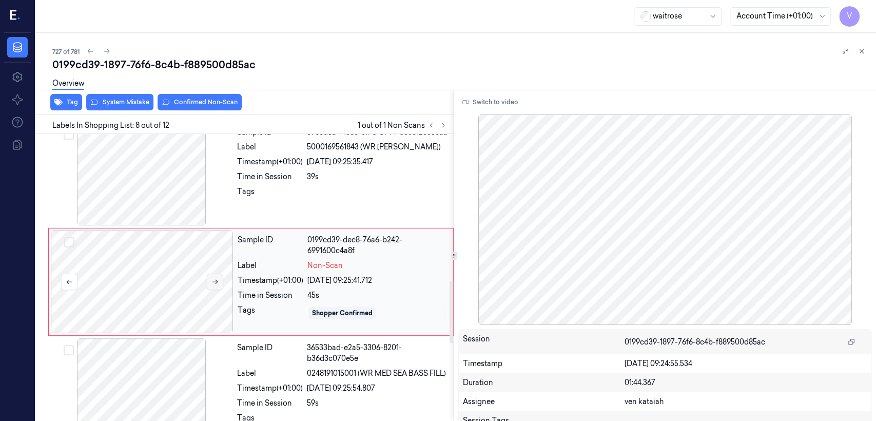
click at [217, 278] on icon at bounding box center [214, 281] width 7 height 7
click at [217, 280] on icon at bounding box center [215, 282] width 6 height 5
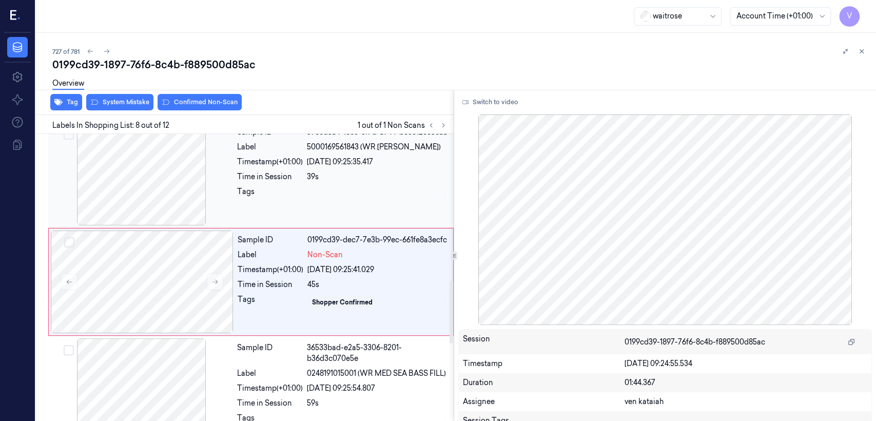
click at [304, 182] on div "Time in Session 39s" at bounding box center [342, 176] width 210 height 11
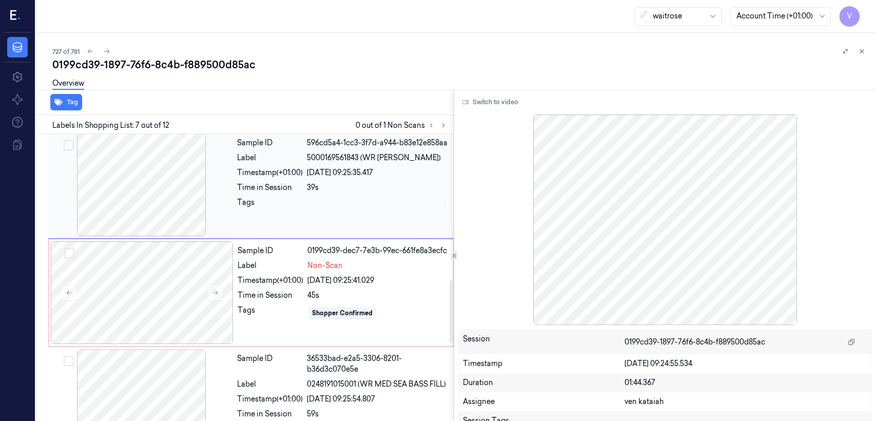
scroll to position [671, 0]
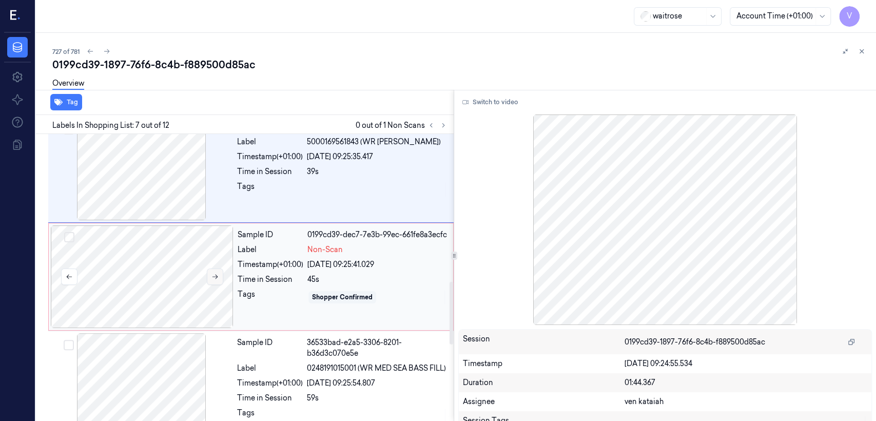
click at [210, 273] on button at bounding box center [215, 276] width 16 height 16
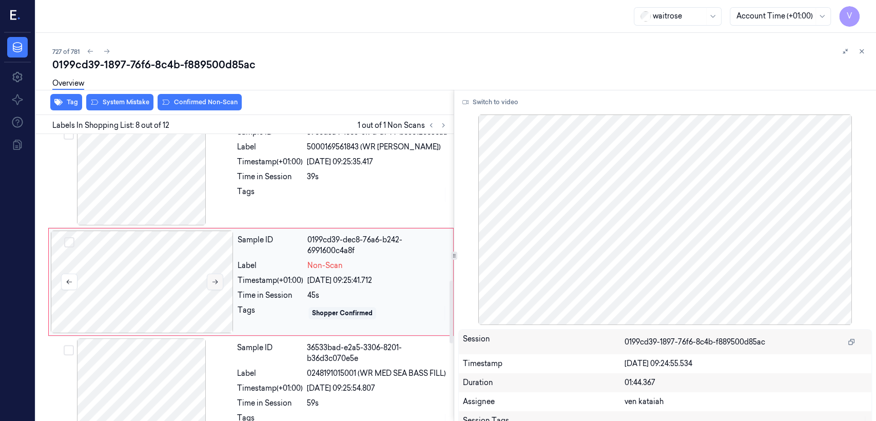
click at [214, 278] on icon at bounding box center [214, 281] width 7 height 7
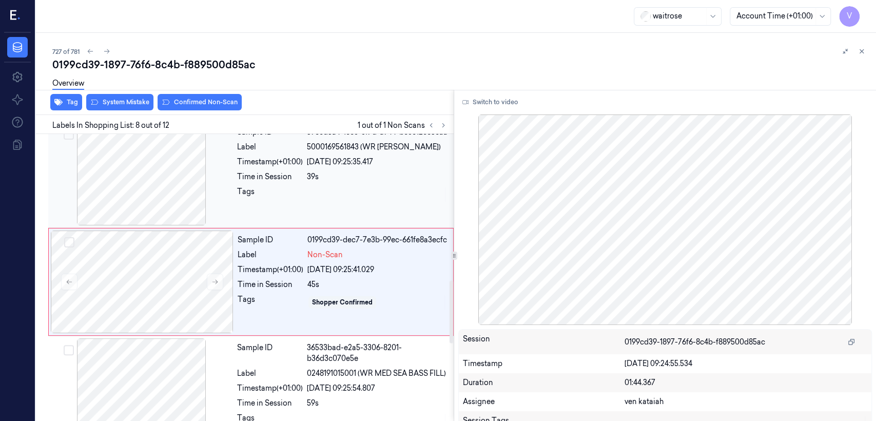
click at [238, 203] on div "Tags" at bounding box center [270, 194] width 66 height 16
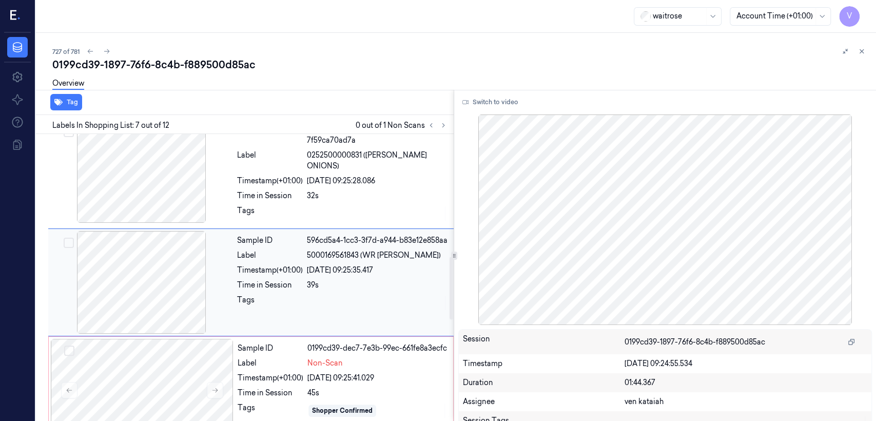
scroll to position [557, 0]
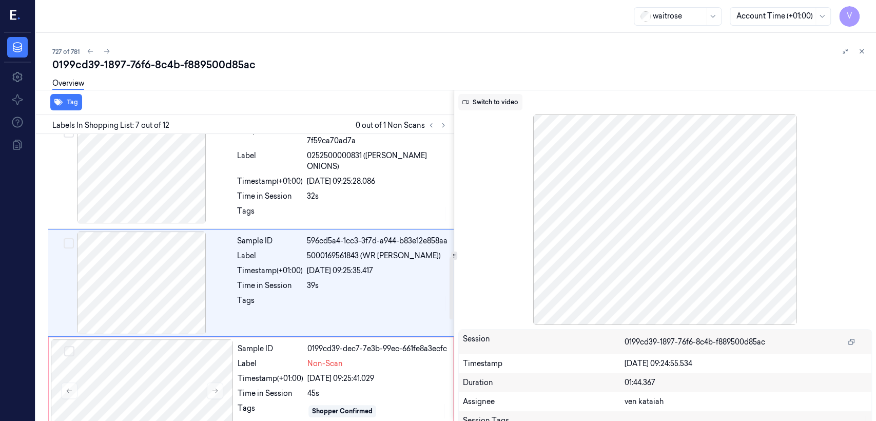
click at [483, 107] on button "Switch to video" at bounding box center [490, 102] width 64 height 16
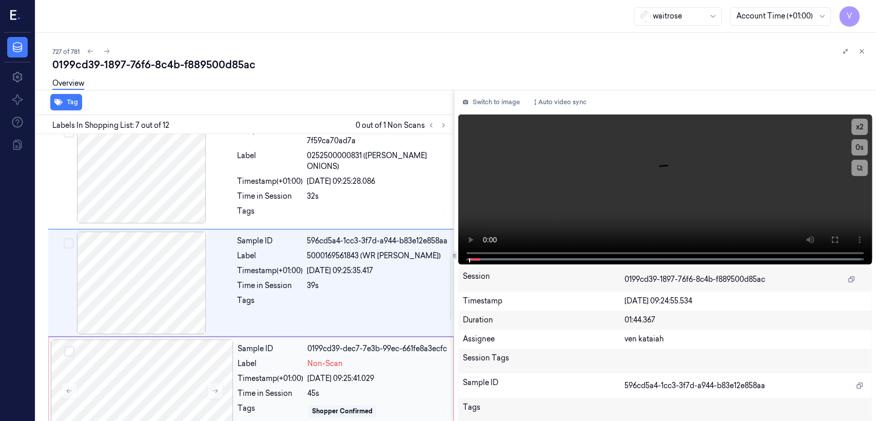
click at [238, 354] on div "Sample ID" at bounding box center [271, 348] width 66 height 11
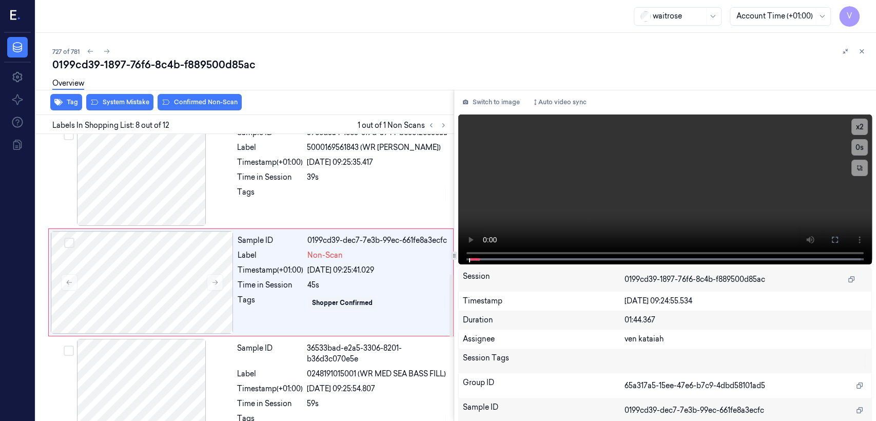
scroll to position [666, 0]
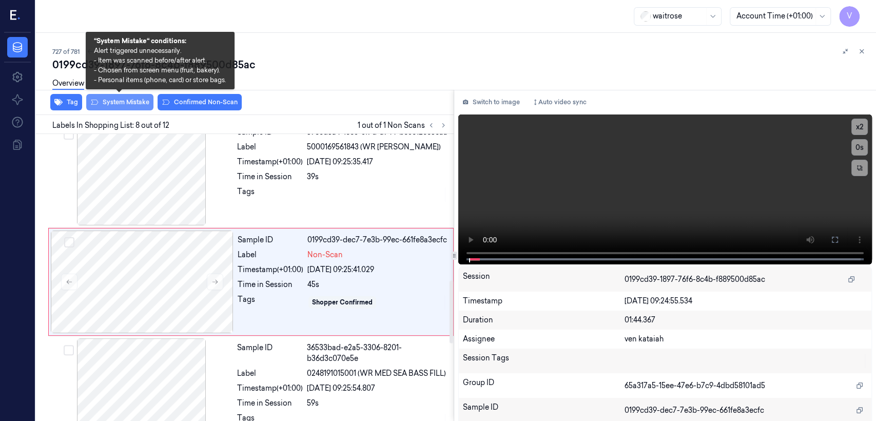
click at [134, 101] on button "System Mistake" at bounding box center [119, 102] width 67 height 16
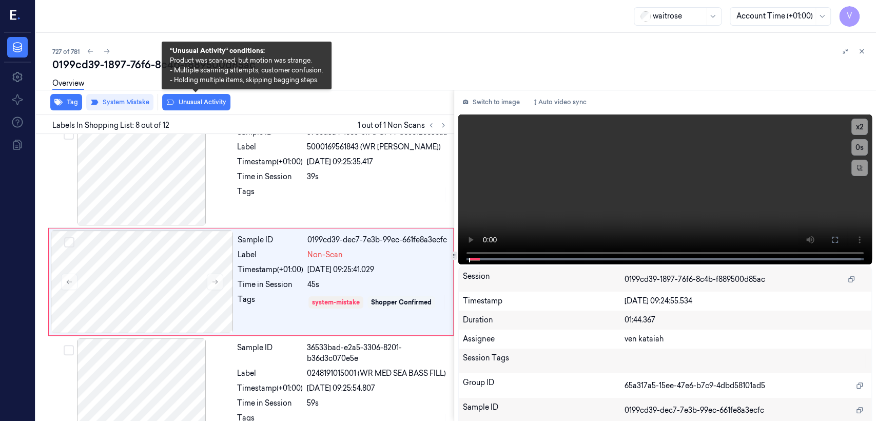
click at [191, 104] on button "Unusual Activity" at bounding box center [196, 102] width 68 height 16
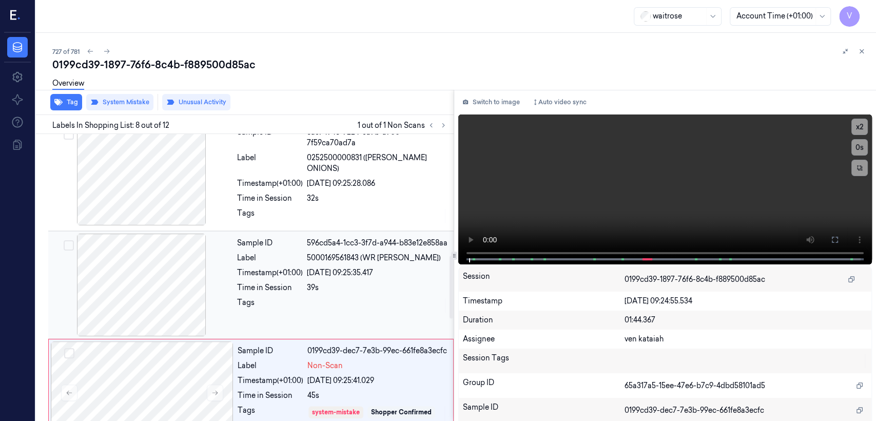
click at [334, 243] on div "596cd5a4-1cc3-3f7d-a944-b83e12e858aa" at bounding box center [377, 243] width 141 height 11
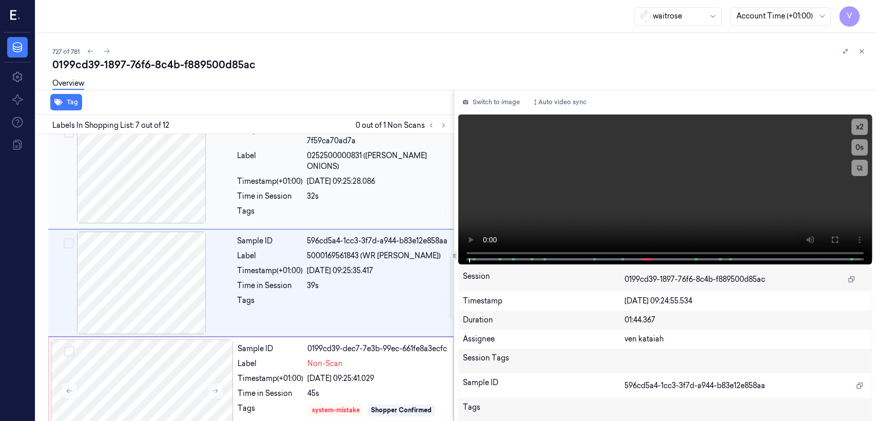
click at [382, 209] on div "Sample ID ea374948-9224-3a9b-a900-7f59ca70ad7a Label 0252500000831 ([PERSON_NAM…" at bounding box center [342, 174] width 219 height 106
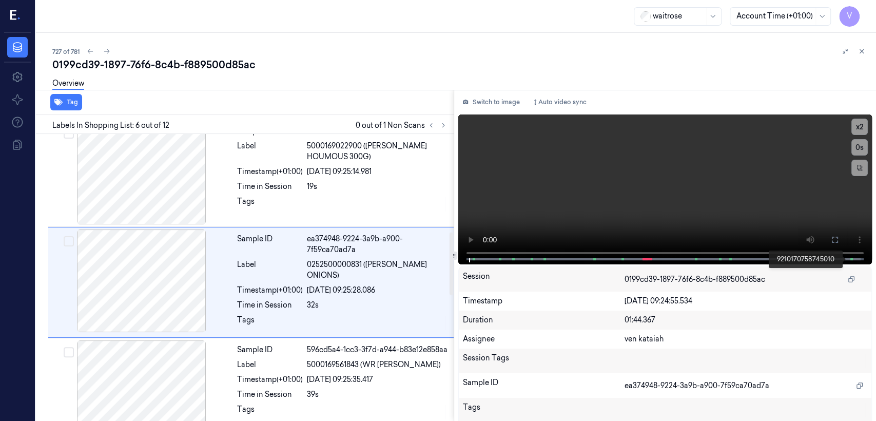
scroll to position [448, 0]
click at [831, 236] on icon at bounding box center [835, 240] width 8 height 8
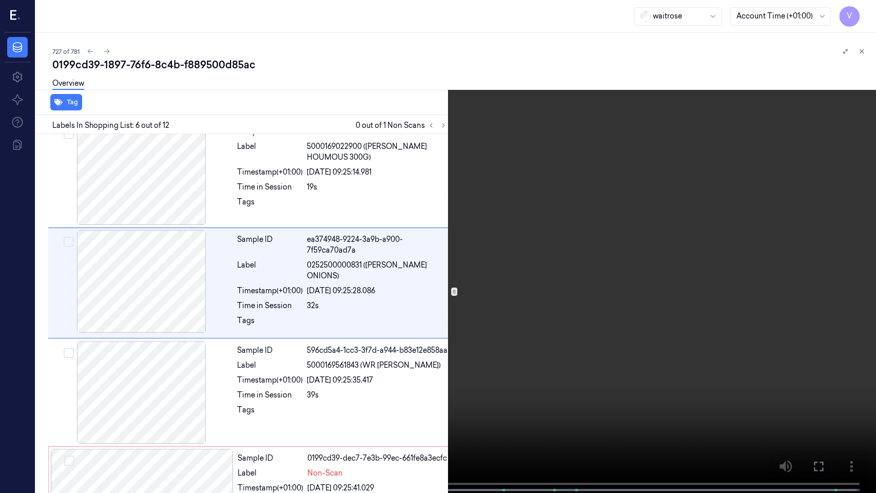
click at [280, 372] on video at bounding box center [438, 247] width 876 height 495
click at [0, 0] on button at bounding box center [0, 0] width 0 height 0
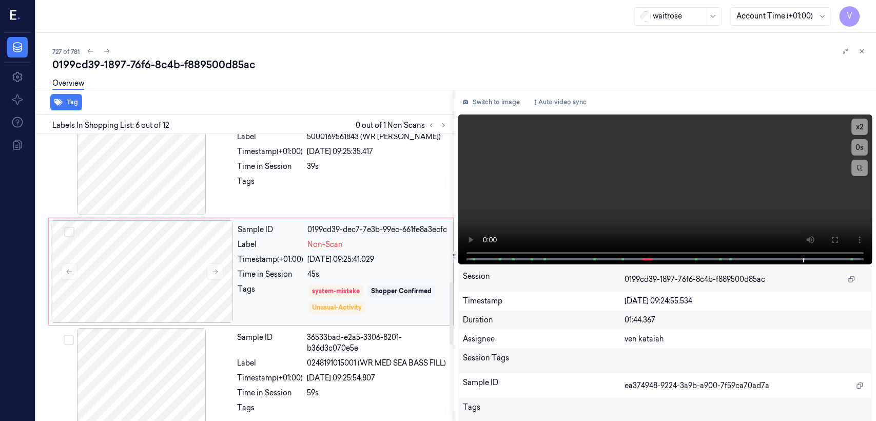
click at [282, 296] on div "Tags" at bounding box center [271, 299] width 66 height 31
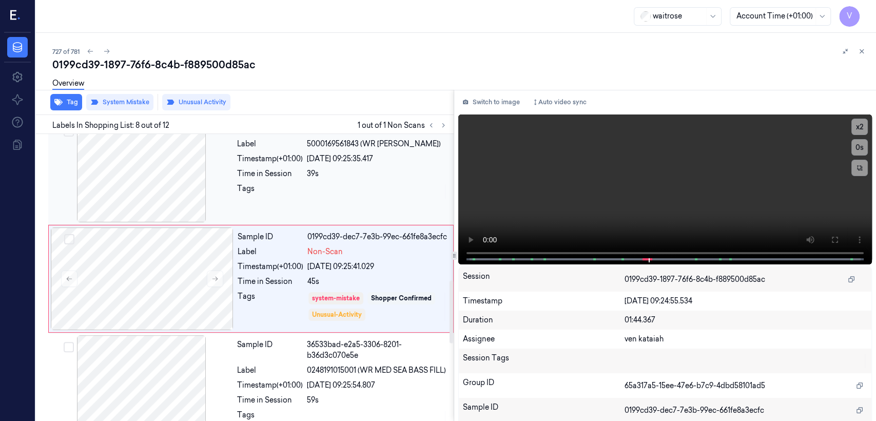
click at [359, 164] on div "[DATE] 09:25:35.417" at bounding box center [377, 158] width 141 height 11
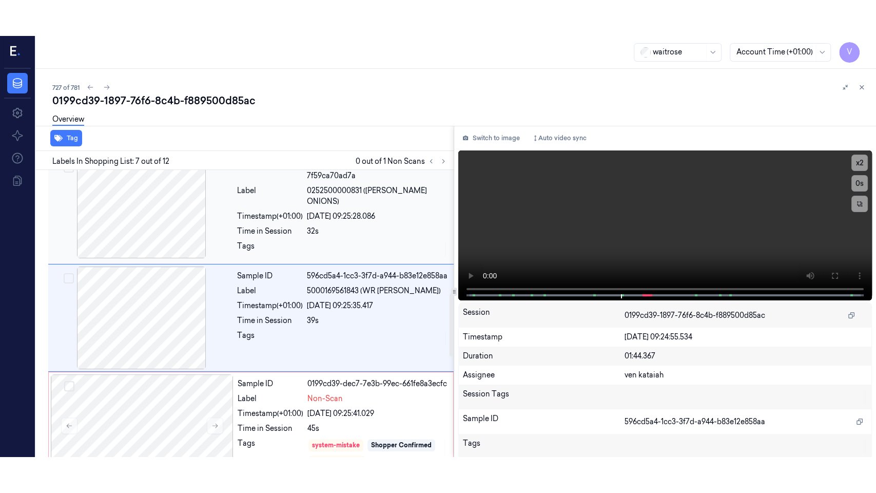
scroll to position [557, 0]
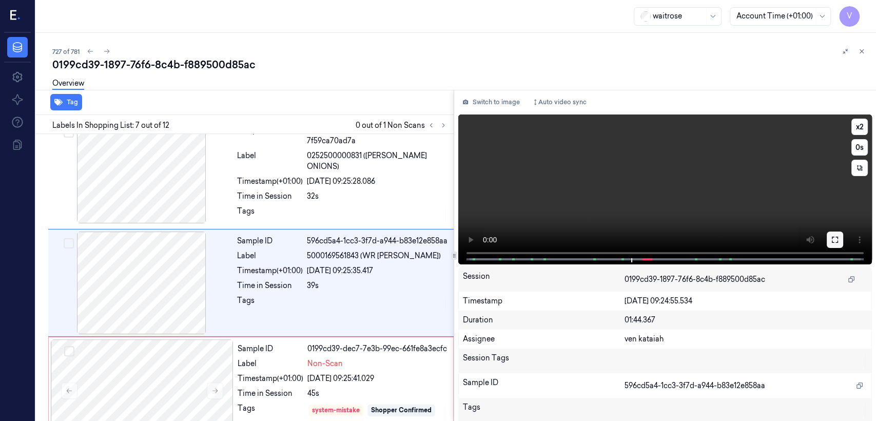
click at [835, 242] on icon at bounding box center [835, 240] width 8 height 8
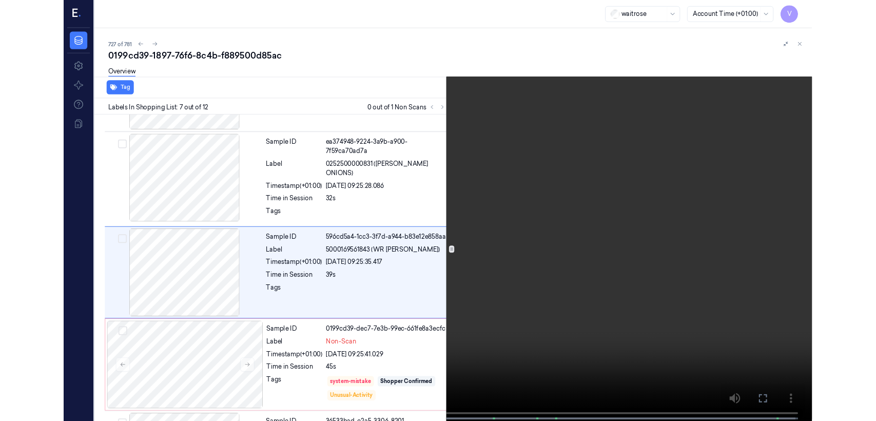
scroll to position [521, 0]
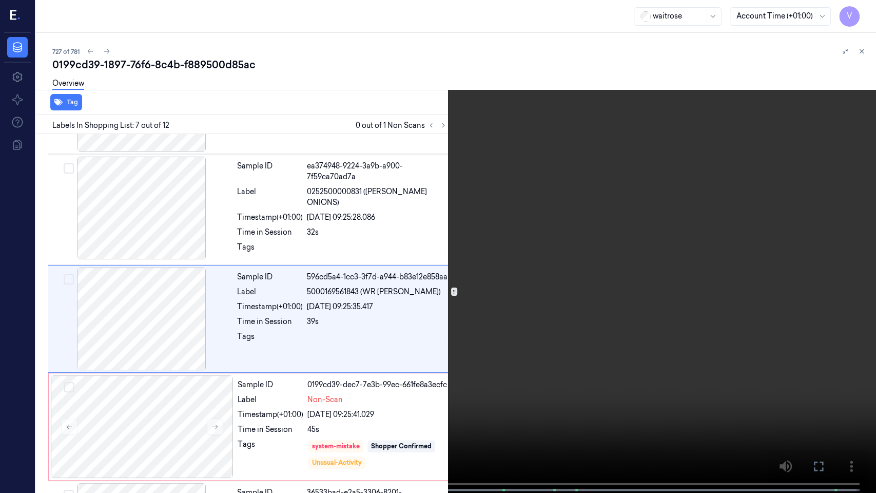
click at [0, 0] on icon at bounding box center [0, 0] width 0 height 0
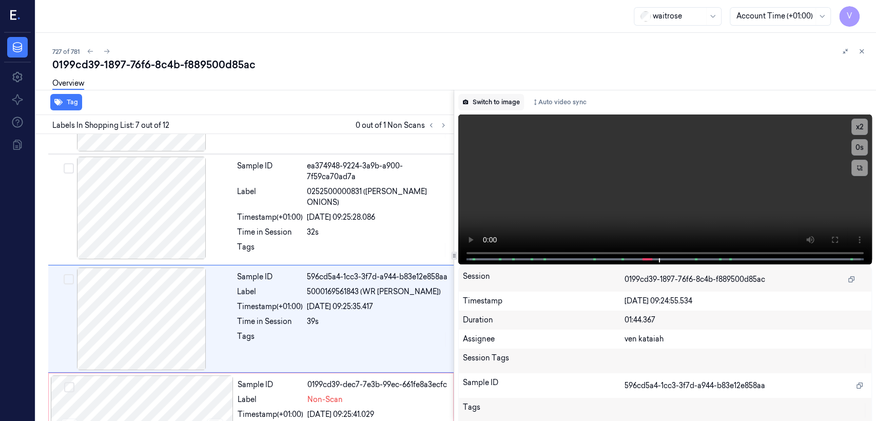
click at [474, 107] on button "Switch to image" at bounding box center [491, 102] width 66 height 16
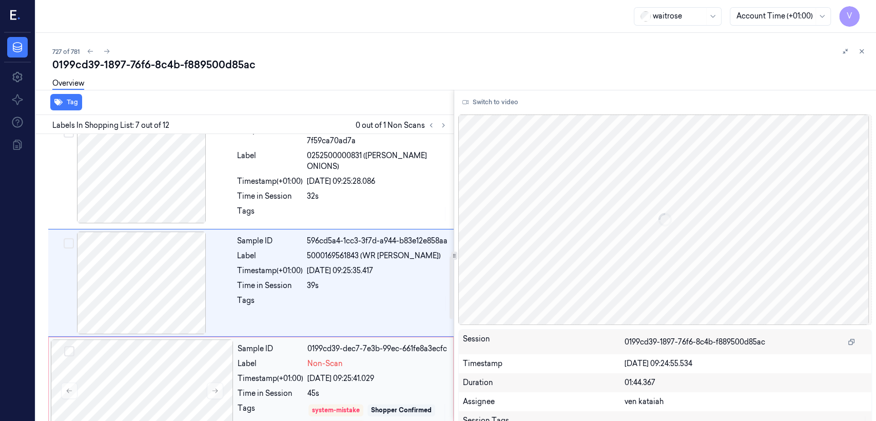
click at [344, 354] on div "0199cd39-dec7-7e3b-99ec-661fe8a3ecfc" at bounding box center [377, 348] width 140 height 11
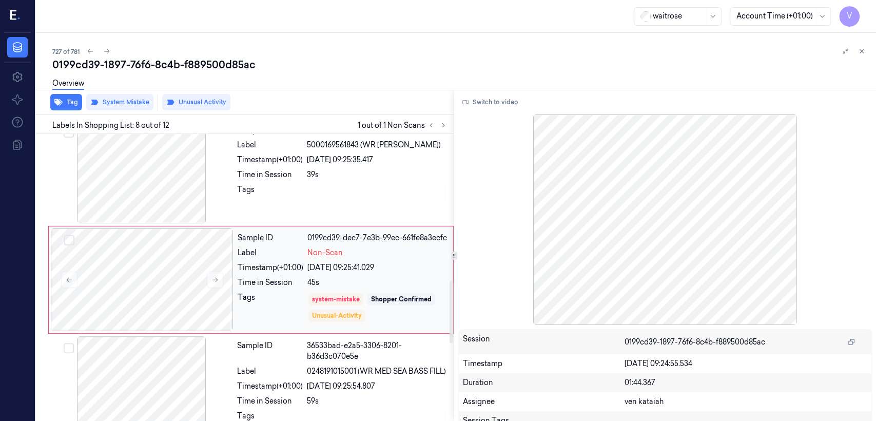
scroll to position [669, 0]
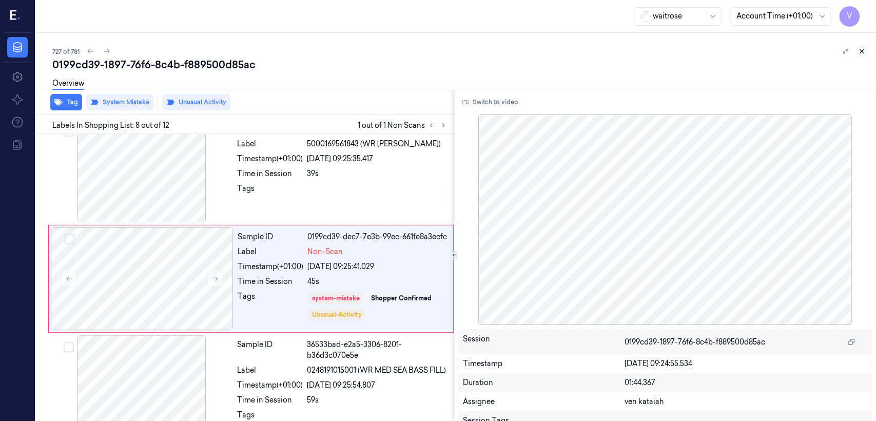
click at [860, 51] on icon at bounding box center [861, 51] width 7 height 7
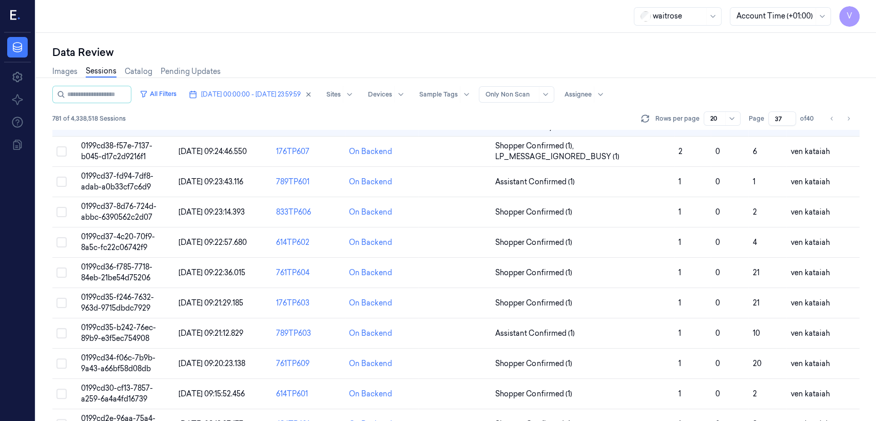
scroll to position [114, 0]
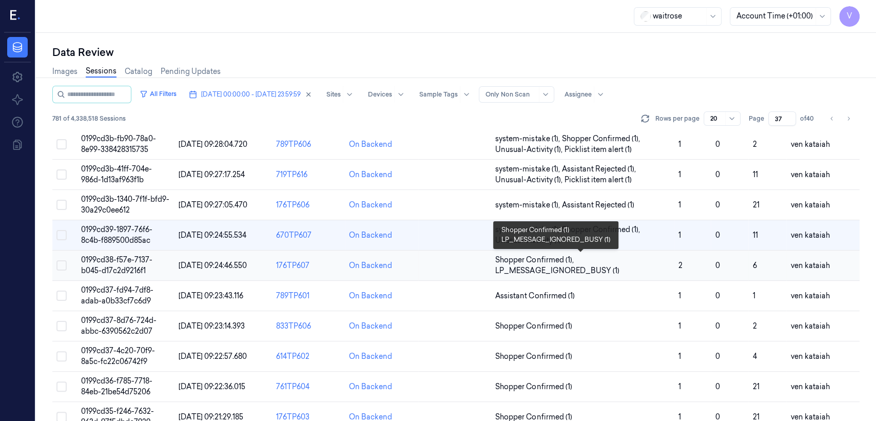
click at [546, 266] on span "LP_MESSAGE_IGNORED_BUSY (1)" at bounding box center [557, 270] width 124 height 11
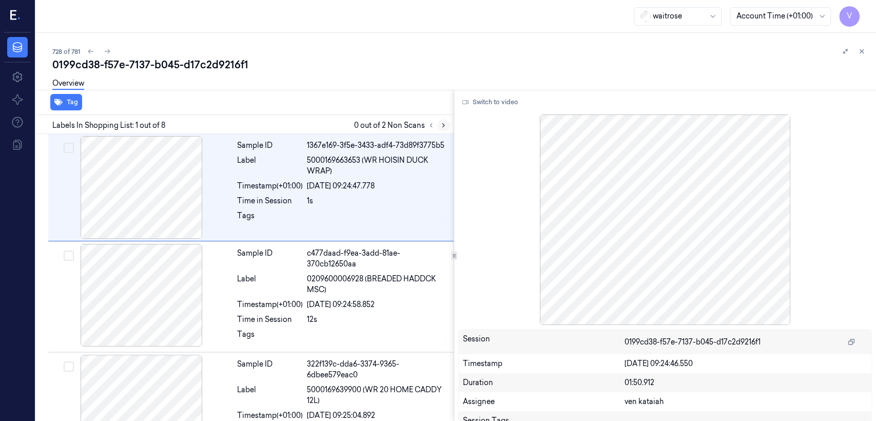
click at [442, 124] on icon at bounding box center [443, 125] width 7 height 7
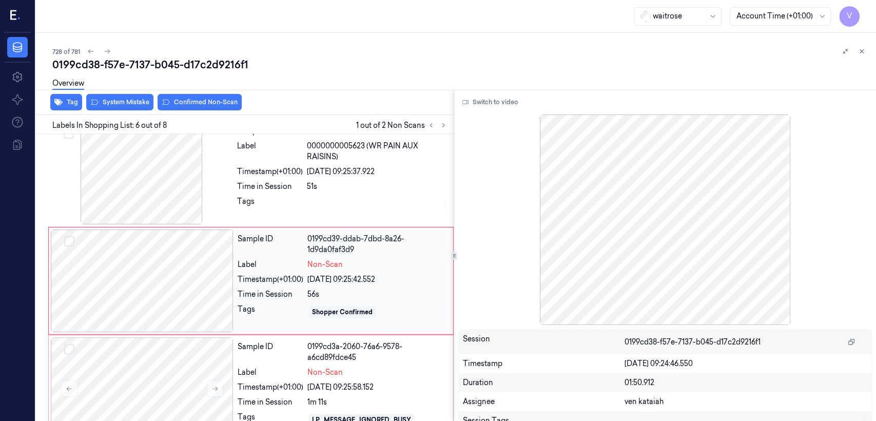
scroll to position [454, 0]
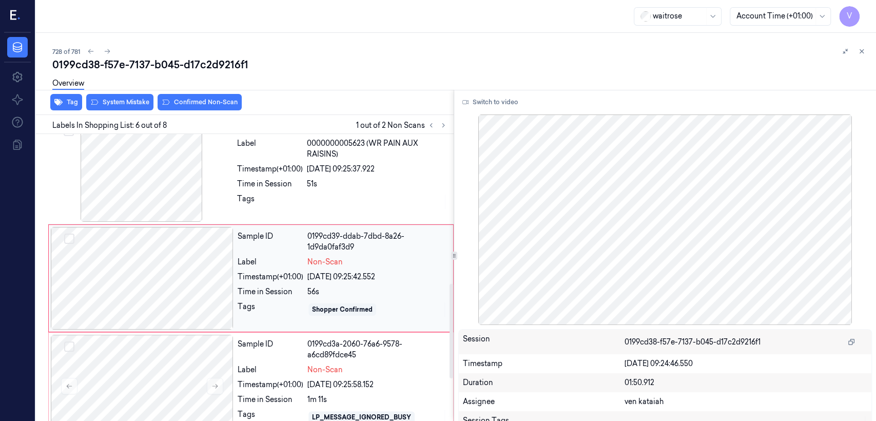
click at [222, 293] on div at bounding box center [142, 278] width 183 height 103
click at [291, 190] on div "Sample ID a515253f-94f9-38f3-aea2-955e0fb3021b Label 0000000005623 (WR PAIN AUX…" at bounding box center [342, 170] width 219 height 103
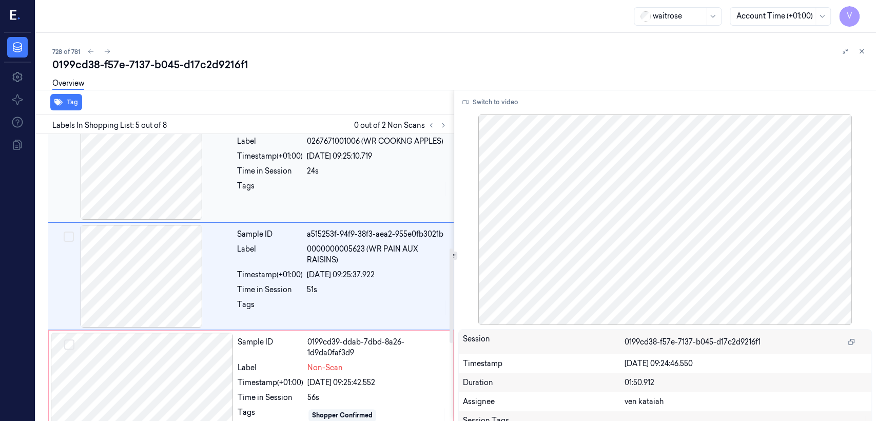
scroll to position [346, 0]
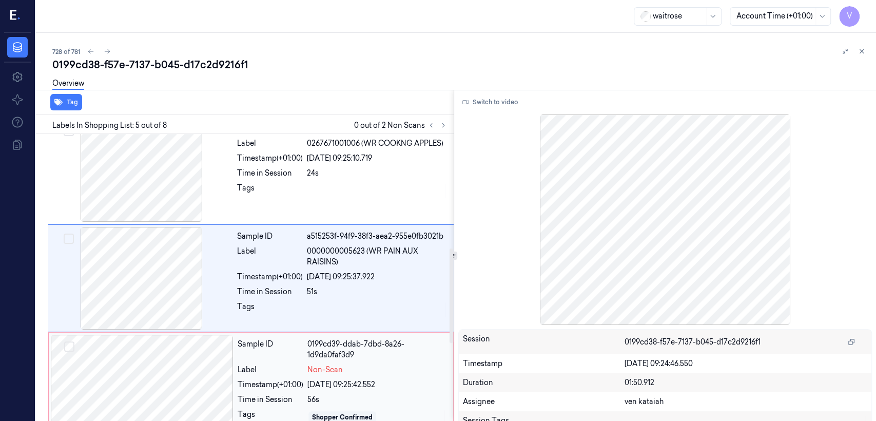
click at [259, 364] on div "Label" at bounding box center [271, 369] width 66 height 11
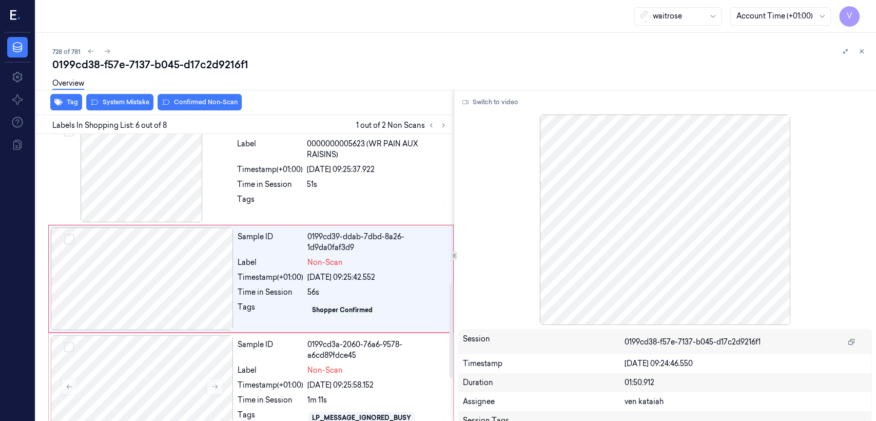
scroll to position [454, 0]
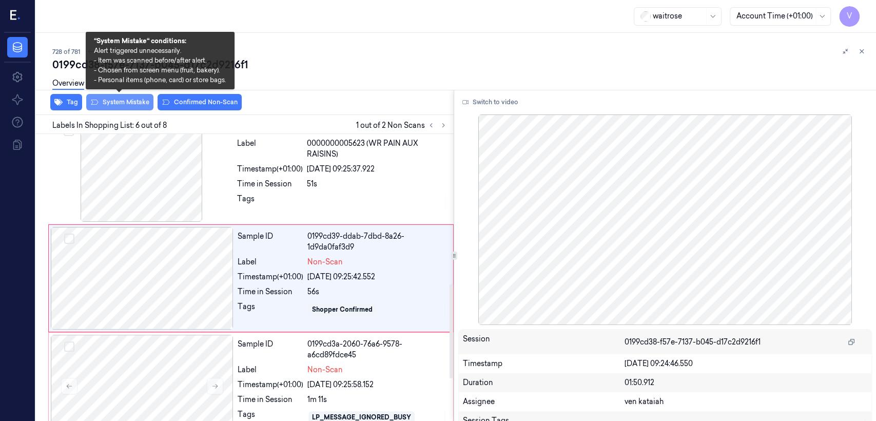
click at [111, 103] on button "System Mistake" at bounding box center [119, 102] width 67 height 16
click at [68, 102] on button "Tag" at bounding box center [66, 102] width 32 height 16
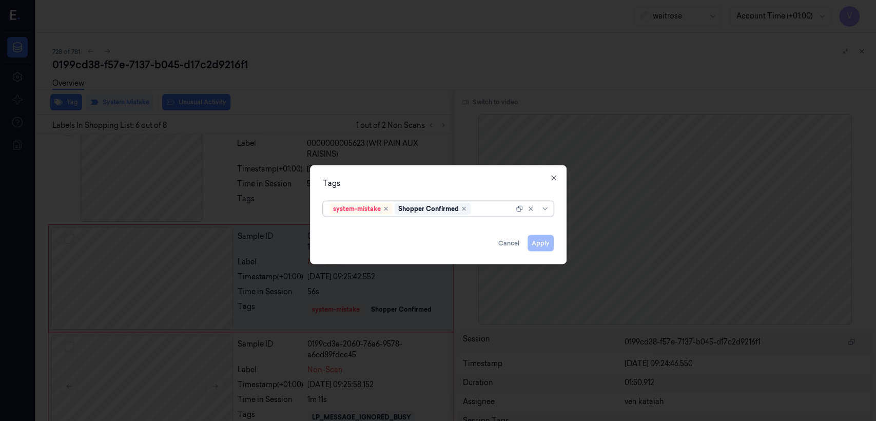
click at [481, 210] on div at bounding box center [493, 208] width 41 height 11
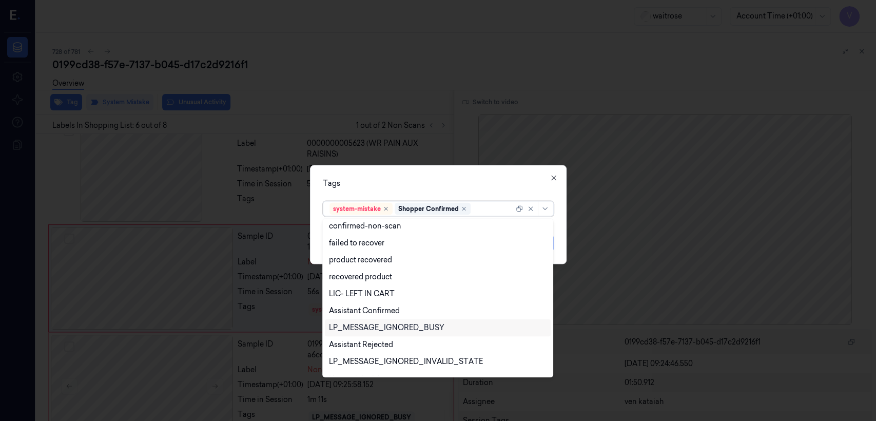
scroll to position [150, 0]
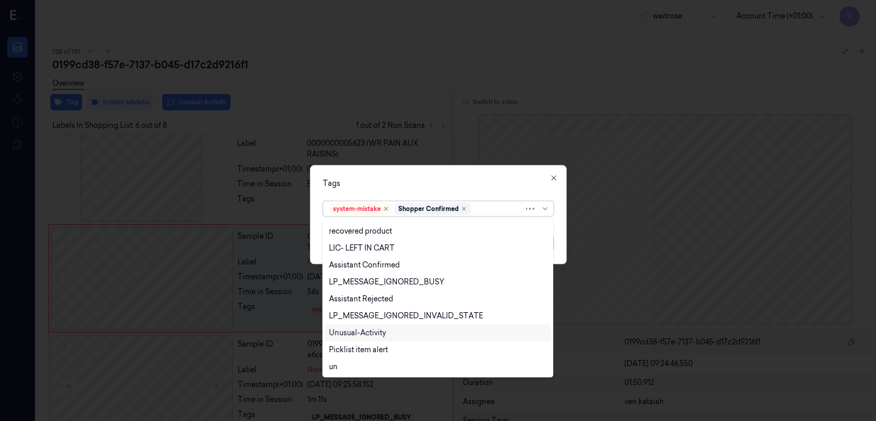
click at [373, 327] on div "Unusual-Activity" at bounding box center [357, 332] width 57 height 11
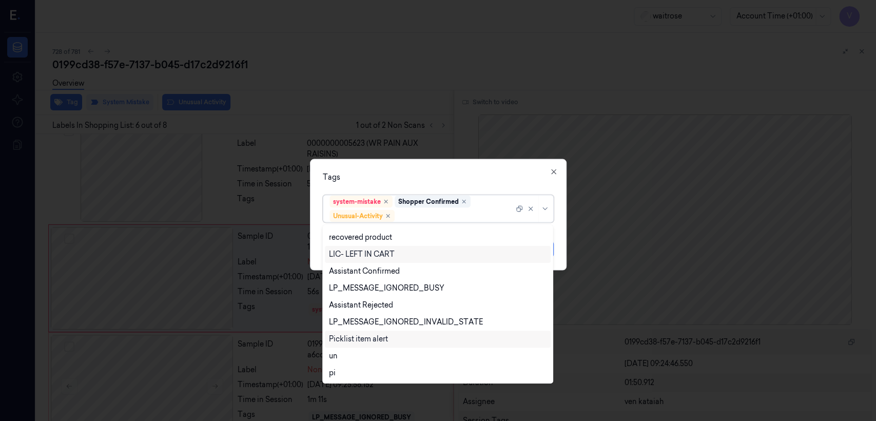
drag, startPoint x: 368, startPoint y: 338, endPoint x: 431, endPoint y: 255, distance: 104.4
click at [369, 338] on div "Picklist item alert" at bounding box center [358, 339] width 59 height 11
drag, startPoint x: 439, startPoint y: 183, endPoint x: 460, endPoint y: 207, distance: 31.3
click at [439, 184] on div "Tags option Picklist item alert, selected. 20 results available. Use Up and Dow…" at bounding box center [438, 214] width 257 height 111
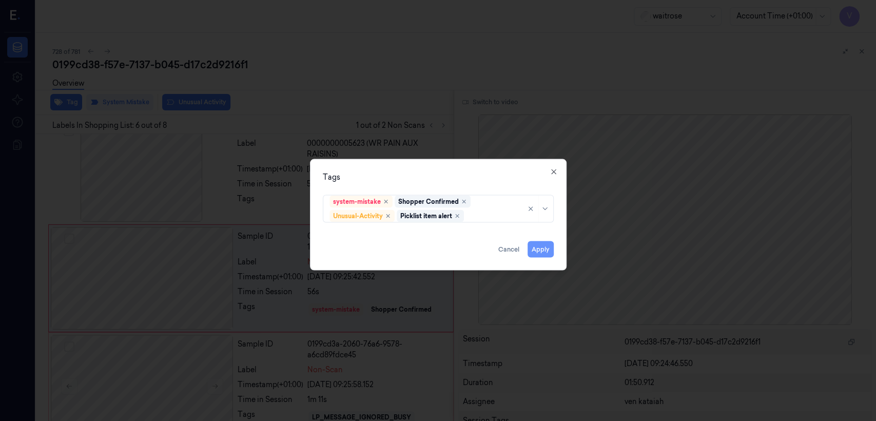
click at [540, 243] on button "Apply" at bounding box center [541, 249] width 26 height 16
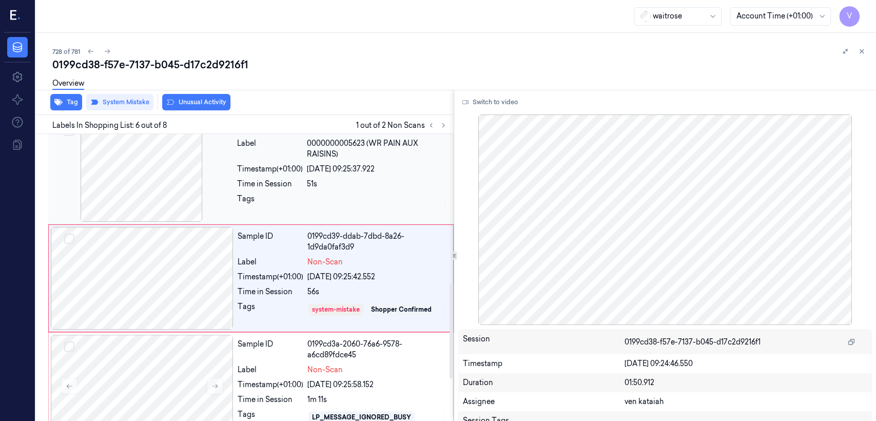
click at [211, 195] on div at bounding box center [141, 170] width 183 height 103
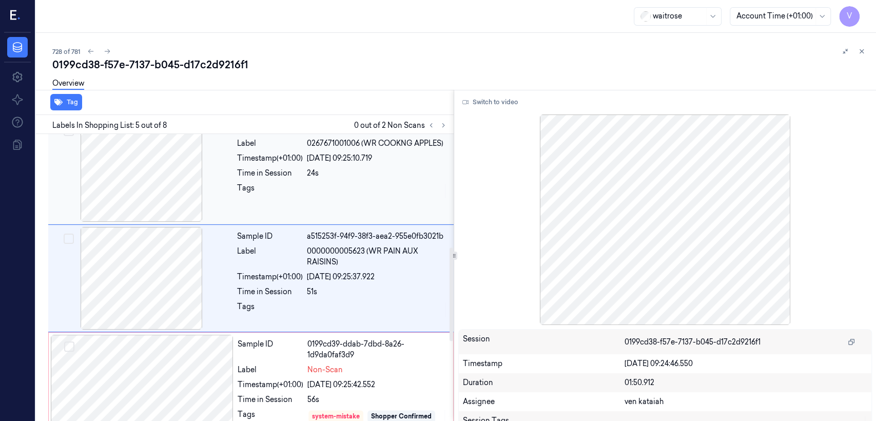
drag, startPoint x: 372, startPoint y: 165, endPoint x: 437, endPoint y: 154, distance: 66.5
click at [389, 165] on div "Sample ID 4f5c5512-f826-35f2-97e0-e789f06da54e Label 0267671001006 (WR COOKNG A…" at bounding box center [342, 170] width 219 height 103
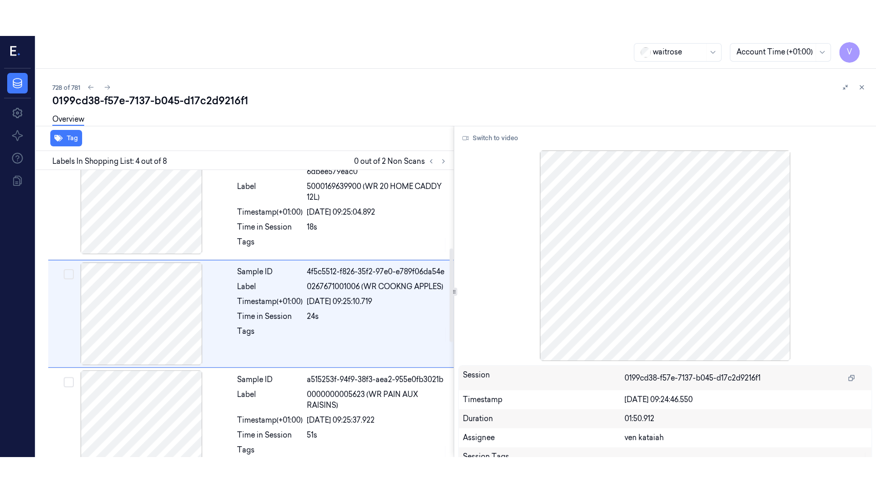
scroll to position [239, 0]
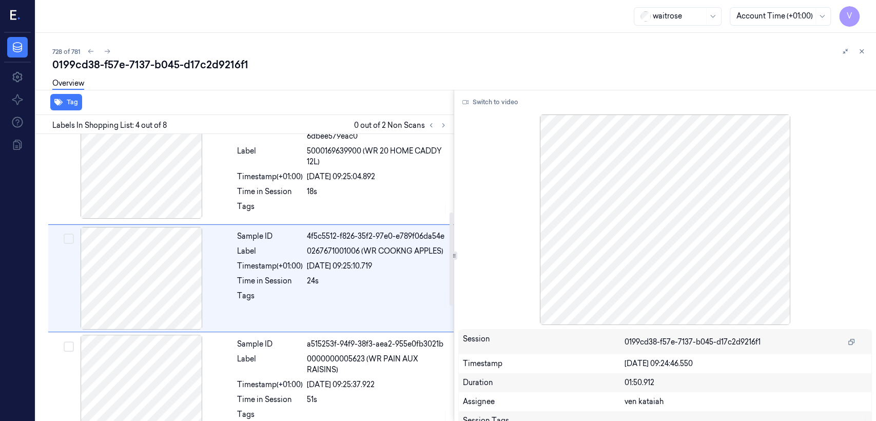
click at [505, 112] on div "Switch to video Session 0199cd38-f57e-7137-b045-d17c2d9216f1 Timestamp [DATE] 0…" at bounding box center [665, 255] width 422 height 331
drag, startPoint x: 505, startPoint y: 109, endPoint x: 491, endPoint y: 110, distance: 14.5
click at [503, 108] on button "Switch to video" at bounding box center [490, 102] width 64 height 16
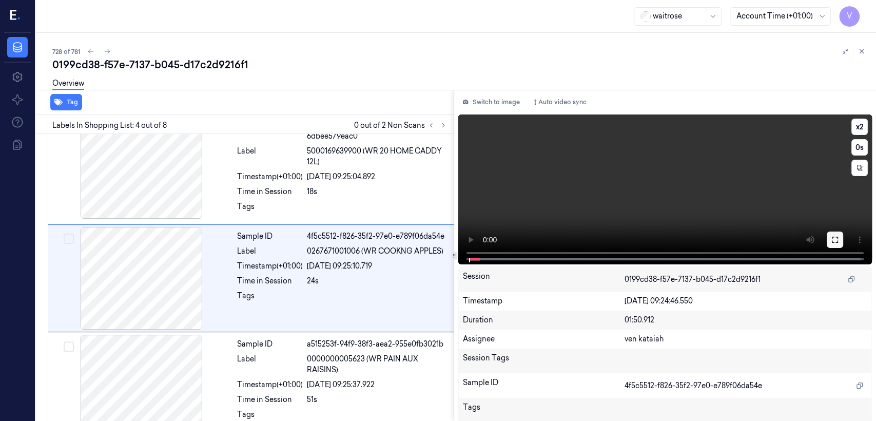
click at [838, 243] on button at bounding box center [835, 239] width 16 height 16
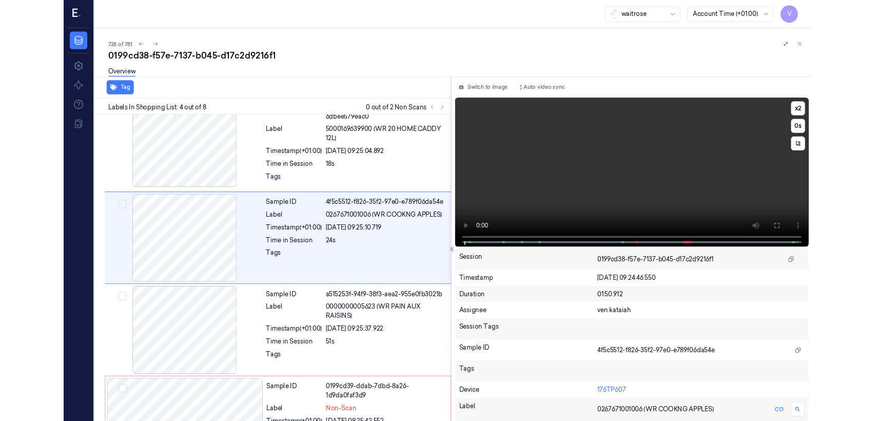
scroll to position [203, 0]
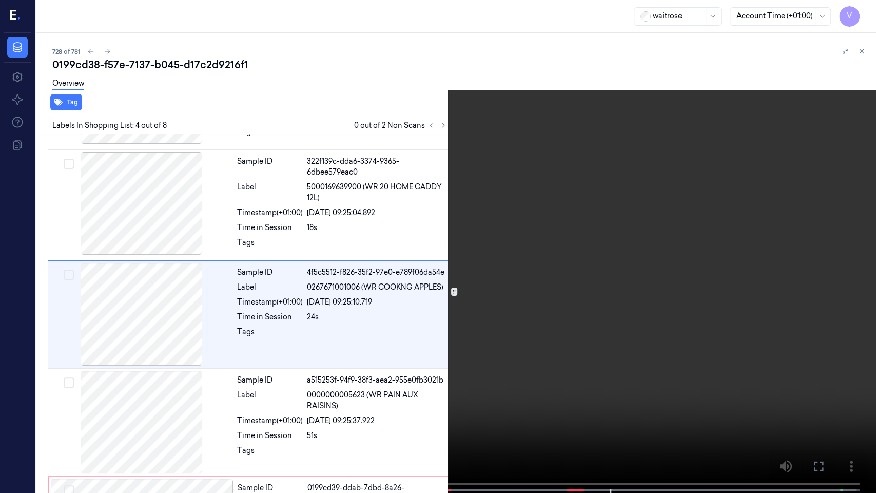
click at [0, 0] on icon at bounding box center [0, 0] width 0 height 0
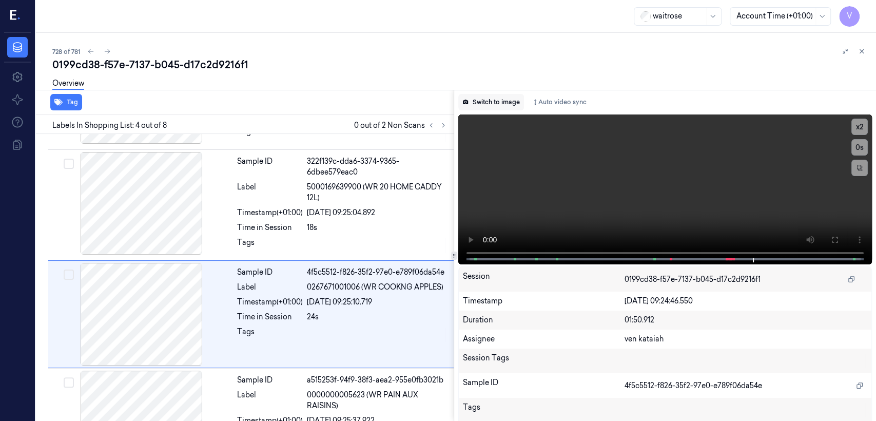
click at [473, 101] on button "Switch to image" at bounding box center [491, 102] width 66 height 16
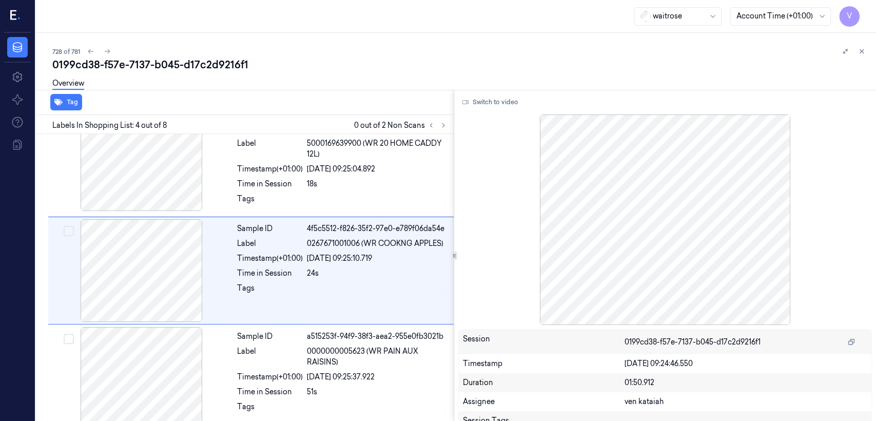
scroll to position [239, 0]
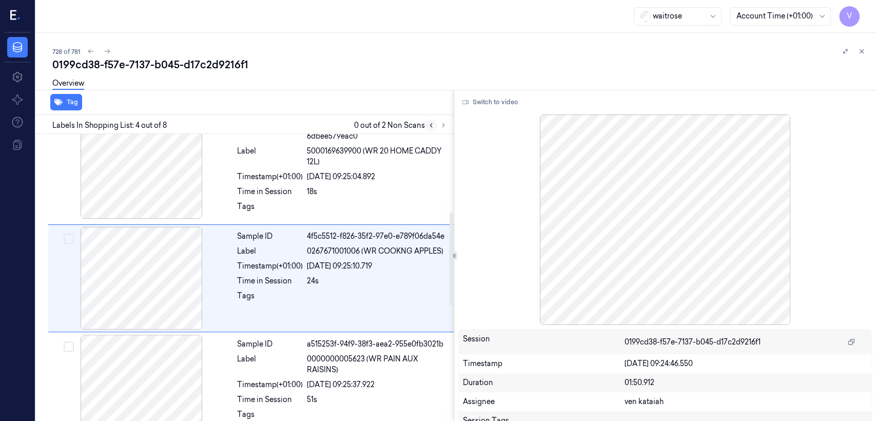
click at [433, 121] on button at bounding box center [431, 125] width 12 height 12
click at [440, 121] on button at bounding box center [443, 125] width 12 height 12
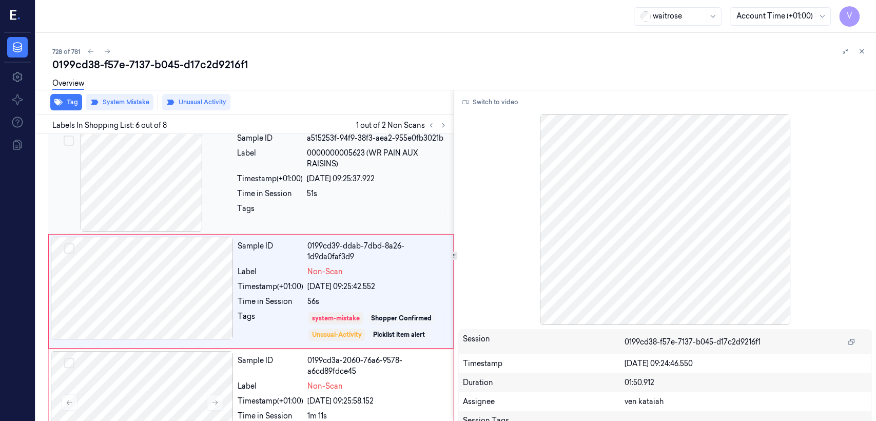
scroll to position [457, 0]
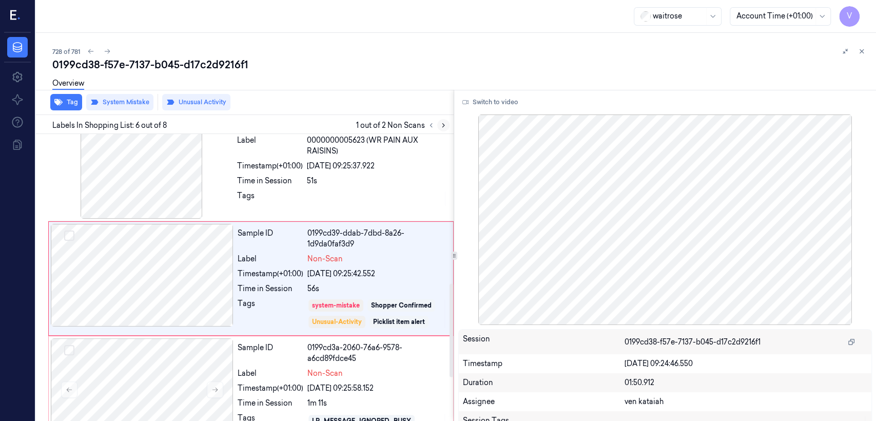
click at [442, 127] on icon at bounding box center [443, 125] width 7 height 7
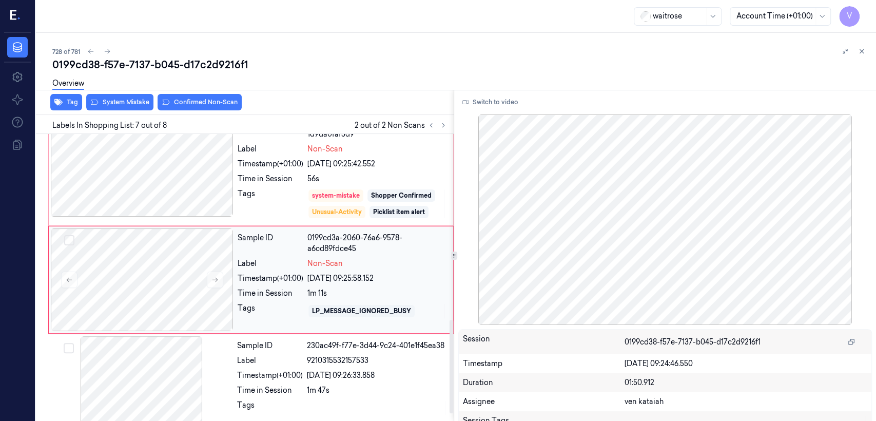
scroll to position [568, 0]
click at [306, 273] on div "Timestamp (+01:00) [DATE] 09:25:58.152" at bounding box center [342, 277] width 209 height 11
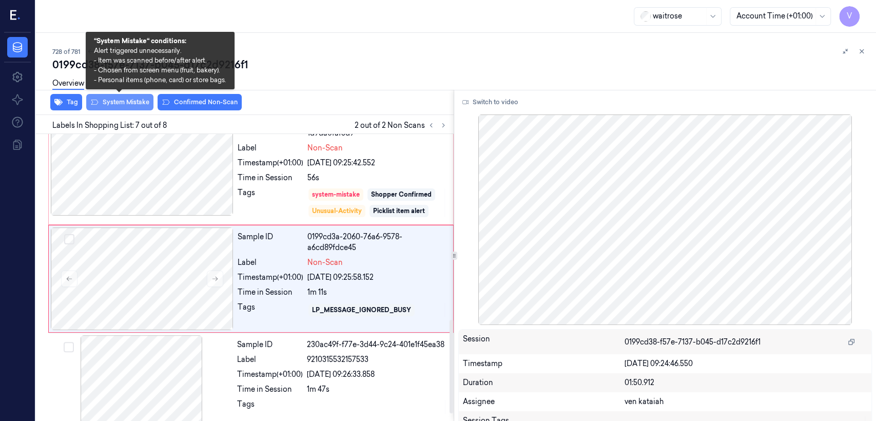
click at [111, 104] on button "System Mistake" at bounding box center [119, 102] width 67 height 16
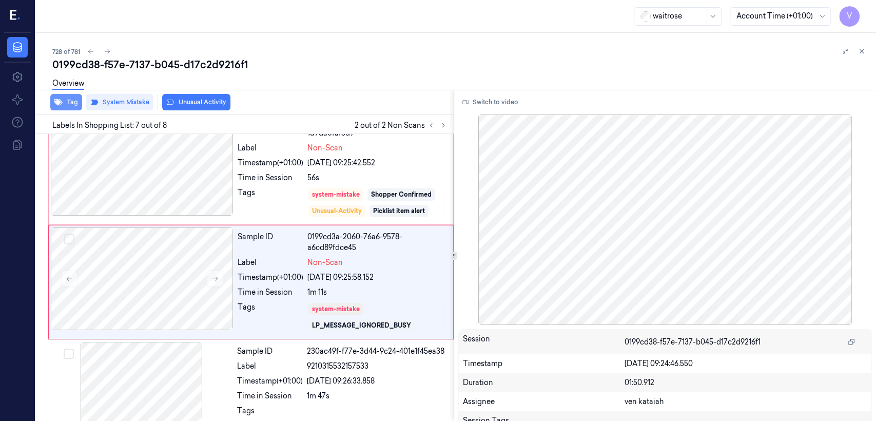
scroll to position [571, 0]
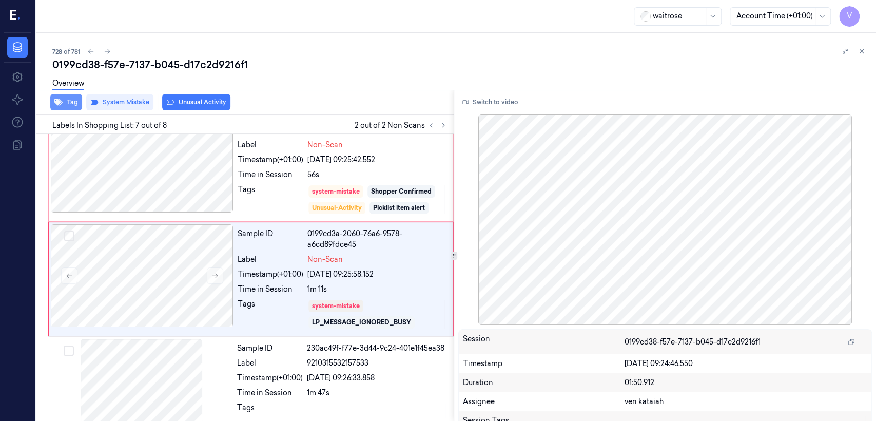
click at [70, 103] on button "Tag" at bounding box center [66, 102] width 32 height 16
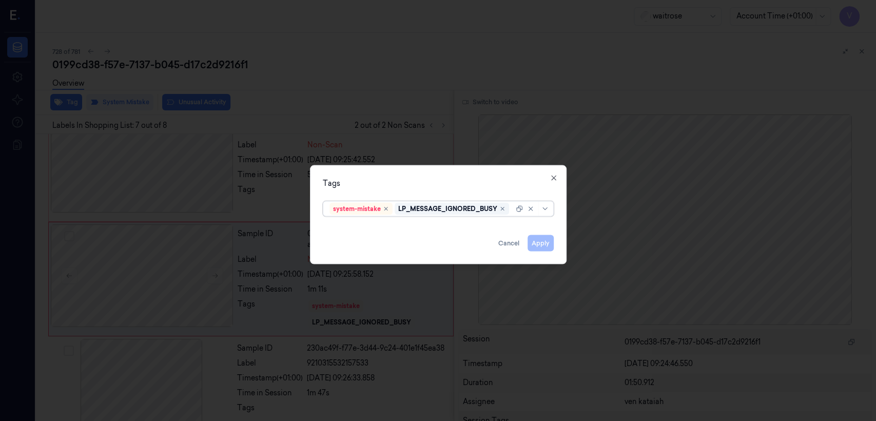
click at [513, 206] on div "system-mistake LP_MESSAGE_IGNORED_BUSY" at bounding box center [438, 208] width 231 height 15
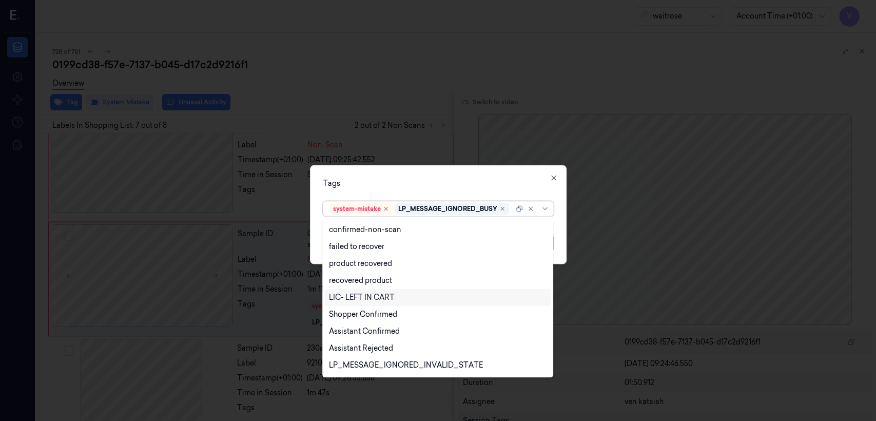
scroll to position [114, 0]
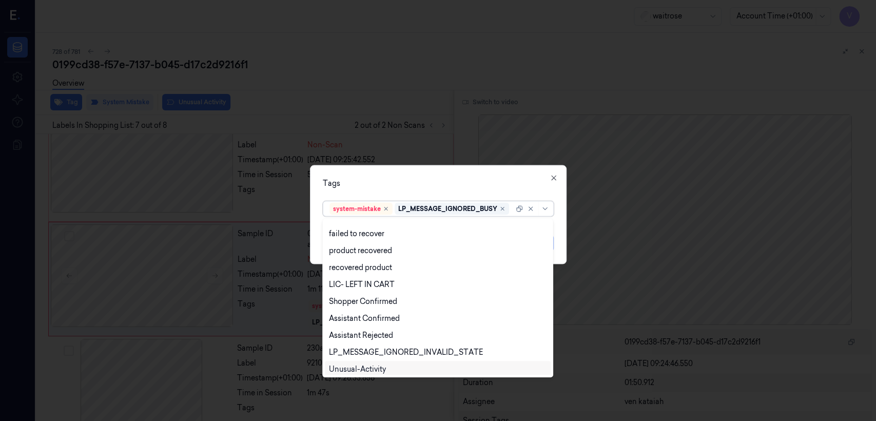
click at [377, 367] on div "Unusual-Activity" at bounding box center [357, 369] width 57 height 11
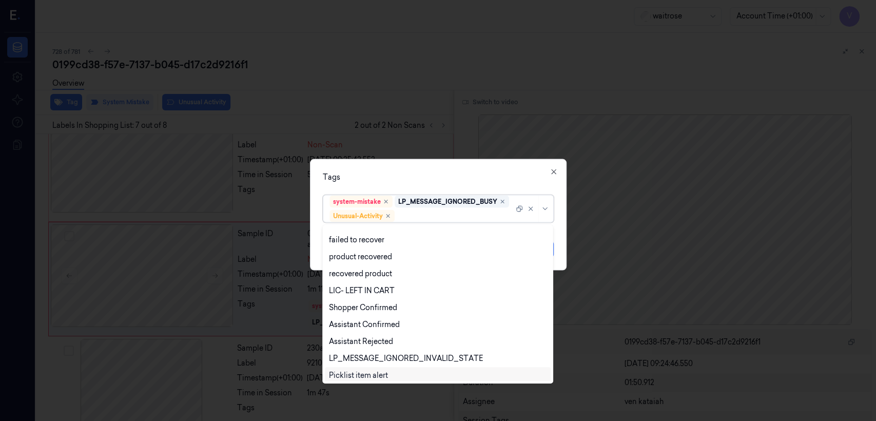
click at [375, 371] on div "Picklist item alert" at bounding box center [358, 375] width 59 height 11
click at [431, 173] on div "Tags" at bounding box center [438, 177] width 231 height 11
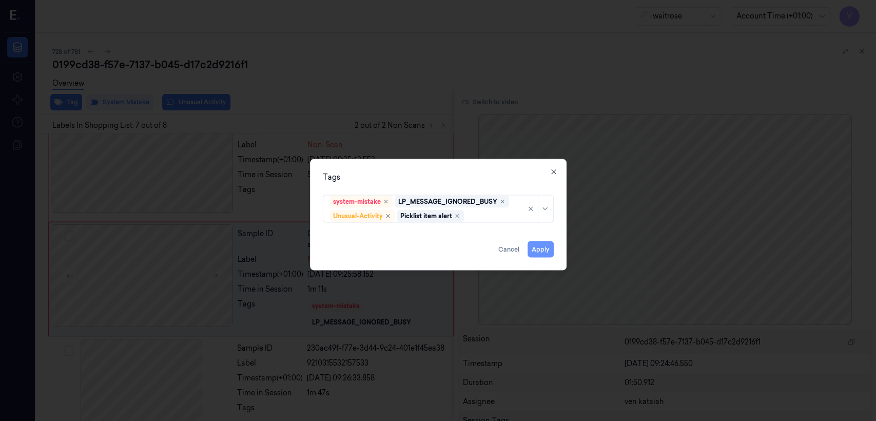
click at [553, 244] on button "Apply" at bounding box center [541, 249] width 26 height 16
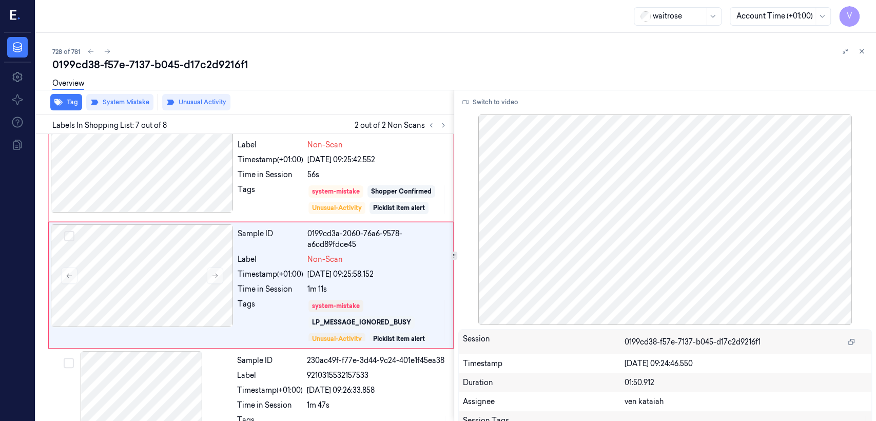
scroll to position [578, 0]
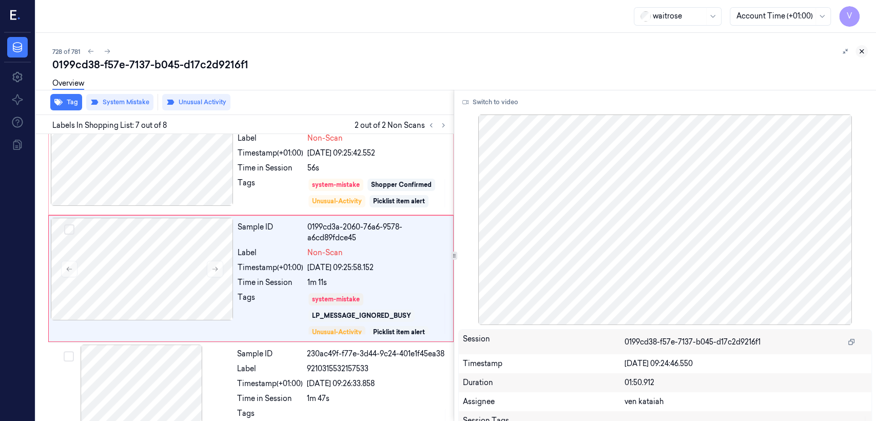
click at [860, 50] on icon at bounding box center [862, 52] width 4 height 4
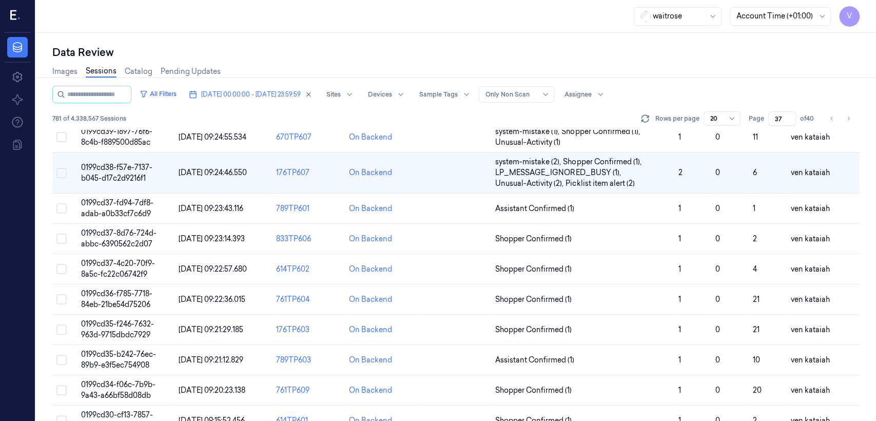
scroll to position [228, 0]
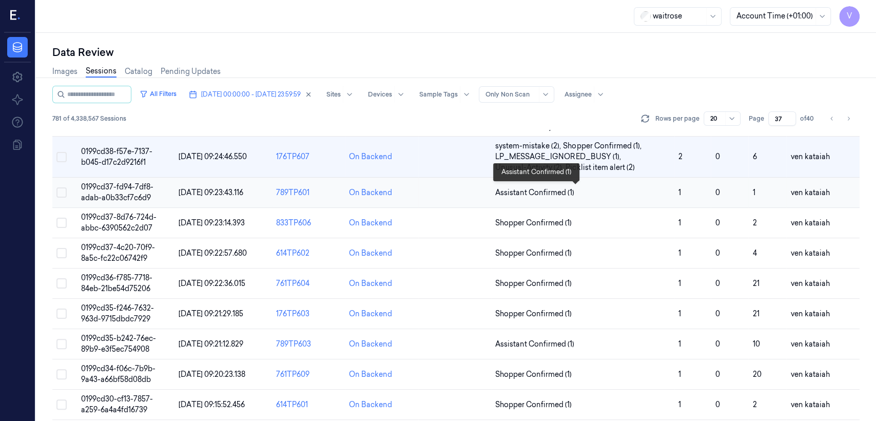
click at [531, 191] on span "Assistant Confirmed (1)" at bounding box center [534, 192] width 79 height 11
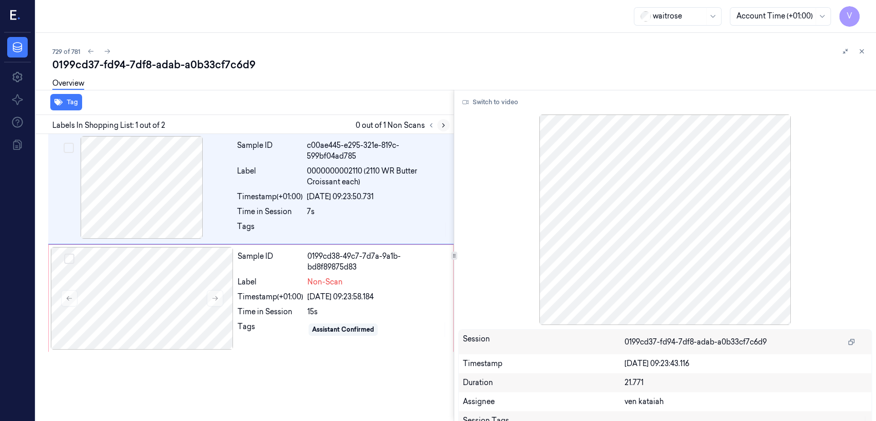
click at [445, 124] on icon at bounding box center [443, 125] width 7 height 7
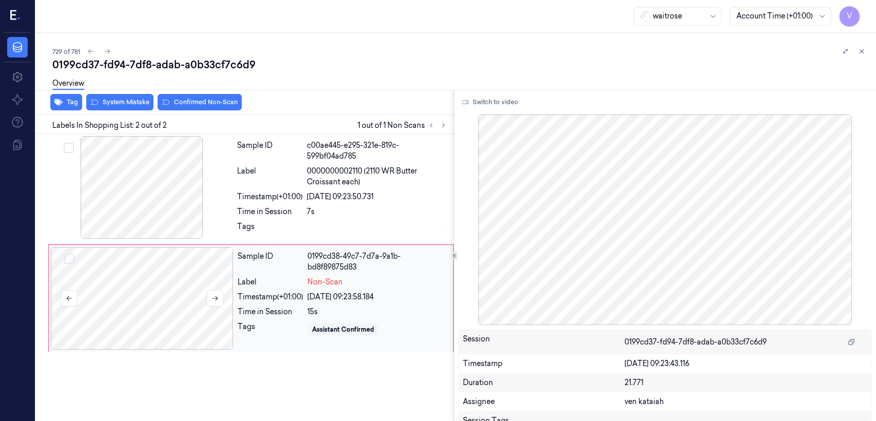
click at [174, 276] on div at bounding box center [142, 298] width 183 height 103
click at [276, 187] on div "Sample ID c00ae445-e295-321e-819c-599bf04ad785 Label 0000000002110 (2110 WR But…" at bounding box center [342, 189] width 219 height 106
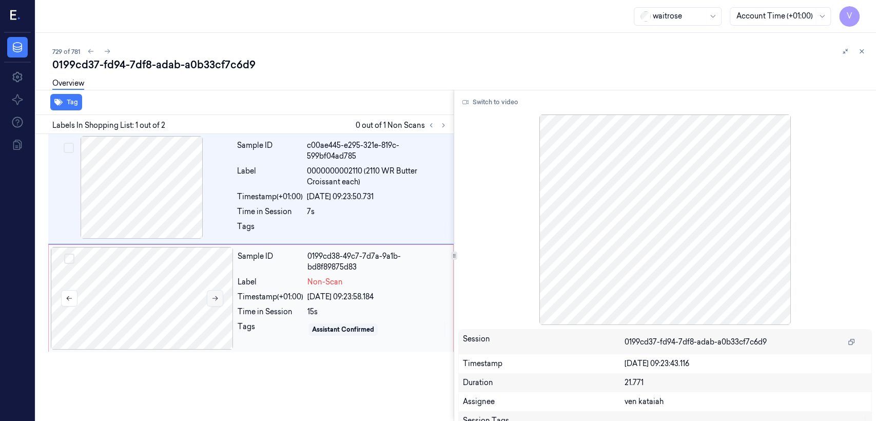
click at [209, 300] on button at bounding box center [215, 298] width 16 height 16
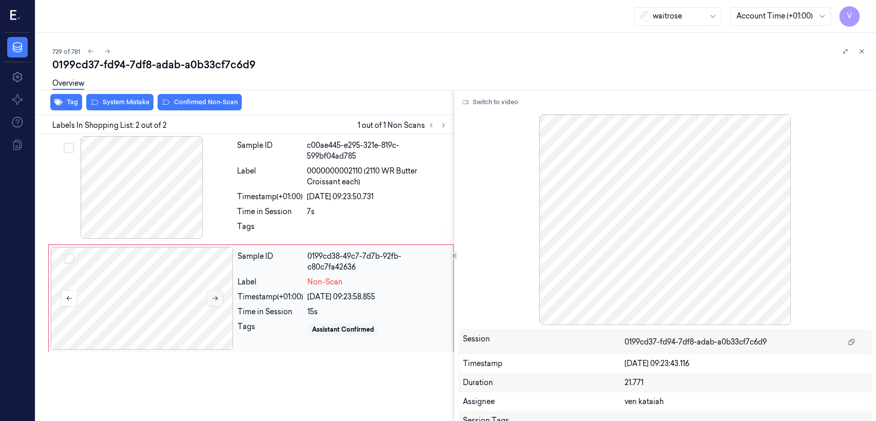
click at [211, 300] on icon at bounding box center [214, 298] width 7 height 7
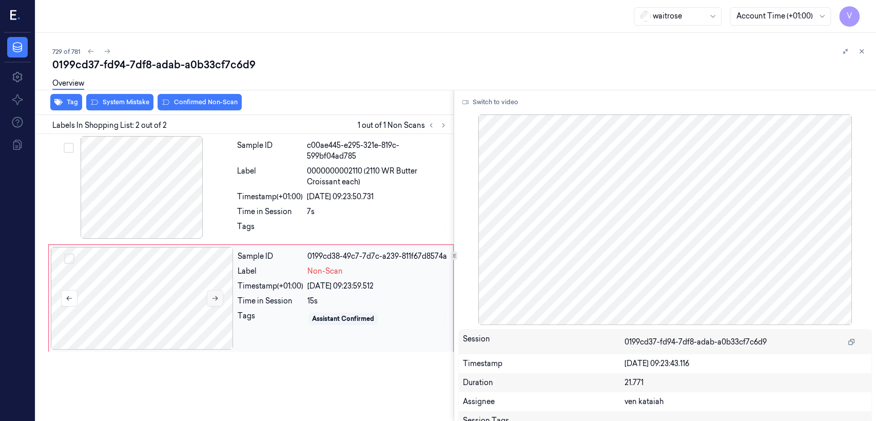
click at [211, 300] on icon at bounding box center [214, 298] width 7 height 7
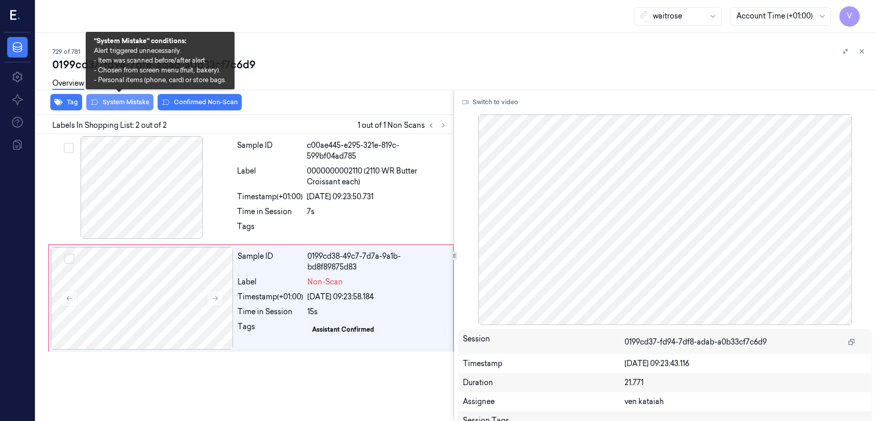
click at [139, 104] on button "System Mistake" at bounding box center [119, 102] width 67 height 16
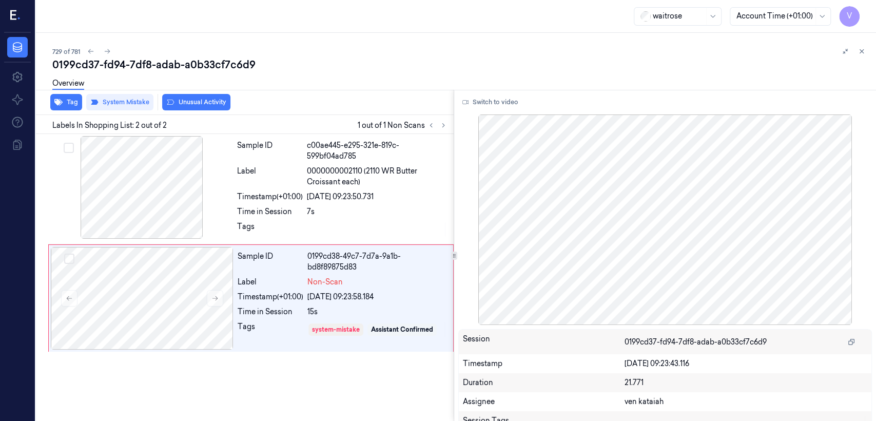
click at [185, 104] on button "Unusual Activity" at bounding box center [196, 102] width 68 height 16
click at [72, 105] on button "Tag" at bounding box center [66, 102] width 32 height 16
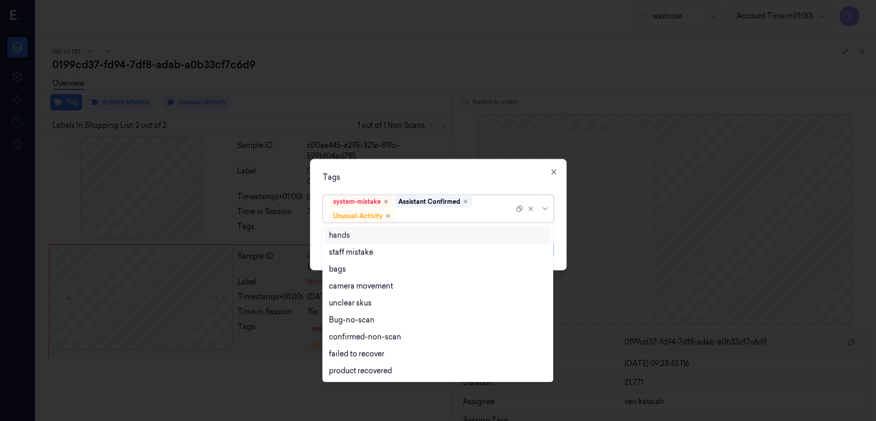
click at [488, 197] on div "system-mistake Assistant Confirmed Unusual-Activity" at bounding box center [421, 209] width 184 height 27
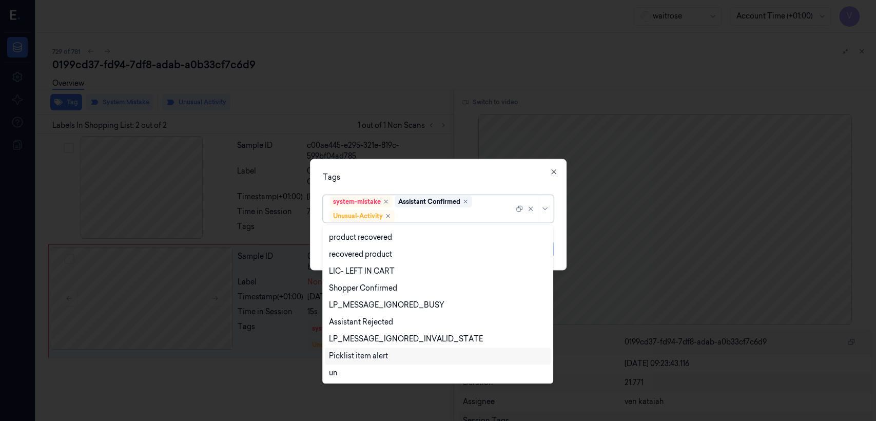
click at [374, 354] on div "Picklist item alert" at bounding box center [358, 356] width 59 height 11
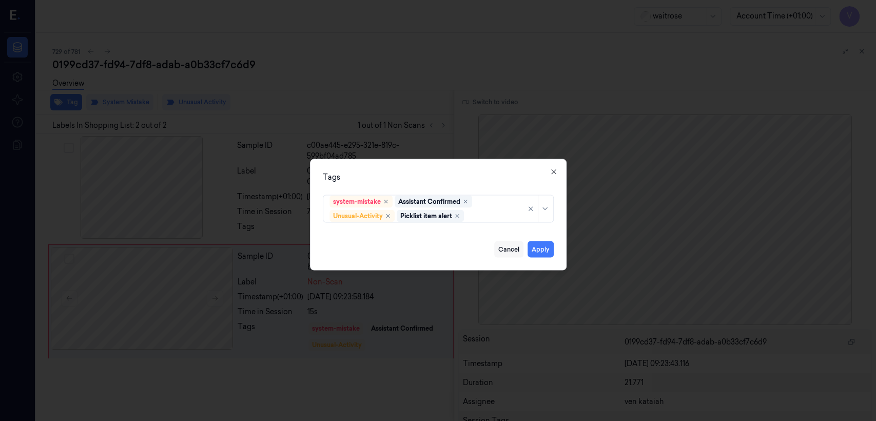
drag, startPoint x: 425, startPoint y: 174, endPoint x: 501, endPoint y: 243, distance: 102.5
click at [426, 173] on div "Tags" at bounding box center [438, 177] width 231 height 11
drag, startPoint x: 531, startPoint y: 249, endPoint x: 489, endPoint y: 247, distance: 42.6
click at [532, 249] on button "Apply" at bounding box center [541, 249] width 26 height 16
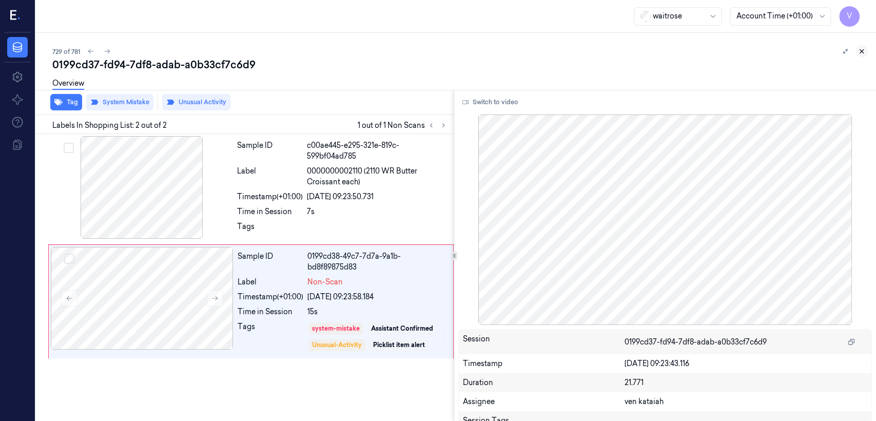
click at [859, 50] on icon at bounding box center [861, 51] width 7 height 7
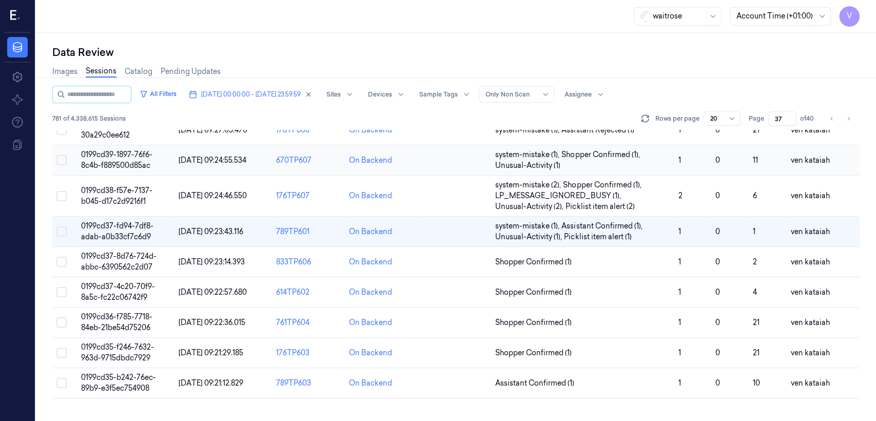
scroll to position [144, 0]
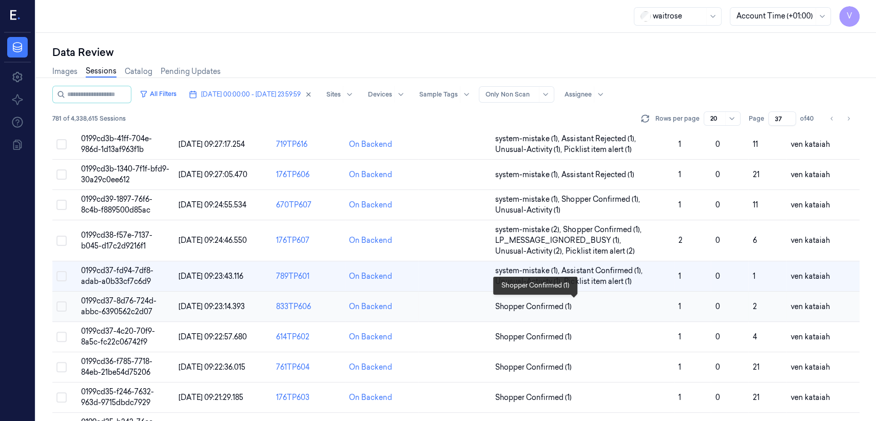
click at [554, 301] on span "Shopper Confirmed (1)" at bounding box center [533, 306] width 76 height 11
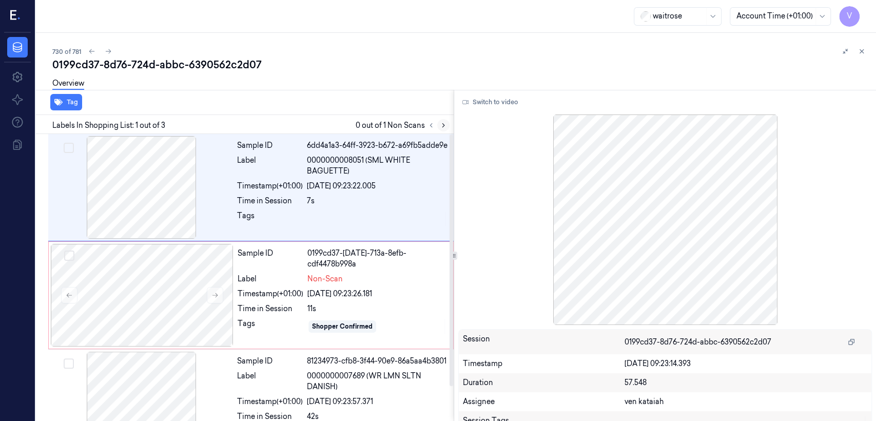
click at [437, 125] on button at bounding box center [443, 125] width 12 height 12
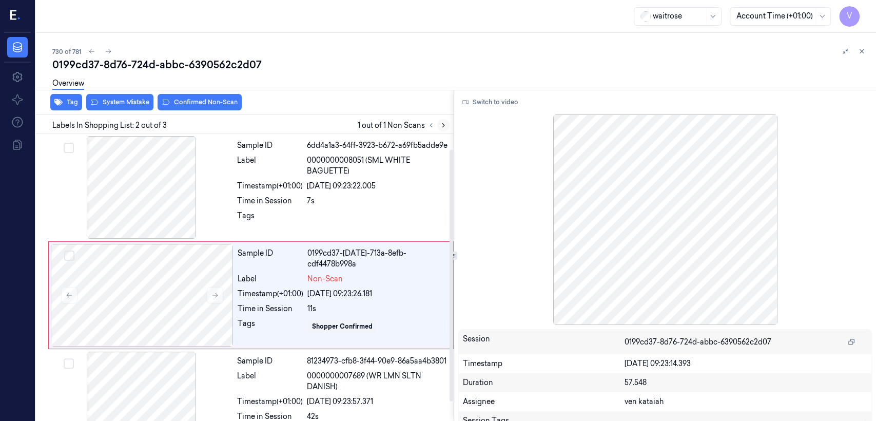
scroll to position [17, 0]
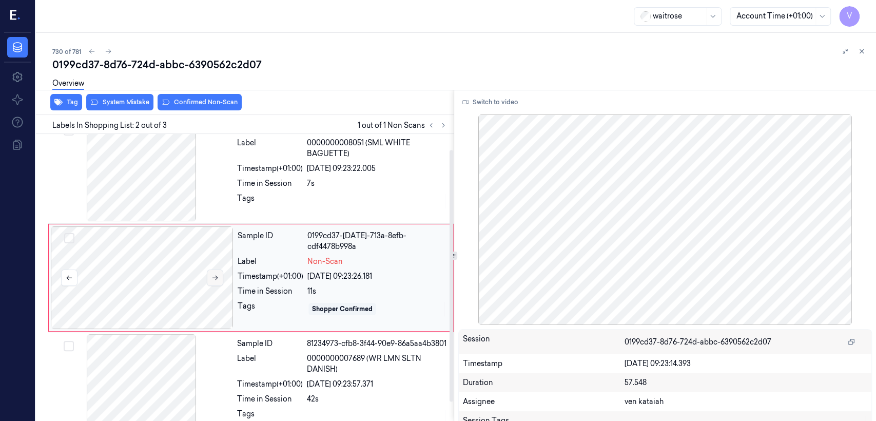
click at [223, 278] on button at bounding box center [215, 277] width 16 height 16
click at [301, 159] on div "Sample ID 6dd4a1a3-64ff-3923-b672-a69fb5adde9e Label 0000000008051 (SML WHITE B…" at bounding box center [342, 170] width 219 height 103
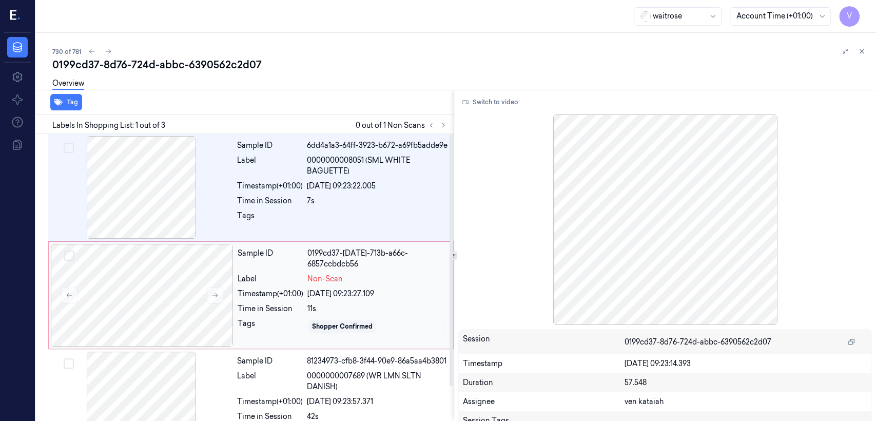
click at [294, 296] on div "Timestamp (+01:00)" at bounding box center [271, 293] width 66 height 11
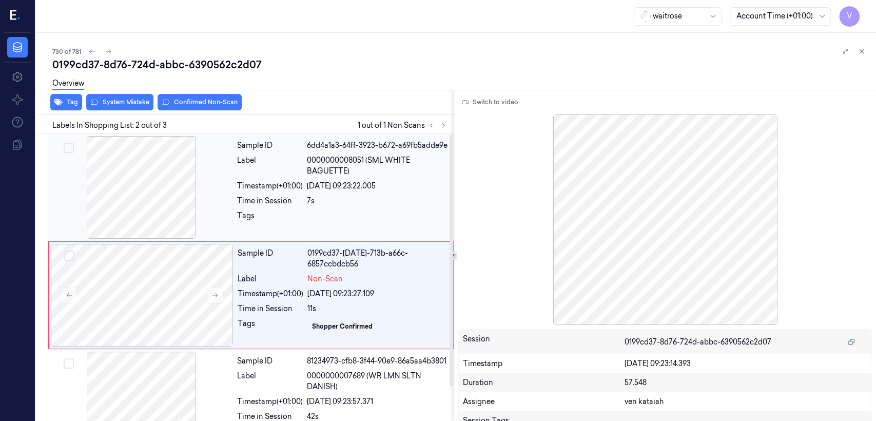
scroll to position [17, 0]
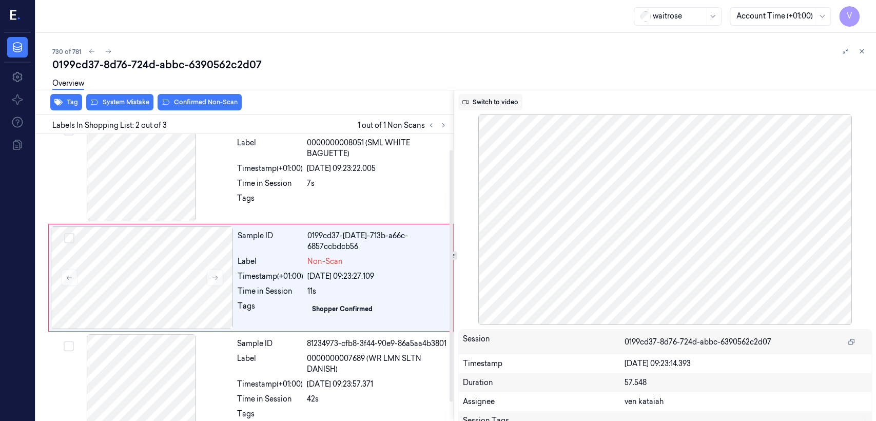
click at [484, 105] on button "Switch to video" at bounding box center [490, 102] width 64 height 16
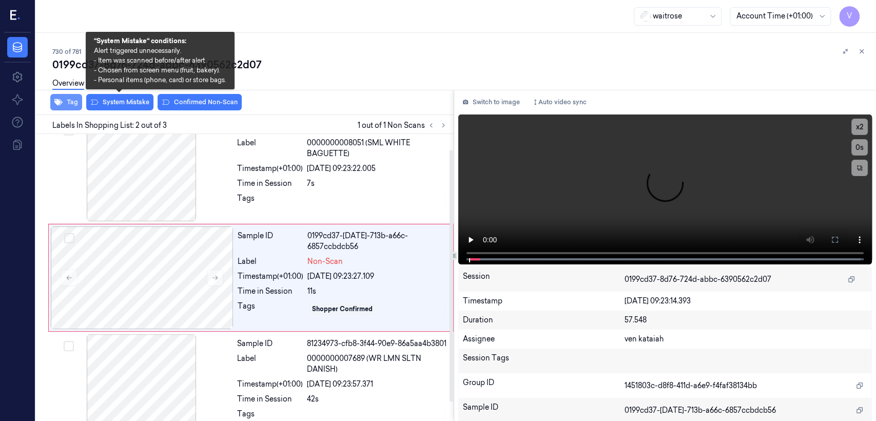
drag, startPoint x: 137, startPoint y: 104, endPoint x: 55, endPoint y: 104, distance: 82.1
click at [128, 104] on button "System Mistake" at bounding box center [119, 102] width 67 height 16
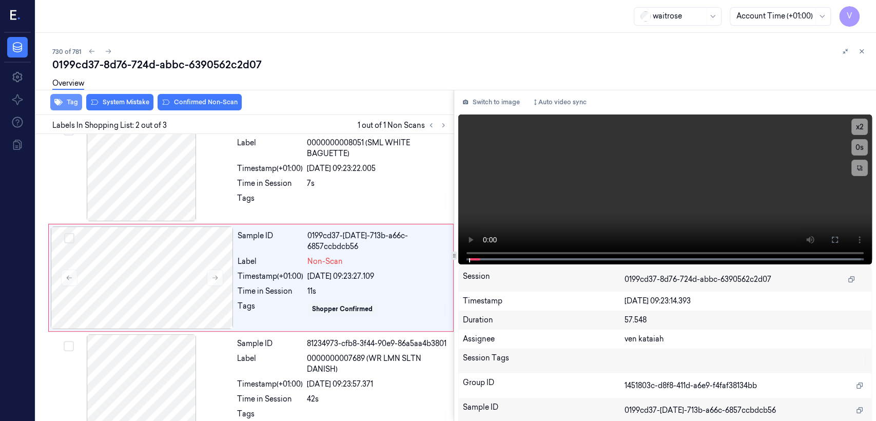
click at [55, 103] on button "Tag" at bounding box center [66, 102] width 32 height 16
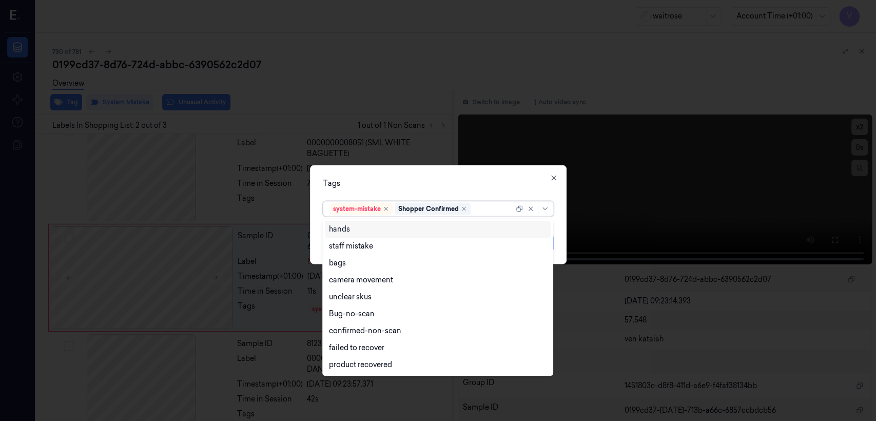
click at [487, 211] on div at bounding box center [493, 208] width 41 height 11
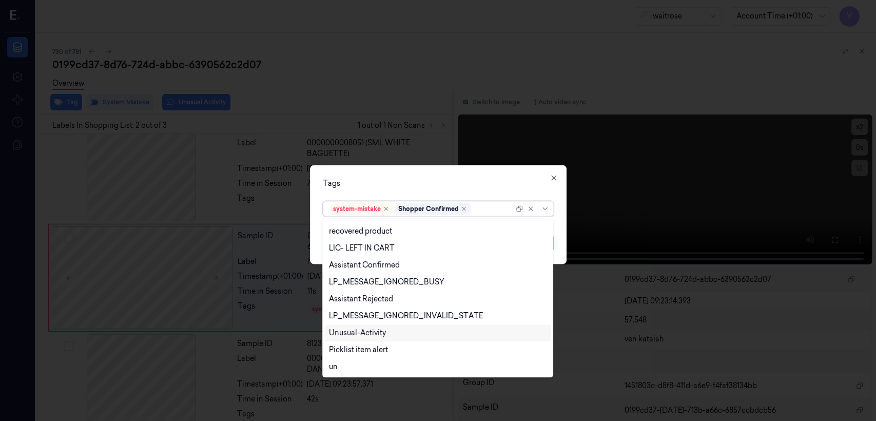
click at [376, 331] on div "Unusual-Activity" at bounding box center [357, 332] width 57 height 11
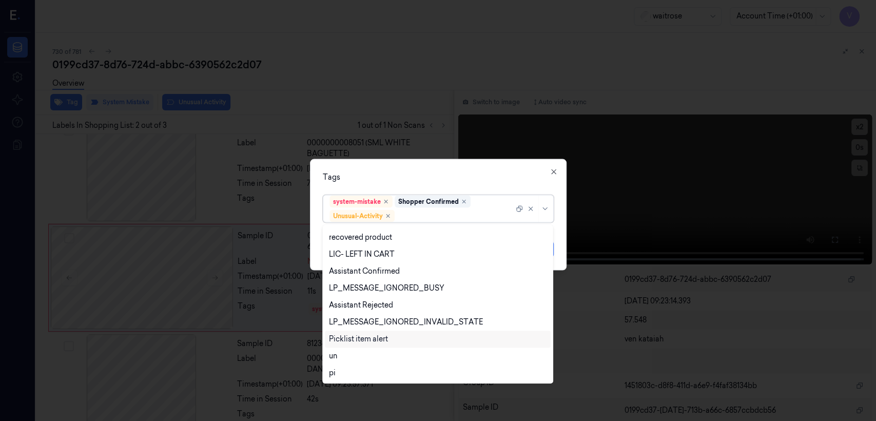
click at [373, 338] on div "Picklist item alert" at bounding box center [358, 339] width 59 height 11
drag, startPoint x: 413, startPoint y: 187, endPoint x: 447, endPoint y: 203, distance: 37.6
click at [421, 190] on div "Tags option Picklist item alert, selected. 20 results available. Use Up and Dow…" at bounding box center [438, 214] width 257 height 111
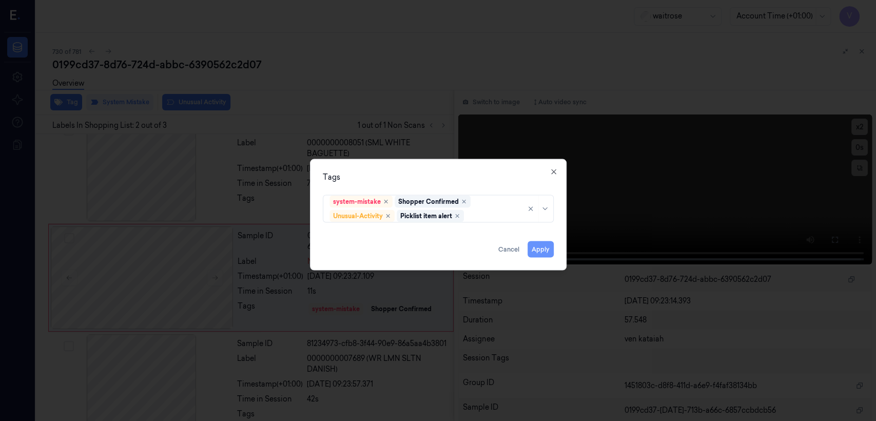
click at [539, 244] on button "Apply" at bounding box center [541, 249] width 26 height 16
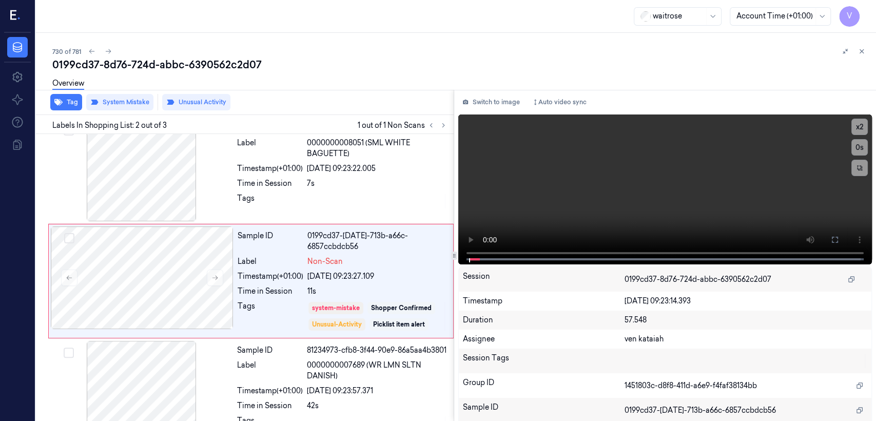
scroll to position [21, 0]
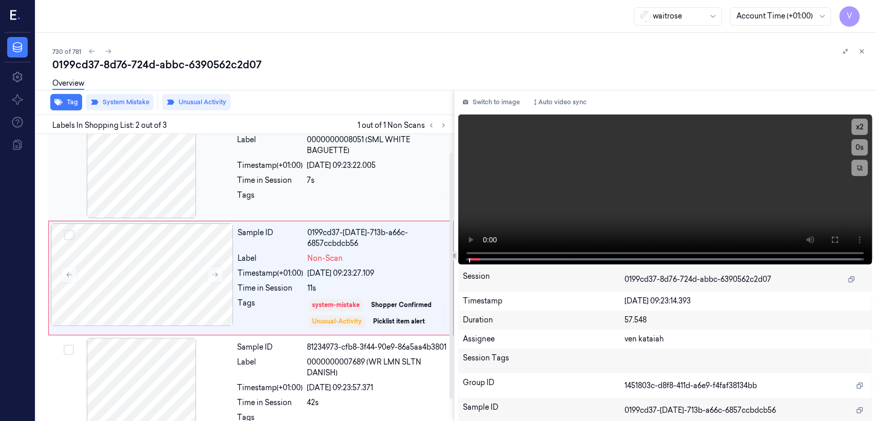
click at [367, 198] on div at bounding box center [377, 198] width 141 height 16
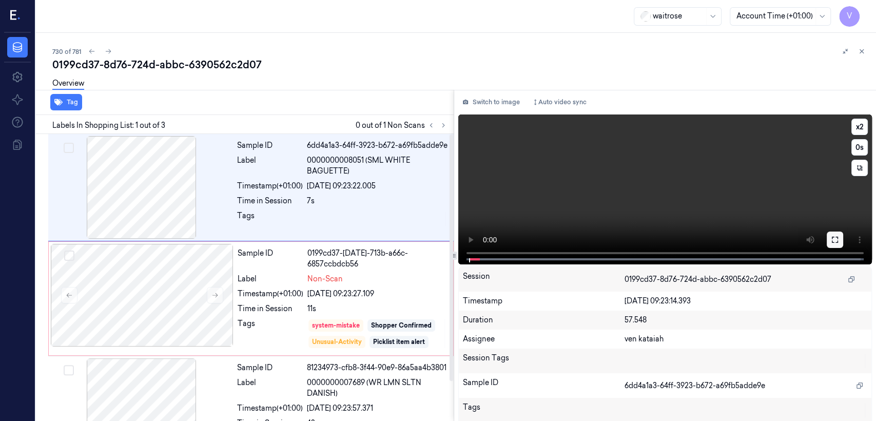
click at [837, 243] on button at bounding box center [835, 239] width 16 height 16
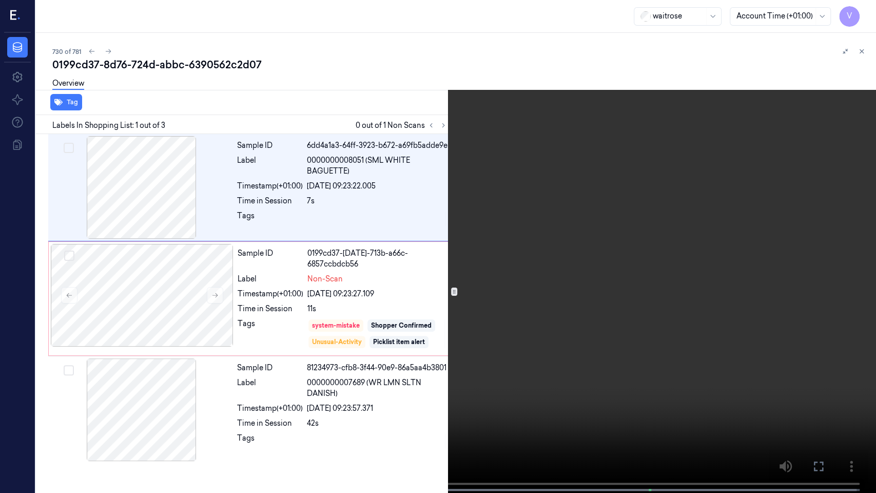
click at [0, 0] on icon at bounding box center [0, 0] width 0 height 0
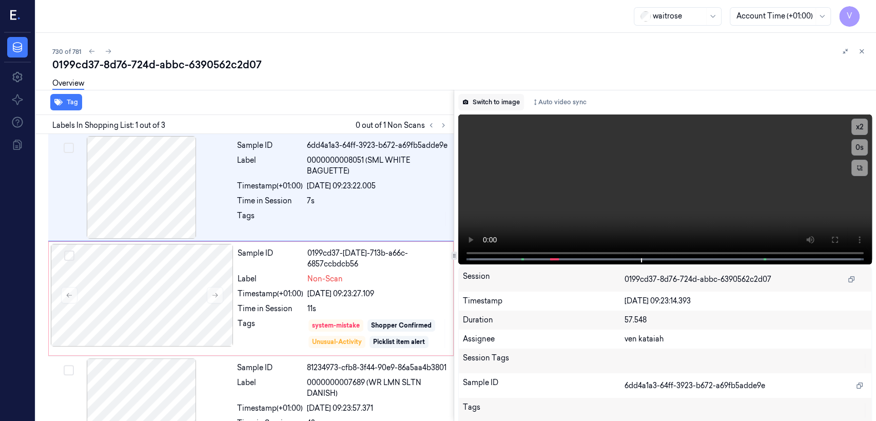
click at [503, 97] on button "Switch to image" at bounding box center [491, 102] width 66 height 16
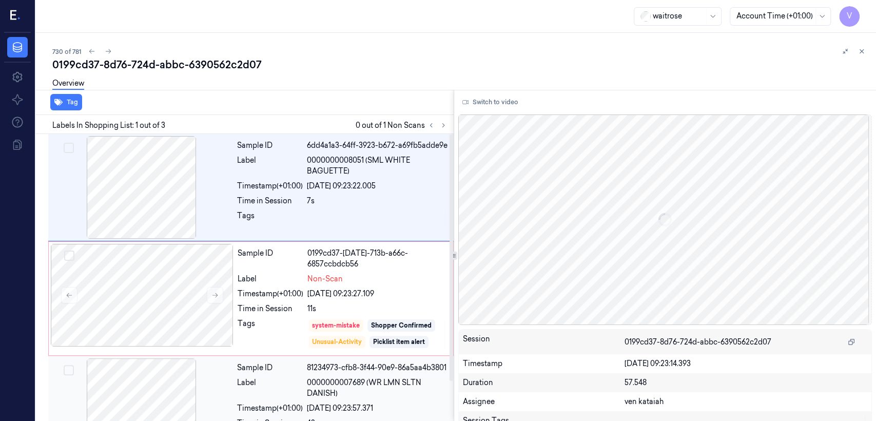
click at [337, 379] on span "0000000007689 (WR LMN SLTN DANISH)" at bounding box center [377, 388] width 141 height 22
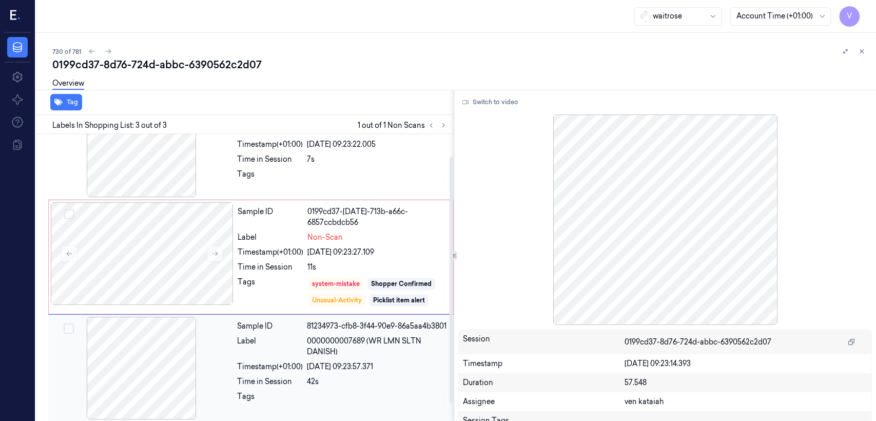
scroll to position [45, 0]
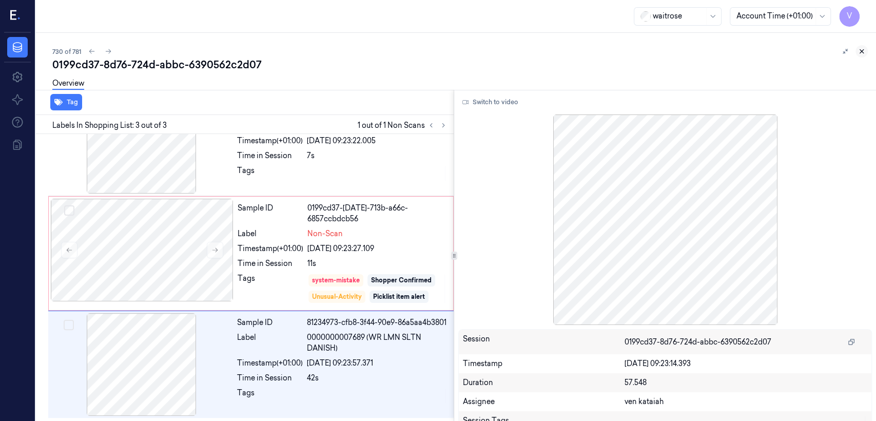
click at [864, 56] on button at bounding box center [862, 51] width 12 height 12
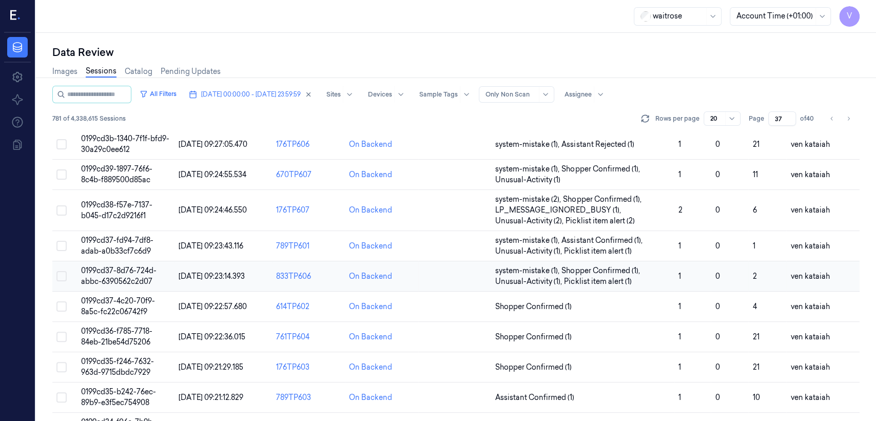
scroll to position [174, 0]
click at [523, 307] on span "Shopper Confirmed (1)" at bounding box center [533, 306] width 76 height 11
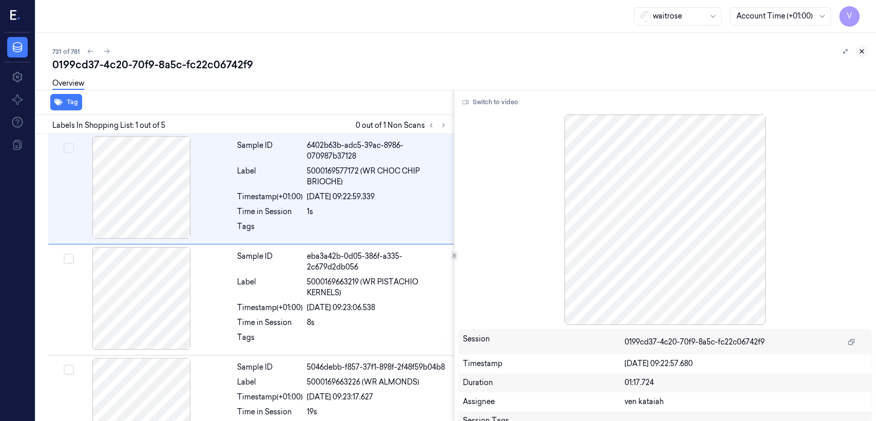
click at [866, 48] on button at bounding box center [862, 51] width 12 height 12
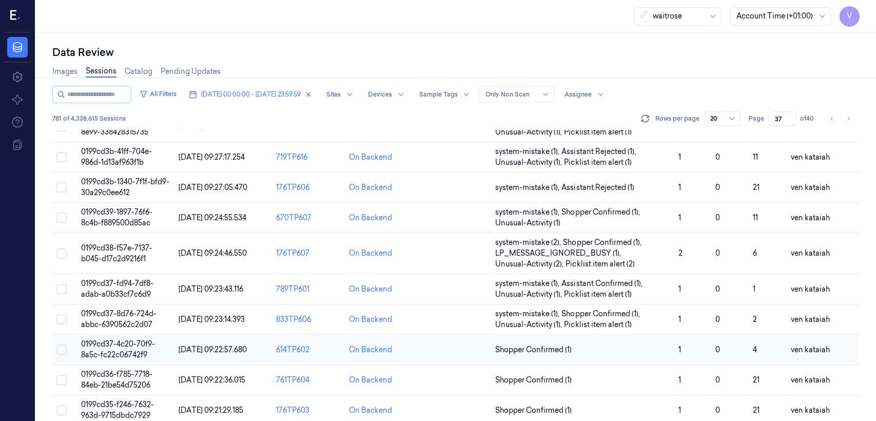
scroll to position [205, 0]
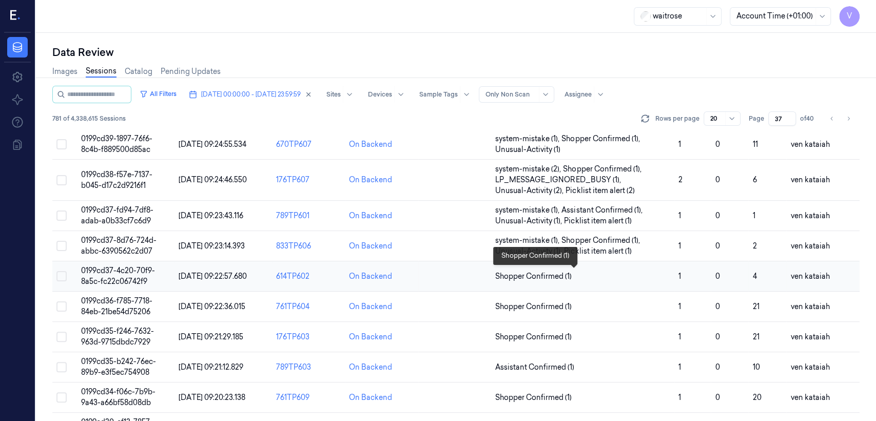
click at [503, 278] on span "Shopper Confirmed (1)" at bounding box center [533, 276] width 76 height 11
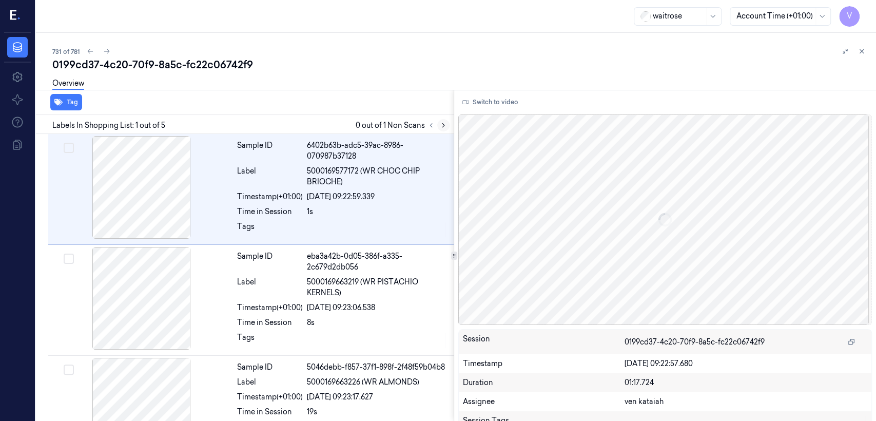
click at [443, 122] on icon at bounding box center [443, 125] width 7 height 7
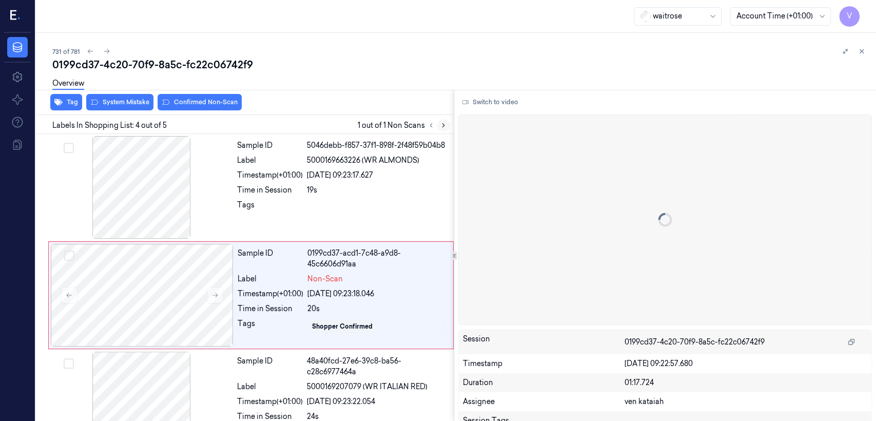
scroll to position [239, 0]
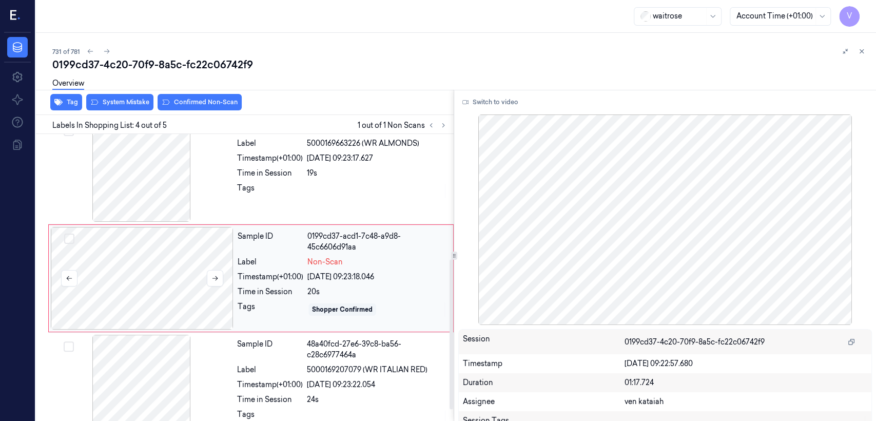
click at [205, 274] on div at bounding box center [142, 278] width 183 height 103
click at [208, 276] on button at bounding box center [215, 278] width 16 height 16
click at [240, 201] on div "Sample ID 5046debb-f857-37f1-898f-2f48f59b04b8 Label 5000169663226 (WR ALMONDS)…" at bounding box center [342, 170] width 219 height 103
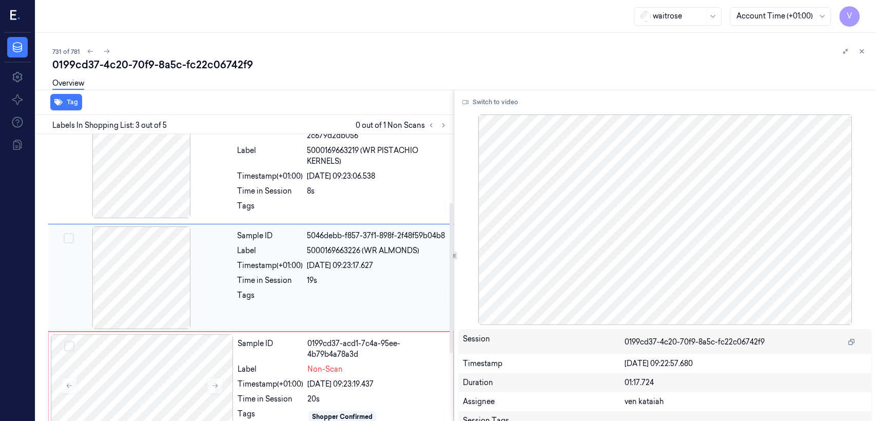
scroll to position [131, 0]
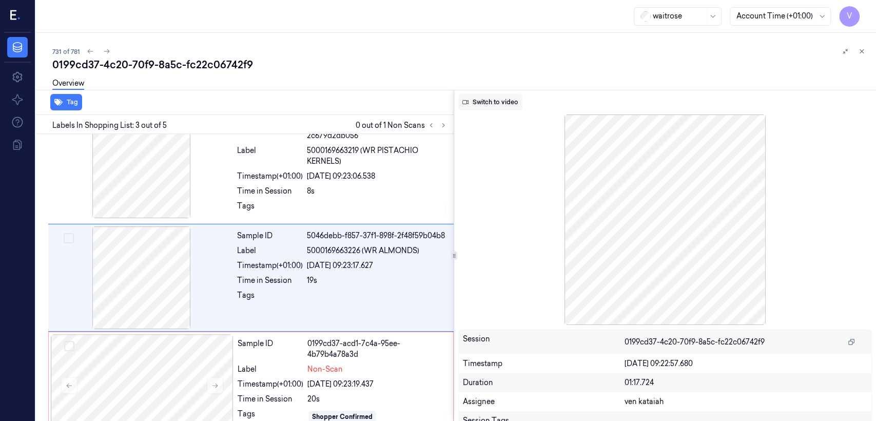
click at [505, 103] on button "Switch to video" at bounding box center [490, 102] width 64 height 16
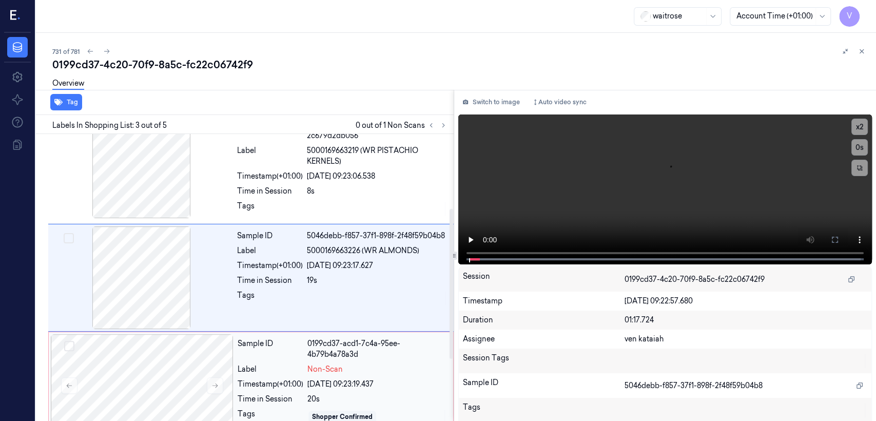
scroll to position [245, 0]
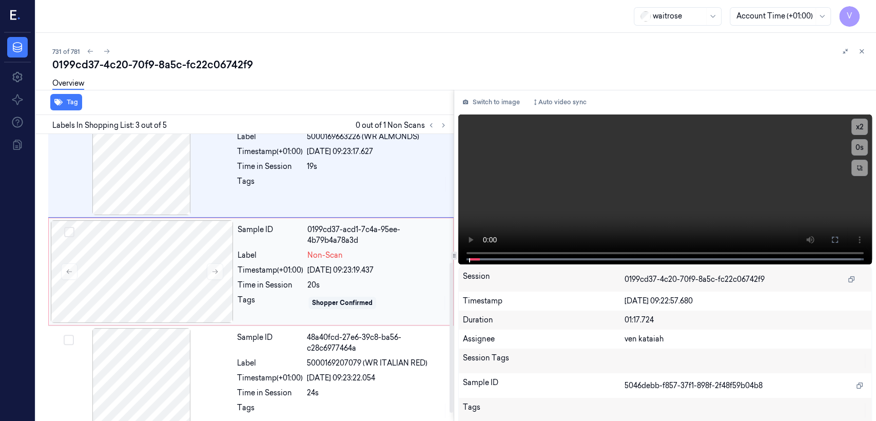
click at [328, 295] on div "Shopper Confirmed" at bounding box center [377, 303] width 140 height 16
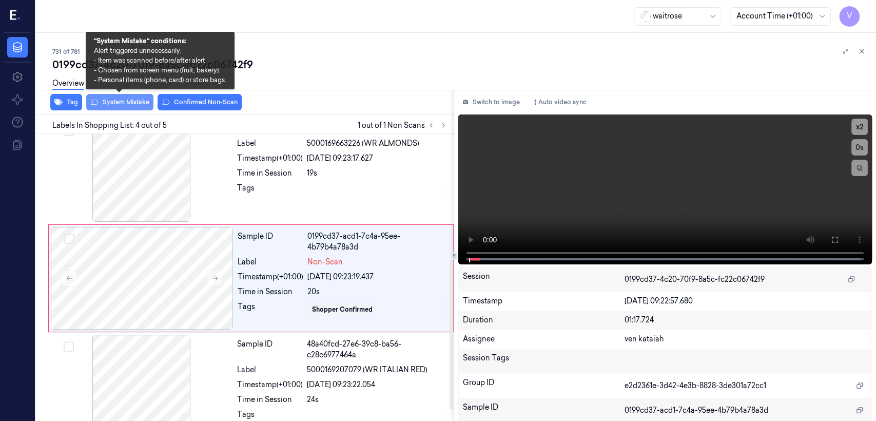
click at [128, 106] on button "System Mistake" at bounding box center [119, 102] width 67 height 16
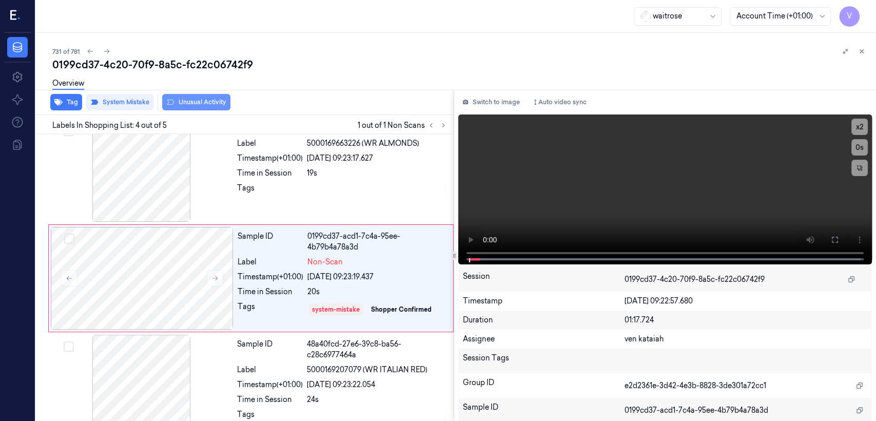
click at [182, 102] on button "Unusual Activity" at bounding box center [196, 102] width 68 height 16
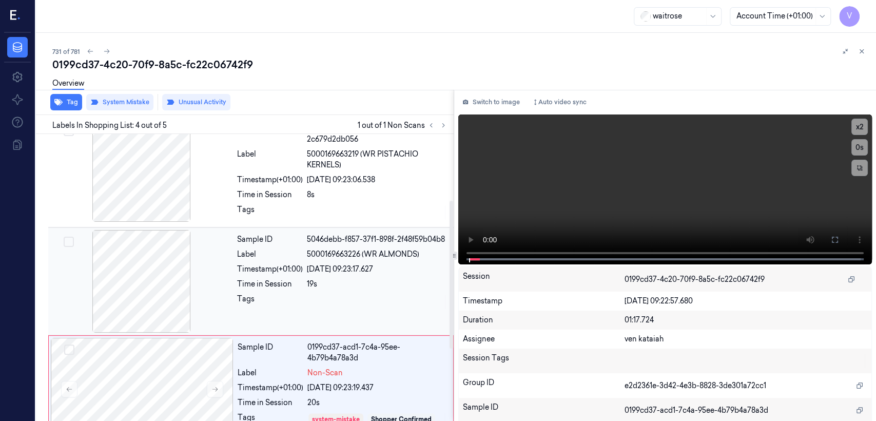
click at [311, 243] on div "5046debb-f857-37f1-898f-2f48f59b04b8" at bounding box center [377, 239] width 141 height 11
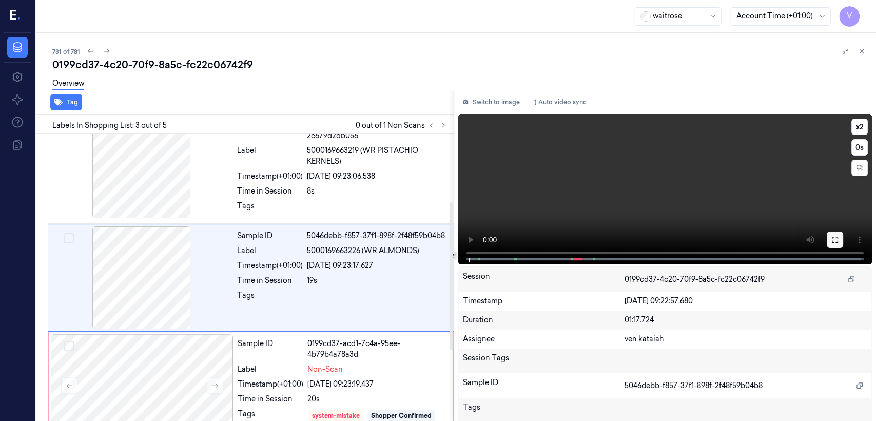
click at [831, 242] on icon at bounding box center [835, 240] width 8 height 8
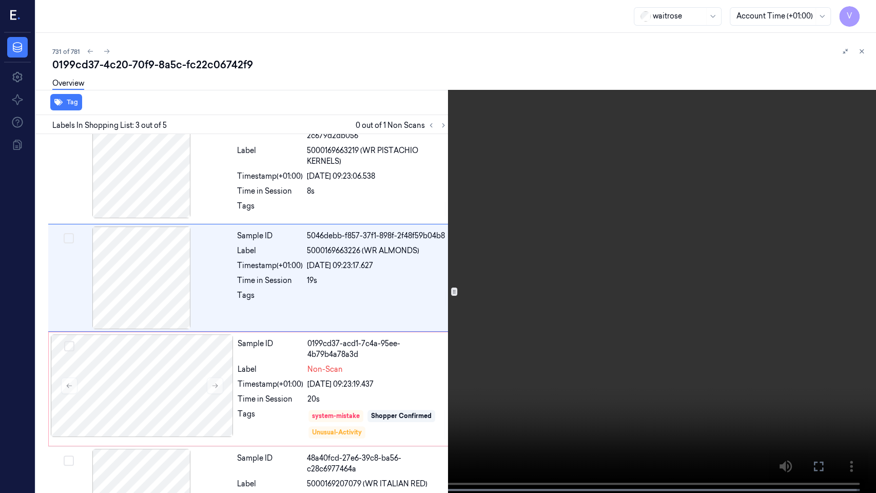
click at [0, 0] on button at bounding box center [0, 0] width 0 height 0
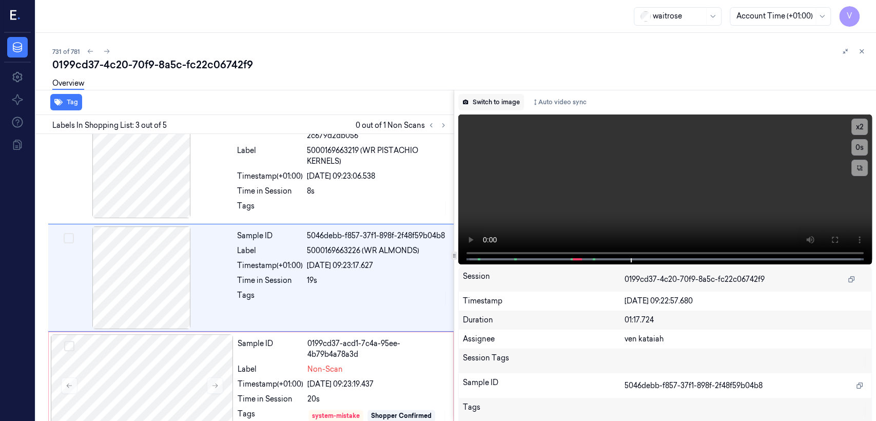
click at [505, 95] on button "Switch to image" at bounding box center [491, 102] width 66 height 16
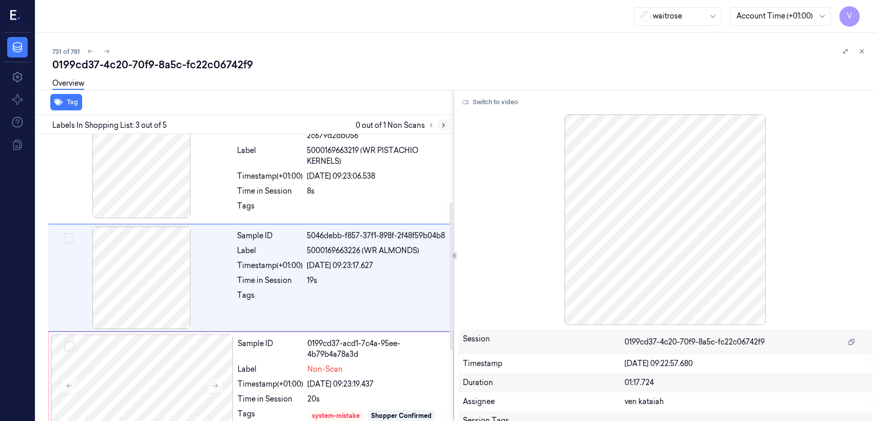
click at [443, 129] on button at bounding box center [443, 125] width 12 height 12
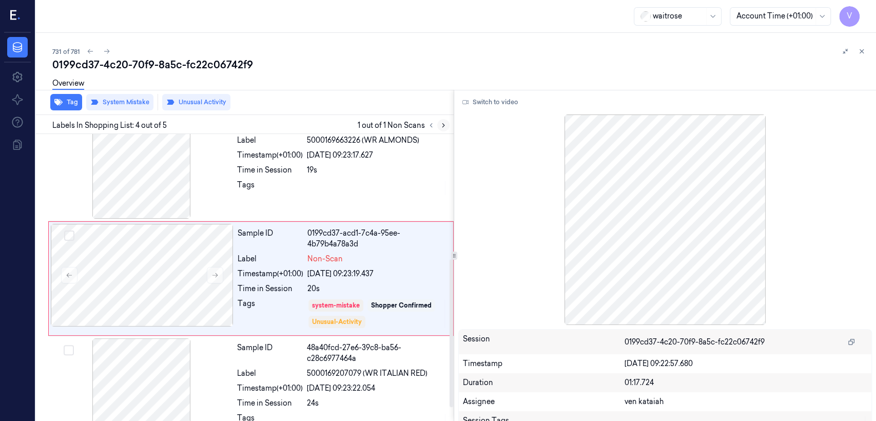
scroll to position [242, 0]
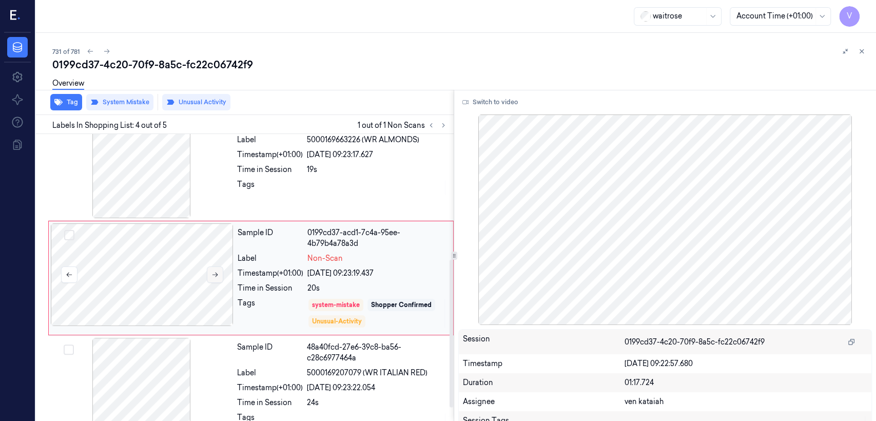
click at [209, 276] on button at bounding box center [215, 274] width 16 height 16
click at [862, 49] on icon at bounding box center [861, 51] width 7 height 7
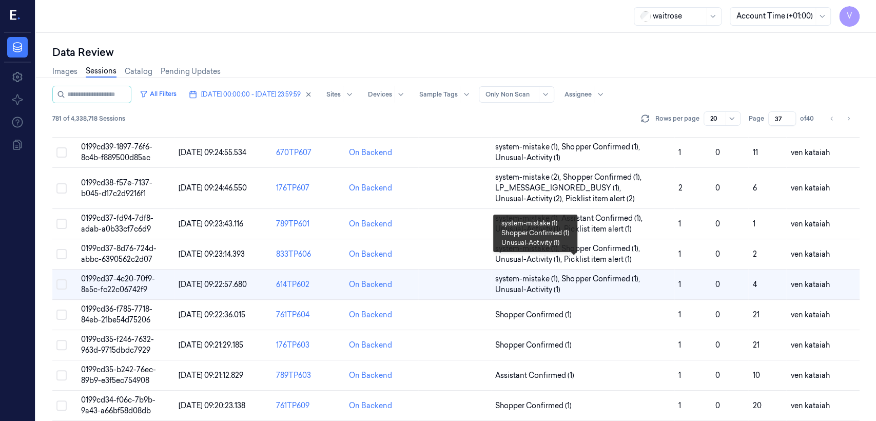
scroll to position [228, 0]
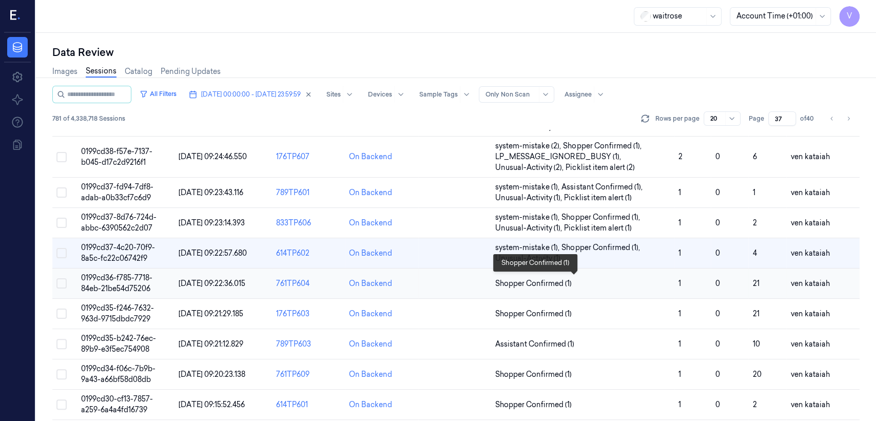
click at [555, 287] on span "Shopper Confirmed (1)" at bounding box center [533, 283] width 76 height 11
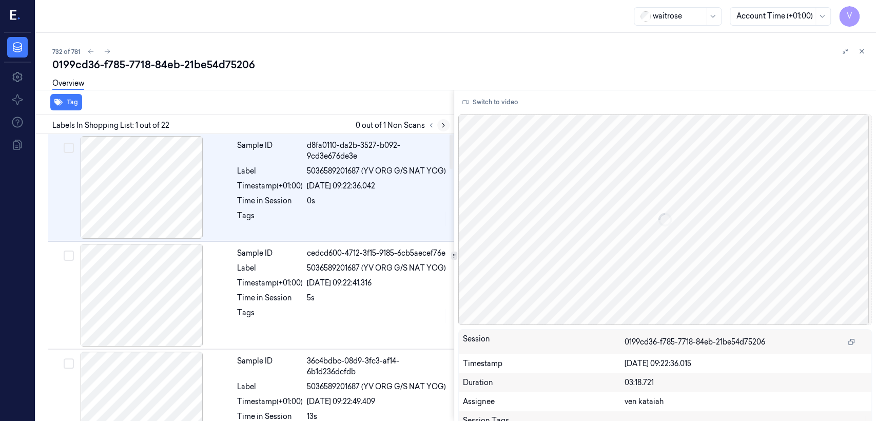
click at [440, 125] on icon at bounding box center [443, 125] width 7 height 7
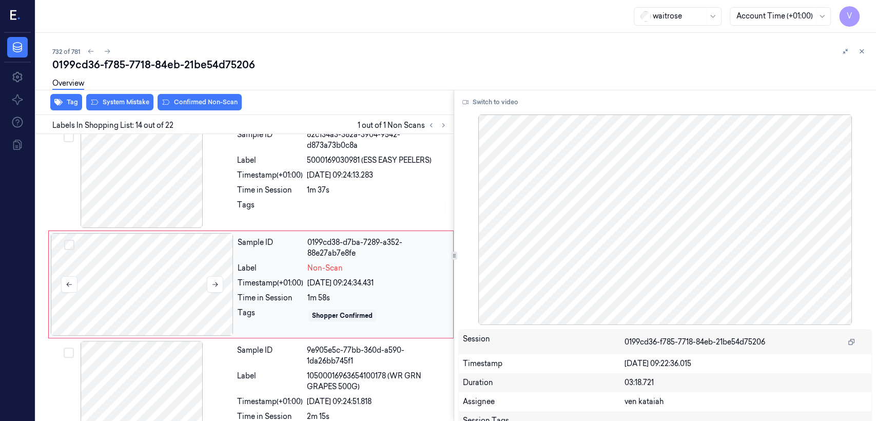
scroll to position [1322, 0]
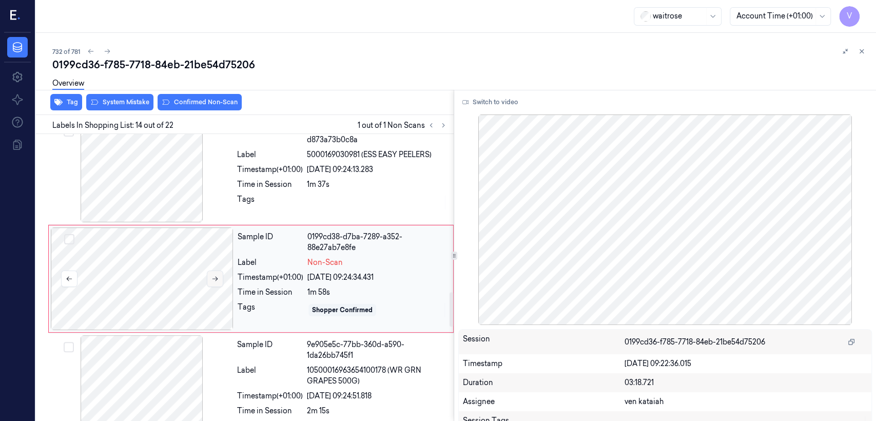
click at [219, 278] on button at bounding box center [215, 278] width 16 height 16
click at [219, 277] on button at bounding box center [215, 278] width 16 height 16
click at [217, 277] on icon at bounding box center [215, 279] width 6 height 5
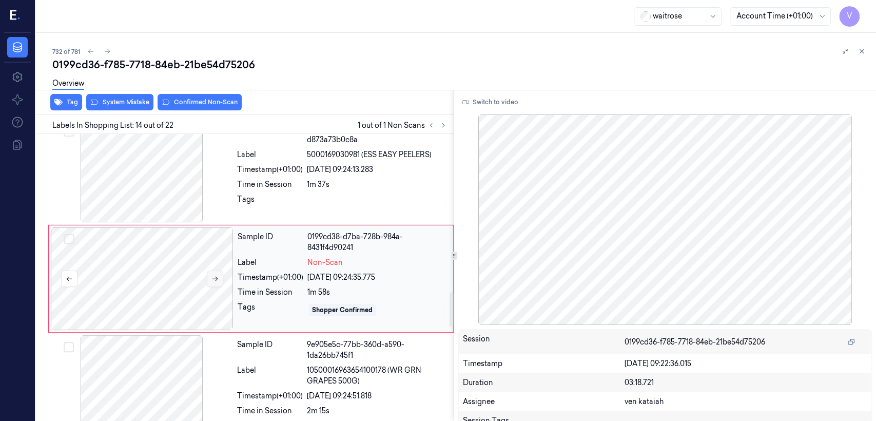
click at [217, 277] on icon at bounding box center [215, 279] width 6 height 5
click at [228, 365] on div at bounding box center [141, 386] width 183 height 103
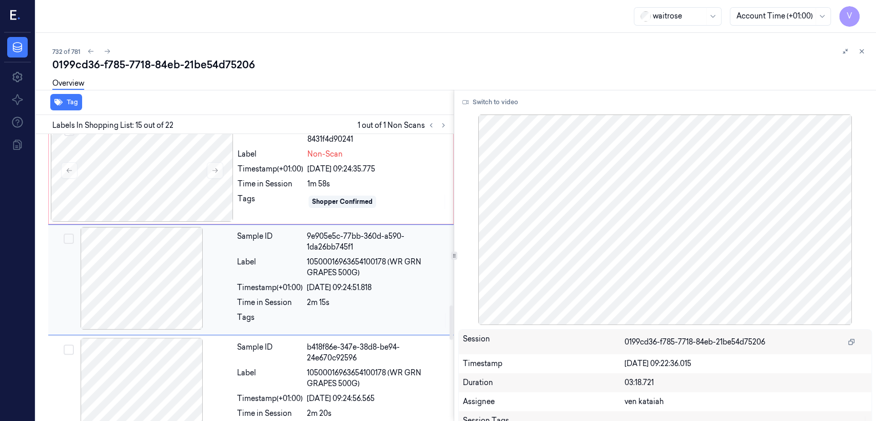
scroll to position [1431, 0]
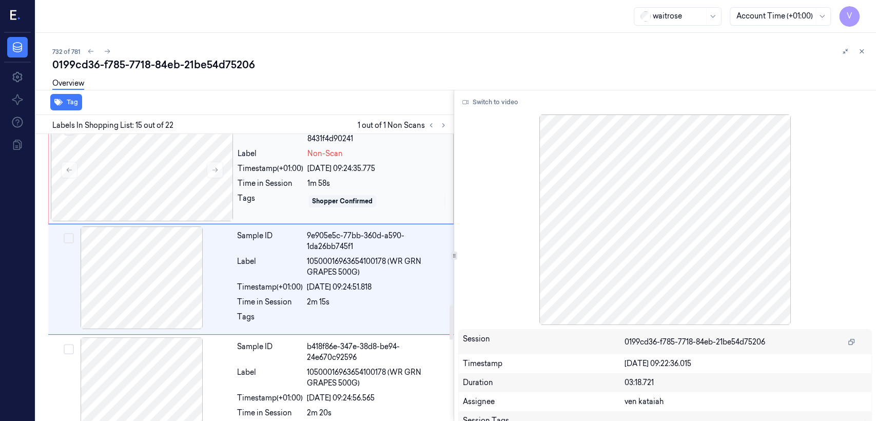
click at [305, 178] on div "Time in Session 1m 58s" at bounding box center [342, 183] width 209 height 11
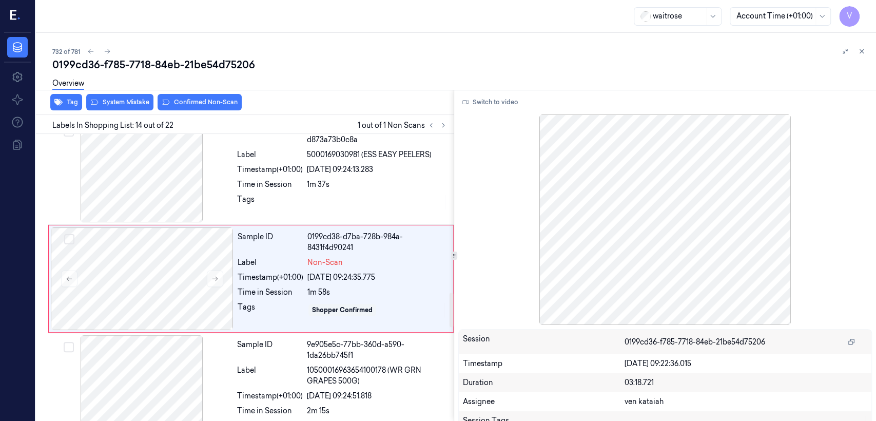
scroll to position [1322, 0]
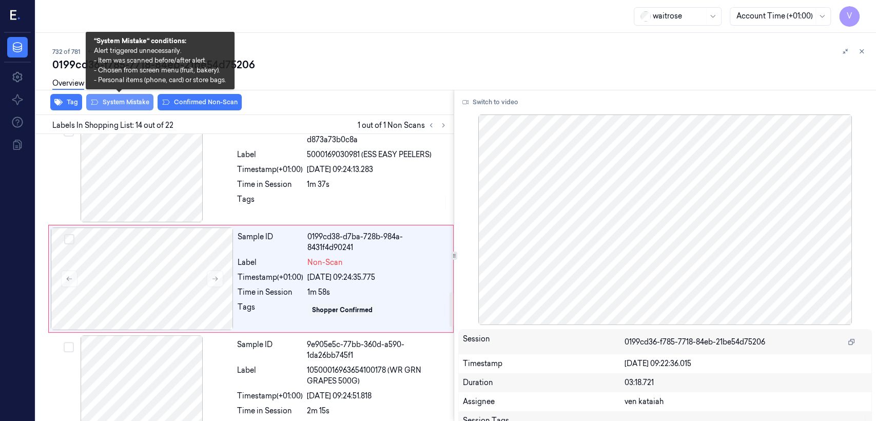
click at [134, 104] on button "System Mistake" at bounding box center [119, 102] width 67 height 16
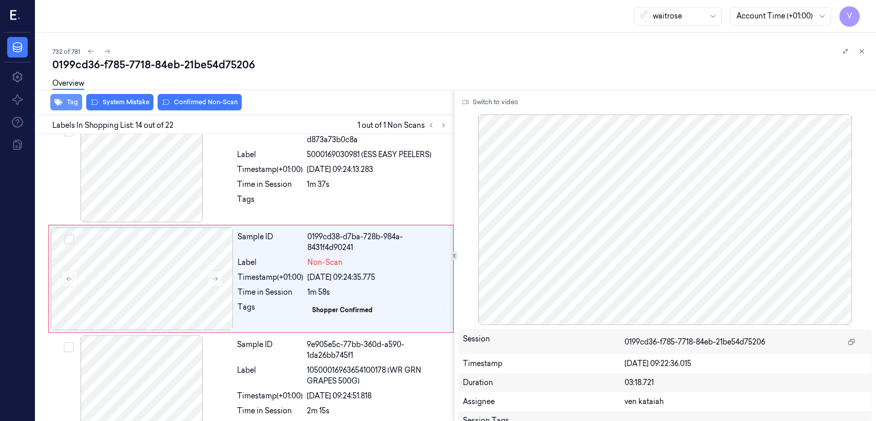
click at [72, 106] on button "Tag" at bounding box center [66, 102] width 32 height 16
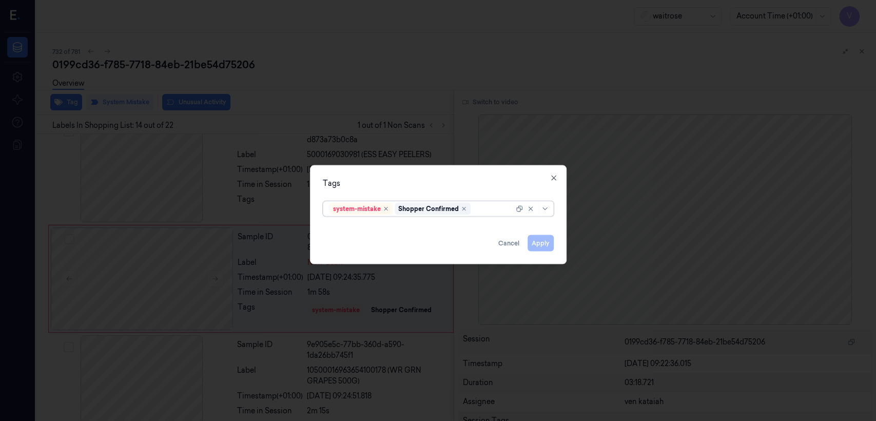
click at [493, 217] on div "system-mistake Shopper Confirmed" at bounding box center [438, 208] width 247 height 22
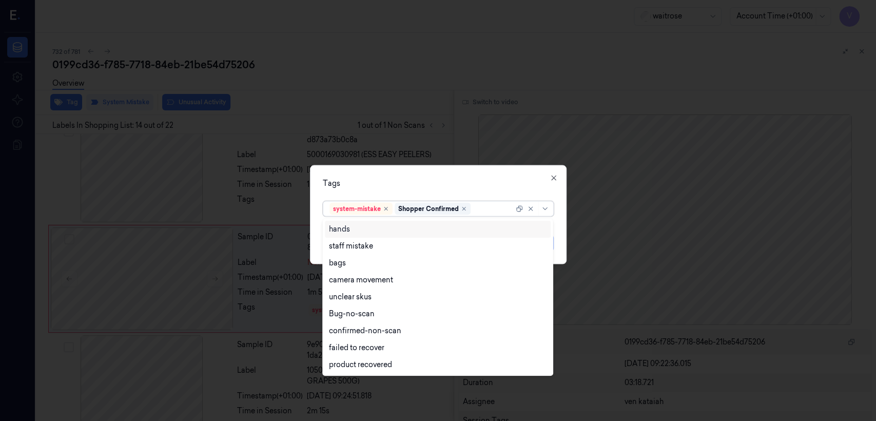
drag, startPoint x: 483, startPoint y: 207, endPoint x: 382, endPoint y: 278, distance: 123.6
click at [483, 208] on div at bounding box center [493, 208] width 41 height 11
click at [349, 260] on div "bags" at bounding box center [438, 263] width 218 height 11
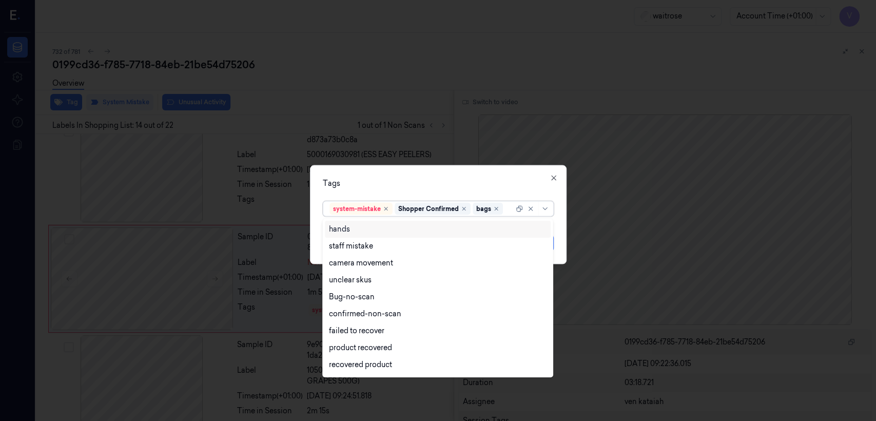
click at [424, 184] on div "Tags" at bounding box center [438, 183] width 231 height 11
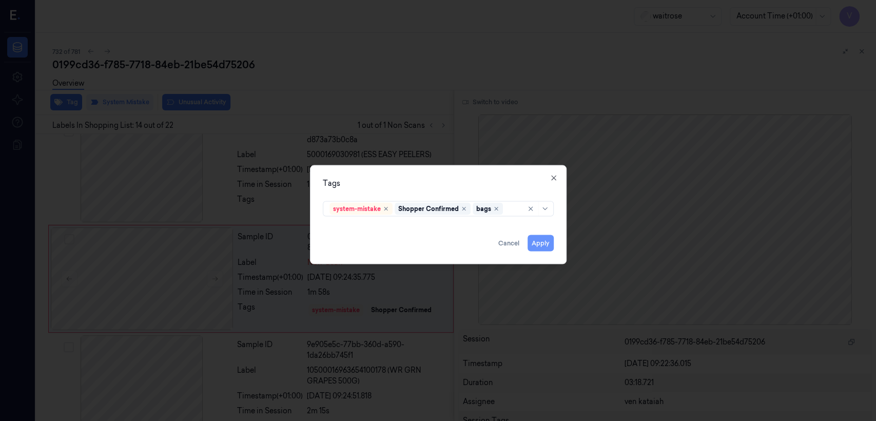
click at [531, 241] on button "Apply" at bounding box center [541, 243] width 26 height 16
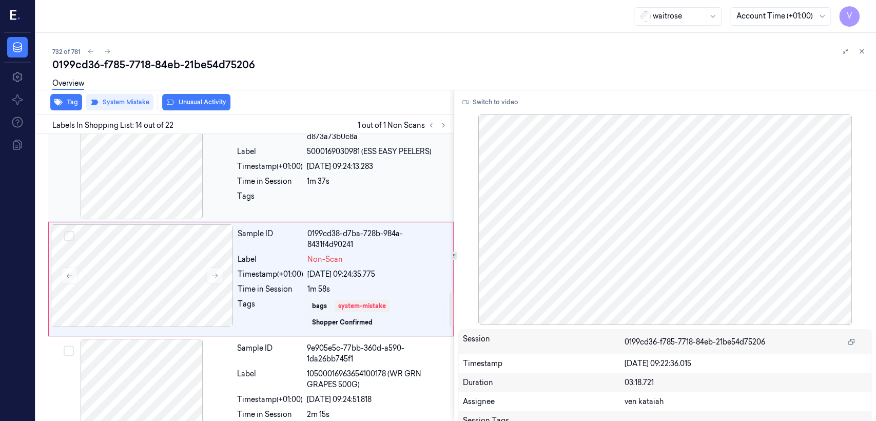
click at [357, 217] on div "Sample ID 82c134a3-382a-3904-9542-d873a73b0c8a Label 5000169030981 (ESS EASY PE…" at bounding box center [342, 168] width 219 height 103
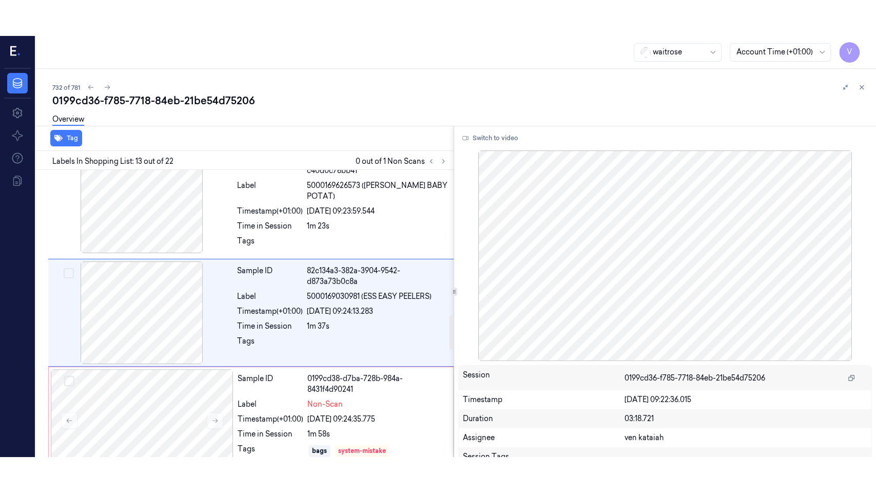
scroll to position [1214, 0]
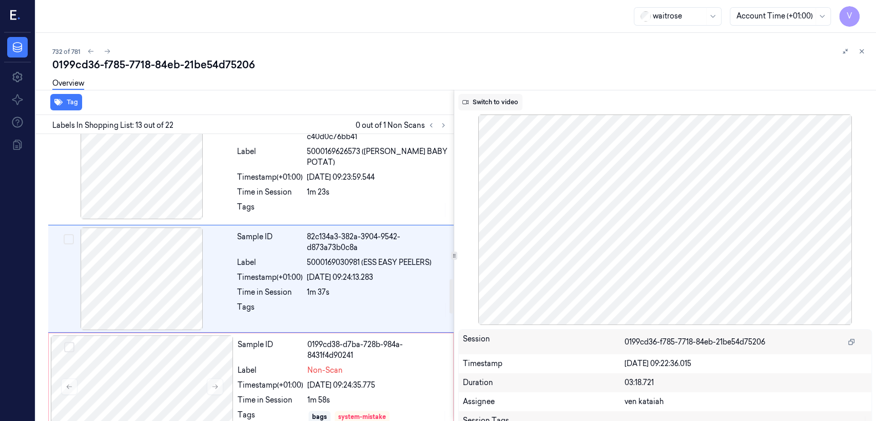
click at [506, 98] on button "Switch to video" at bounding box center [490, 102] width 64 height 16
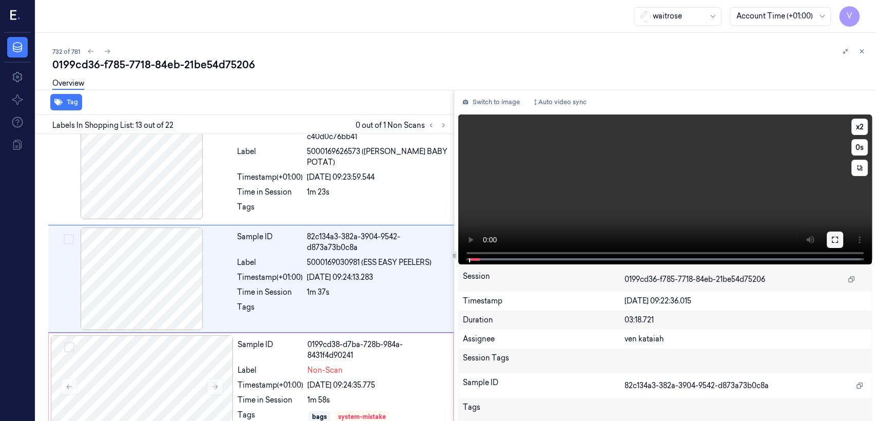
click at [833, 243] on icon at bounding box center [835, 240] width 8 height 8
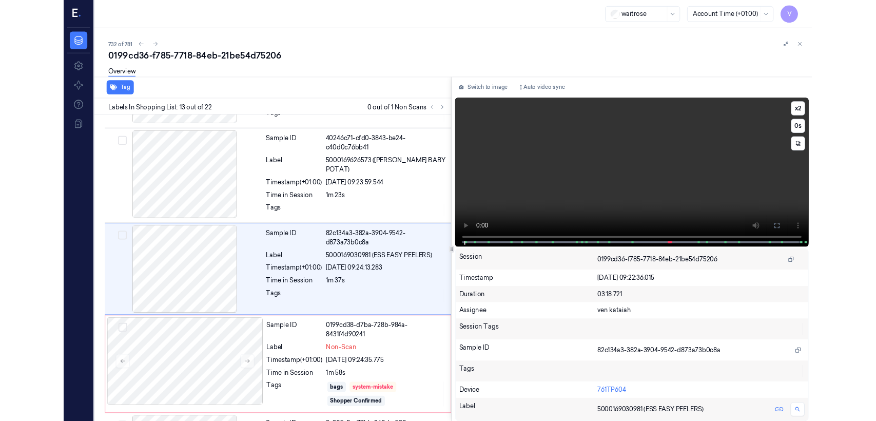
scroll to position [1178, 0]
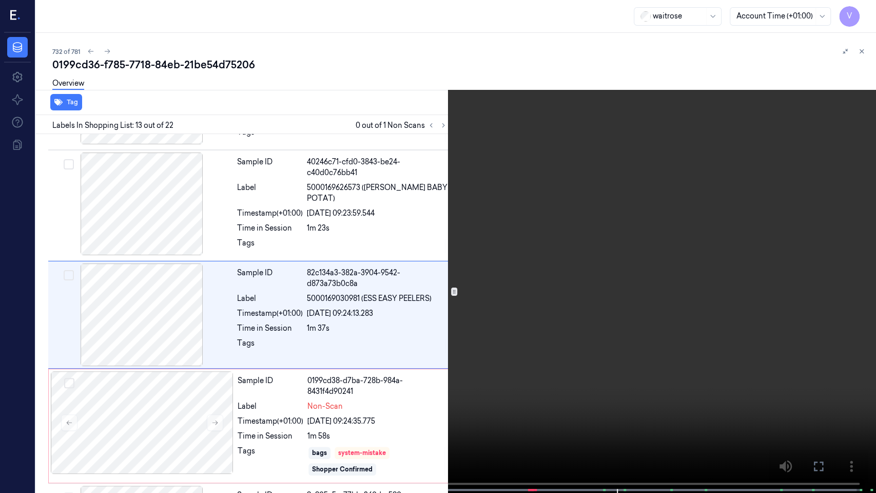
click at [0, 0] on icon at bounding box center [0, 0] width 0 height 0
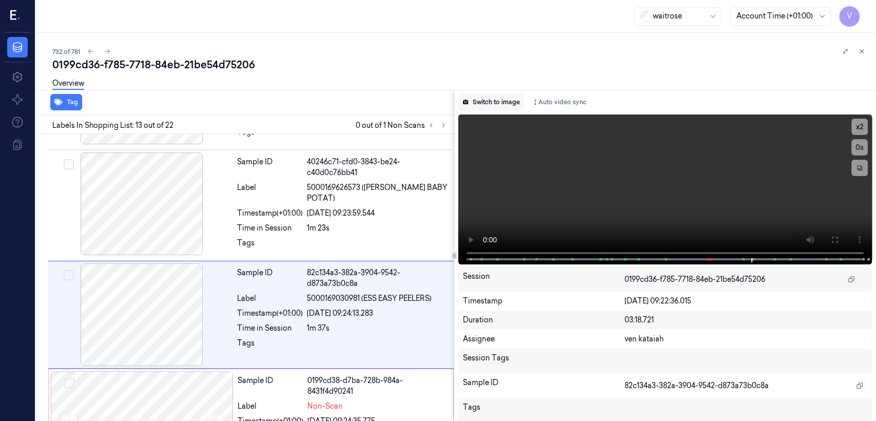
click at [511, 101] on button "Switch to image" at bounding box center [491, 102] width 66 height 16
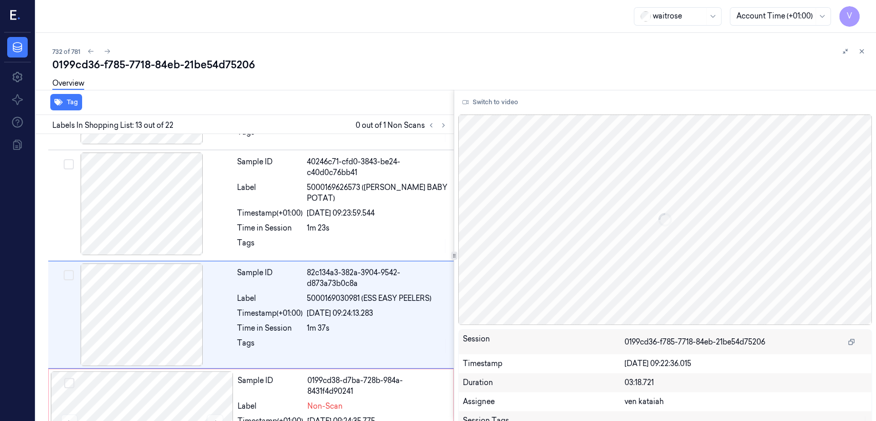
scroll to position [1214, 0]
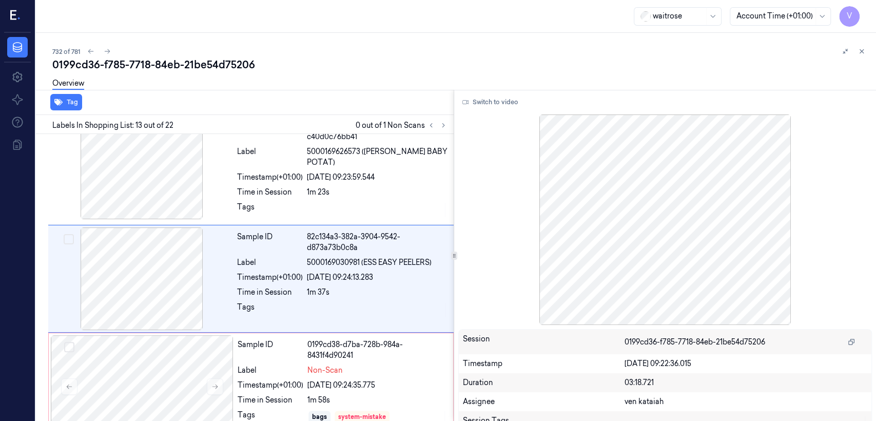
click at [449, 126] on div at bounding box center [437, 125] width 25 height 12
click at [444, 126] on icon at bounding box center [443, 125] width 7 height 7
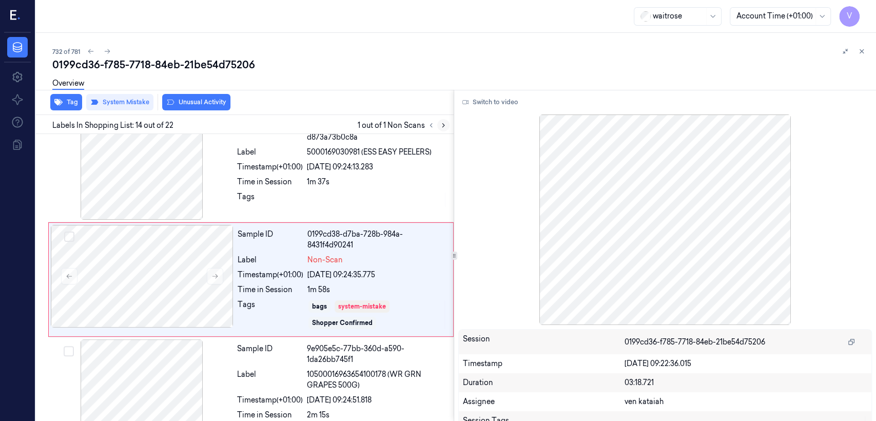
scroll to position [1325, 0]
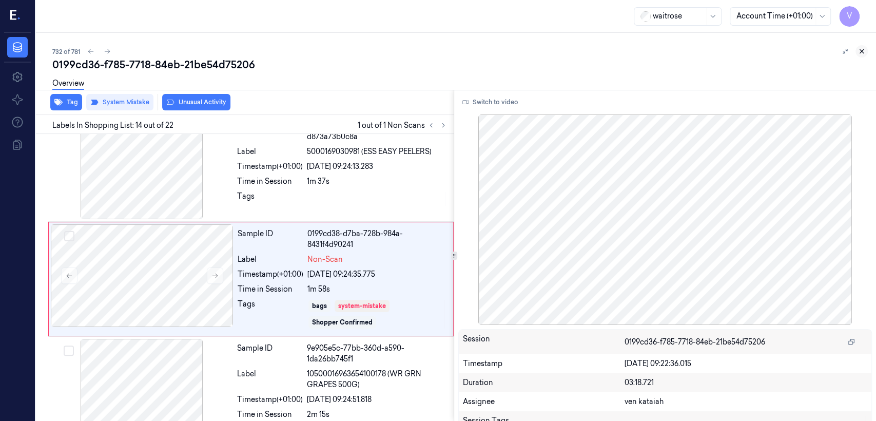
click at [861, 54] on icon at bounding box center [861, 51] width 7 height 7
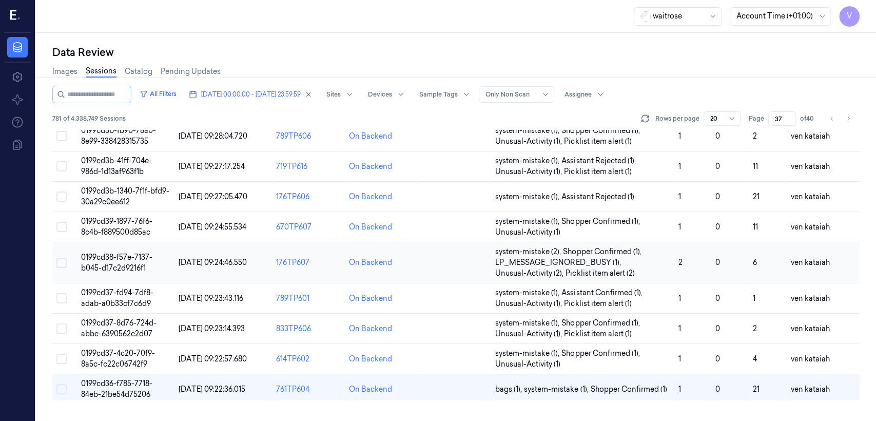
scroll to position [235, 0]
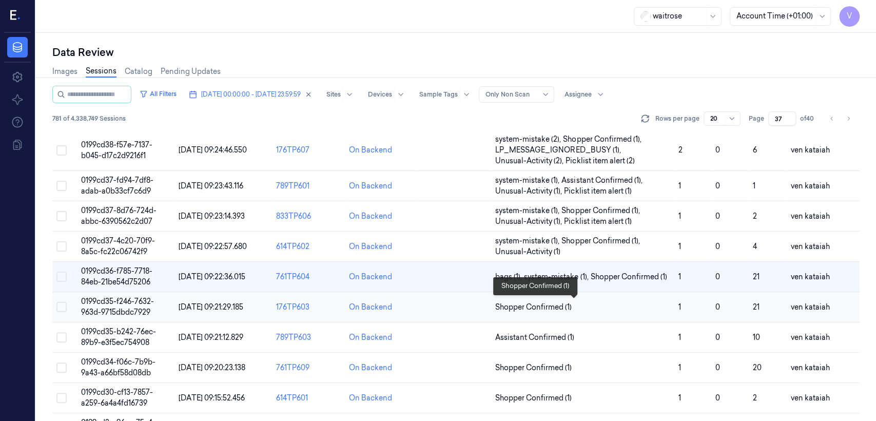
click at [530, 309] on span "Shopper Confirmed (1)" at bounding box center [533, 307] width 76 height 11
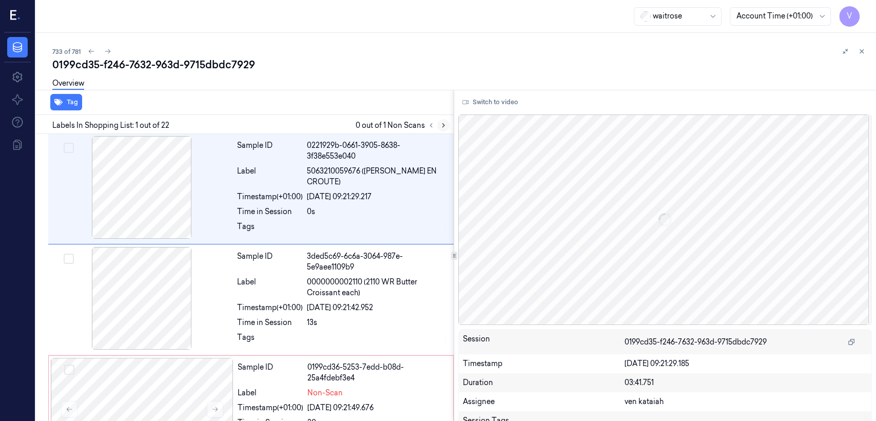
click at [443, 122] on icon at bounding box center [443, 125] width 7 height 7
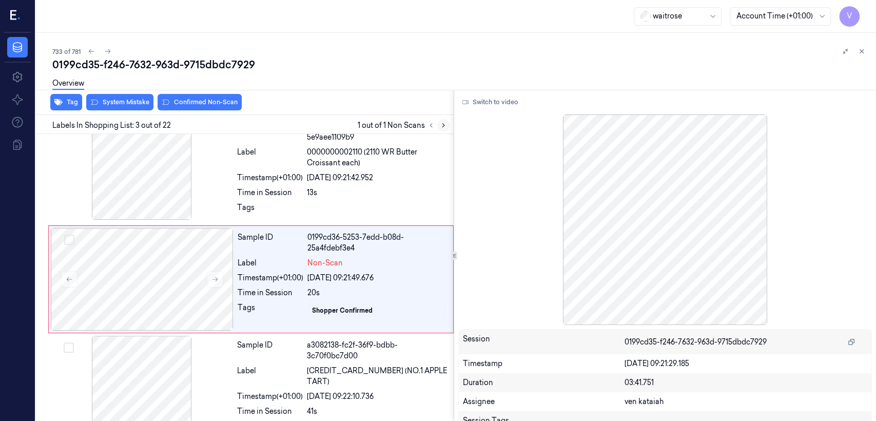
scroll to position [131, 0]
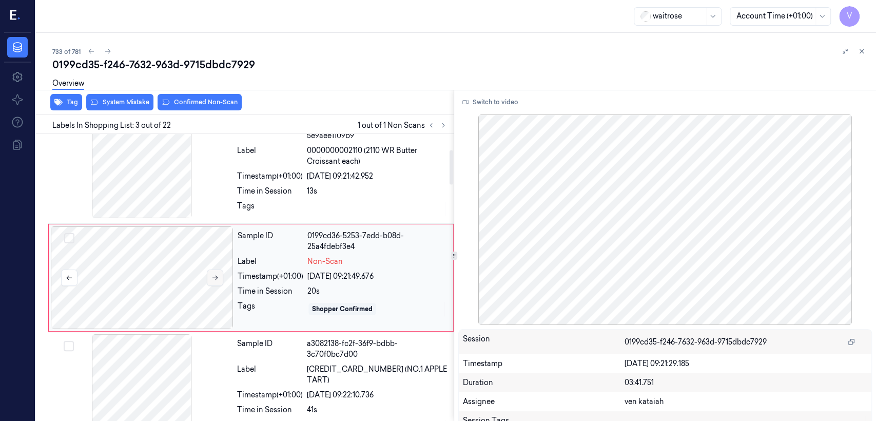
click at [219, 282] on button at bounding box center [215, 277] width 16 height 16
click at [302, 188] on div "Time in Session" at bounding box center [270, 191] width 66 height 11
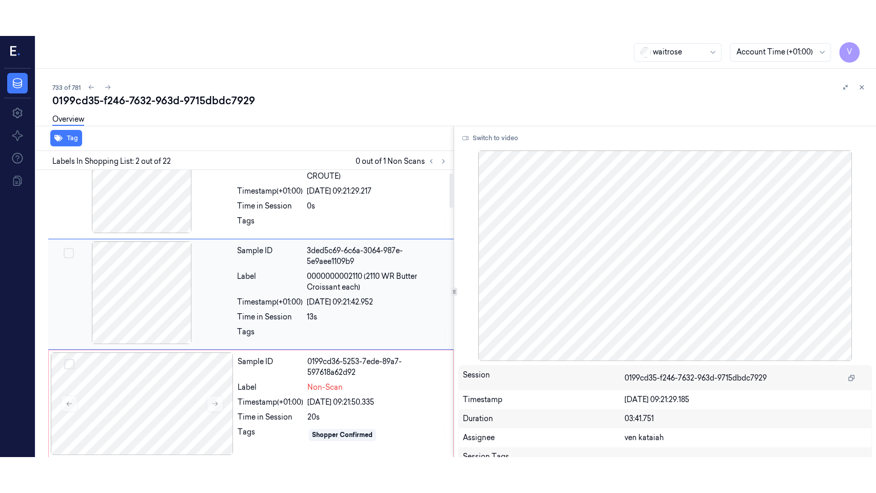
scroll to position [22, 0]
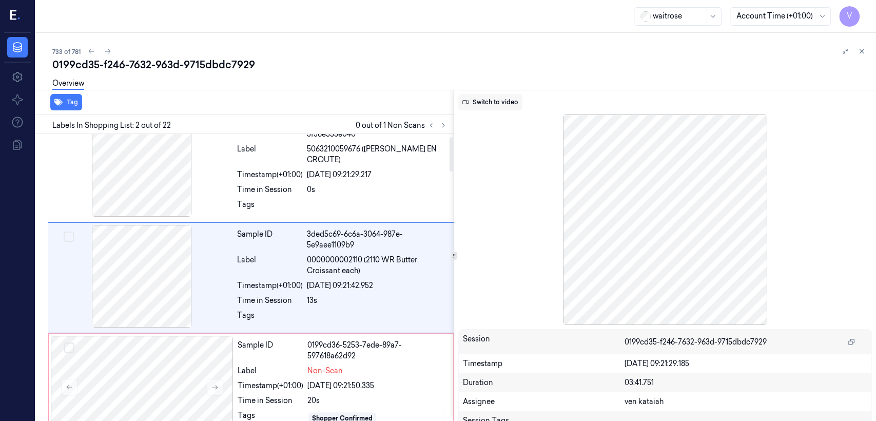
click at [494, 100] on button "Switch to video" at bounding box center [490, 102] width 64 height 16
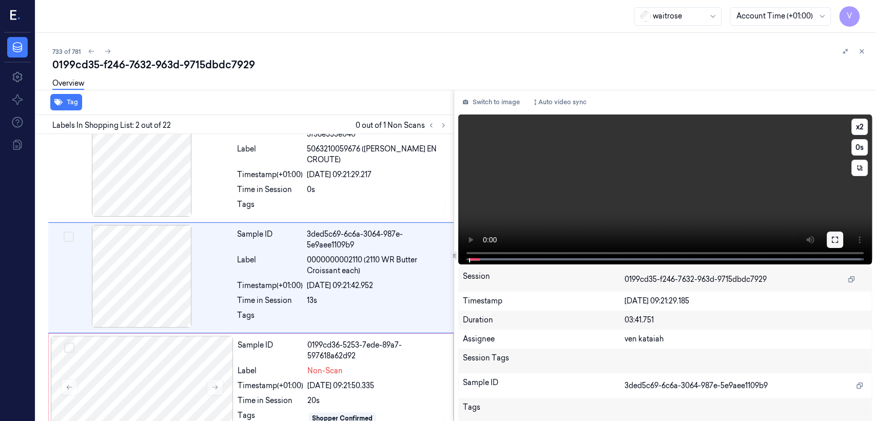
click at [831, 242] on icon at bounding box center [835, 240] width 8 height 8
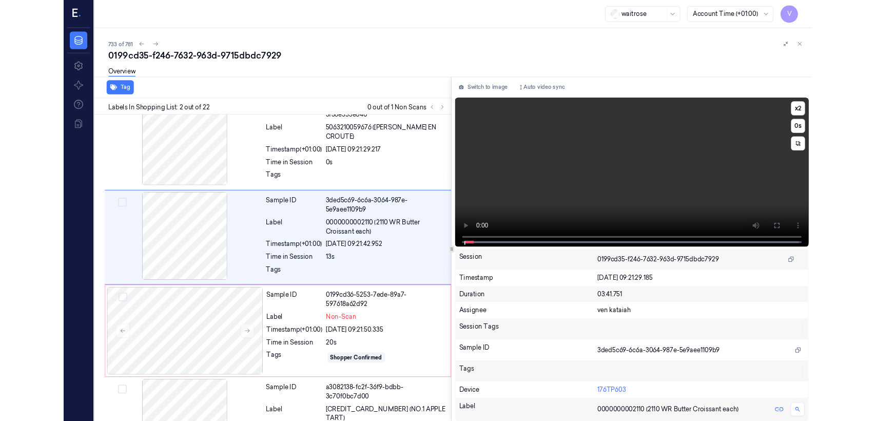
scroll to position [0, 0]
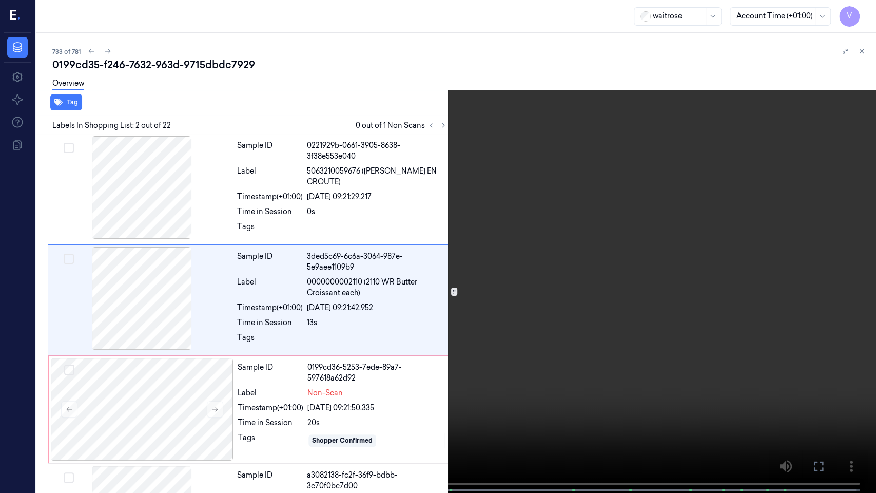
click at [45, 420] on video at bounding box center [438, 247] width 876 height 495
click at [0, 0] on icon at bounding box center [0, 0] width 0 height 0
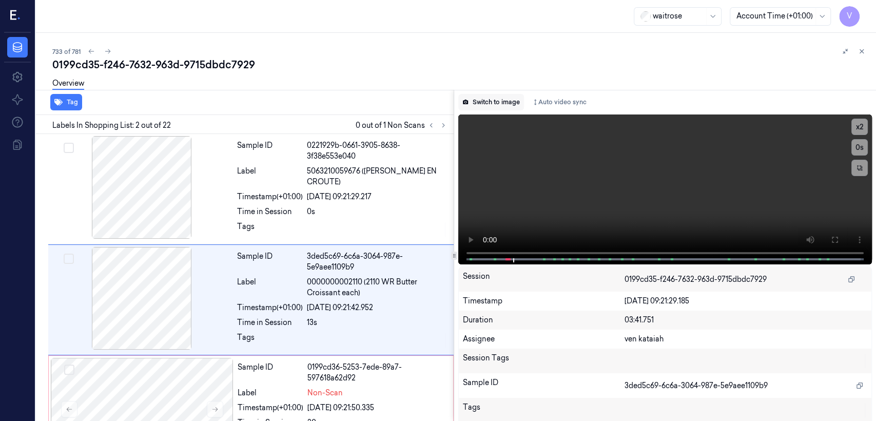
click at [492, 95] on button "Switch to image" at bounding box center [491, 102] width 66 height 16
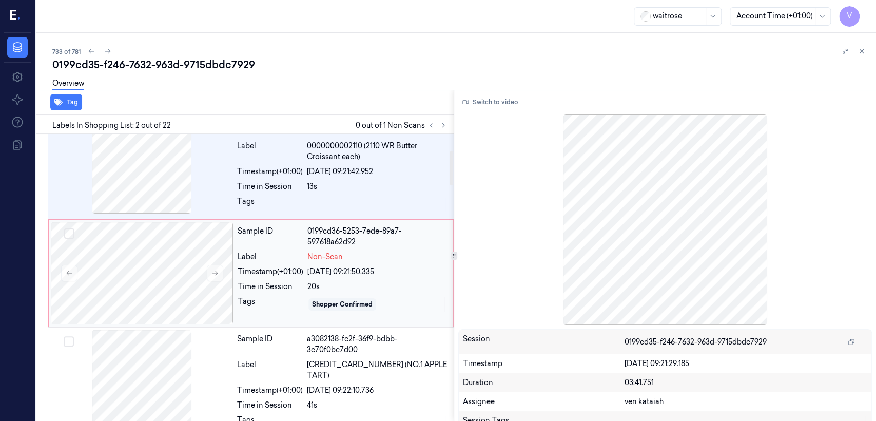
click at [299, 256] on div "Label" at bounding box center [271, 256] width 66 height 11
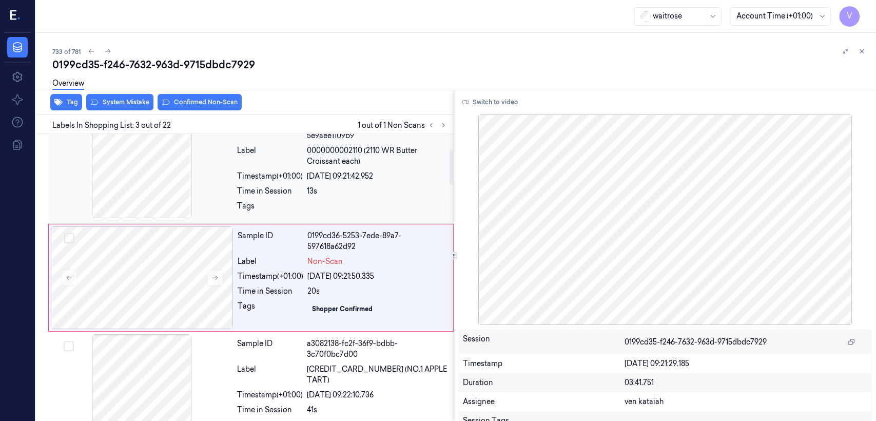
click at [300, 211] on div "Tags" at bounding box center [270, 209] width 66 height 16
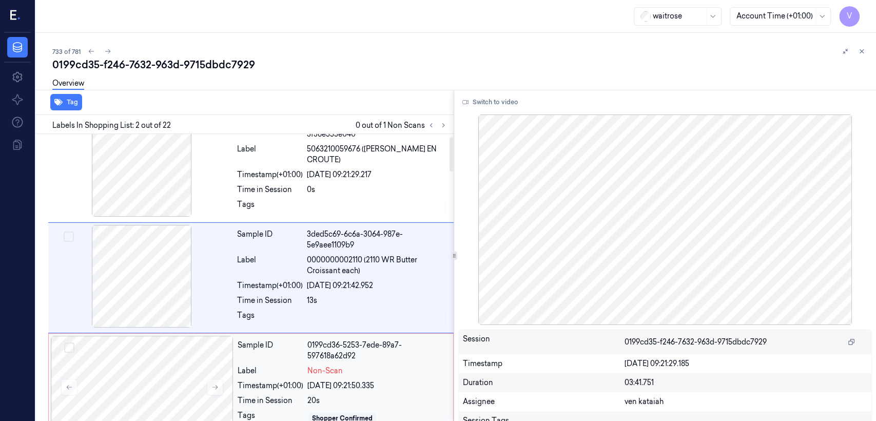
click at [276, 354] on div "Sample ID" at bounding box center [271, 351] width 66 height 22
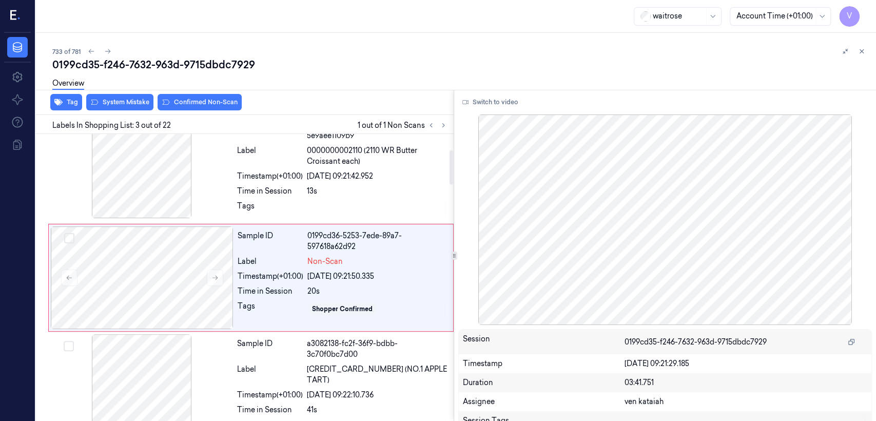
click at [131, 93] on div "Overview" at bounding box center [460, 85] width 816 height 26
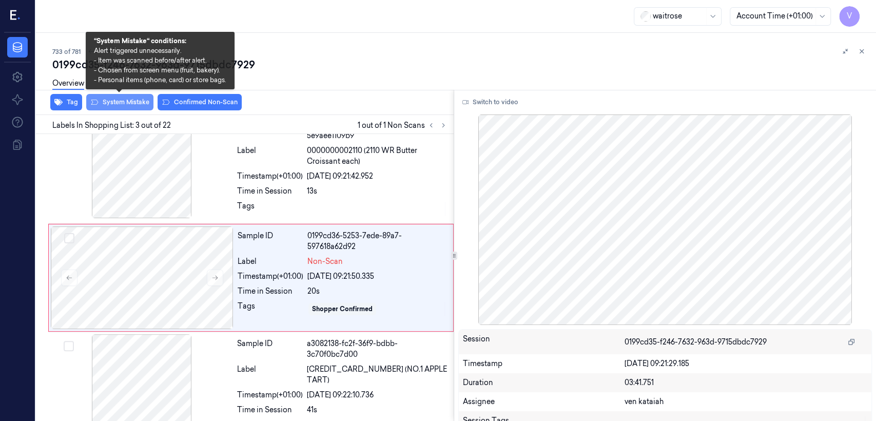
click at [125, 107] on button "System Mistake" at bounding box center [119, 102] width 67 height 16
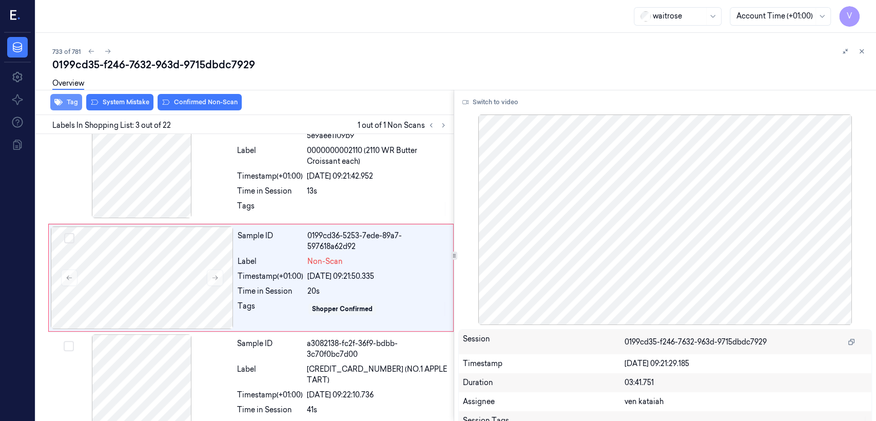
click at [70, 101] on button "Tag" at bounding box center [66, 102] width 32 height 16
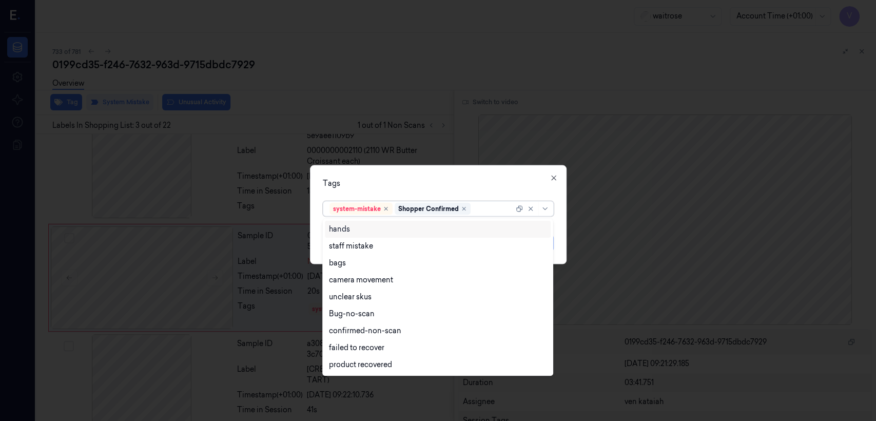
click at [496, 207] on div at bounding box center [493, 208] width 41 height 11
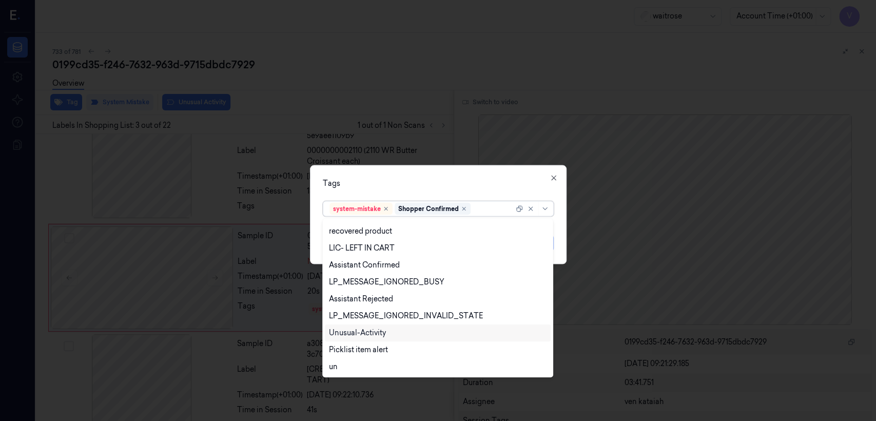
click at [382, 335] on div "Unusual-Activity" at bounding box center [357, 332] width 57 height 11
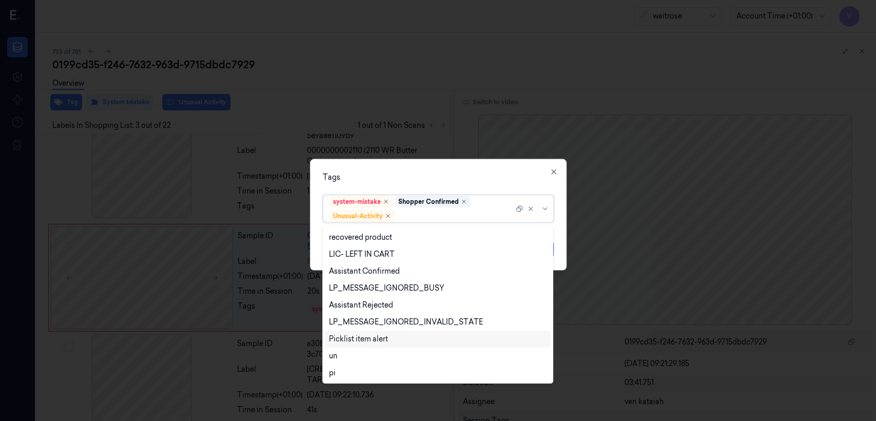
click at [375, 341] on div "Picklist item alert" at bounding box center [358, 339] width 59 height 11
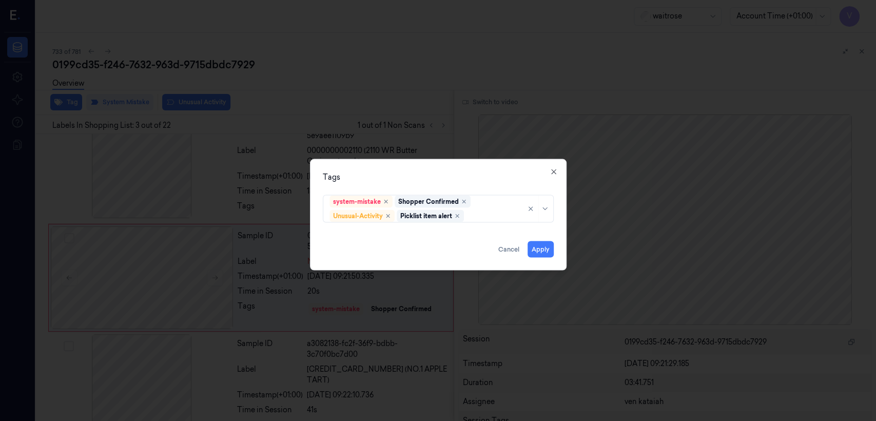
click at [442, 185] on div "Tags system-mistake Shopper Confirmed Unusual-Activity Picklist item alert Appl…" at bounding box center [438, 214] width 257 height 111
drag, startPoint x: 549, startPoint y: 246, endPoint x: 542, endPoint y: 247, distance: 7.3
click at [542, 247] on button "Apply" at bounding box center [541, 249] width 26 height 16
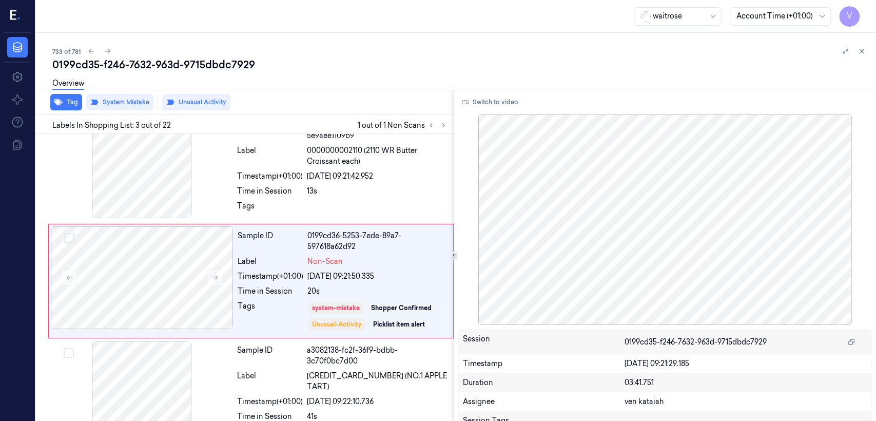
scroll to position [134, 0]
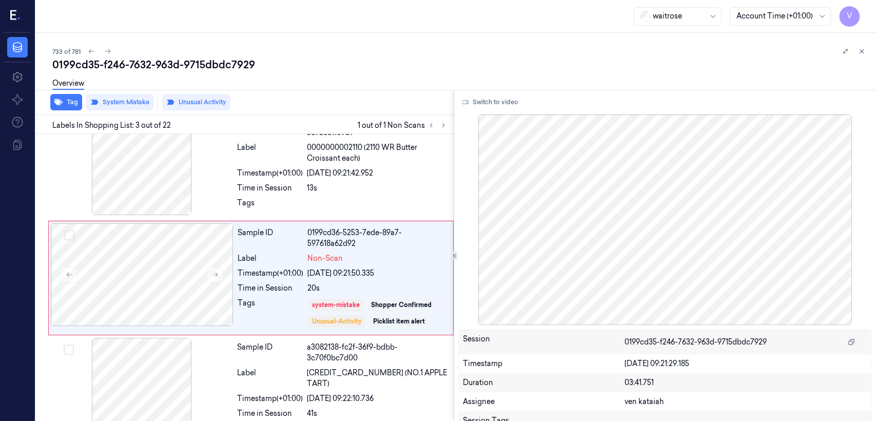
click at [873, 52] on div "733 of 781 0199cd35-f246-7632-963d-9715dbdc7929 Overview Tag System Mistake Unu…" at bounding box center [456, 227] width 840 height 388
click at [860, 52] on icon at bounding box center [862, 52] width 4 height 4
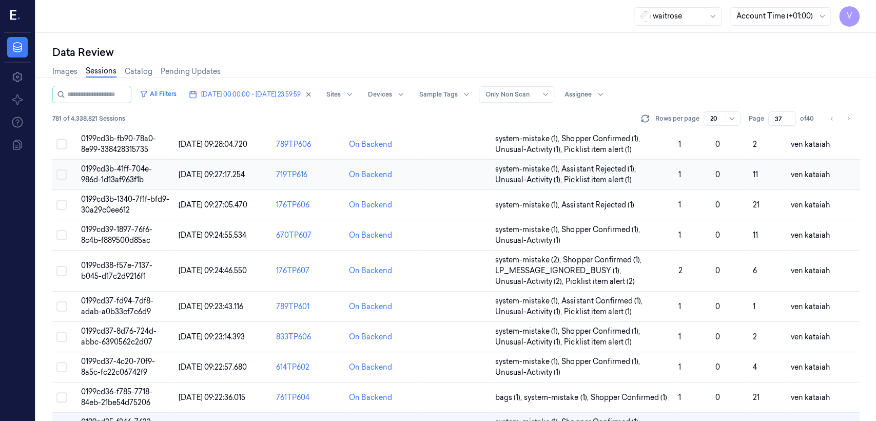
scroll to position [228, 0]
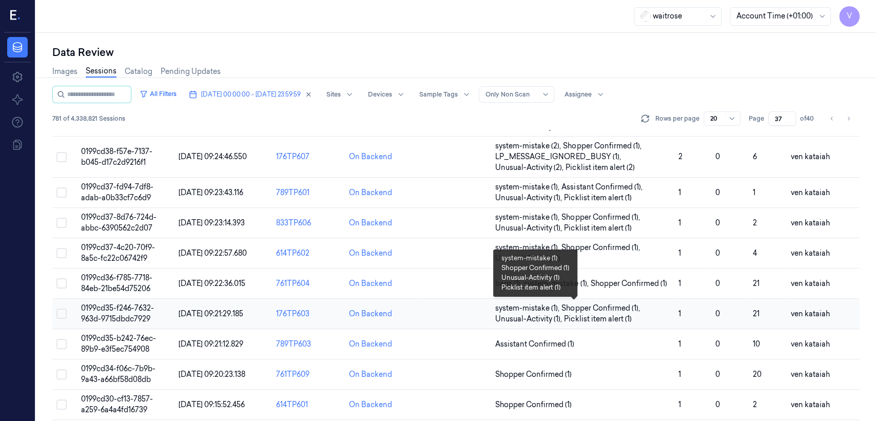
click at [632, 315] on span "system-mistake (1) , Shopper Confirmed (1) , Unusual-Activity (1) , Picklist it…" at bounding box center [582, 314] width 175 height 22
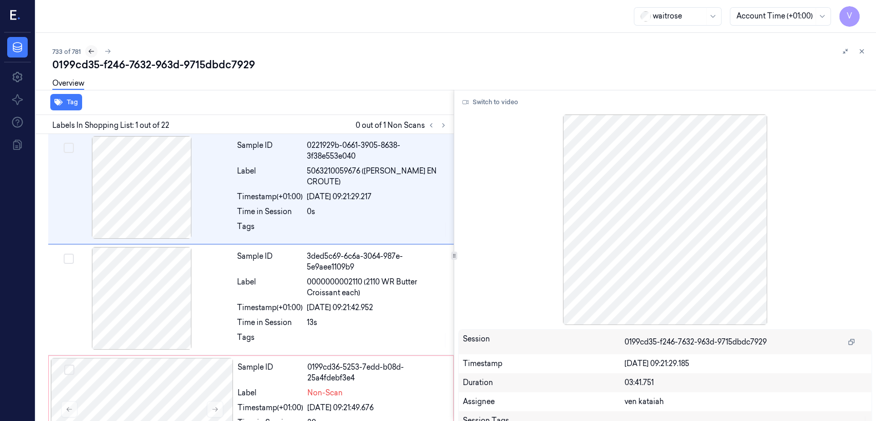
click at [90, 52] on icon at bounding box center [91, 51] width 7 height 7
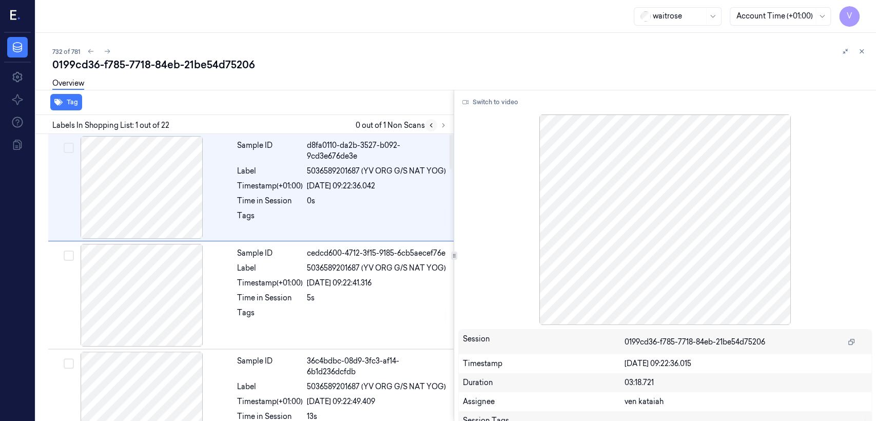
click at [435, 128] on button at bounding box center [431, 125] width 12 height 12
drag, startPoint x: 441, startPoint y: 124, endPoint x: 432, endPoint y: 130, distance: 11.1
click at [441, 125] on icon at bounding box center [443, 125] width 7 height 7
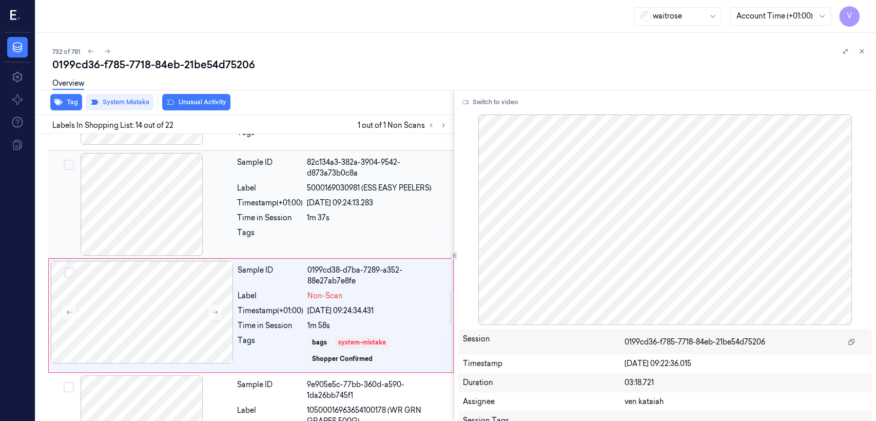
scroll to position [1325, 0]
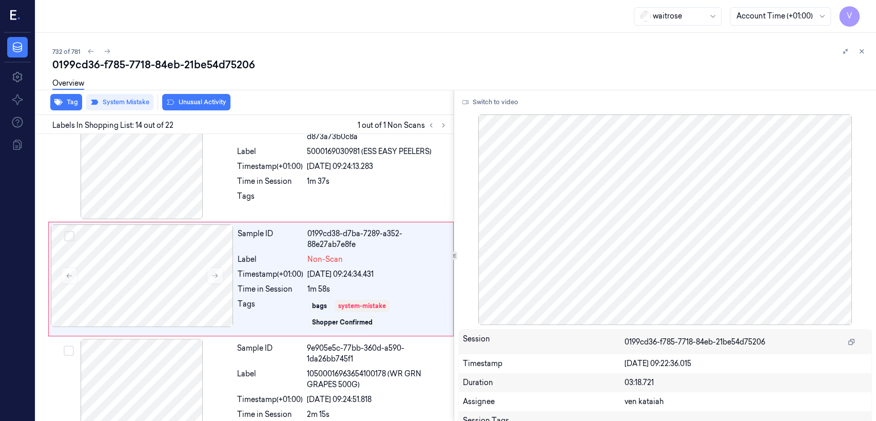
drag, startPoint x: 860, startPoint y: 50, endPoint x: 589, endPoint y: 203, distance: 311.2
click at [859, 54] on icon at bounding box center [861, 51] width 7 height 7
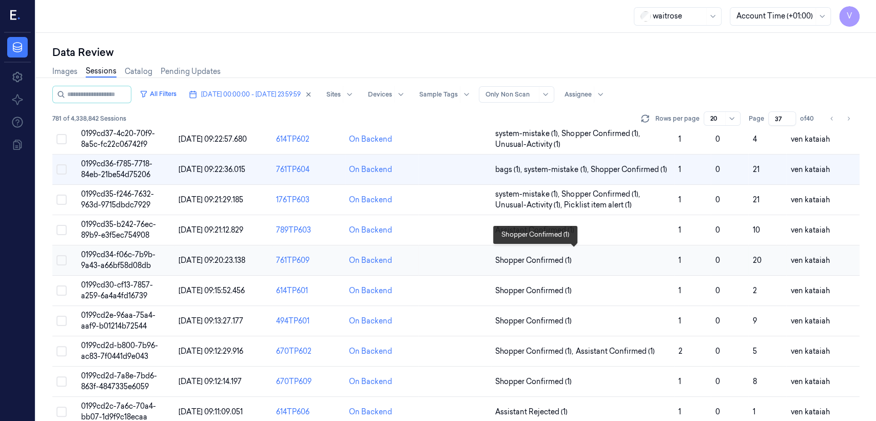
scroll to position [354, 0]
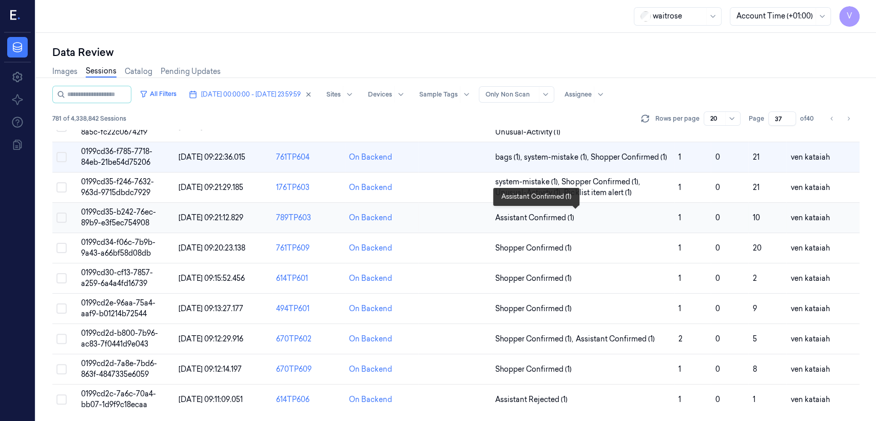
click at [541, 219] on span "Assistant Confirmed (1)" at bounding box center [534, 217] width 79 height 11
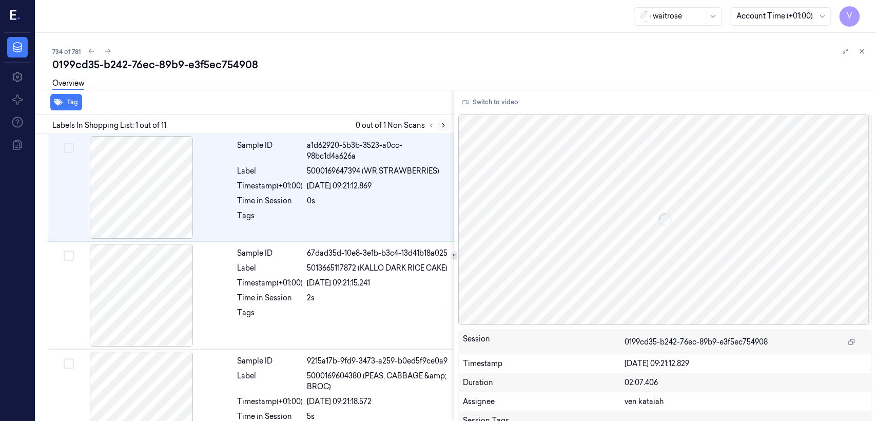
click at [443, 125] on icon at bounding box center [443, 126] width 2 height 4
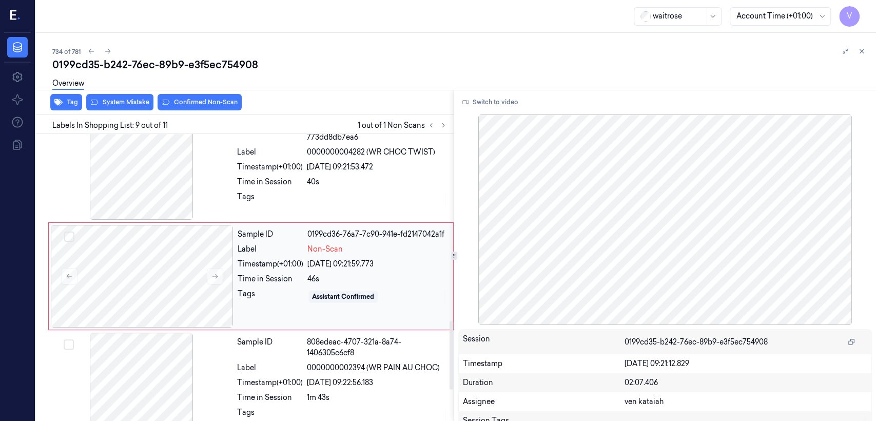
scroll to position [777, 0]
click at [210, 277] on button at bounding box center [215, 275] width 16 height 16
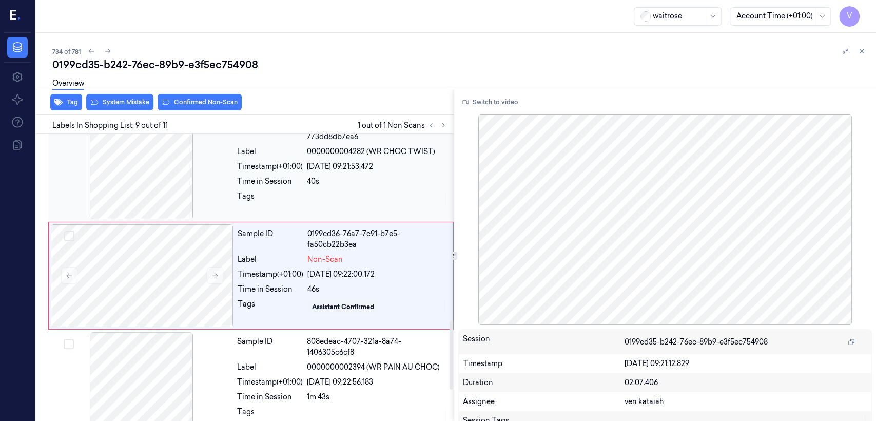
click at [370, 191] on div "Sample ID d6a2be68-3605-383e-9f14-773dd8db7ea6 Label 0000000004282 (WR CHOC TWI…" at bounding box center [342, 168] width 219 height 103
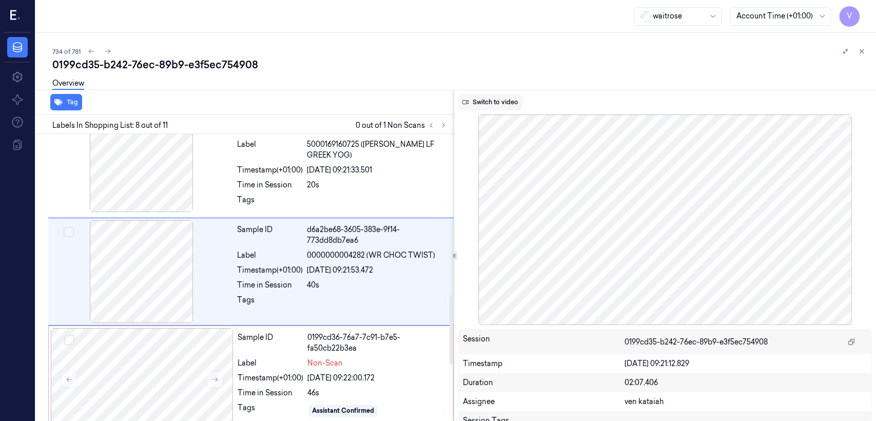
scroll to position [669, 0]
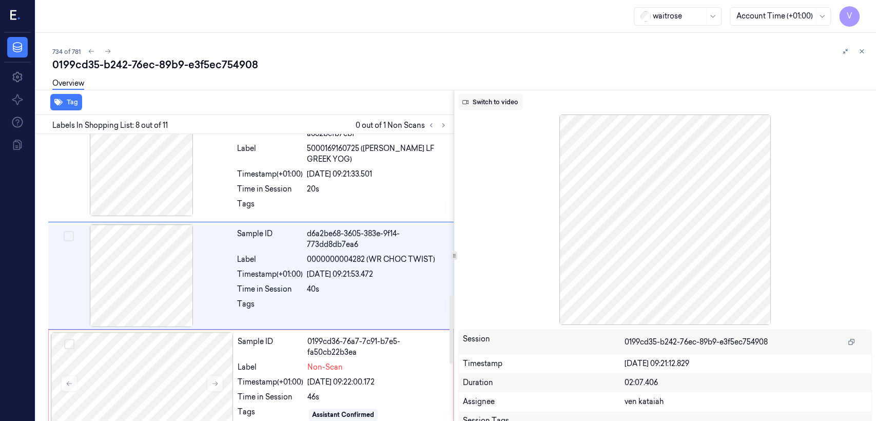
click at [503, 103] on button "Switch to video" at bounding box center [490, 102] width 64 height 16
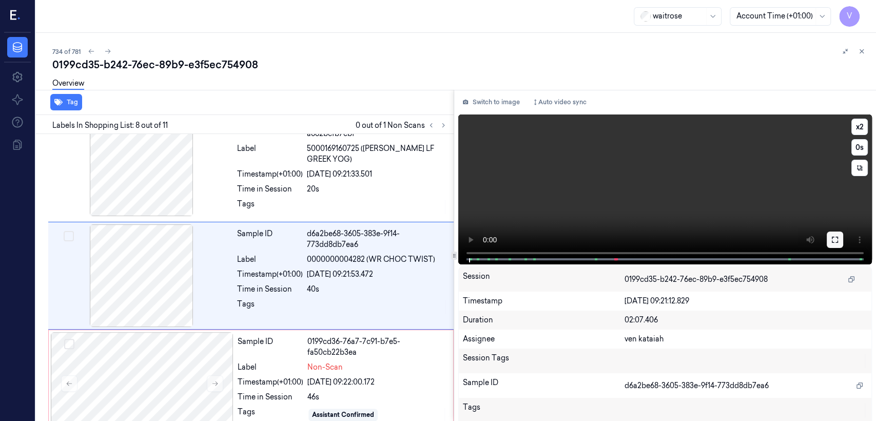
click at [833, 241] on icon at bounding box center [835, 240] width 8 height 8
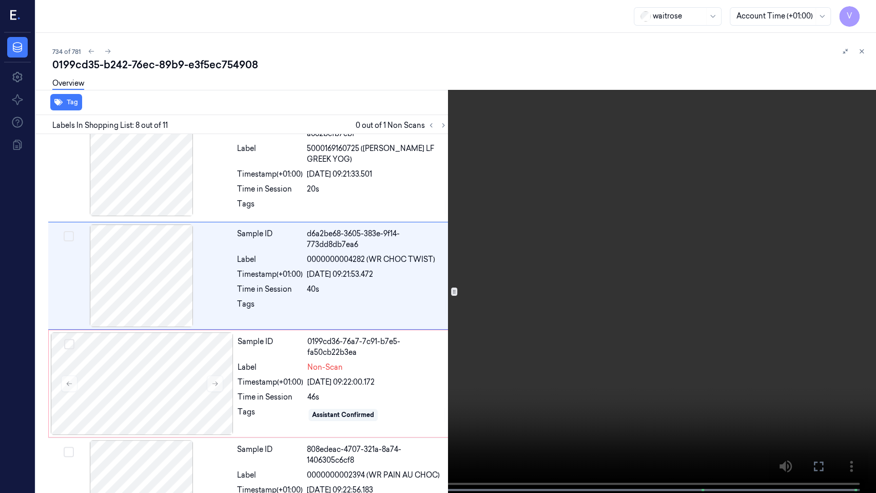
click at [0, 0] on button at bounding box center [0, 0] width 0 height 0
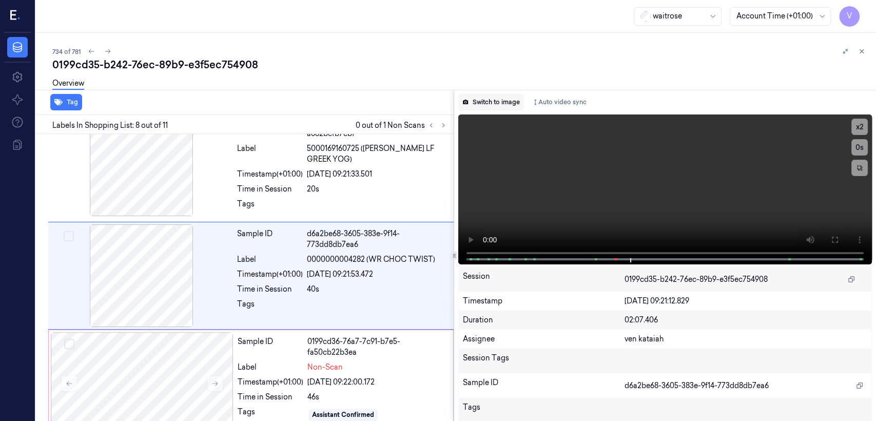
click at [509, 110] on div "Switch to image Auto video sync x 2 0 s Session 0199cd35-b242-76ec-89b9-e3f5ec7…" at bounding box center [665, 255] width 422 height 331
click at [508, 108] on button "Switch to image" at bounding box center [491, 102] width 66 height 16
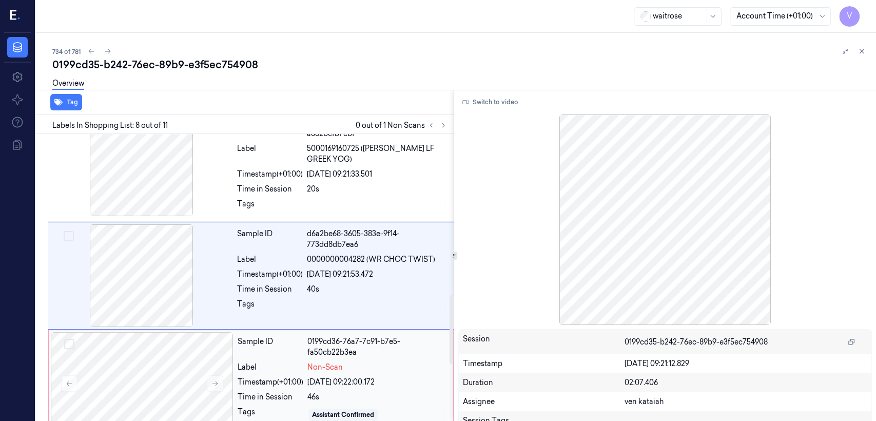
click at [329, 346] on div "0199cd36-76a7-7c91-b7e5-fa50cb22b3ea" at bounding box center [377, 347] width 140 height 22
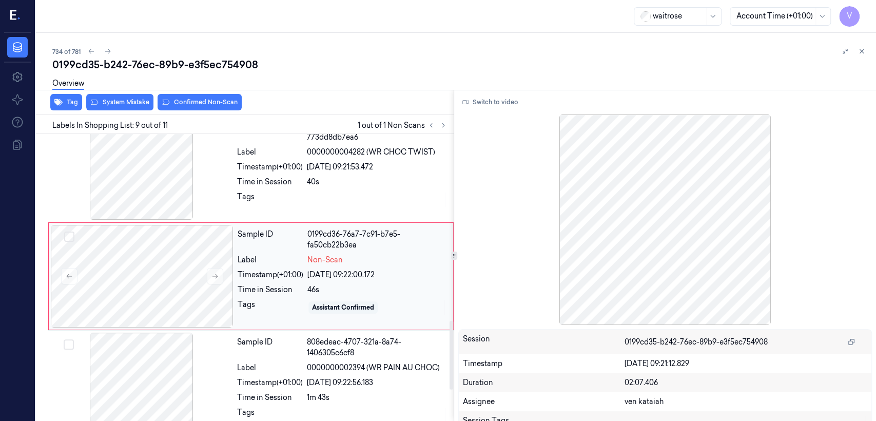
scroll to position [777, 0]
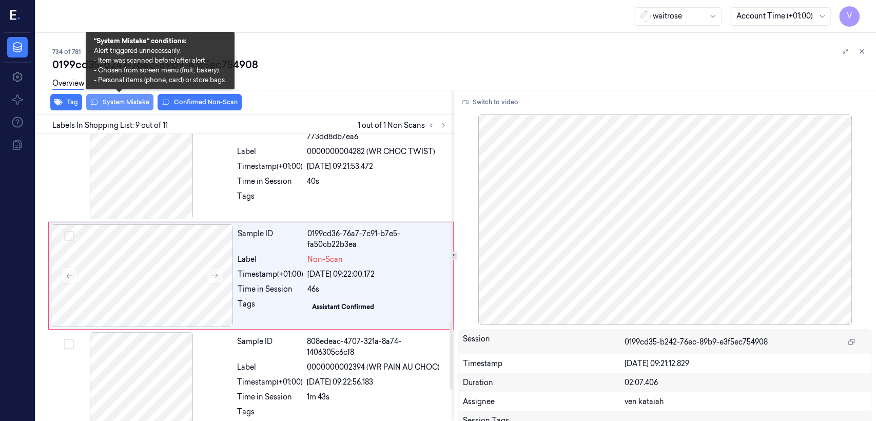
click at [123, 104] on button "System Mistake" at bounding box center [119, 102] width 67 height 16
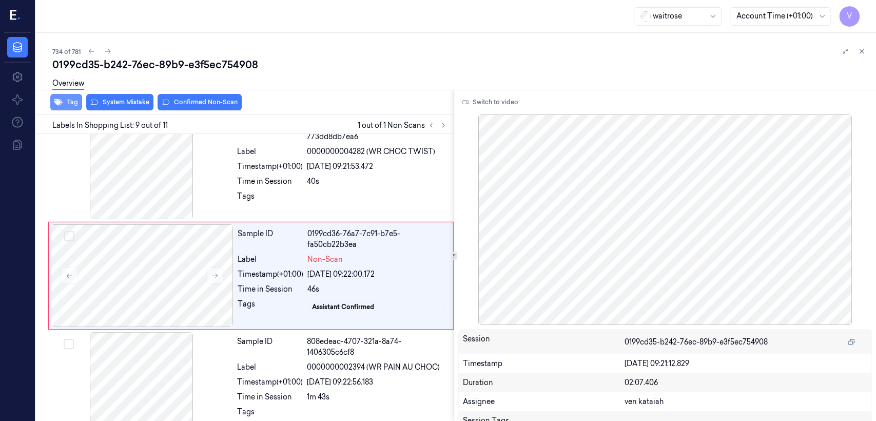
click at [65, 106] on button "Tag" at bounding box center [66, 102] width 32 height 16
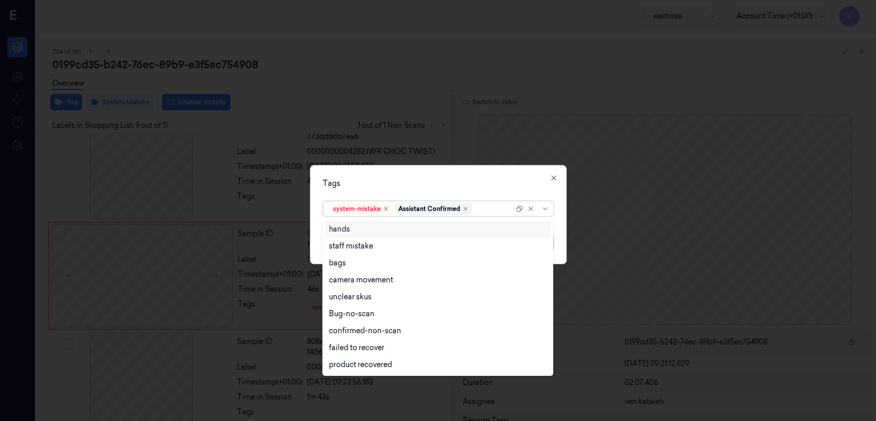
click at [480, 205] on div at bounding box center [494, 208] width 40 height 11
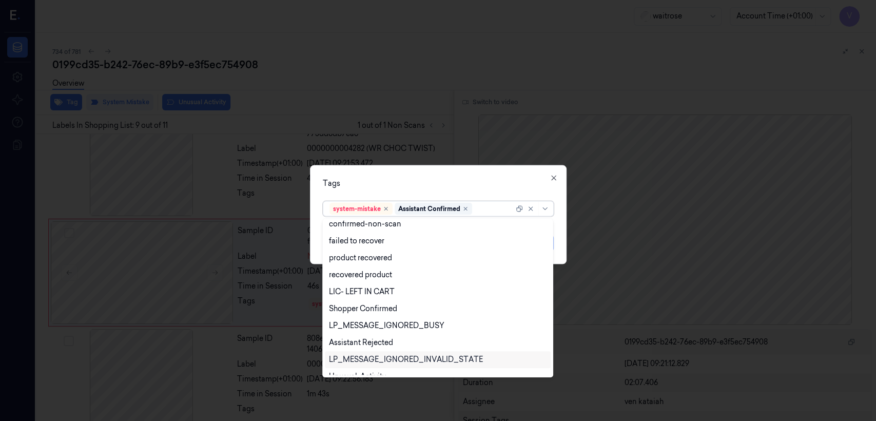
scroll to position [150, 0]
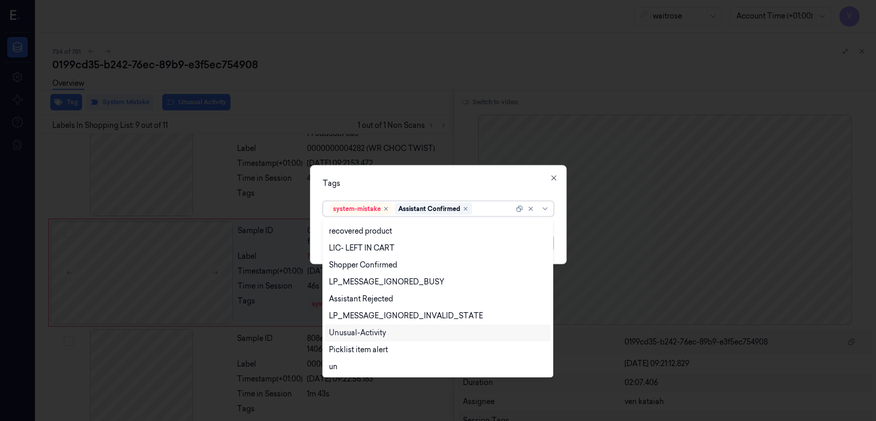
click at [372, 331] on div "Unusual-Activity" at bounding box center [357, 332] width 57 height 11
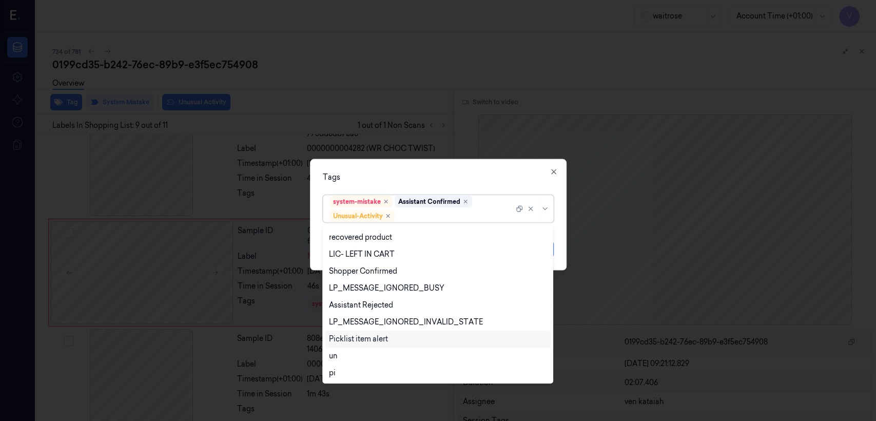
click at [370, 340] on div "Picklist item alert" at bounding box center [358, 339] width 59 height 11
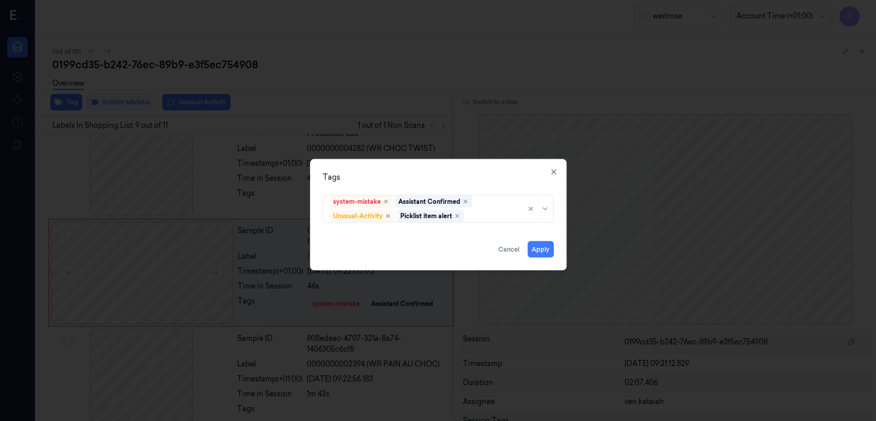
click at [428, 179] on div "Tags" at bounding box center [438, 177] width 231 height 11
click at [539, 252] on button "Apply" at bounding box center [541, 249] width 26 height 16
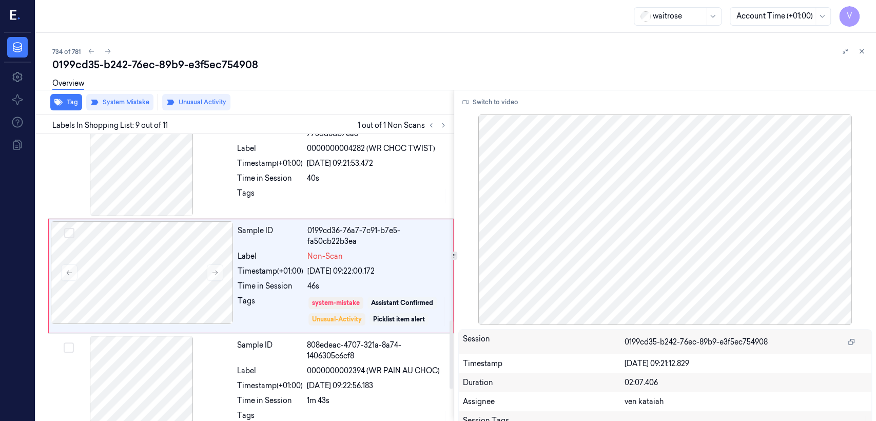
scroll to position [780, 0]
click at [860, 45] on button at bounding box center [862, 51] width 12 height 12
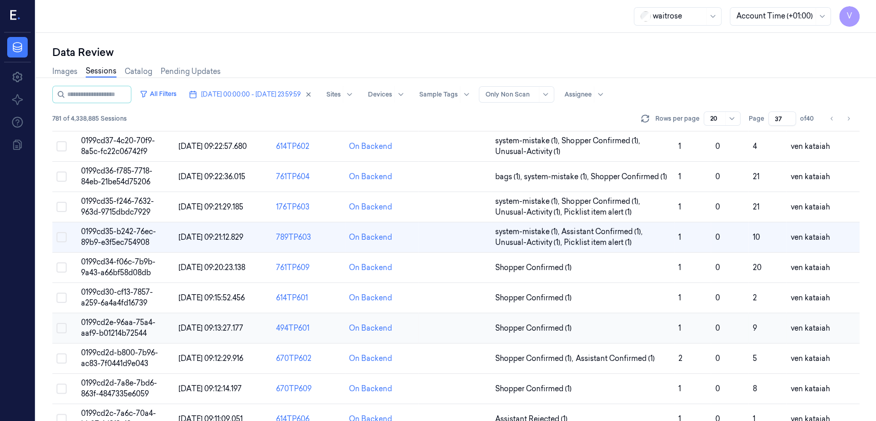
scroll to position [354, 0]
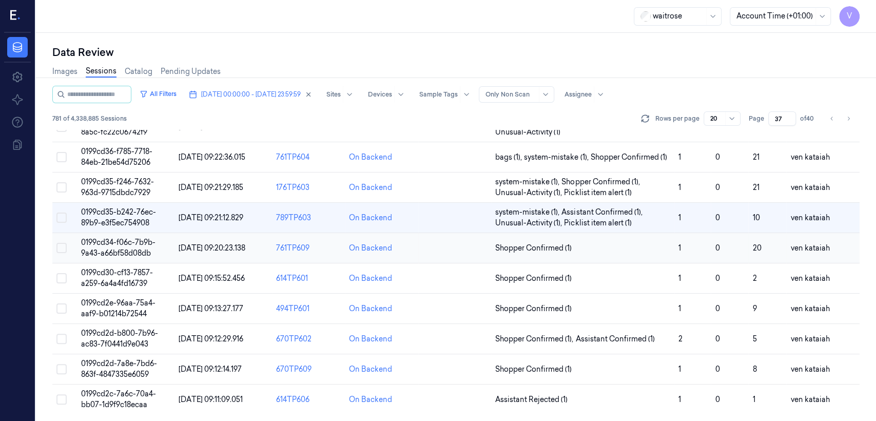
click at [553, 239] on td "Shopper Confirmed (1)" at bounding box center [582, 248] width 183 height 30
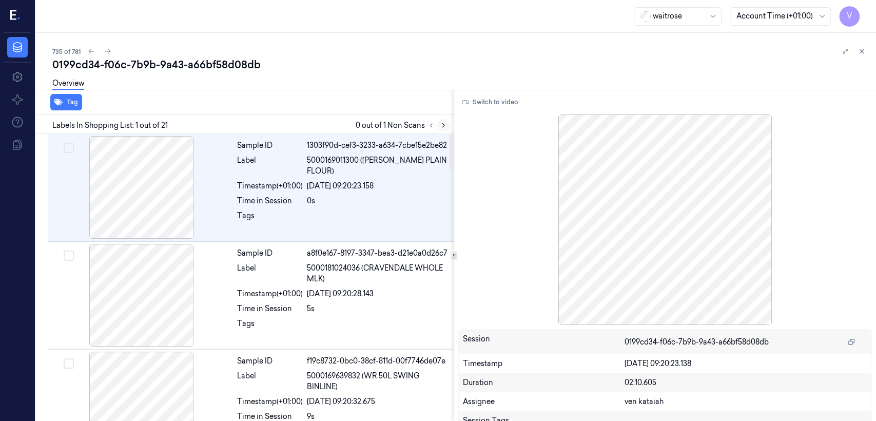
click at [444, 123] on icon at bounding box center [443, 125] width 7 height 7
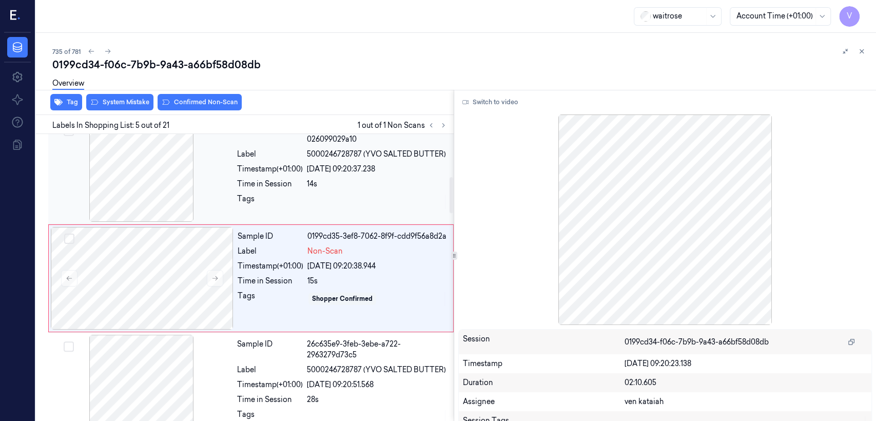
scroll to position [341, 0]
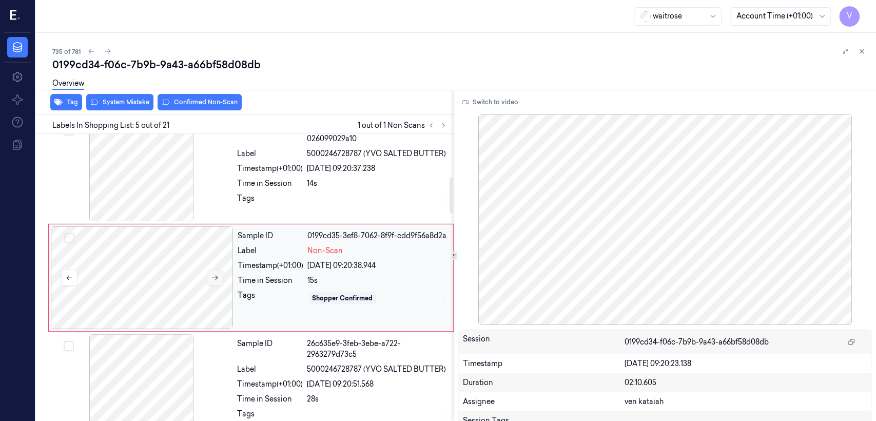
click at [215, 279] on icon at bounding box center [214, 277] width 7 height 7
click at [215, 276] on icon at bounding box center [214, 277] width 7 height 7
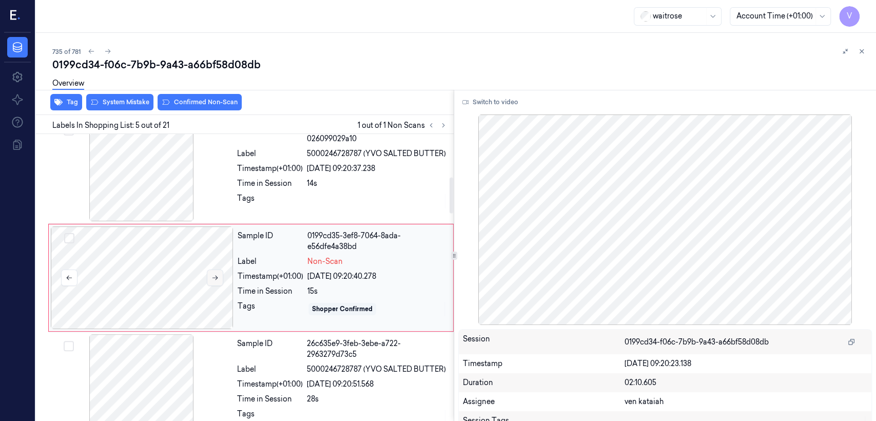
click at [211, 277] on icon at bounding box center [214, 277] width 7 height 7
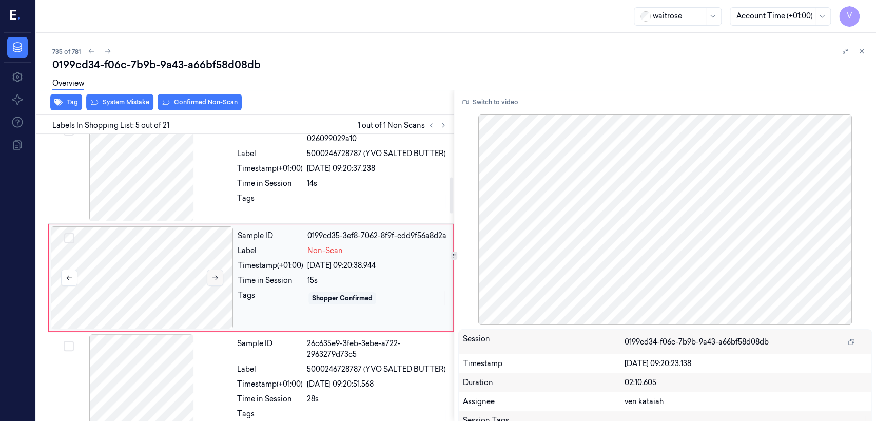
click at [210, 277] on button at bounding box center [215, 277] width 16 height 16
click at [331, 212] on div "Sample ID 7a99c5d8-05e7-34b3-9e38-026099029a10 Label 5000246728787 (YVO SALTED …" at bounding box center [342, 170] width 219 height 103
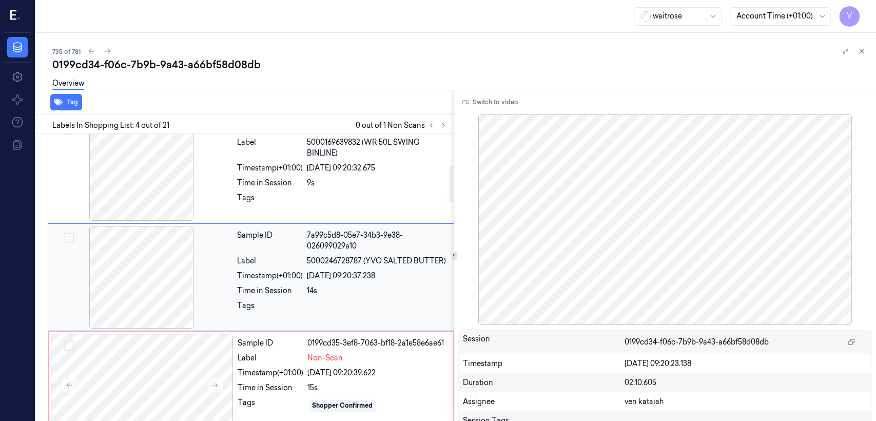
scroll to position [233, 0]
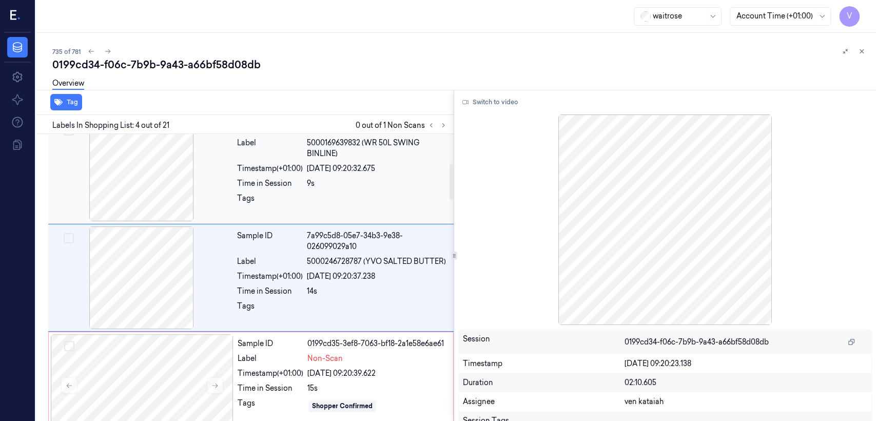
click at [343, 198] on div at bounding box center [377, 201] width 141 height 16
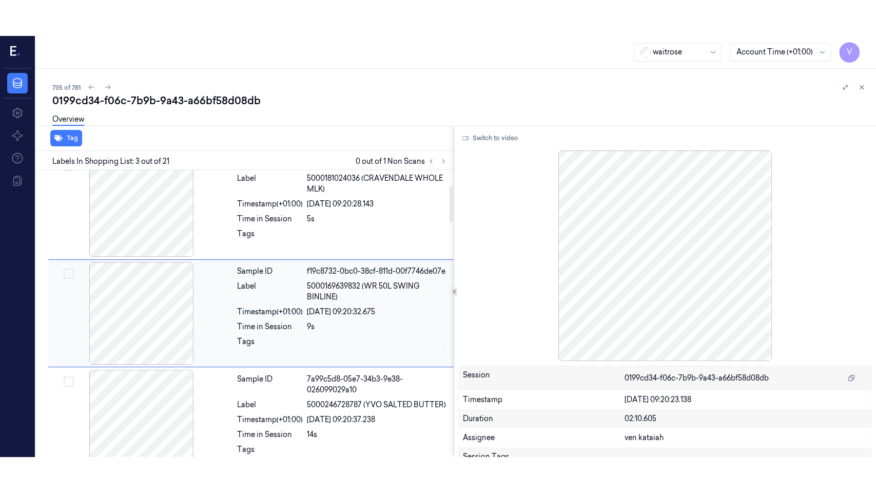
scroll to position [125, 0]
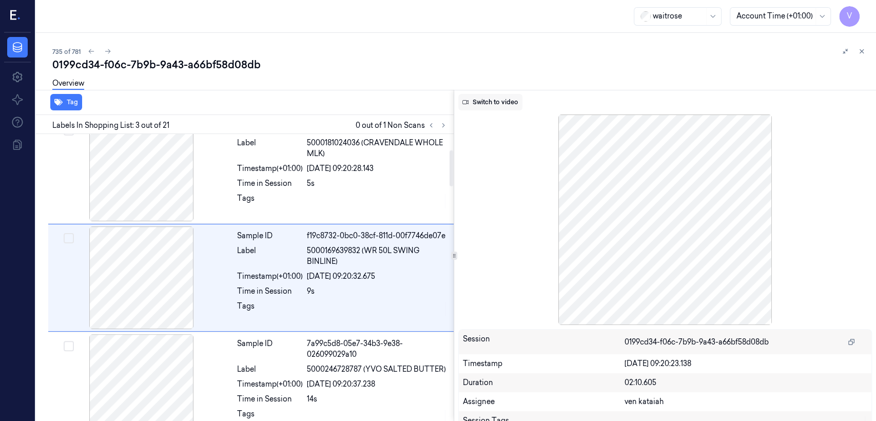
click at [489, 100] on button "Switch to video" at bounding box center [490, 102] width 64 height 16
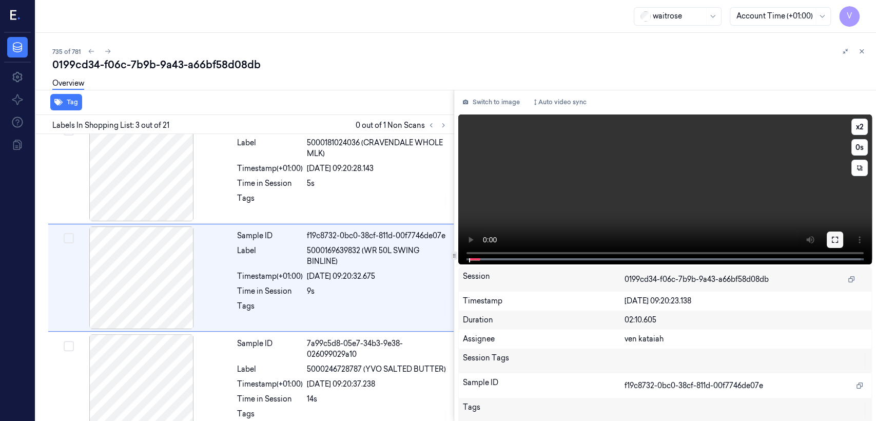
click at [830, 247] on button at bounding box center [835, 239] width 16 height 16
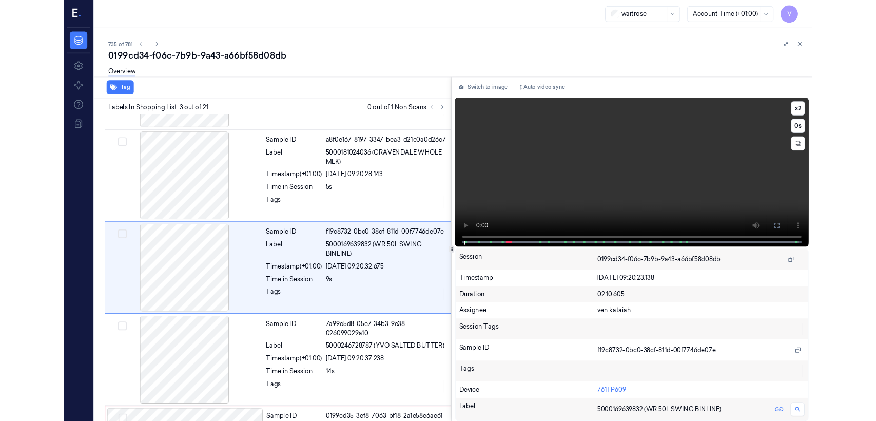
scroll to position [89, 0]
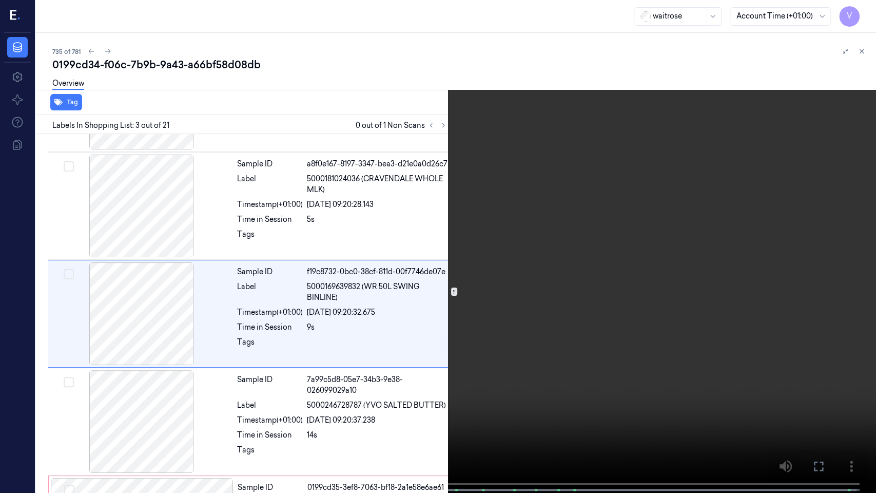
click at [0, 0] on icon at bounding box center [0, 0] width 0 height 0
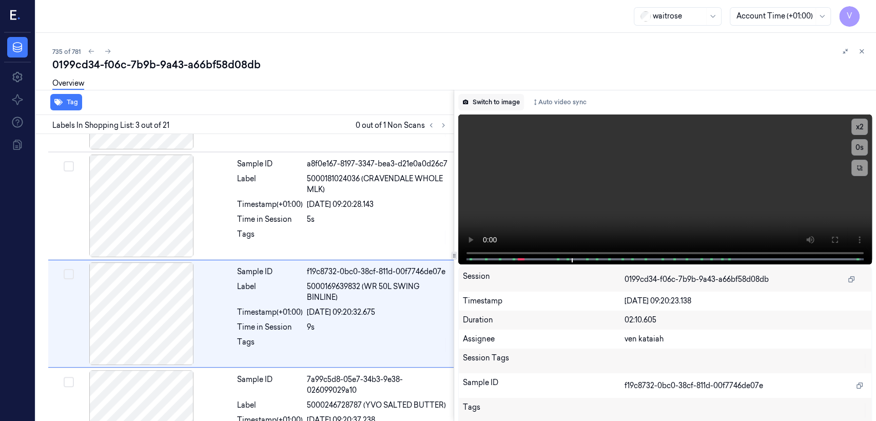
click at [478, 94] on button "Switch to image" at bounding box center [491, 102] width 66 height 16
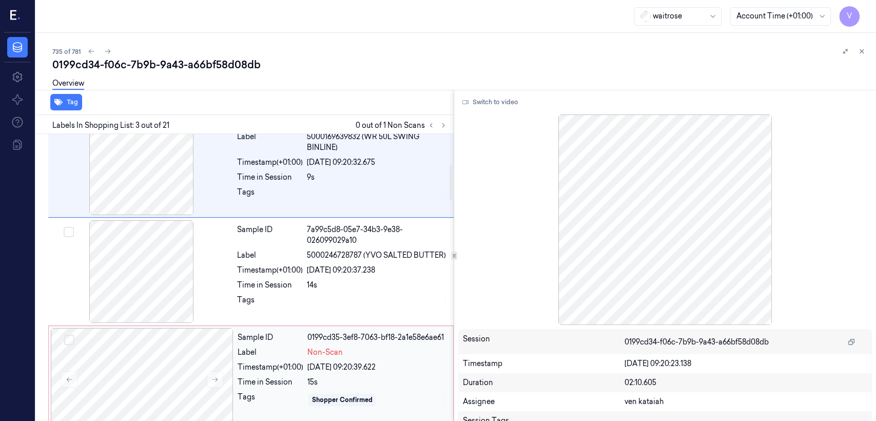
drag, startPoint x: 312, startPoint y: 337, endPoint x: 318, endPoint y: 335, distance: 7.0
click at [312, 337] on div "0199cd35-3ef8-7063-bf18-2a1e58e6ae61" at bounding box center [377, 337] width 140 height 11
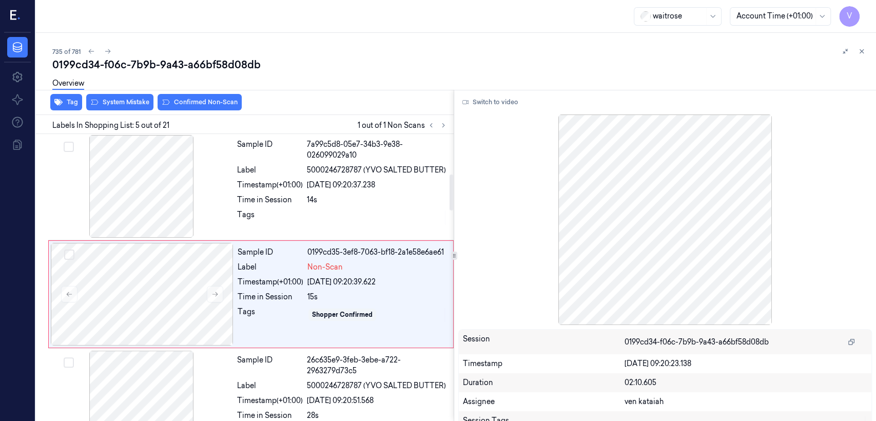
scroll to position [341, 0]
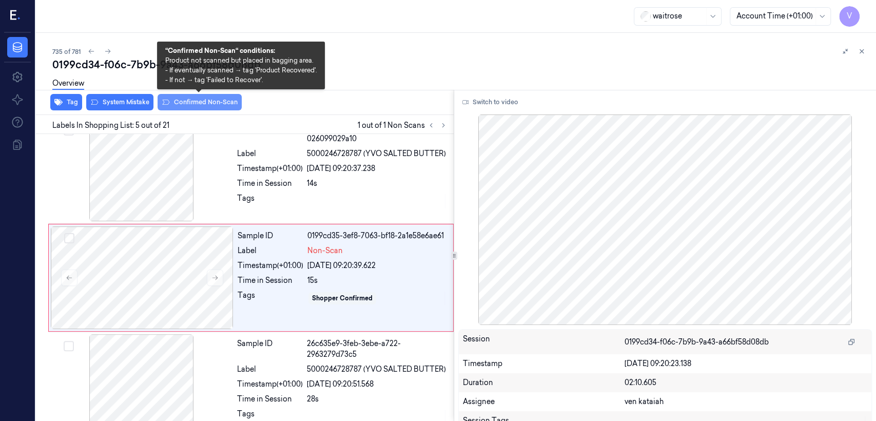
click at [174, 100] on button "Confirmed Non-Scan" at bounding box center [200, 102] width 84 height 16
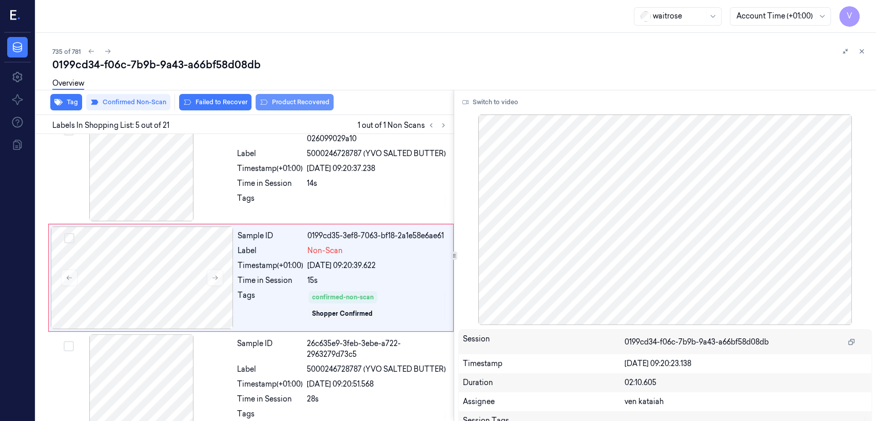
click at [272, 106] on button "Product Recovered" at bounding box center [295, 102] width 78 height 16
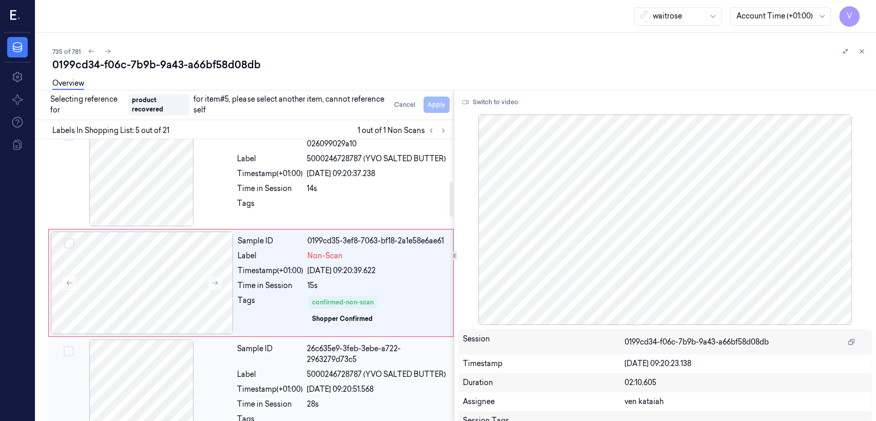
click at [378, 380] on div "Sample ID 26c635e9-3feb-3ebe-a722-2963279d73c5 Label 5000246728787 (YVO SALTED …" at bounding box center [342, 390] width 219 height 103
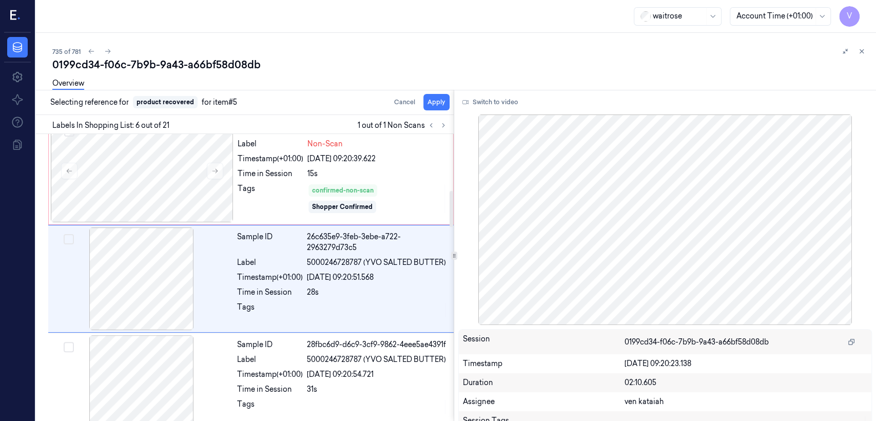
scroll to position [448, 0]
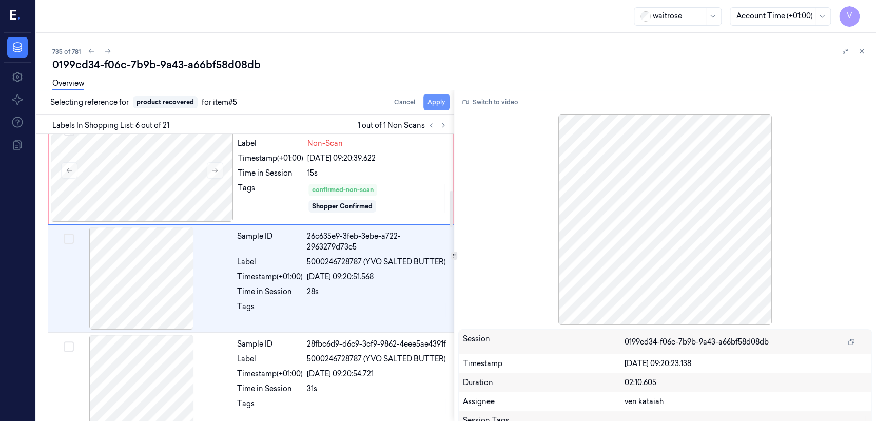
click at [436, 106] on button "Apply" at bounding box center [436, 102] width 26 height 16
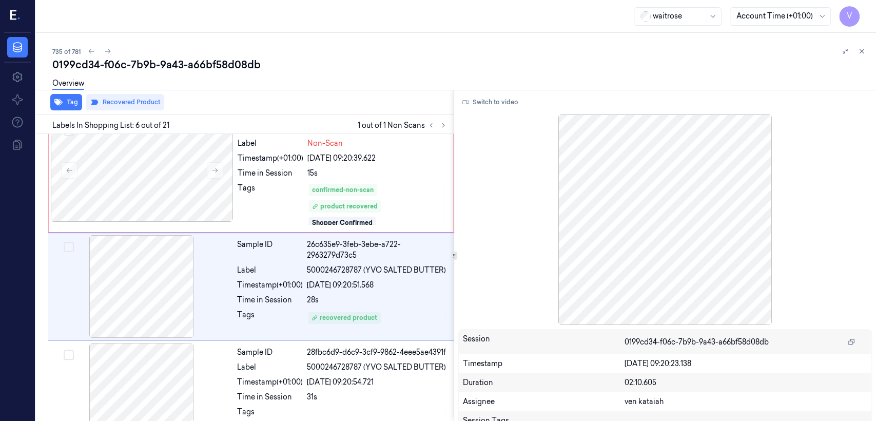
scroll to position [456, 0]
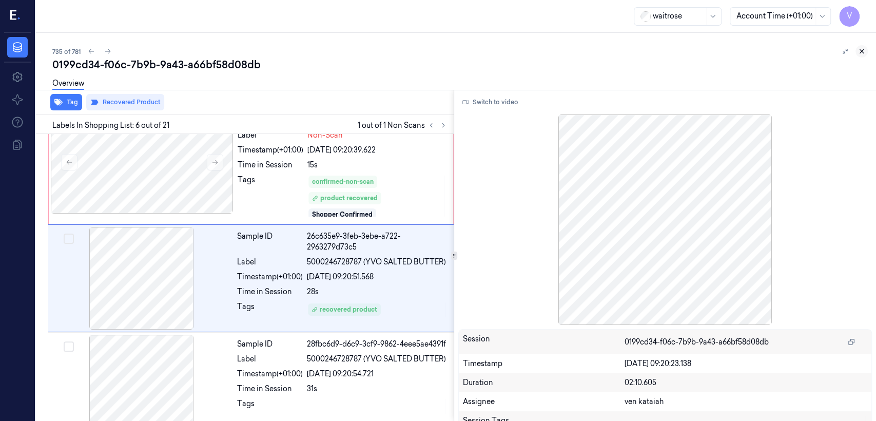
click at [865, 51] on icon at bounding box center [861, 51] width 7 height 7
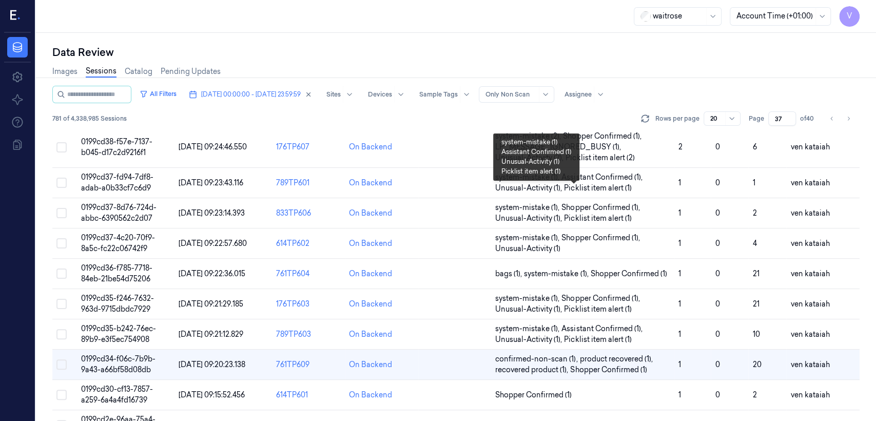
scroll to position [354, 0]
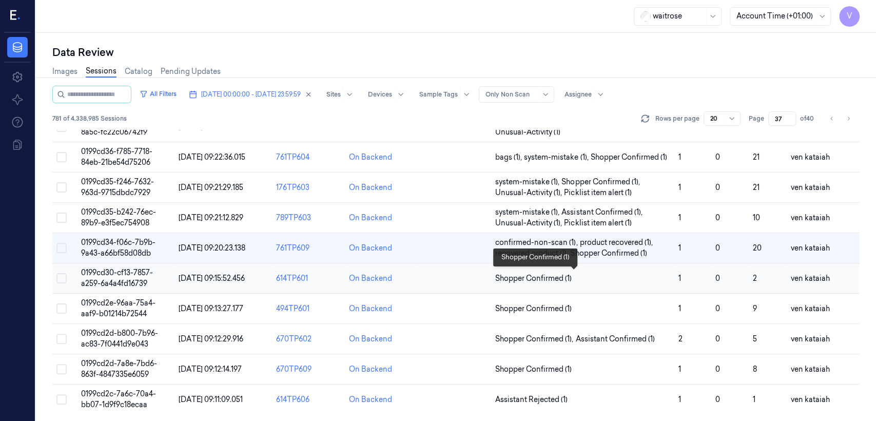
click at [512, 273] on span "Shopper Confirmed (1)" at bounding box center [533, 278] width 76 height 11
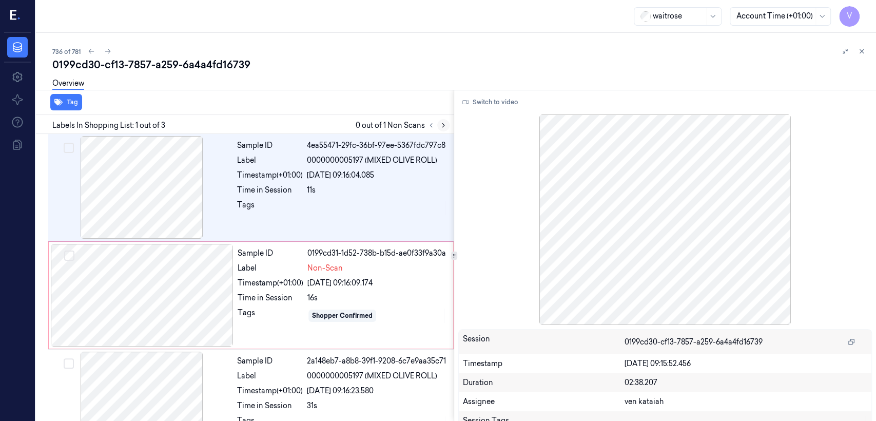
click at [444, 122] on icon at bounding box center [443, 125] width 7 height 7
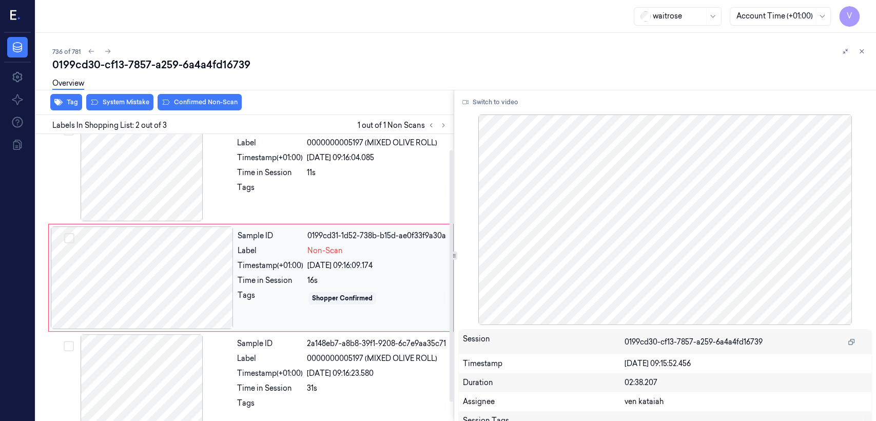
click at [208, 280] on div at bounding box center [142, 277] width 183 height 103
click at [203, 196] on div at bounding box center [141, 170] width 183 height 103
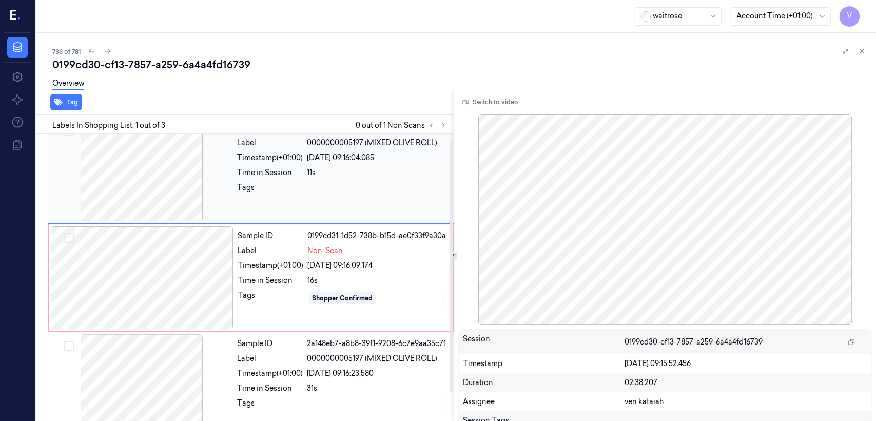
scroll to position [0, 0]
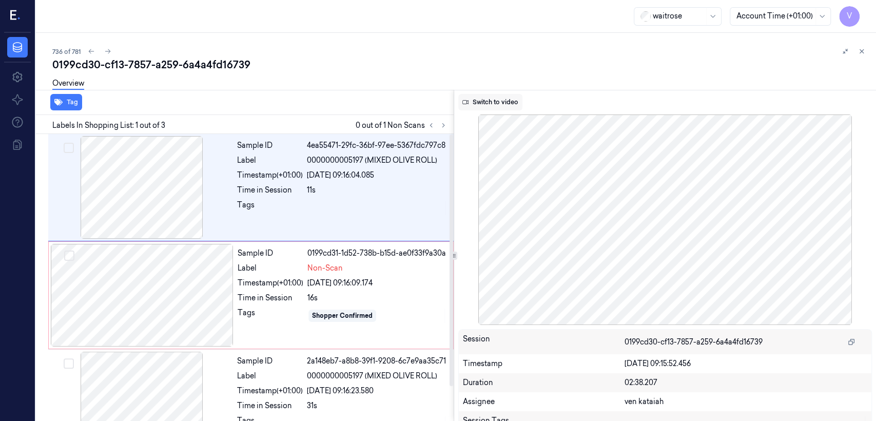
click at [505, 97] on button "Switch to video" at bounding box center [490, 102] width 64 height 16
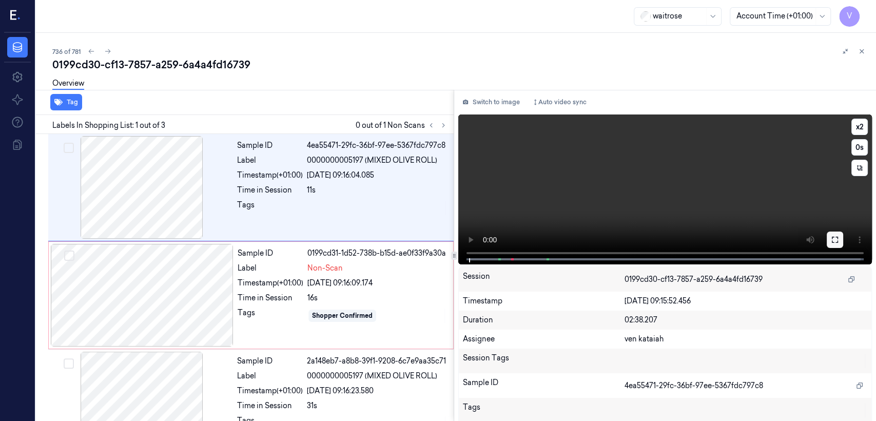
click at [827, 235] on button at bounding box center [835, 239] width 16 height 16
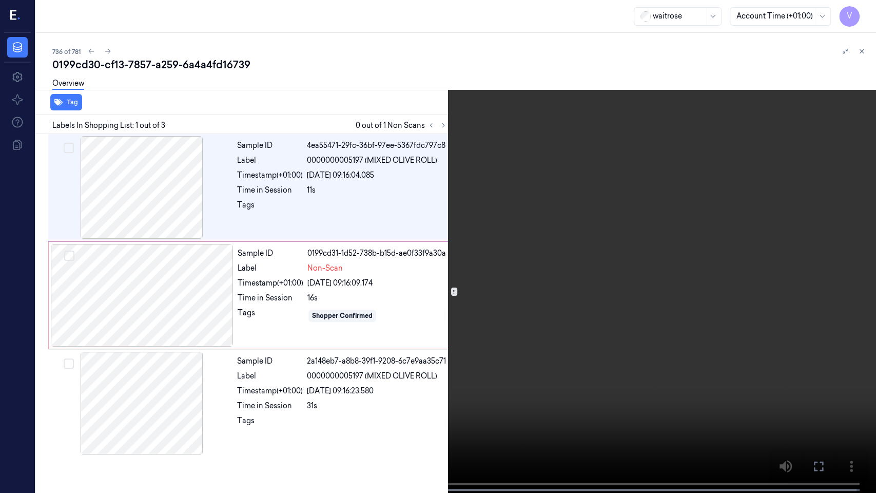
click at [0, 0] on icon at bounding box center [0, 0] width 0 height 0
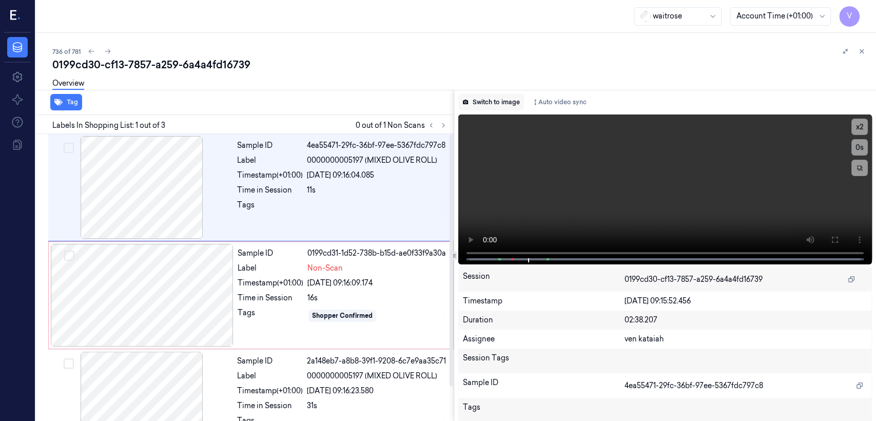
click at [480, 96] on button "Switch to image" at bounding box center [491, 102] width 66 height 16
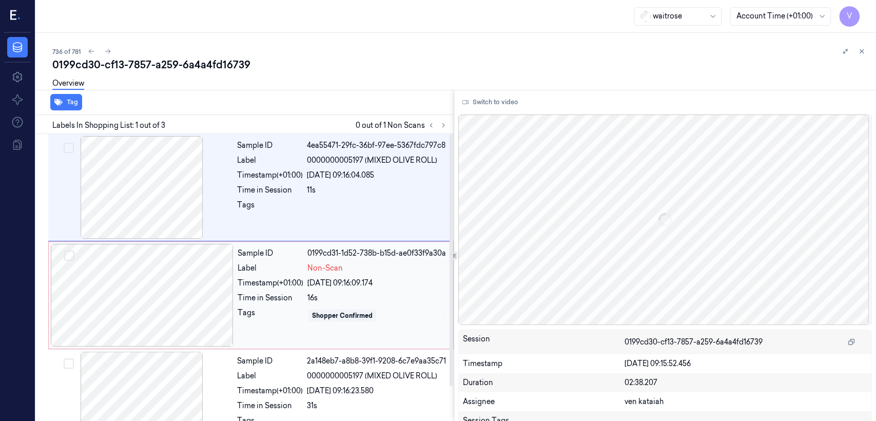
click at [289, 295] on div "Time in Session" at bounding box center [271, 298] width 66 height 11
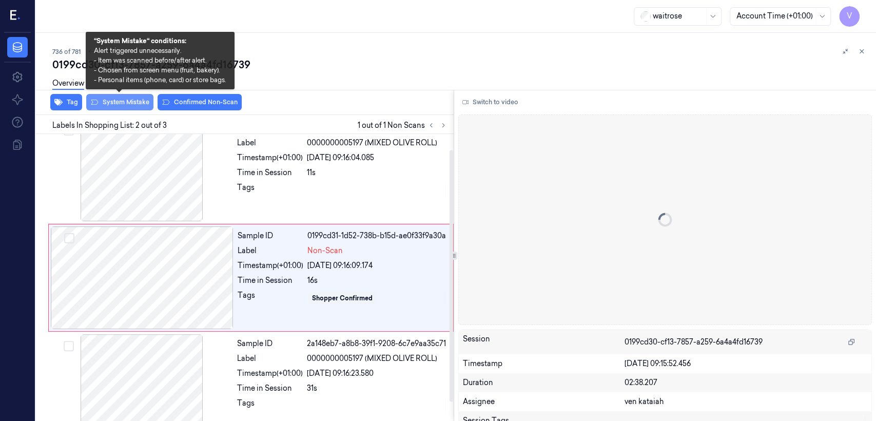
click at [126, 104] on button "System Mistake" at bounding box center [119, 102] width 67 height 16
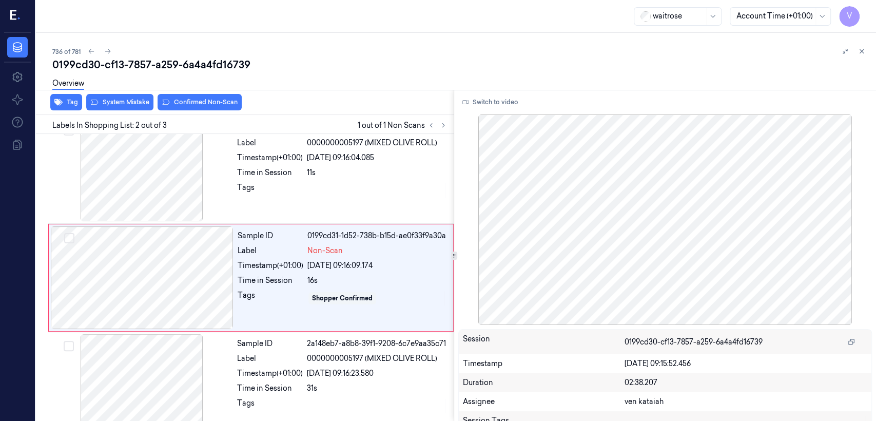
click at [49, 96] on div "Tag System Mistake Confirmed Non-Scan" at bounding box center [243, 102] width 422 height 25
click at [57, 103] on icon "button" at bounding box center [58, 102] width 8 height 7
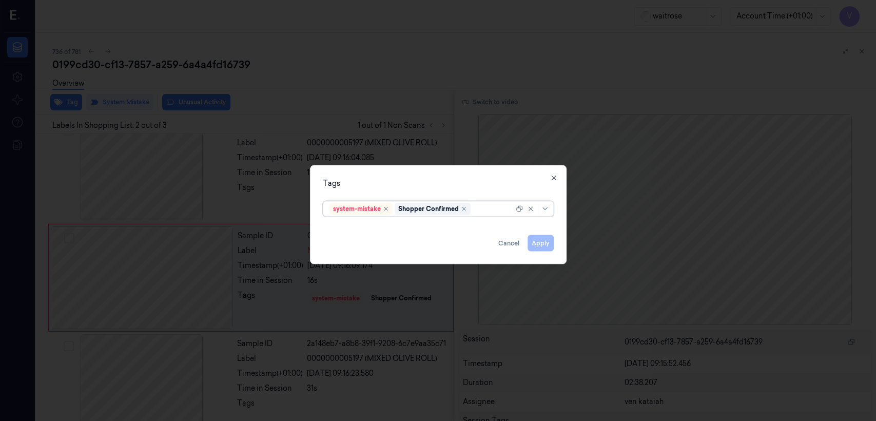
click at [499, 210] on div at bounding box center [493, 208] width 41 height 11
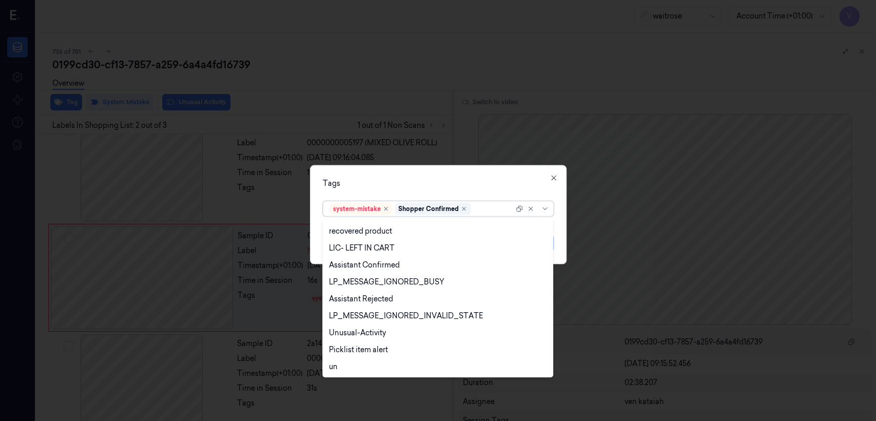
scroll to position [218, 0]
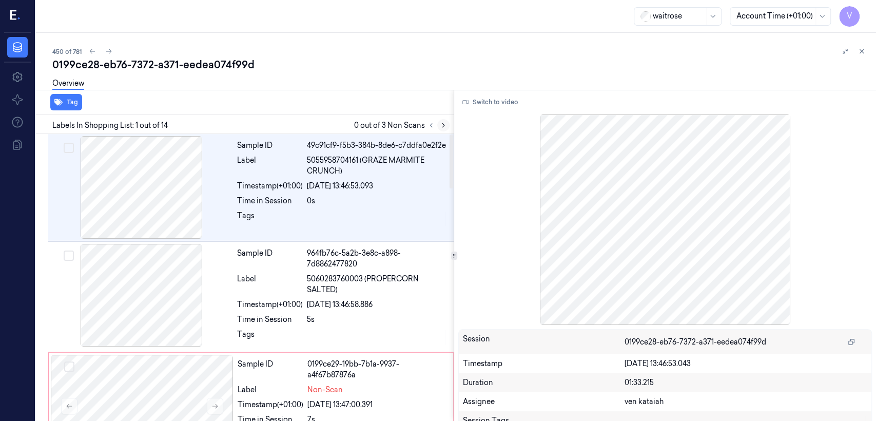
click at [447, 122] on icon at bounding box center [443, 125] width 7 height 7
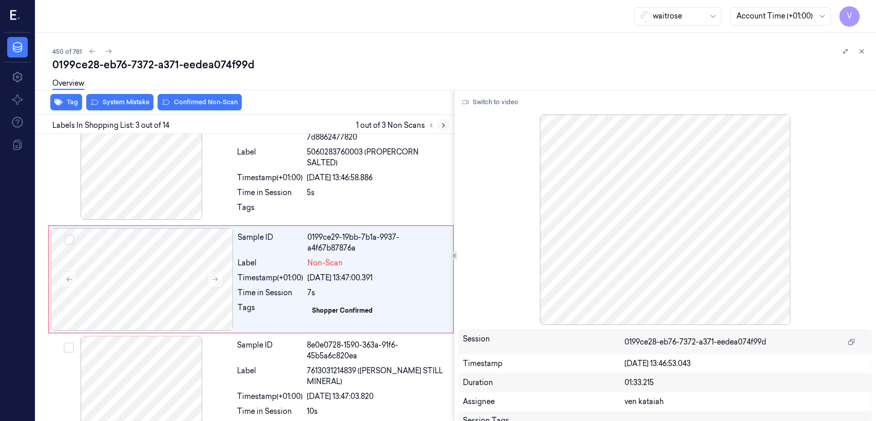
scroll to position [128, 0]
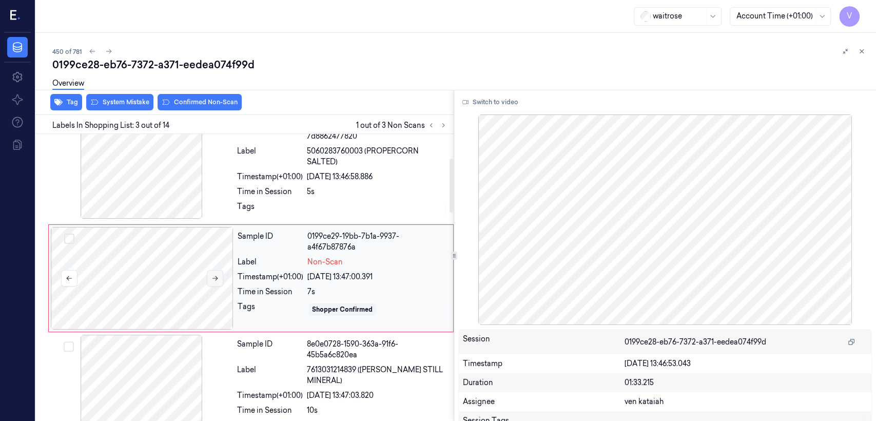
click at [221, 278] on button at bounding box center [215, 278] width 16 height 16
click at [318, 188] on div "5s" at bounding box center [377, 191] width 141 height 11
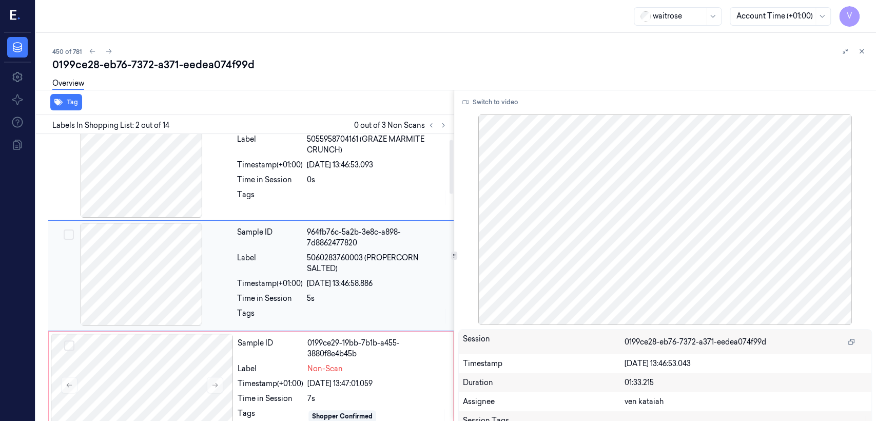
scroll to position [19, 0]
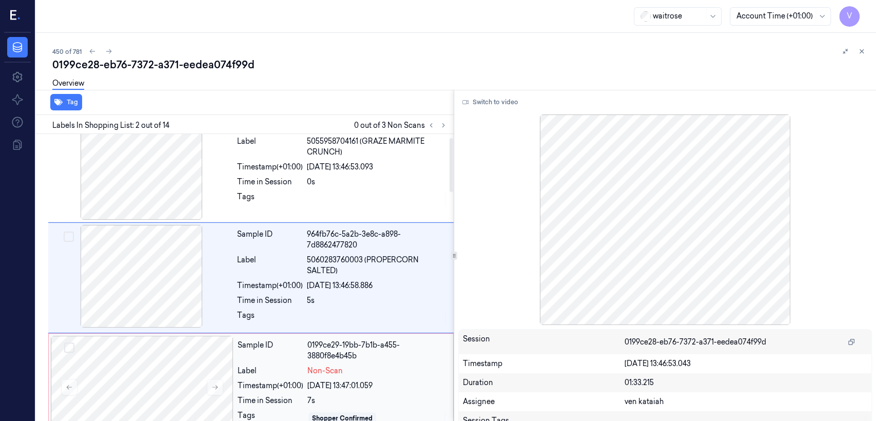
click at [318, 381] on div "10/10/2025 13:47:01.059" at bounding box center [377, 385] width 140 height 11
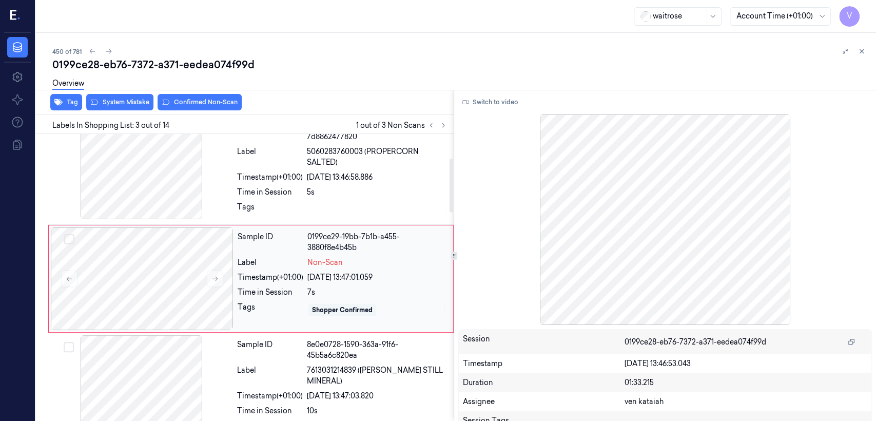
scroll to position [128, 0]
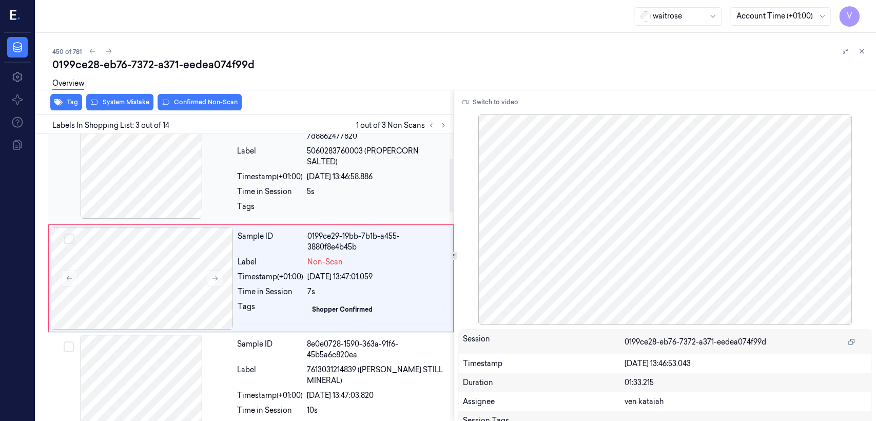
click at [391, 198] on div "Sample ID 964fb76c-5a2b-3e8c-a898-7d8862477820 Label 5060283760003 (PROPERCORN …" at bounding box center [342, 169] width 219 height 106
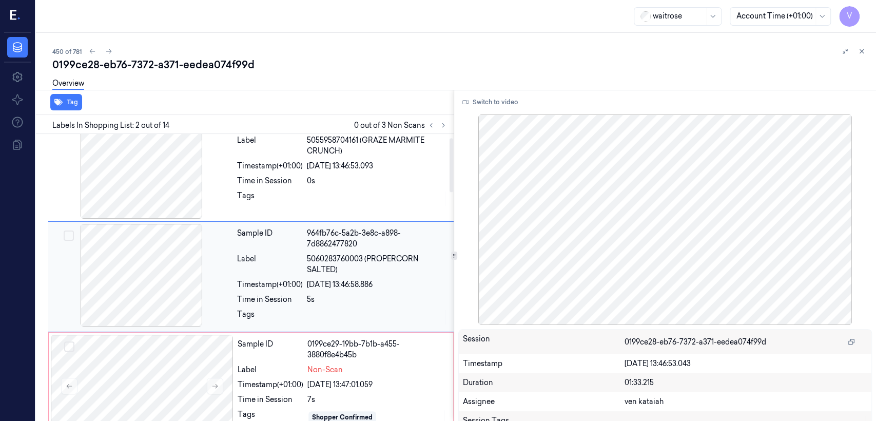
scroll to position [19, 0]
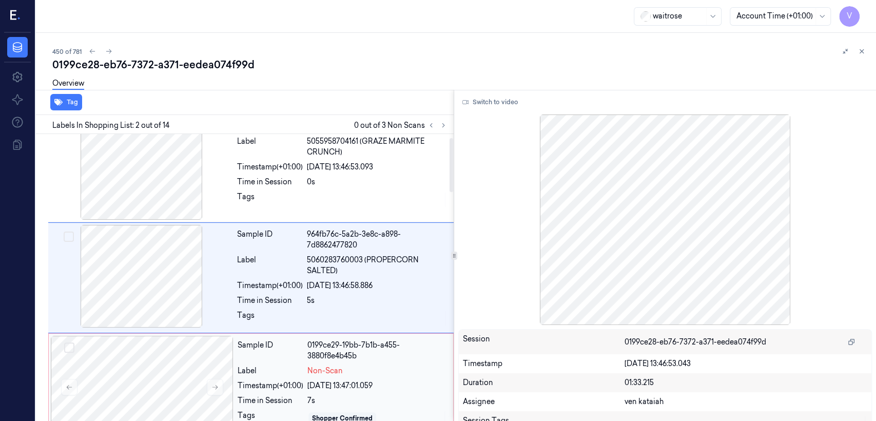
click at [385, 365] on div "Non-Scan" at bounding box center [377, 370] width 140 height 11
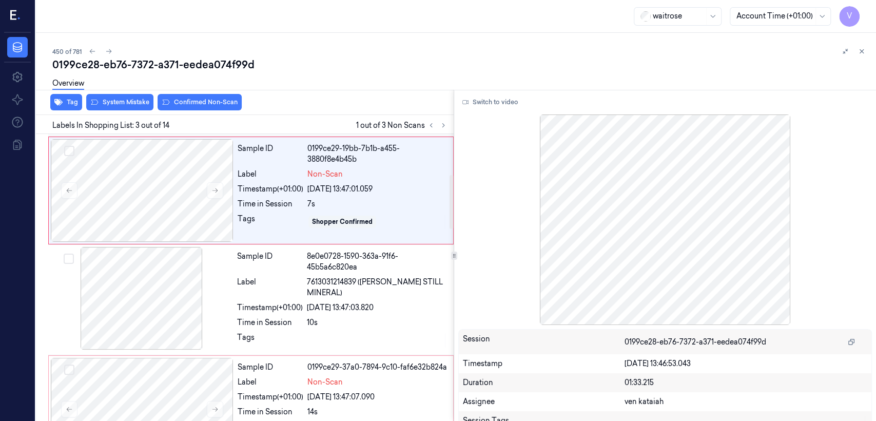
scroll to position [242, 0]
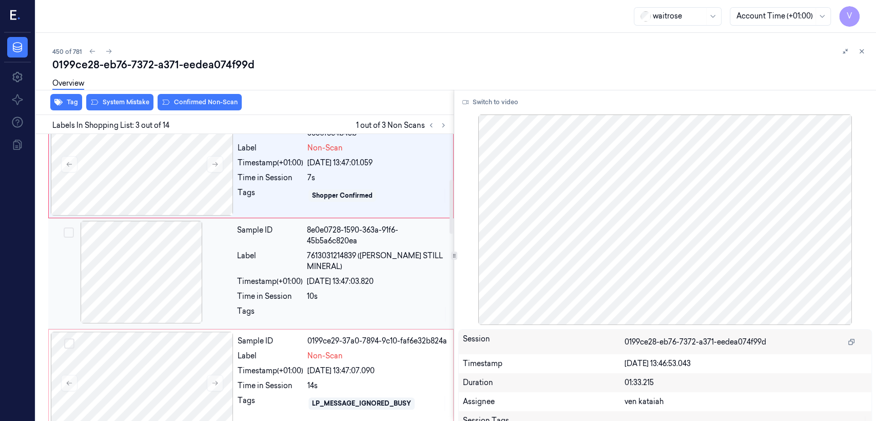
click at [313, 265] on span "7613031214839 (BUXTON STILL MINERAL)" at bounding box center [377, 261] width 141 height 22
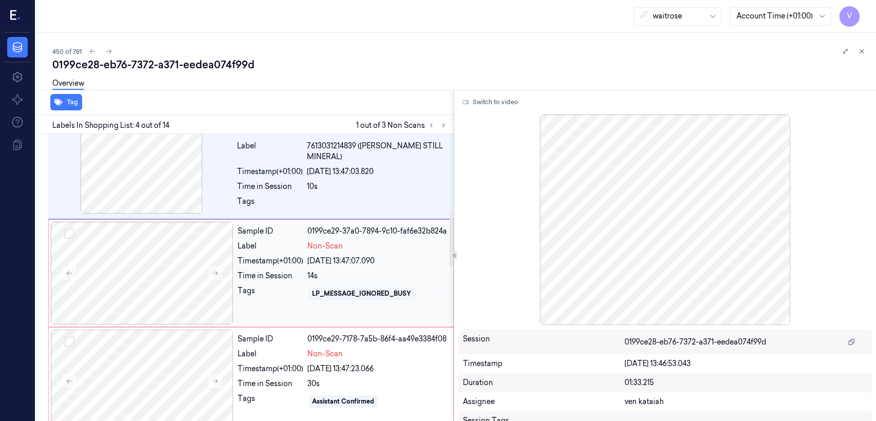
scroll to position [466, 0]
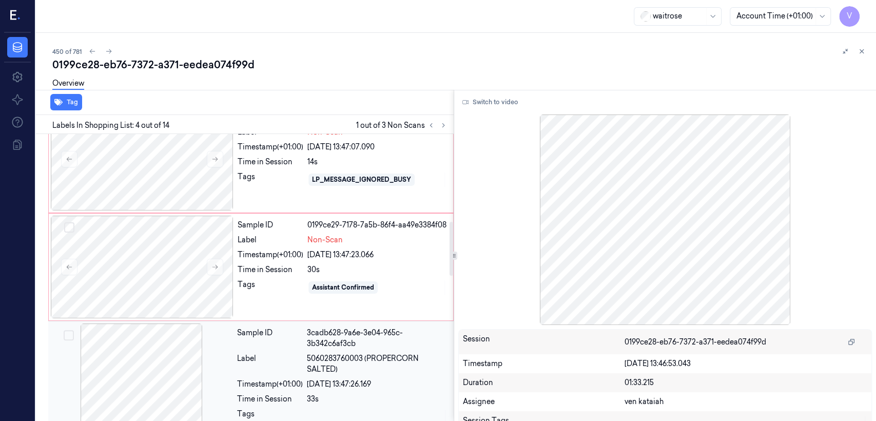
click at [275, 354] on div "Label" at bounding box center [270, 364] width 66 height 22
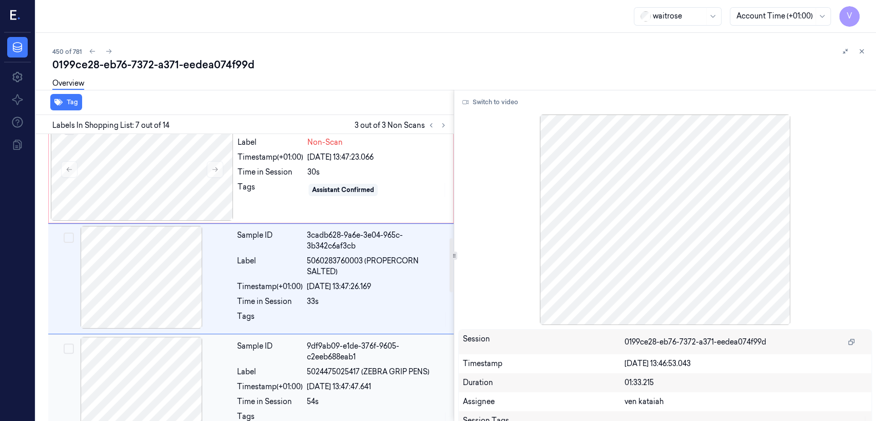
scroll to position [335, 0]
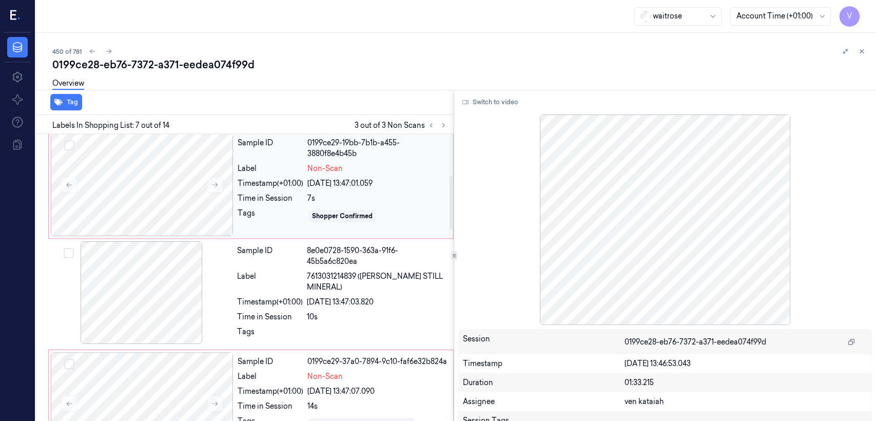
click at [310, 200] on div "7s" at bounding box center [377, 198] width 140 height 11
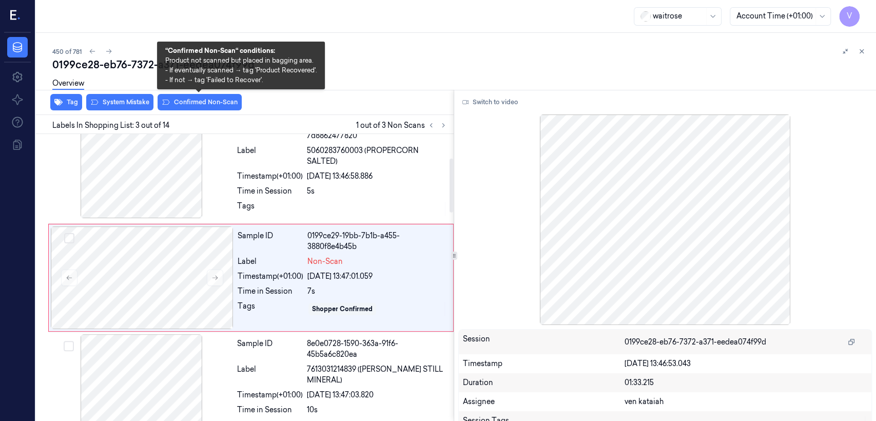
scroll to position [128, 0]
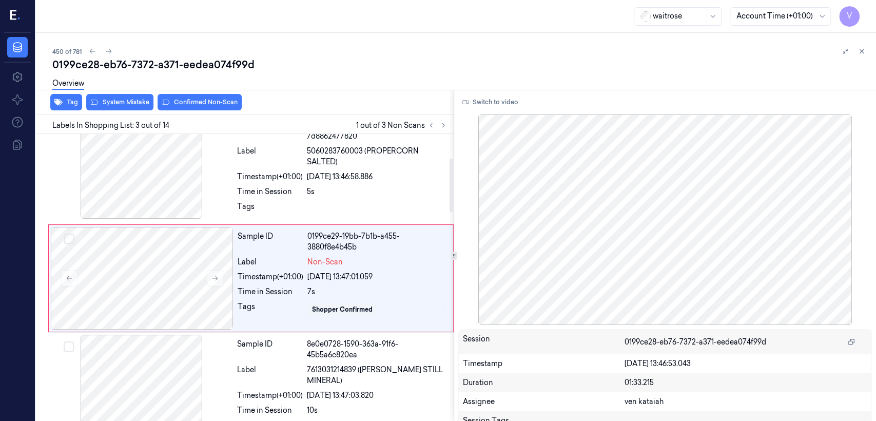
click at [187, 94] on div "Overview" at bounding box center [460, 85] width 816 height 26
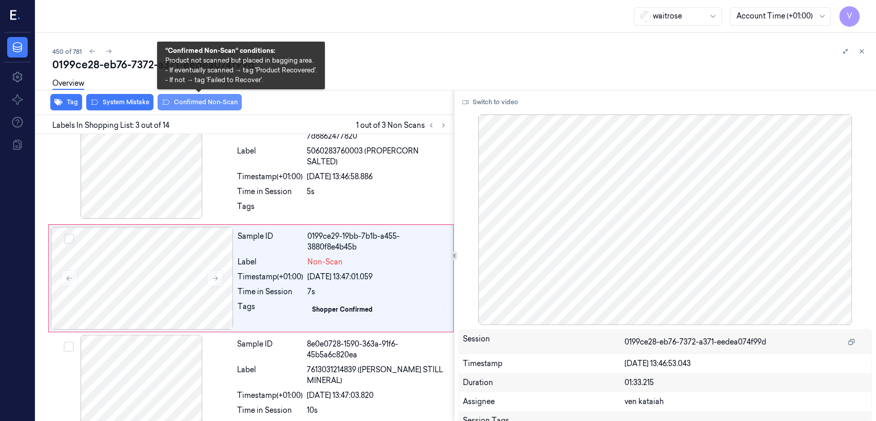
click at [187, 101] on button "Confirmed Non-Scan" at bounding box center [200, 102] width 84 height 16
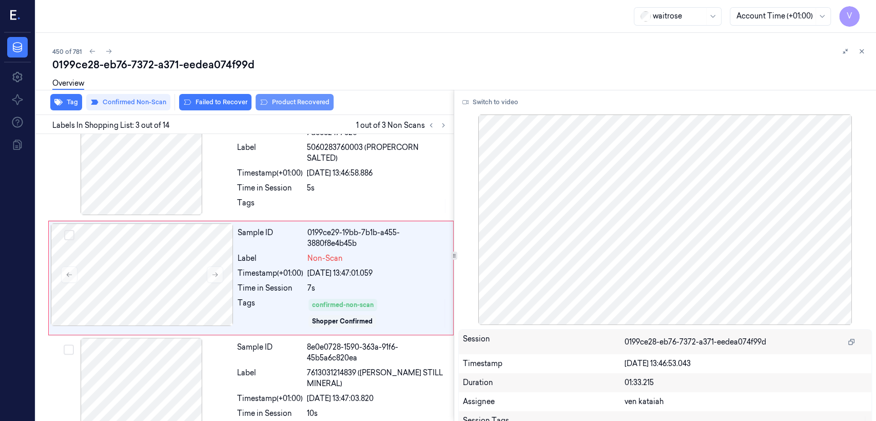
click at [303, 104] on button "Product Recovered" at bounding box center [295, 102] width 78 height 16
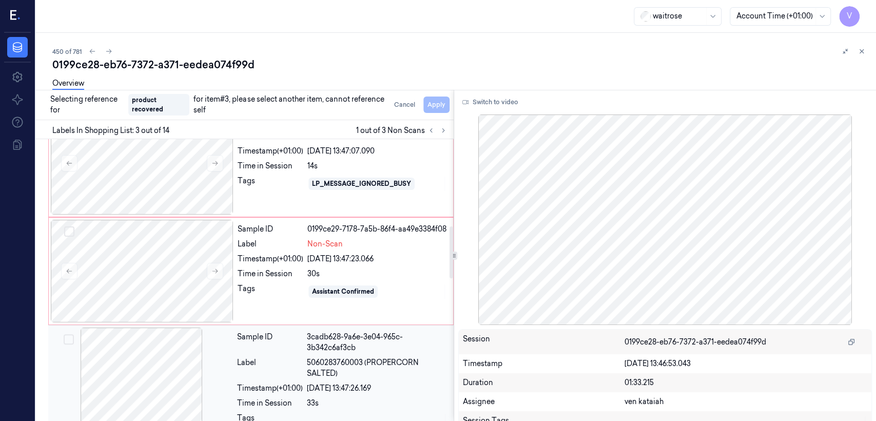
click at [292, 355] on div "Sample ID 3cadb628-9a6e-3e04-965c-3b342c6af3cb Label 5060283760003 (PROPERCORN …" at bounding box center [342, 380] width 219 height 106
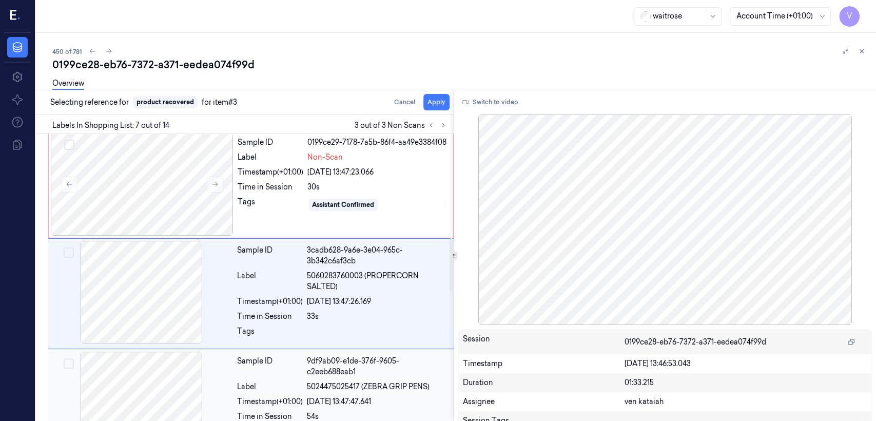
scroll to position [570, 0]
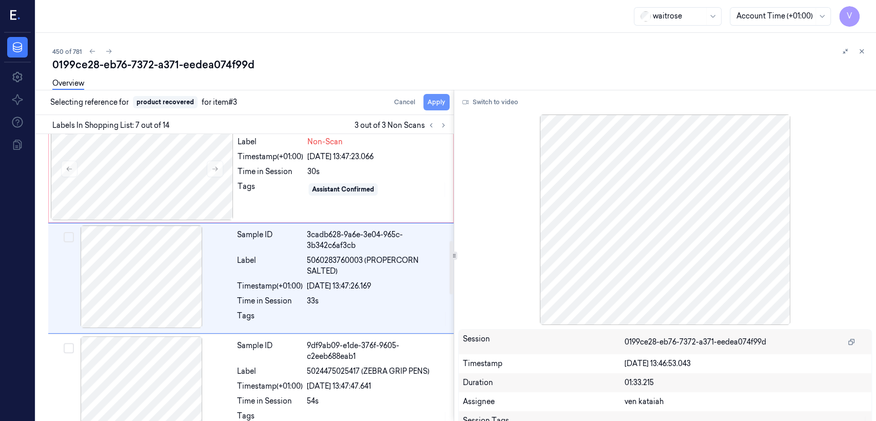
click at [433, 104] on button "Apply" at bounding box center [436, 102] width 26 height 16
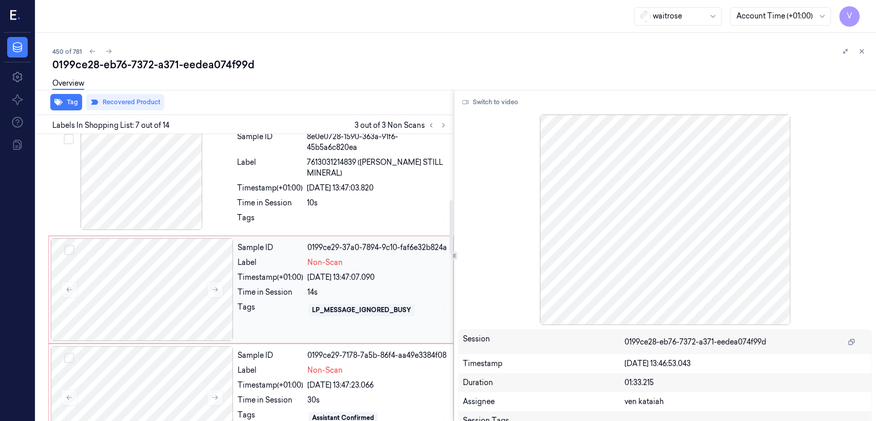
click at [296, 275] on div "Timestamp (+01:00)" at bounding box center [271, 277] width 66 height 11
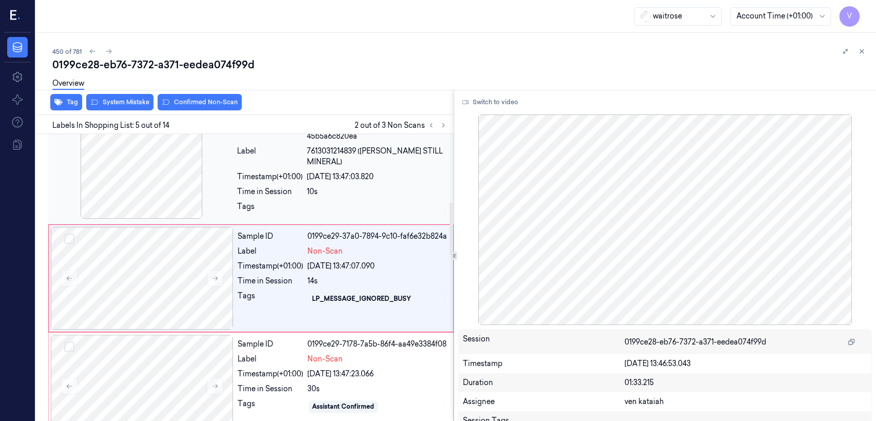
click at [299, 186] on div "Time in Session" at bounding box center [270, 191] width 66 height 11
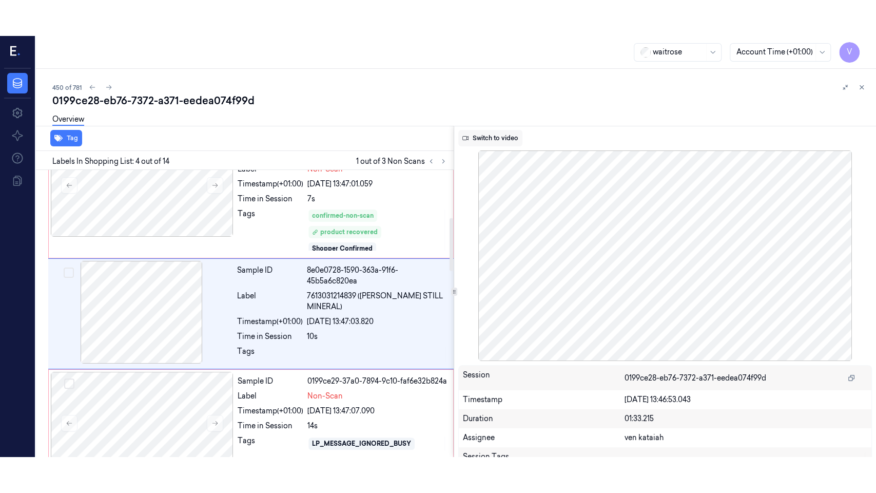
scroll to position [256, 0]
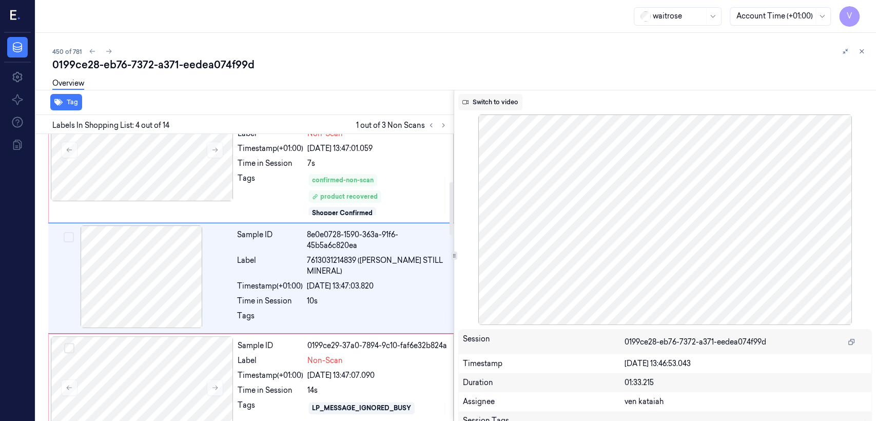
click at [508, 104] on button "Switch to video" at bounding box center [490, 102] width 64 height 16
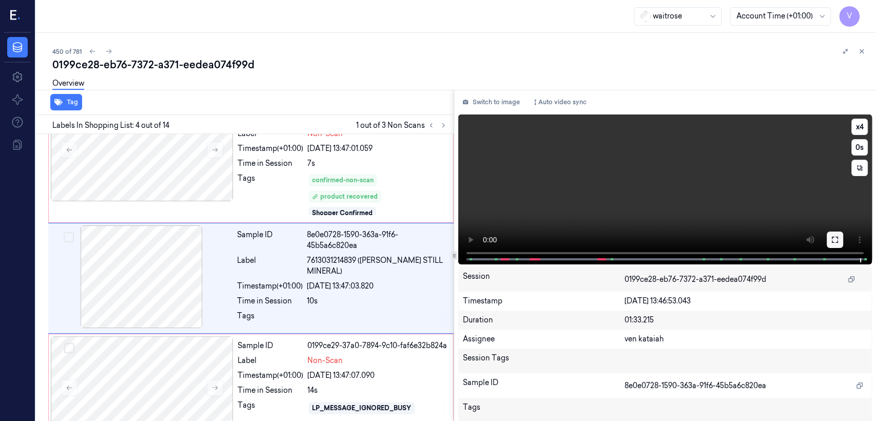
click at [834, 238] on icon at bounding box center [835, 240] width 6 height 6
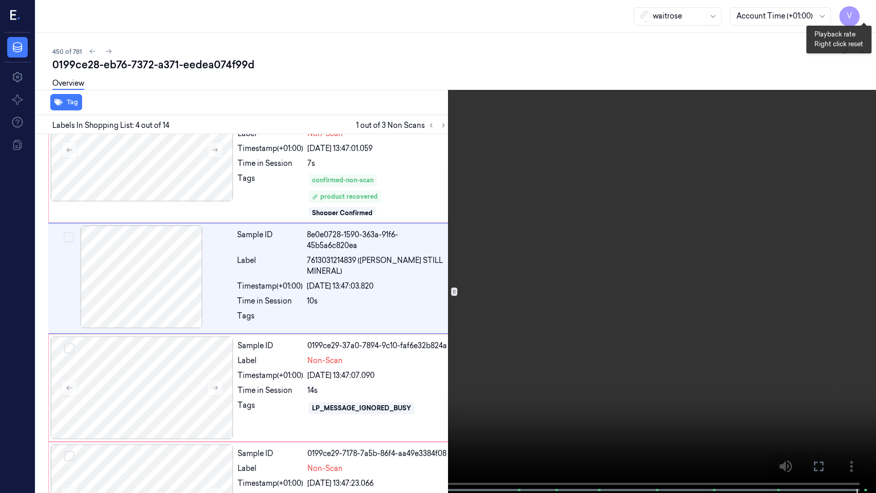
click at [865, 6] on button "x 4" at bounding box center [864, 12] width 16 height 16
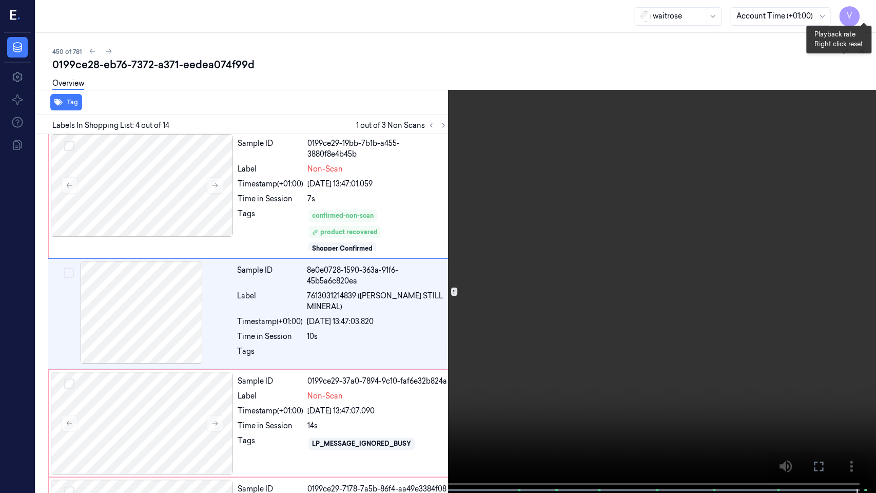
drag, startPoint x: 865, startPoint y: 6, endPoint x: 855, endPoint y: 23, distance: 19.8
click at [865, 6] on button "x 1" at bounding box center [864, 12] width 16 height 16
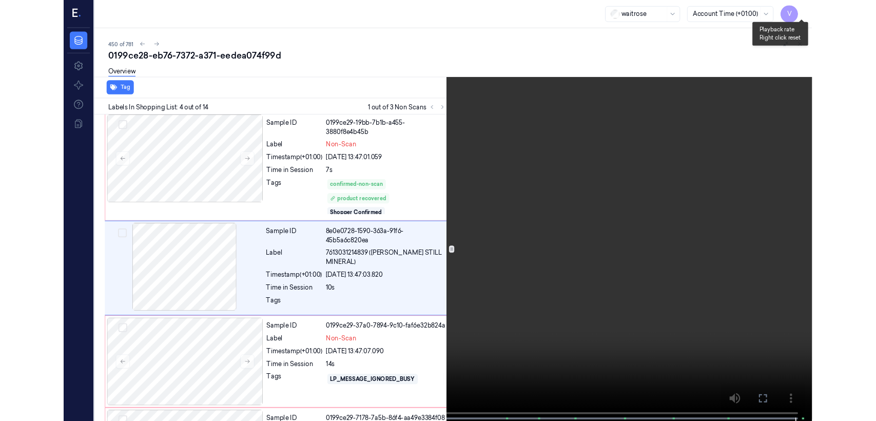
scroll to position [220, 0]
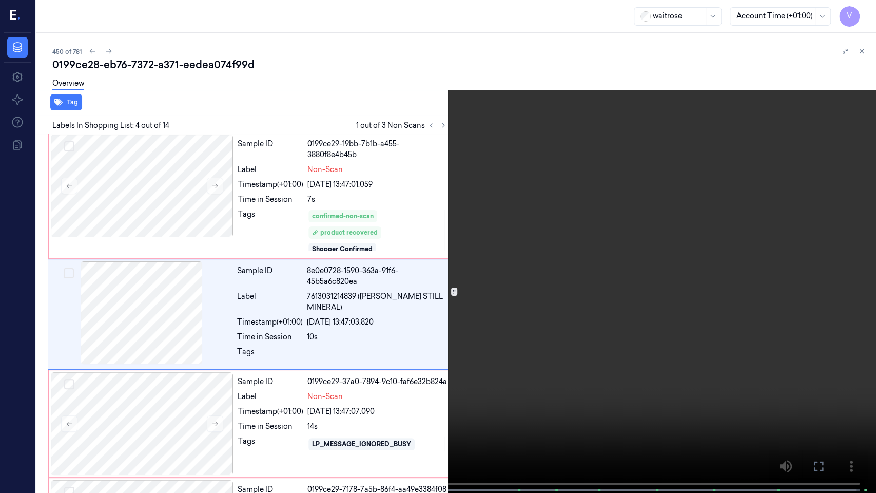
click at [811, 122] on video at bounding box center [438, 247] width 876 height 495
click at [0, 0] on icon at bounding box center [0, 0] width 0 height 0
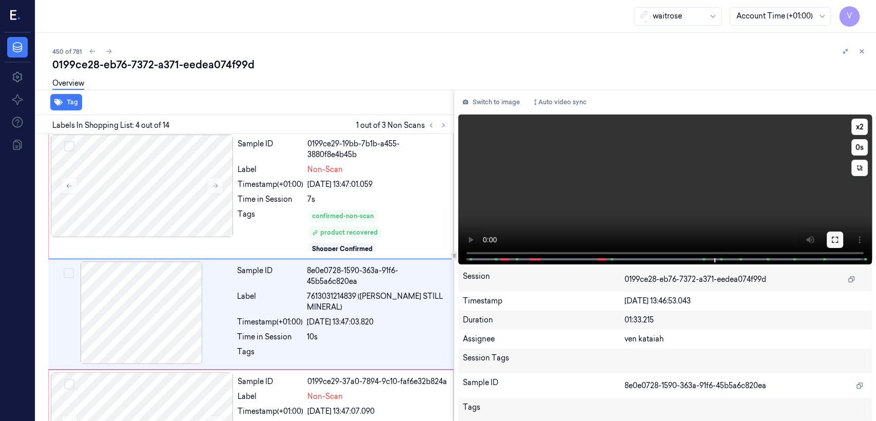
click at [827, 241] on button at bounding box center [835, 239] width 16 height 16
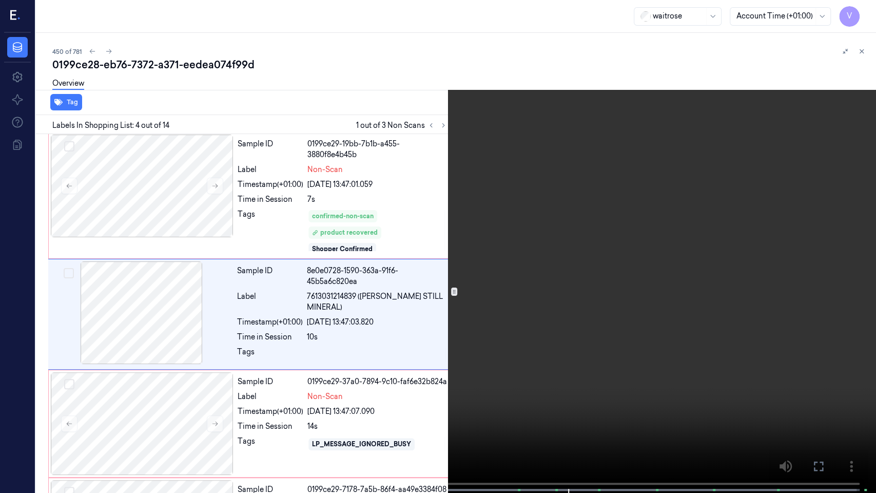
drag, startPoint x: 822, startPoint y: 459, endPoint x: 822, endPoint y: 403, distance: 55.9
click at [0, 0] on button at bounding box center [0, 0] width 0 height 0
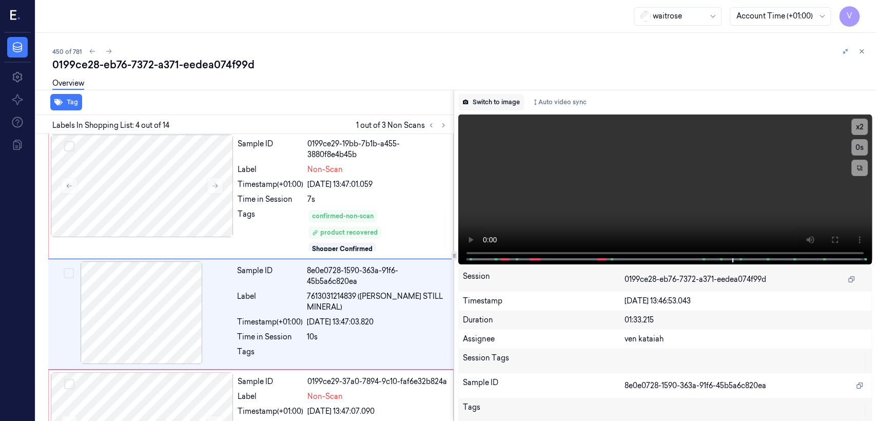
click at [489, 105] on button "Switch to image" at bounding box center [491, 102] width 66 height 16
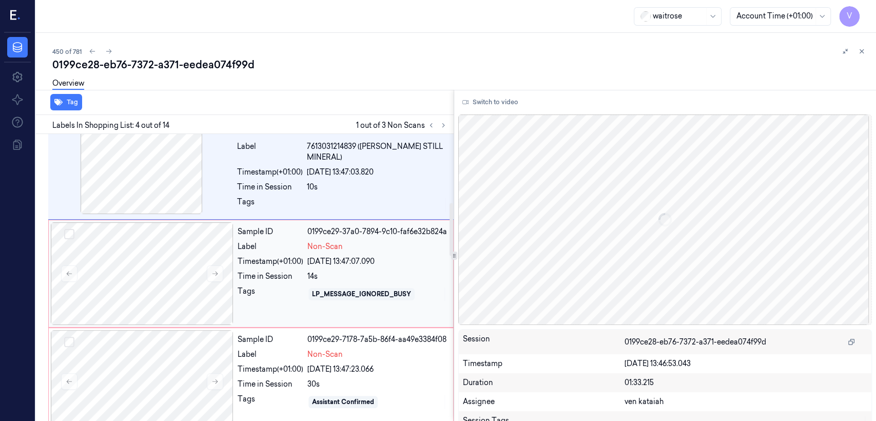
click at [266, 275] on div "Time in Session" at bounding box center [271, 276] width 66 height 11
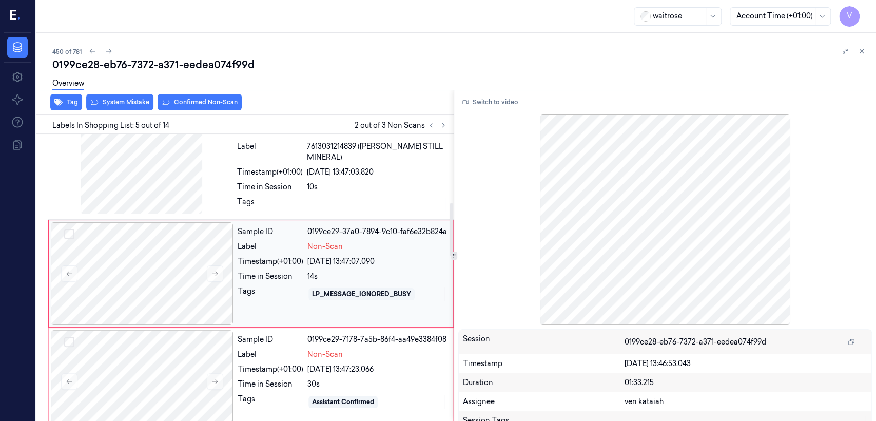
scroll to position [365, 0]
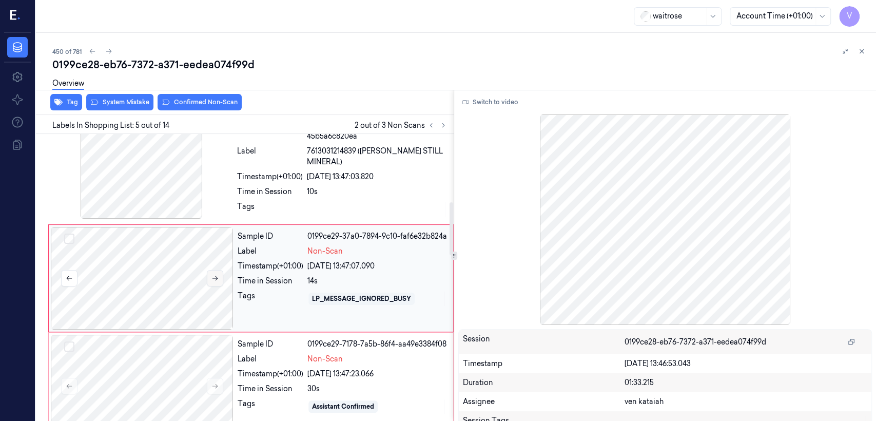
click at [210, 275] on button at bounding box center [215, 278] width 16 height 16
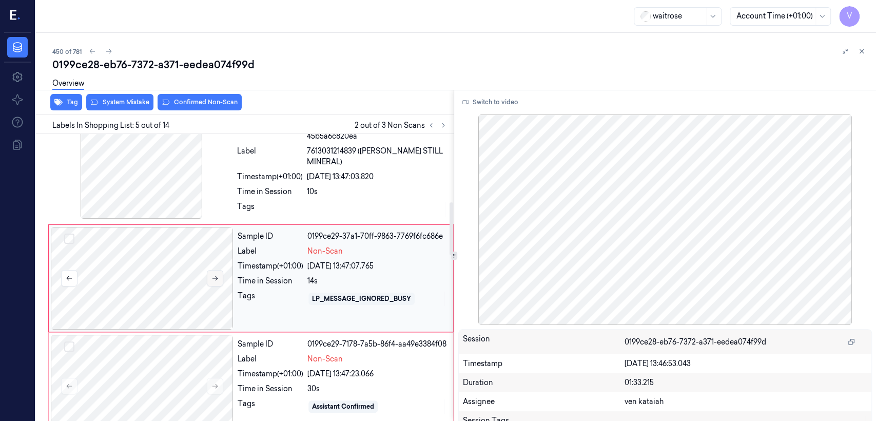
click at [210, 275] on button at bounding box center [215, 278] width 16 height 16
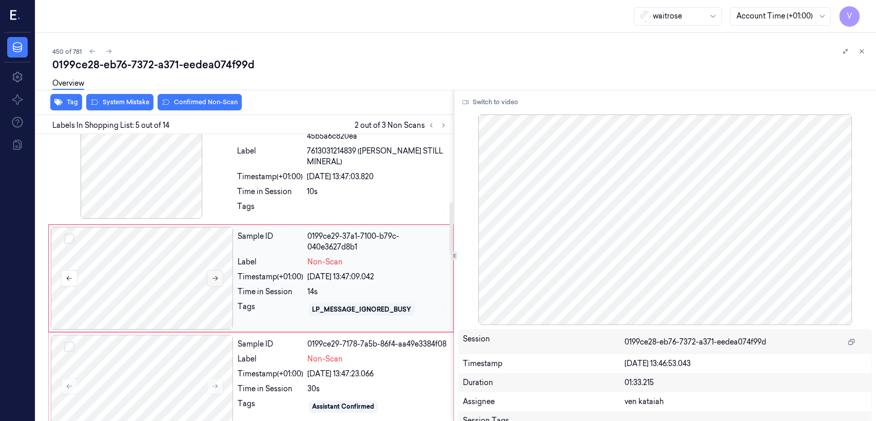
click at [210, 275] on button at bounding box center [215, 278] width 16 height 16
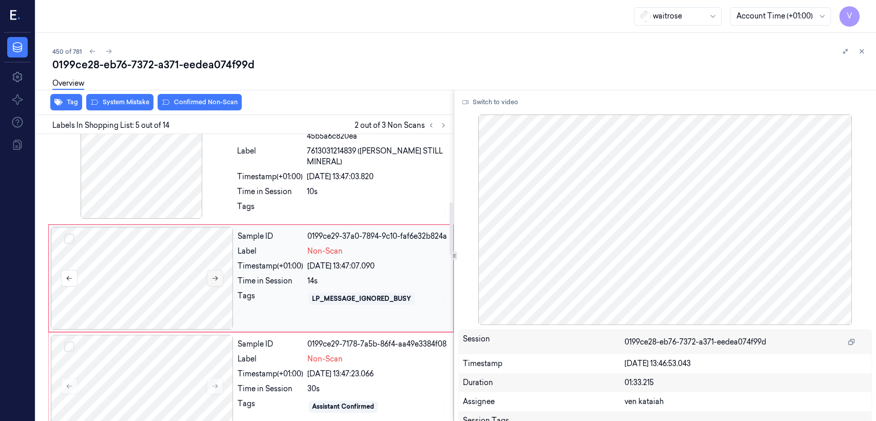
click at [210, 275] on button at bounding box center [215, 278] width 16 height 16
click at [210, 274] on button at bounding box center [215, 278] width 16 height 16
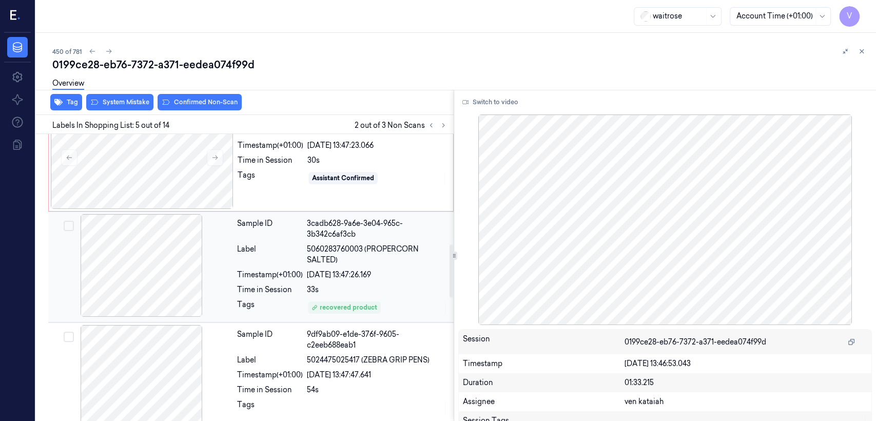
click at [281, 270] on div "Timestamp (+01:00)" at bounding box center [270, 274] width 66 height 11
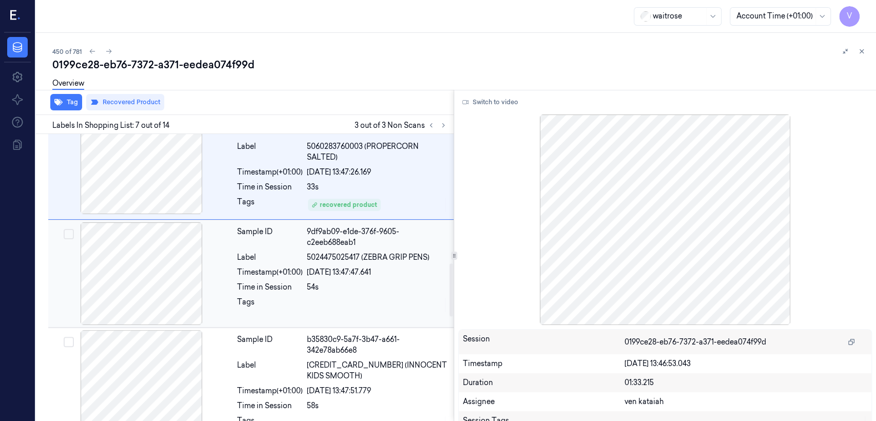
click at [276, 273] on div "Timestamp (+01:00)" at bounding box center [270, 272] width 66 height 11
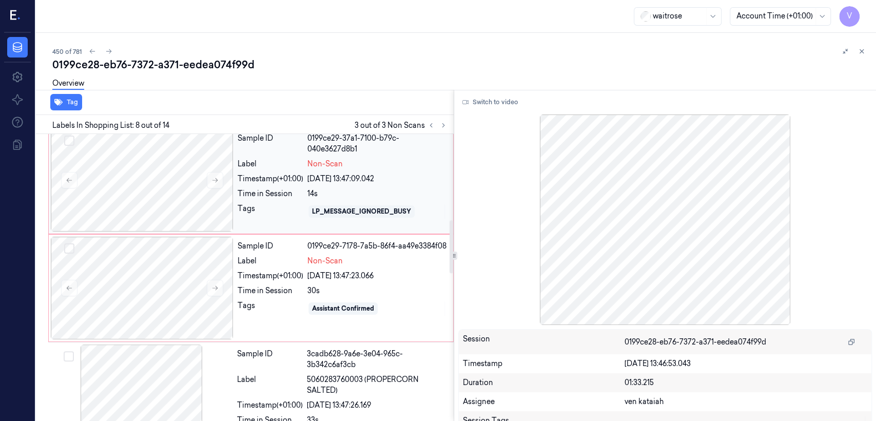
click at [295, 204] on div "Tags" at bounding box center [271, 211] width 66 height 16
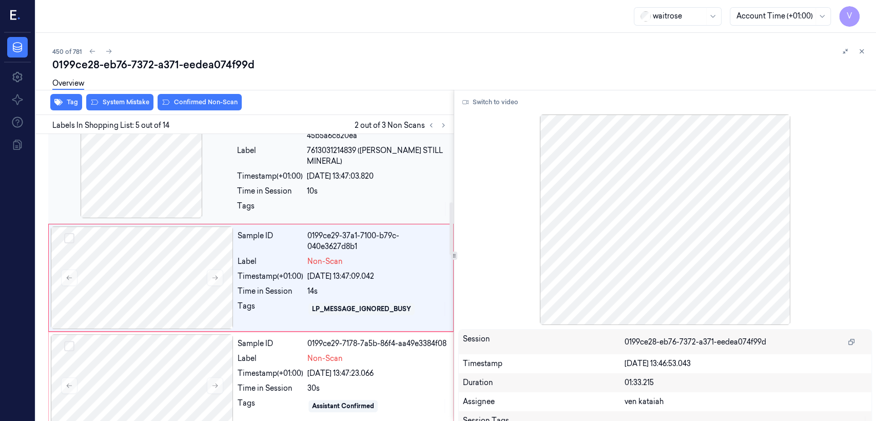
scroll to position [365, 0]
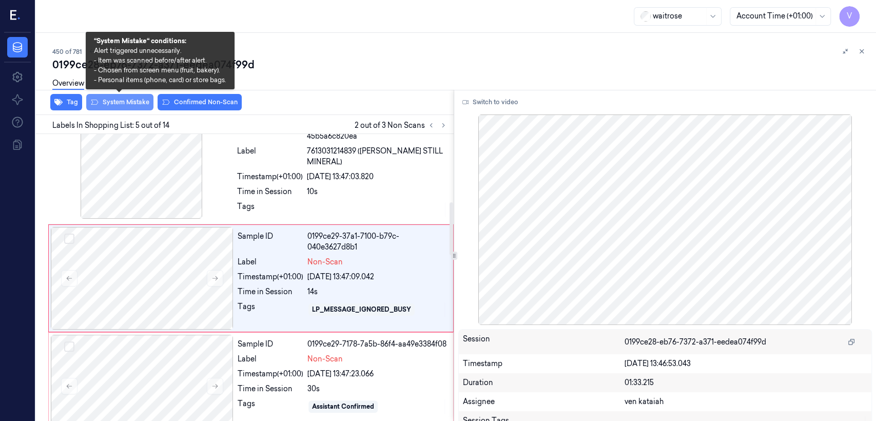
click at [126, 104] on button "System Mistake" at bounding box center [119, 102] width 67 height 16
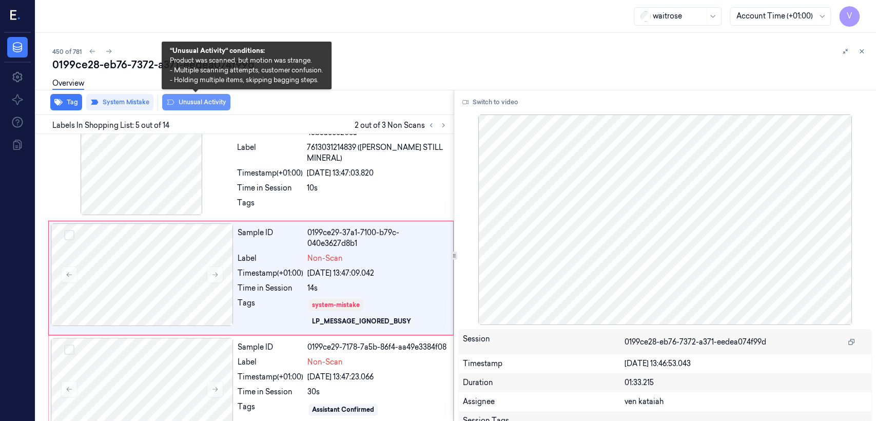
click at [175, 102] on button "Unusual Activity" at bounding box center [196, 102] width 68 height 16
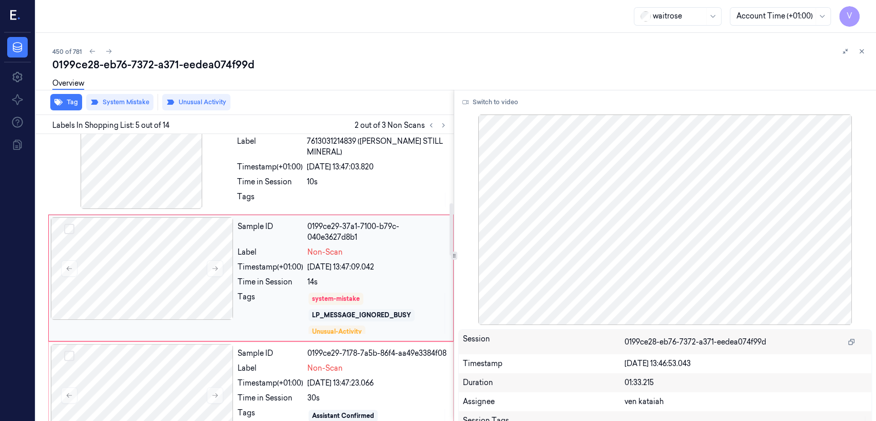
scroll to position [4, 0]
click at [296, 354] on div "Sample ID" at bounding box center [271, 353] width 66 height 11
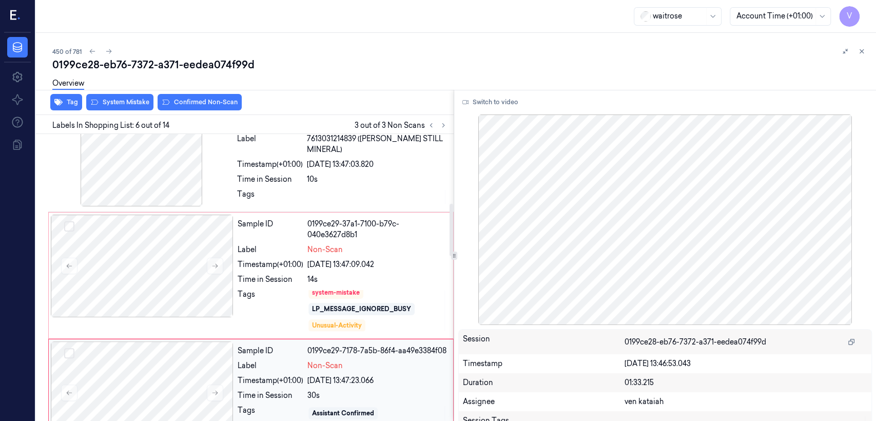
scroll to position [264, 0]
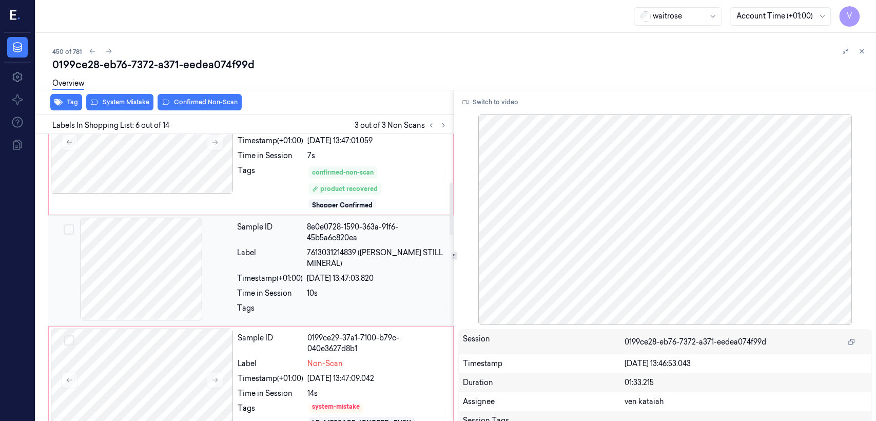
click at [345, 293] on div "10s" at bounding box center [377, 293] width 141 height 11
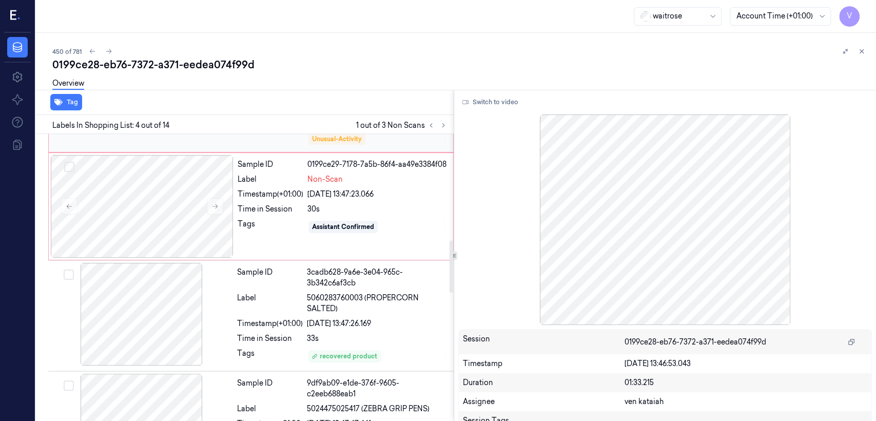
scroll to position [598, 0]
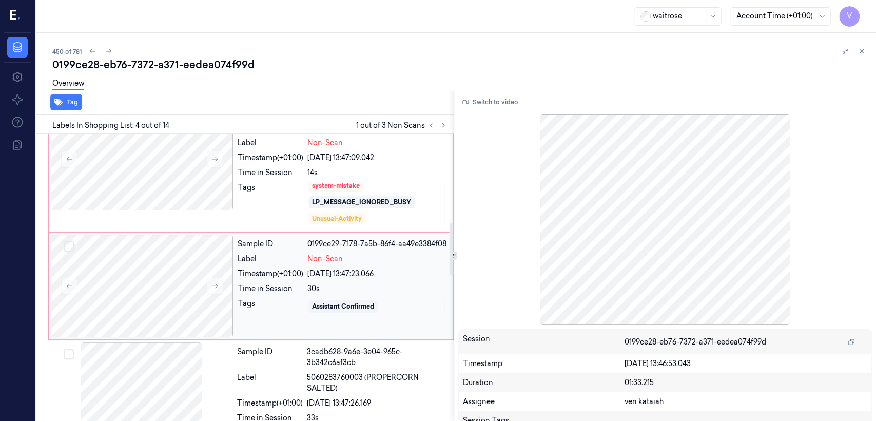
click at [308, 276] on div "[DATE] 13:47:23.066" at bounding box center [377, 273] width 140 height 11
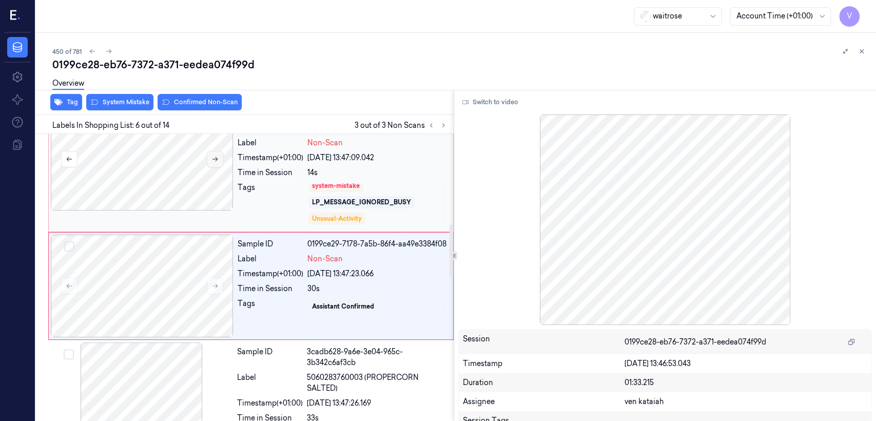
scroll to position [492, 0]
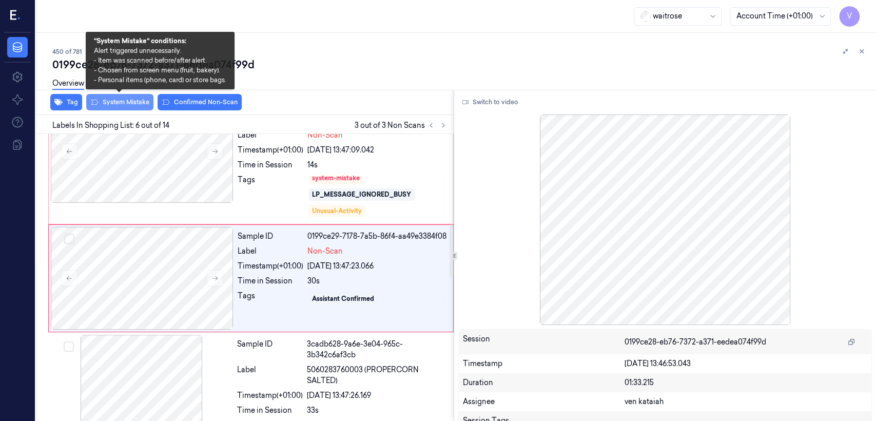
click at [139, 105] on button "System Mistake" at bounding box center [119, 102] width 67 height 16
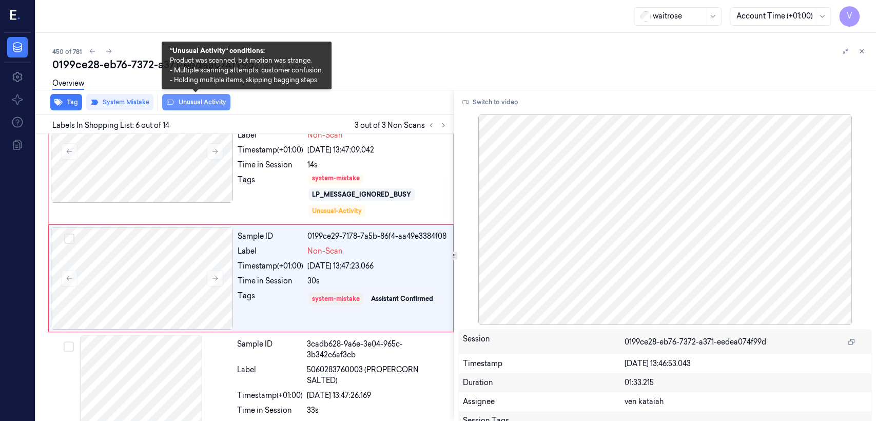
click at [207, 108] on button "Unusual Activity" at bounding box center [196, 102] width 68 height 16
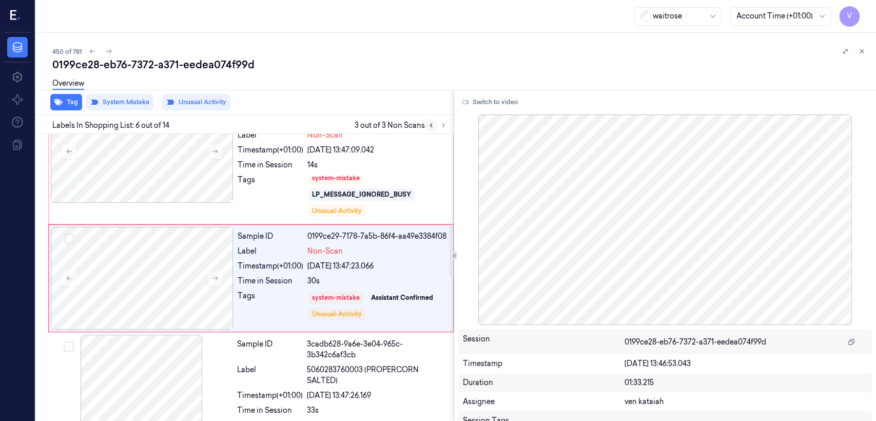
click at [433, 128] on icon at bounding box center [431, 125] width 7 height 7
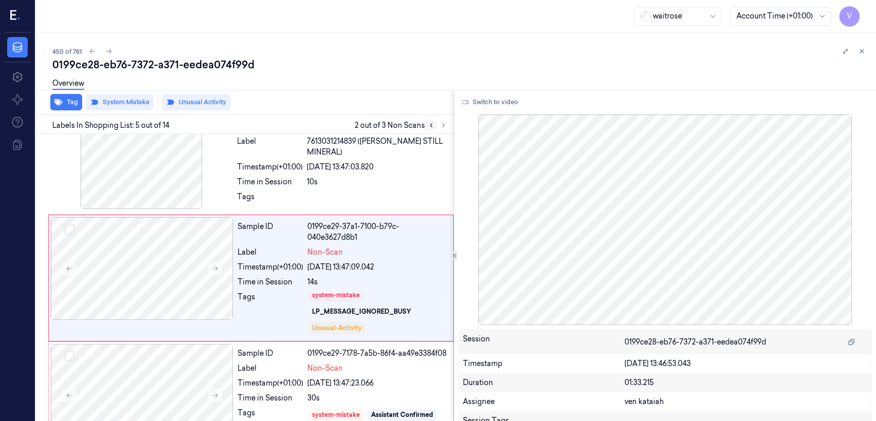
click at [433, 128] on icon at bounding box center [431, 125] width 7 height 7
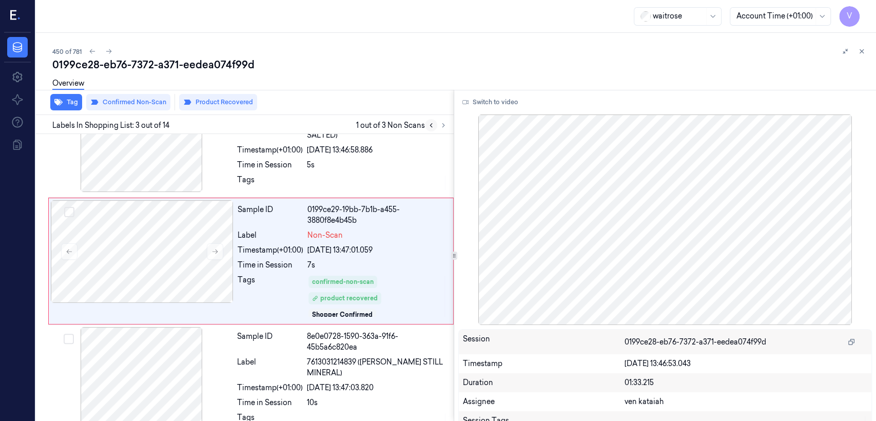
scroll to position [138, 0]
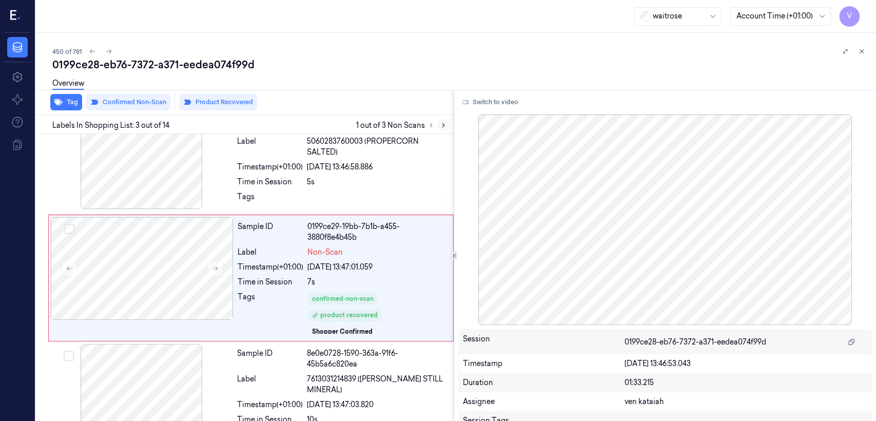
click at [446, 129] on button at bounding box center [443, 125] width 12 height 12
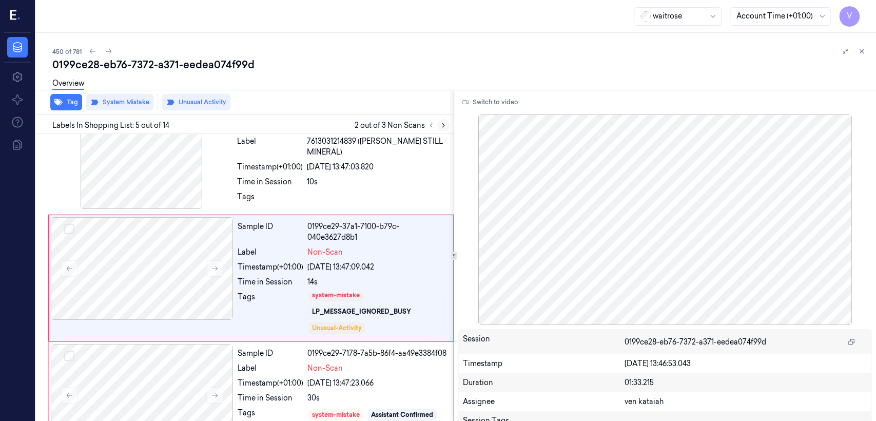
click at [447, 129] on button at bounding box center [443, 125] width 12 height 12
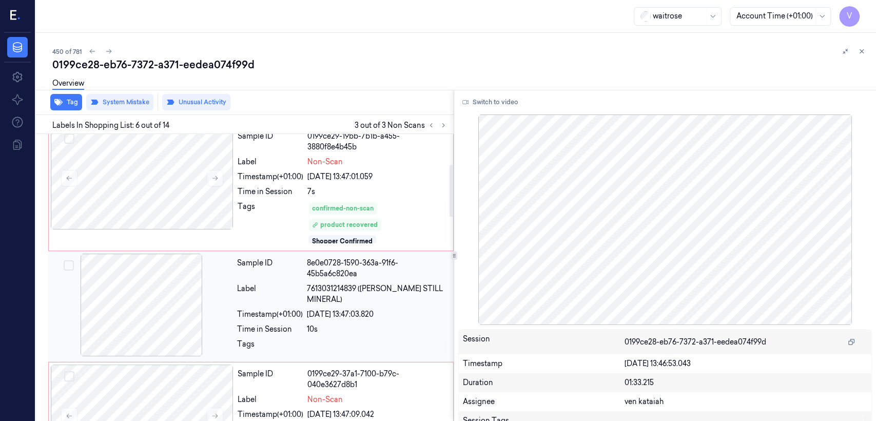
scroll to position [114, 0]
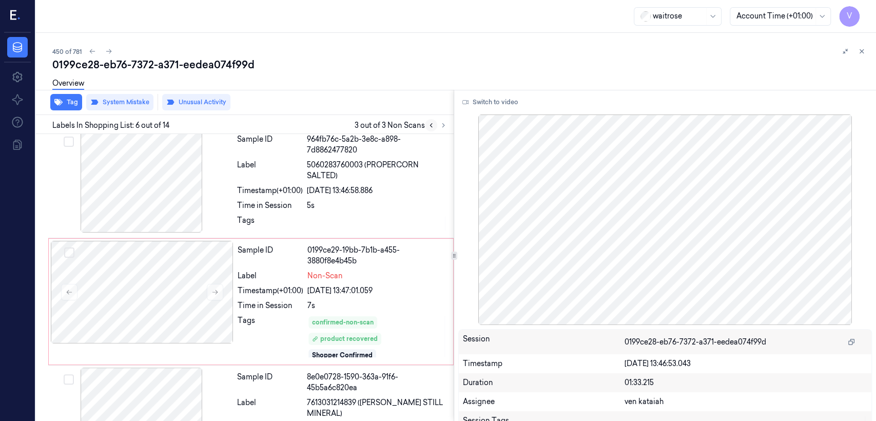
click at [430, 123] on icon at bounding box center [431, 125] width 7 height 7
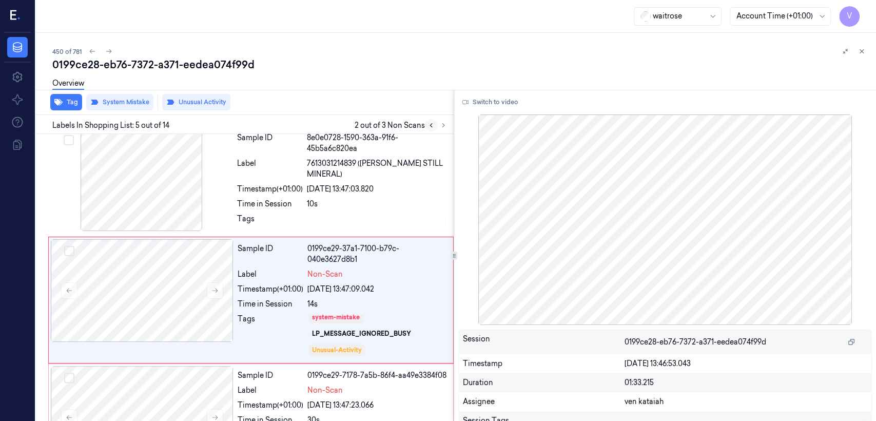
scroll to position [375, 0]
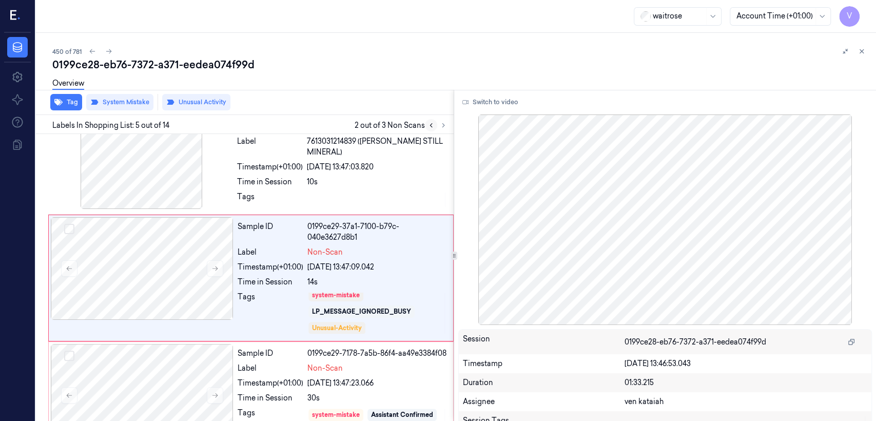
click at [430, 123] on icon at bounding box center [431, 125] width 7 height 7
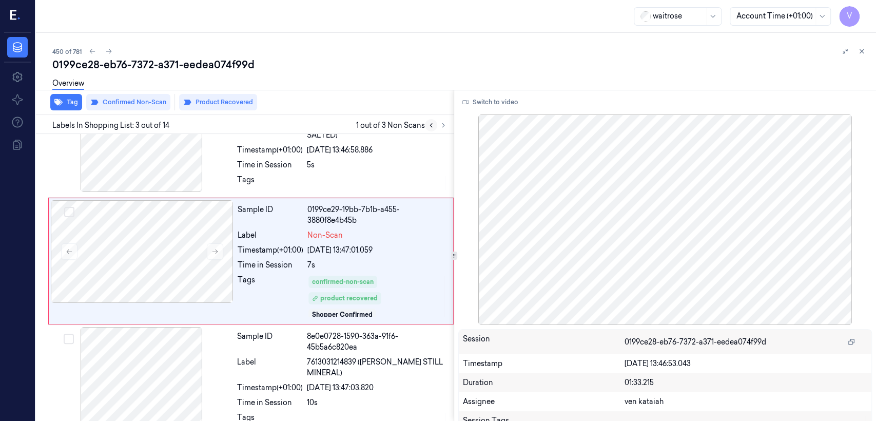
scroll to position [138, 0]
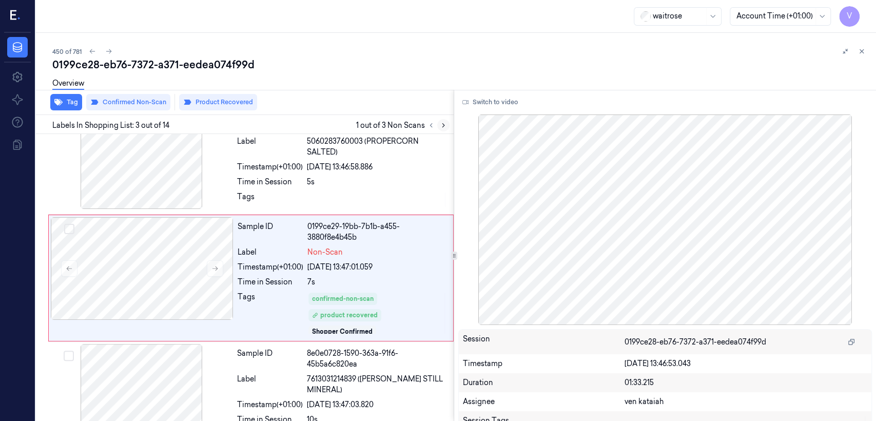
click at [448, 127] on button at bounding box center [443, 125] width 12 height 12
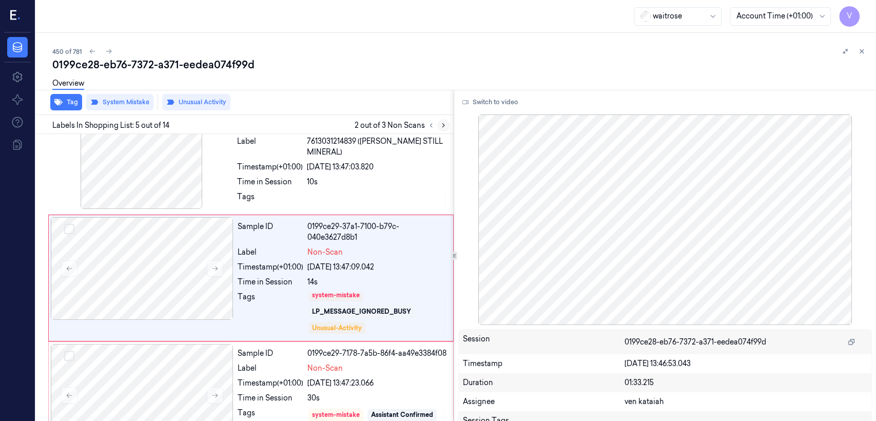
click at [448, 127] on button at bounding box center [443, 125] width 12 height 12
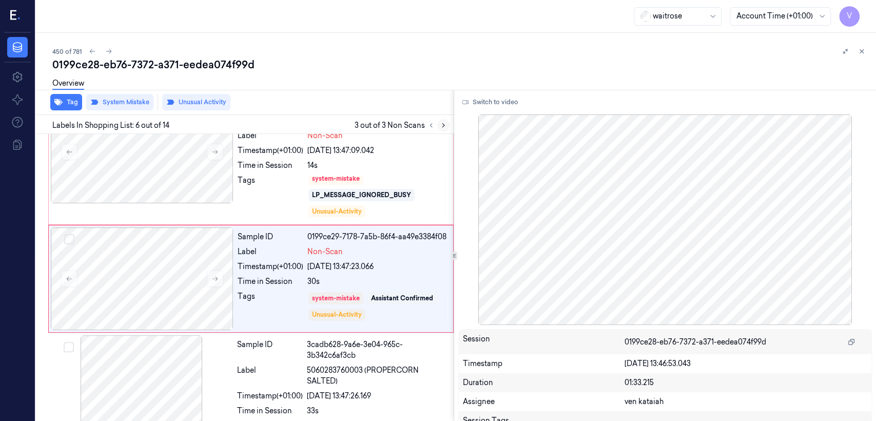
scroll to position [492, 0]
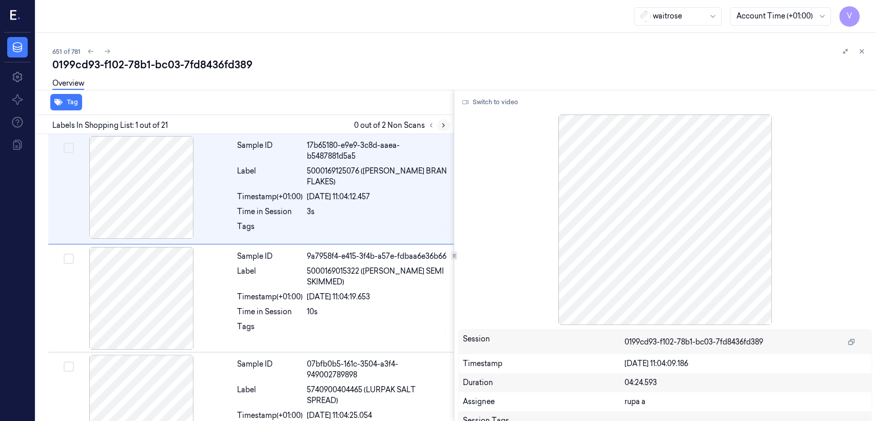
click at [441, 123] on icon at bounding box center [443, 125] width 7 height 7
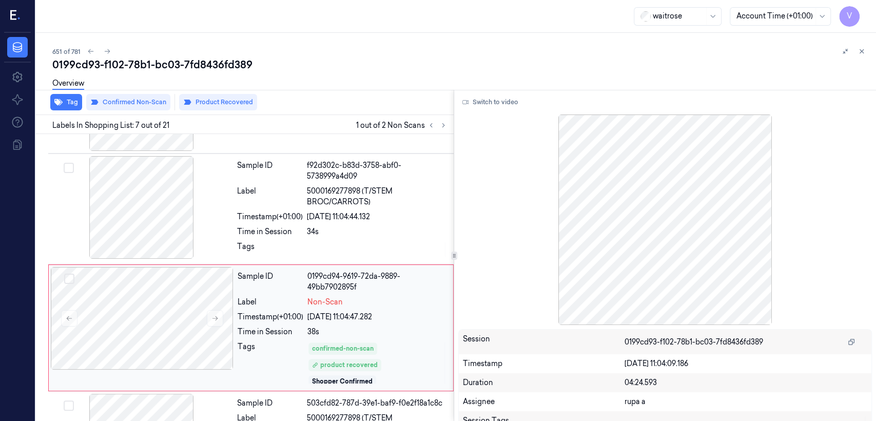
scroll to position [575, 0]
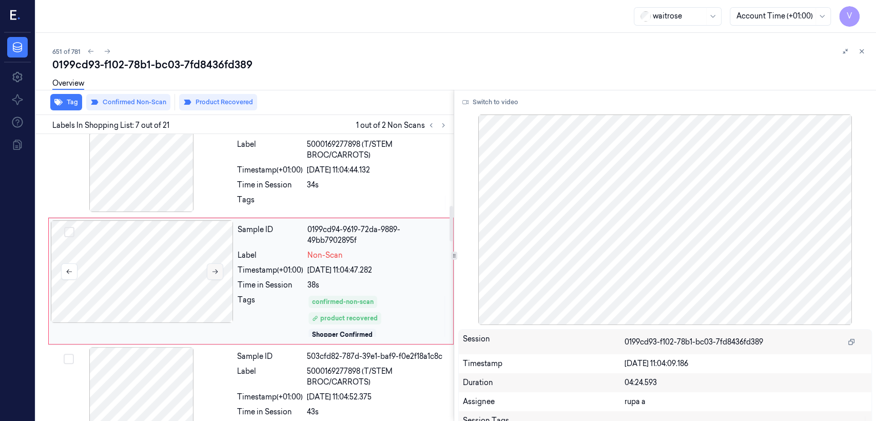
click at [212, 268] on icon at bounding box center [214, 271] width 7 height 7
click at [263, 184] on div "Time in Session" at bounding box center [270, 185] width 66 height 11
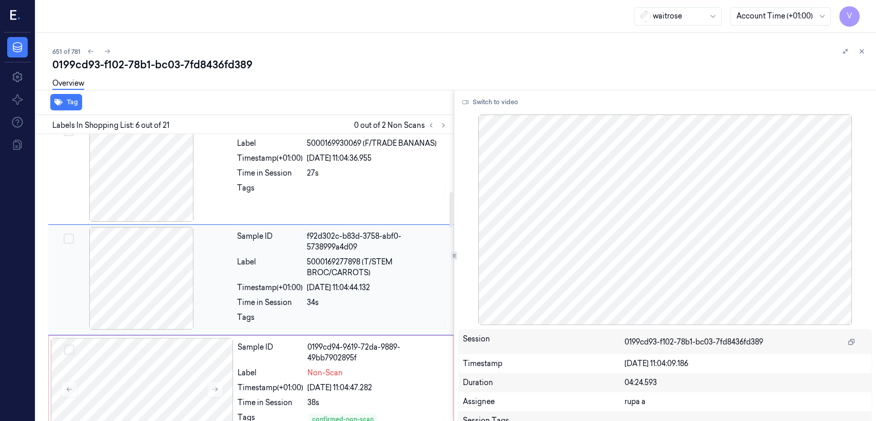
scroll to position [456, 0]
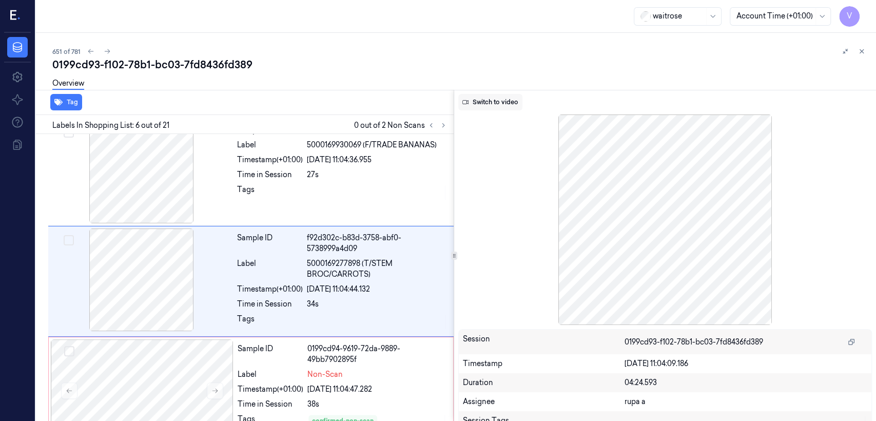
click at [499, 107] on button "Switch to video" at bounding box center [490, 102] width 64 height 16
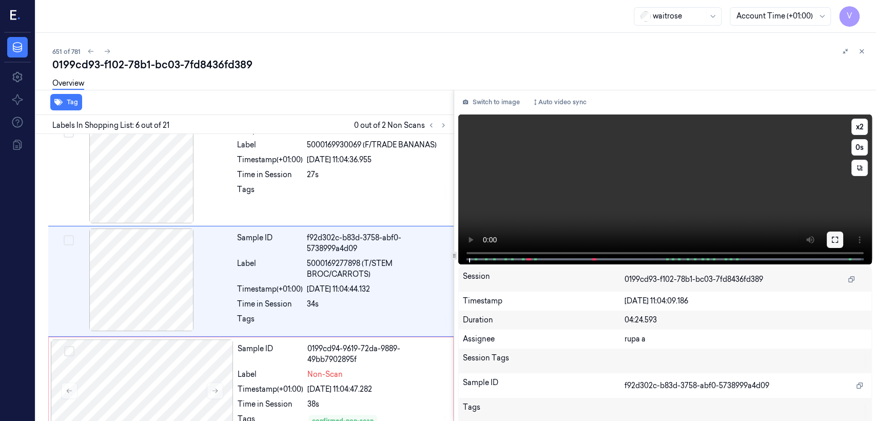
click at [831, 238] on icon at bounding box center [835, 240] width 8 height 8
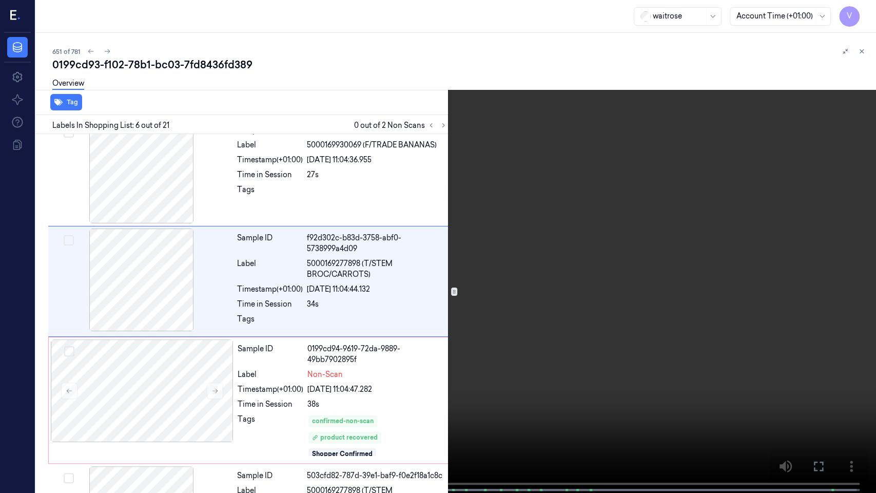
click at [99, 351] on video at bounding box center [438, 247] width 876 height 495
click at [0, 0] on icon at bounding box center [0, 0] width 0 height 0
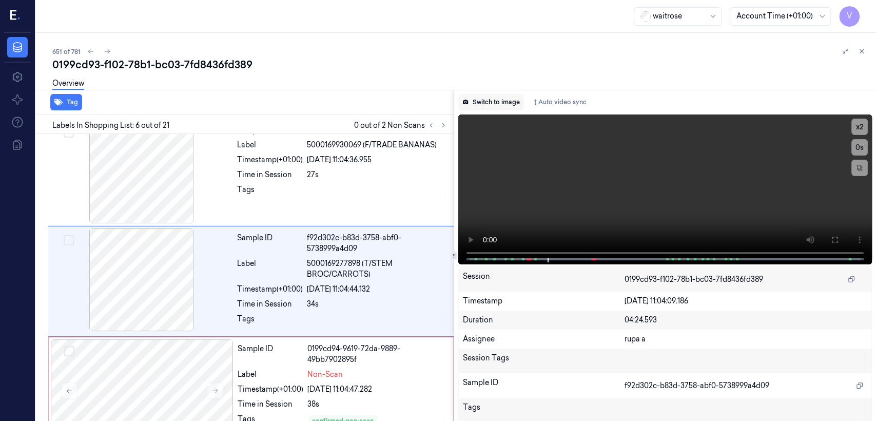
click at [486, 103] on button "Switch to image" at bounding box center [491, 102] width 66 height 16
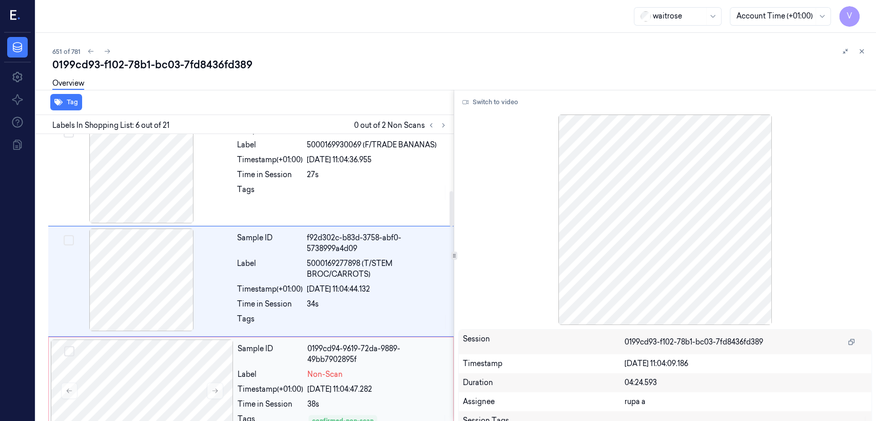
click at [319, 358] on div "0199cd94-9619-72da-9889-49bb7902895f" at bounding box center [377, 354] width 140 height 22
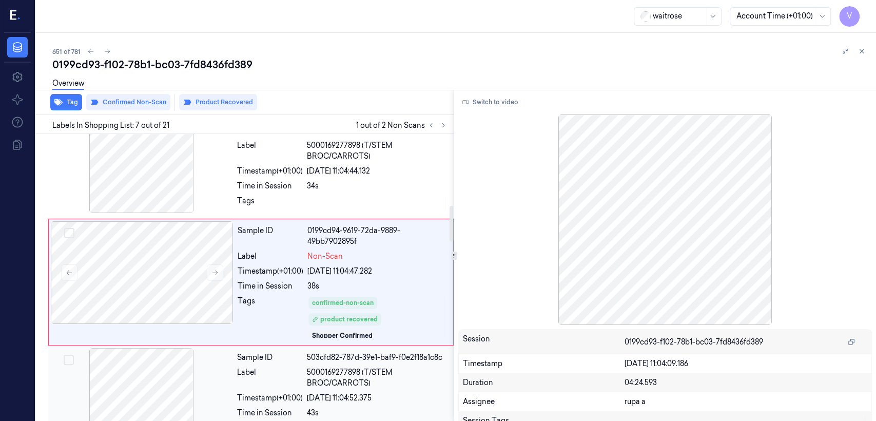
scroll to position [575, 0]
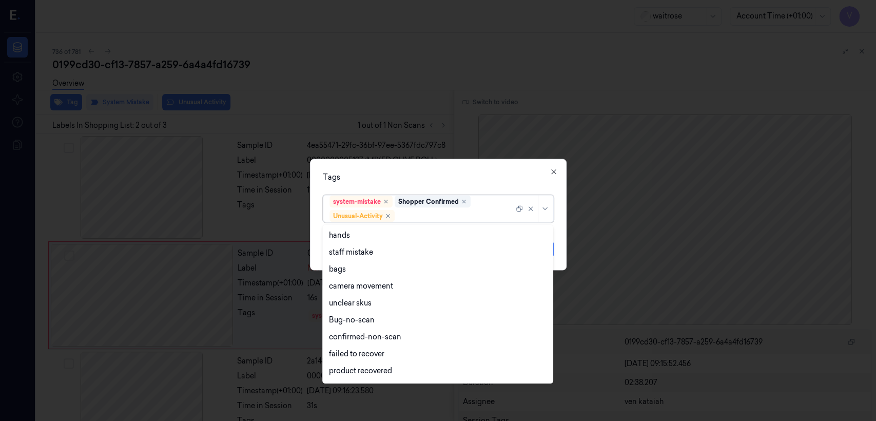
scroll to position [17, 0]
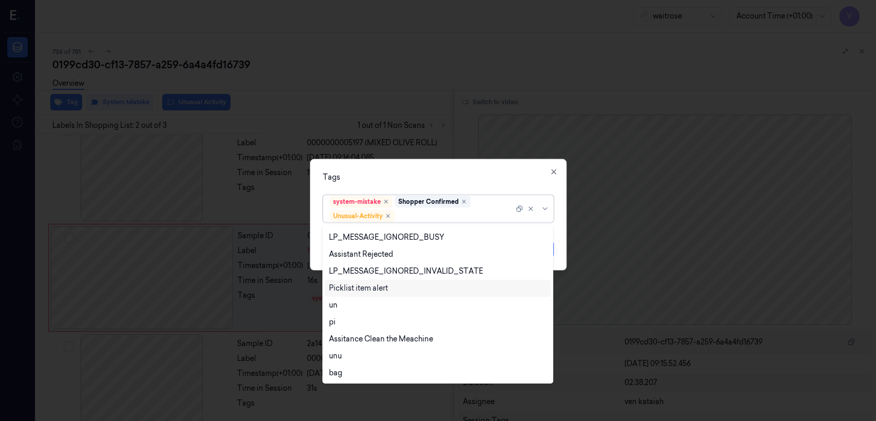
click at [362, 287] on div "Picklist item alert" at bounding box center [358, 288] width 59 height 11
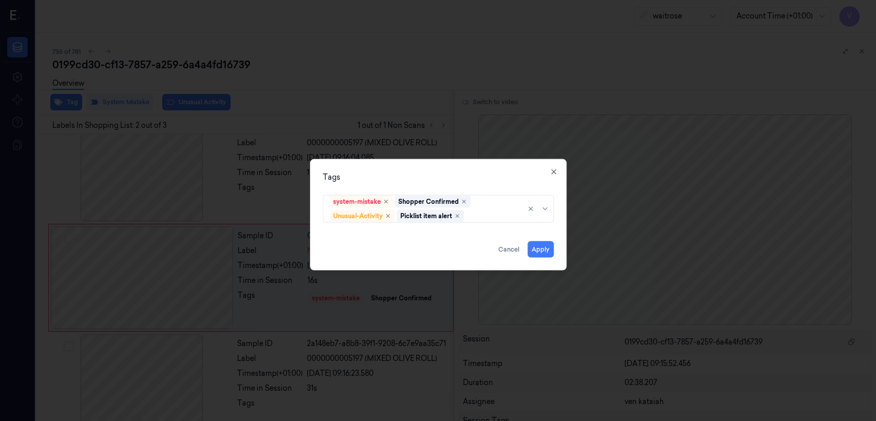
drag, startPoint x: 419, startPoint y: 187, endPoint x: 490, endPoint y: 234, distance: 84.8
click at [419, 187] on div "Tags system-mistake Shopper Confirmed Unusual-Activity Picklist item alert Appl…" at bounding box center [438, 214] width 257 height 111
click at [534, 250] on button "Apply" at bounding box center [541, 249] width 26 height 16
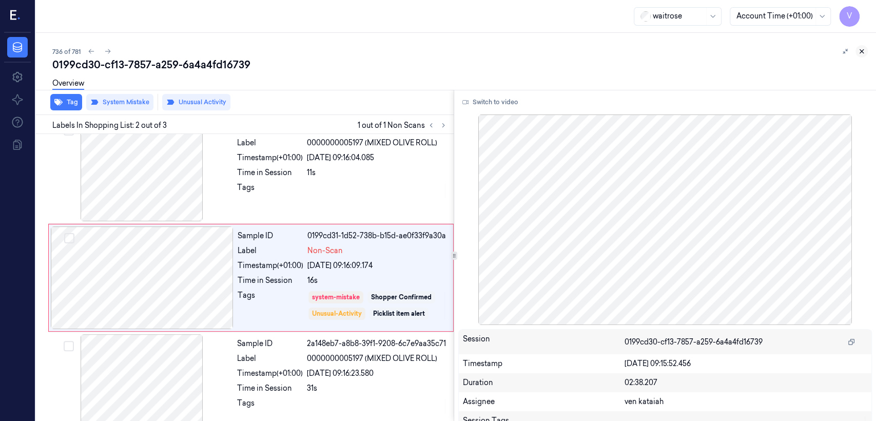
click at [858, 50] on icon at bounding box center [861, 51] width 7 height 7
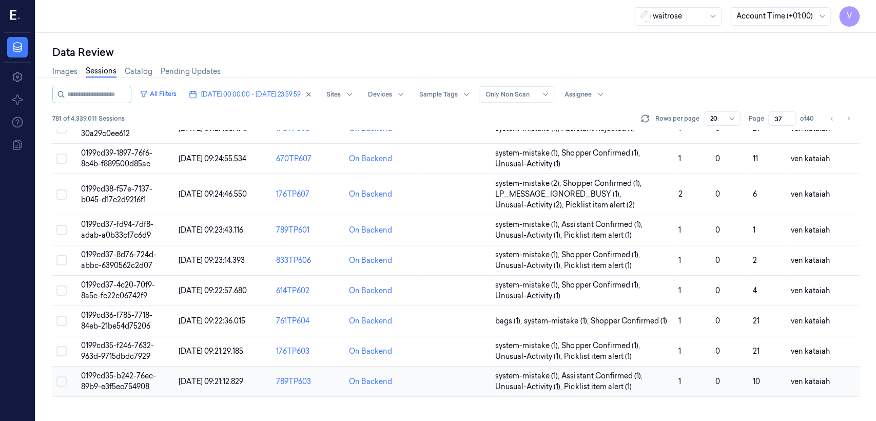
scroll to position [354, 0]
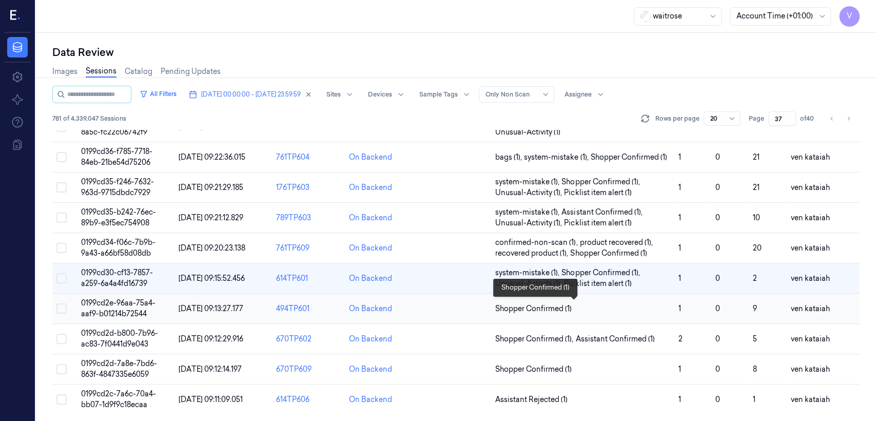
click at [546, 310] on span "Shopper Confirmed (1)" at bounding box center [533, 308] width 76 height 11
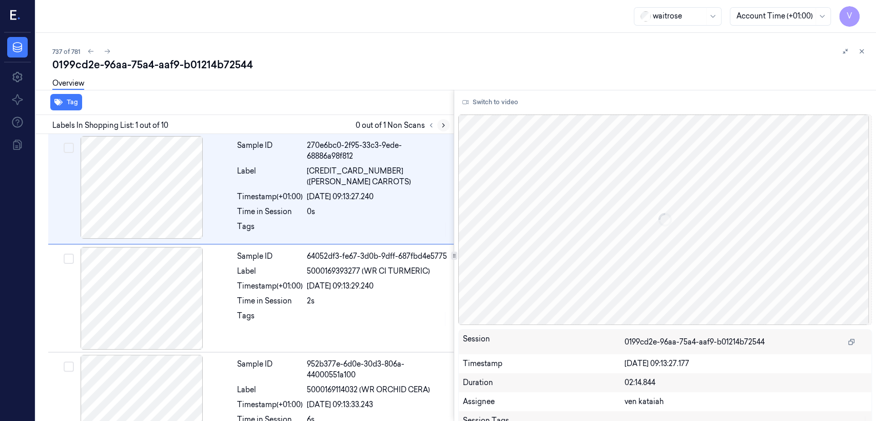
click at [449, 124] on button at bounding box center [443, 125] width 12 height 12
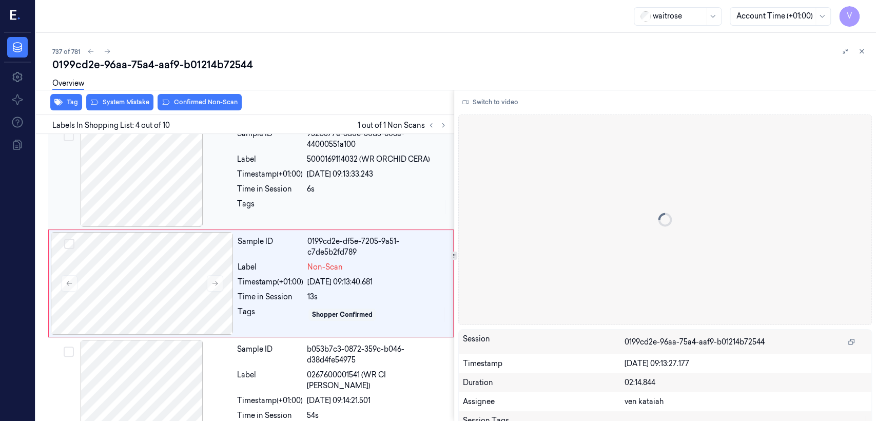
scroll to position [233, 0]
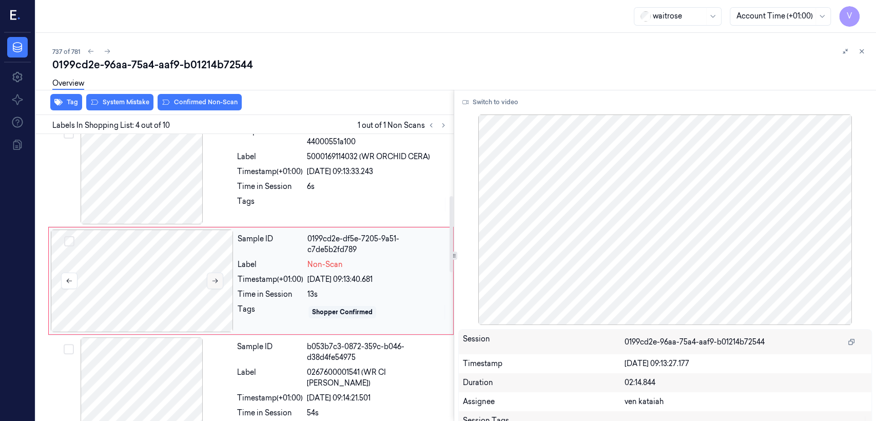
click at [218, 277] on icon at bounding box center [214, 280] width 7 height 7
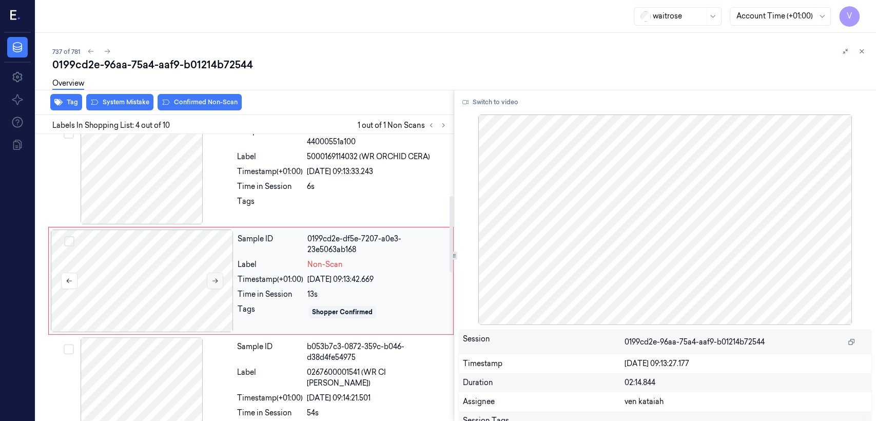
click at [218, 277] on icon at bounding box center [214, 280] width 7 height 7
click at [202, 189] on div at bounding box center [141, 173] width 183 height 103
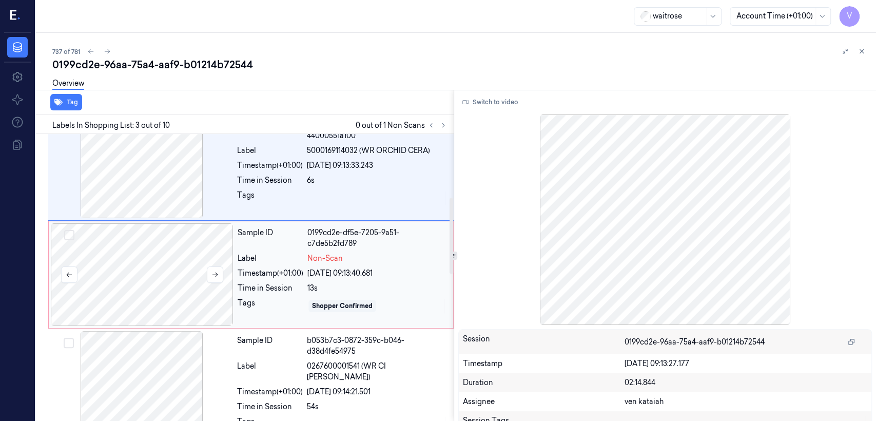
click at [189, 250] on div at bounding box center [142, 274] width 183 height 103
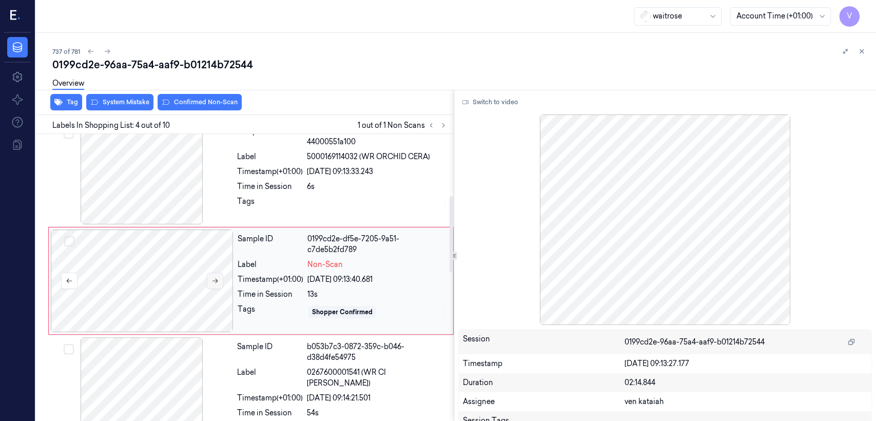
click at [213, 277] on icon at bounding box center [214, 280] width 7 height 7
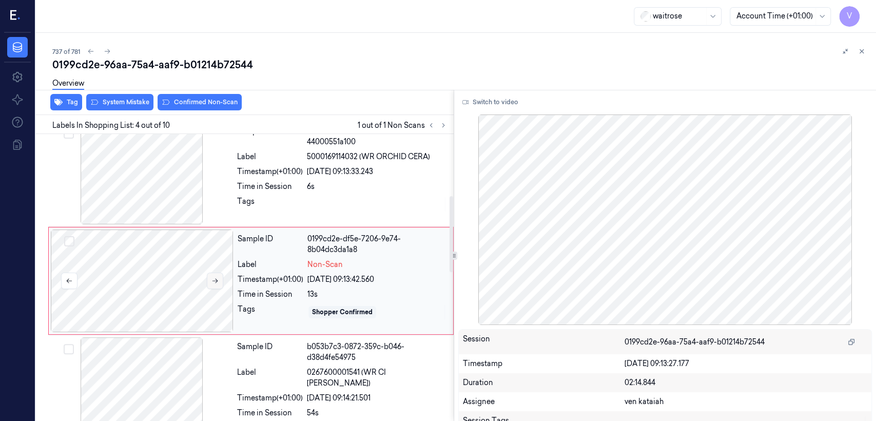
click at [213, 277] on icon at bounding box center [214, 280] width 7 height 7
click at [263, 202] on div "Tags" at bounding box center [270, 204] width 66 height 16
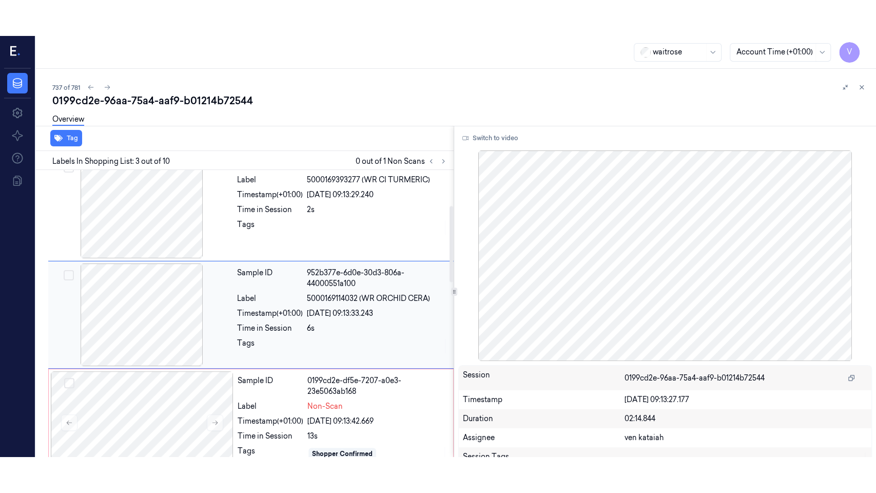
scroll to position [125, 0]
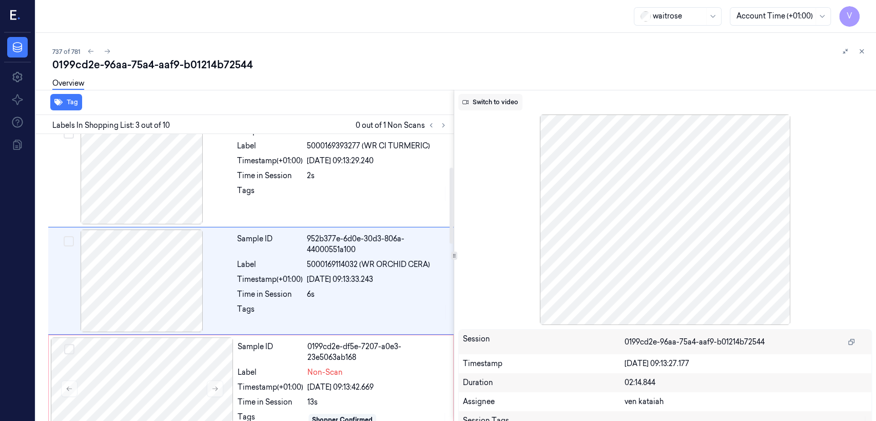
click at [498, 102] on button "Switch to video" at bounding box center [490, 102] width 64 height 16
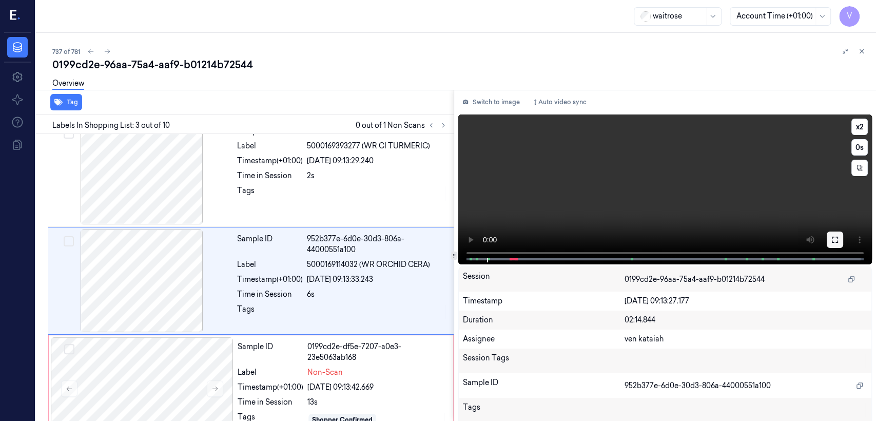
click at [833, 240] on icon at bounding box center [835, 240] width 8 height 8
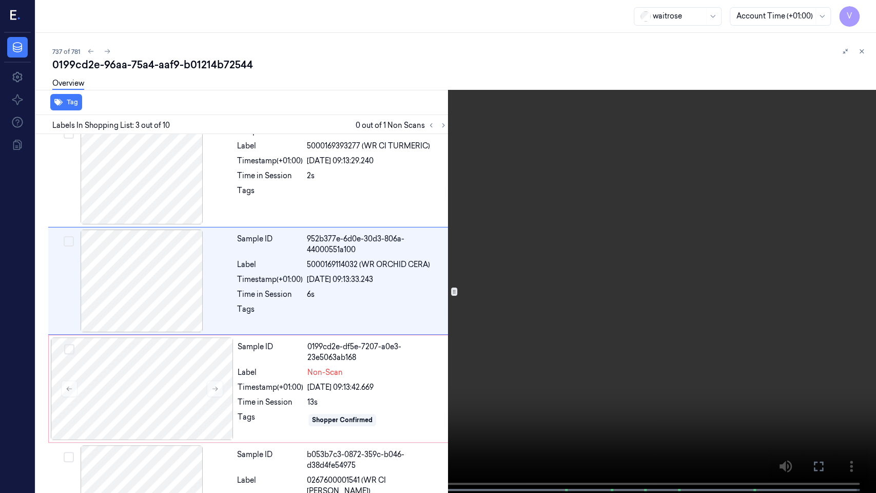
click at [414, 290] on video at bounding box center [438, 247] width 876 height 495
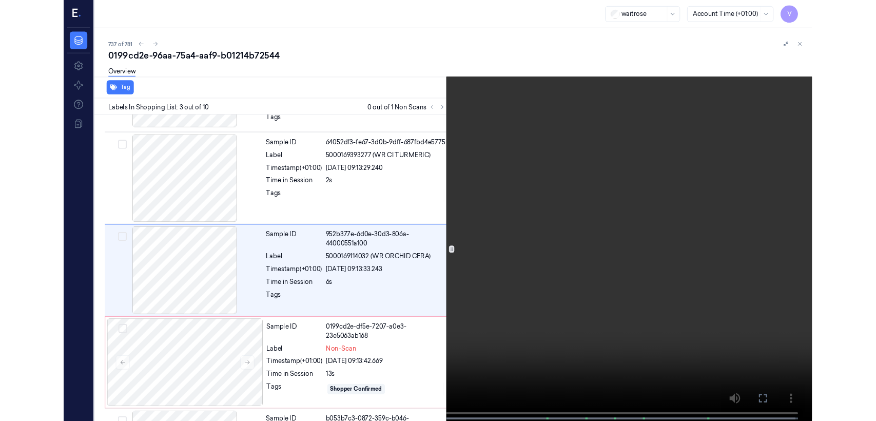
scroll to position [89, 0]
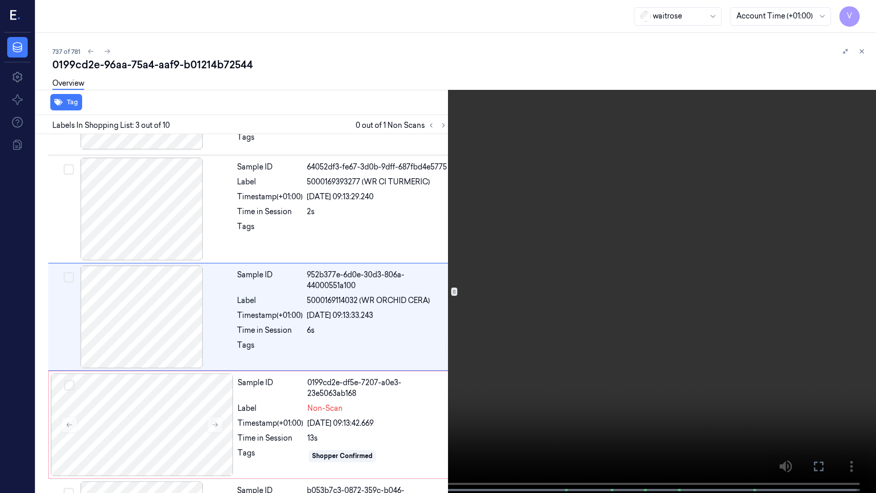
click at [685, 243] on video at bounding box center [438, 247] width 876 height 495
click at [0, 0] on icon at bounding box center [0, 0] width 0 height 0
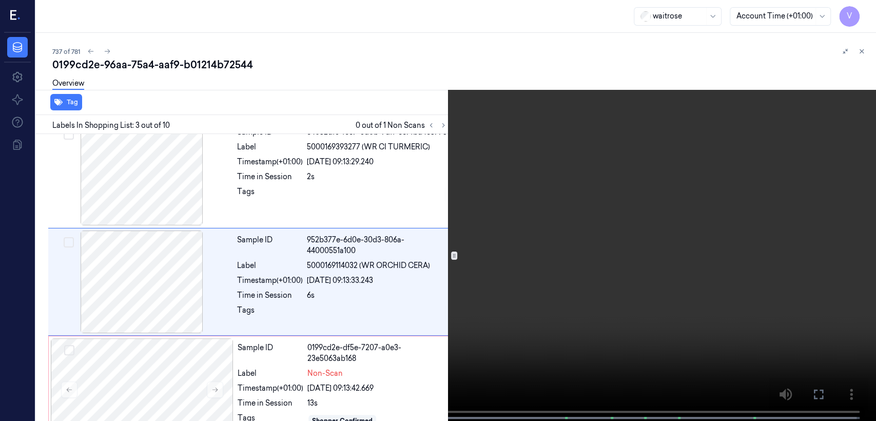
scroll to position [125, 0]
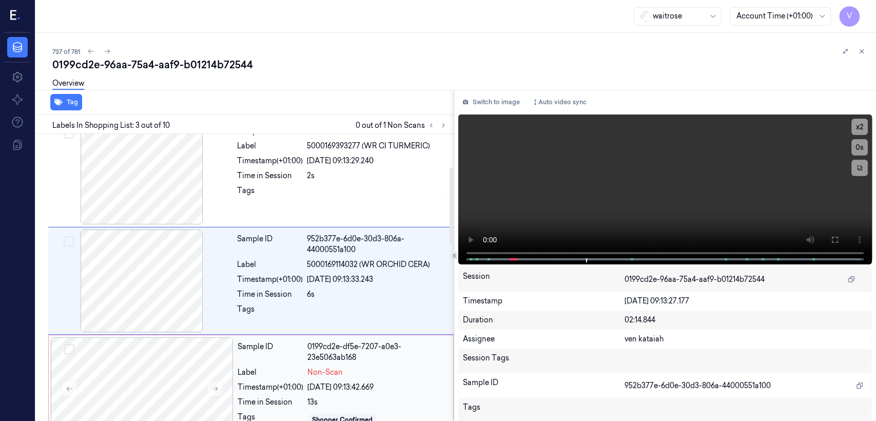
click at [340, 362] on div "Sample ID 0199cd2e-df5e-7207-a0e3-23e5063ab168 Label Non-Scan Timestamp (+01:00…" at bounding box center [343, 388] width 218 height 103
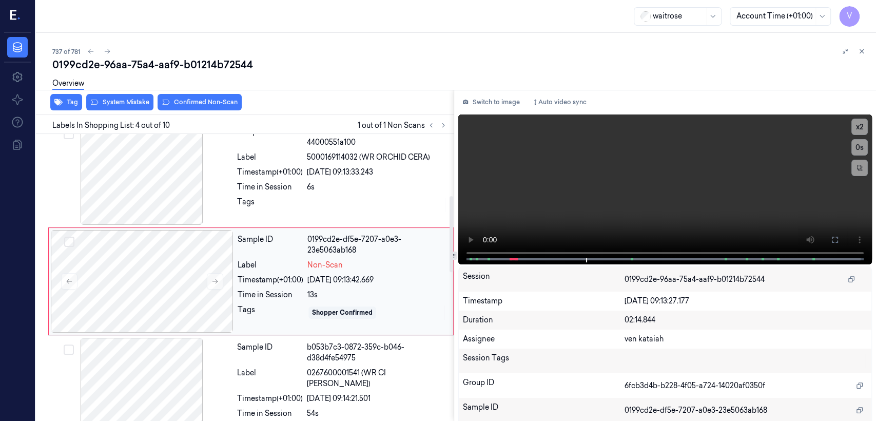
scroll to position [233, 0]
drag, startPoint x: 503, startPoint y: 101, endPoint x: 399, endPoint y: 167, distance: 123.4
click at [502, 101] on button "Switch to image" at bounding box center [491, 102] width 66 height 16
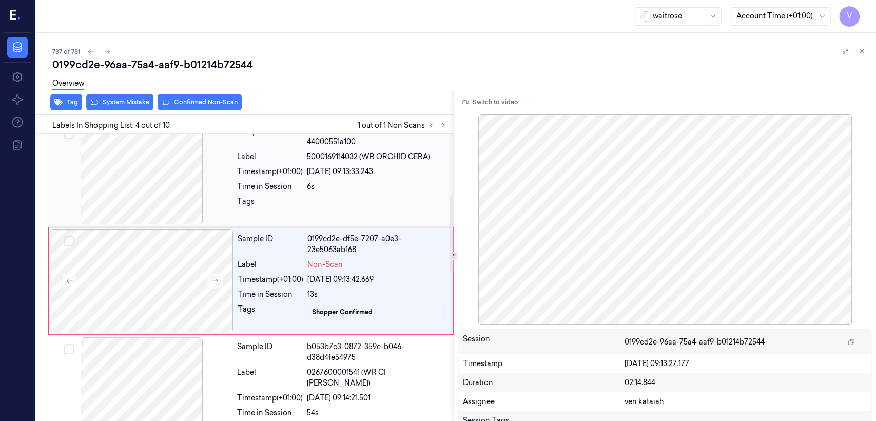
click at [244, 207] on div "Tags" at bounding box center [270, 204] width 66 height 16
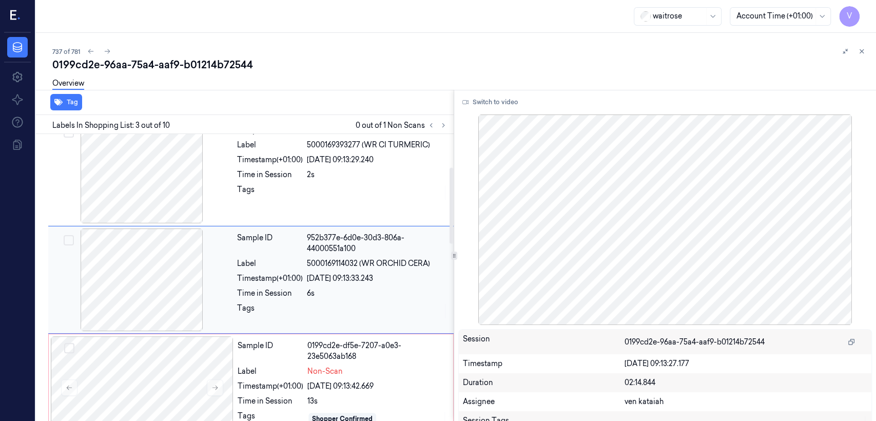
scroll to position [125, 0]
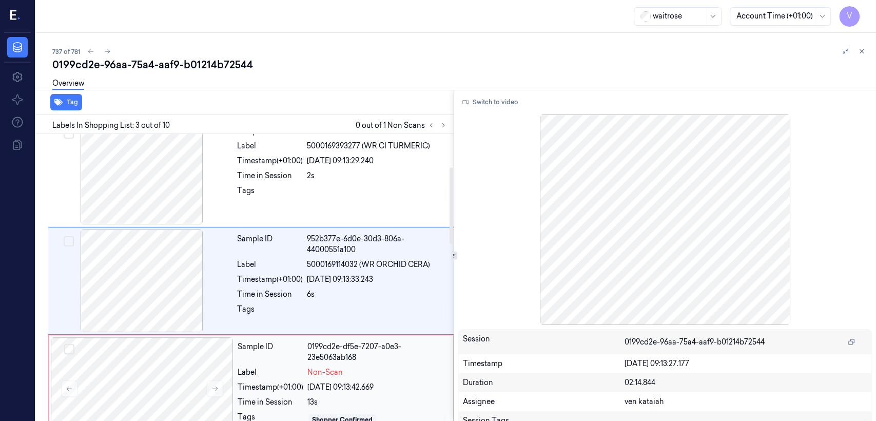
click at [234, 396] on div "Sample ID 0199cd2e-df5e-7207-a0e3-23e5063ab168 Label Non-Scan Timestamp (+01:00…" at bounding box center [343, 388] width 218 height 103
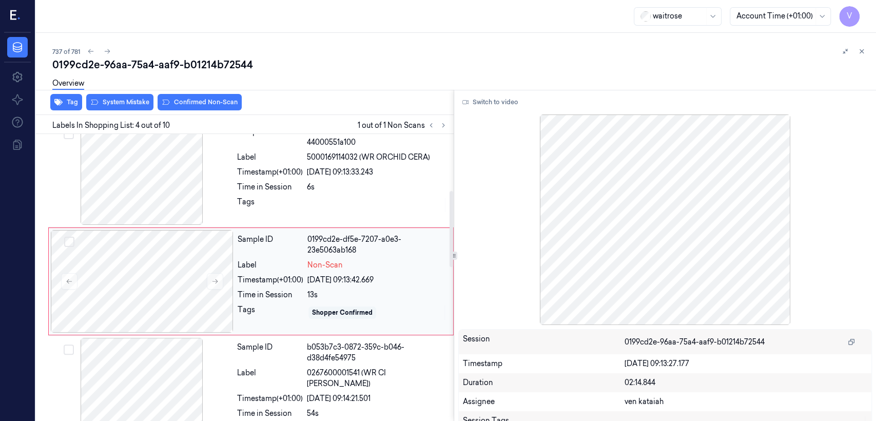
scroll to position [233, 0]
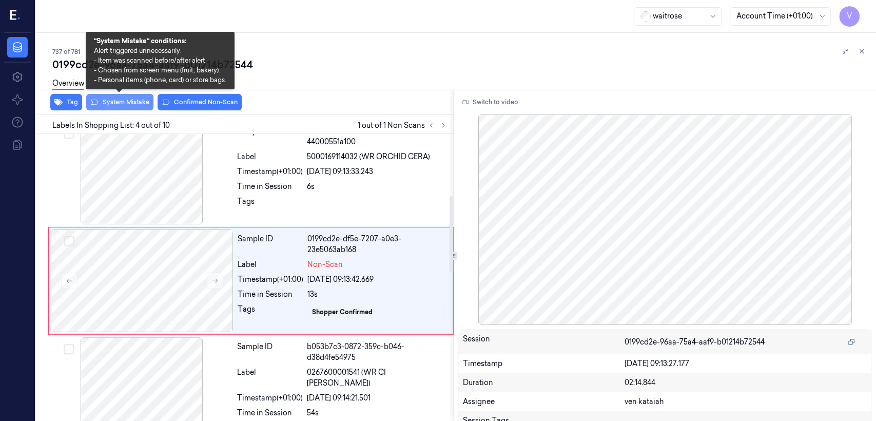
click at [120, 104] on button "System Mistake" at bounding box center [119, 102] width 67 height 16
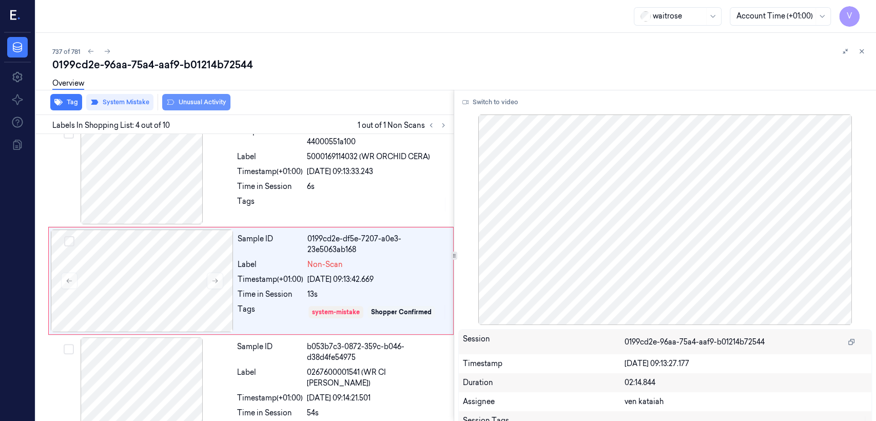
click at [209, 103] on button "Unusual Activity" at bounding box center [196, 102] width 68 height 16
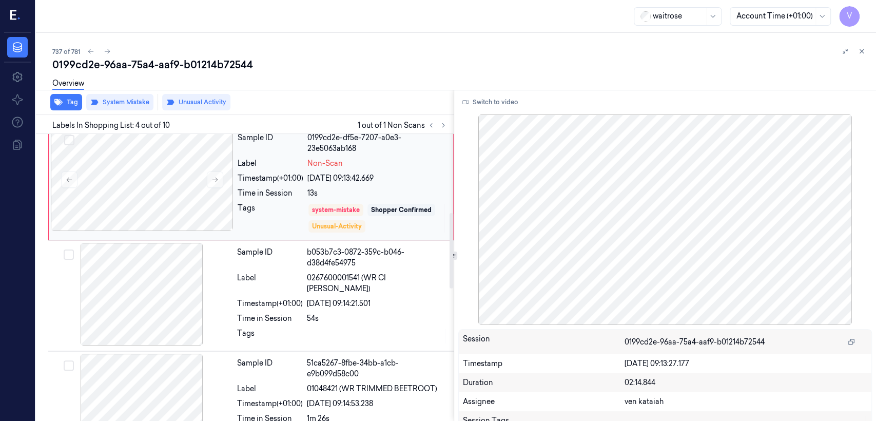
scroll to position [350, 0]
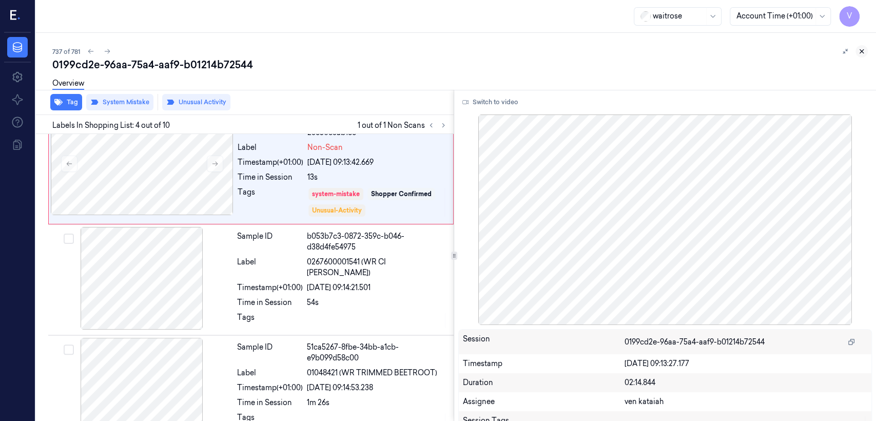
click at [859, 51] on icon at bounding box center [861, 51] width 7 height 7
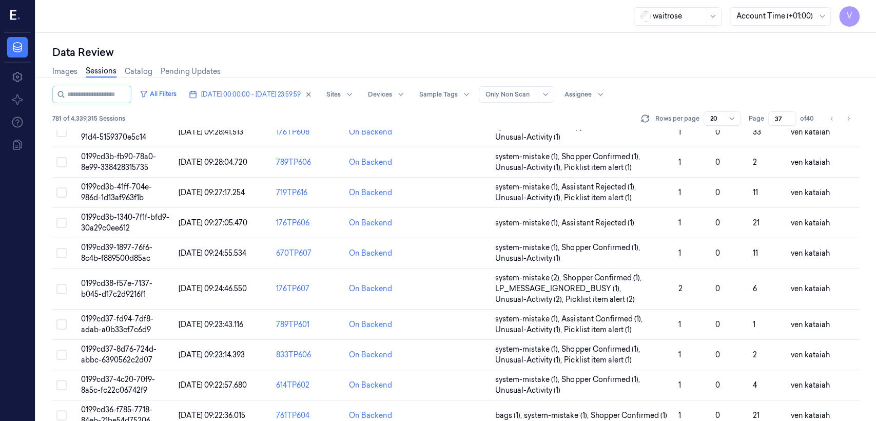
scroll to position [354, 0]
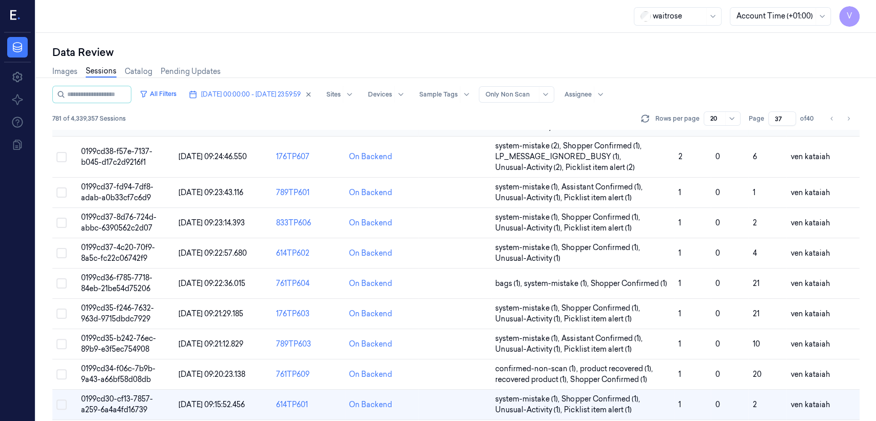
scroll to position [354, 0]
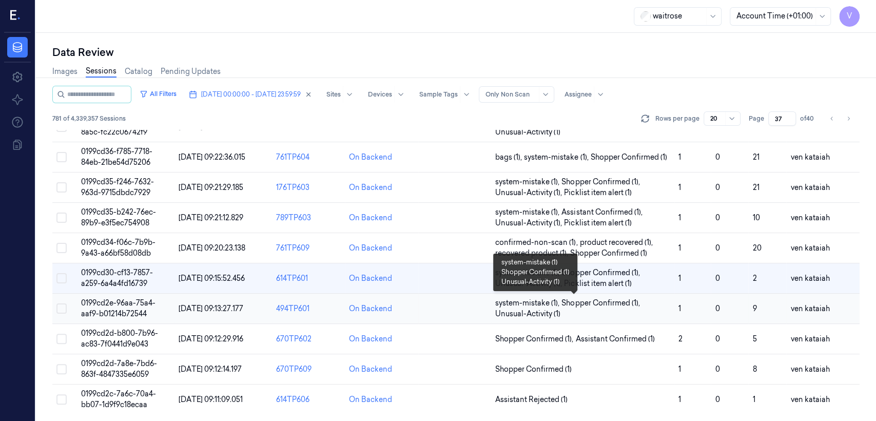
click at [565, 303] on span "Shopper Confirmed (1) ," at bounding box center [601, 303] width 80 height 11
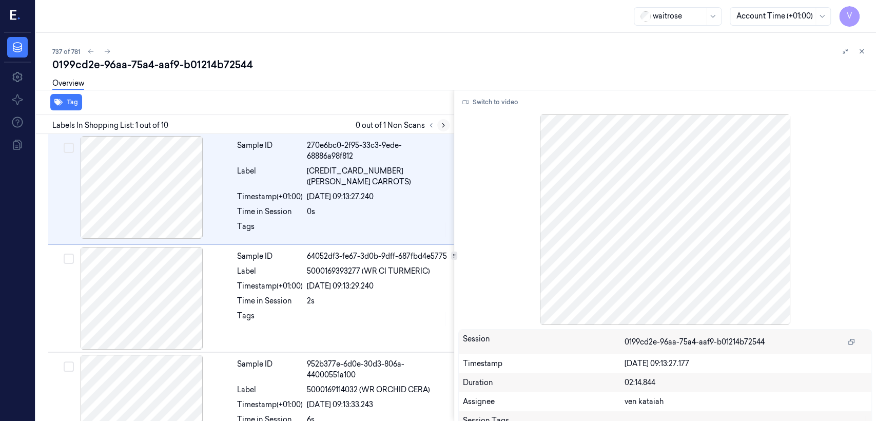
click at [441, 123] on icon at bounding box center [443, 125] width 7 height 7
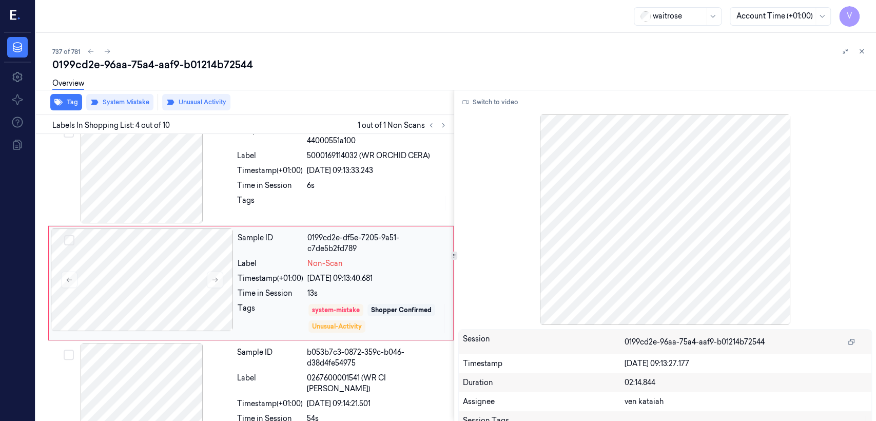
scroll to position [236, 0]
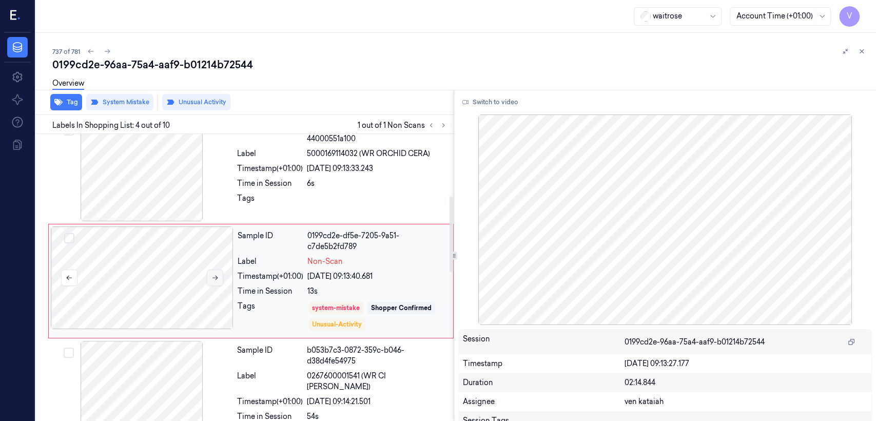
click at [215, 277] on button at bounding box center [215, 277] width 16 height 16
click at [859, 56] on button at bounding box center [862, 51] width 12 height 12
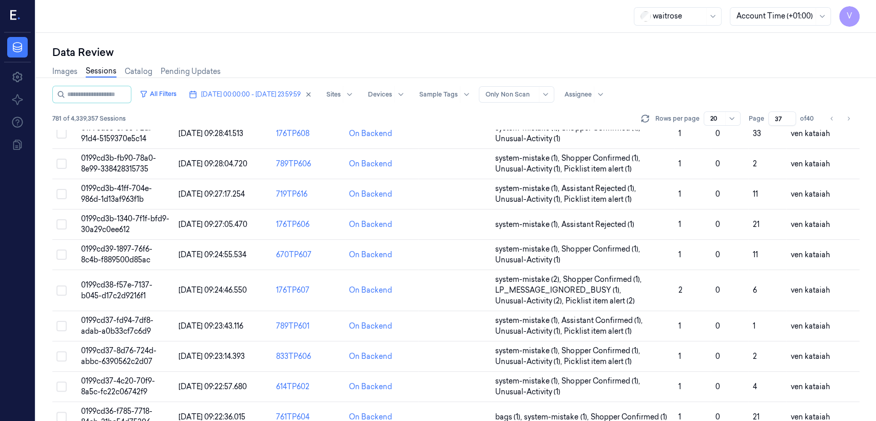
scroll to position [354, 0]
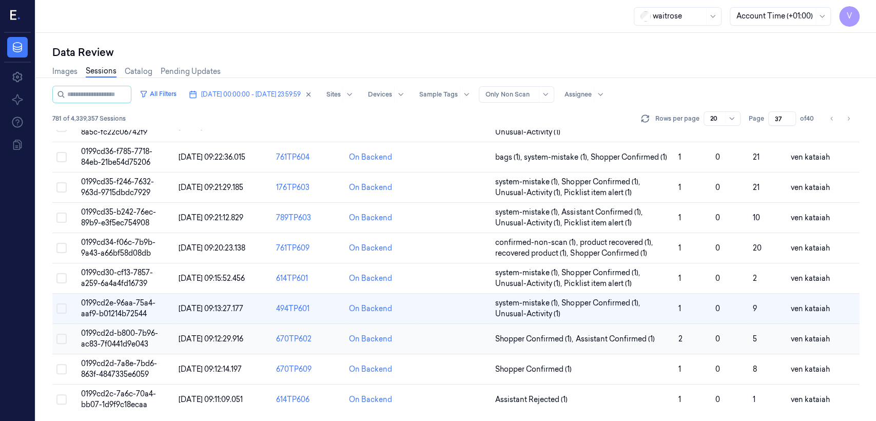
click at [573, 343] on td "Shopper Confirmed (1) , Assistant Confirmed (1)" at bounding box center [582, 339] width 183 height 30
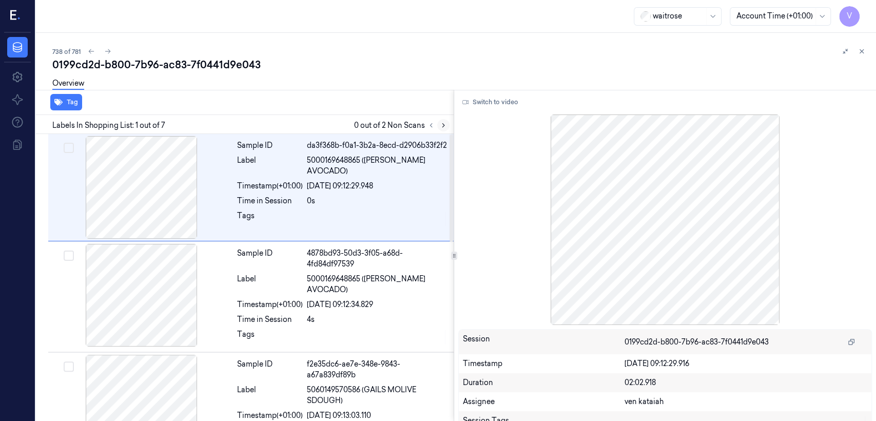
click at [439, 121] on button at bounding box center [443, 125] width 12 height 12
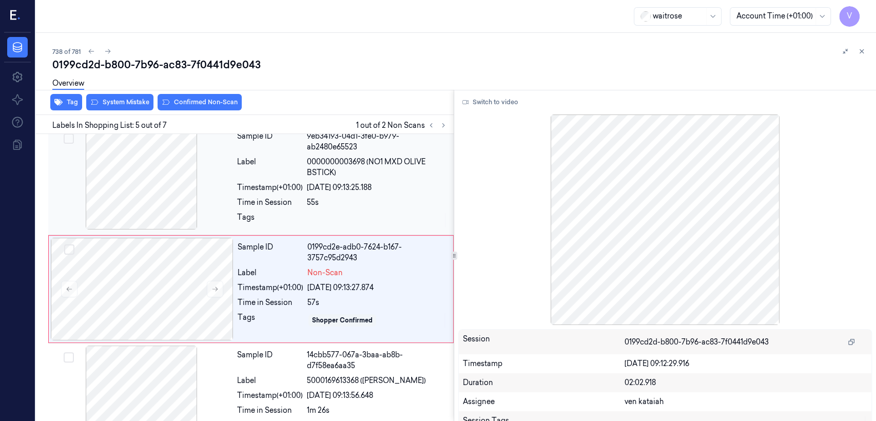
scroll to position [346, 0]
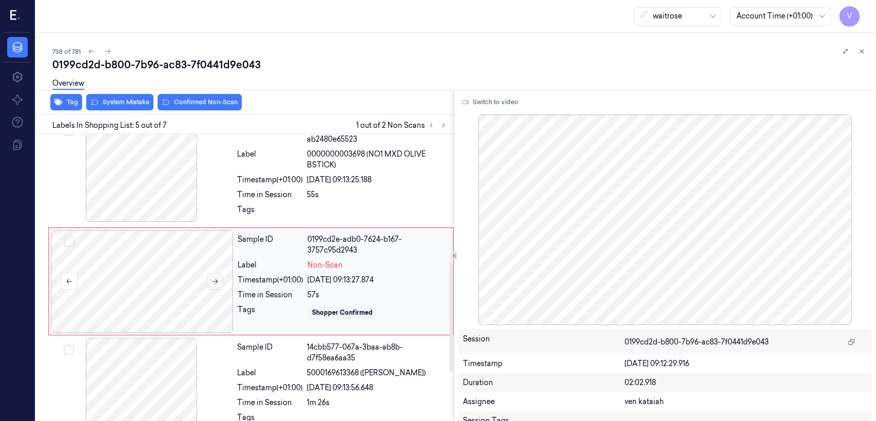
click at [218, 278] on icon at bounding box center [214, 281] width 7 height 7
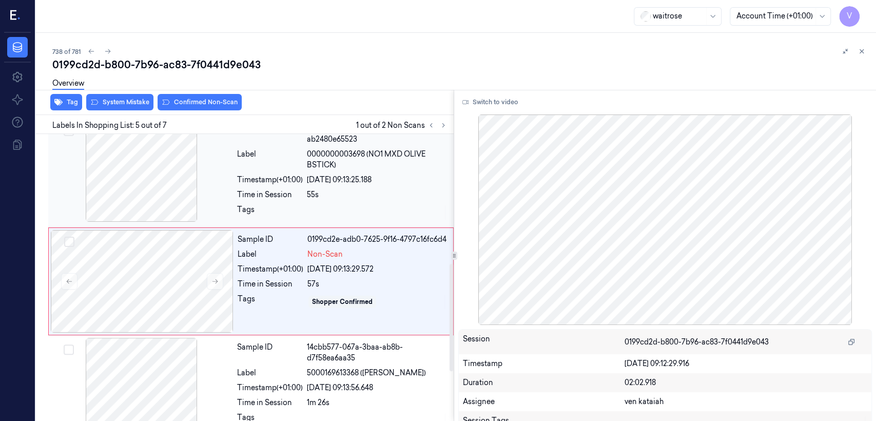
click at [302, 190] on div "Time in Session" at bounding box center [270, 194] width 66 height 11
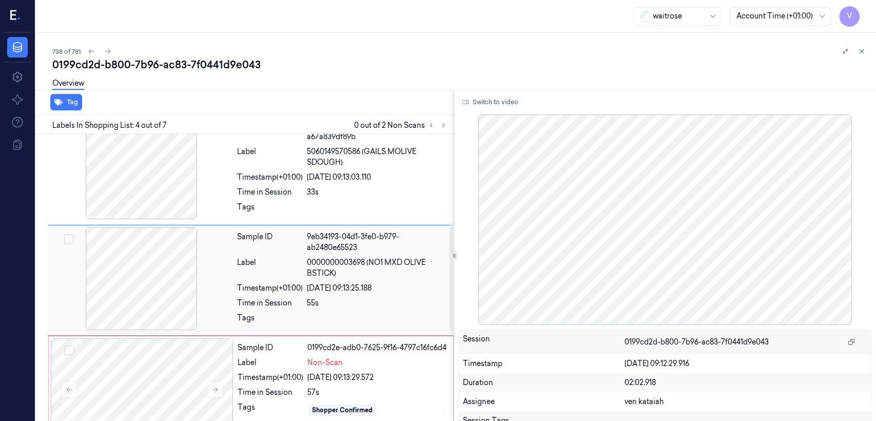
scroll to position [238, 0]
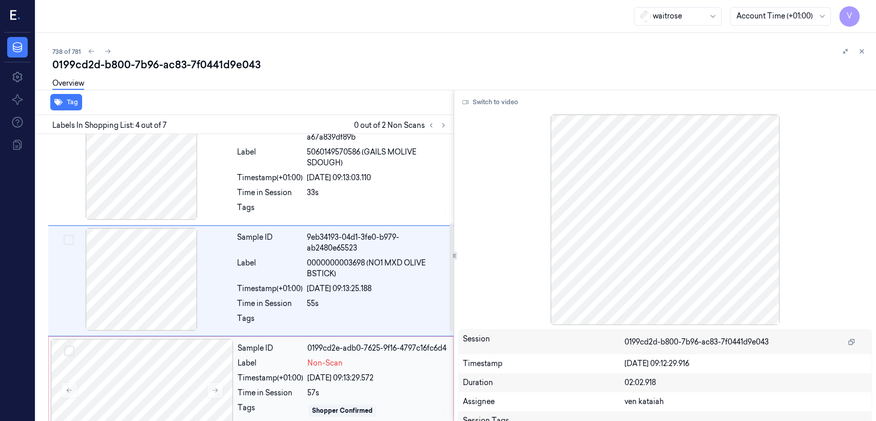
click at [328, 358] on span "Non-Scan" at bounding box center [324, 363] width 35 height 11
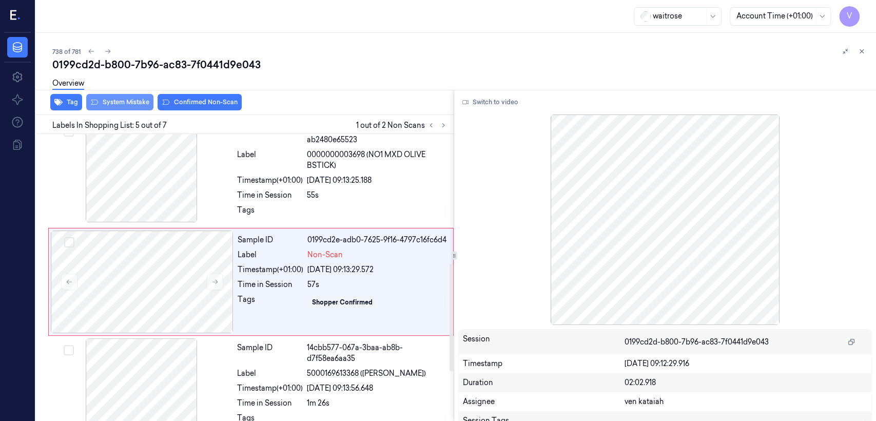
scroll to position [346, 0]
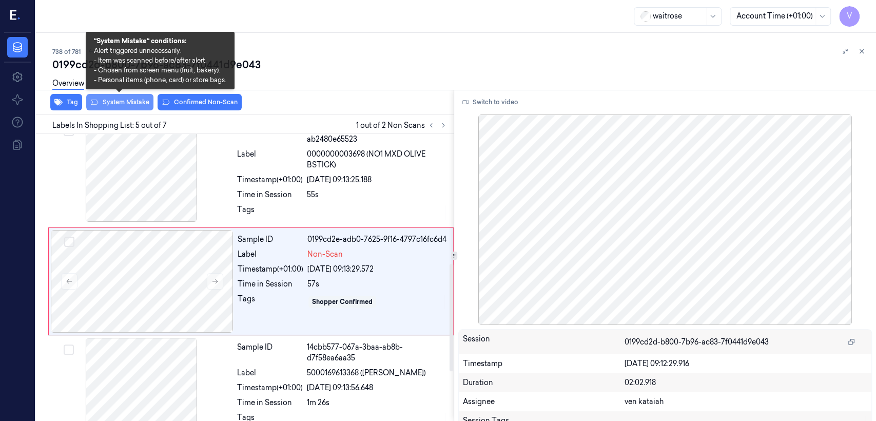
click at [118, 101] on button "System Mistake" at bounding box center [119, 102] width 67 height 16
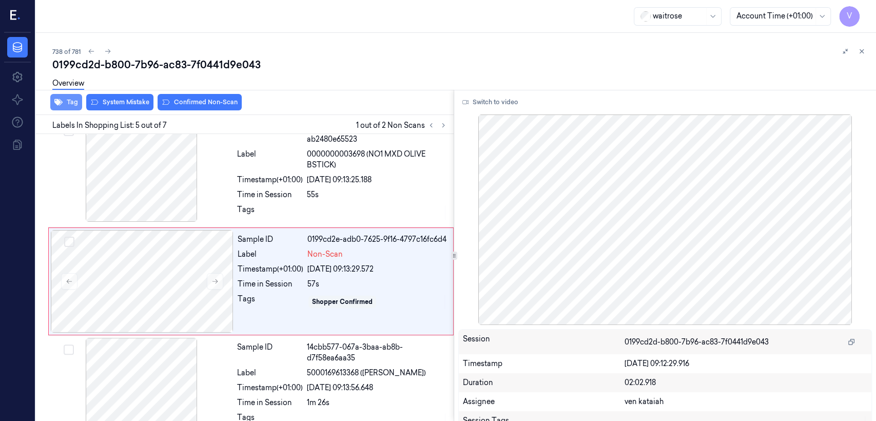
click at [65, 106] on button "Tag" at bounding box center [66, 102] width 32 height 16
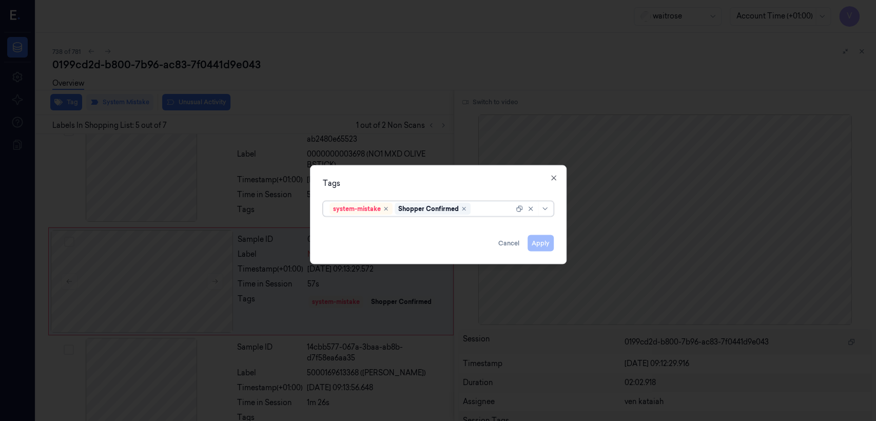
click at [480, 208] on div at bounding box center [493, 208] width 41 height 11
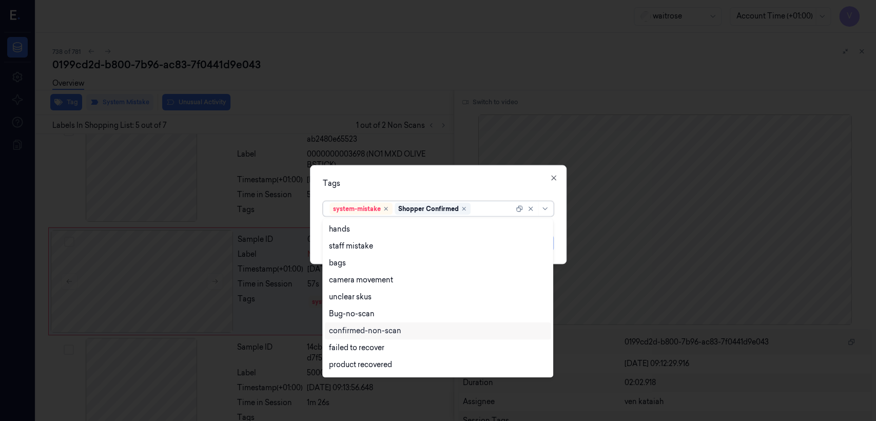
scroll to position [150, 0]
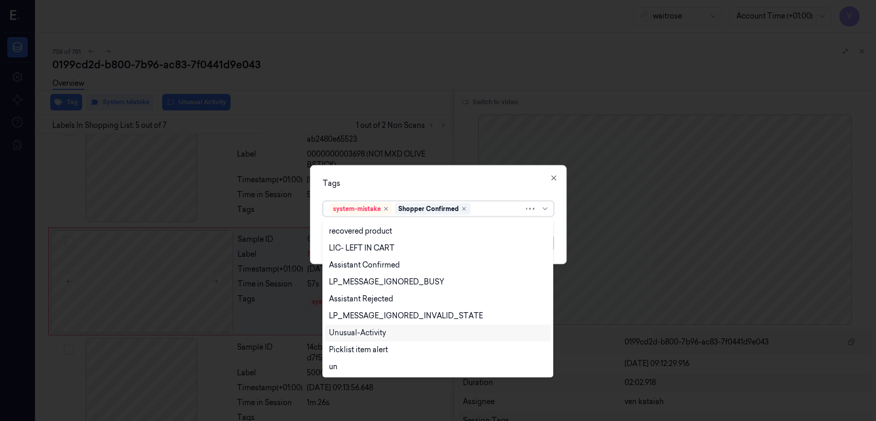
click at [361, 336] on div "Unusual-Activity" at bounding box center [357, 332] width 57 height 11
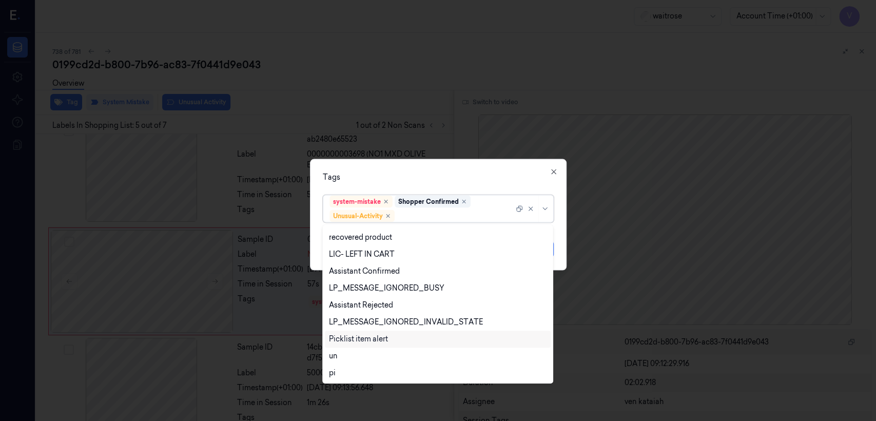
click at [361, 334] on div "Picklist item alert" at bounding box center [358, 339] width 59 height 11
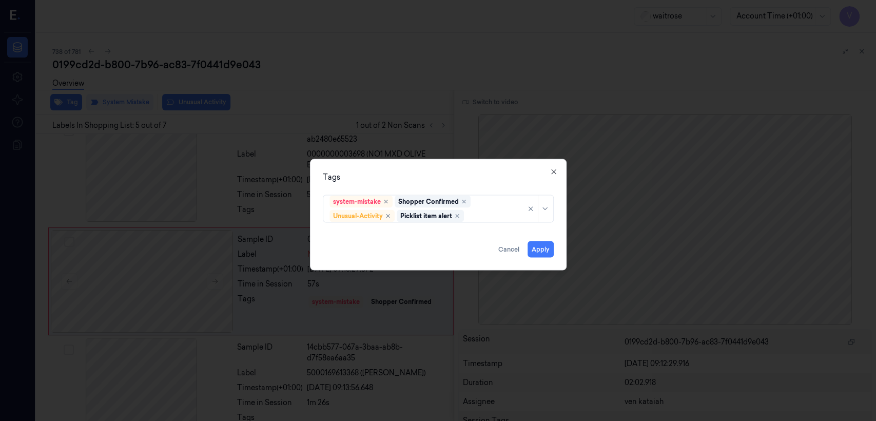
click at [435, 182] on div "Tags" at bounding box center [438, 177] width 231 height 11
click at [536, 247] on button "Apply" at bounding box center [541, 249] width 26 height 16
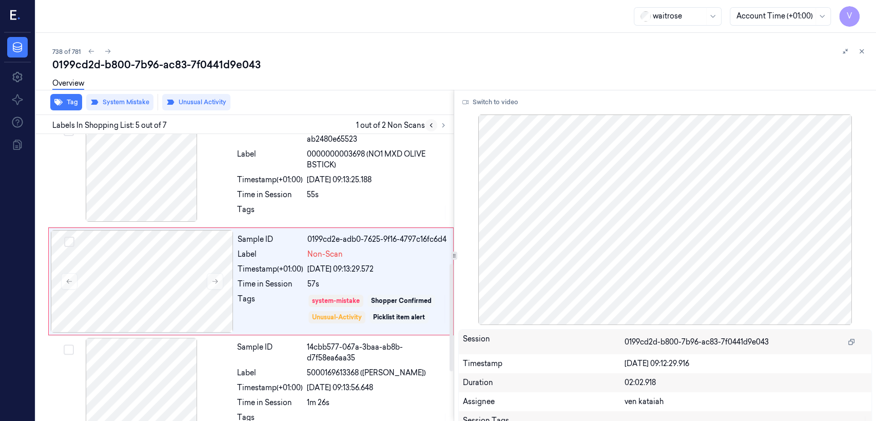
click at [435, 125] on button at bounding box center [431, 125] width 12 height 12
drag, startPoint x: 437, startPoint y: 125, endPoint x: 441, endPoint y: 145, distance: 19.9
click at [437, 130] on div at bounding box center [437, 125] width 25 height 12
click at [437, 126] on button at bounding box center [443, 125] width 12 height 12
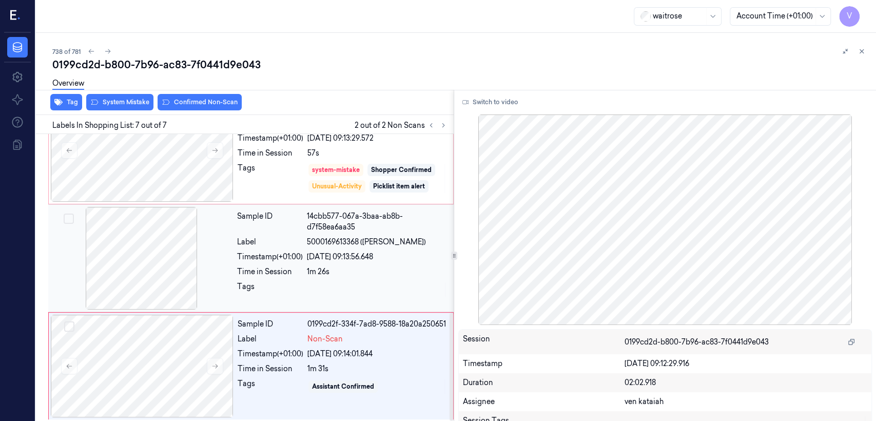
scroll to position [479, 0]
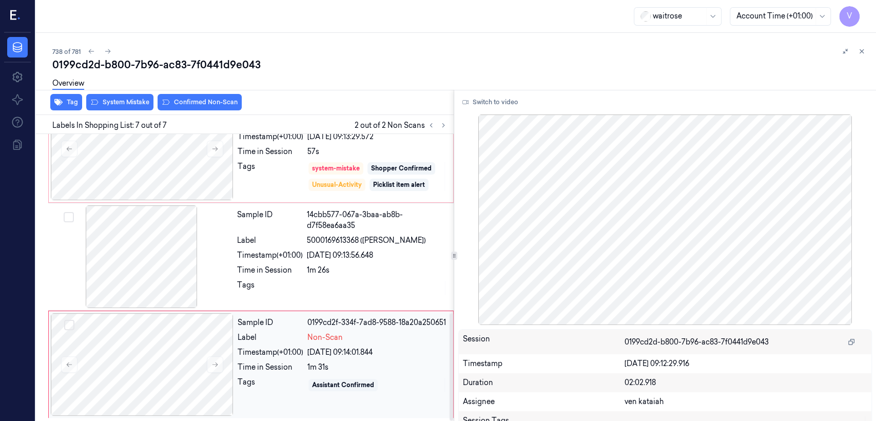
click at [262, 384] on div "Tags" at bounding box center [271, 385] width 66 height 16
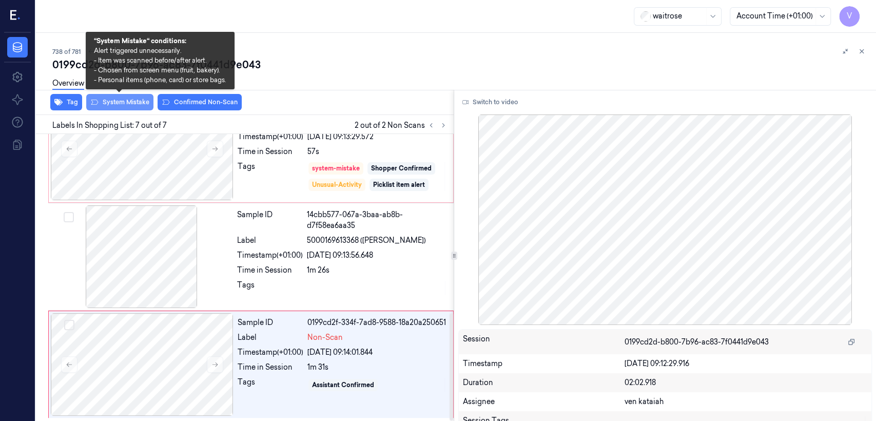
click at [139, 109] on button "System Mistake" at bounding box center [119, 102] width 67 height 16
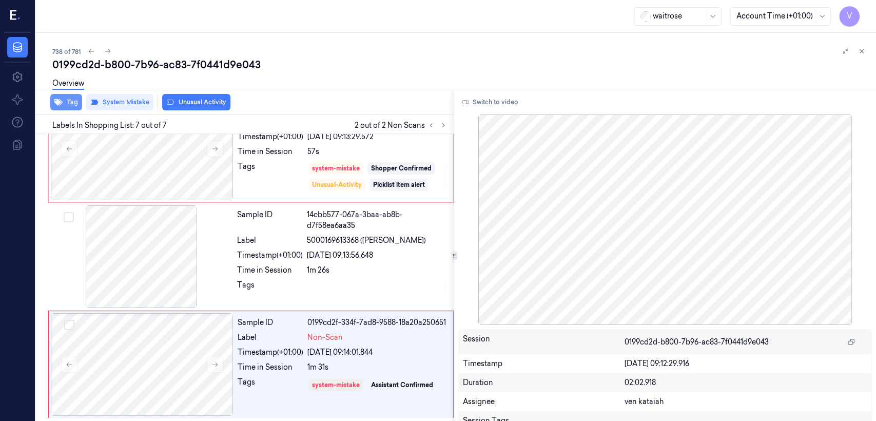
click at [75, 103] on button "Tag" at bounding box center [66, 102] width 32 height 16
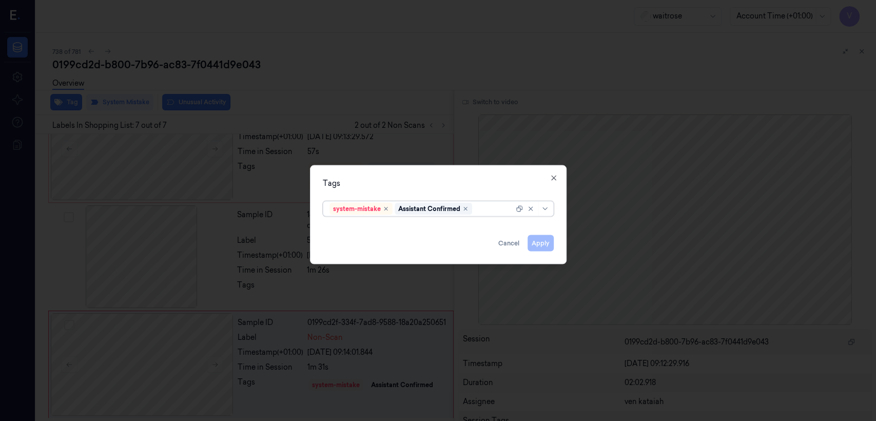
click at [503, 213] on div at bounding box center [494, 208] width 40 height 11
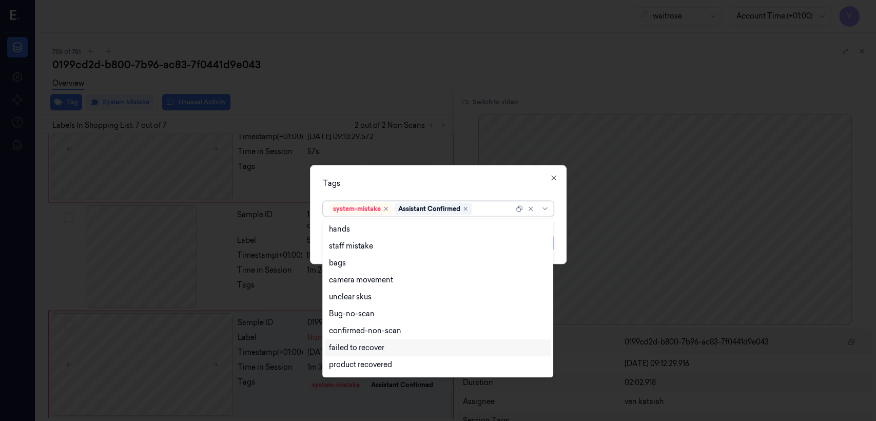
scroll to position [150, 0]
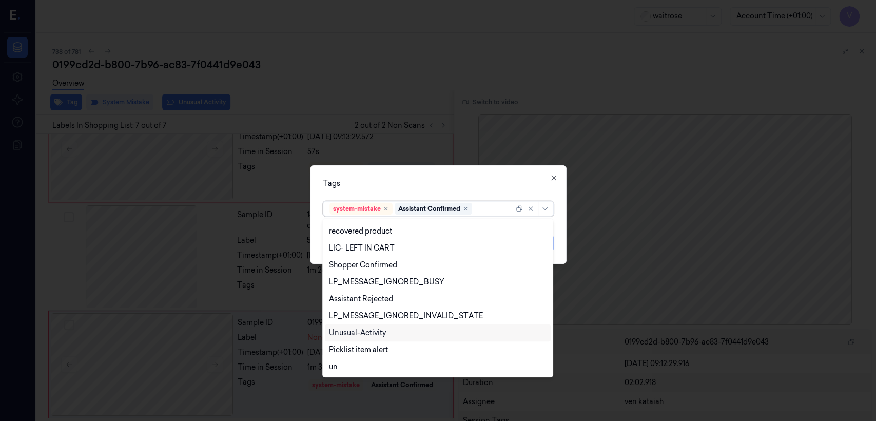
click at [375, 336] on div "Unusual-Activity" at bounding box center [357, 332] width 57 height 11
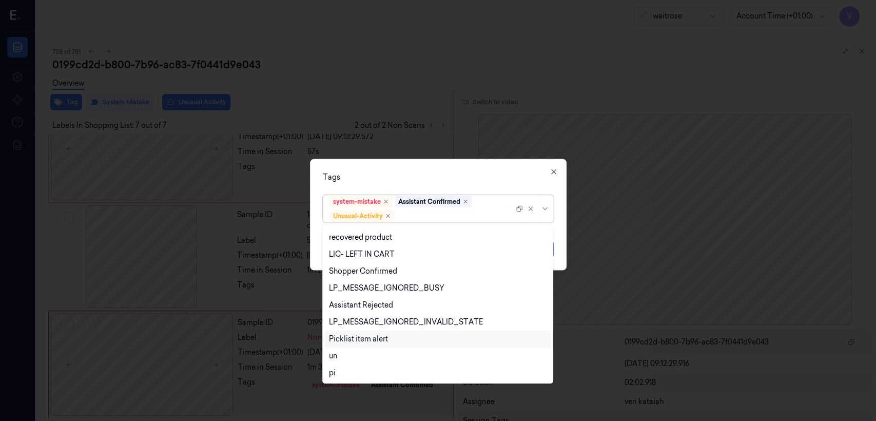
click at [365, 334] on div "Picklist item alert" at bounding box center [358, 339] width 59 height 11
drag, startPoint x: 415, startPoint y: 177, endPoint x: 435, endPoint y: 195, distance: 26.5
click at [417, 181] on div "Tags" at bounding box center [438, 177] width 231 height 11
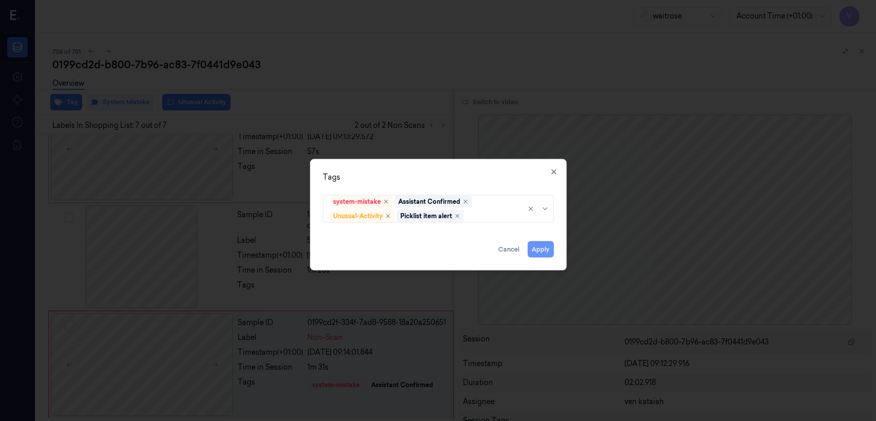
click at [539, 254] on button "Apply" at bounding box center [541, 249] width 26 height 16
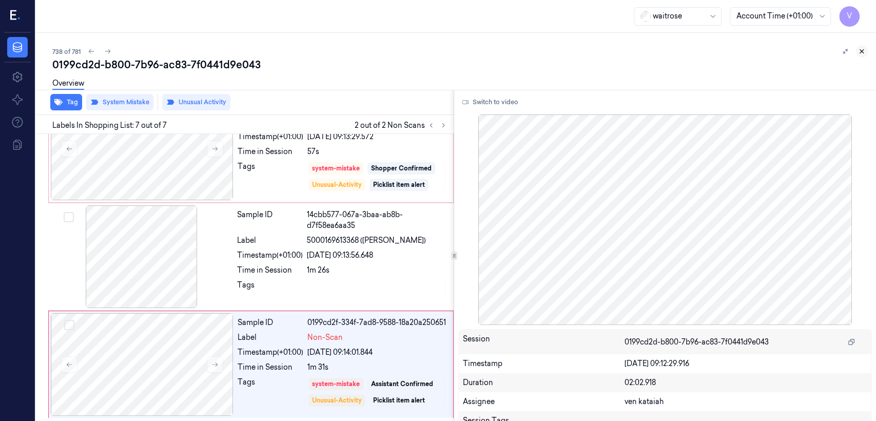
click at [858, 52] on icon at bounding box center [861, 51] width 7 height 7
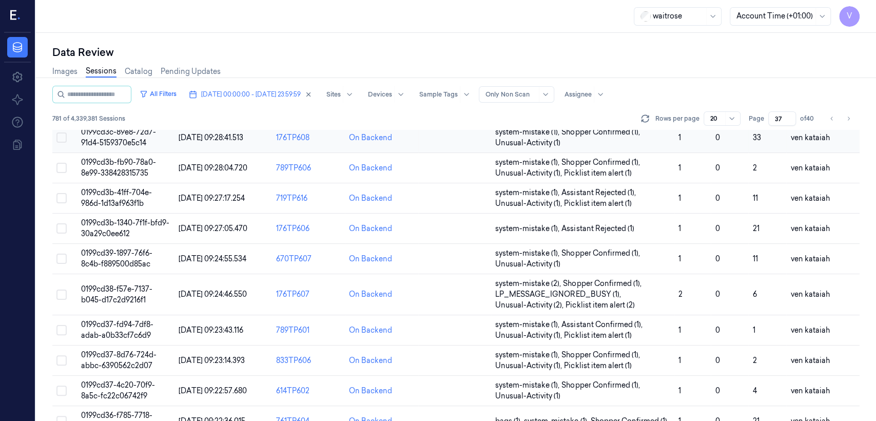
scroll to position [365, 0]
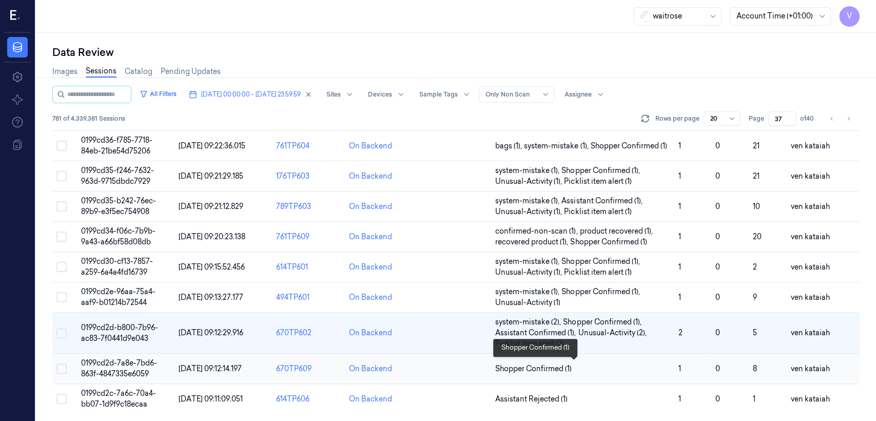
click at [536, 370] on span "Shopper Confirmed (1)" at bounding box center [533, 368] width 76 height 11
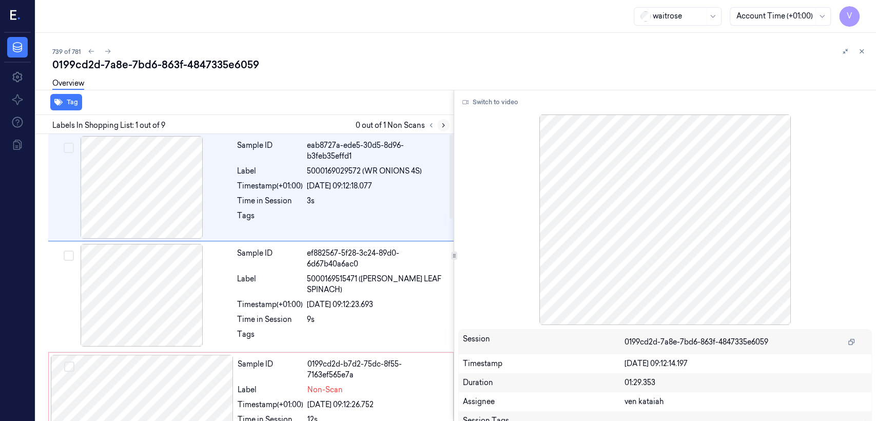
click at [444, 125] on icon at bounding box center [443, 125] width 7 height 7
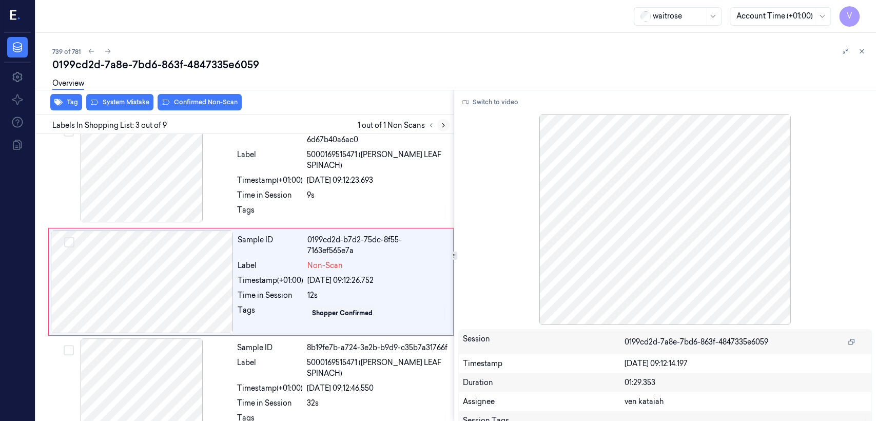
scroll to position [125, 0]
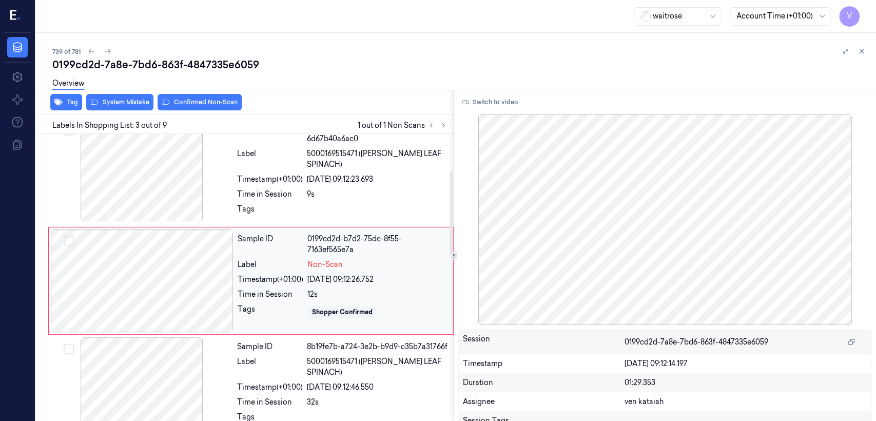
click at [210, 272] on div at bounding box center [142, 280] width 183 height 103
click at [244, 189] on div "Time in Session" at bounding box center [270, 194] width 66 height 11
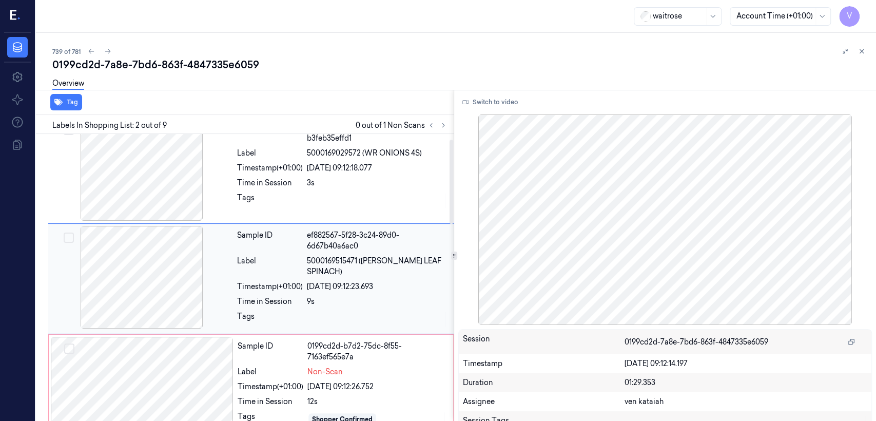
scroll to position [17, 0]
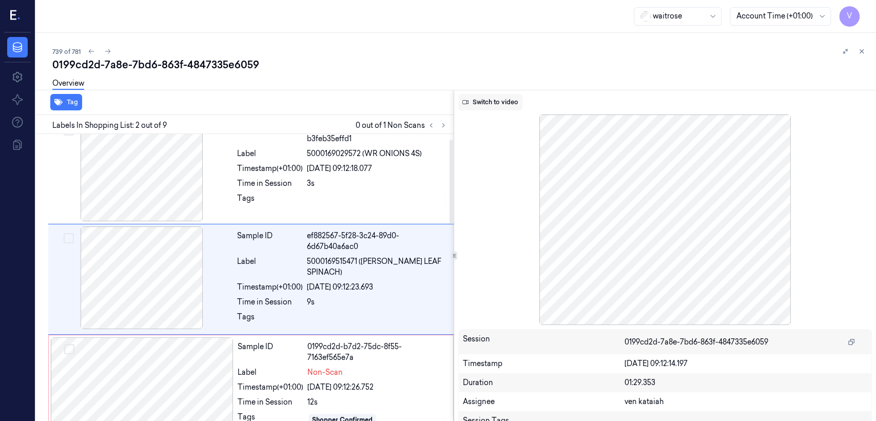
click at [503, 106] on button "Switch to video" at bounding box center [490, 102] width 64 height 16
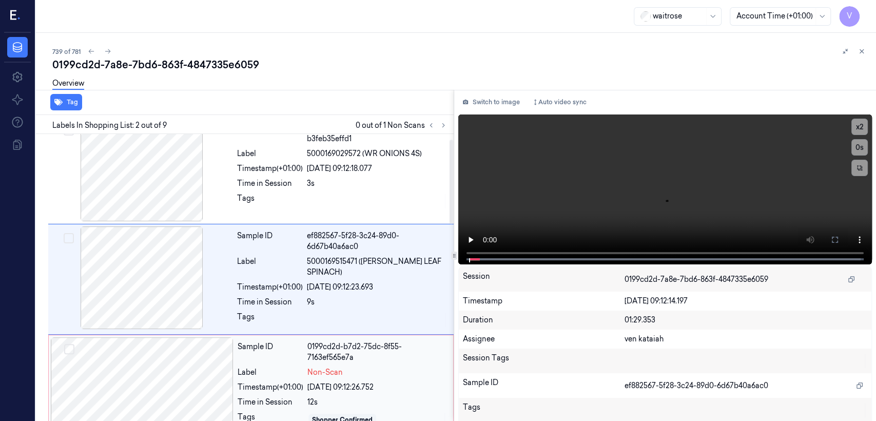
click at [297, 354] on div "Sample ID" at bounding box center [271, 352] width 66 height 22
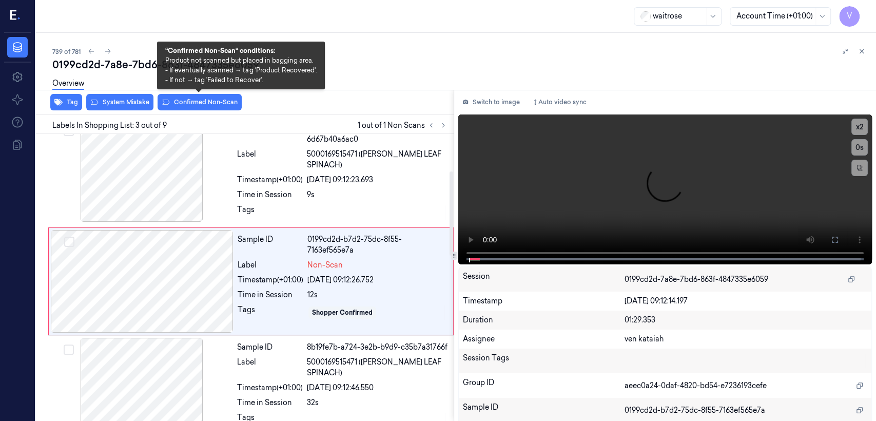
scroll to position [125, 0]
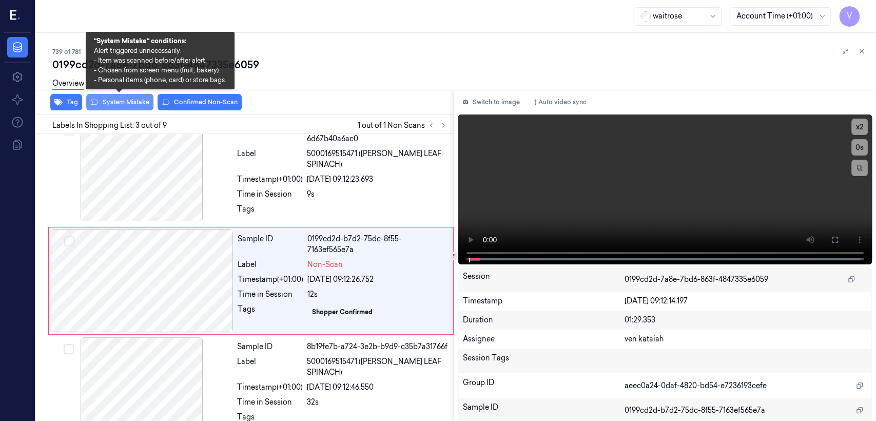
click at [137, 104] on button "System Mistake" at bounding box center [119, 102] width 67 height 16
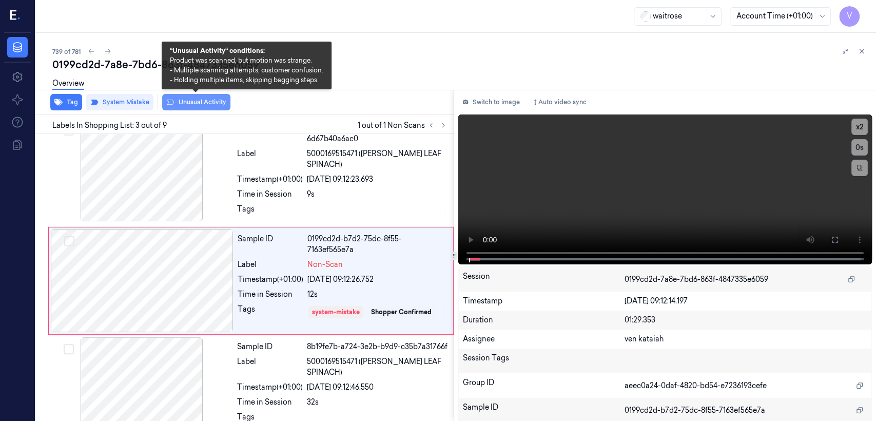
click at [197, 103] on button "Unusual Activity" at bounding box center [196, 102] width 68 height 16
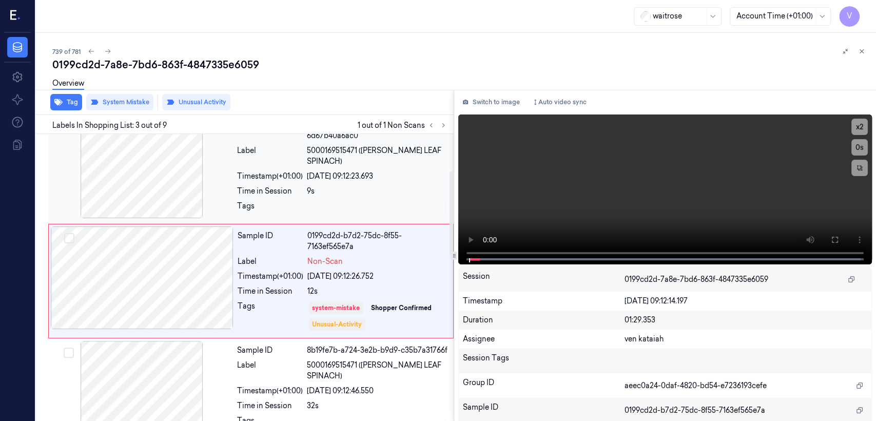
click at [323, 201] on div at bounding box center [377, 209] width 141 height 16
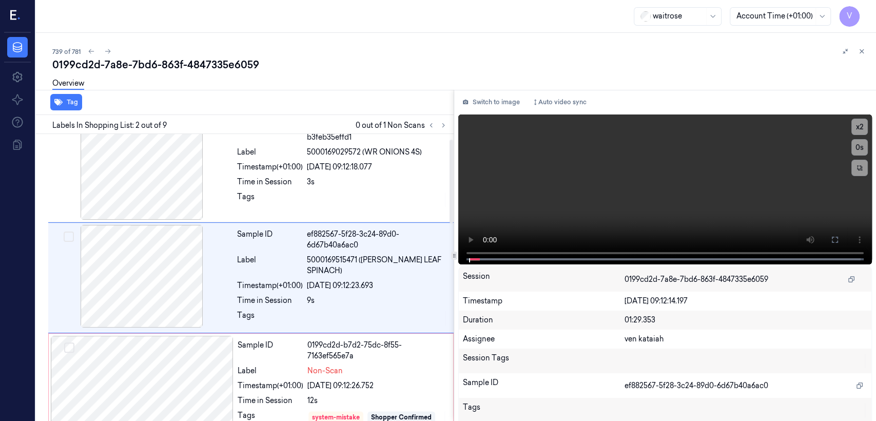
scroll to position [17, 0]
click at [827, 232] on button at bounding box center [835, 239] width 16 height 16
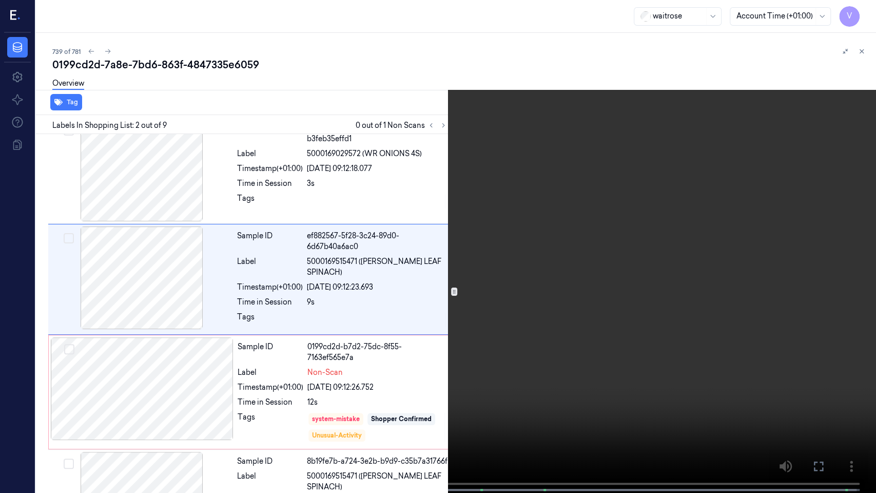
click at [278, 371] on video at bounding box center [438, 247] width 876 height 495
click at [0, 0] on icon at bounding box center [0, 0] width 0 height 0
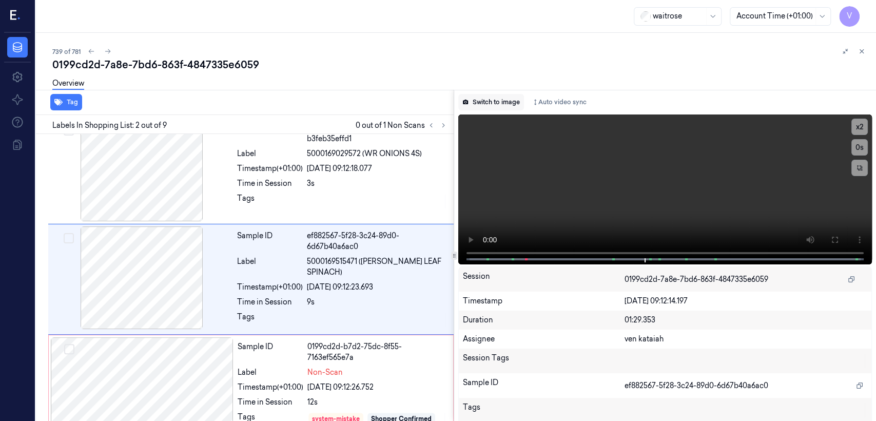
click at [495, 99] on button "Switch to image" at bounding box center [491, 102] width 66 height 16
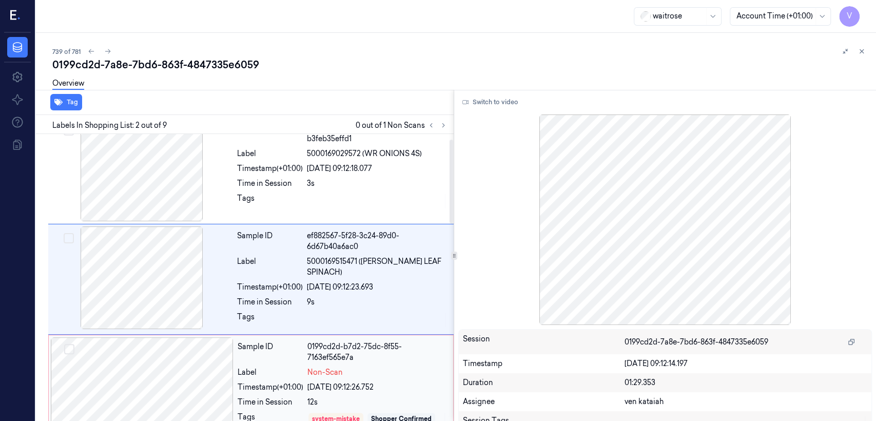
click at [337, 344] on div "0199cd2d-b7d2-75dc-8f55-7163ef565e7a" at bounding box center [377, 352] width 140 height 22
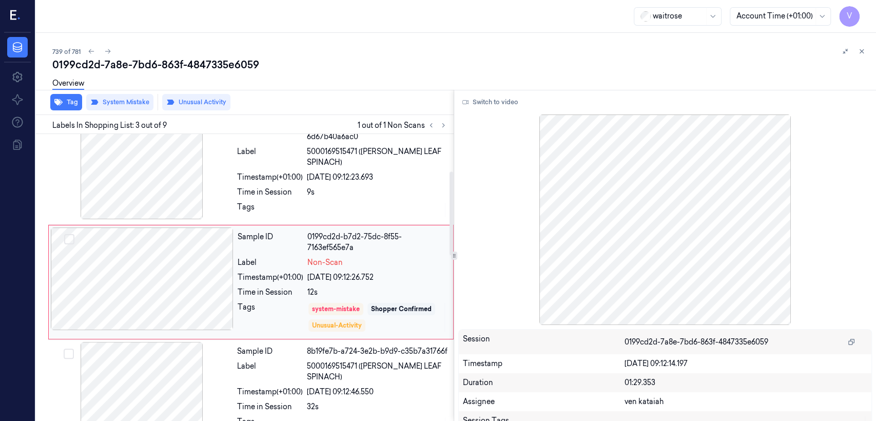
scroll to position [128, 0]
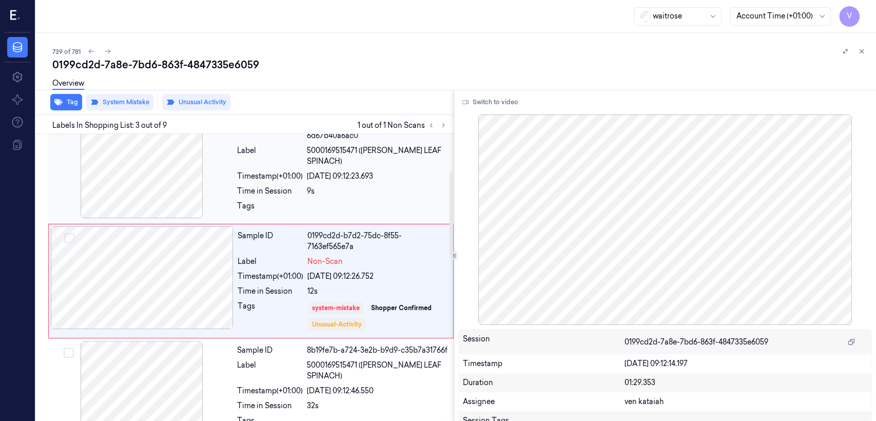
click at [238, 188] on div "Sample ID ef882567-5f28-3c24-89d0-6d67b40a6ac0 Label 5000169515471 (WR ESS LEAF…" at bounding box center [342, 168] width 219 height 106
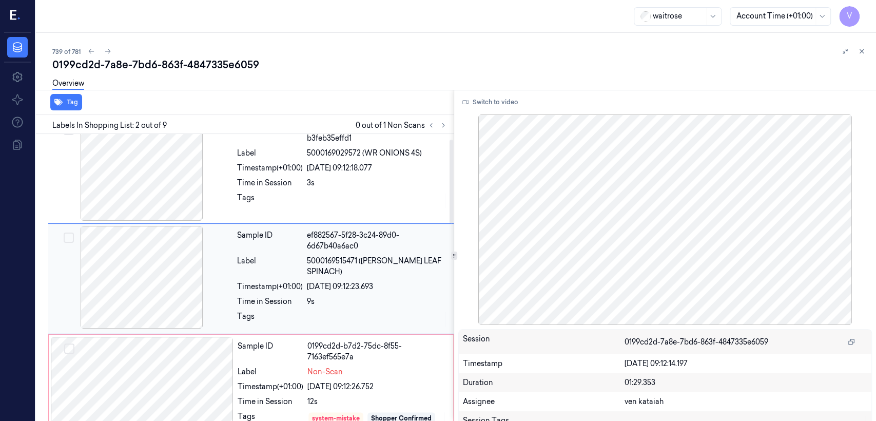
scroll to position [17, 0]
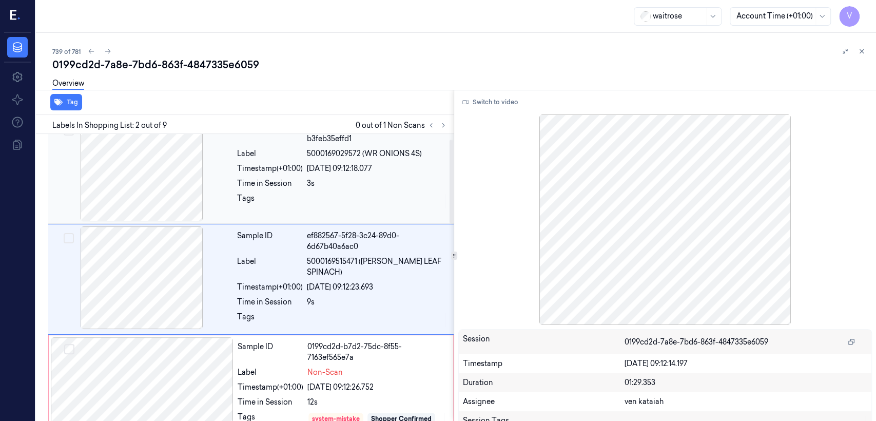
click at [310, 194] on div at bounding box center [377, 201] width 141 height 16
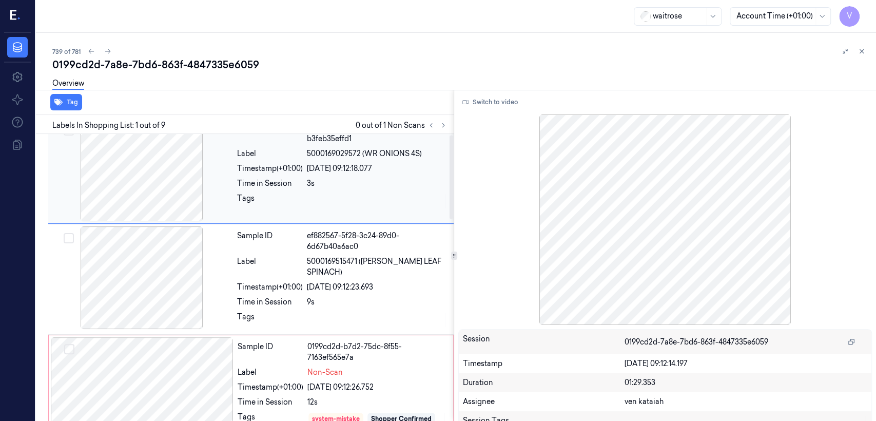
scroll to position [0, 0]
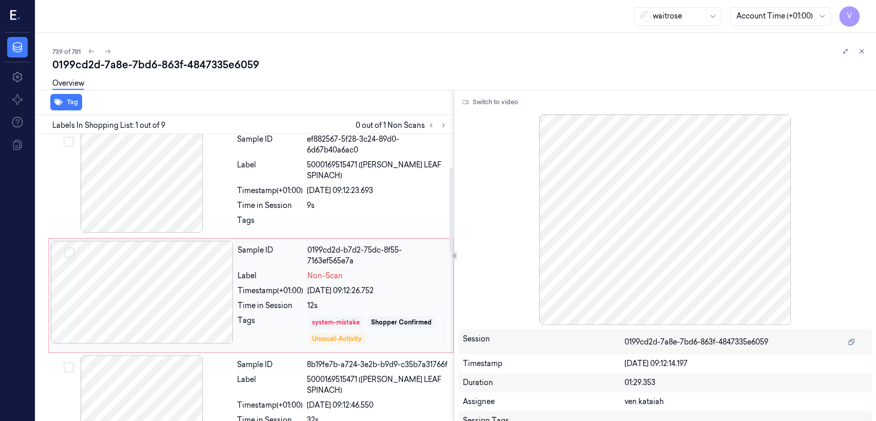
click at [342, 318] on div "system-mistake" at bounding box center [336, 322] width 48 height 9
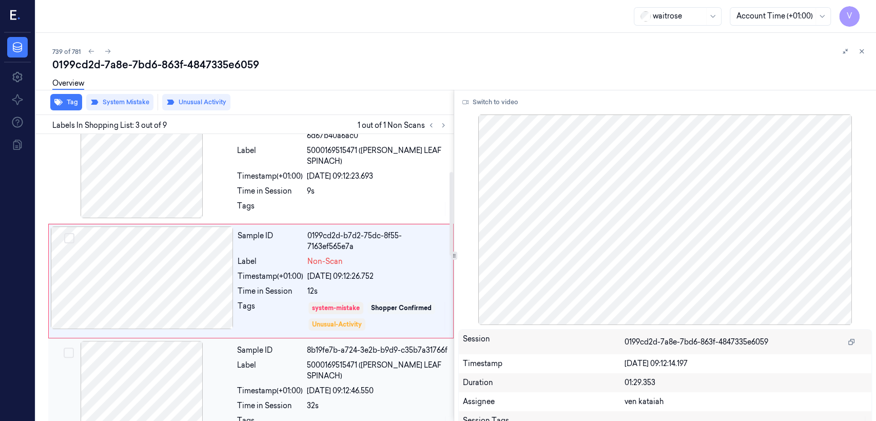
click at [292, 345] on div "Sample ID" at bounding box center [270, 350] width 66 height 11
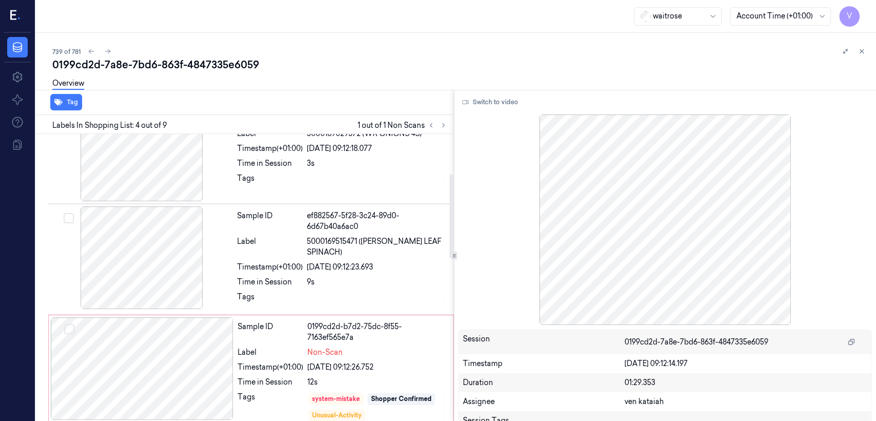
scroll to position [11, 0]
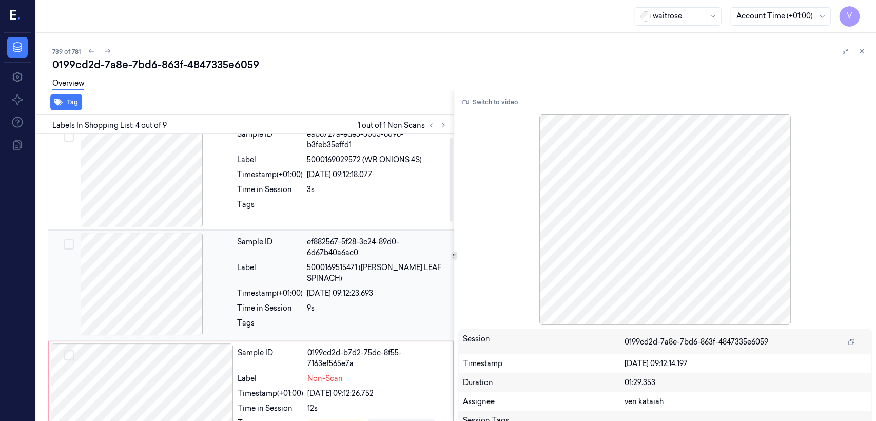
click at [270, 288] on div "Timestamp (+01:00)" at bounding box center [270, 293] width 66 height 11
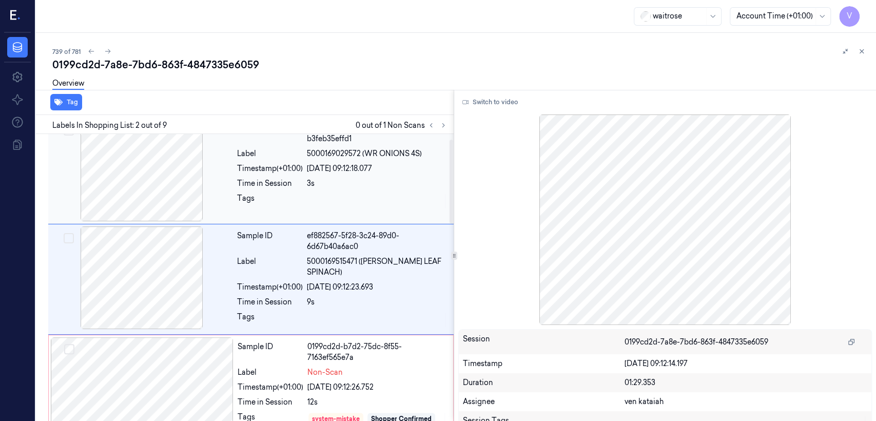
click at [324, 193] on div at bounding box center [377, 201] width 141 height 16
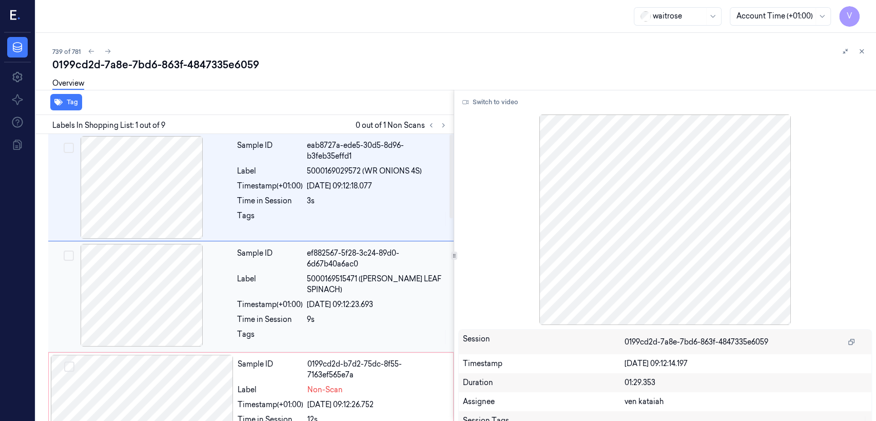
click at [293, 299] on div "Timestamp (+01:00)" at bounding box center [270, 304] width 66 height 11
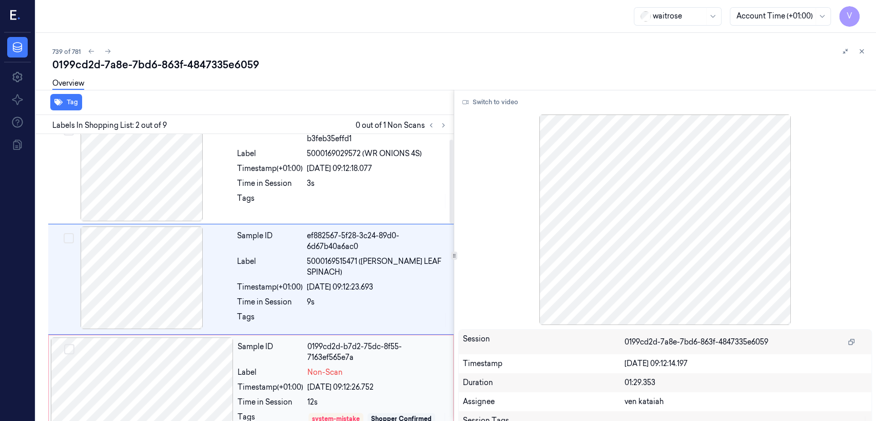
click at [309, 375] on div "Sample ID 0199cd2d-b7d2-75dc-8f55-7163ef565e7a Label Non-Scan Timestamp (+01:00…" at bounding box center [343, 391] width 218 height 109
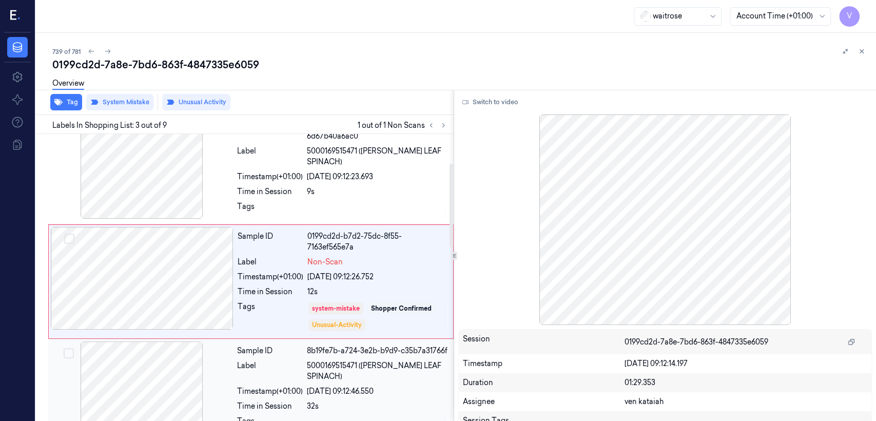
scroll to position [128, 0]
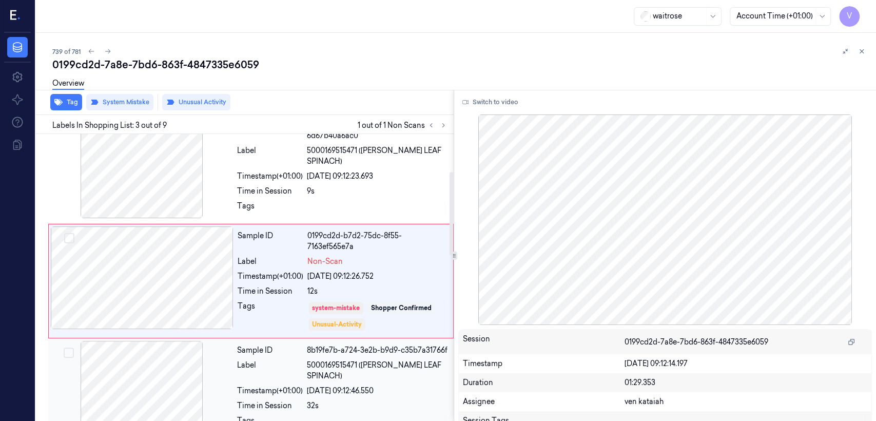
click at [321, 415] on div at bounding box center [377, 423] width 141 height 16
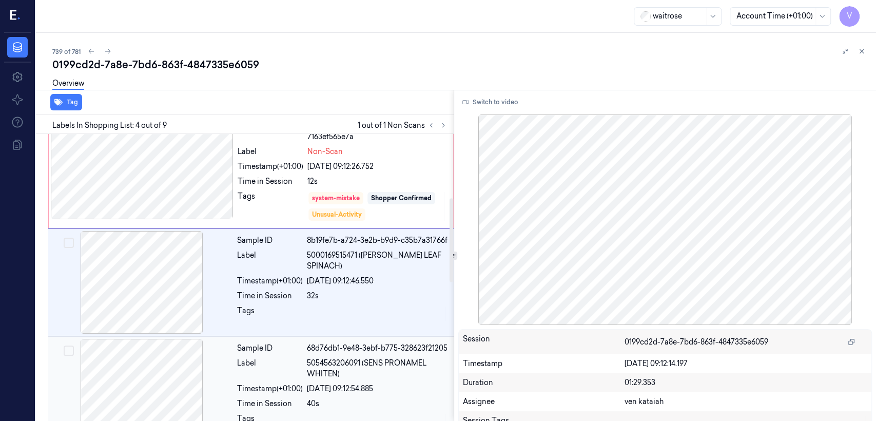
scroll to position [239, 0]
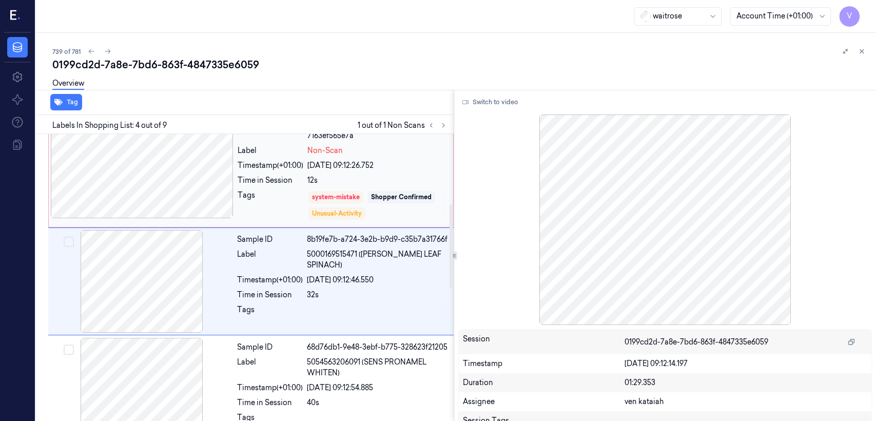
click at [307, 198] on div "Tags system-mistake Shopper Confirmed Unusual-Activity" at bounding box center [342, 205] width 209 height 31
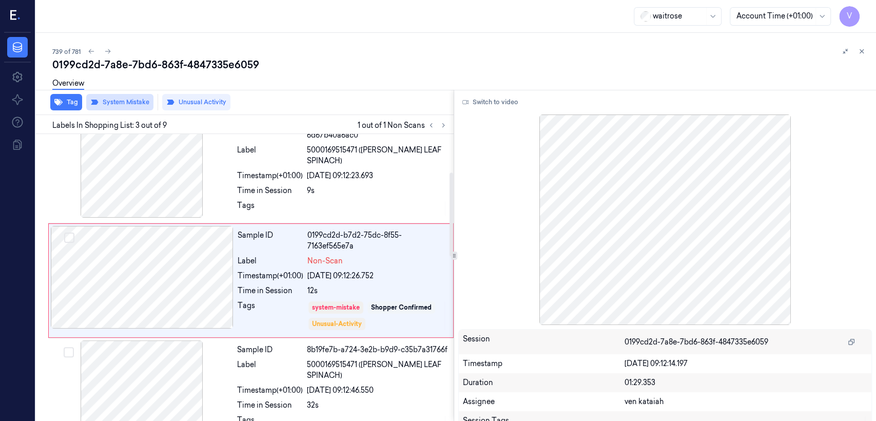
scroll to position [128, 0]
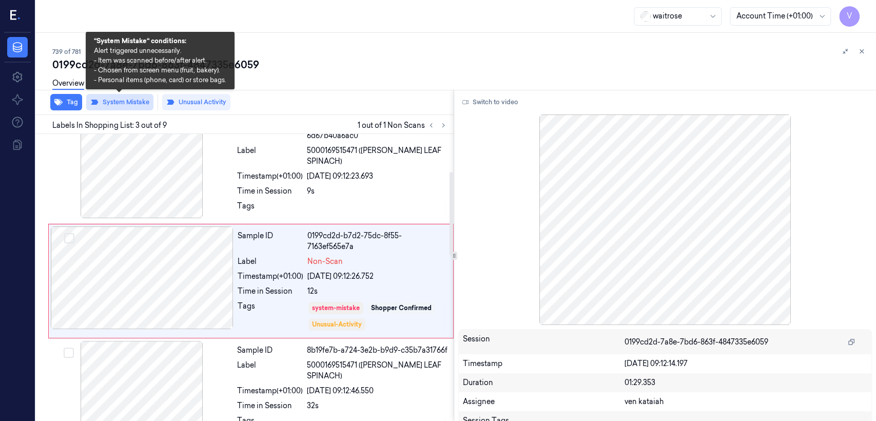
click at [142, 110] on button "System Mistake" at bounding box center [119, 102] width 67 height 16
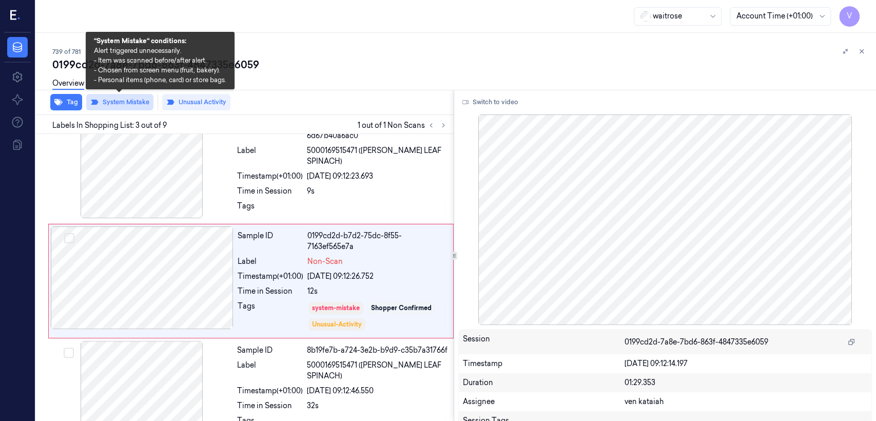
scroll to position [125, 0]
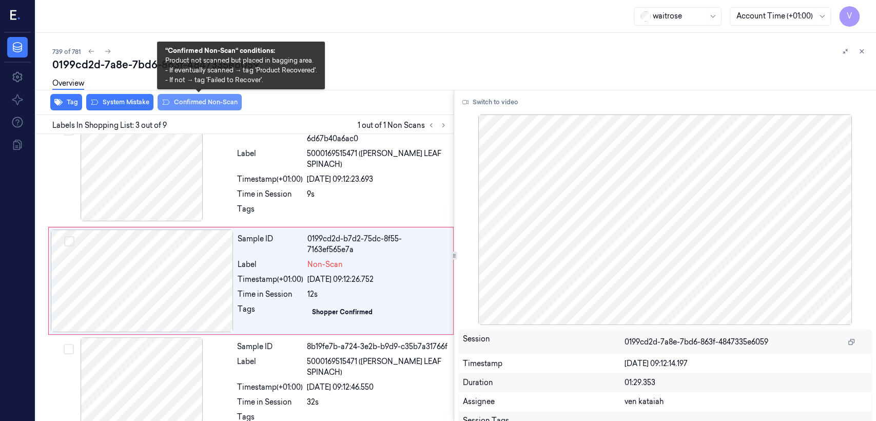
click at [182, 104] on button "Confirmed Non-Scan" at bounding box center [200, 102] width 84 height 16
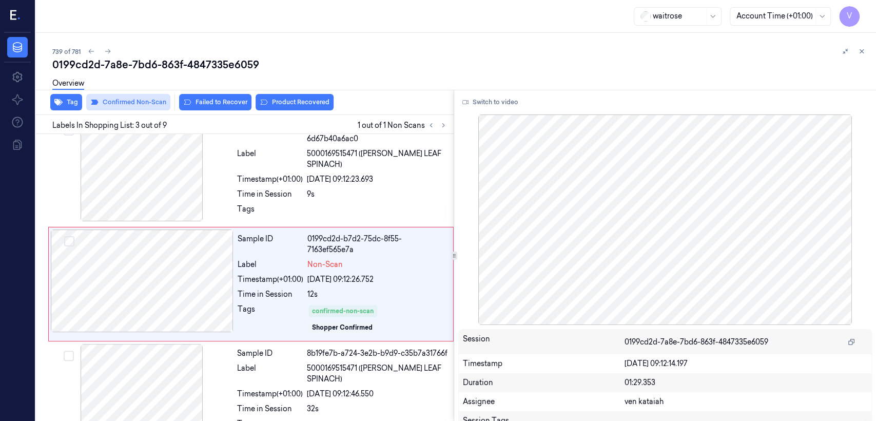
scroll to position [128, 0]
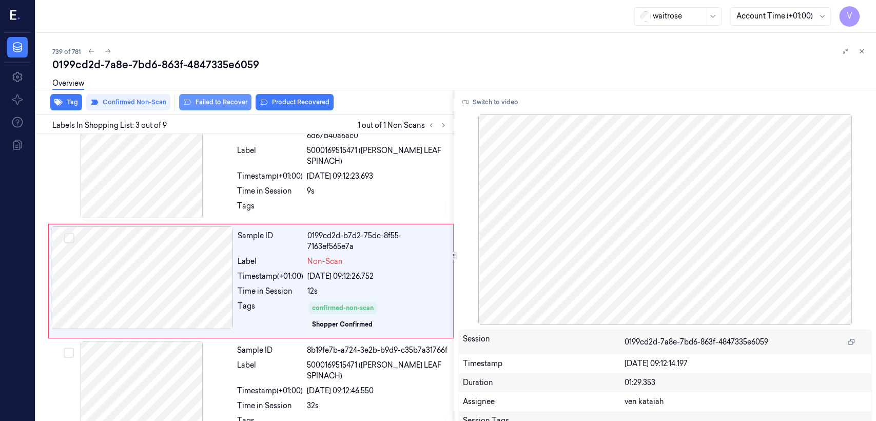
click at [195, 100] on button "Failed to Recover" at bounding box center [215, 102] width 72 height 16
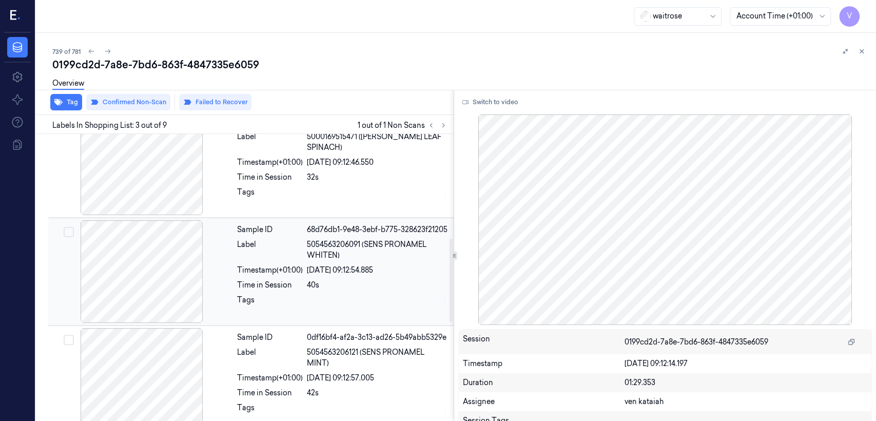
click at [269, 289] on div "Sample ID 68d76db1-9e48-3ebf-b775-328623f21205 Label 5054563206091 (SENS PRONAM…" at bounding box center [342, 271] width 219 height 103
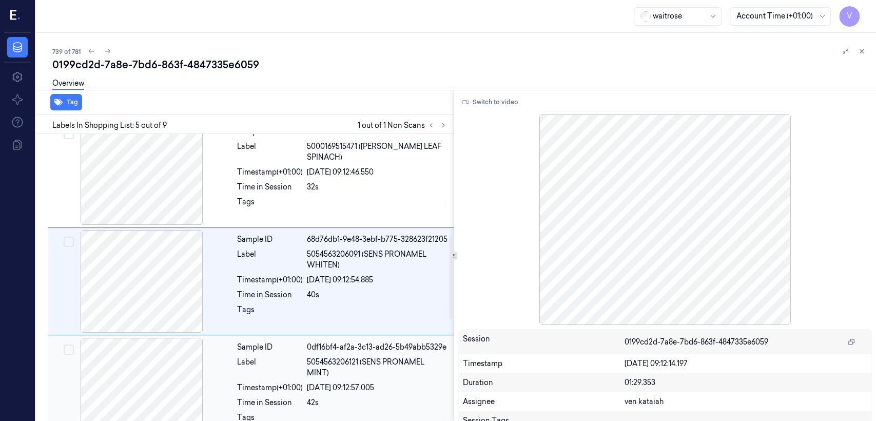
click at [277, 367] on div "Label" at bounding box center [270, 368] width 66 height 22
click at [277, 364] on div "Label" at bounding box center [270, 368] width 66 height 22
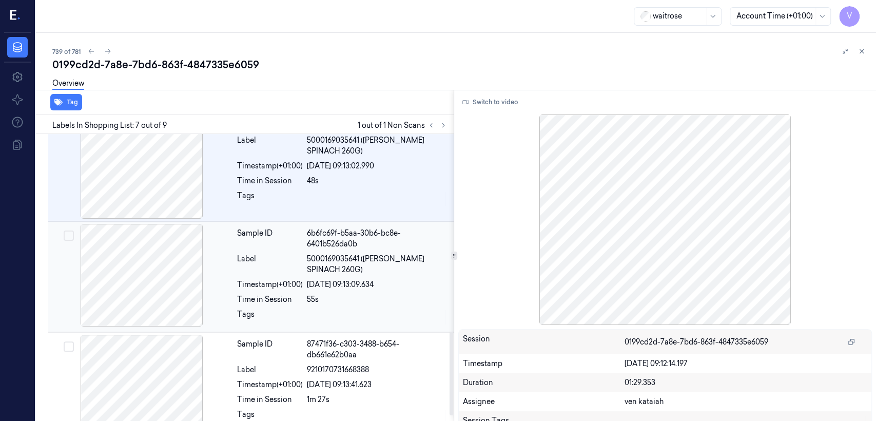
click at [262, 288] on div "Sample ID 6b6fc69f-b5aa-30b6-bc8e-6401b526da0b Label 5000169035641 (WR ESS SPIN…" at bounding box center [342, 277] width 219 height 106
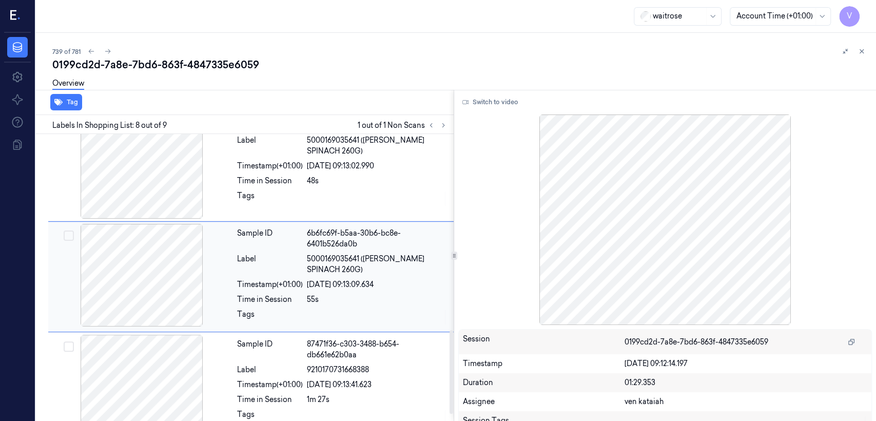
scroll to position [671, 0]
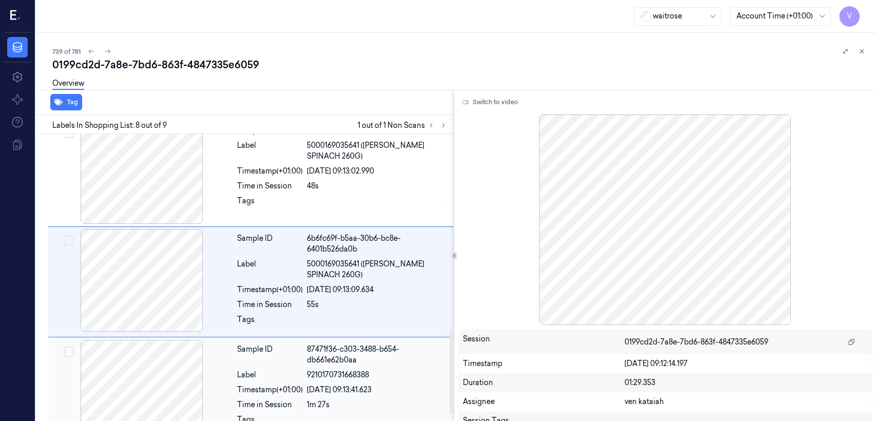
click at [308, 344] on div "87471f36-c303-3488-b654-db661e62b0aa" at bounding box center [377, 355] width 141 height 22
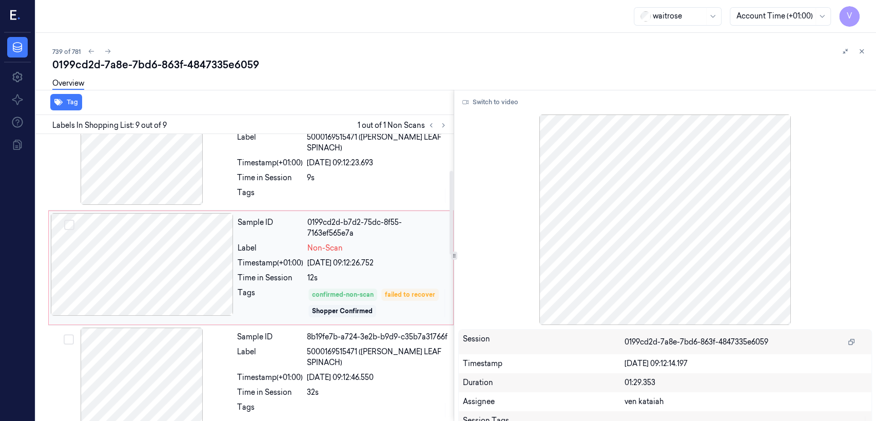
scroll to position [124, 0]
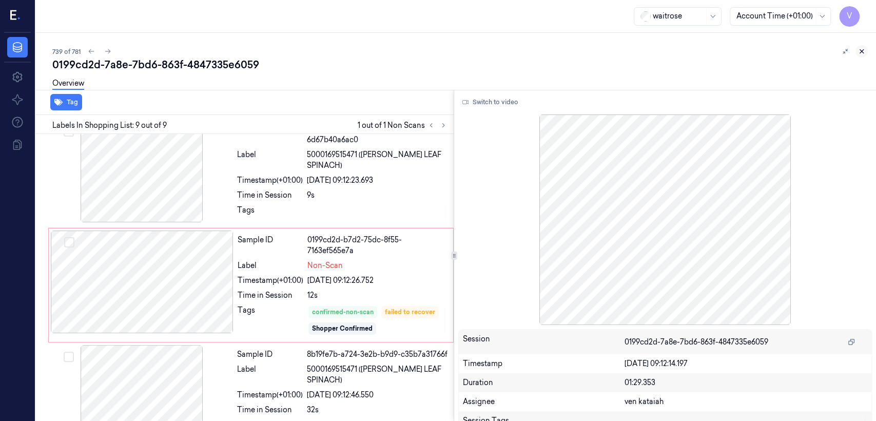
click at [862, 54] on icon at bounding box center [861, 51] width 7 height 7
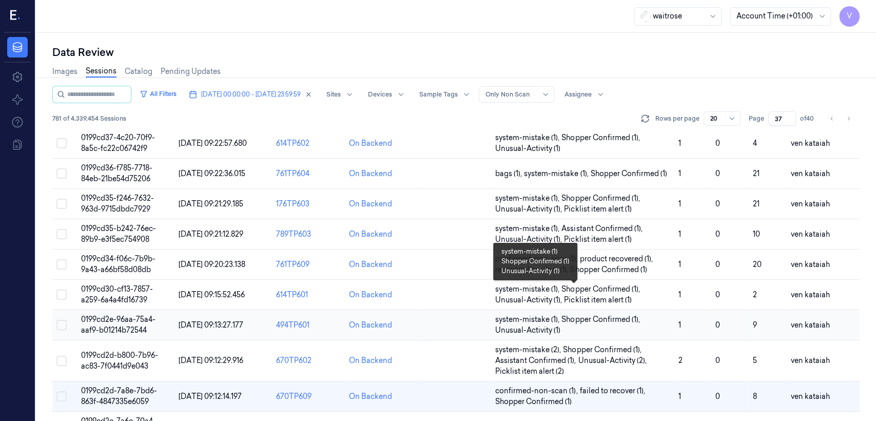
scroll to position [365, 0]
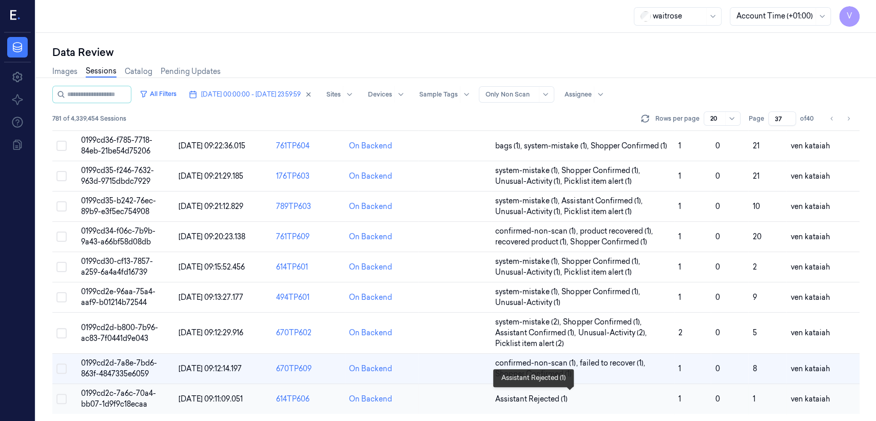
click at [555, 396] on span "Assistant Rejected (1)" at bounding box center [531, 399] width 72 height 11
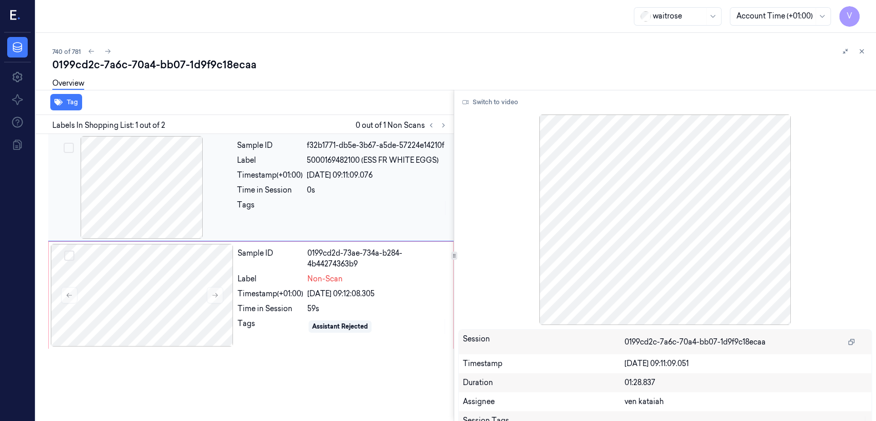
click at [243, 209] on div "Tags" at bounding box center [270, 208] width 66 height 16
click at [260, 308] on div "Time in Session" at bounding box center [271, 308] width 66 height 11
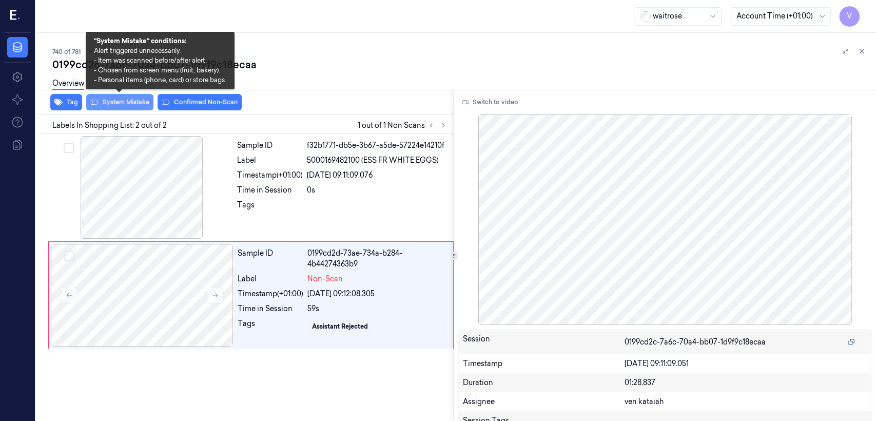
click at [134, 100] on button "System Mistake" at bounding box center [119, 102] width 67 height 16
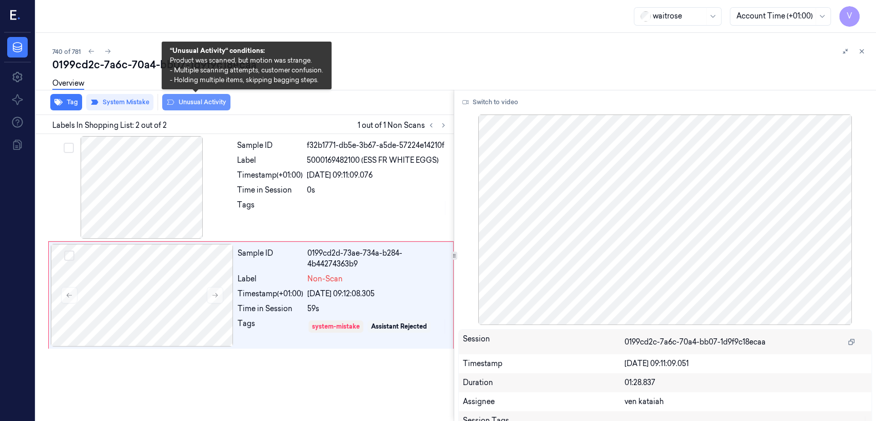
click at [218, 102] on button "Unusual Activity" at bounding box center [196, 102] width 68 height 16
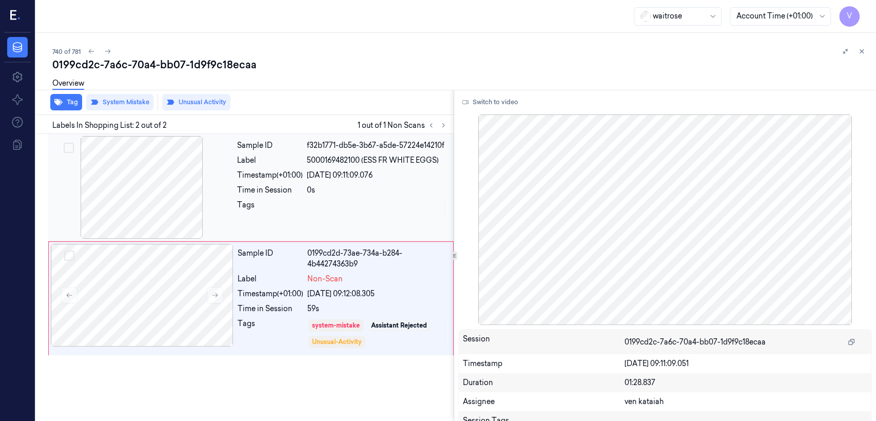
click at [322, 213] on div at bounding box center [377, 208] width 141 height 16
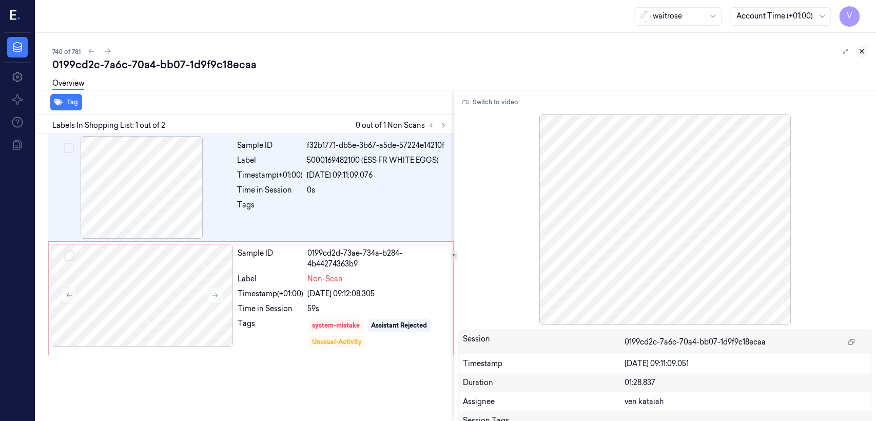
click at [861, 52] on icon at bounding box center [862, 52] width 4 height 4
